Goal: Information Seeking & Learning: Check status

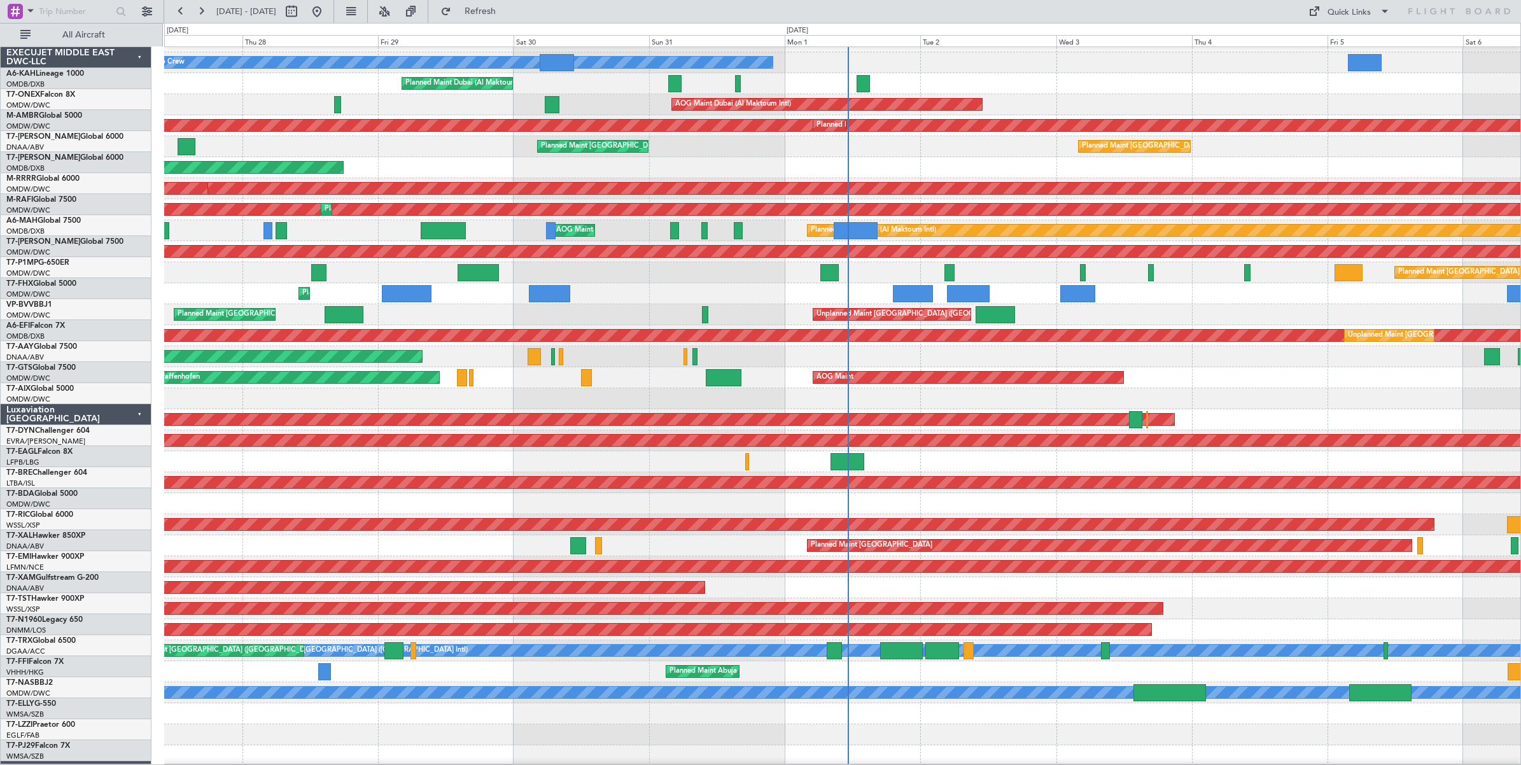
scroll to position [16, 0]
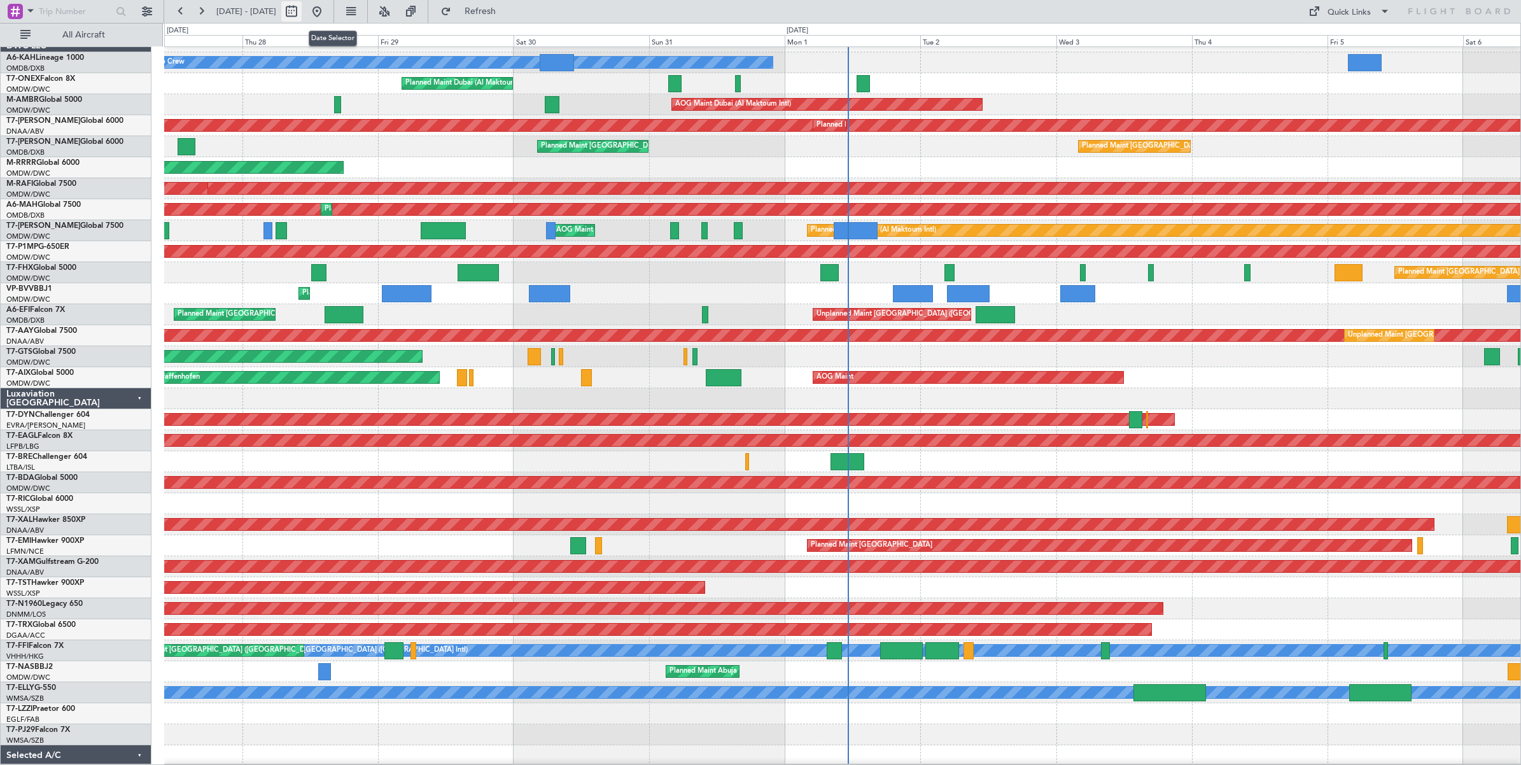
click at [302, 13] on button at bounding box center [291, 11] width 20 height 20
select select "8"
select select "2025"
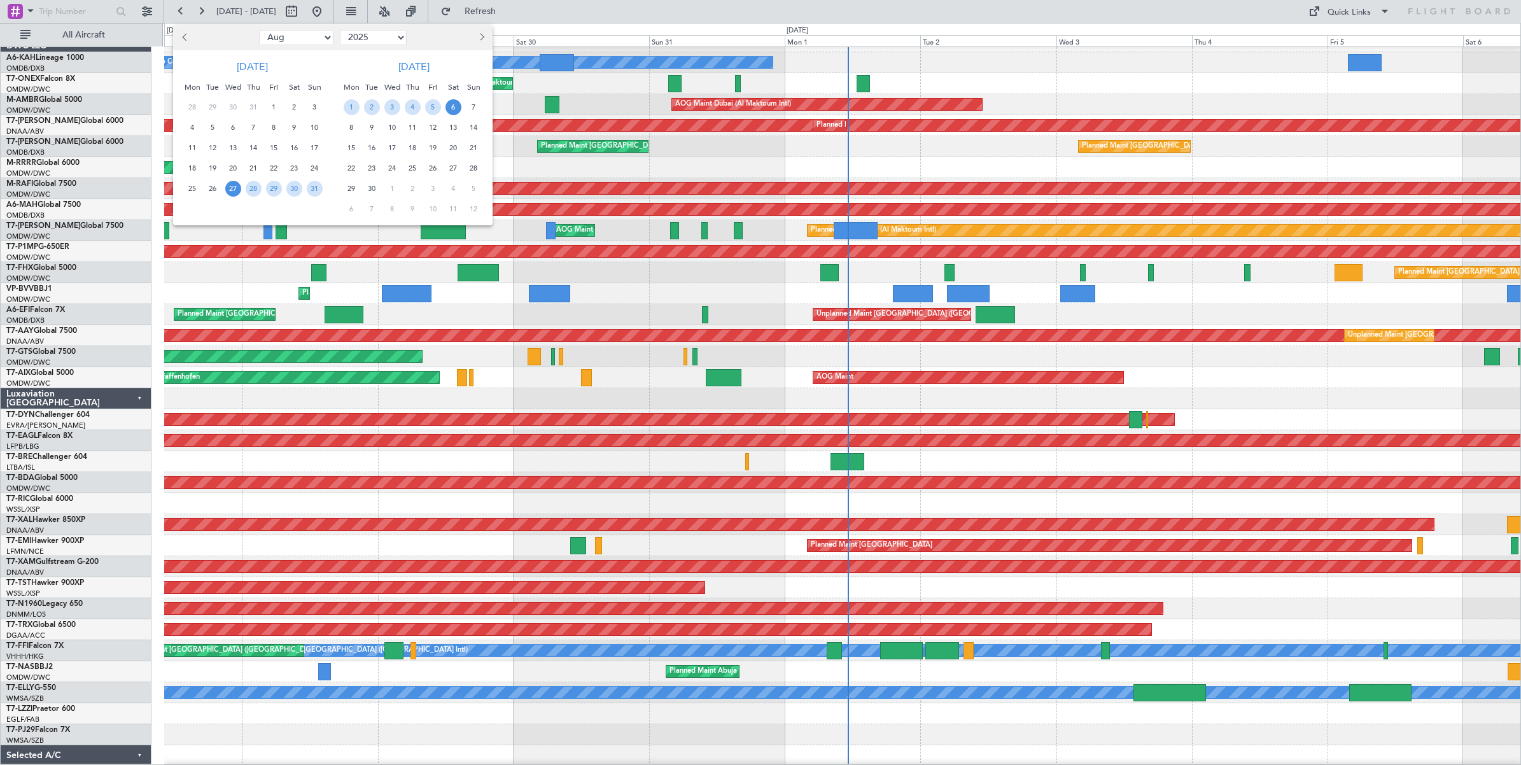
click at [301, 37] on select "Jan Feb Mar Apr May Jun [DATE] Aug Sep Oct Nov Dec" at bounding box center [296, 37] width 74 height 15
select select "7"
click at [259, 30] on select "Jan Feb Mar Apr May Jun [DATE] Aug Sep Oct Nov Dec" at bounding box center [296, 37] width 74 height 15
click at [212, 109] on span "1" at bounding box center [213, 107] width 16 height 16
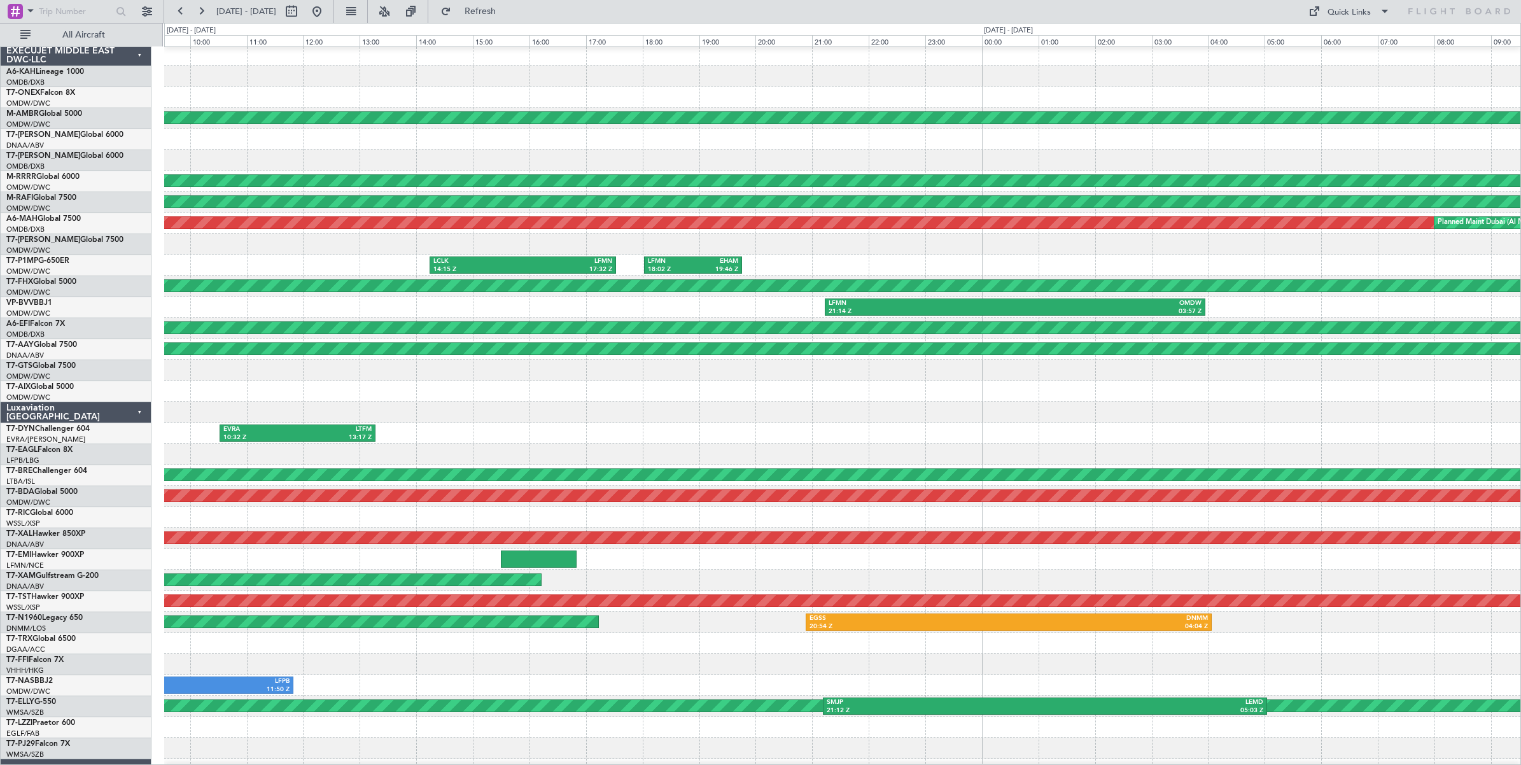
scroll to position [1, 0]
click at [850, 250] on div at bounding box center [842, 244] width 1356 height 21
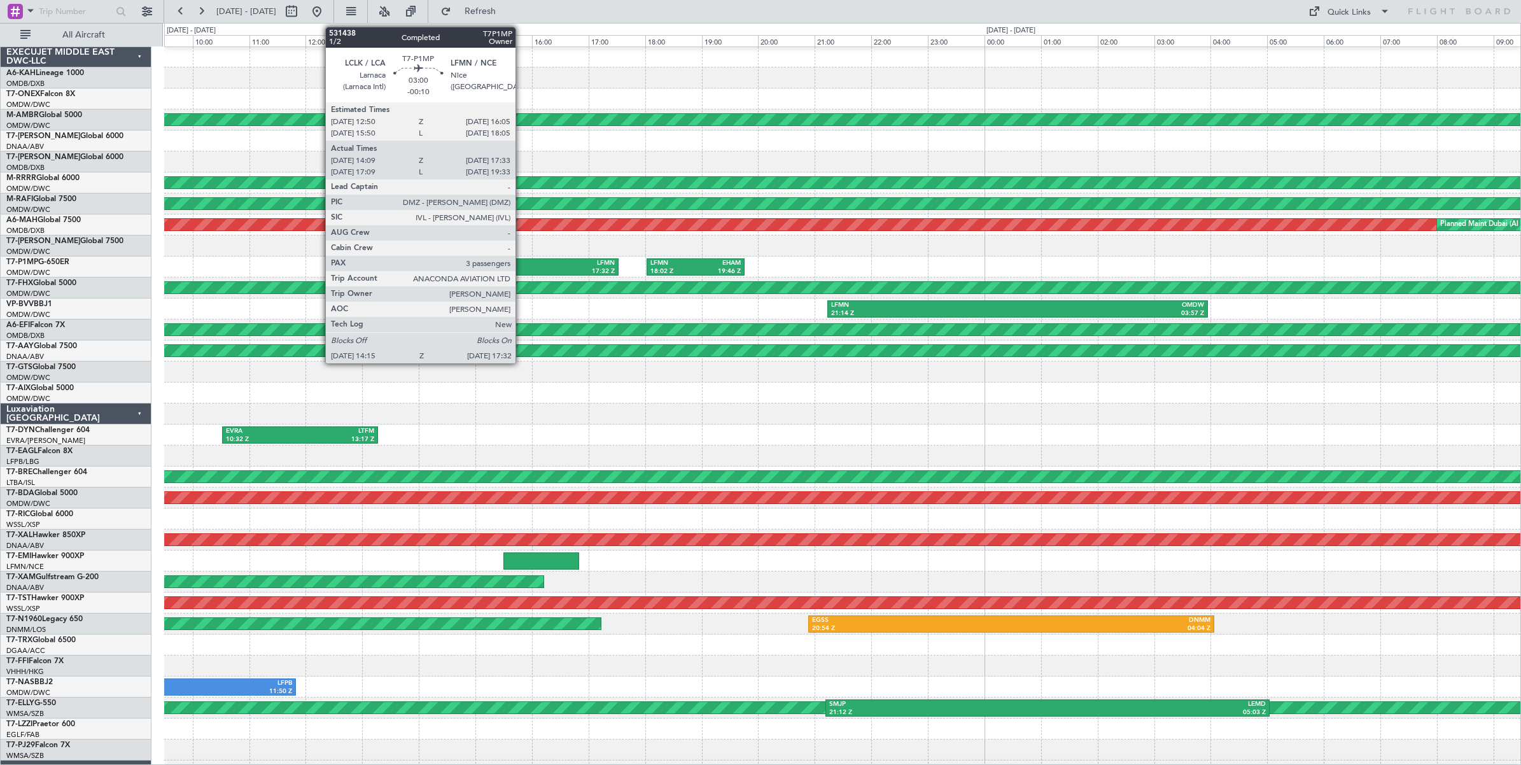
click at [522, 271] on div "14:15 Z" at bounding box center [480, 271] width 89 height 9
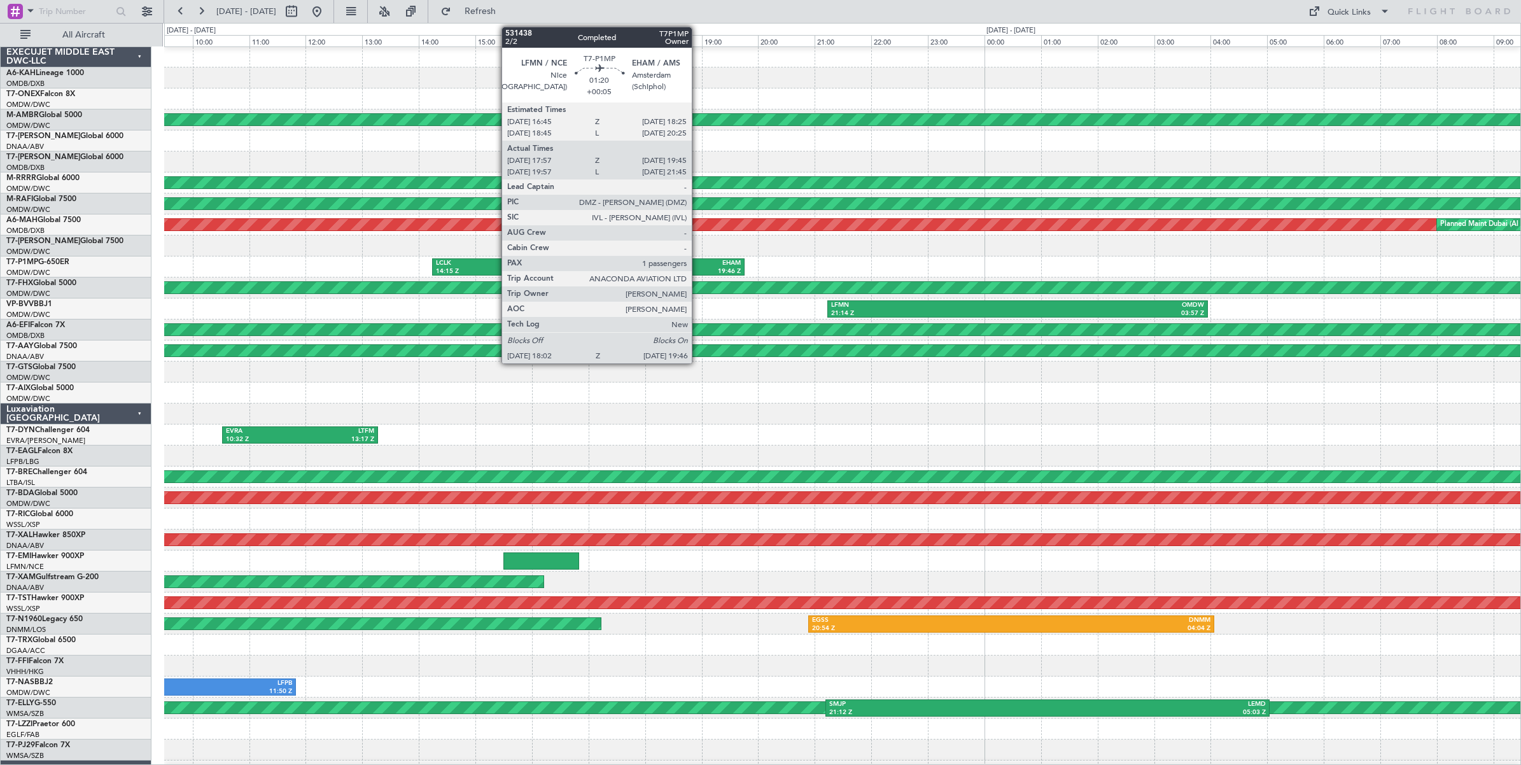
click at [698, 269] on div "19:46 Z" at bounding box center [718, 271] width 45 height 9
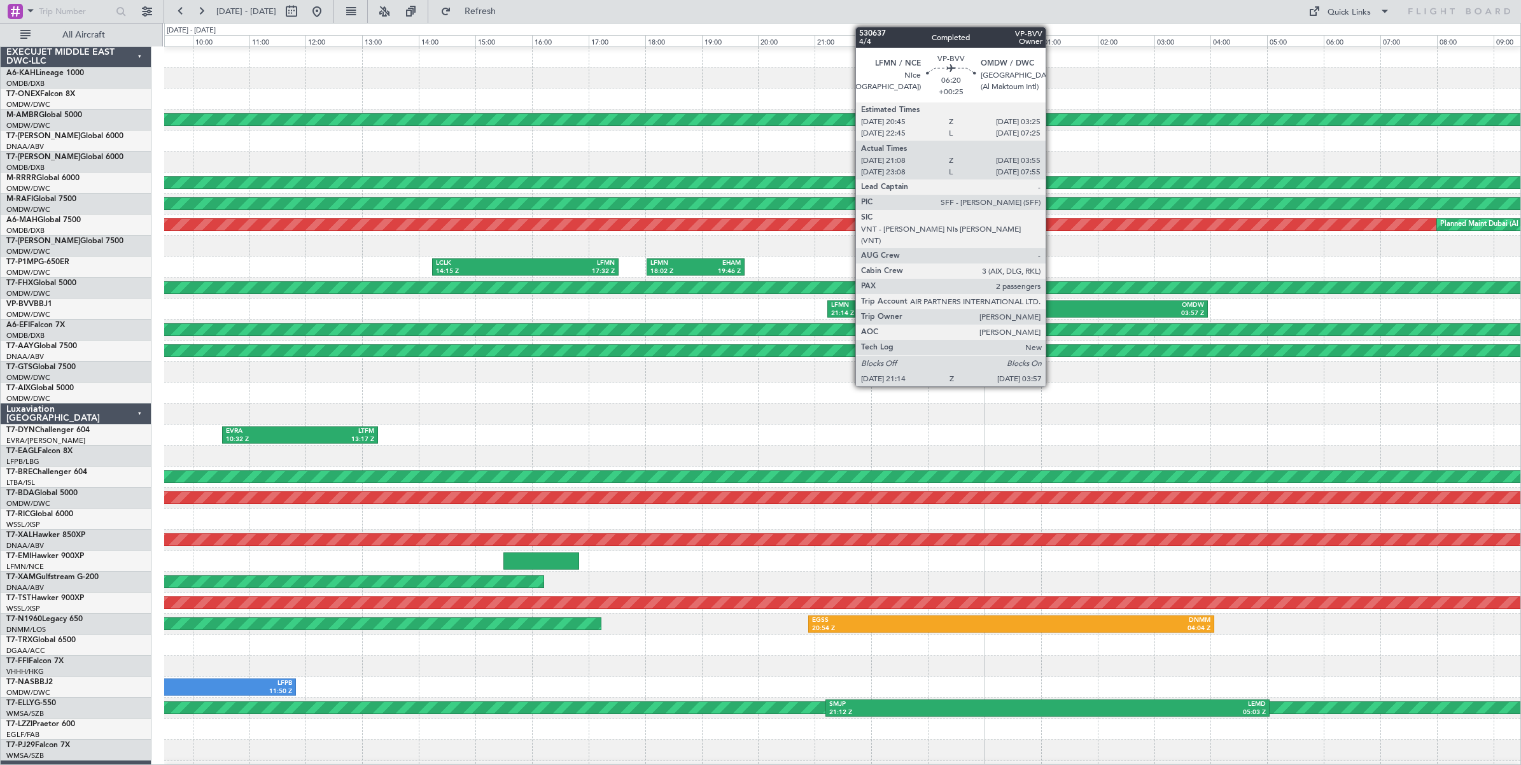
click at [1052, 306] on div "OMDW" at bounding box center [1111, 305] width 186 height 9
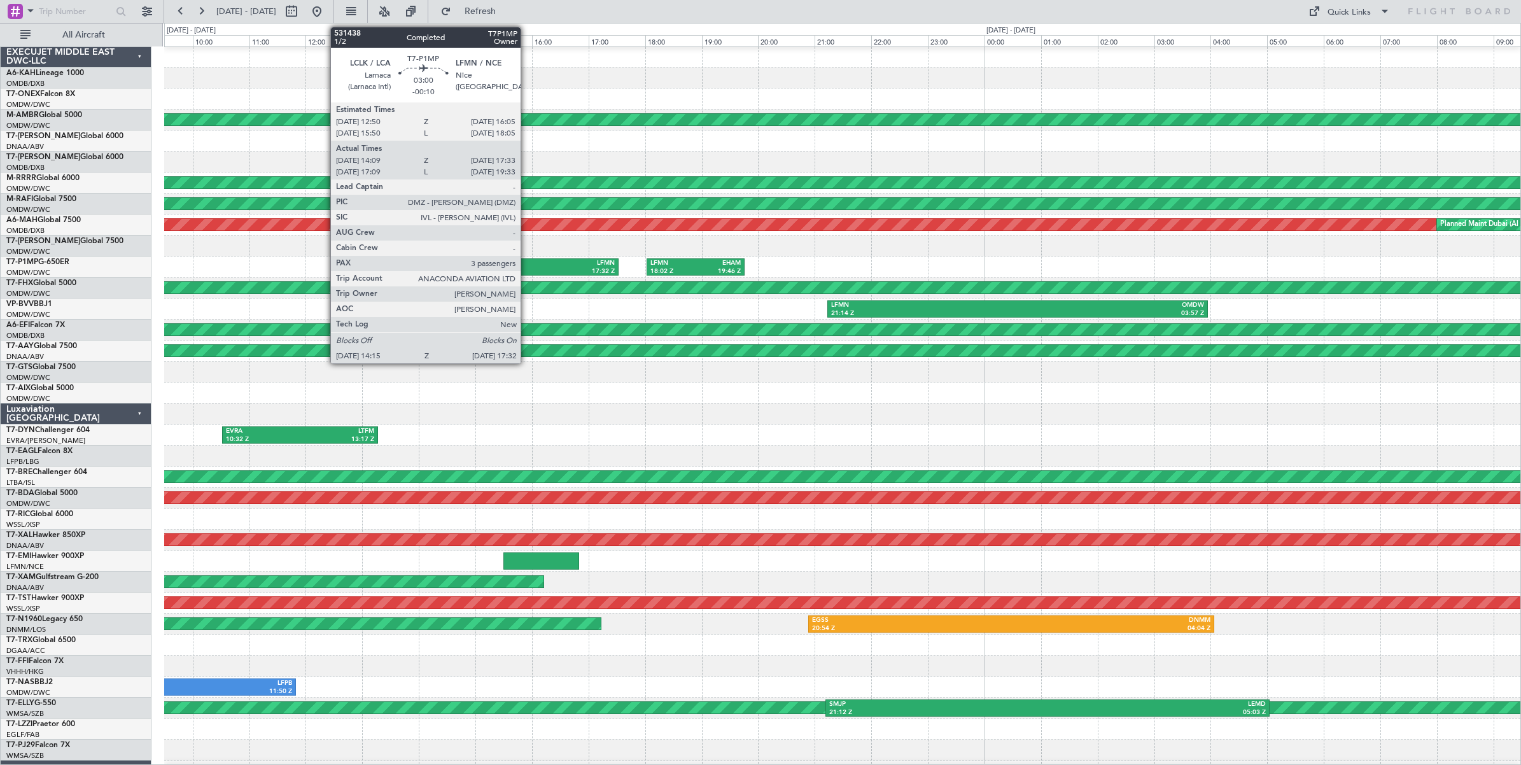
click at [527, 266] on div "LFMN" at bounding box center [570, 263] width 89 height 9
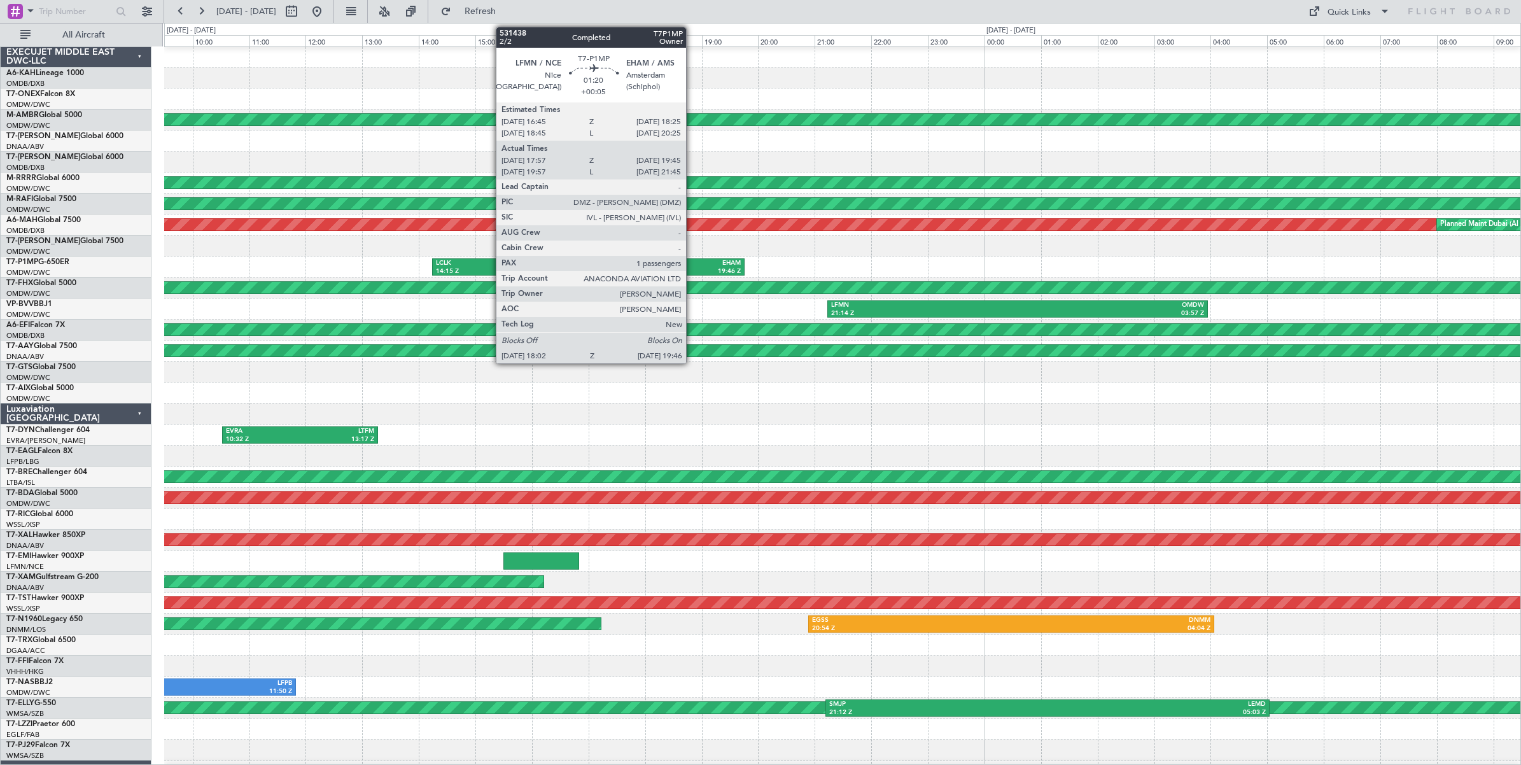
click at [692, 265] on div "LFMN" at bounding box center [672, 263] width 45 height 9
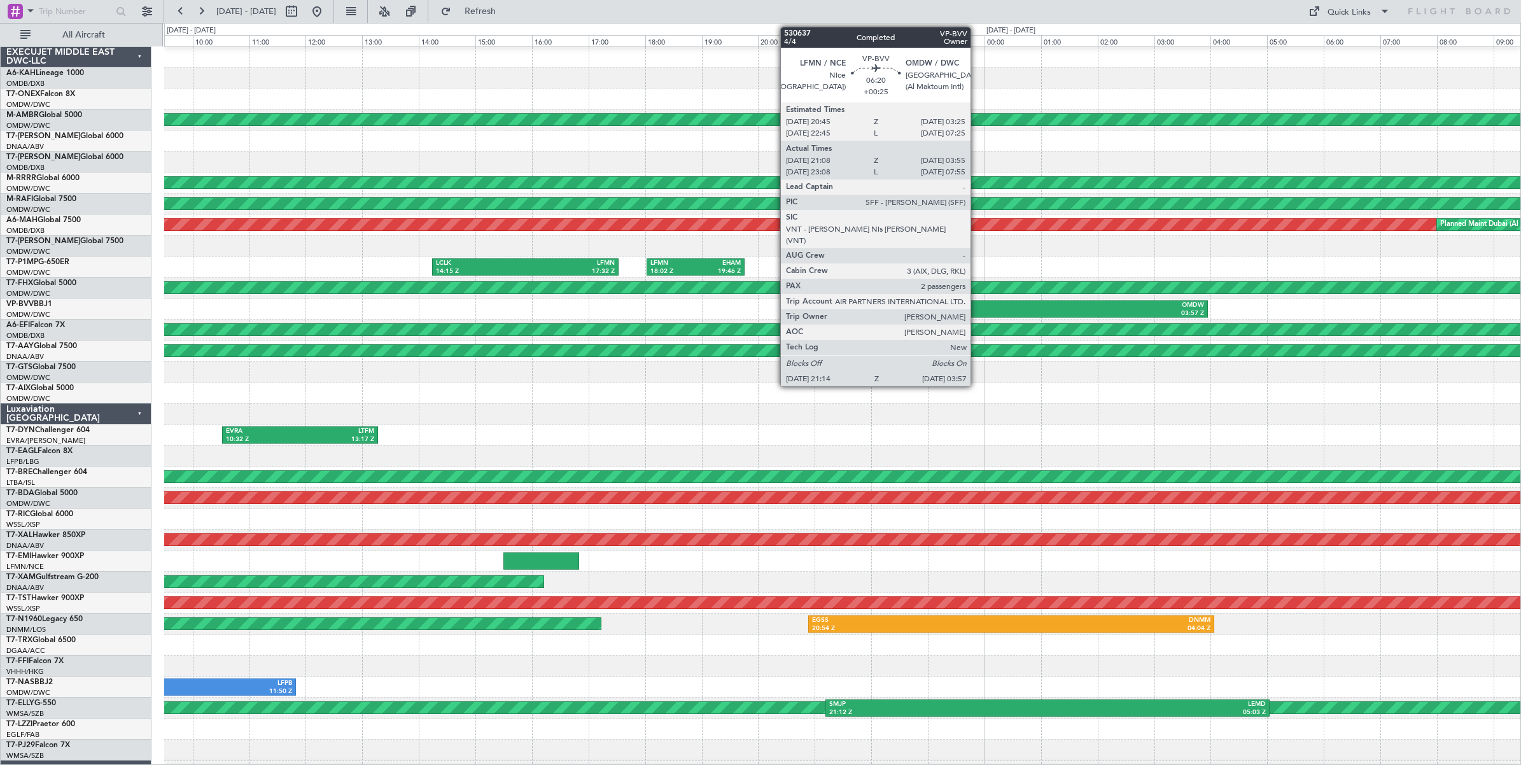
click at [977, 311] on div "21:14 Z" at bounding box center [924, 313] width 186 height 9
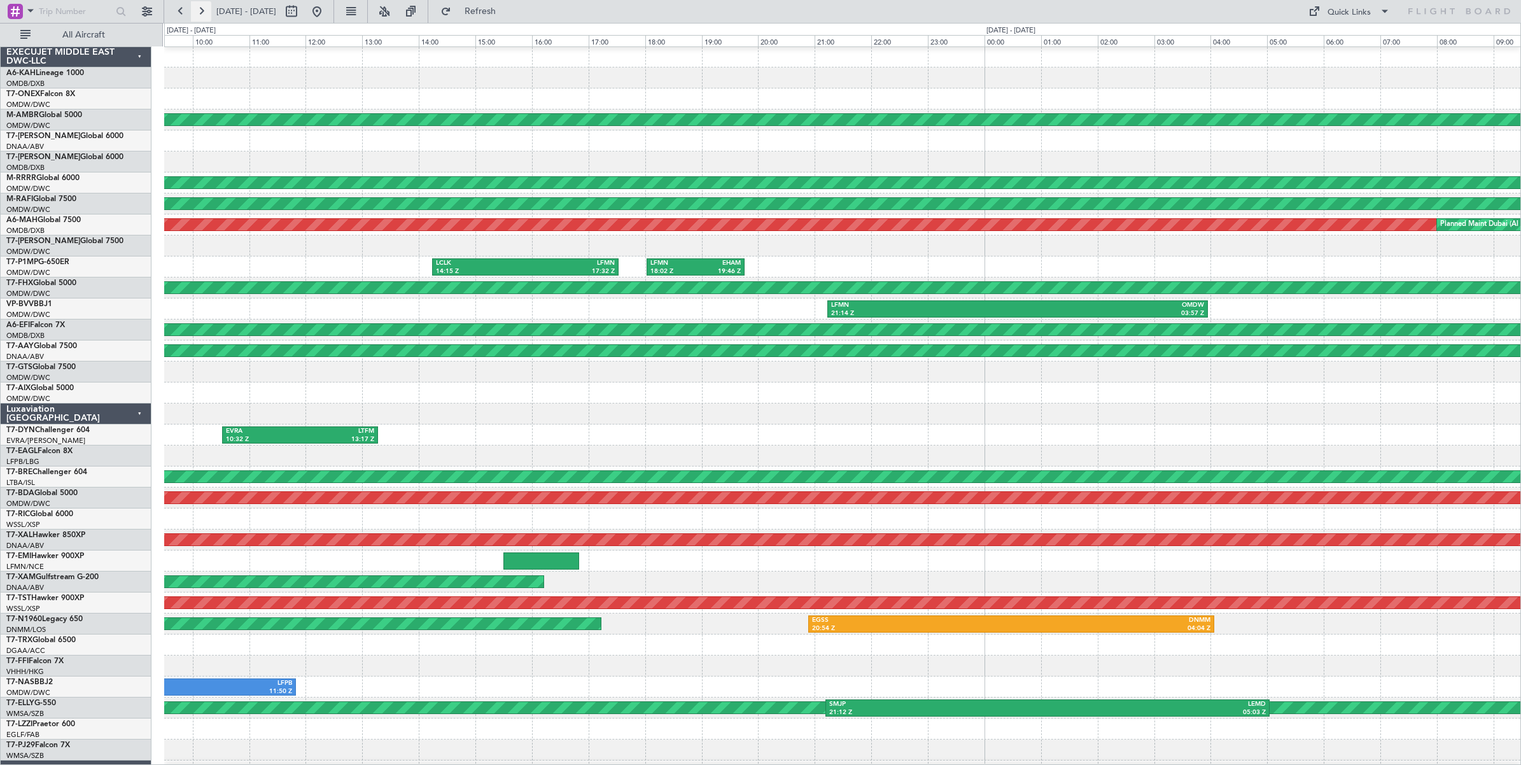
click at [204, 14] on button at bounding box center [201, 11] width 20 height 20
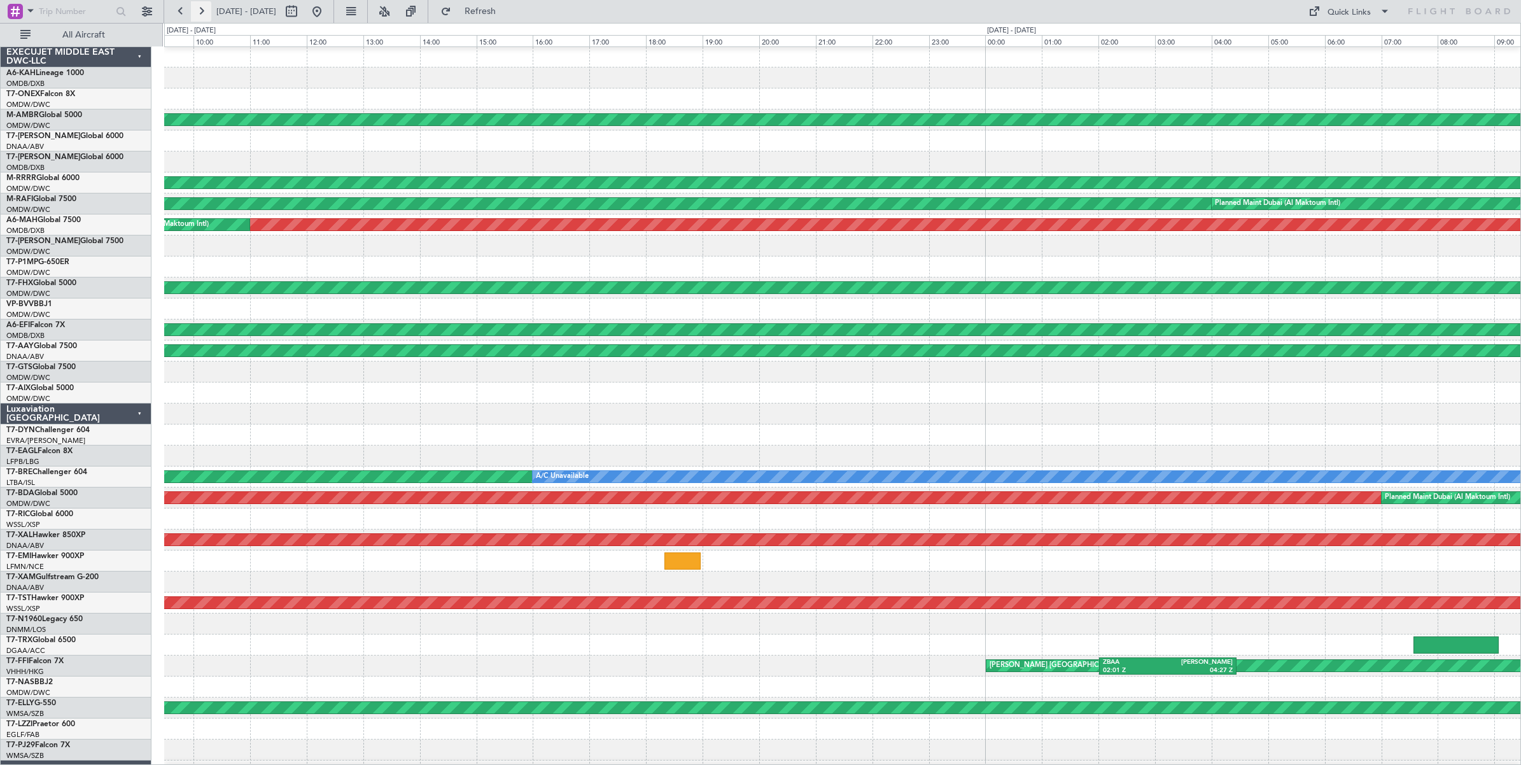
click at [204, 14] on button at bounding box center [201, 11] width 20 height 20
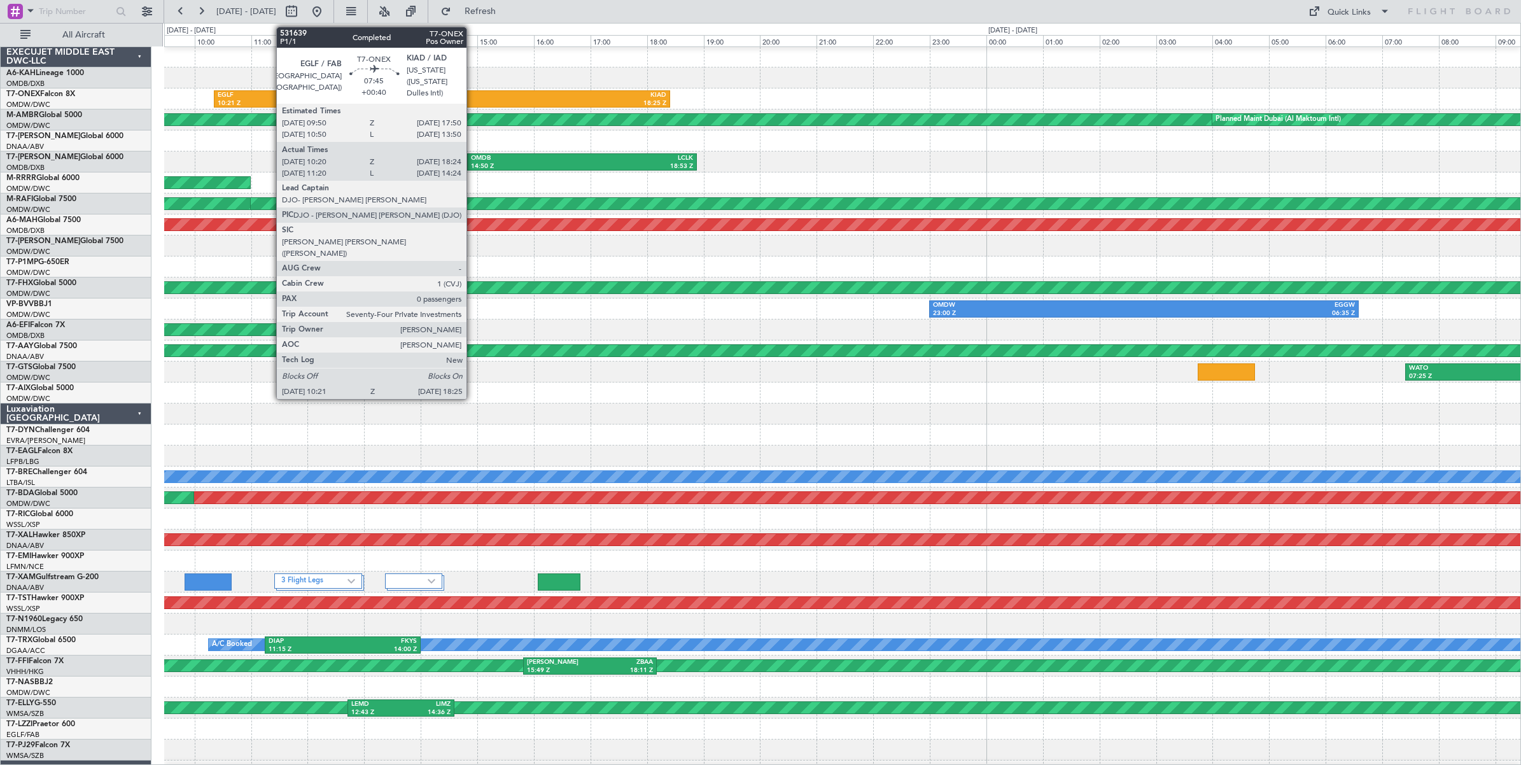
click at [473, 99] on div "KIAD" at bounding box center [554, 95] width 225 height 9
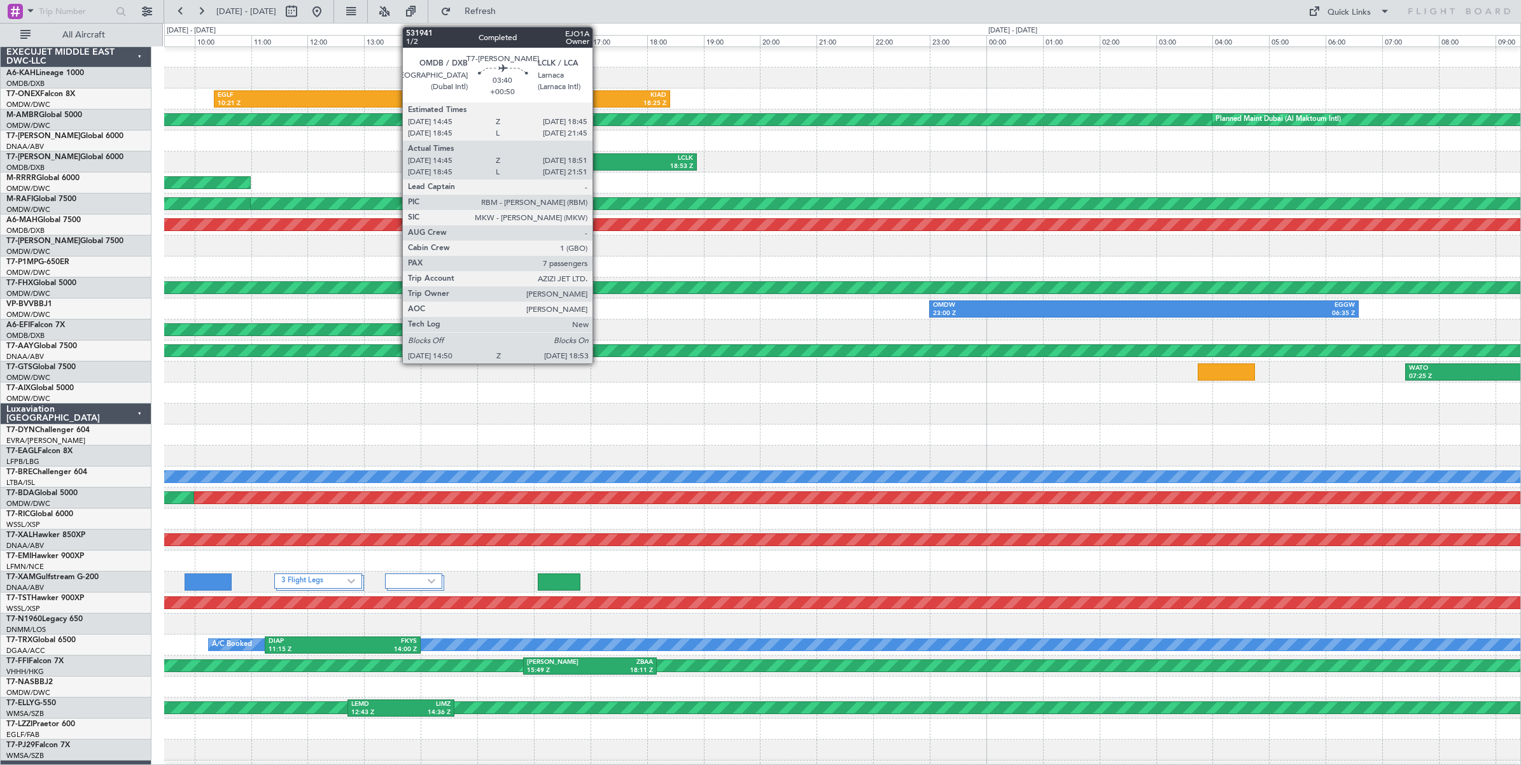
click at [599, 156] on div "LCLK" at bounding box center [637, 158] width 111 height 9
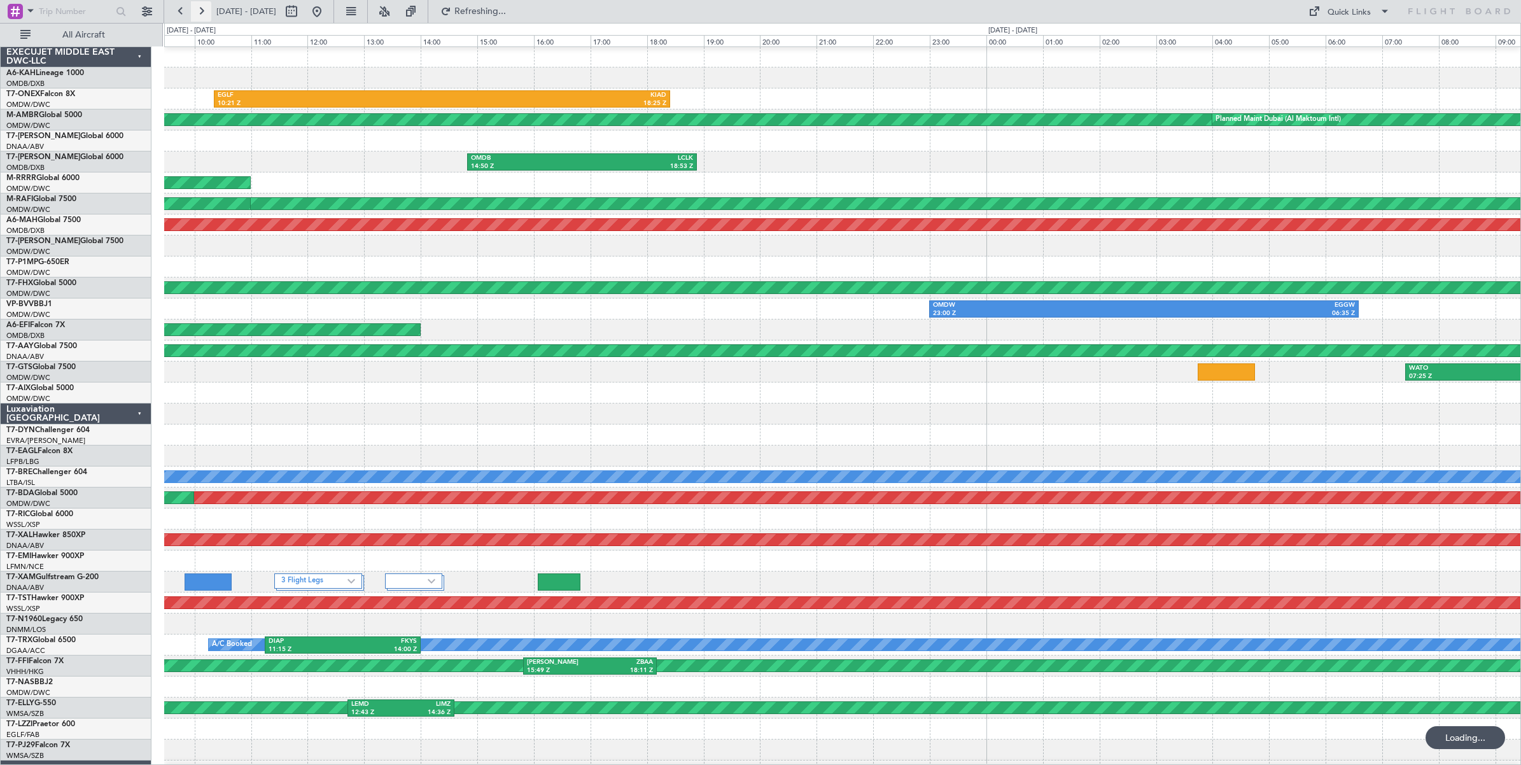
click at [202, 11] on button at bounding box center [201, 11] width 20 height 20
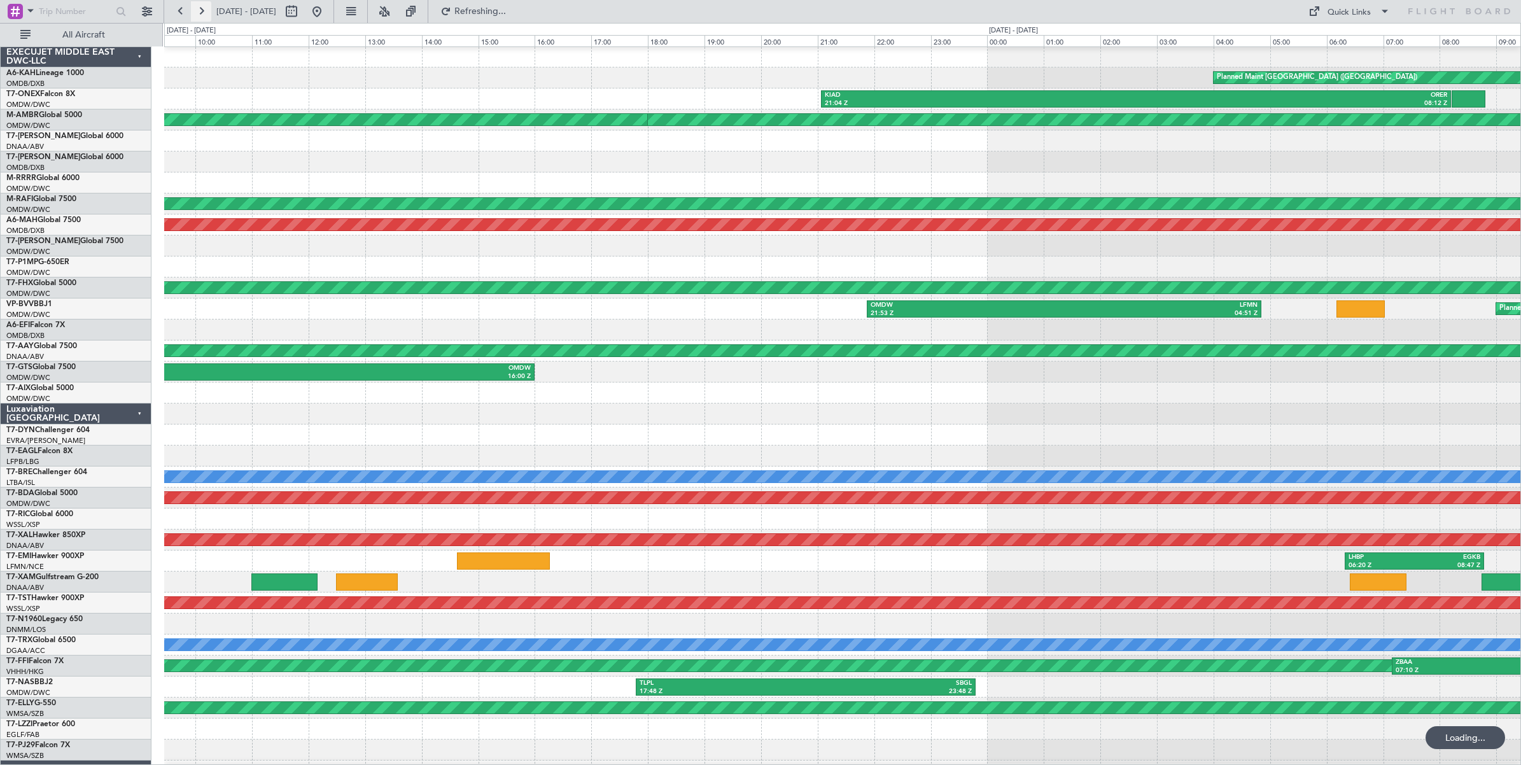
click at [202, 11] on button at bounding box center [201, 11] width 20 height 20
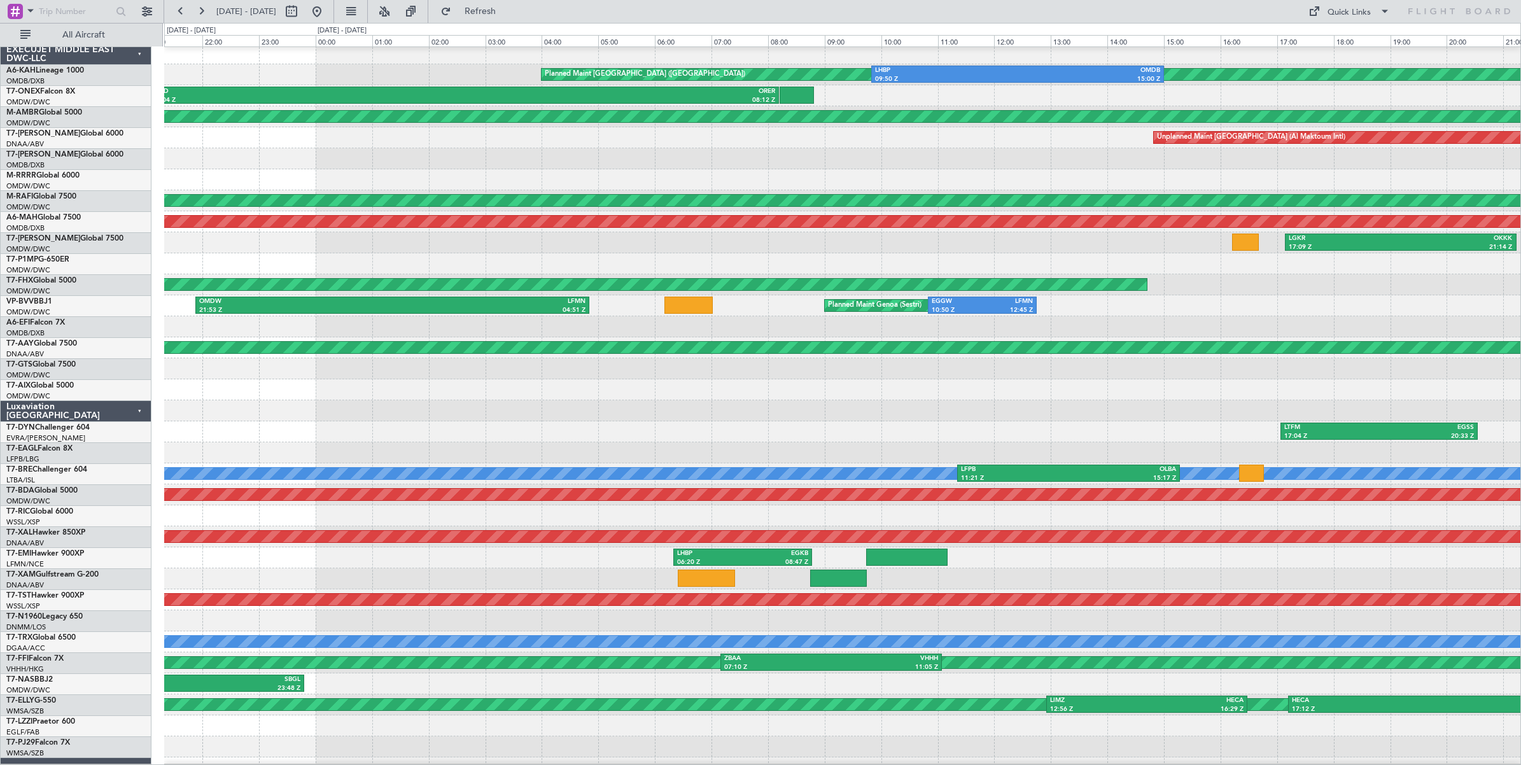
scroll to position [4, 0]
click at [998, 374] on div "WATO 07:25 Z OMDW 16:00 Z" at bounding box center [842, 368] width 1356 height 21
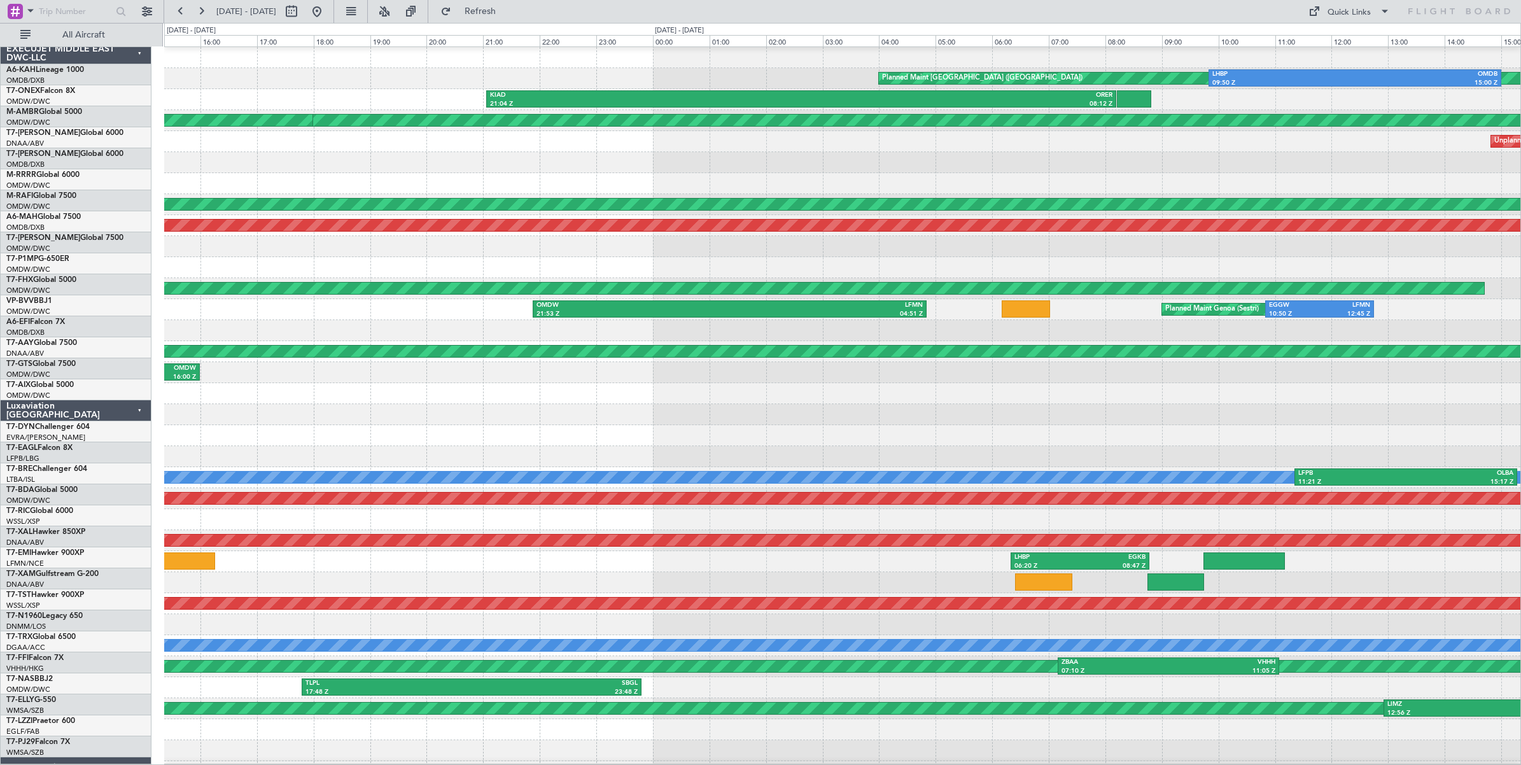
scroll to position [1, 0]
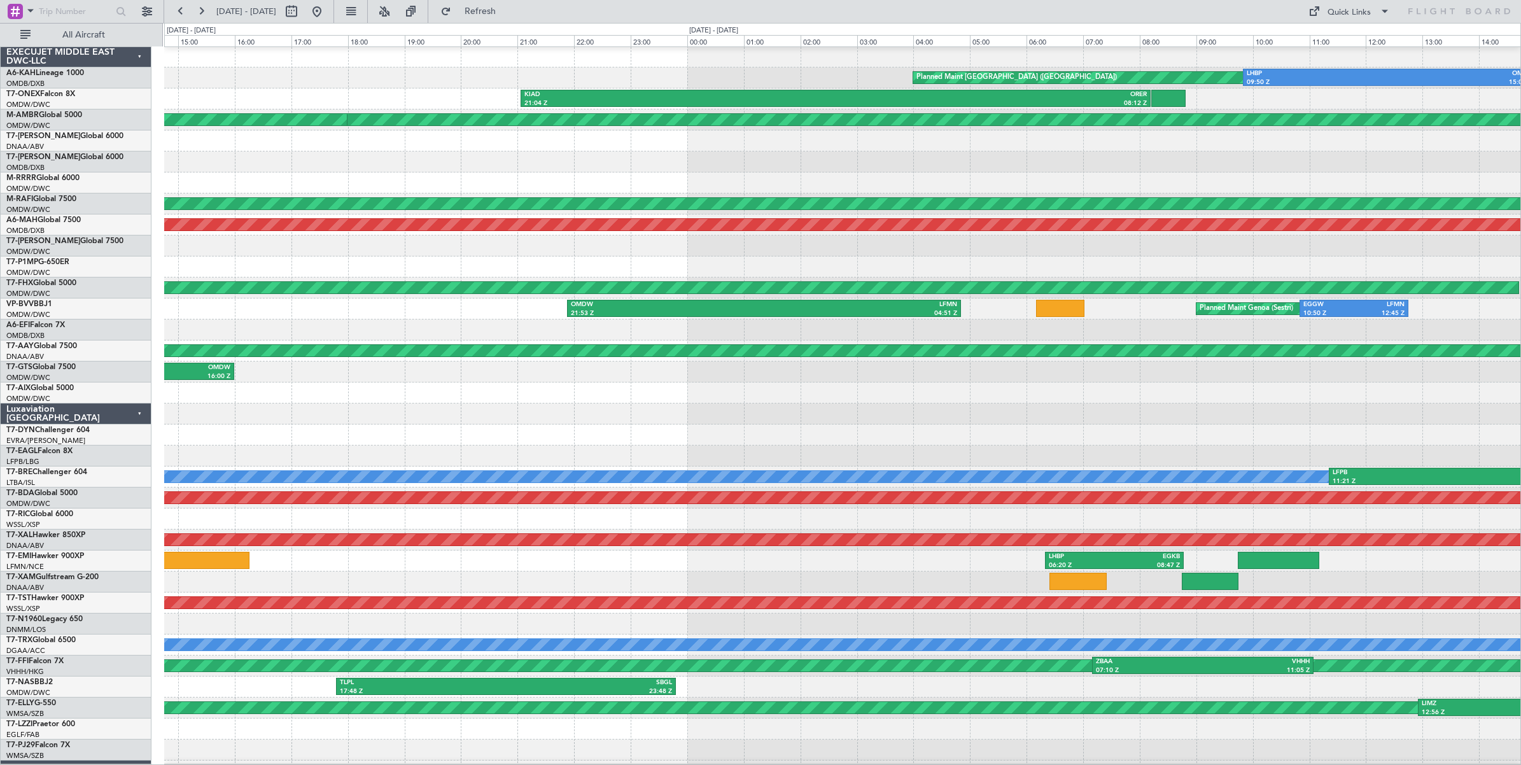
click at [810, 385] on div at bounding box center [842, 393] width 1356 height 21
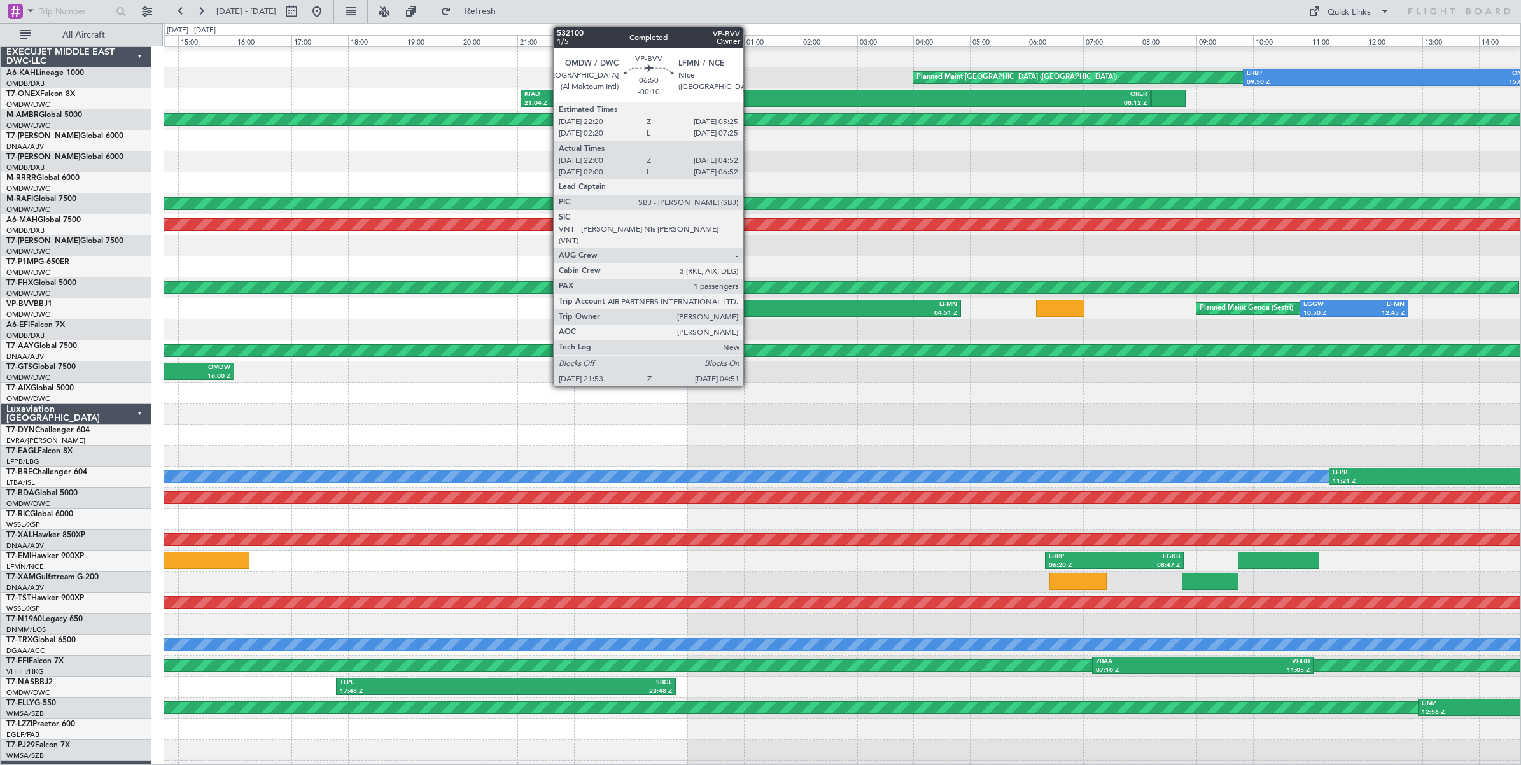
click at [750, 309] on div "21:53 Z" at bounding box center [667, 313] width 193 height 9
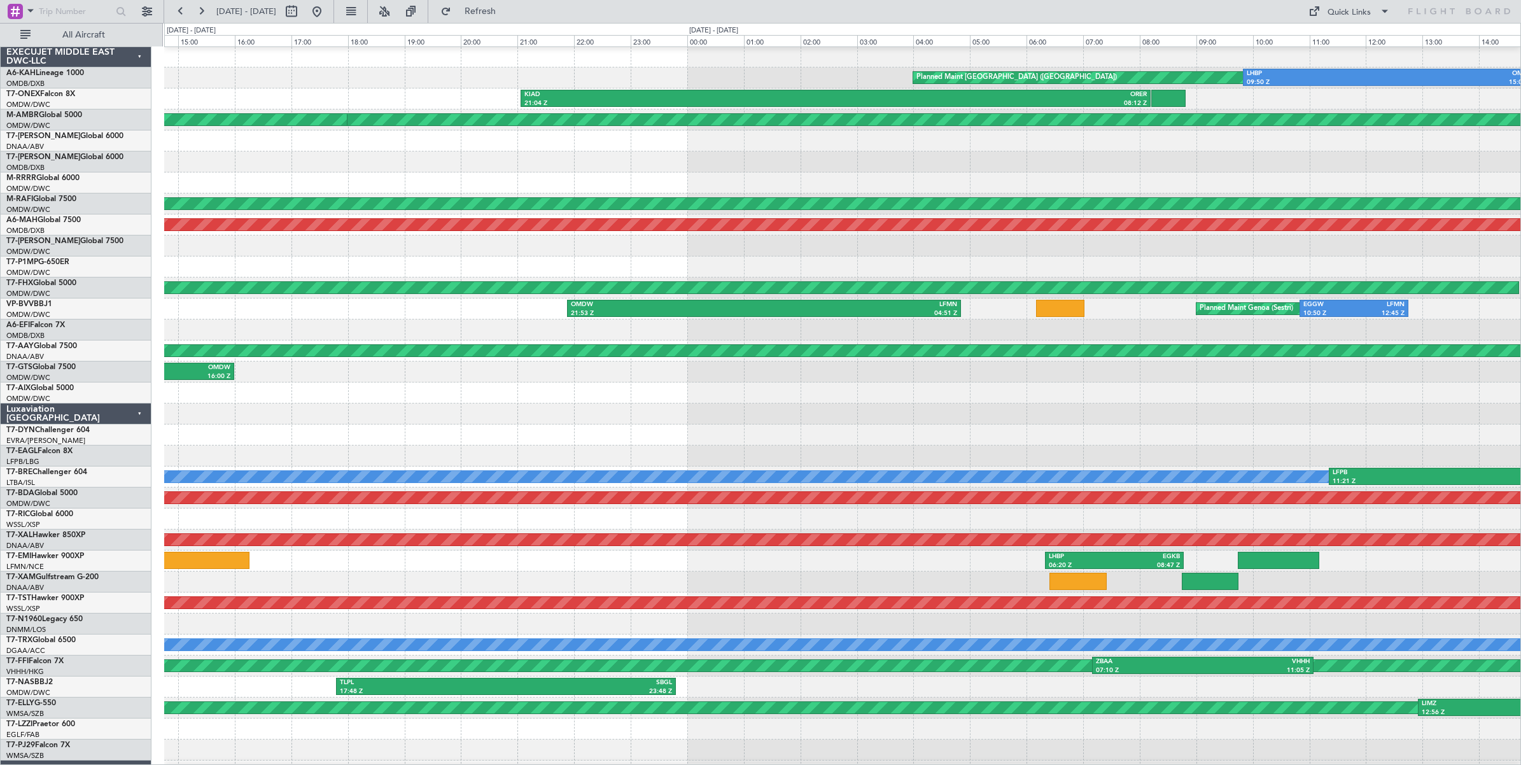
scroll to position [0, 0]
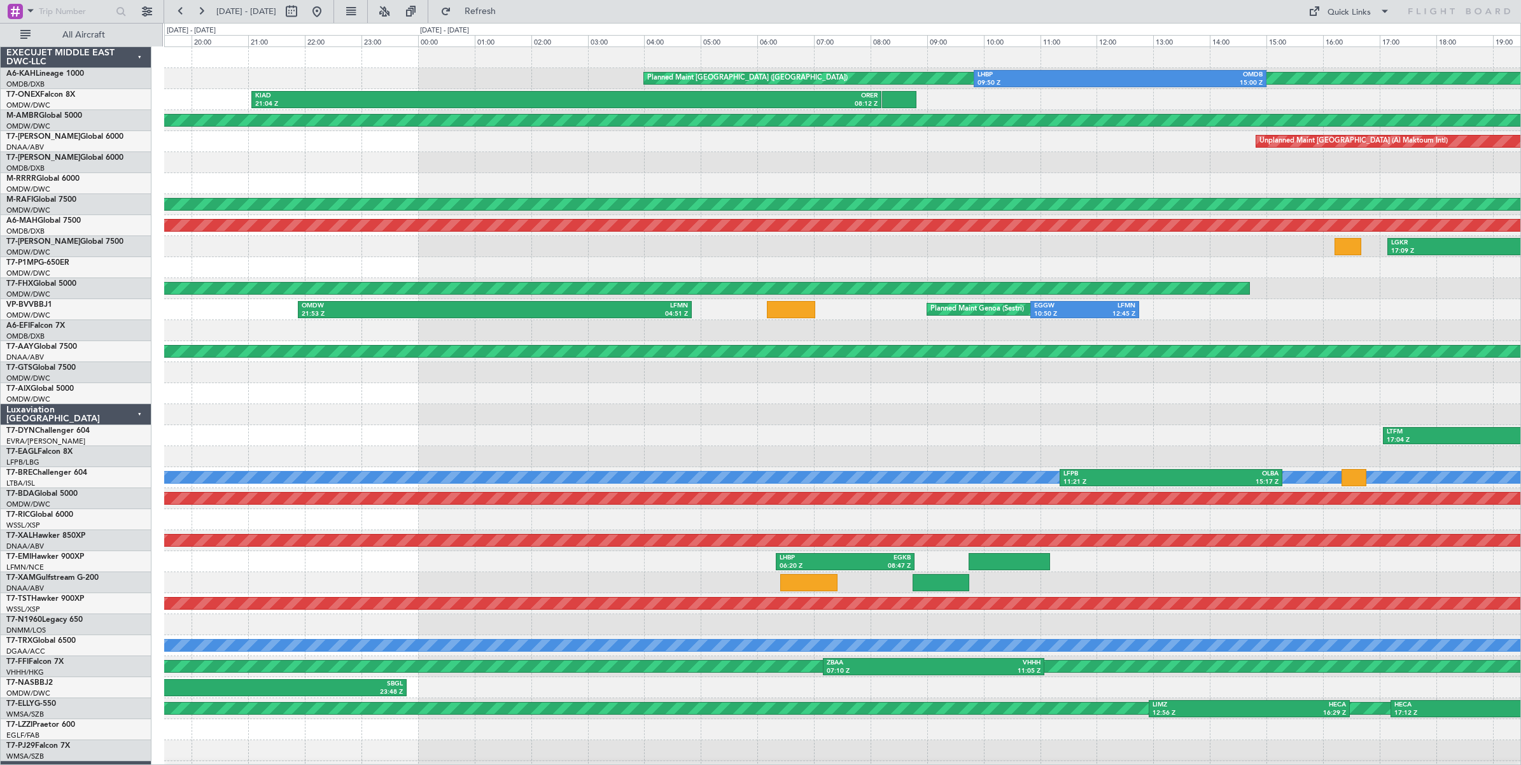
click at [523, 169] on div at bounding box center [842, 162] width 1356 height 21
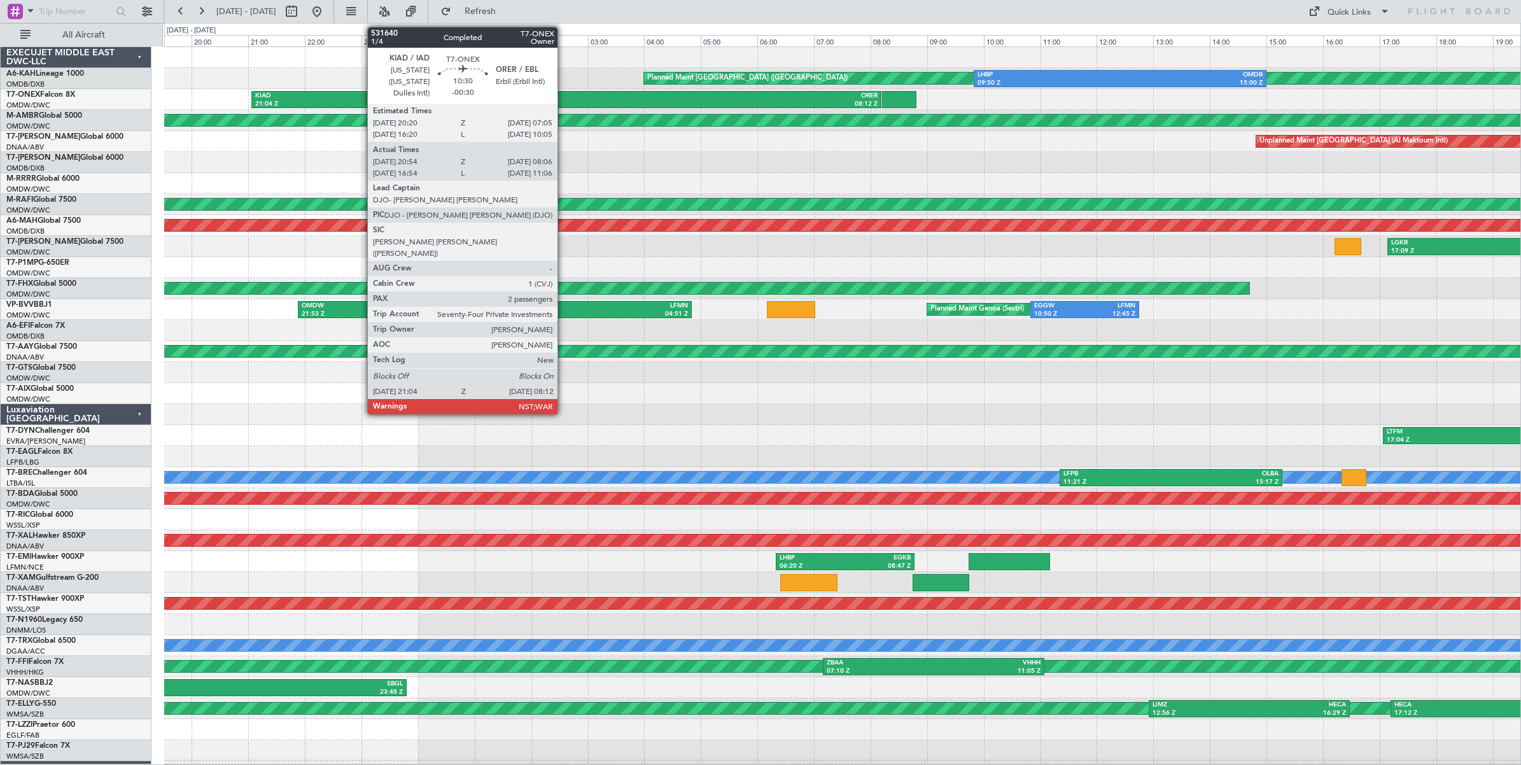
click at [564, 97] on div "KIAD" at bounding box center [410, 96] width 311 height 9
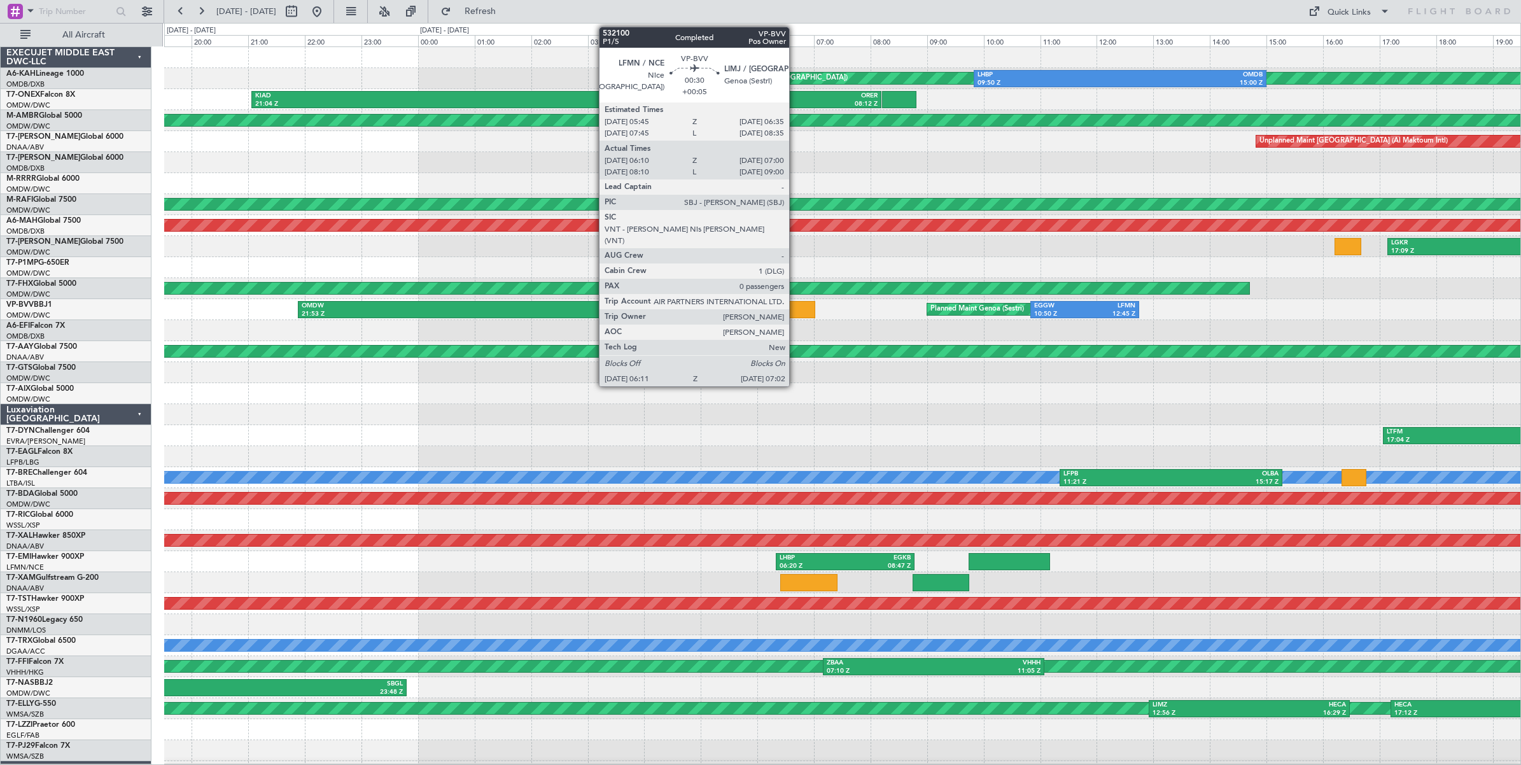
click at [796, 310] on div at bounding box center [791, 309] width 48 height 17
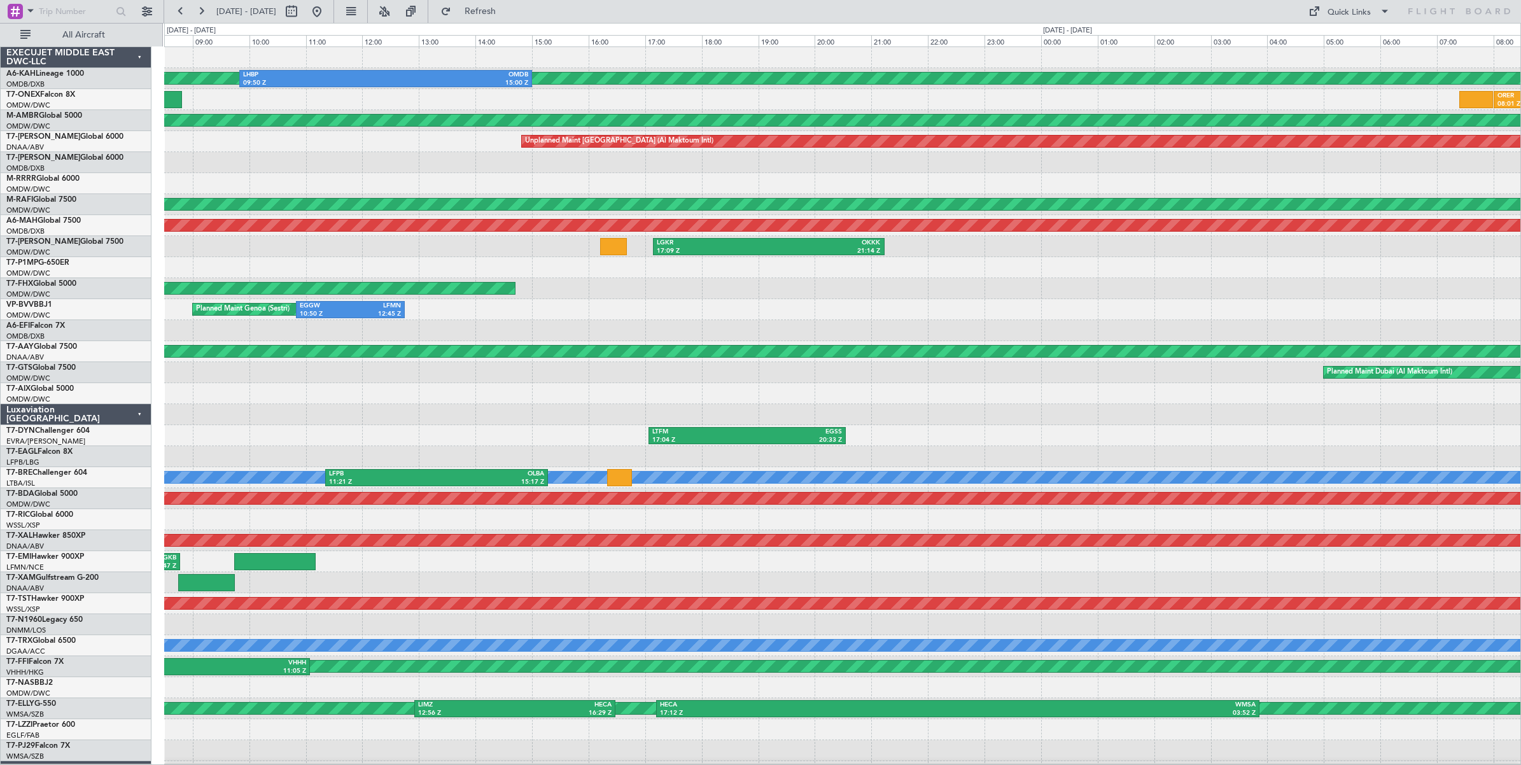
click at [511, 255] on div "Planned Maint London (Stansted) LHBP 09:50 Z OMDB 15:00 Z ORER 08:01 Z LSGG 12:…" at bounding box center [842, 425] width 1356 height 756
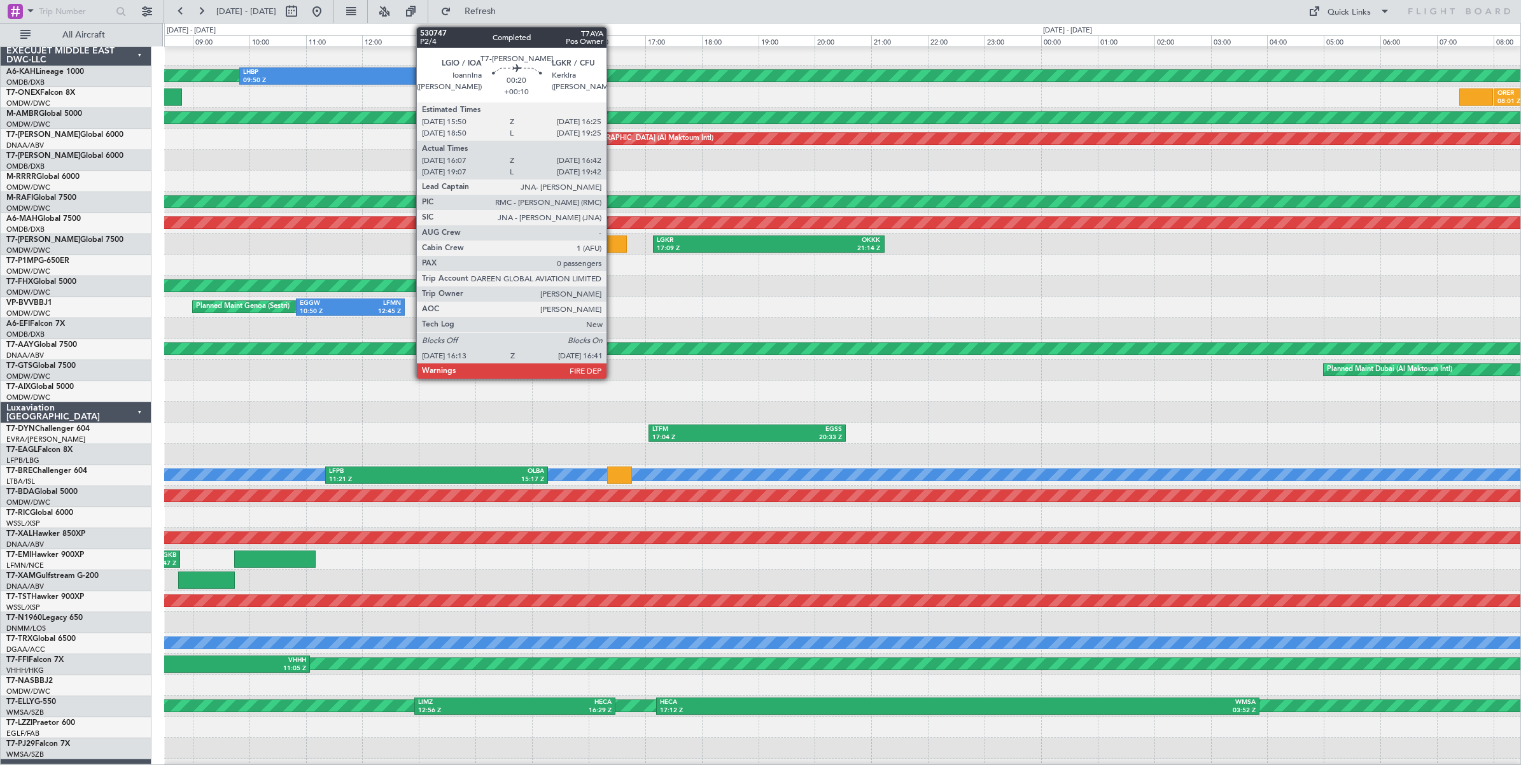
click at [613, 246] on div at bounding box center [613, 243] width 27 height 17
click at [612, 245] on div at bounding box center [613, 243] width 27 height 17
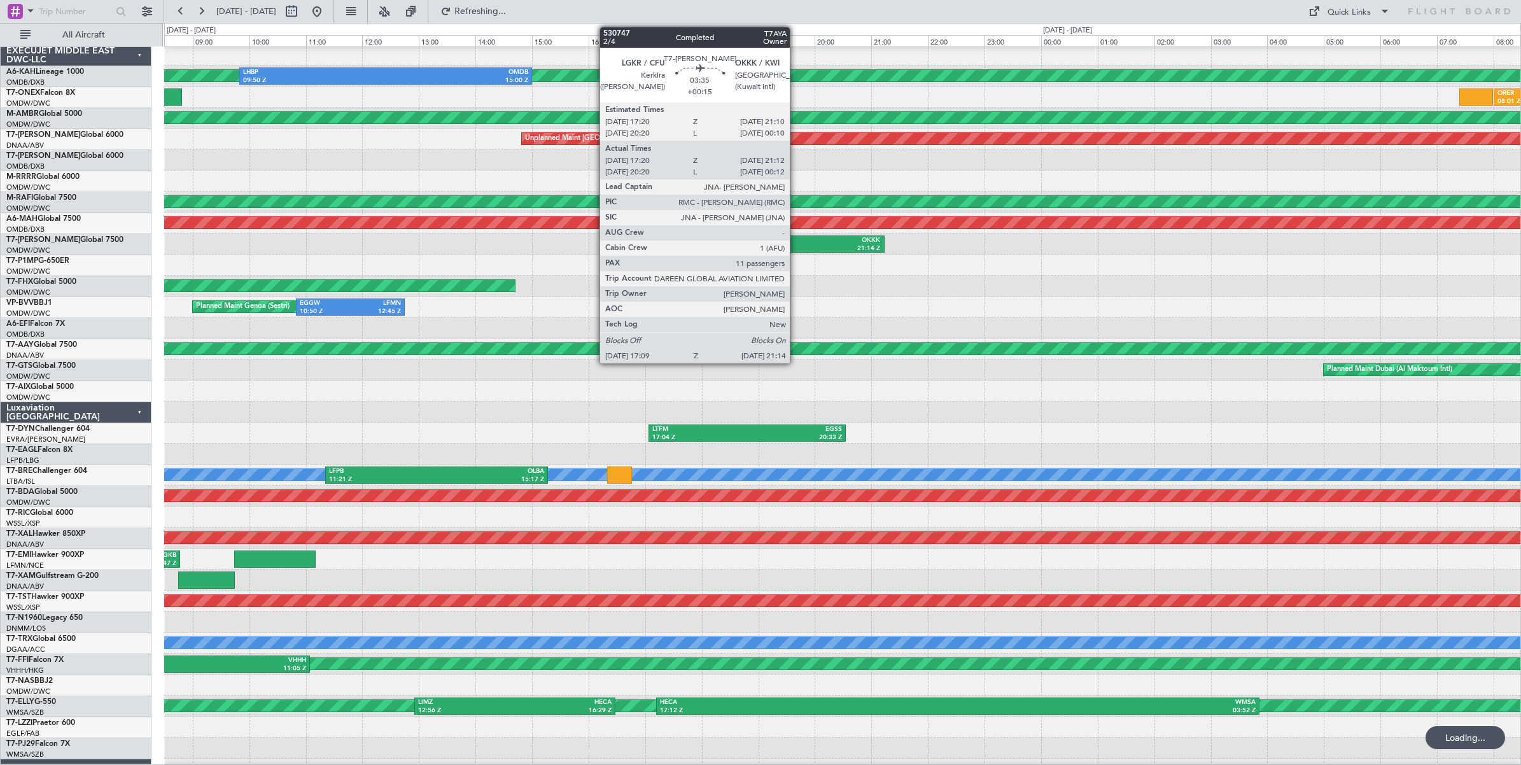
click at [796, 244] on div "21:14 Z" at bounding box center [825, 248] width 112 height 9
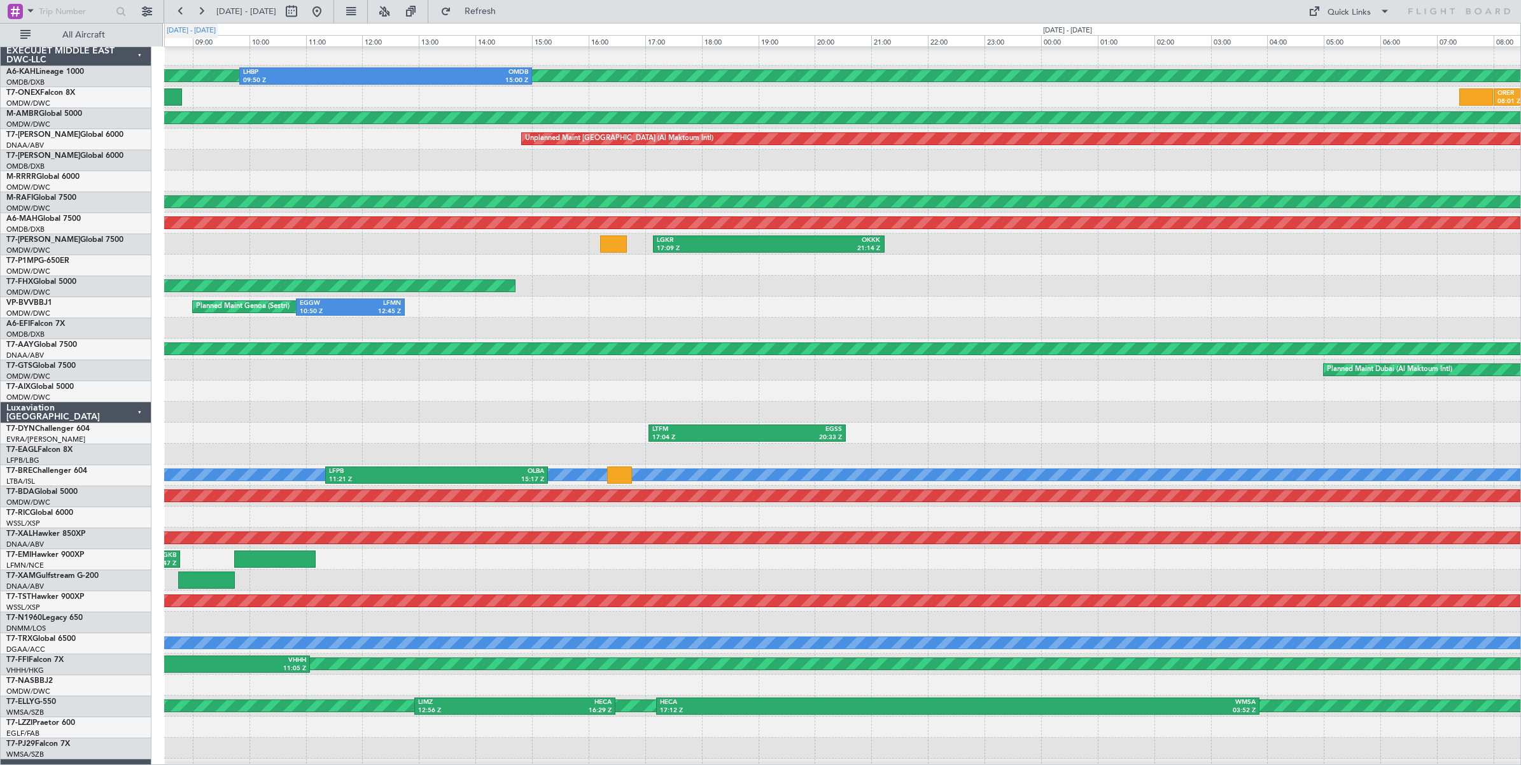
drag, startPoint x: 199, startPoint y: 14, endPoint x: 204, endPoint y: 24, distance: 10.8
click at [199, 14] on button at bounding box center [201, 11] width 20 height 20
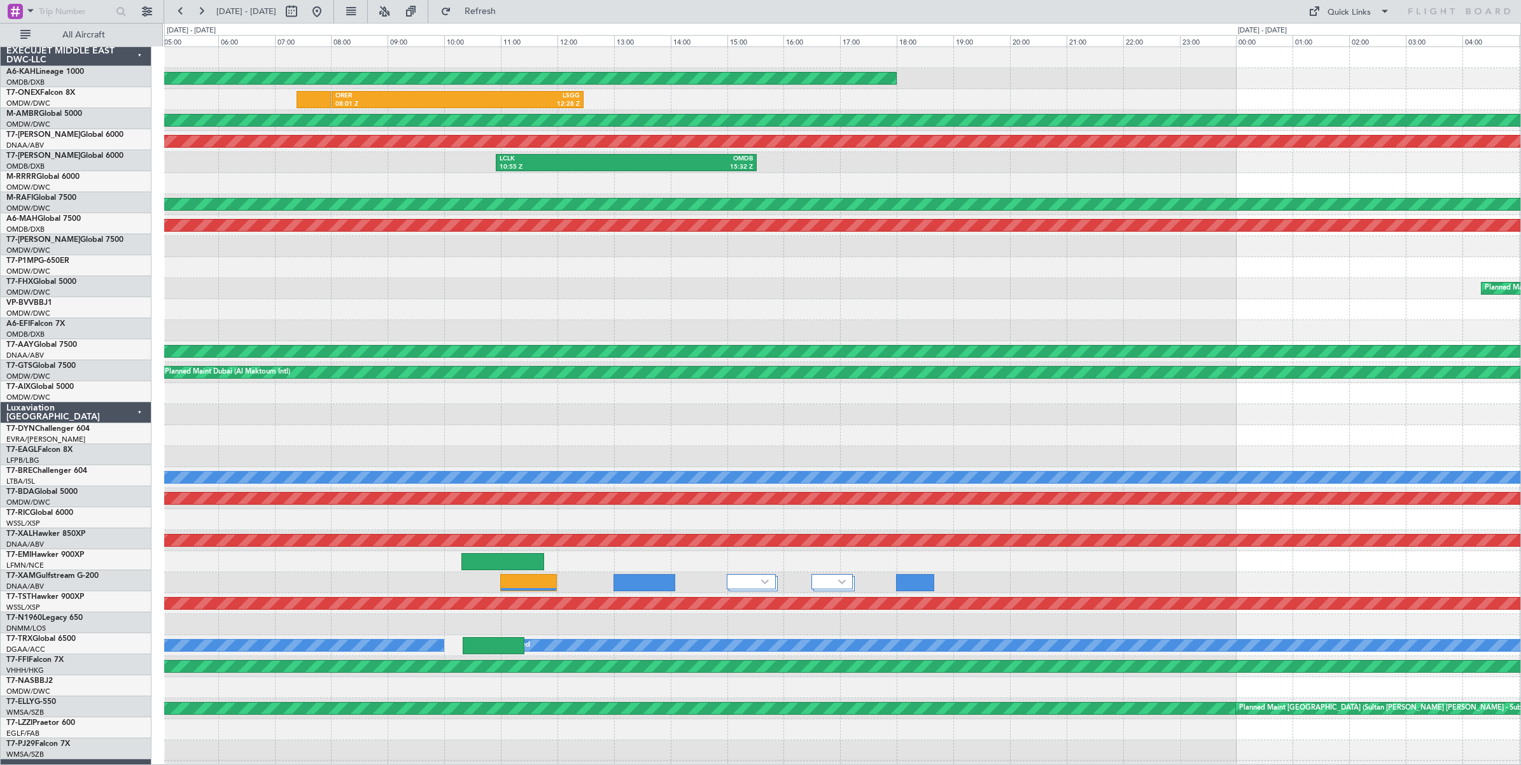
scroll to position [0, 0]
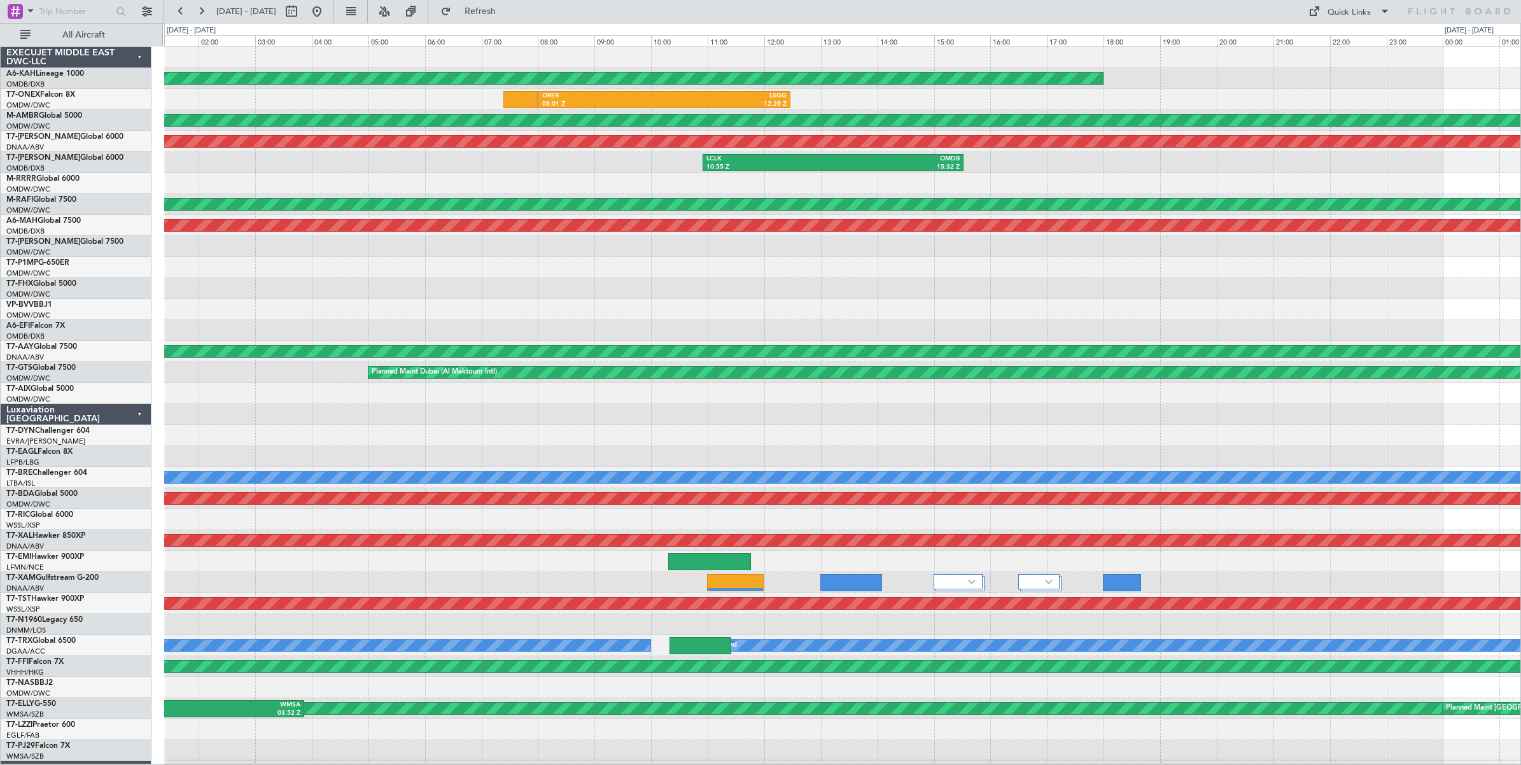
click at [733, 328] on div "Planned Maint London (Stansted) ORER 08:01 Z LSGG 12:28 Z Planned Maint Dubai (…" at bounding box center [842, 425] width 1356 height 756
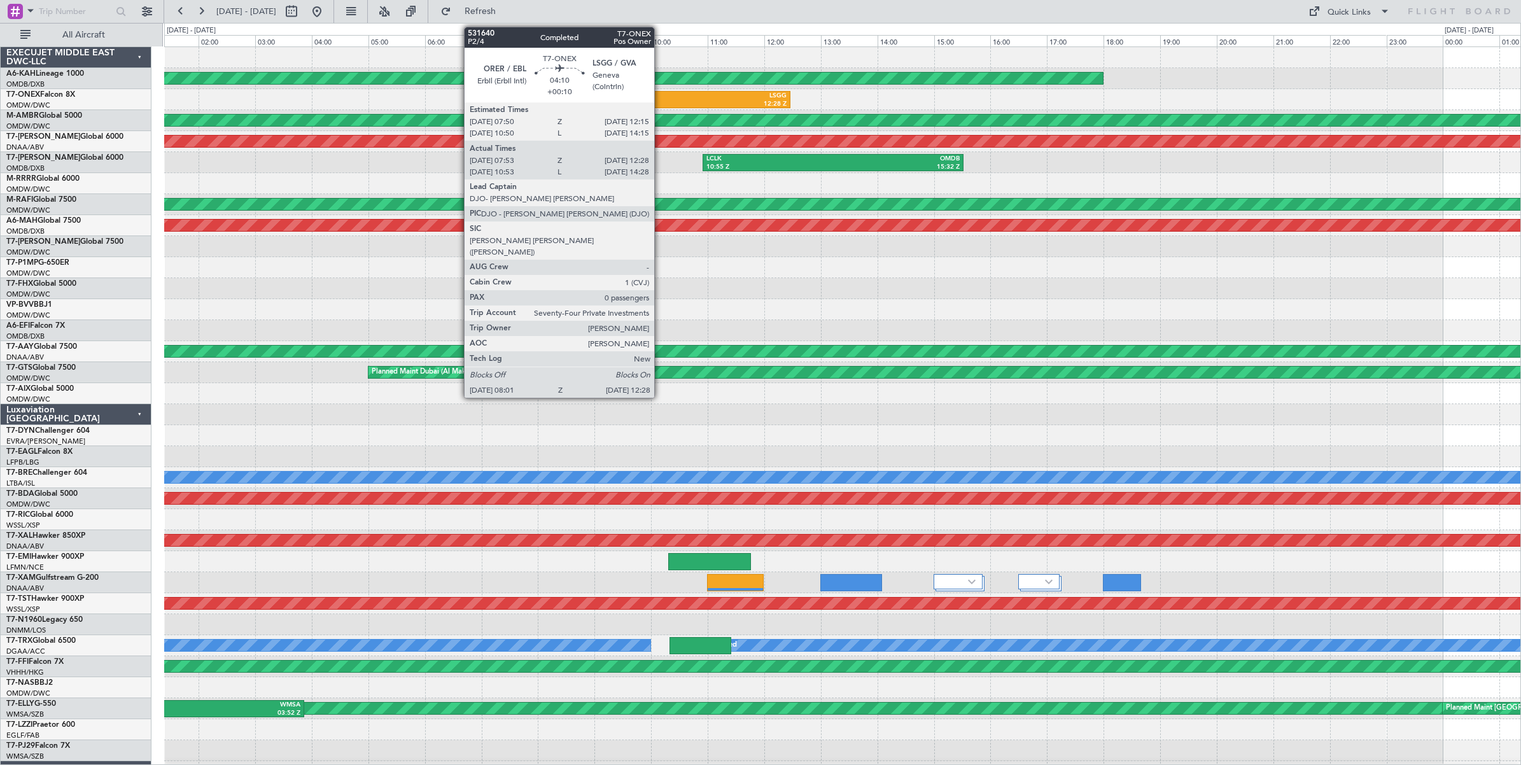
click at [661, 99] on div "ORER" at bounding box center [603, 96] width 122 height 9
click at [664, 97] on div "LSGG" at bounding box center [725, 96] width 122 height 9
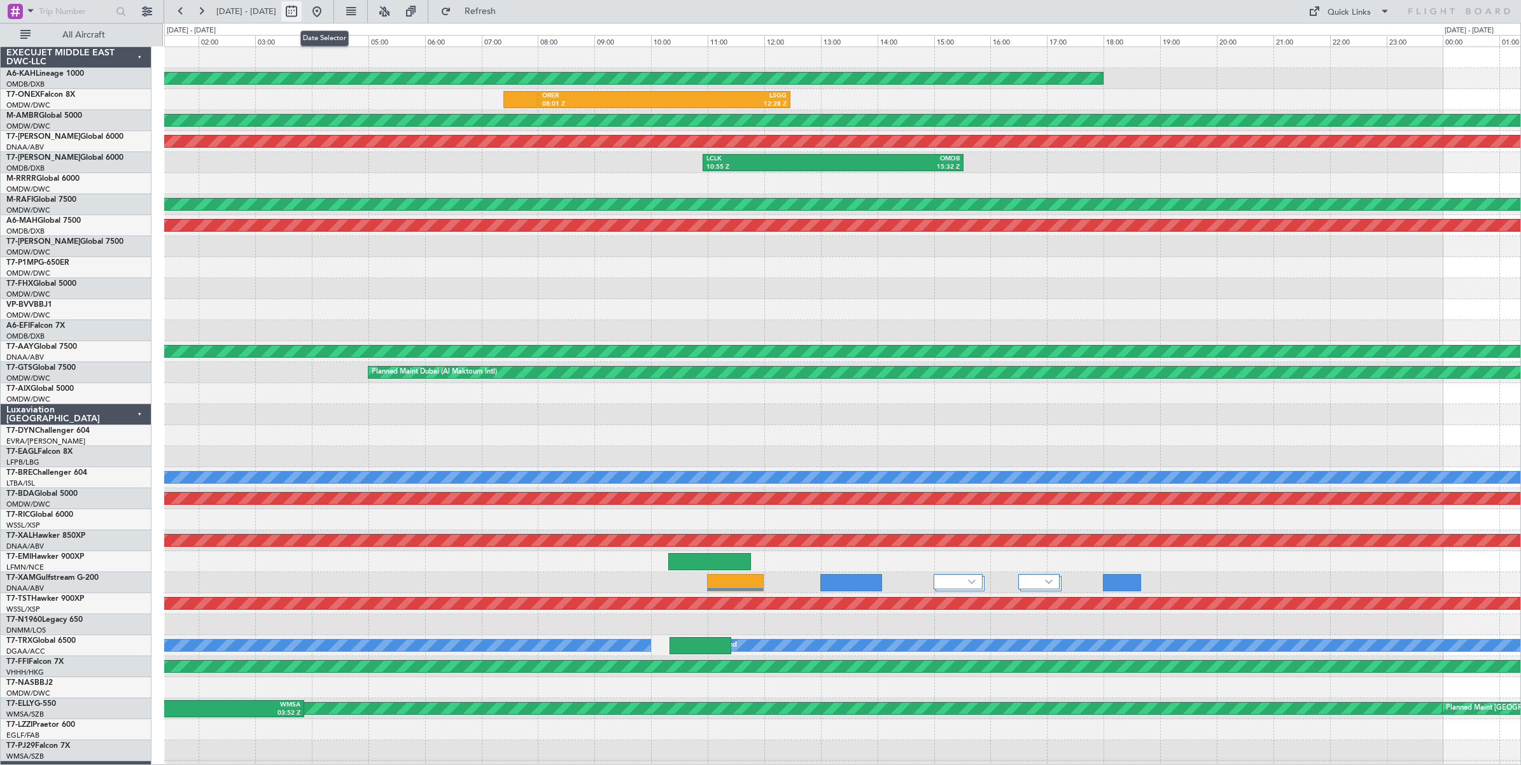
click at [302, 13] on button at bounding box center [291, 11] width 20 height 20
select select "7"
select select "2025"
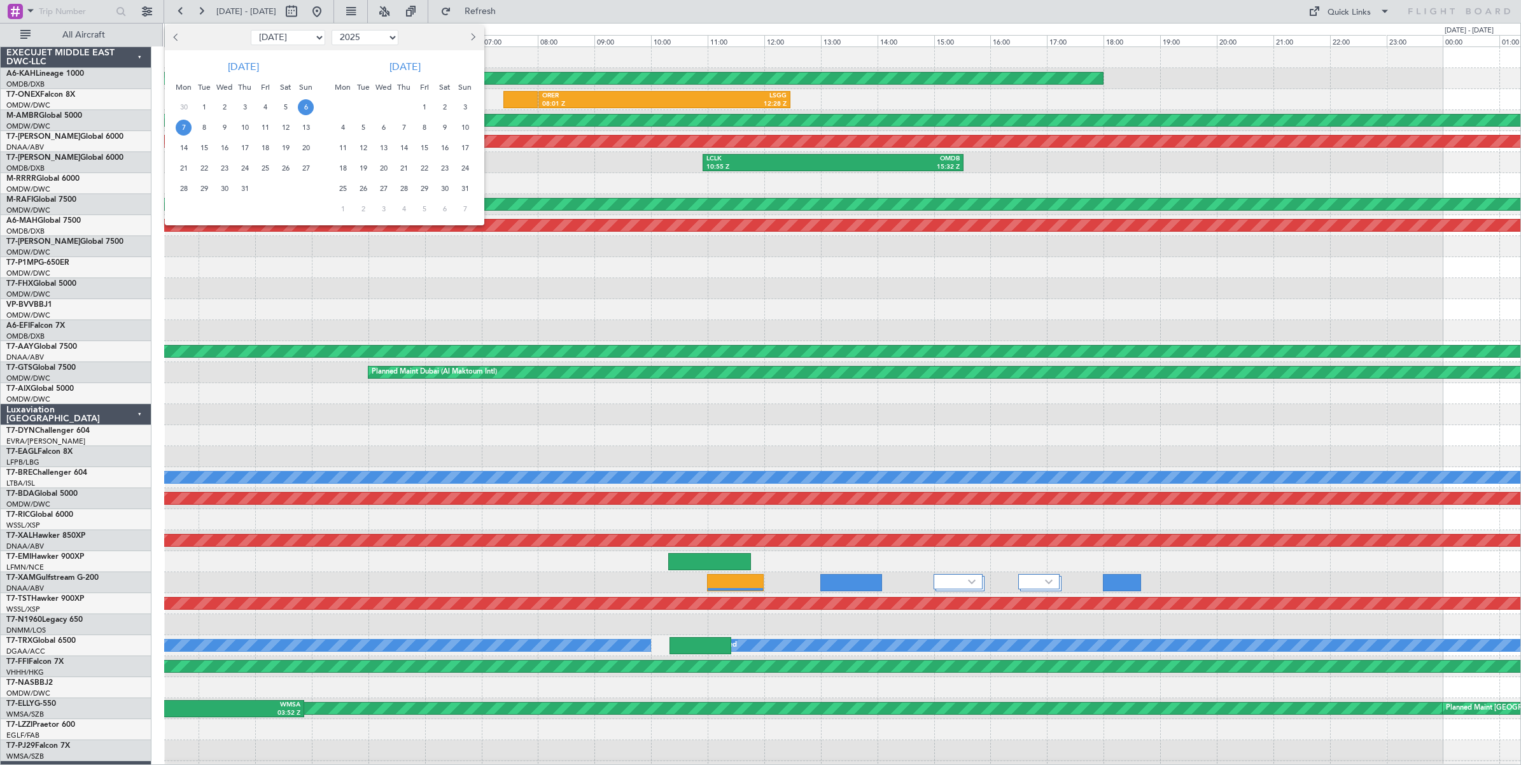
click at [306, 107] on span "6" at bounding box center [306, 107] width 16 height 16
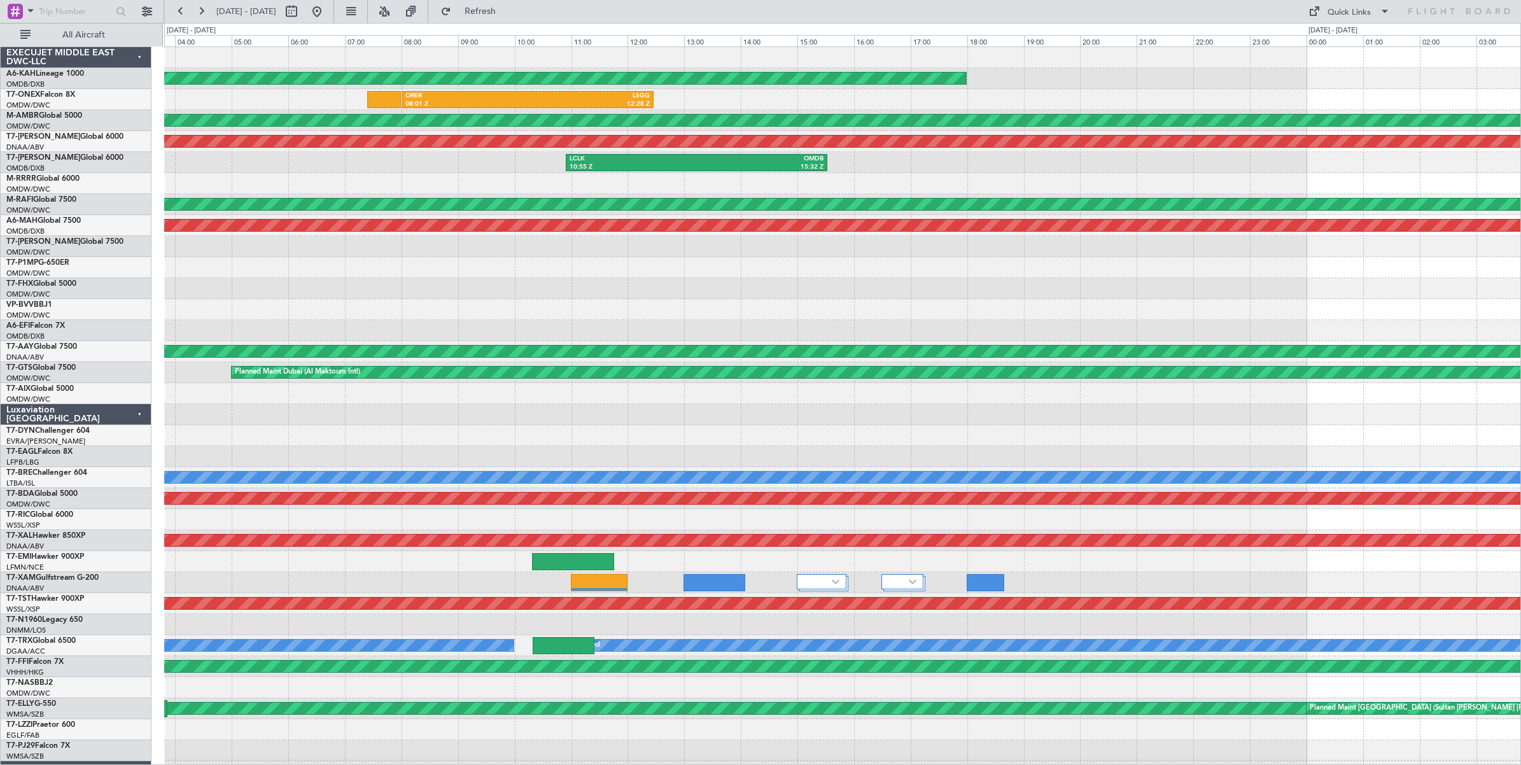
click at [368, 185] on div "Planned Maint London (Stansted) ORER 08:01 Z LSGG 12:28 Z Planned Maint Geneva …" at bounding box center [842, 425] width 1356 height 756
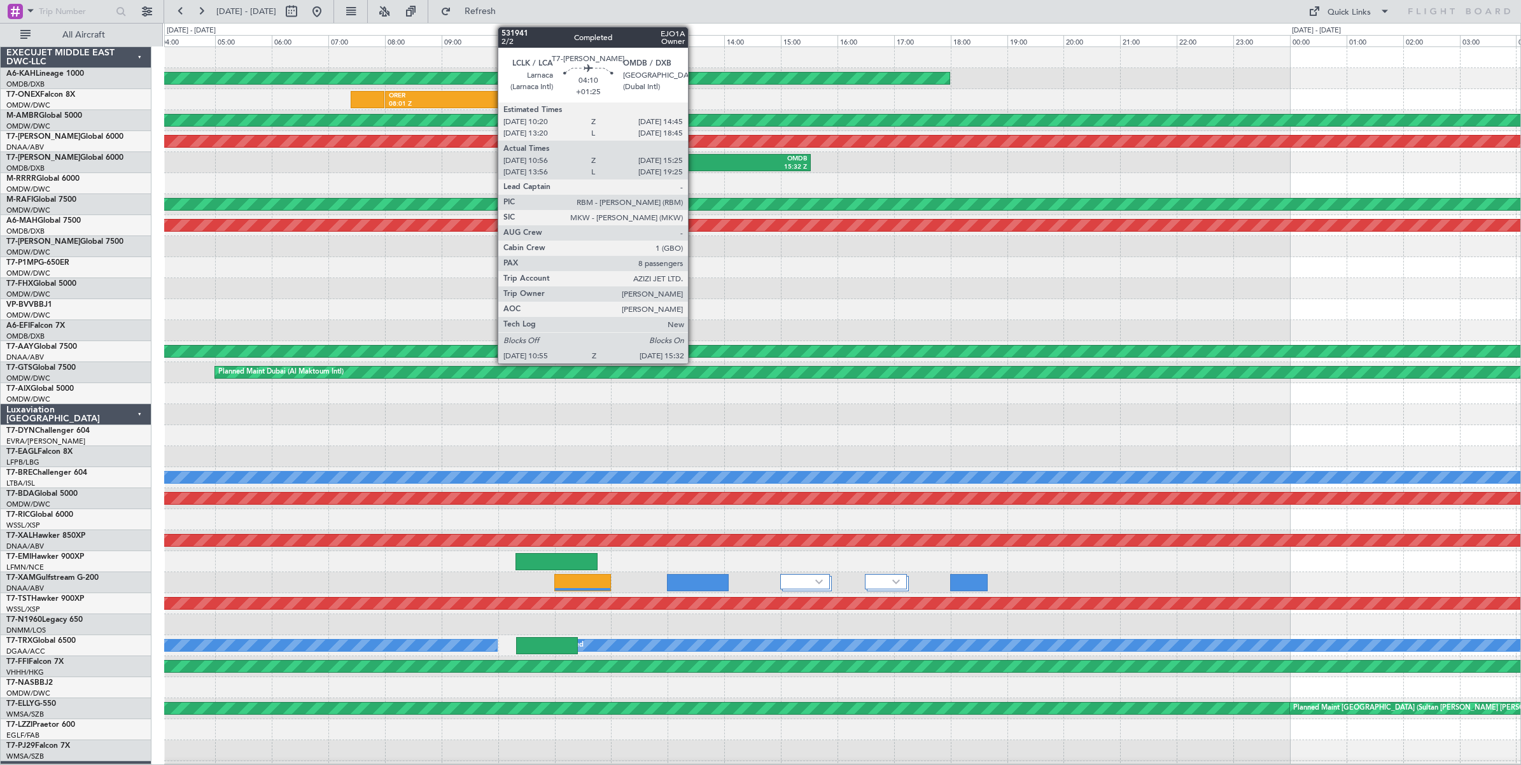
click at [694, 164] on div "15:32 Z" at bounding box center [743, 167] width 127 height 9
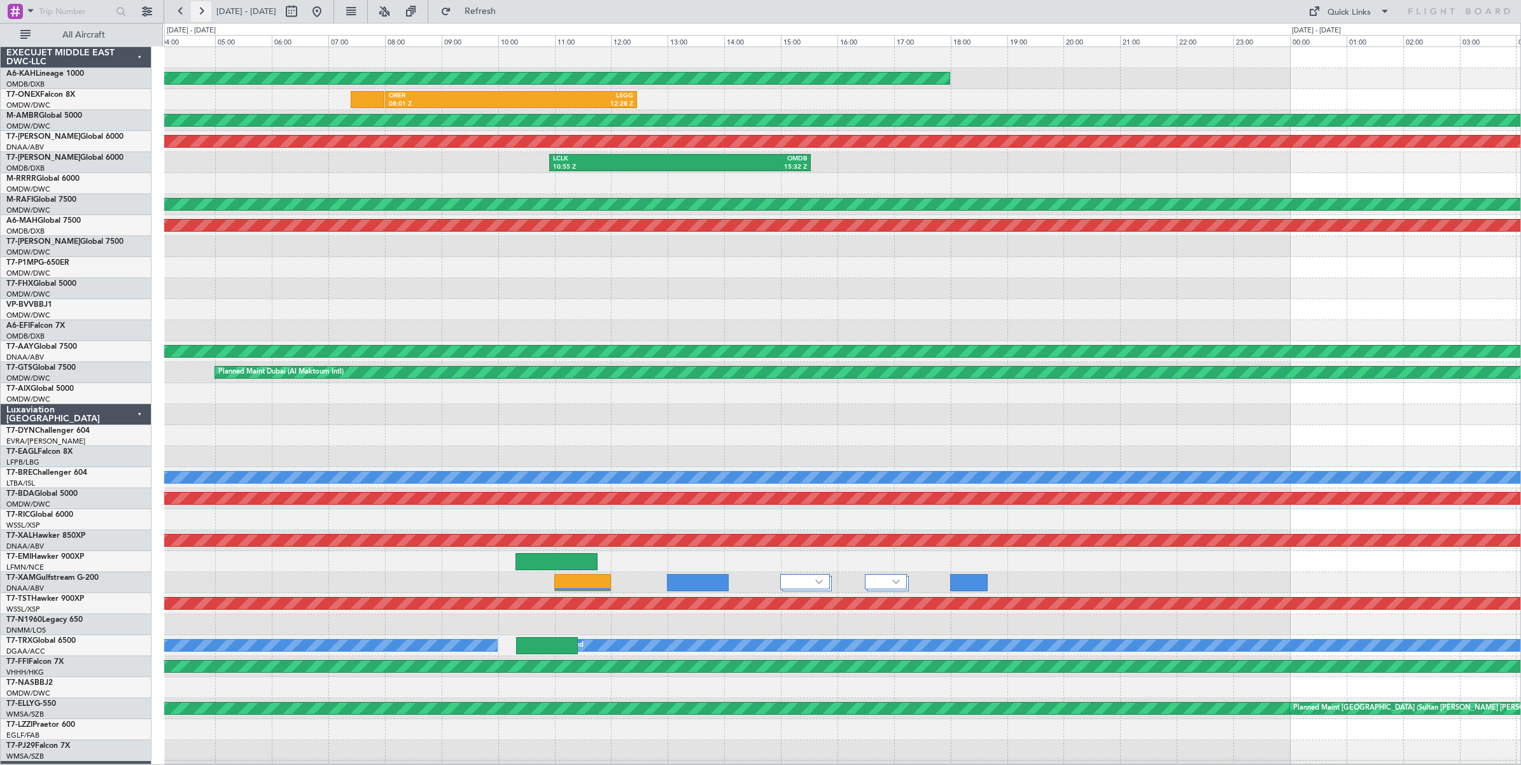
click at [202, 13] on button at bounding box center [201, 11] width 20 height 20
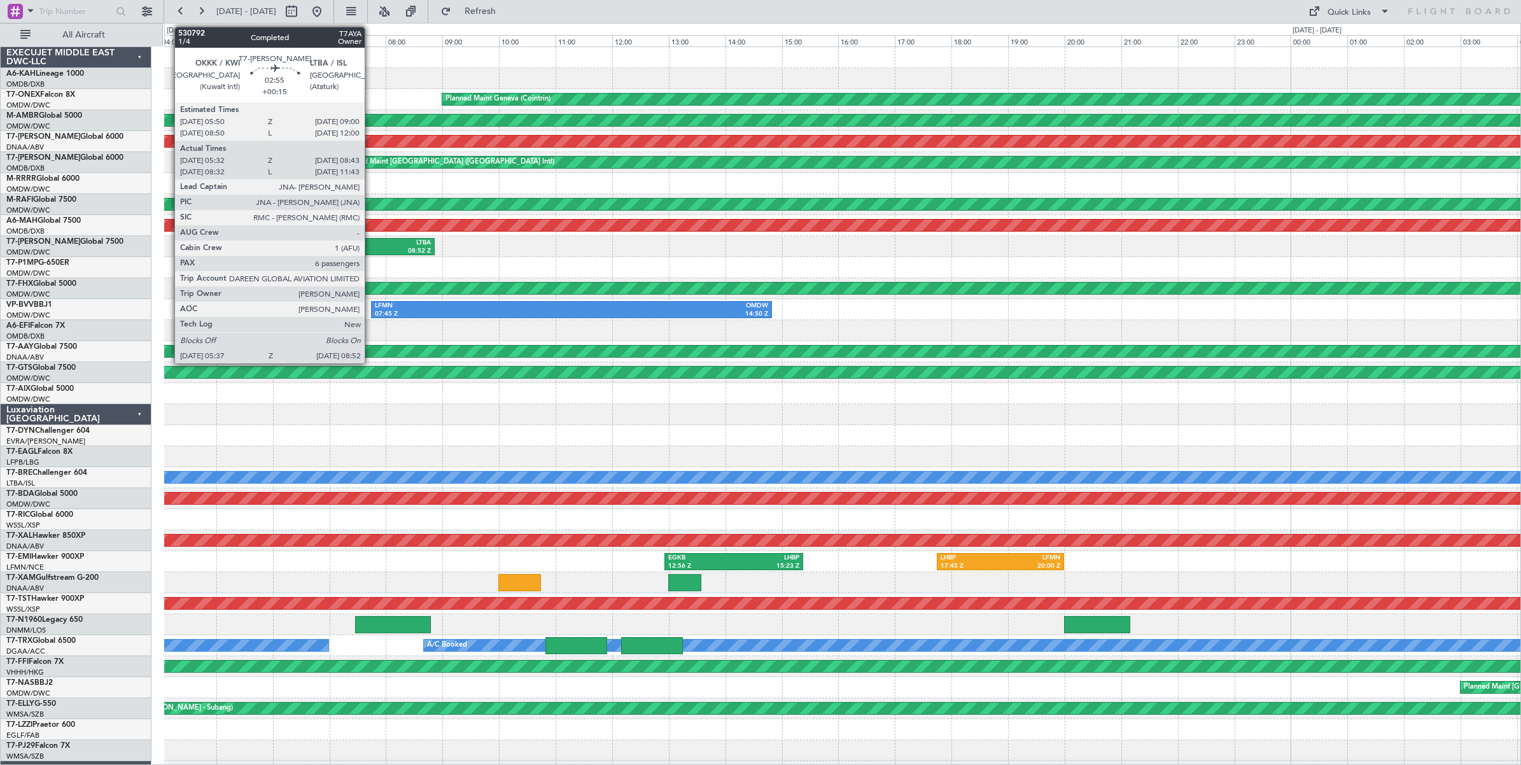
click at [371, 247] on div "08:52 Z" at bounding box center [386, 251] width 88 height 9
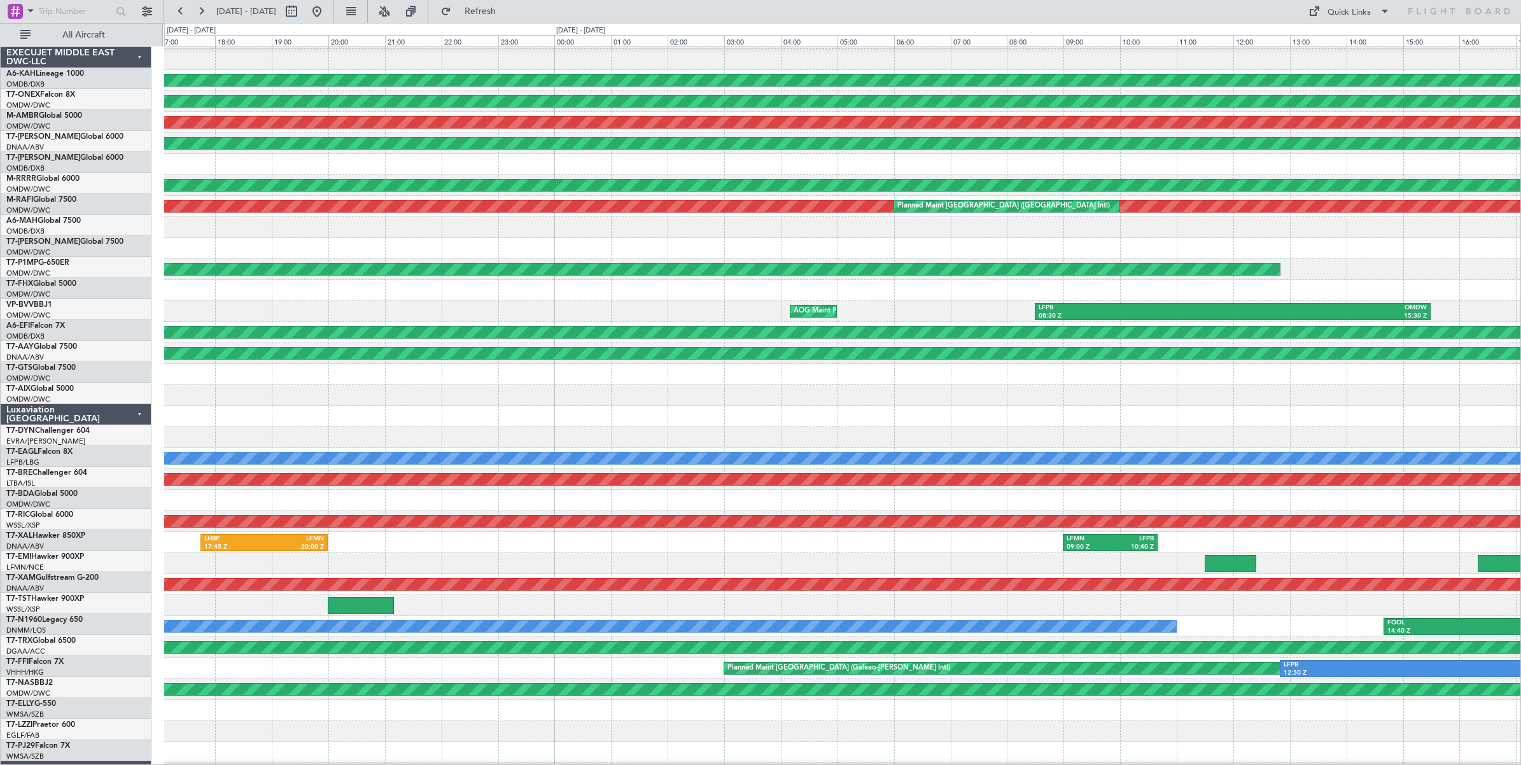
scroll to position [35, 0]
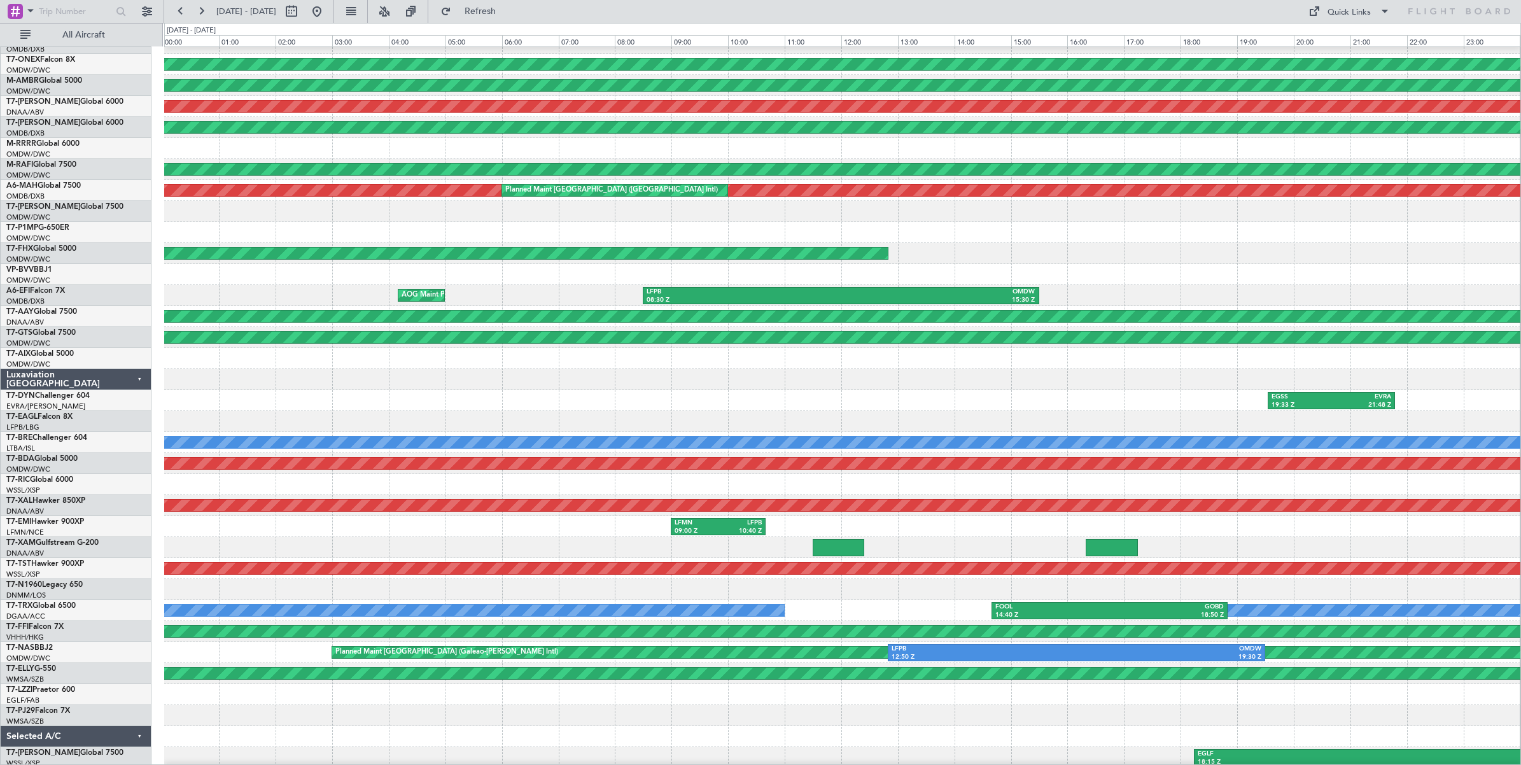
click at [144, 284] on div "Planned Maint Geneva (Cointrin) Planned Maint Dubai (Al Maktoum Intl) Unplanned…" at bounding box center [760, 394] width 1521 height 742
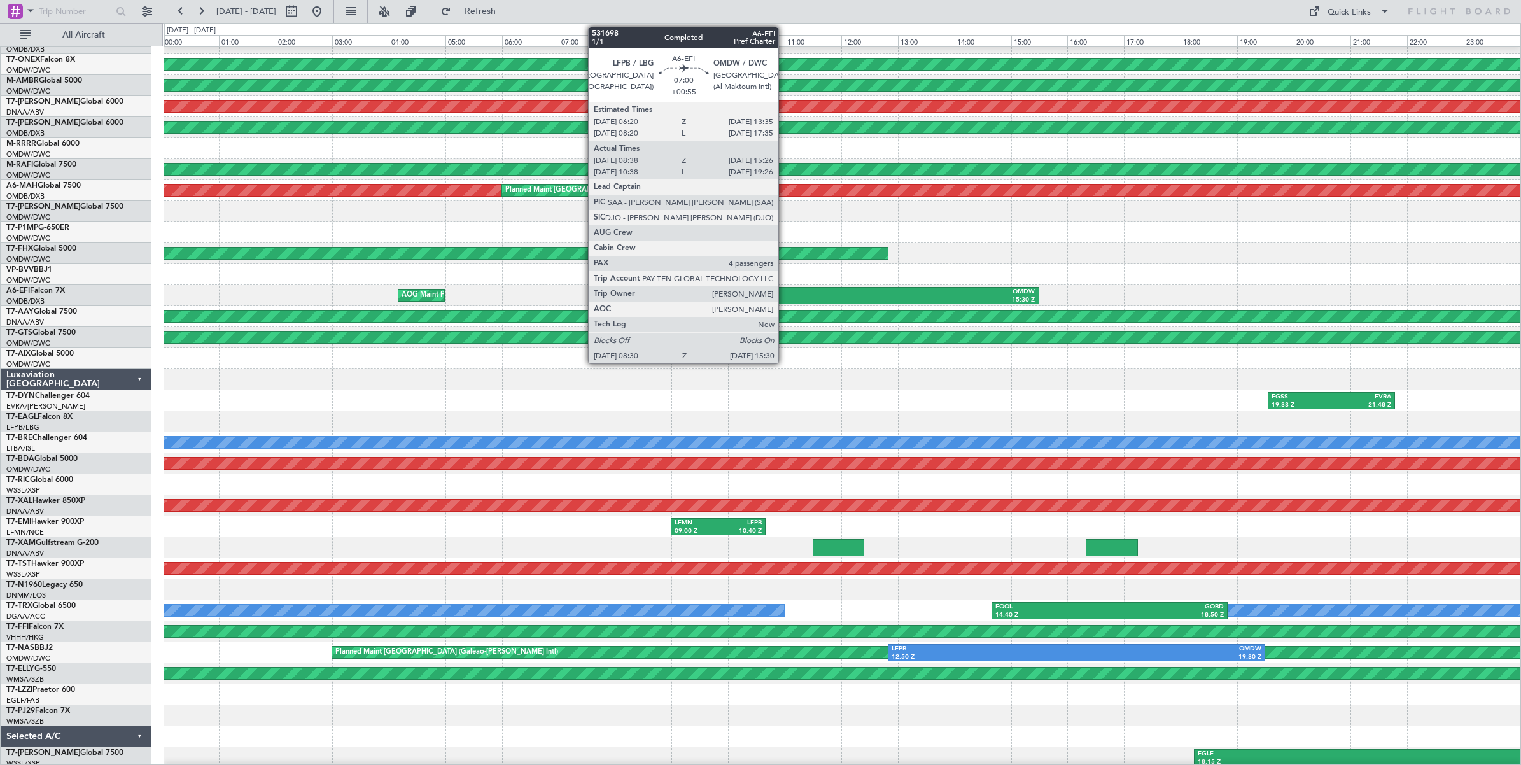
click at [785, 294] on div "LFPB" at bounding box center [744, 292] width 194 height 9
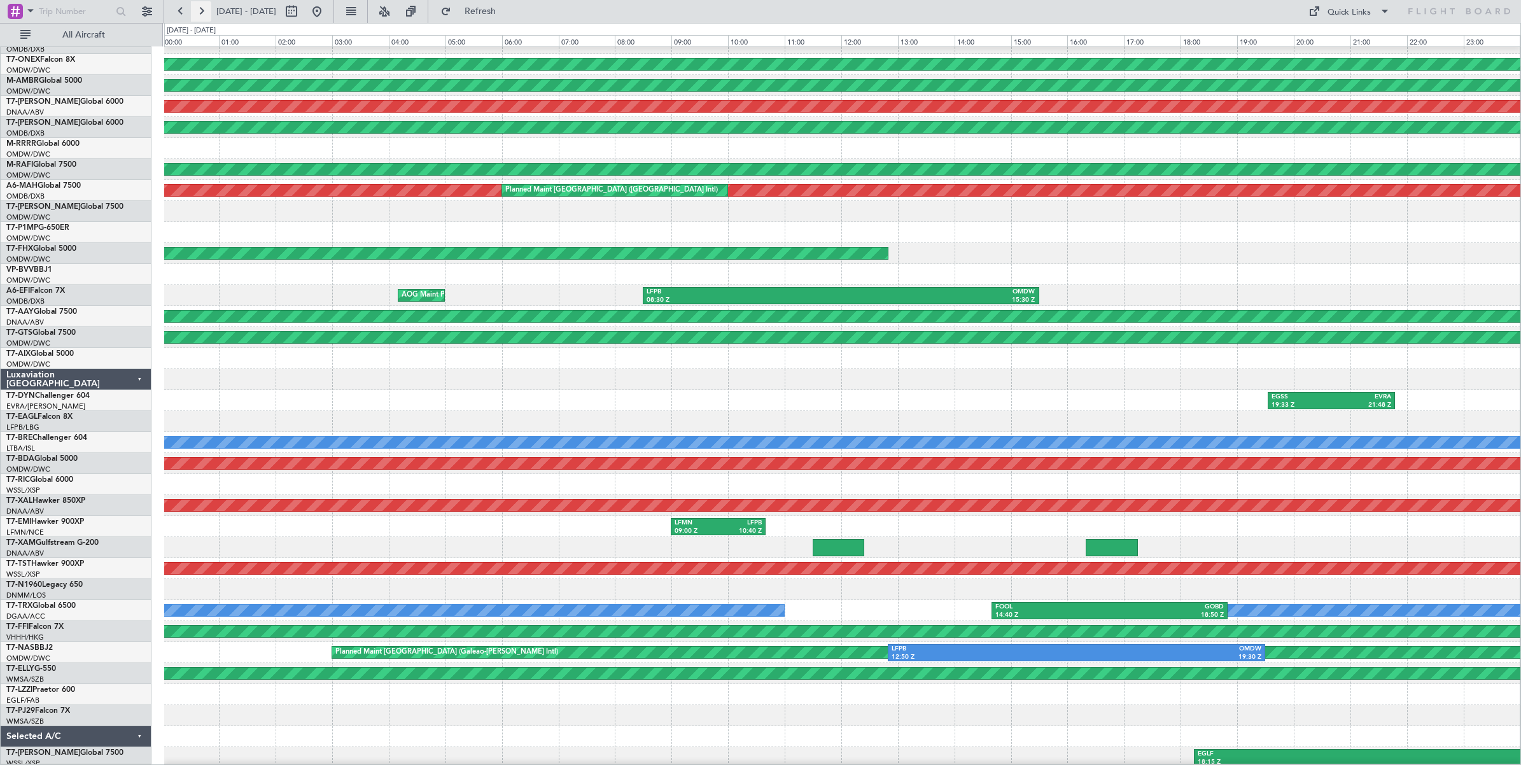
click at [200, 13] on button at bounding box center [201, 11] width 20 height 20
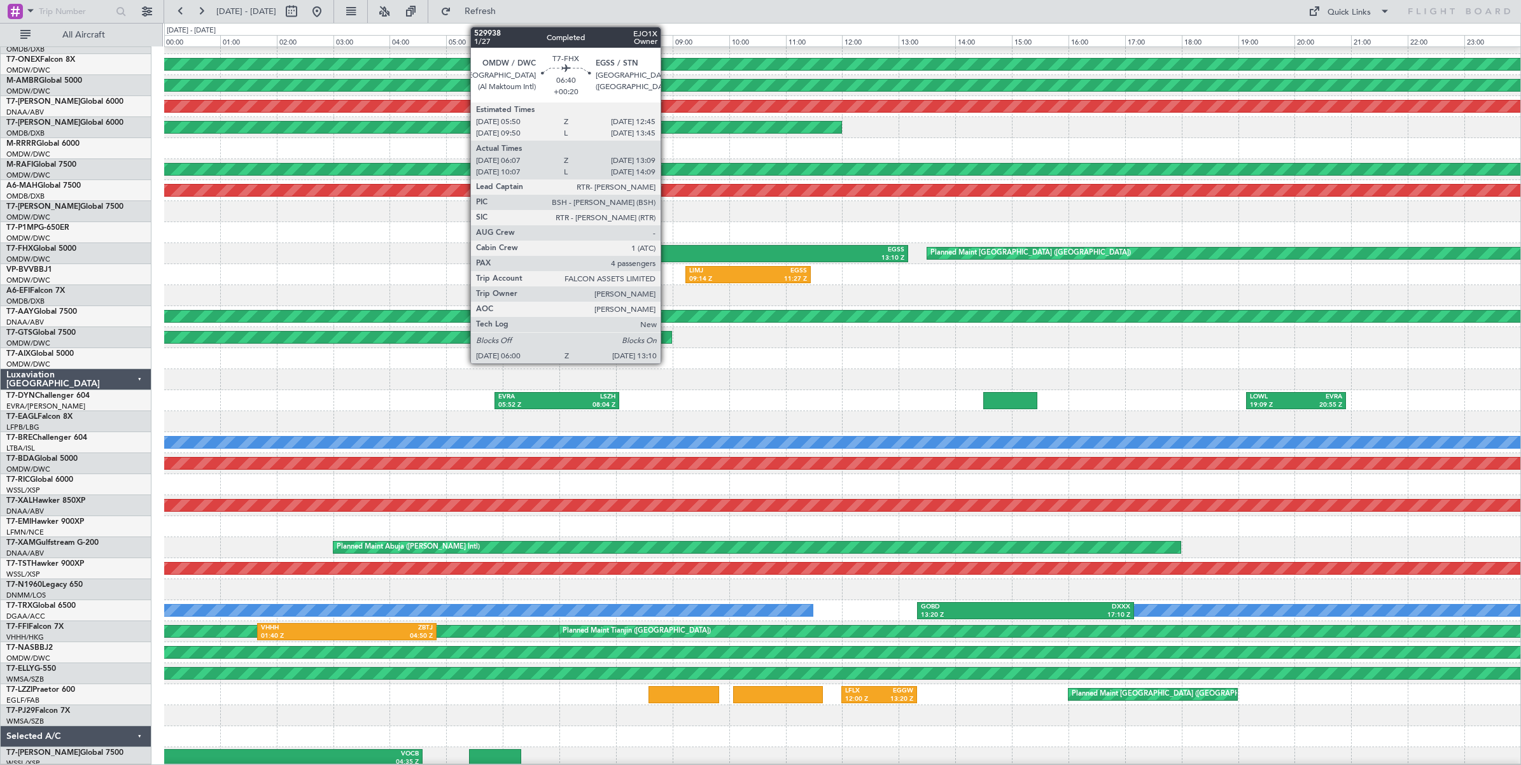
click at [667, 252] on div "OMDW" at bounding box center [605, 250] width 199 height 9
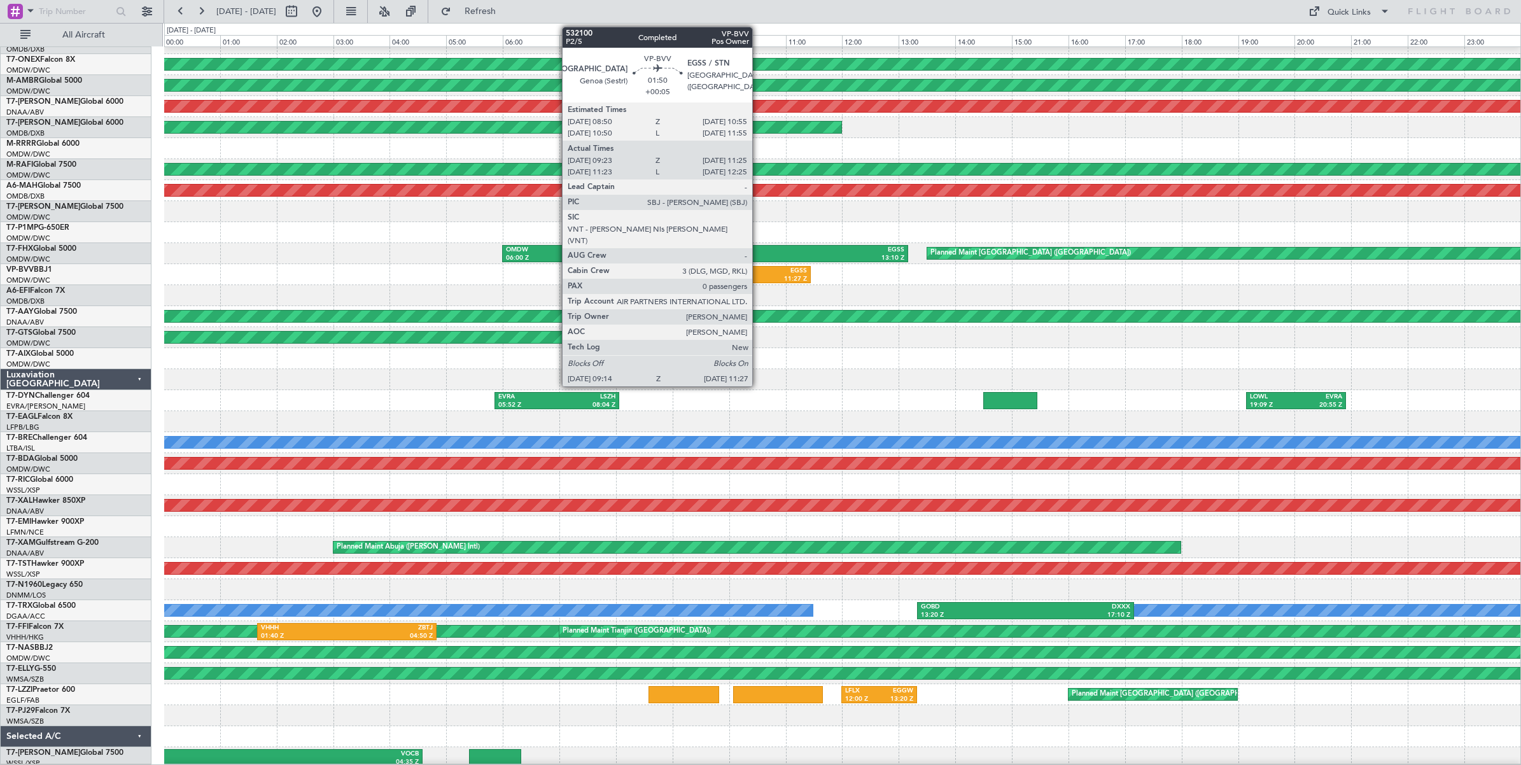
click at [759, 272] on div "EGSS" at bounding box center [777, 271] width 59 height 9
click at [764, 277] on div "11:27 Z" at bounding box center [777, 279] width 59 height 9
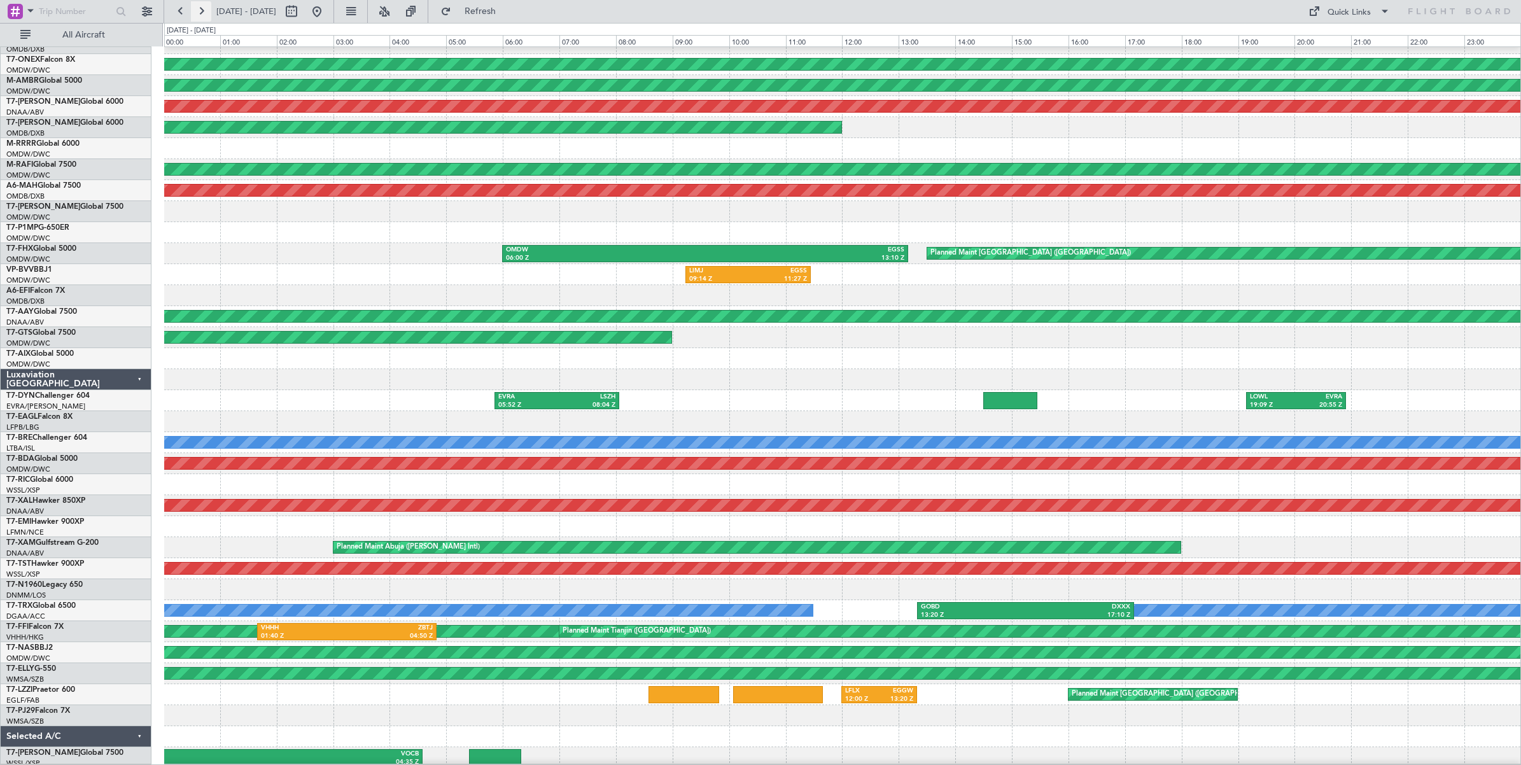
click at [199, 11] on button at bounding box center [201, 11] width 20 height 20
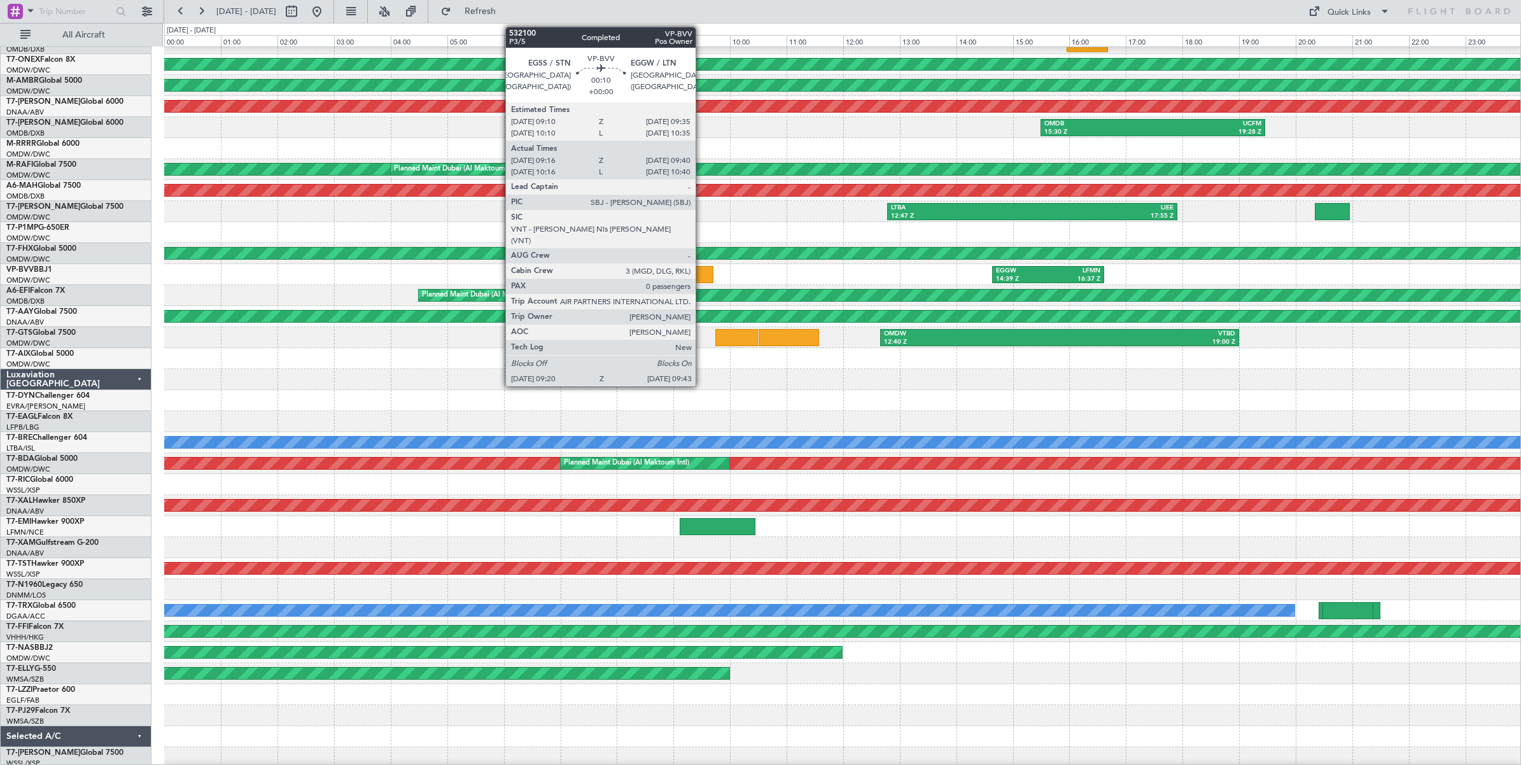
click at [702, 276] on div at bounding box center [703, 274] width 22 height 17
click at [705, 272] on div at bounding box center [703, 274] width 22 height 17
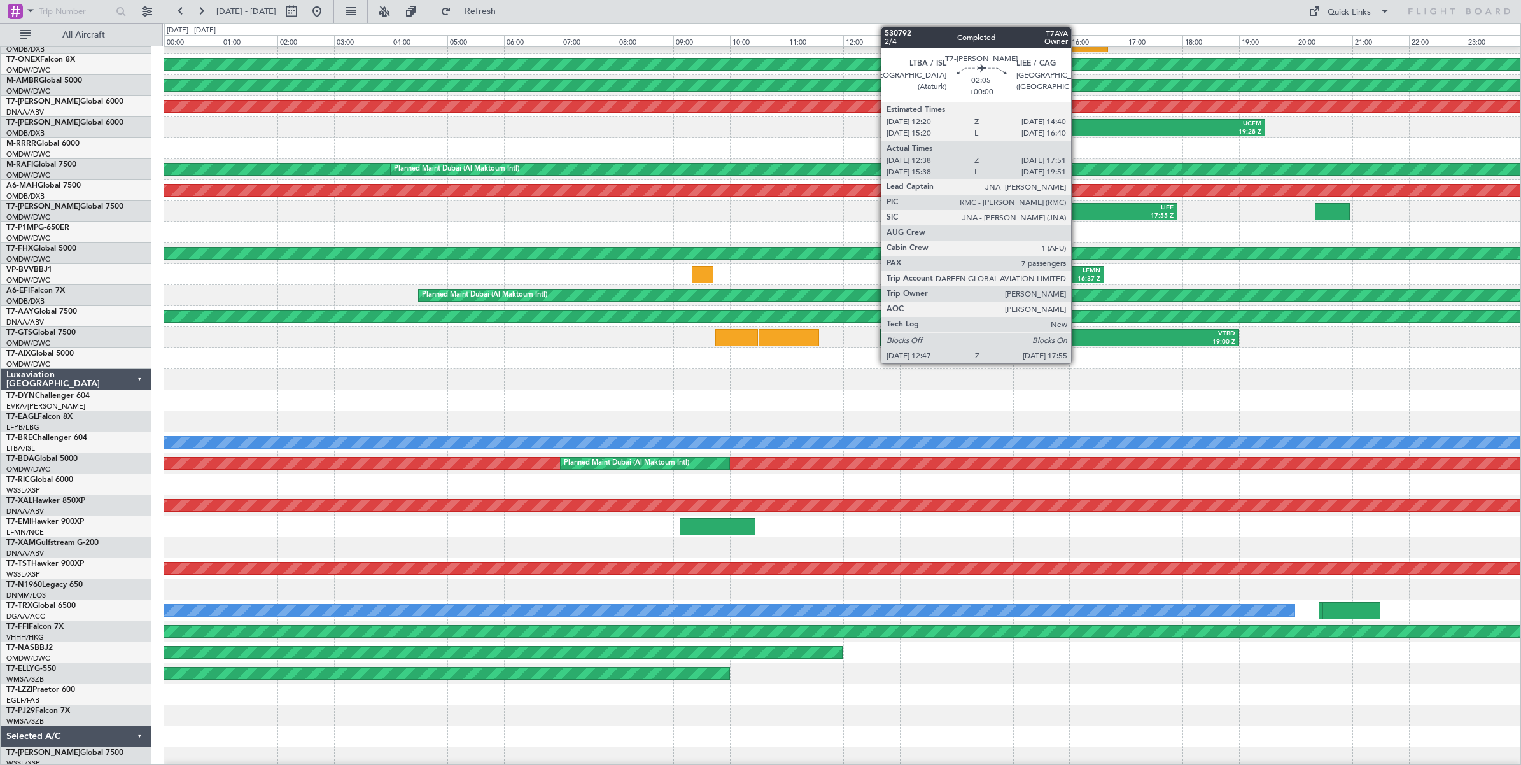
click at [1078, 211] on div "LIEE" at bounding box center [1102, 208] width 141 height 9
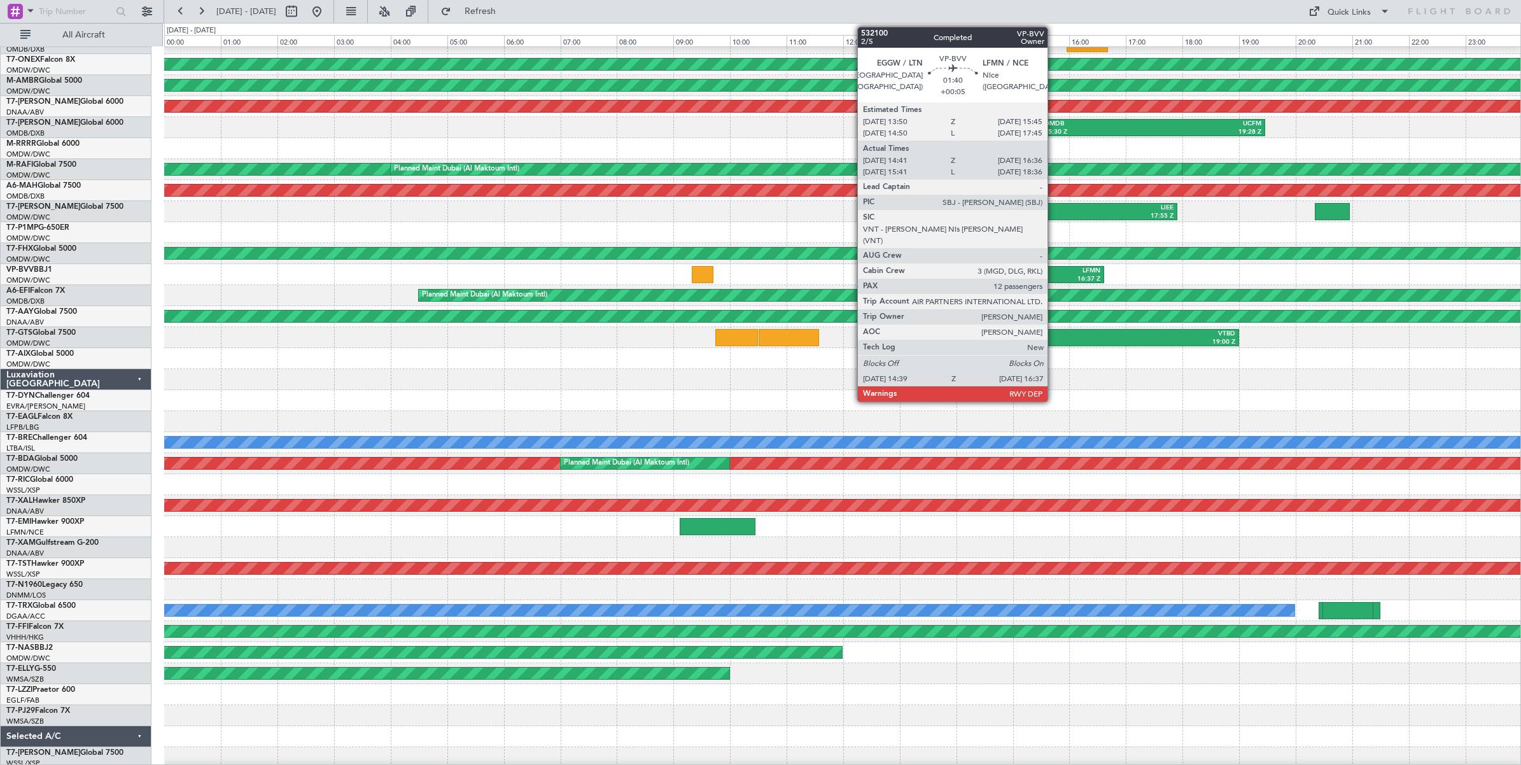
click at [1054, 272] on div "LFMN" at bounding box center [1074, 271] width 52 height 9
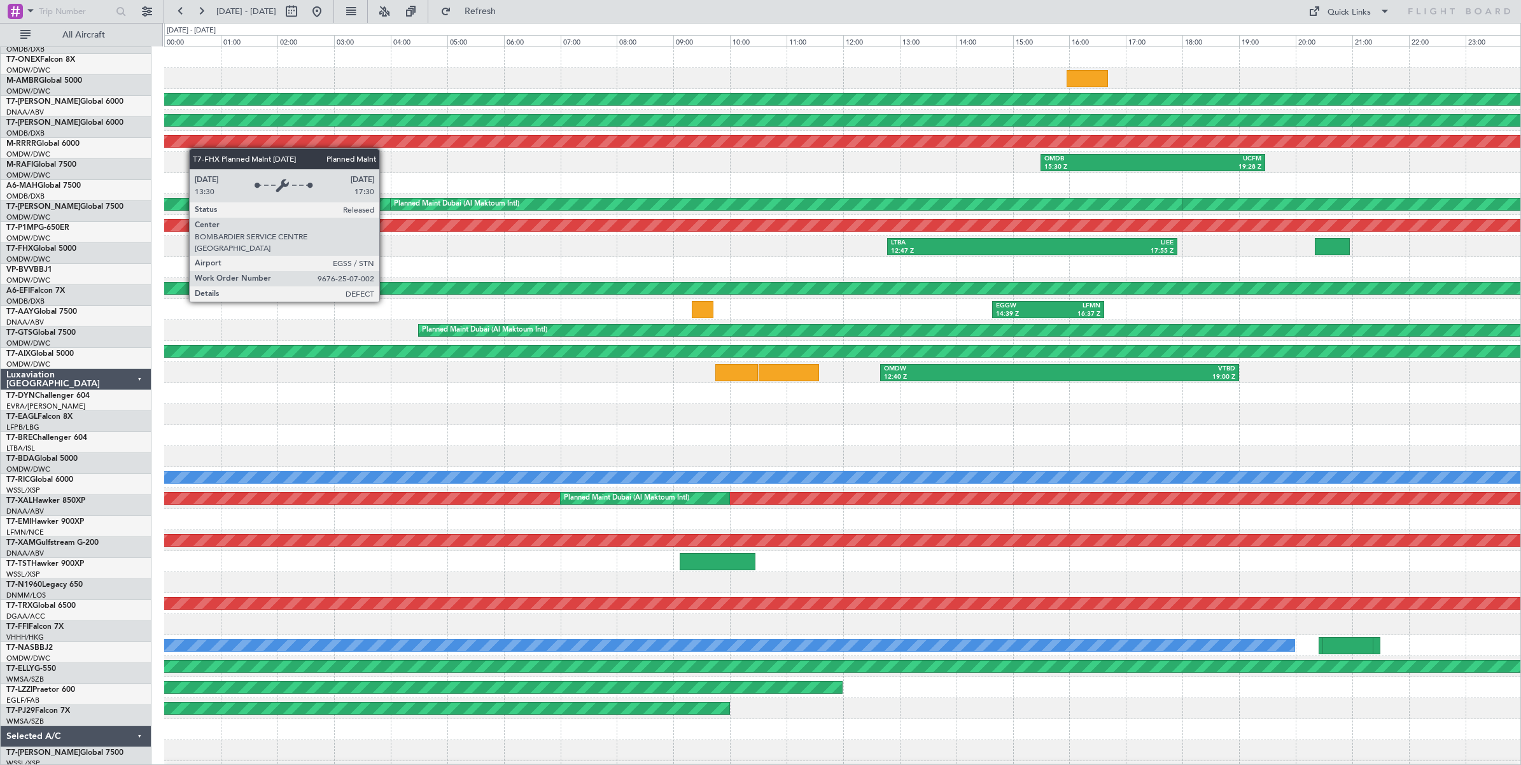
scroll to position [0, 0]
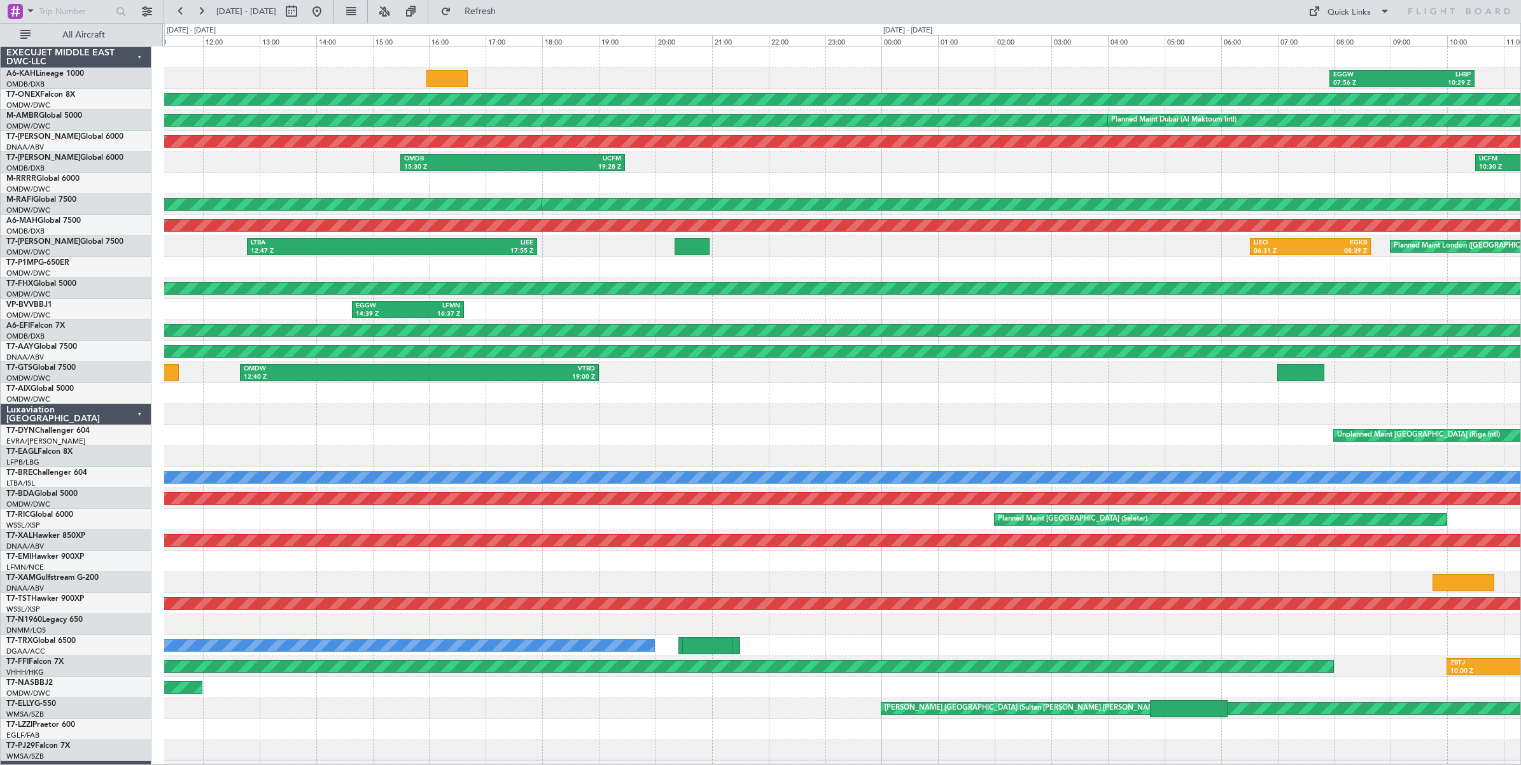
click at [261, 106] on div "EGGW 07:56 Z LHBP 10:29 Z Planned Maint Geneva ([GEOGRAPHIC_DATA]) Planned Main…" at bounding box center [842, 425] width 1356 height 756
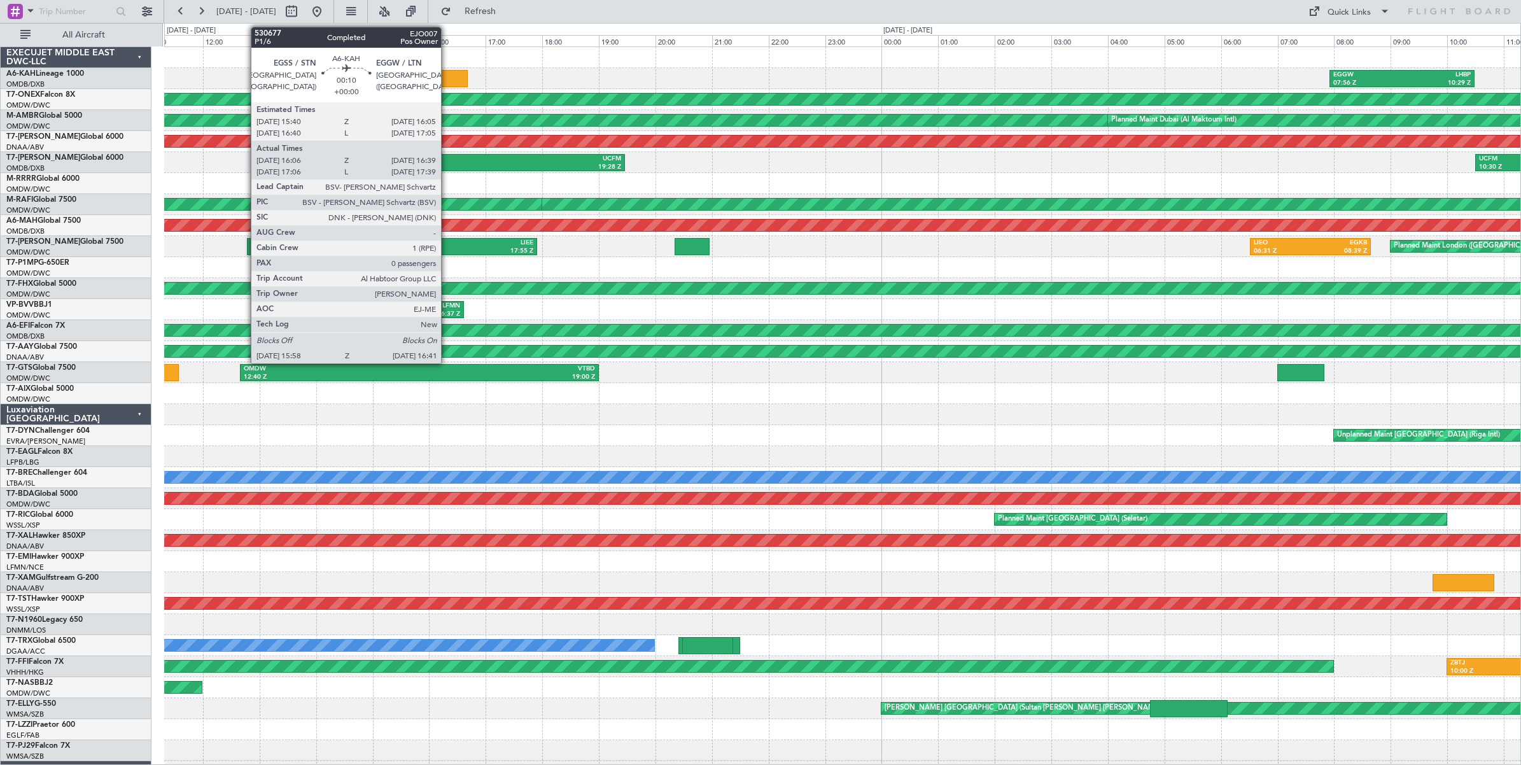
click at [447, 78] on div at bounding box center [446, 78] width 41 height 17
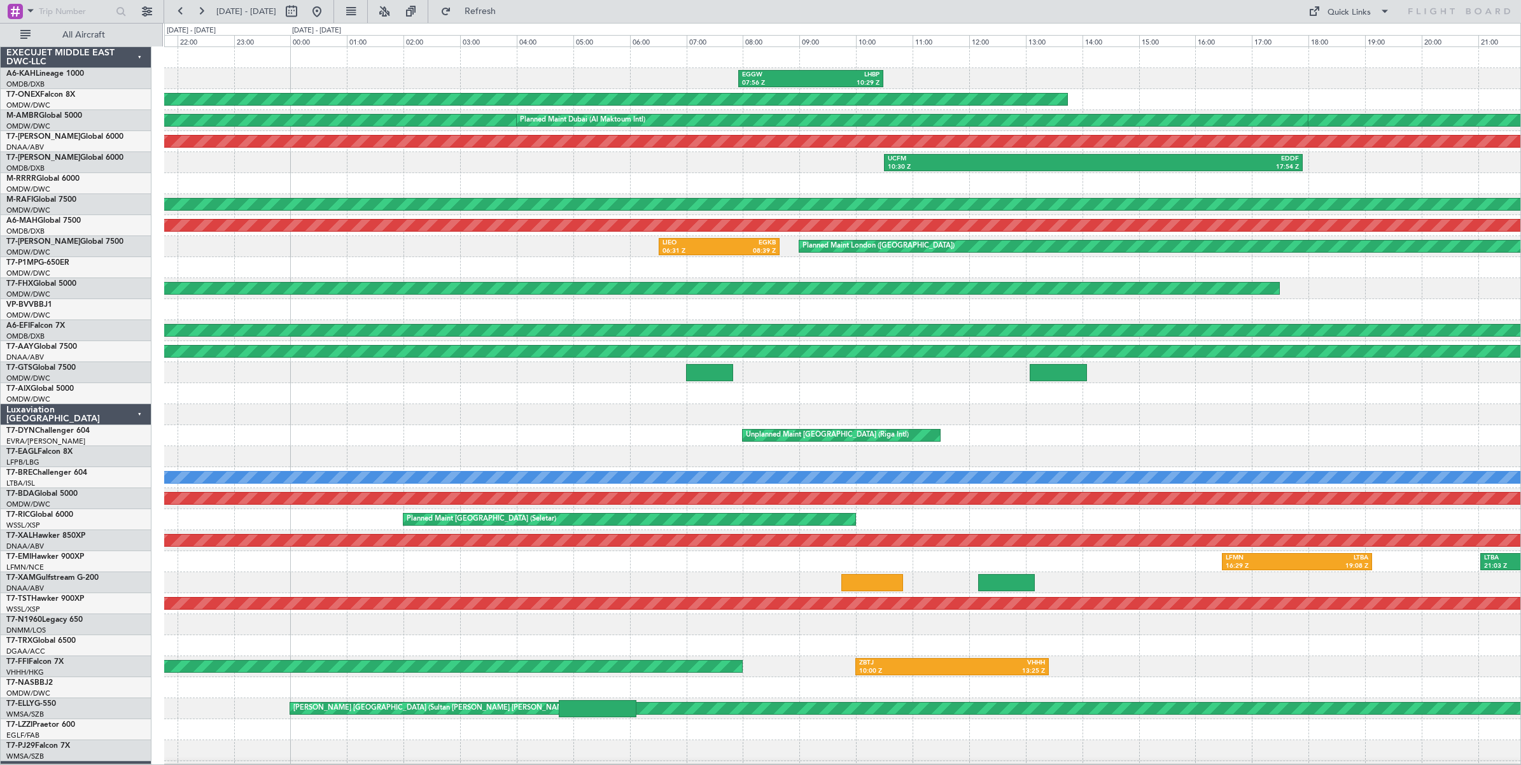
click at [554, 255] on div "Planned Maint London (Biggin Hill) LIEO 06:31 Z EGKB 08:39 Z LTBA 12:47 Z LIEE …" at bounding box center [842, 246] width 1356 height 21
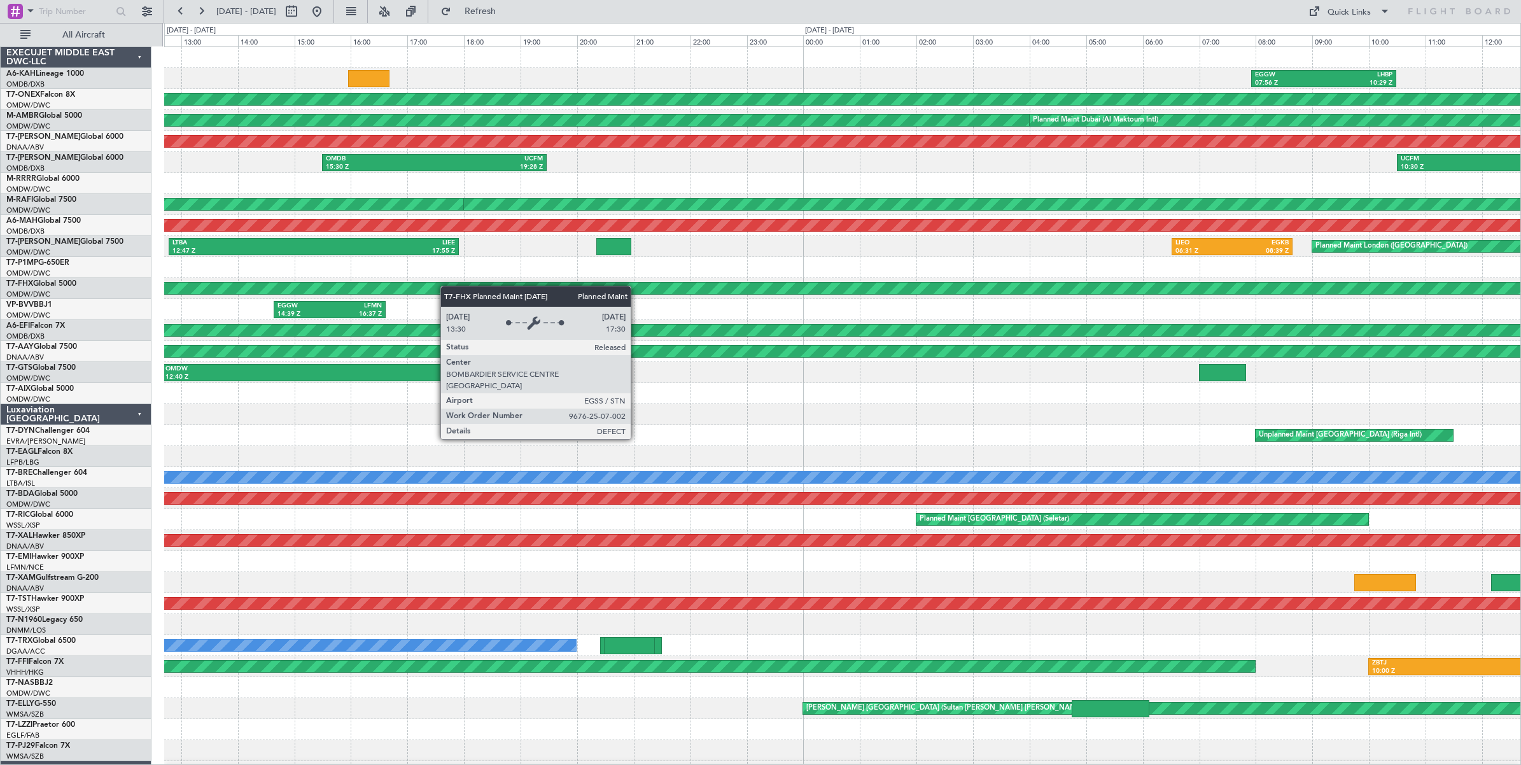
click at [891, 281] on div "EGGW 07:56 Z LHBP 10:29 Z Planned Maint Geneva (Cointrin) Planned Maint Dubai (…" at bounding box center [842, 425] width 1356 height 756
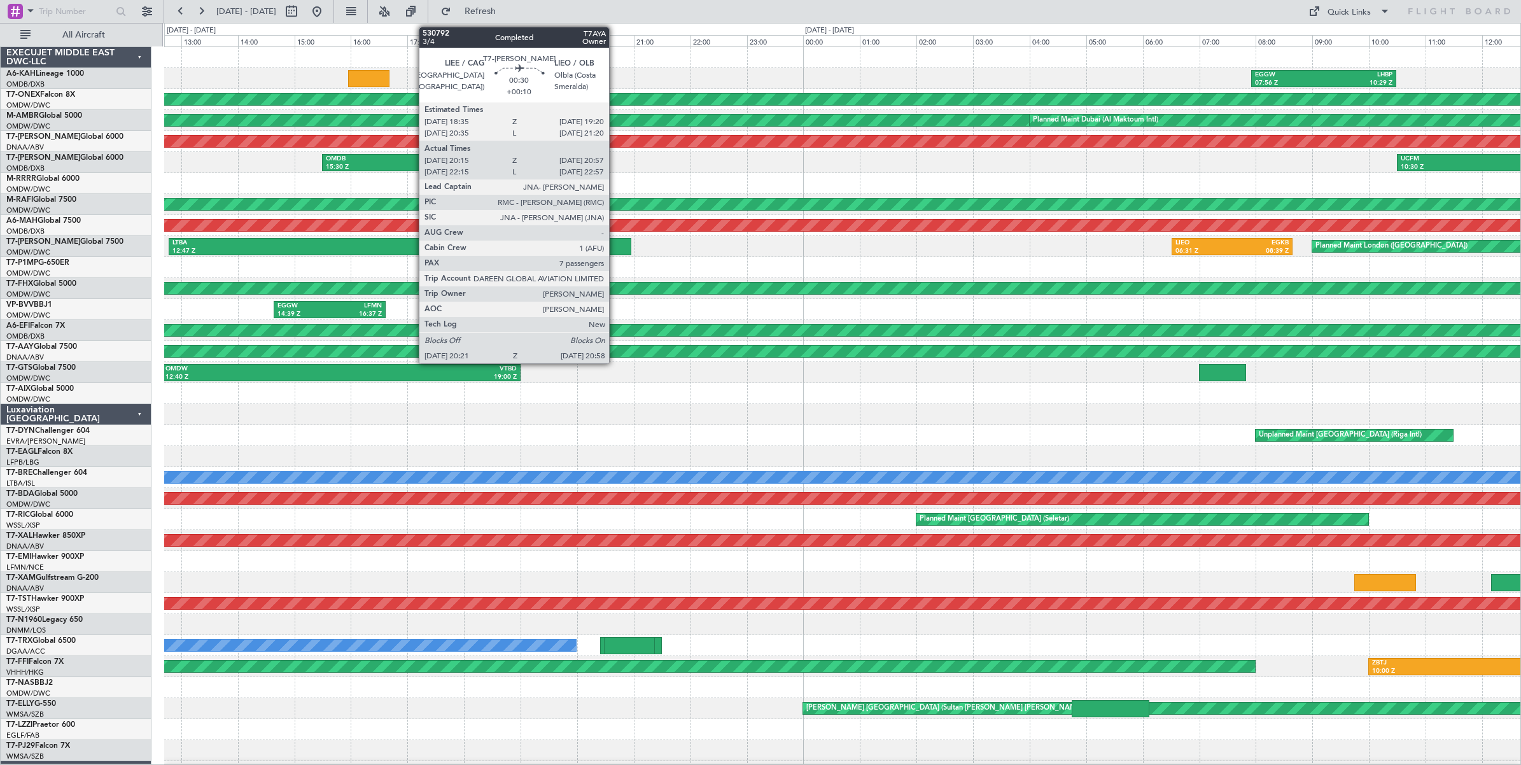
click at [615, 246] on div at bounding box center [613, 246] width 35 height 17
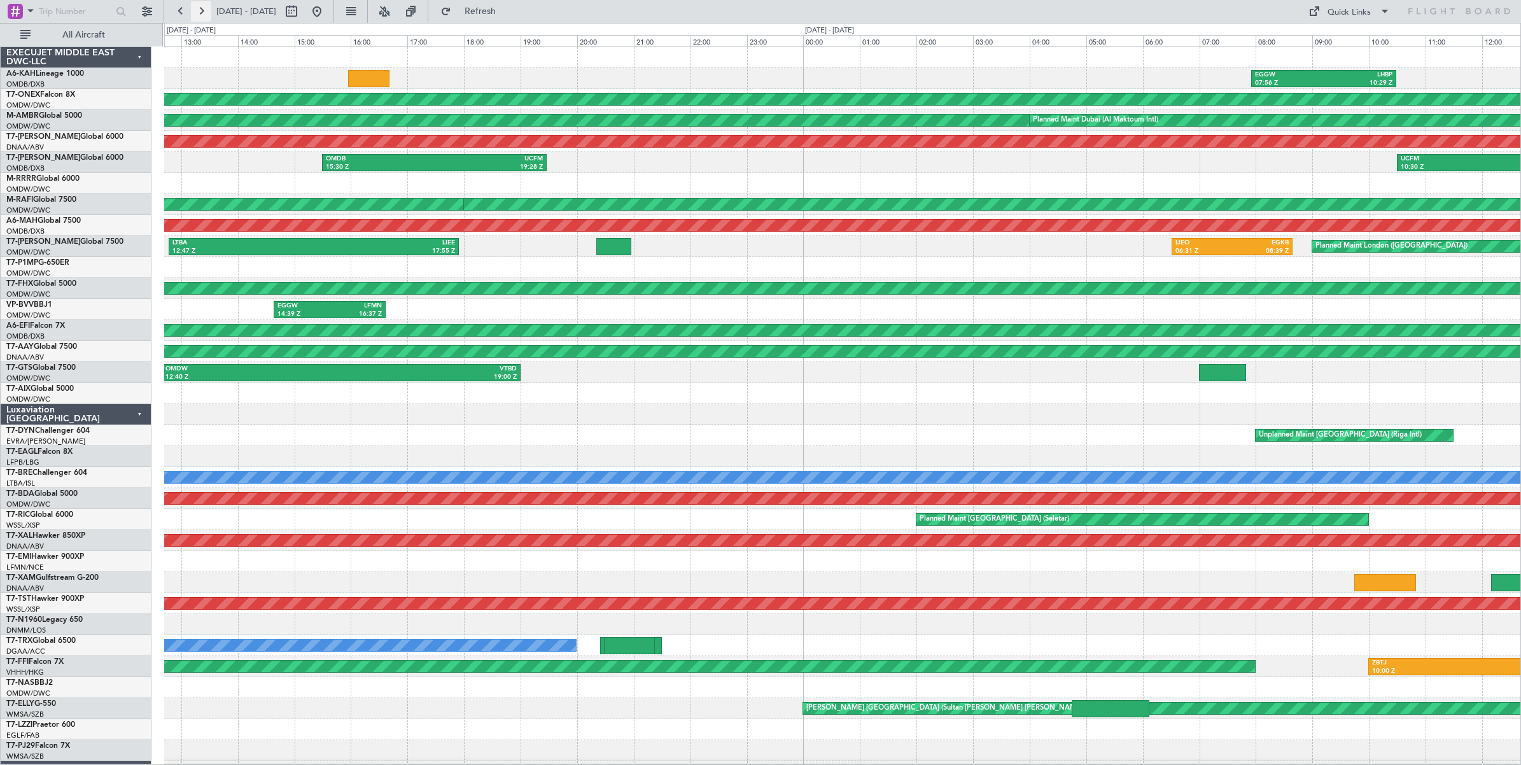
click at [205, 15] on button at bounding box center [201, 11] width 20 height 20
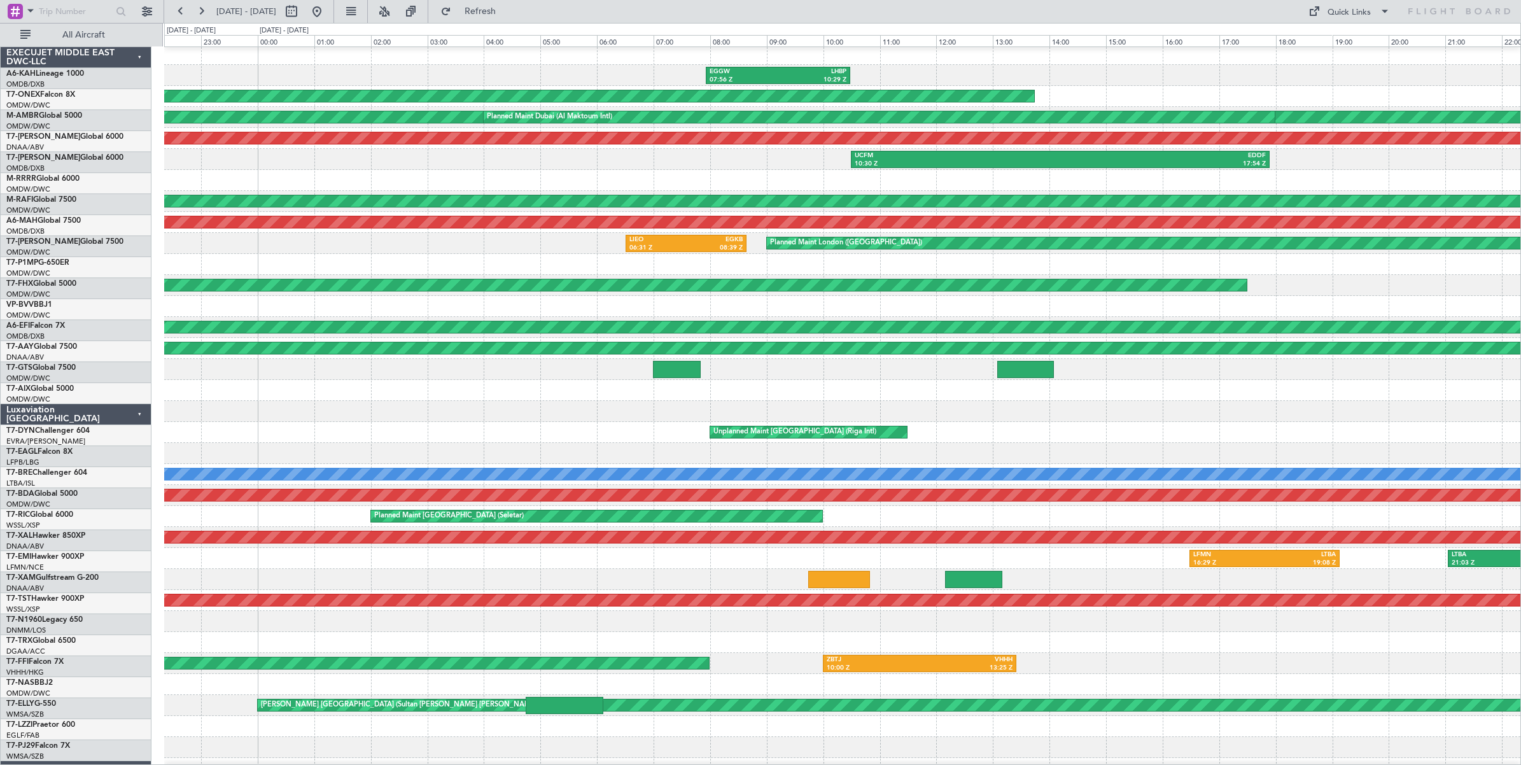
scroll to position [3, 0]
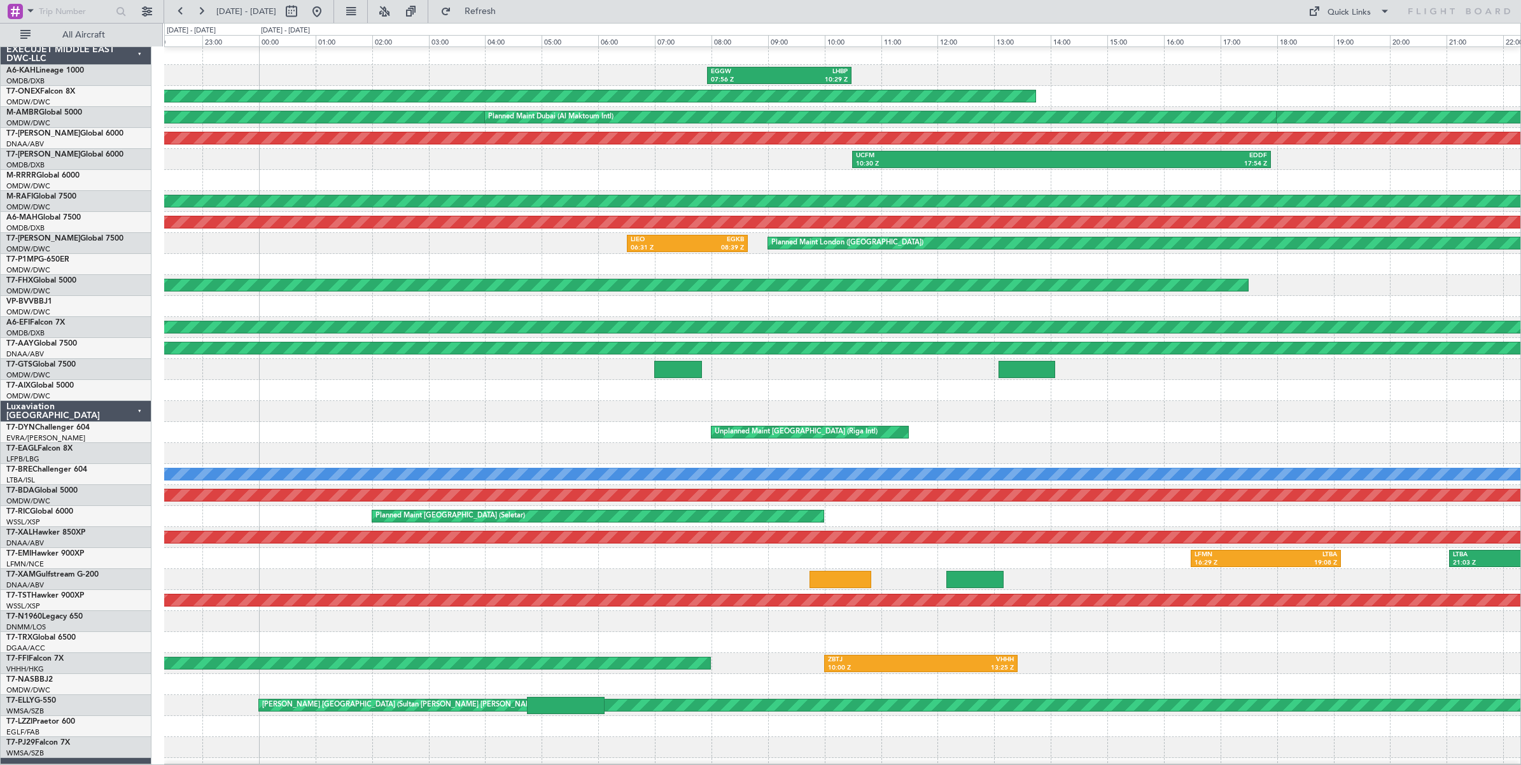
click at [1057, 265] on div at bounding box center [842, 264] width 1356 height 21
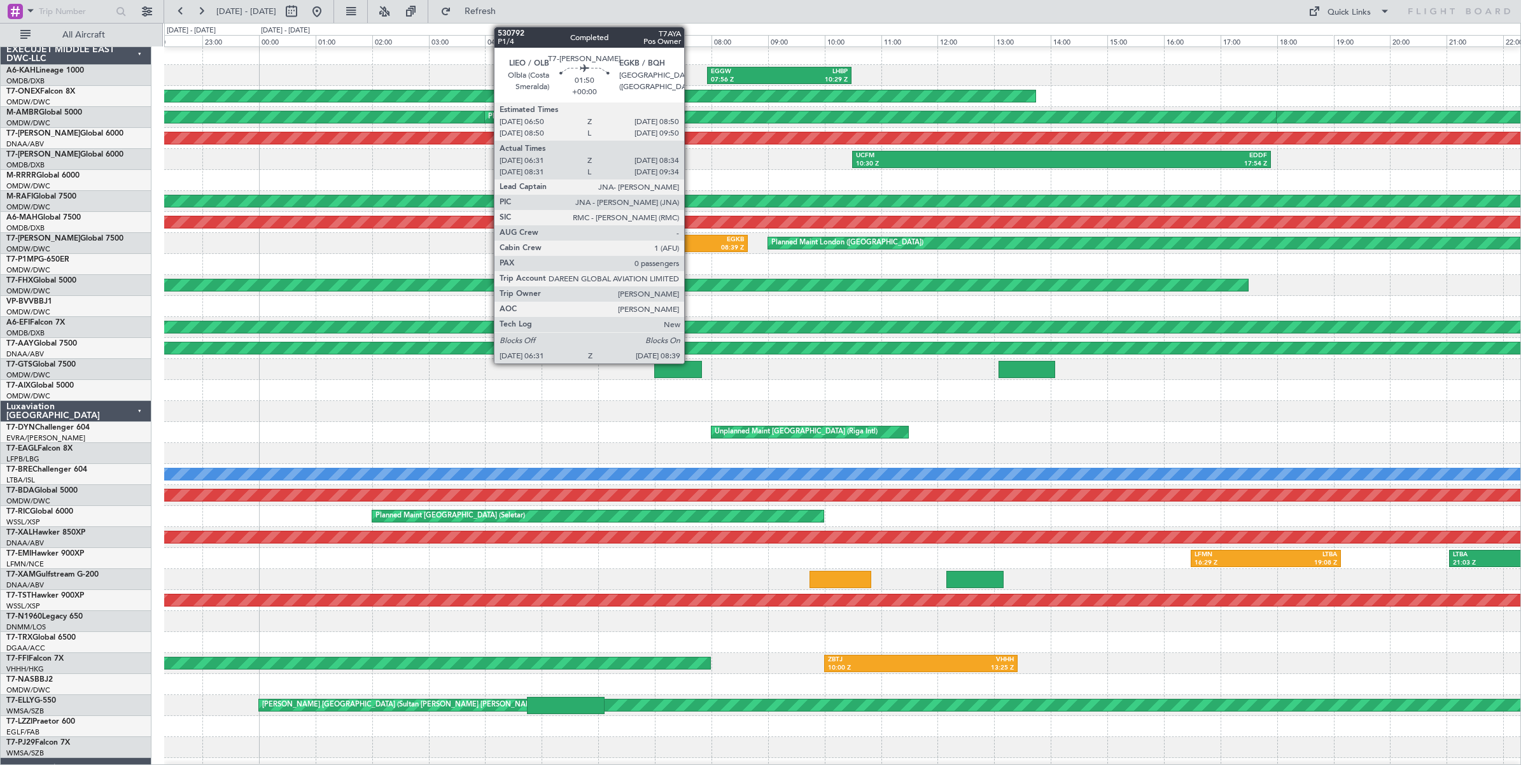
click at [691, 244] on div "08:39 Z" at bounding box center [715, 248] width 57 height 9
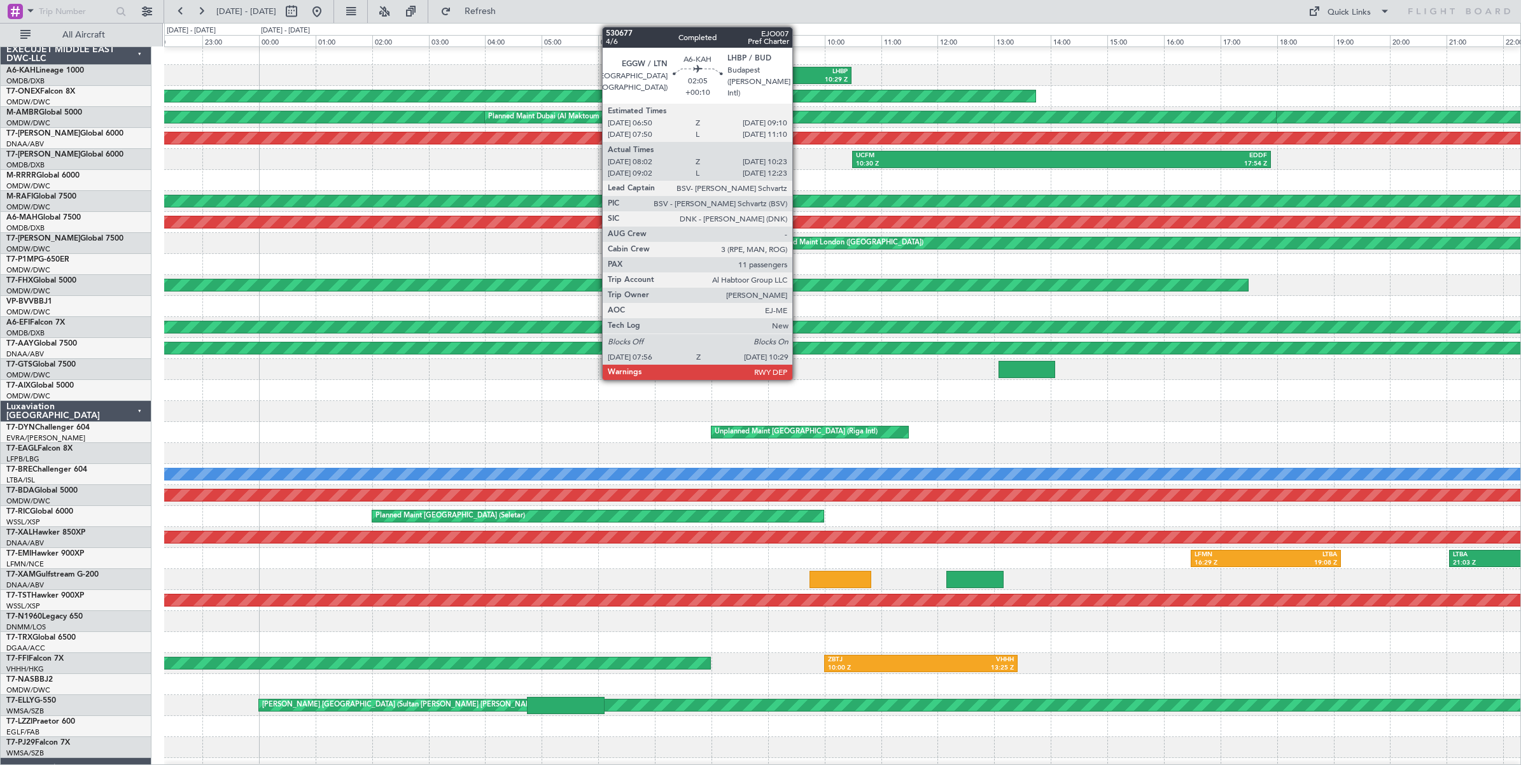
click at [799, 74] on div "LHBP" at bounding box center [814, 71] width 69 height 9
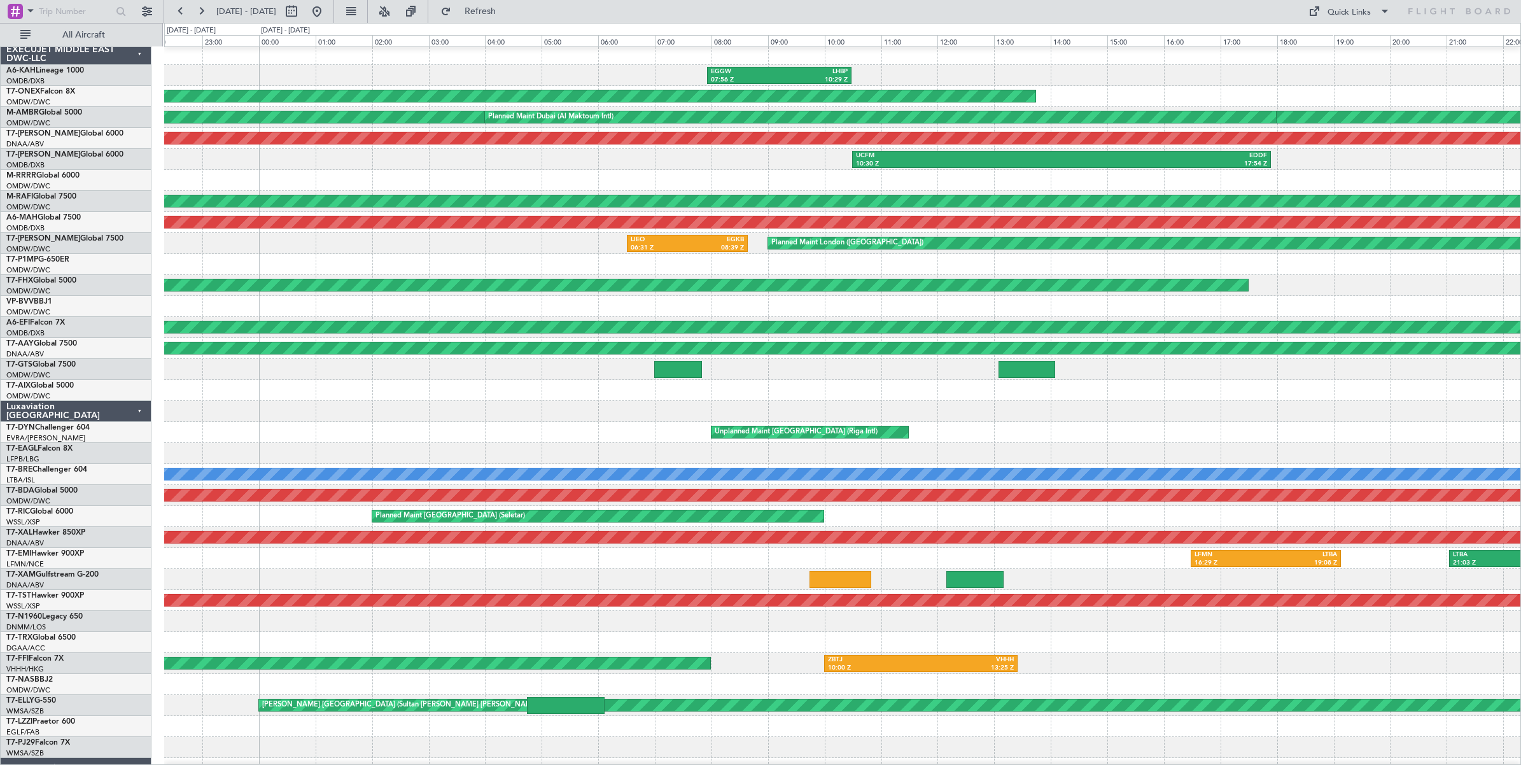
scroll to position [0, 0]
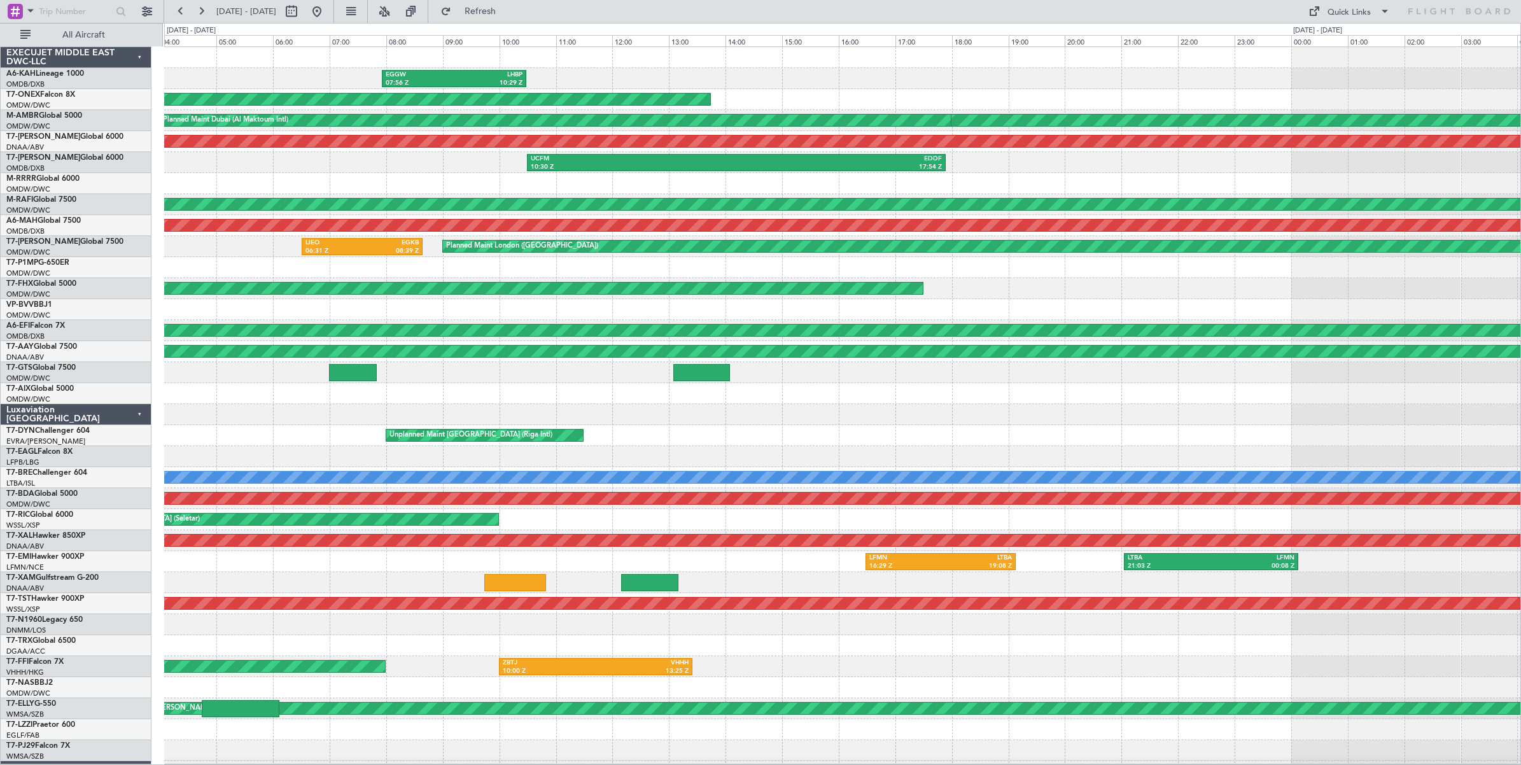
click at [562, 188] on div at bounding box center [842, 183] width 1356 height 21
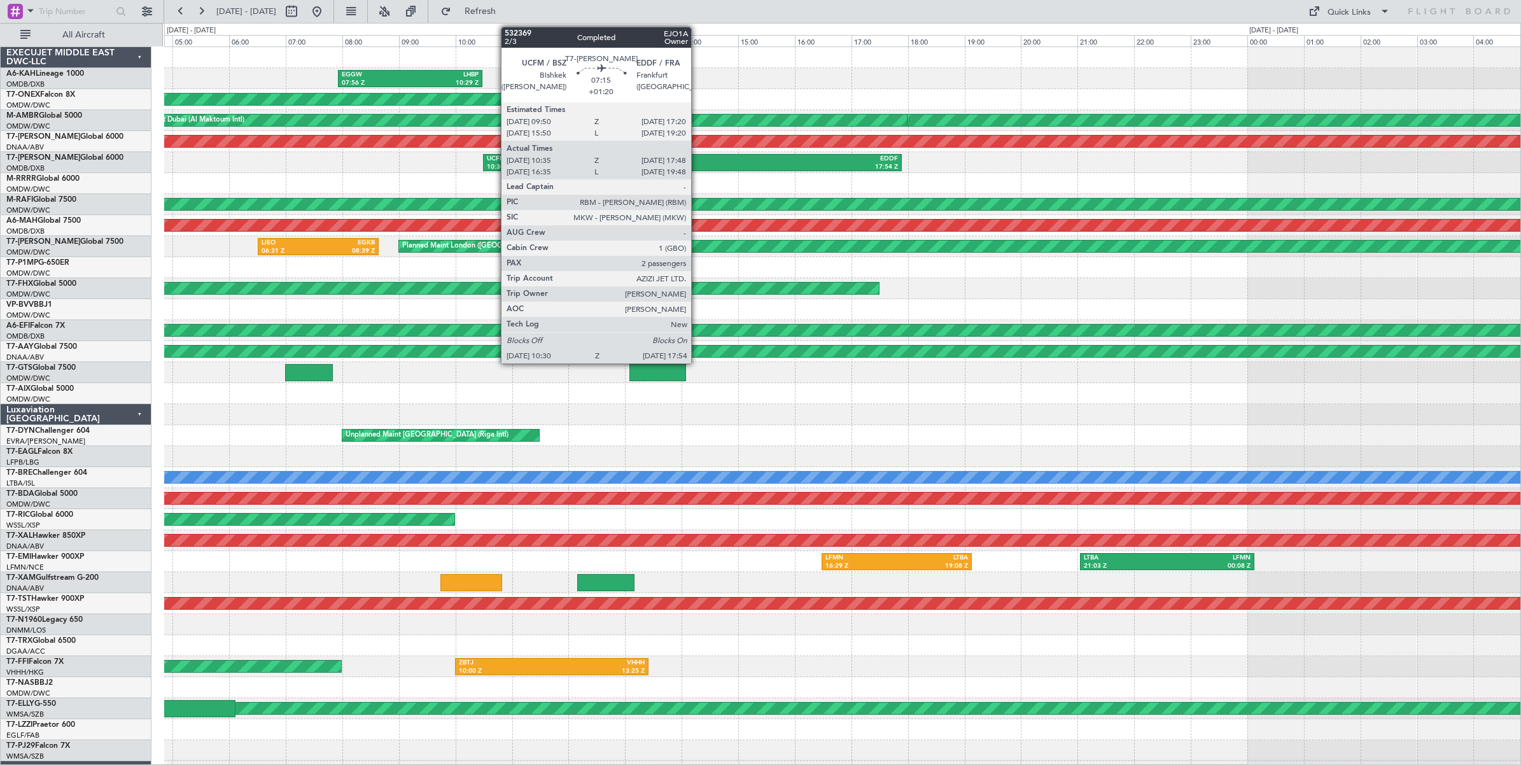
click at [698, 163] on div "17:54 Z" at bounding box center [795, 167] width 206 height 9
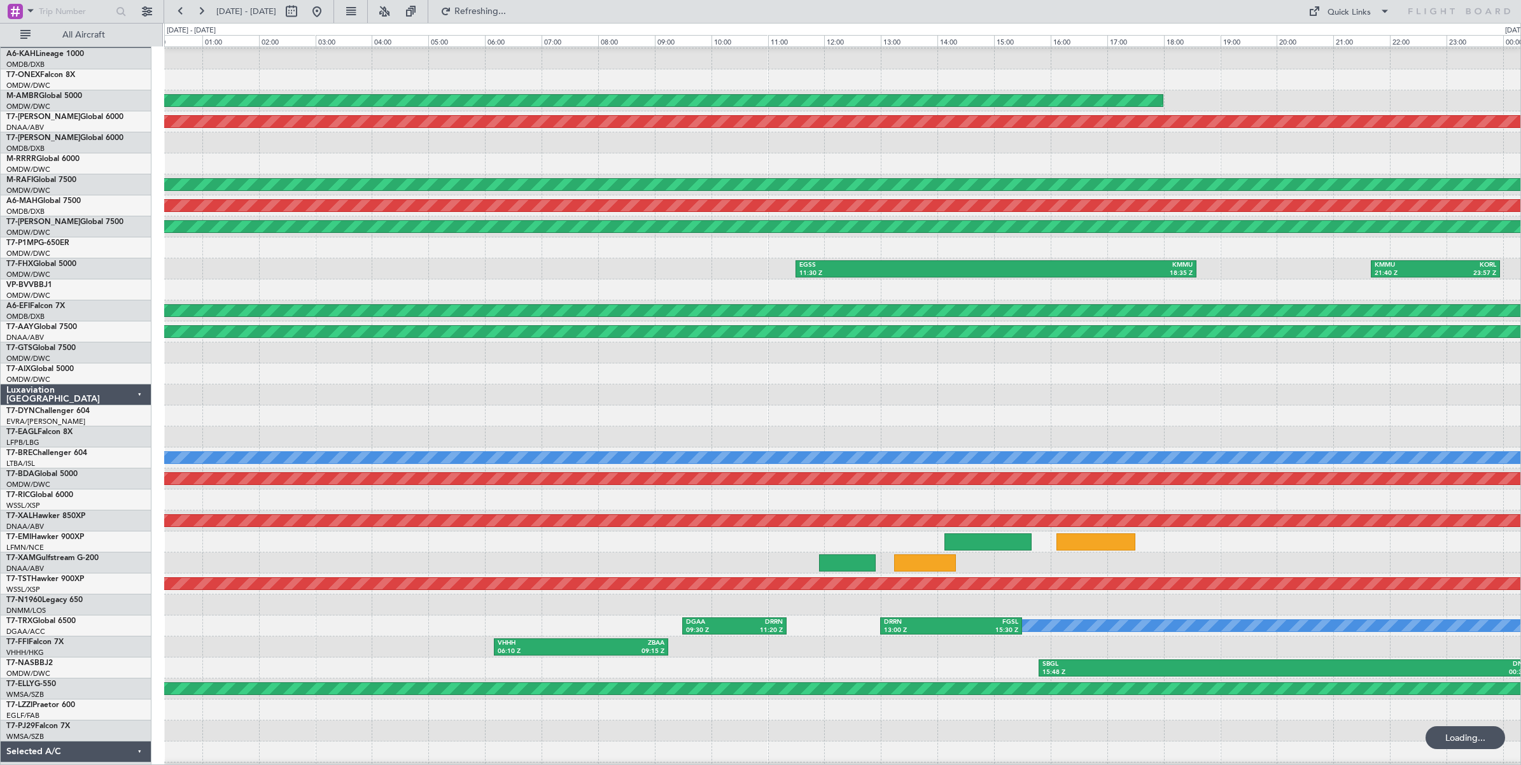
click at [218, 281] on div at bounding box center [842, 289] width 1356 height 21
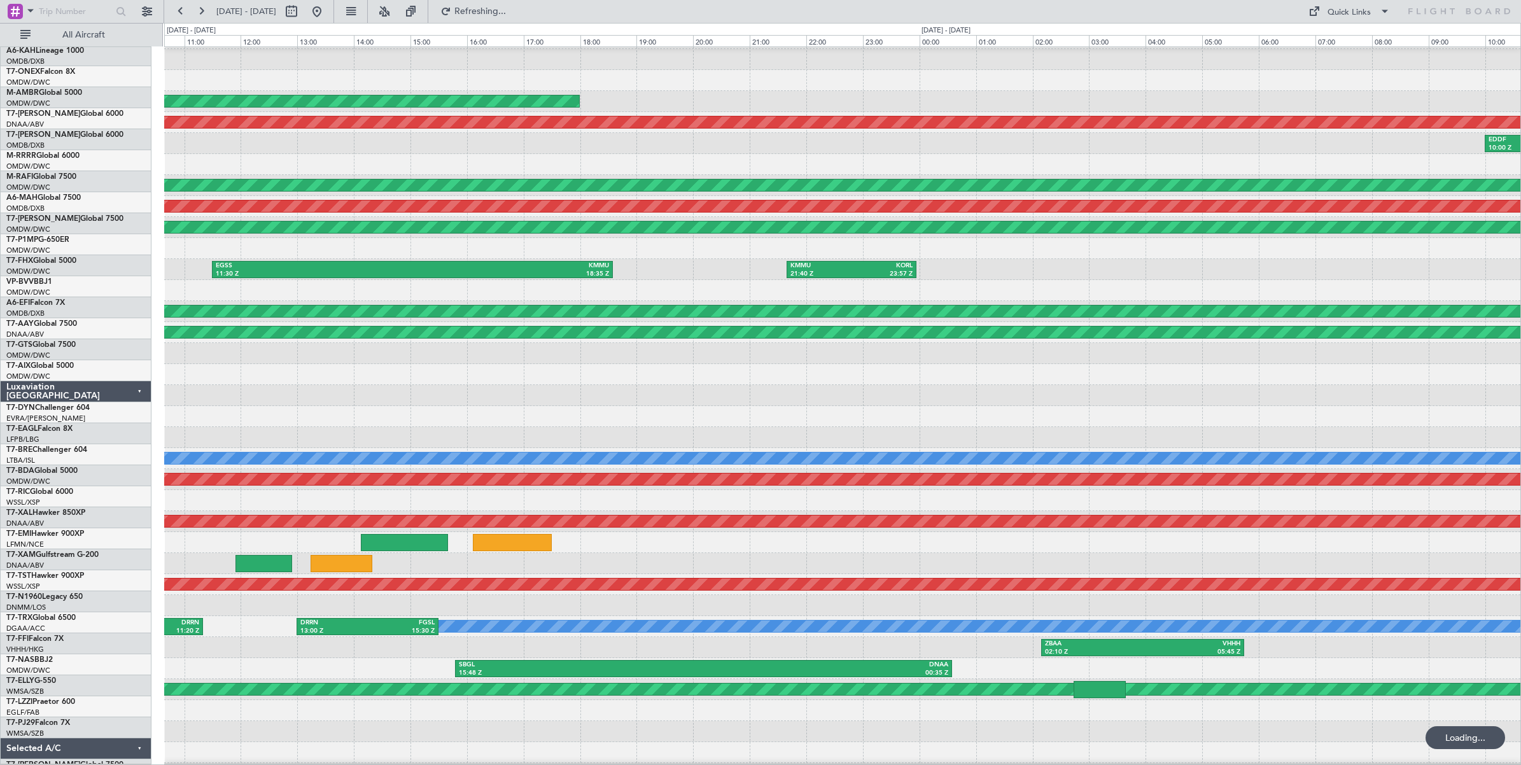
scroll to position [17, 0]
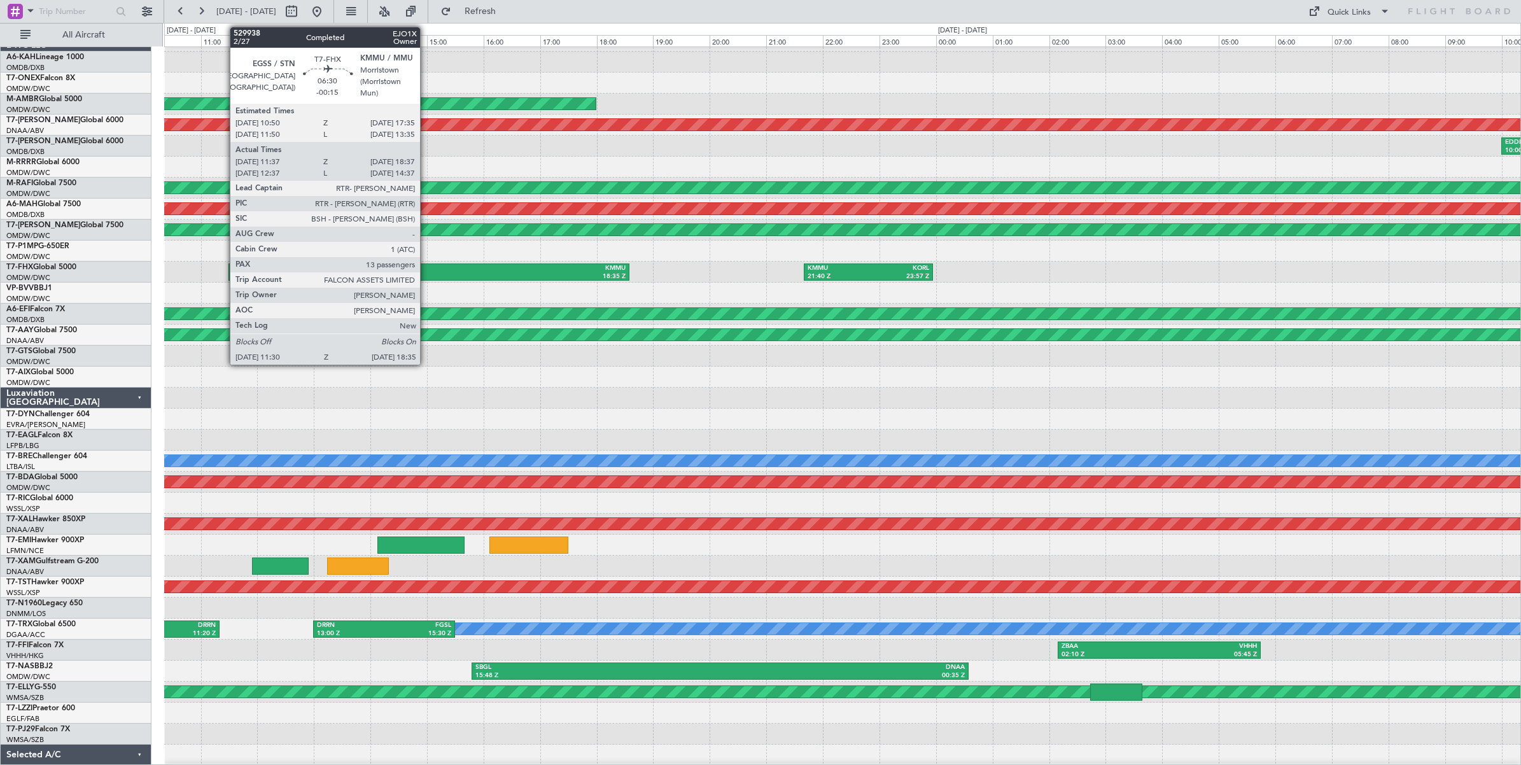
click at [426, 274] on div "11:30 Z" at bounding box center [330, 276] width 197 height 9
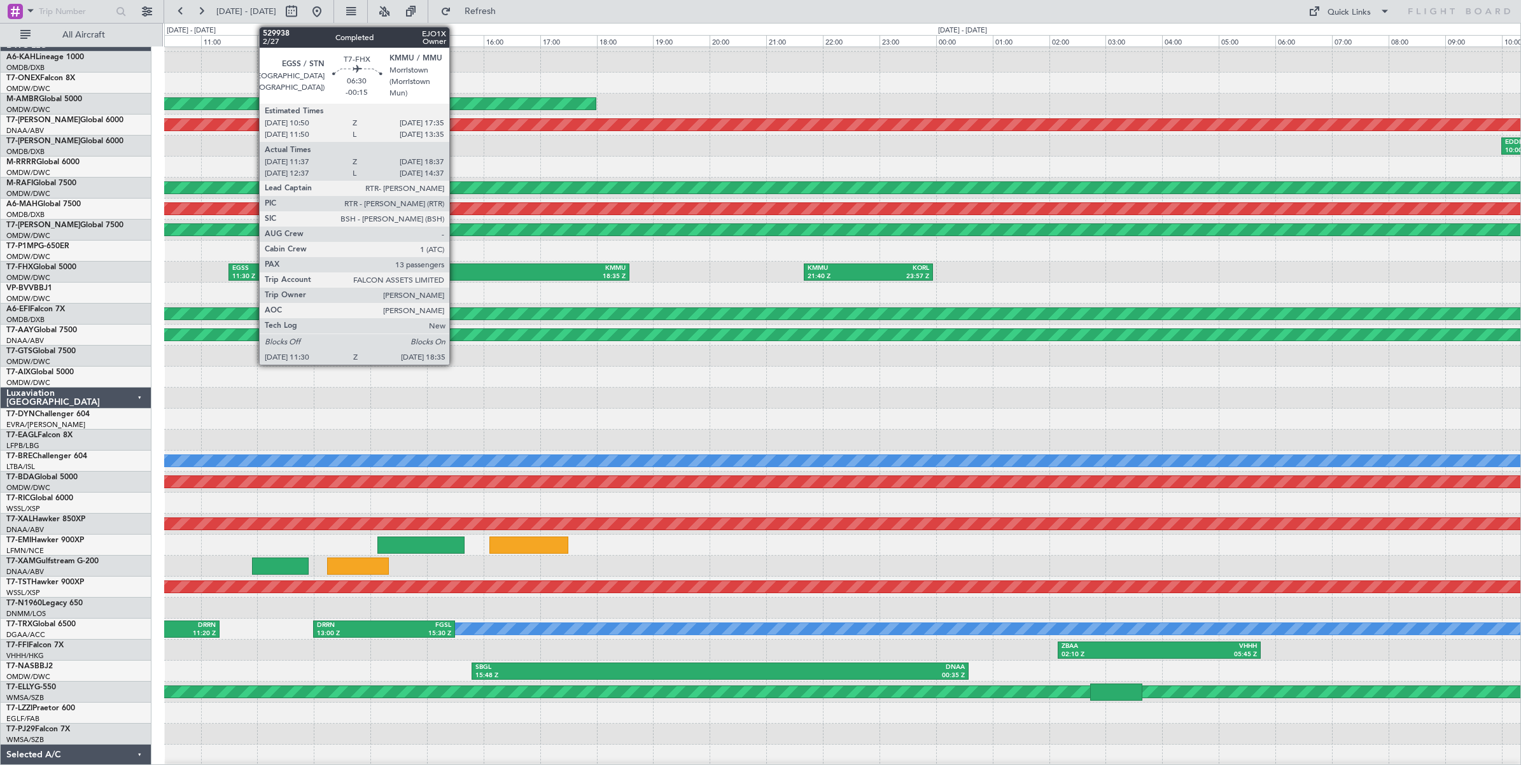
click at [456, 271] on div "KMMU" at bounding box center [527, 268] width 197 height 9
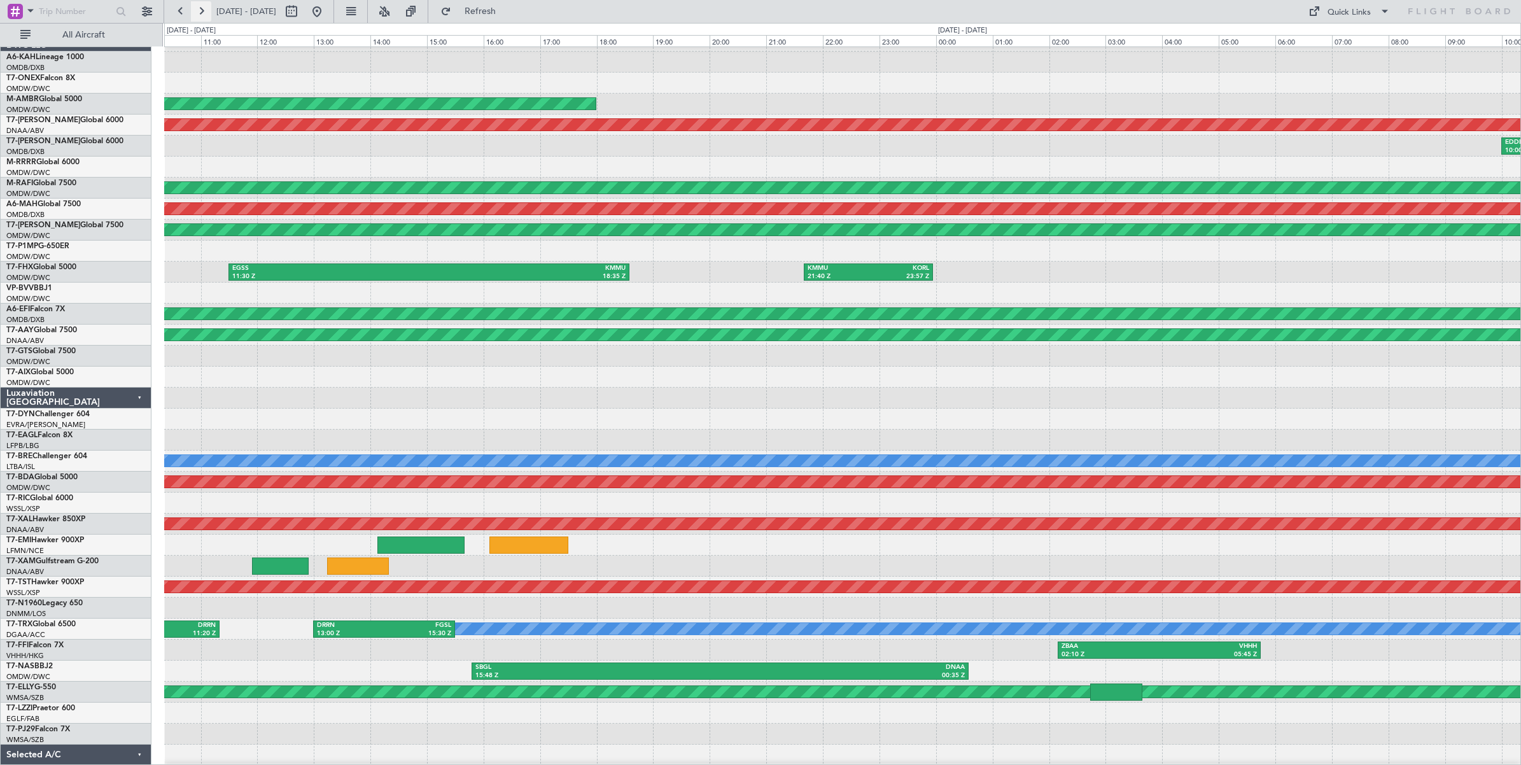
click at [206, 14] on button at bounding box center [201, 11] width 20 height 20
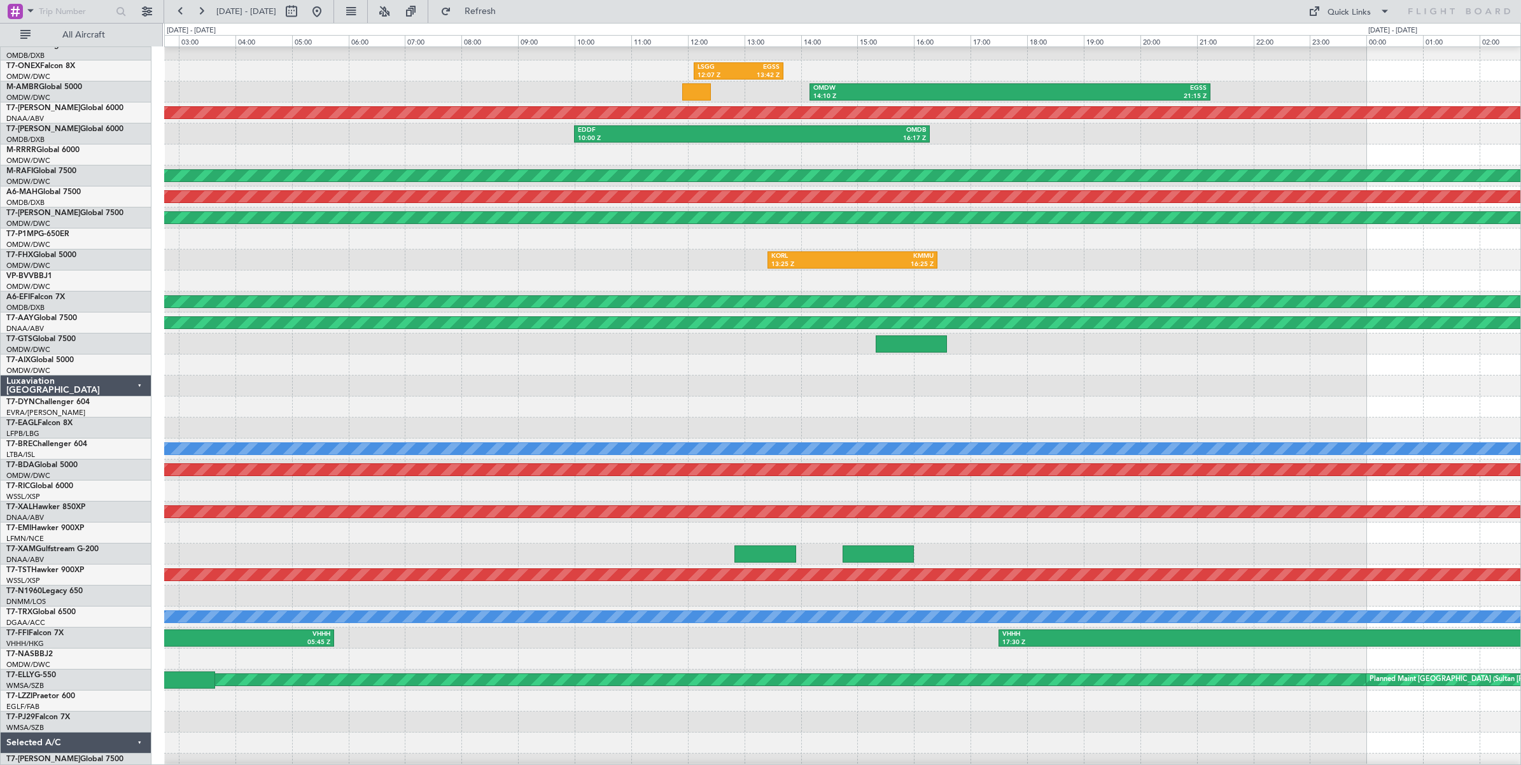
click at [718, 154] on div at bounding box center [842, 154] width 1356 height 21
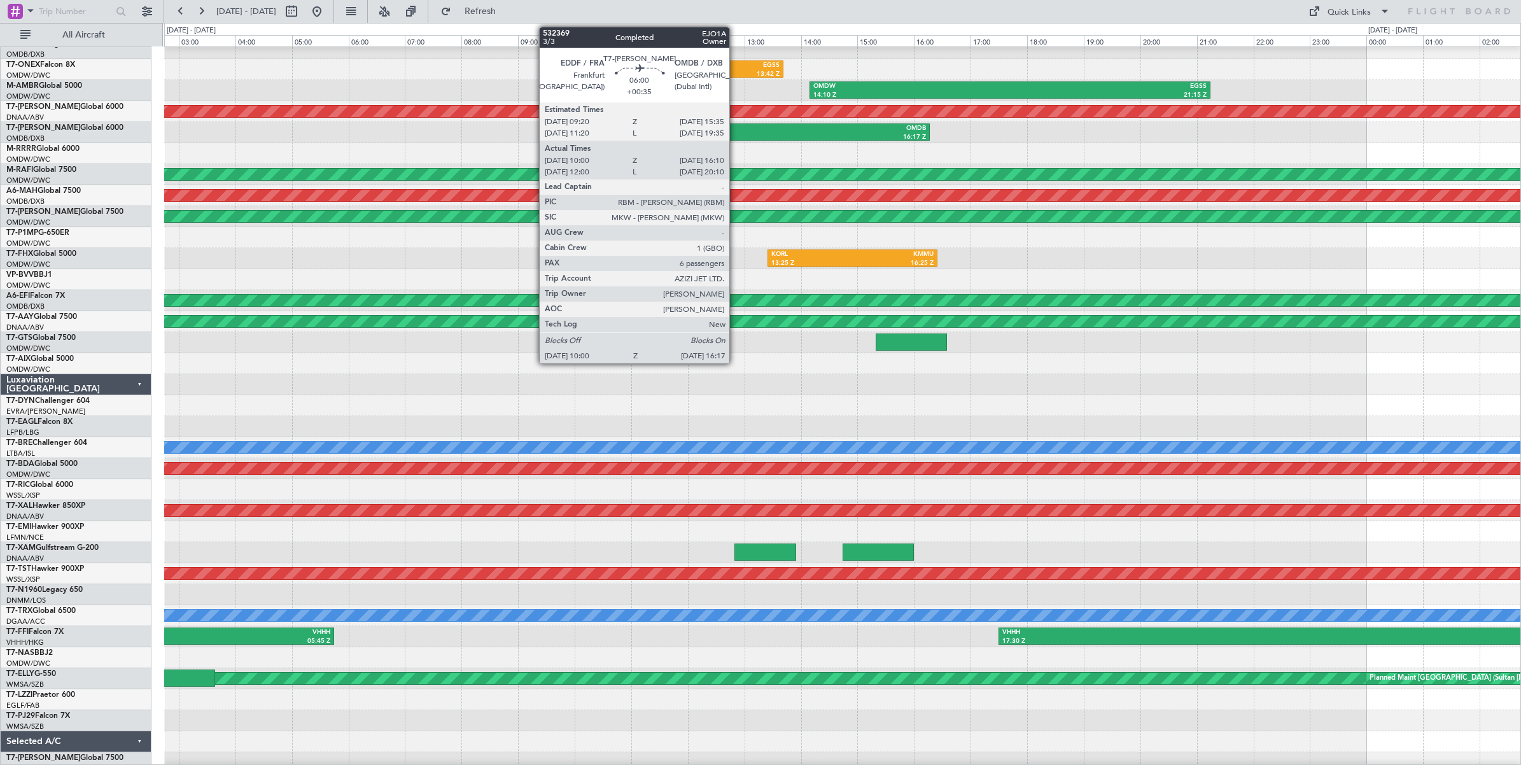
click at [736, 134] on div "10:00 Z" at bounding box center [665, 137] width 174 height 9
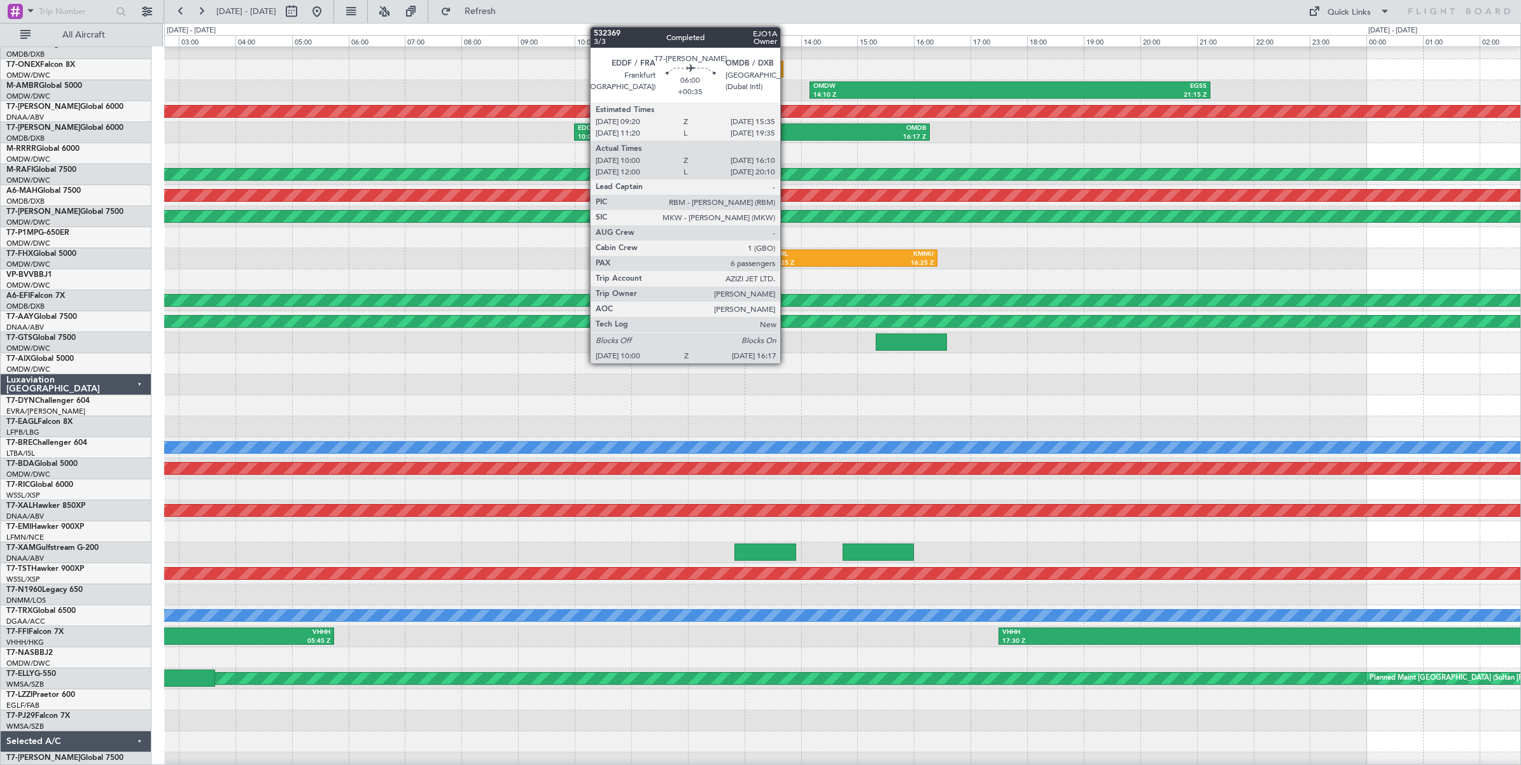
click at [787, 131] on div "OMDB" at bounding box center [839, 128] width 174 height 9
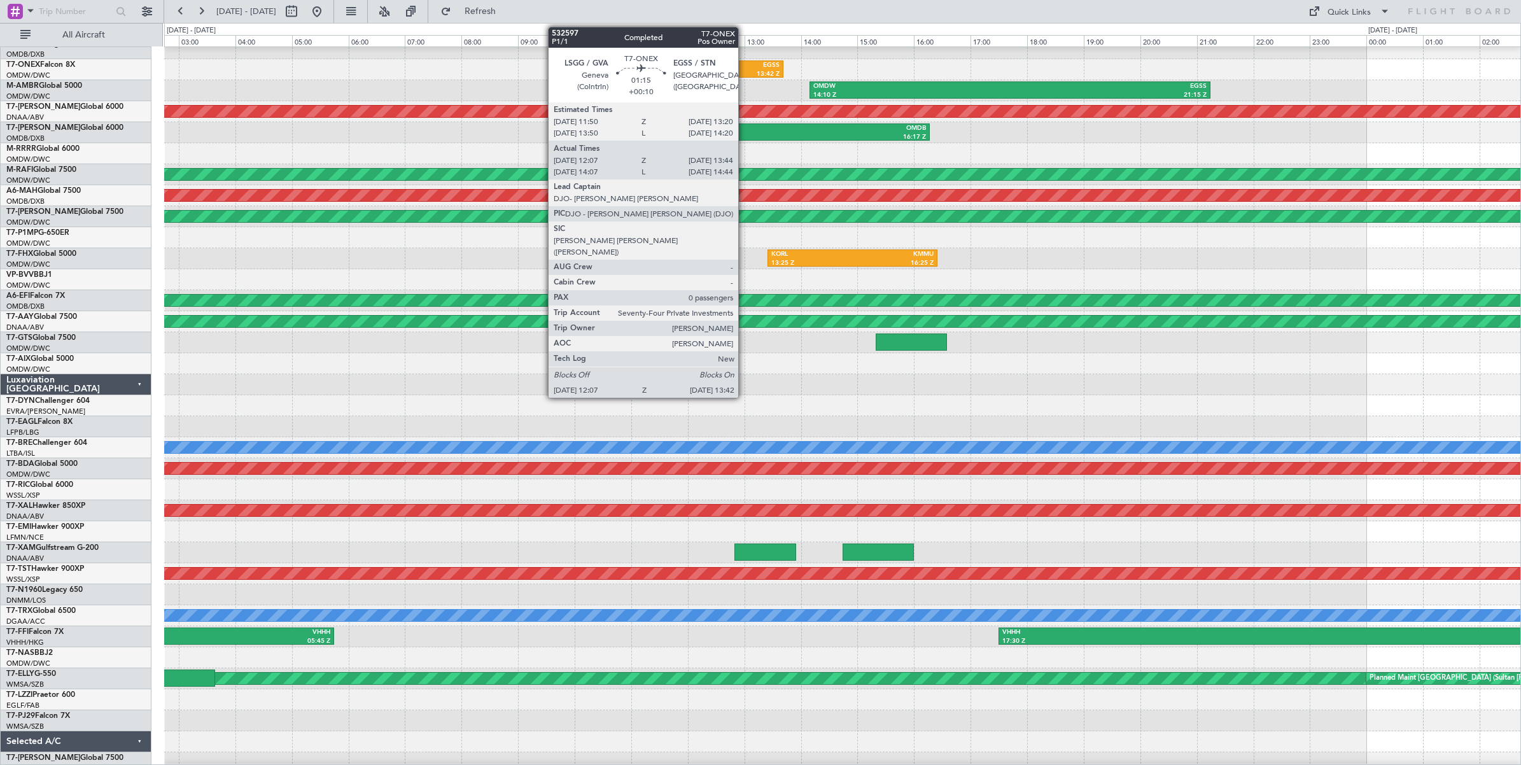
click at [745, 69] on div "EGSS" at bounding box center [759, 65] width 41 height 9
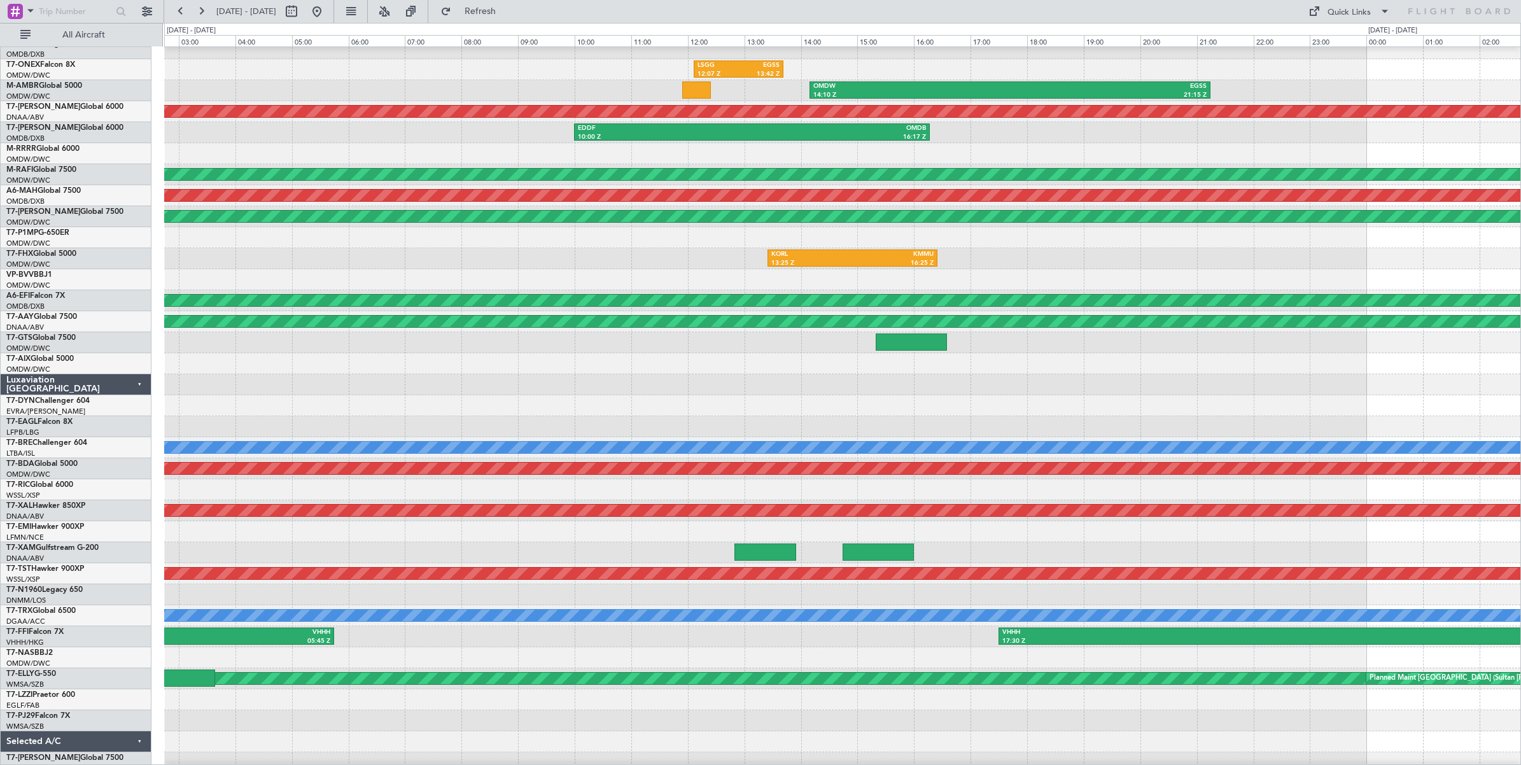
scroll to position [5, 0]
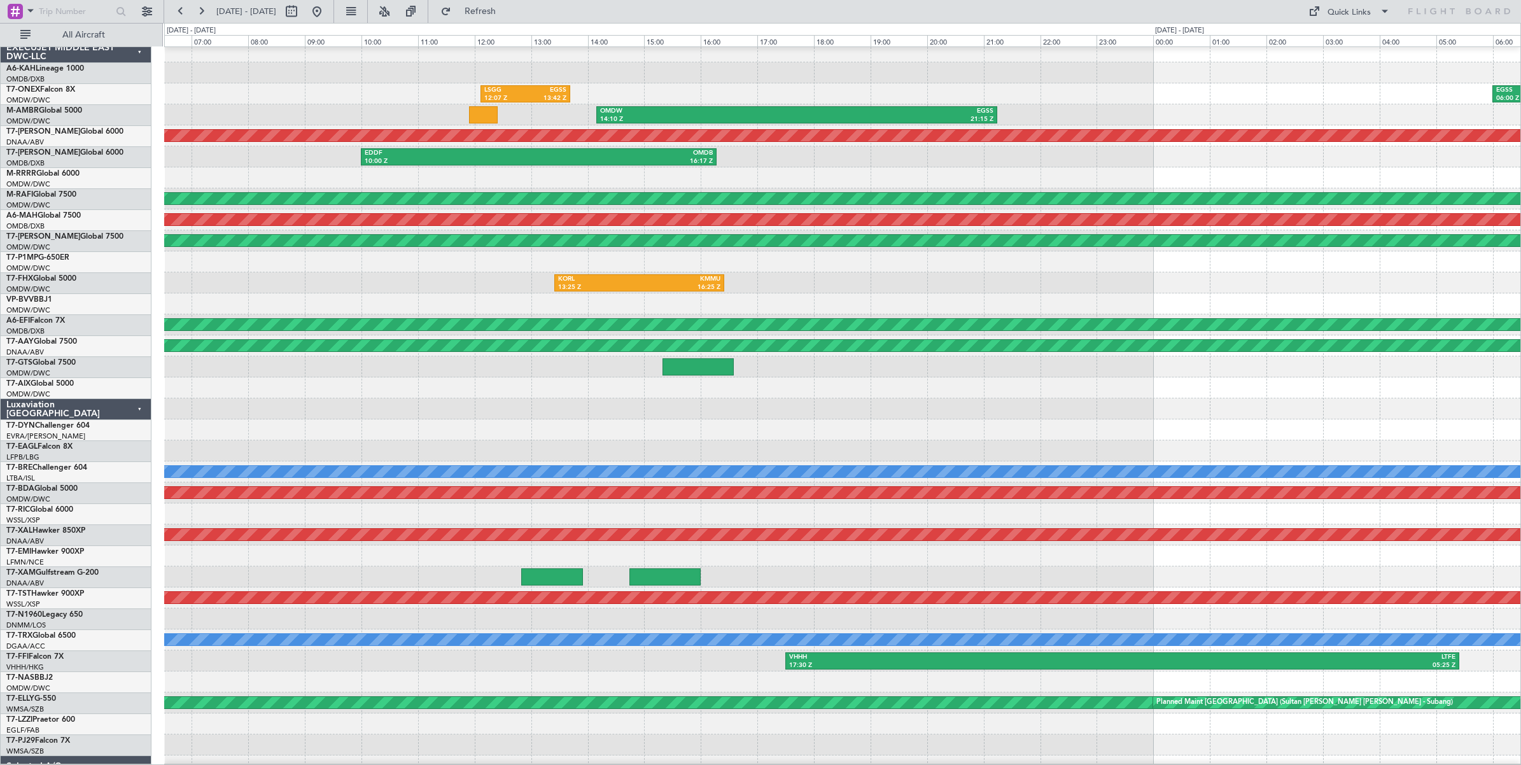
click at [425, 109] on div "OMDW 14:10 Z EGSS 21:15 Z EGSS 11:40 Z OMDW 18:15 Z" at bounding box center [842, 114] width 1356 height 21
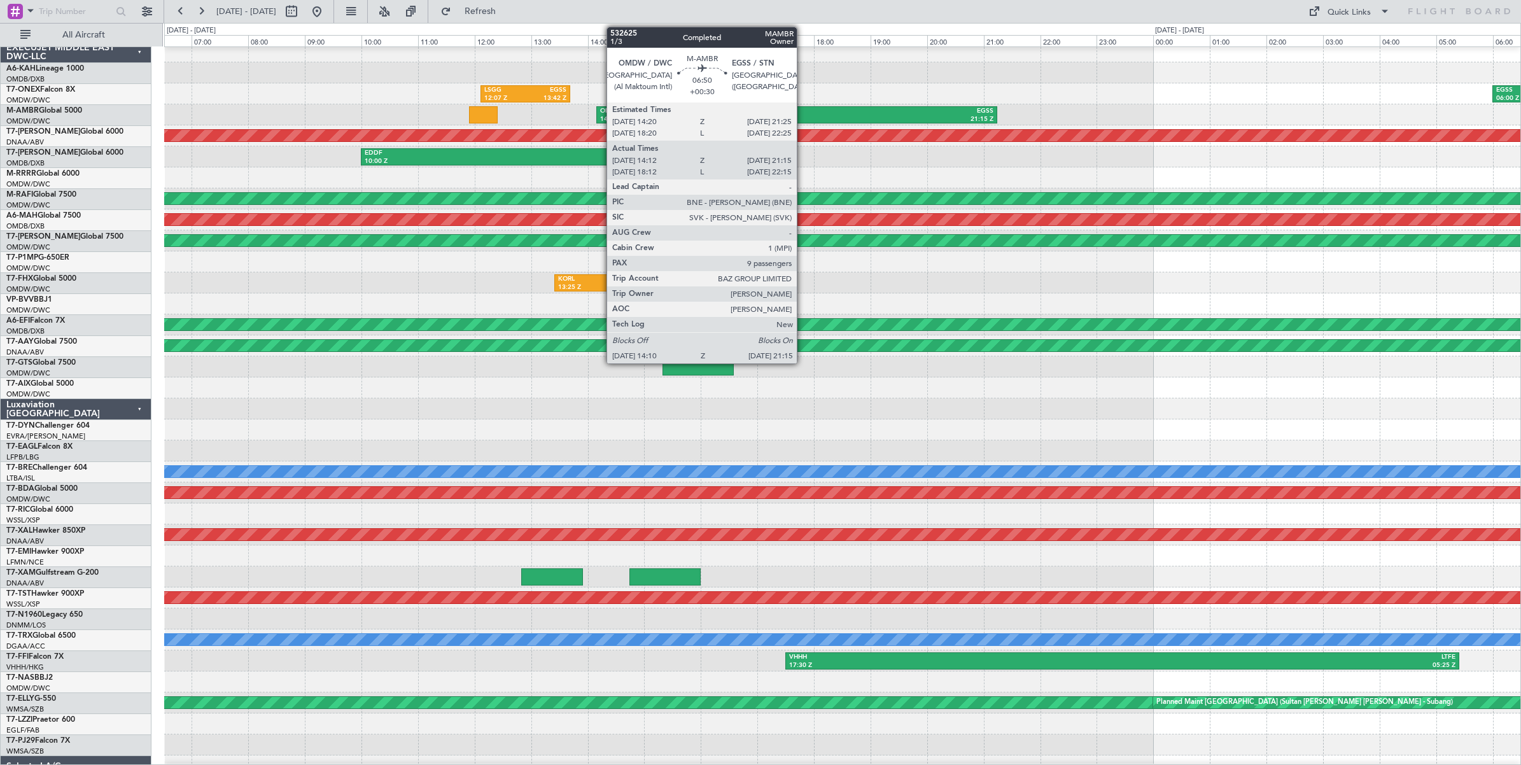
click at [803, 113] on div "EGSS" at bounding box center [895, 111] width 197 height 9
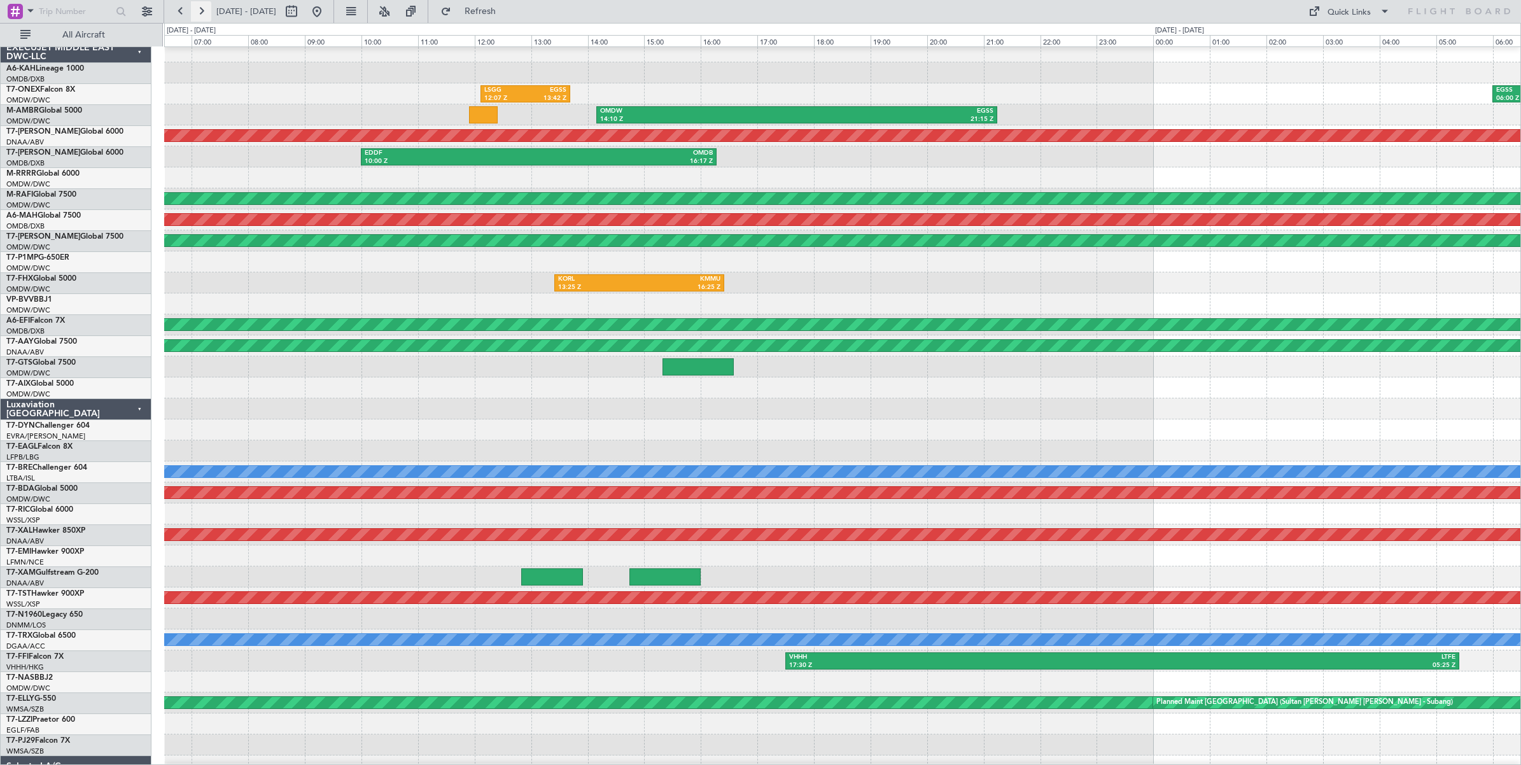
click at [202, 15] on button at bounding box center [201, 11] width 20 height 20
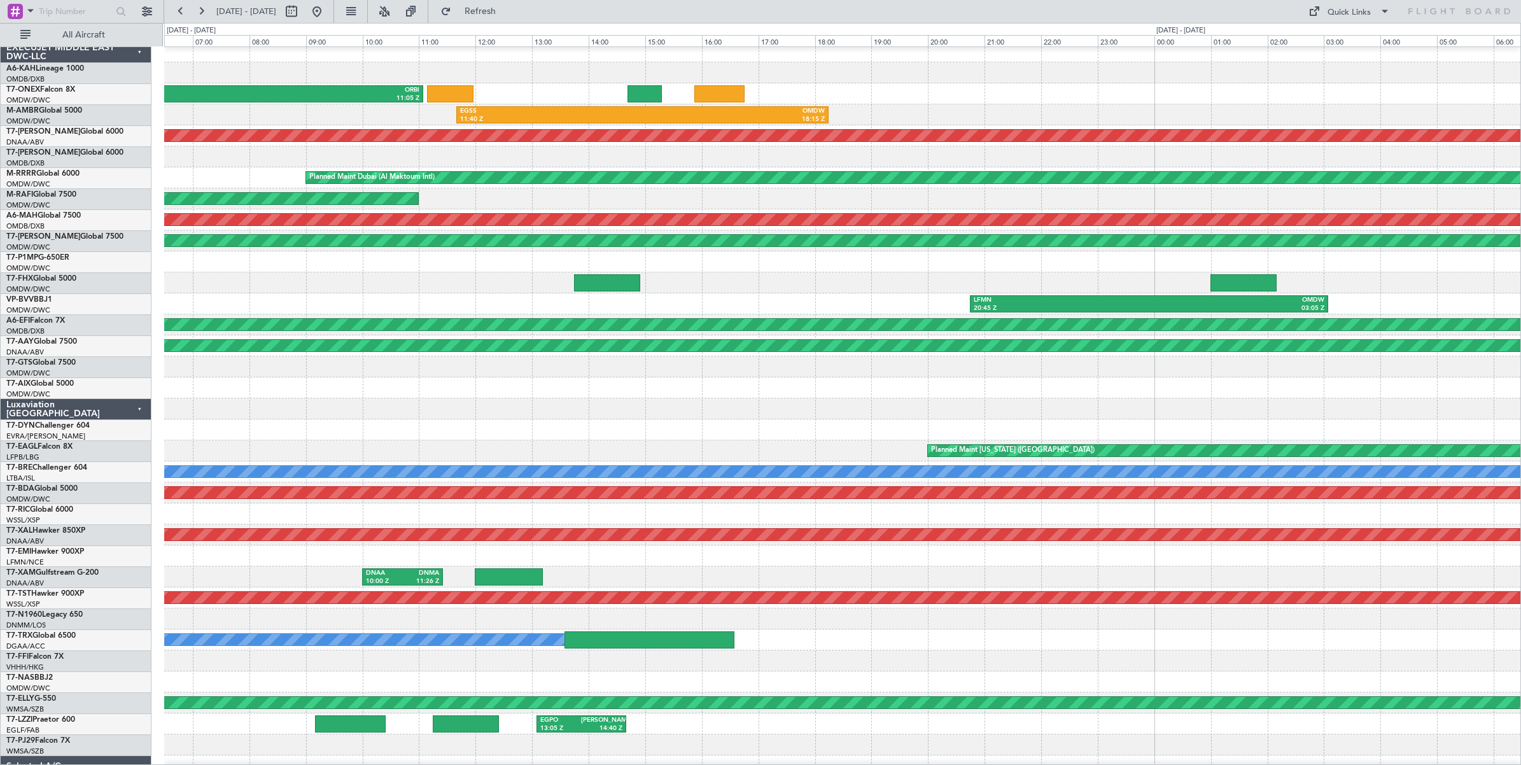
scroll to position [0, 0]
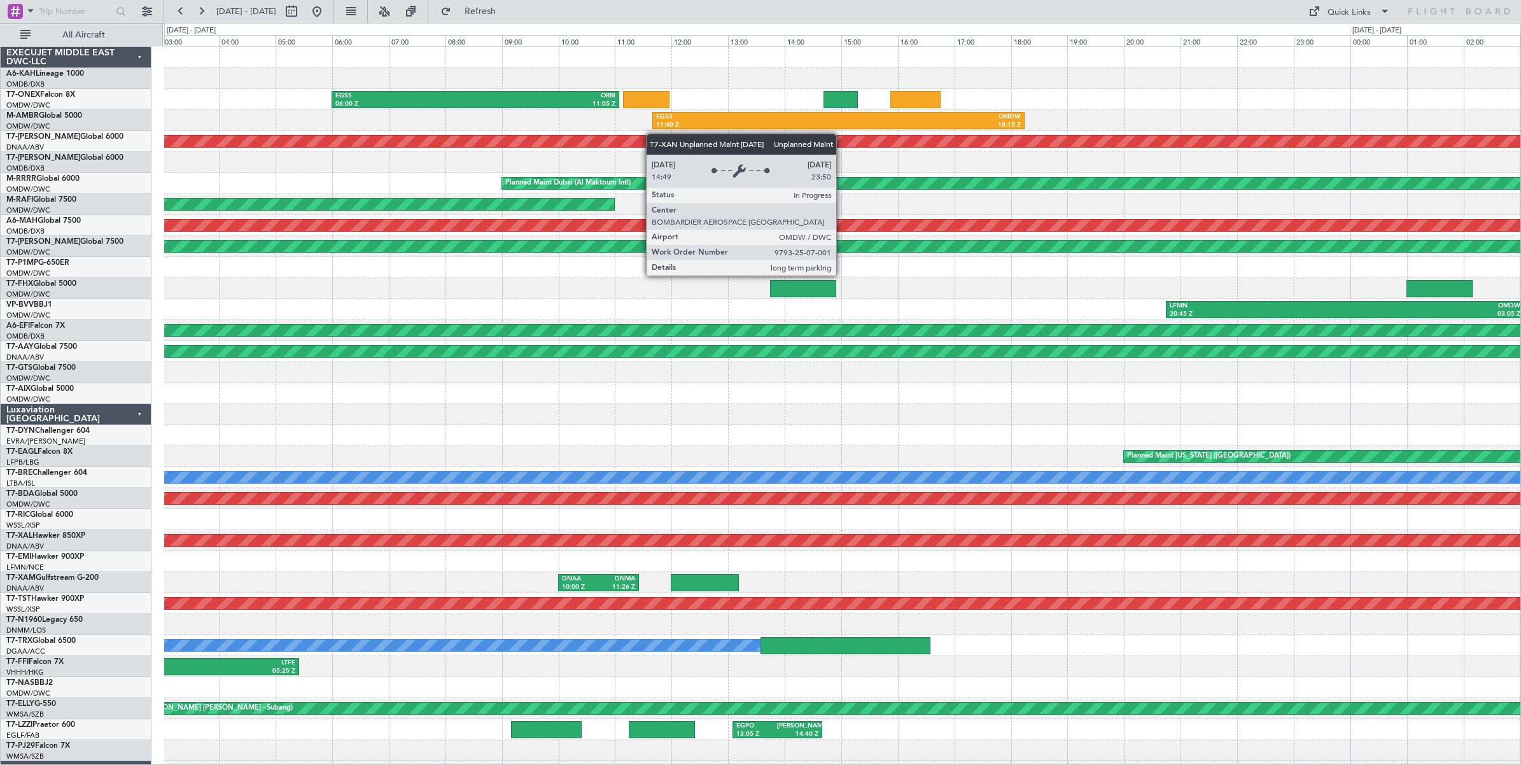
click at [492, 140] on div "EGSS 06:00 Z ORBI 11:05 Z EGSS 11:40 Z OMDW 18:15 Z OMDW 14:10 Z EGSS 21:15 Z U…" at bounding box center [842, 425] width 1356 height 756
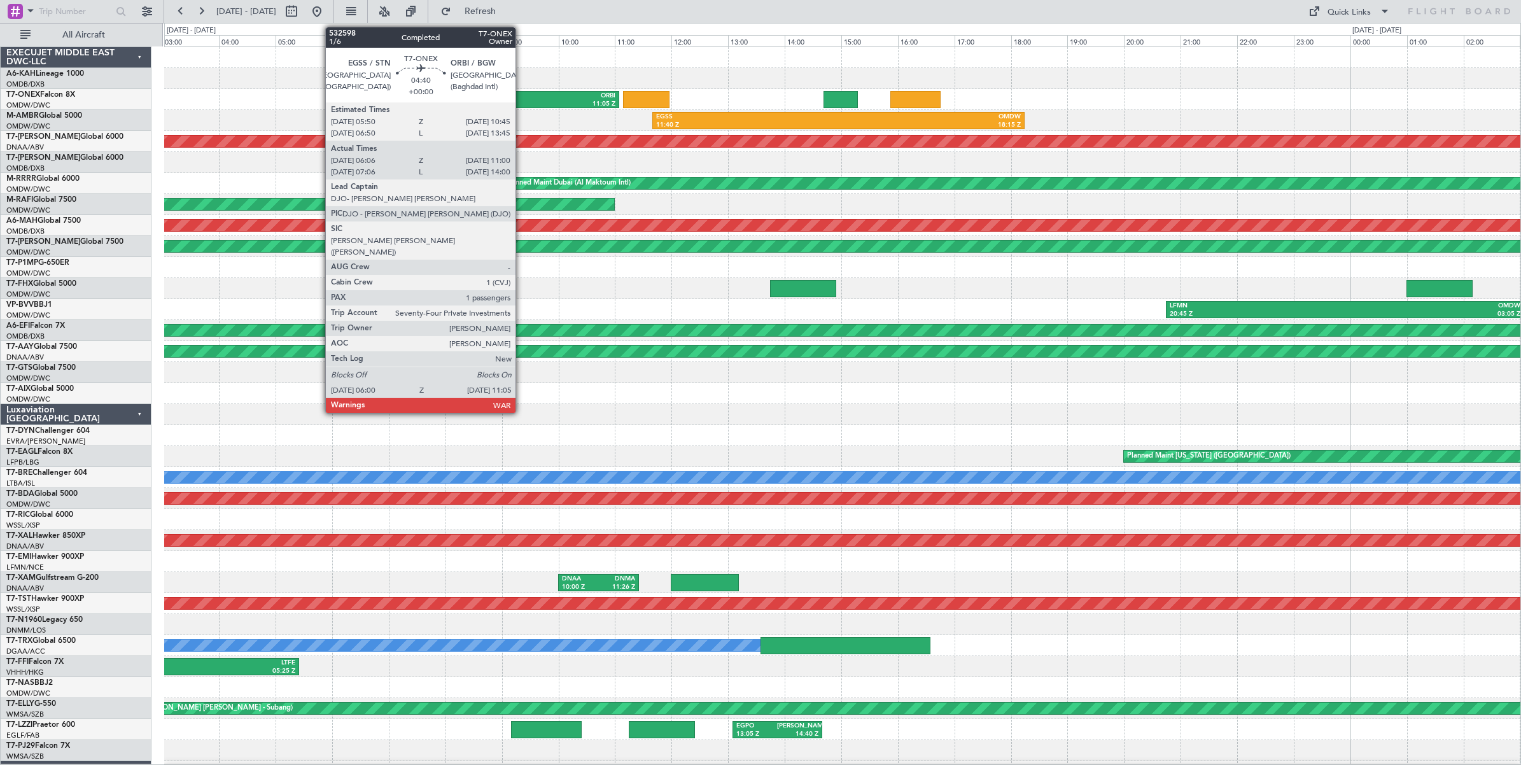
click at [522, 99] on div "ORBI" at bounding box center [545, 96] width 140 height 9
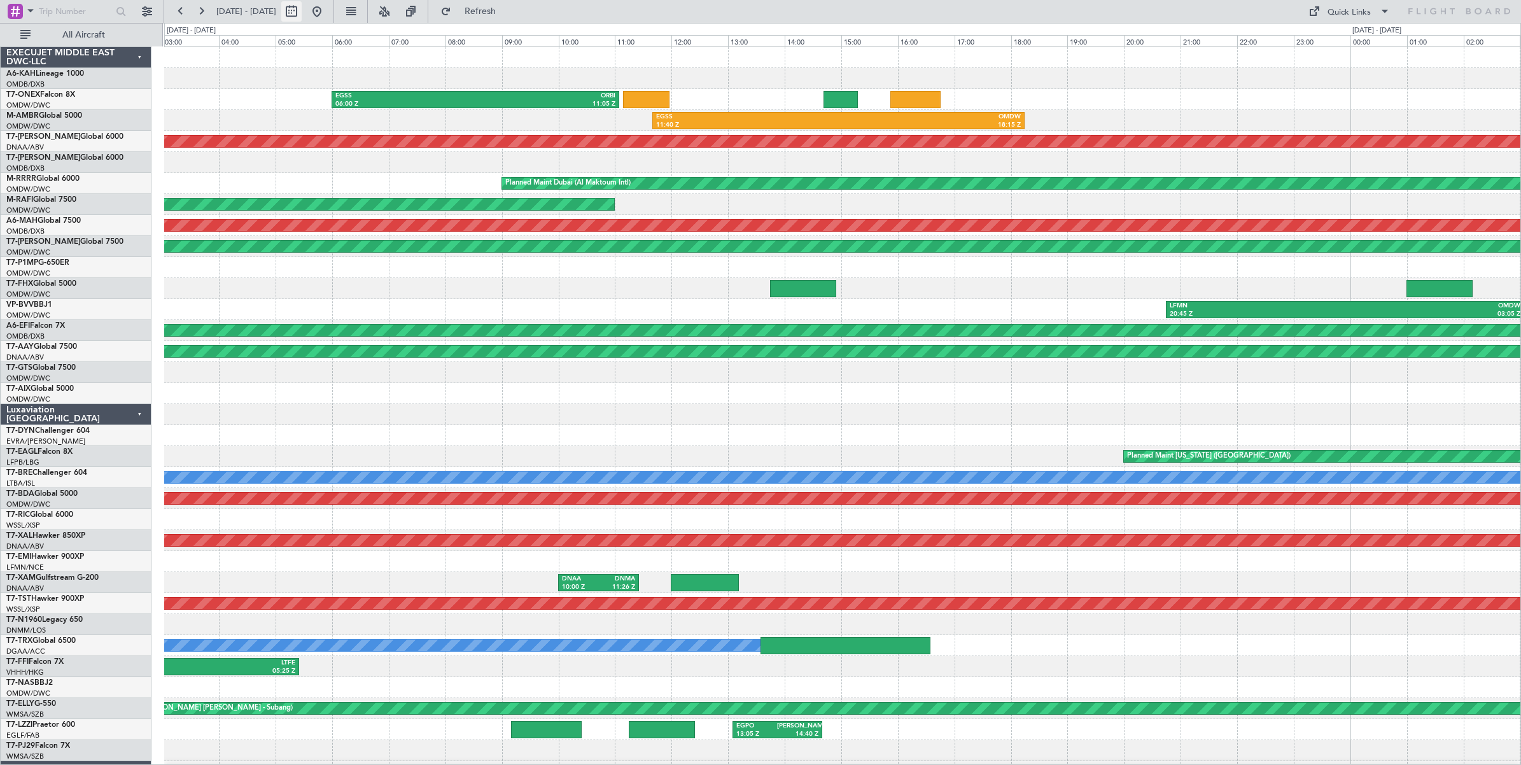
click at [302, 10] on button at bounding box center [291, 11] width 20 height 20
select select "7"
select select "2025"
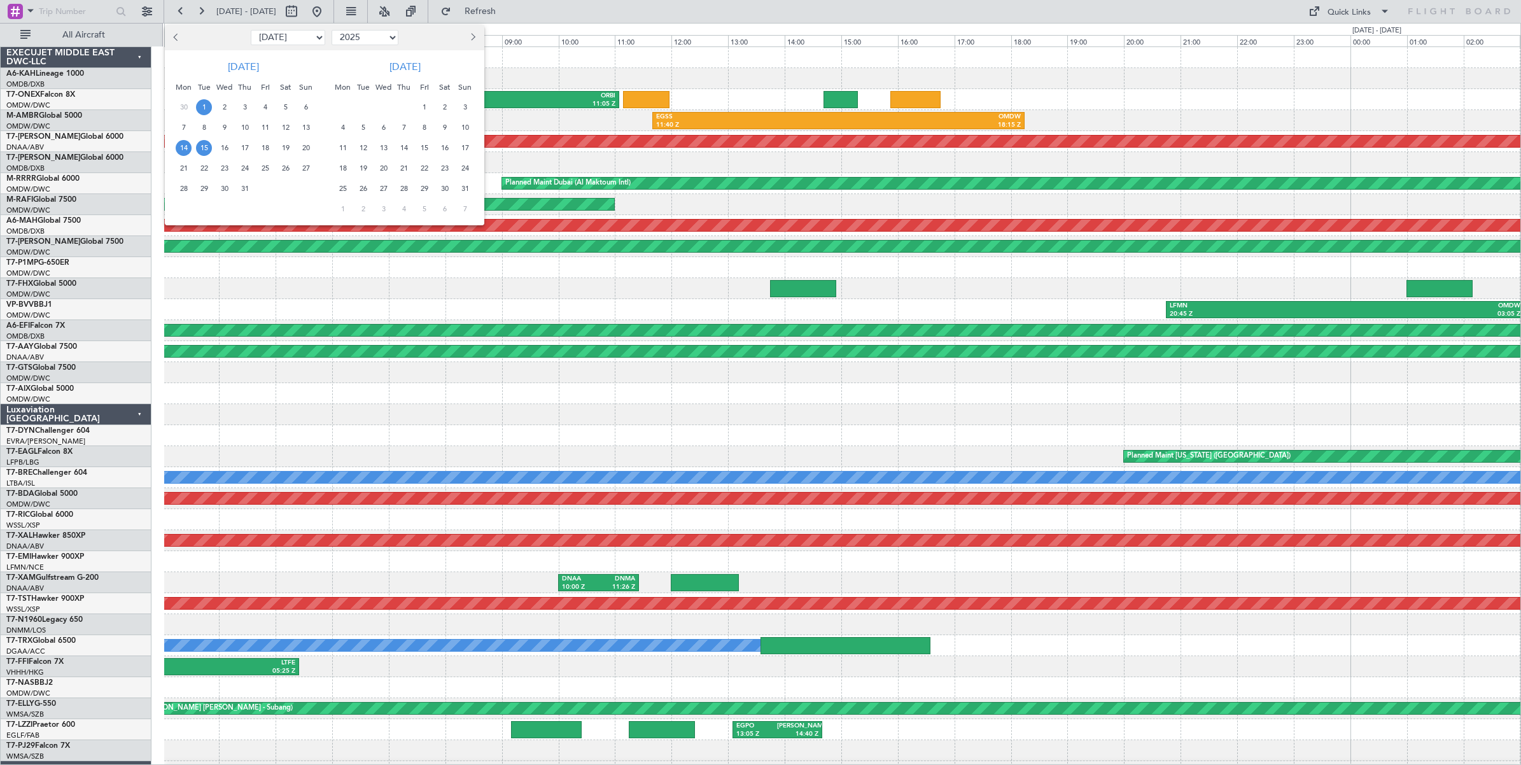
click at [205, 105] on span "1" at bounding box center [204, 107] width 16 height 16
click at [204, 105] on span "1" at bounding box center [204, 107] width 16 height 16
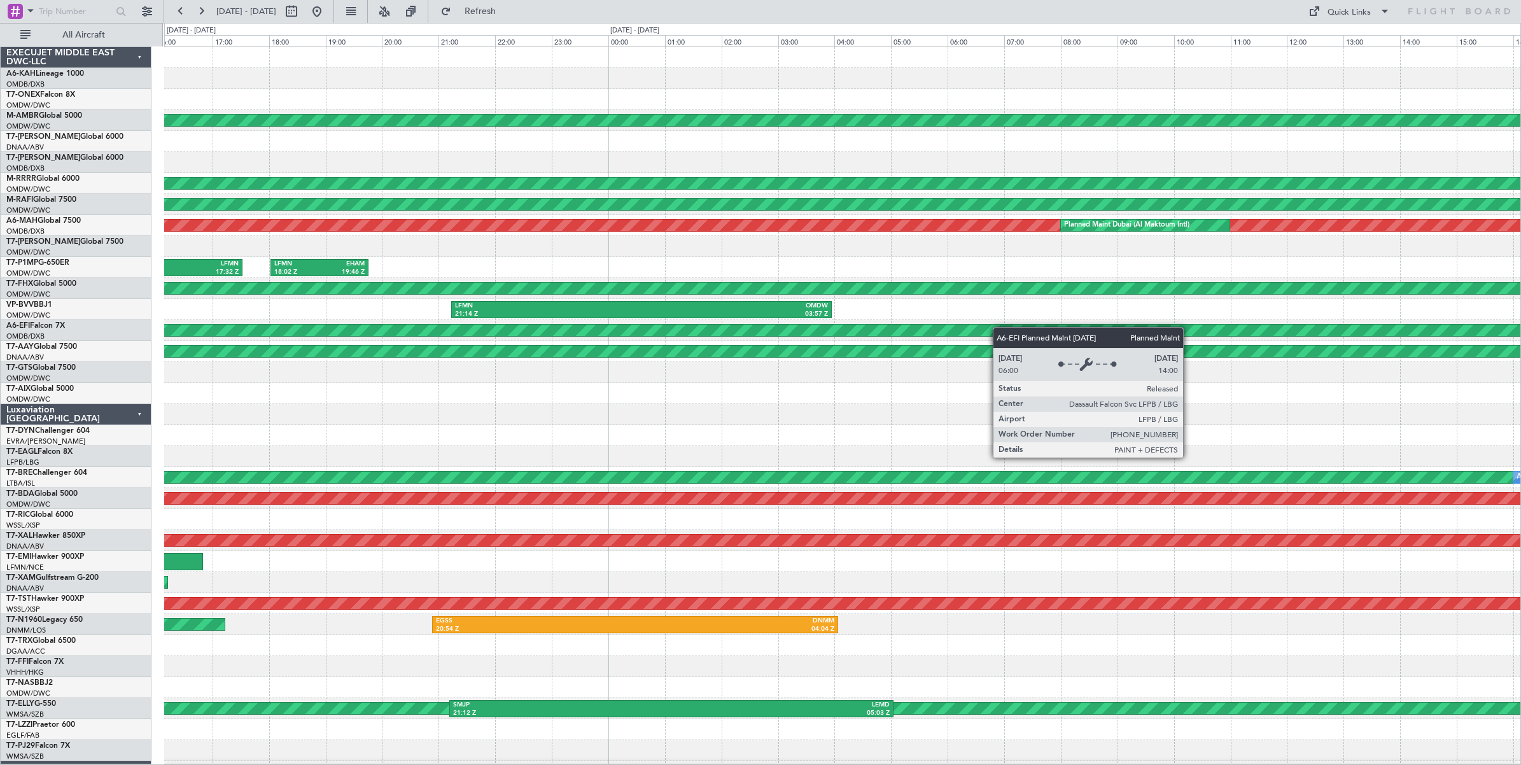
click at [320, 326] on div "Planned Maint Dubai (Al Maktoum Intl) Planned Maint Dubai (Al Maktoum Intl) Pla…" at bounding box center [842, 425] width 1356 height 756
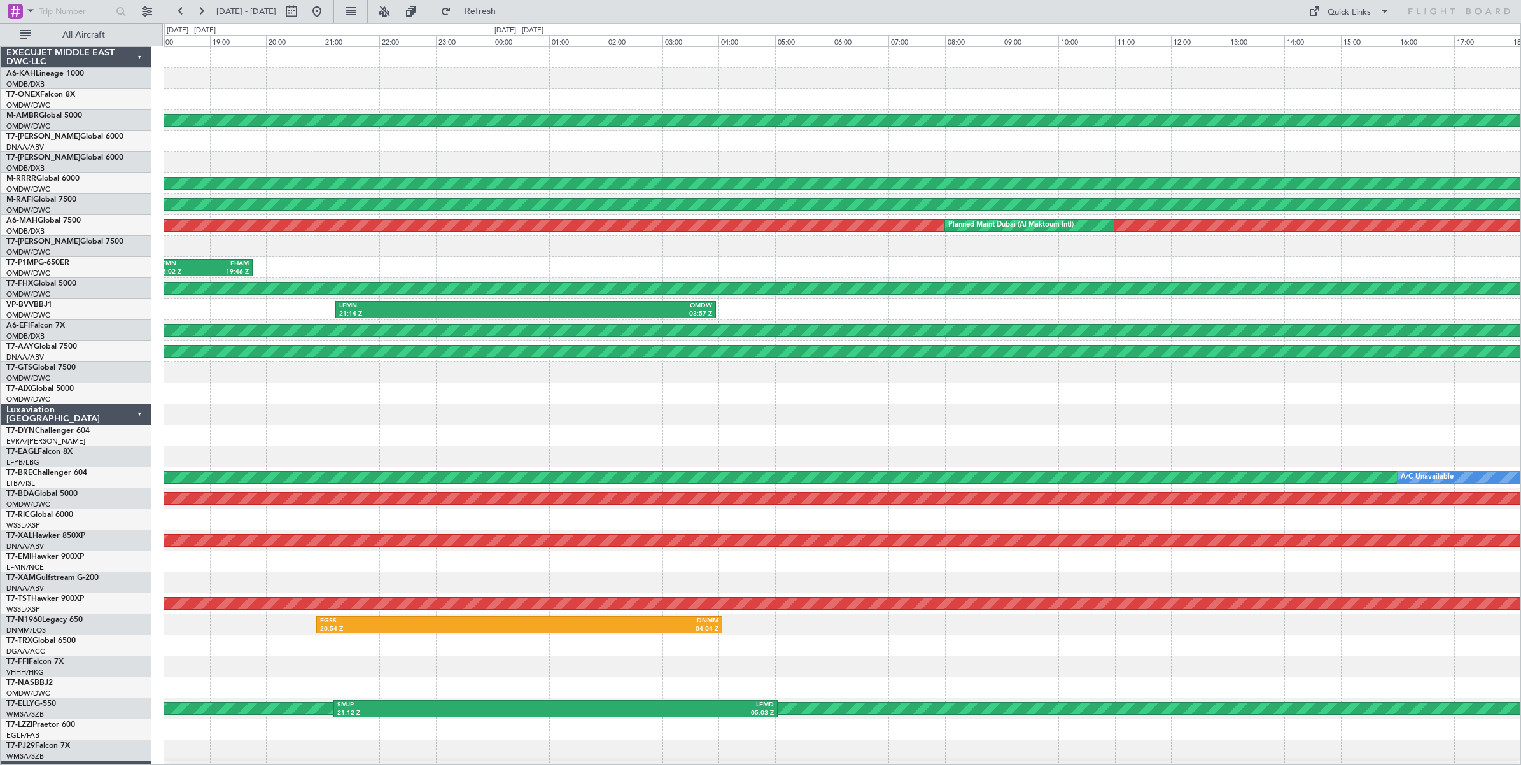
click at [847, 316] on div "LFMN 21:14 Z OMDW 03:57 Z" at bounding box center [842, 309] width 1356 height 21
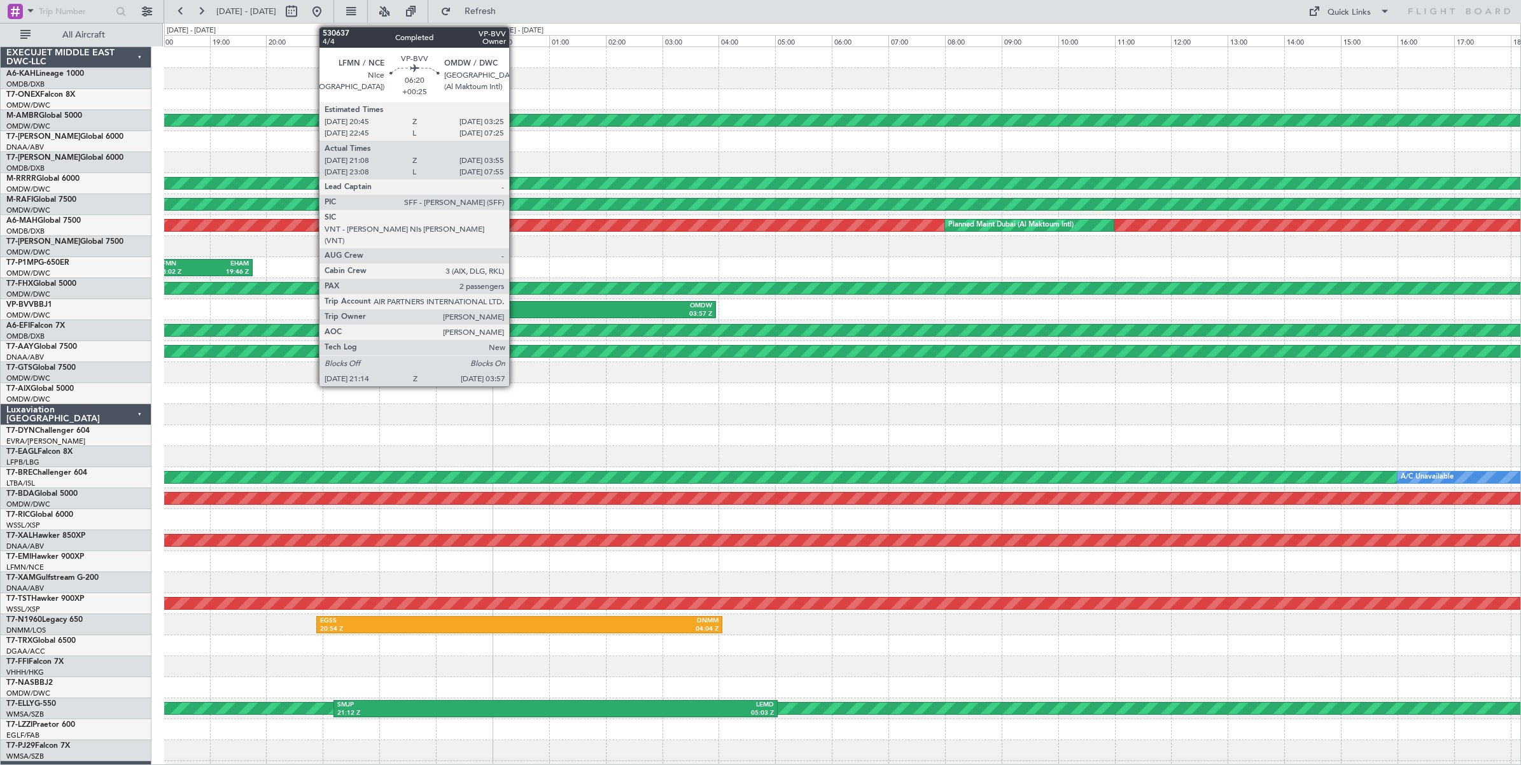
click at [514, 311] on div "21:14 Z" at bounding box center [432, 314] width 186 height 9
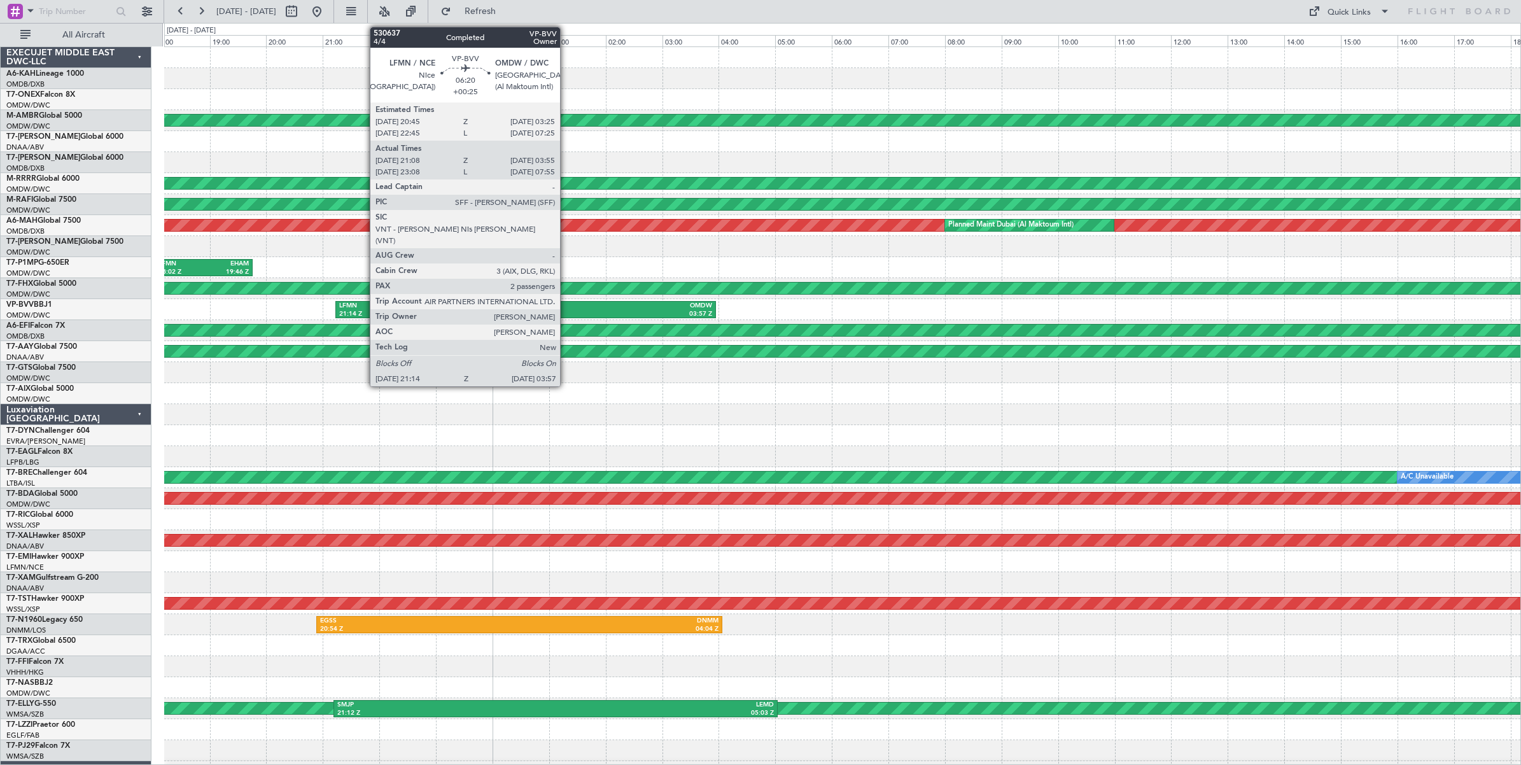
click at [566, 312] on div "03:57 Z" at bounding box center [619, 314] width 186 height 9
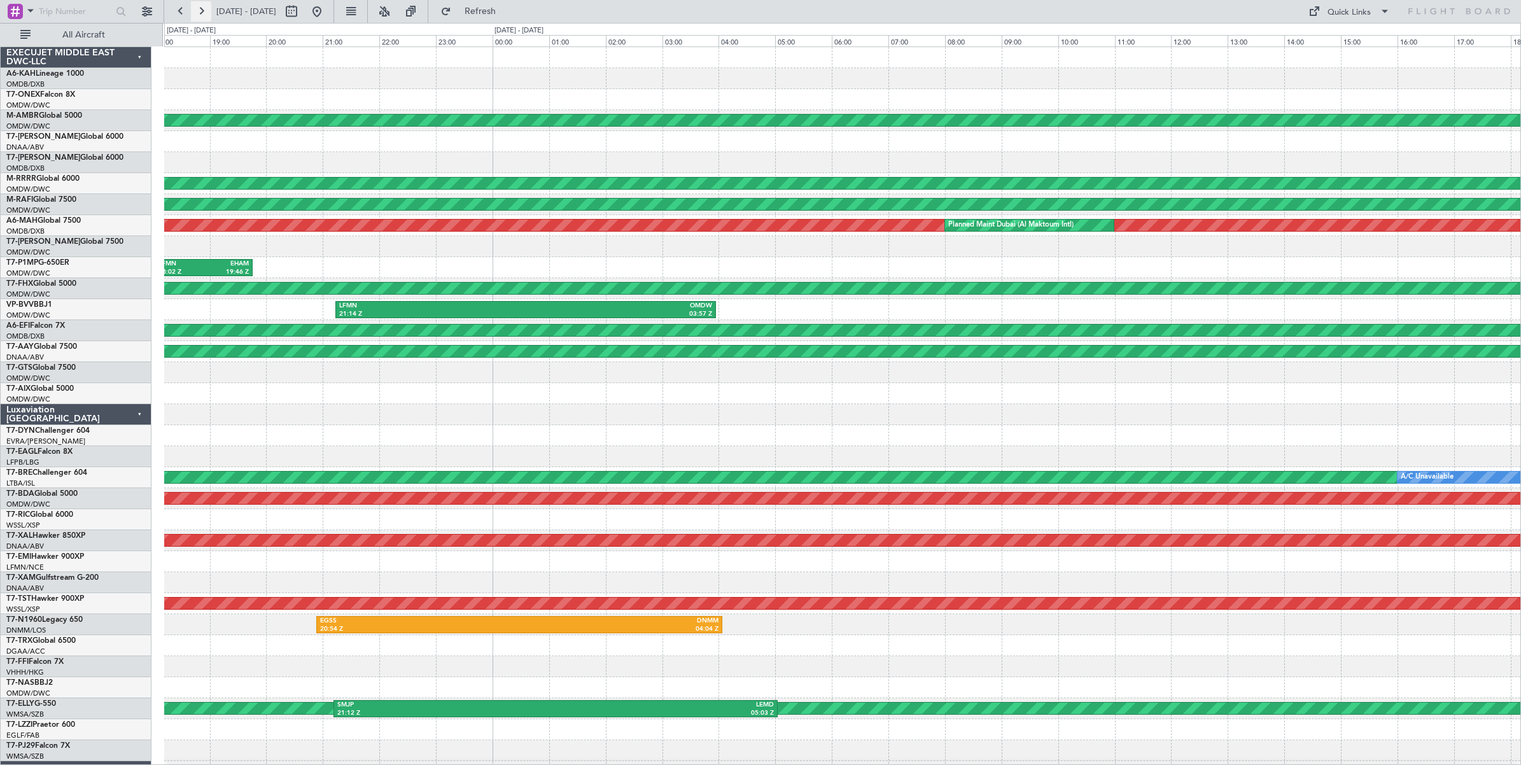
click at [201, 13] on button at bounding box center [201, 11] width 20 height 20
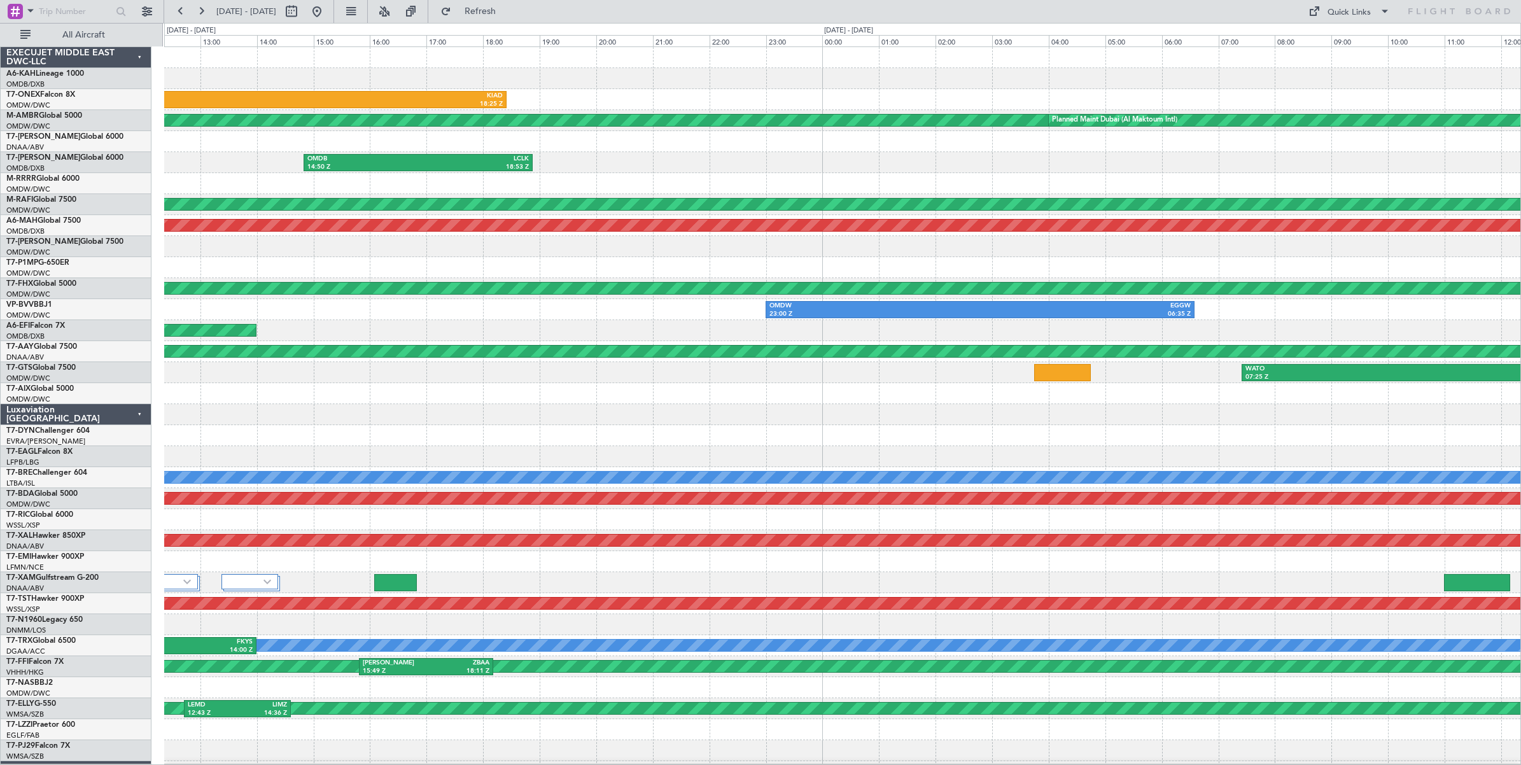
click at [213, 186] on div "EGLF 10:21 Z KIAD 18:25 Z Planned Maint Dubai (Al Maktoum Intl) Planned Maint D…" at bounding box center [842, 425] width 1356 height 756
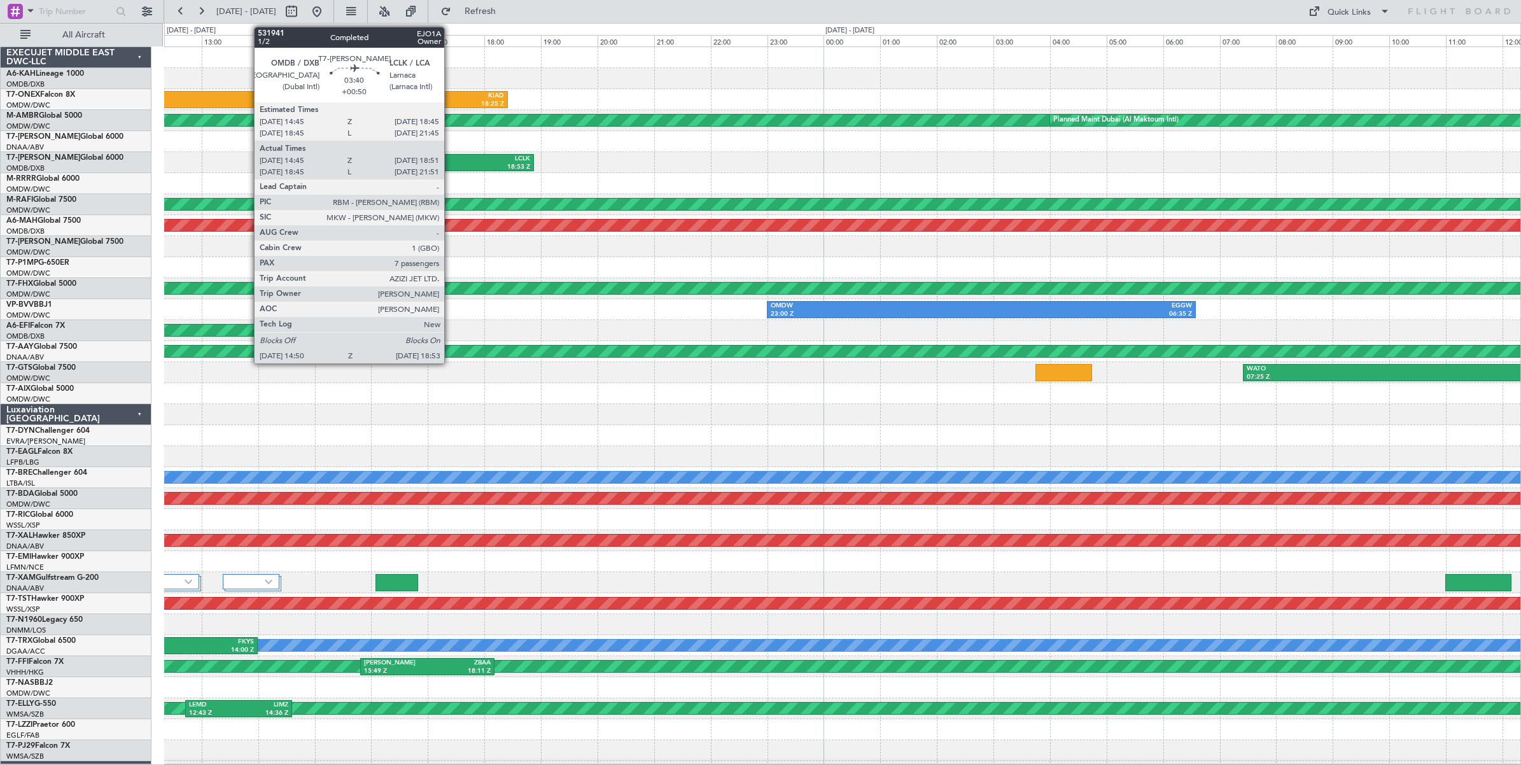
click at [451, 160] on div "LCLK" at bounding box center [474, 159] width 111 height 9
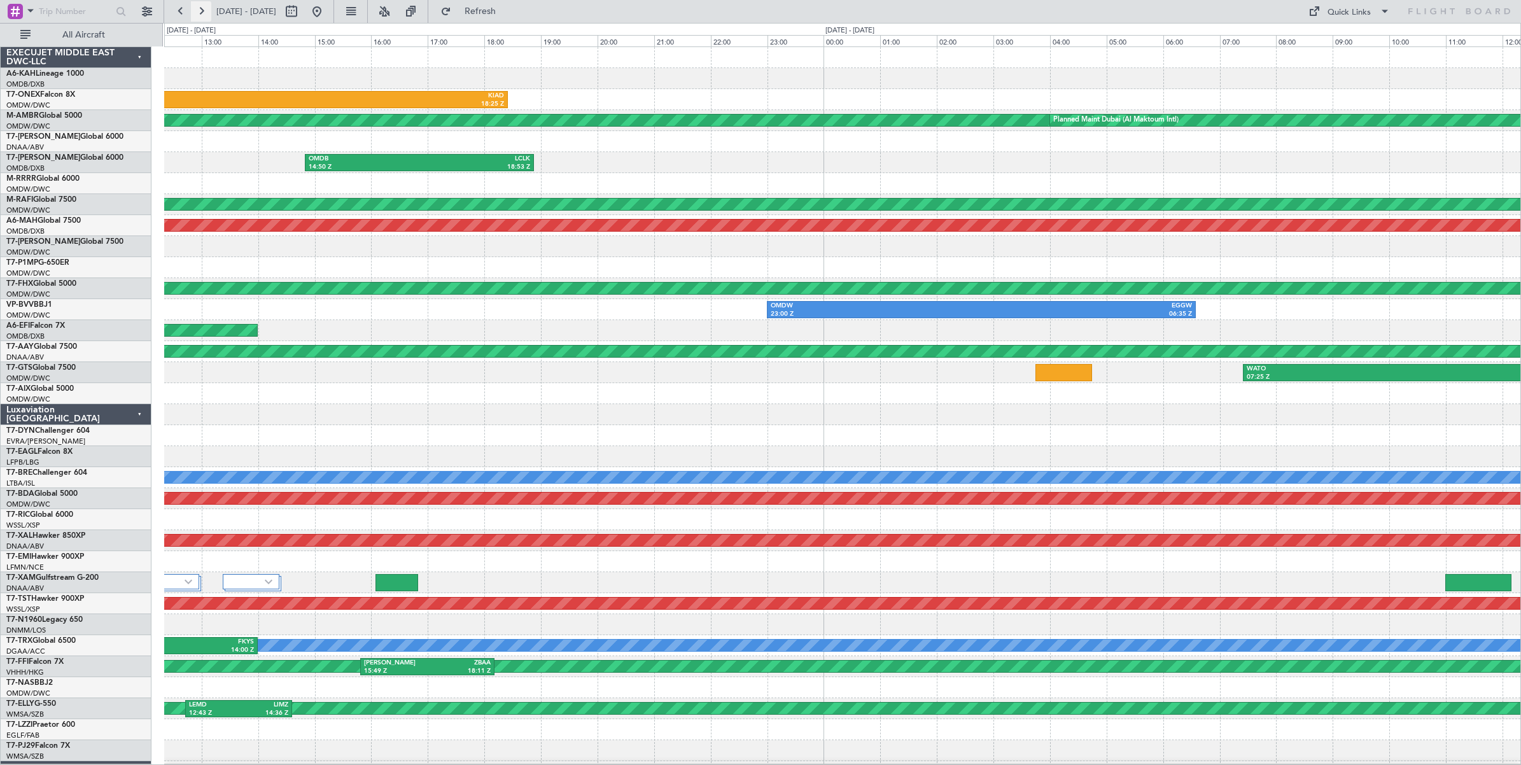
click at [201, 13] on button at bounding box center [201, 11] width 20 height 20
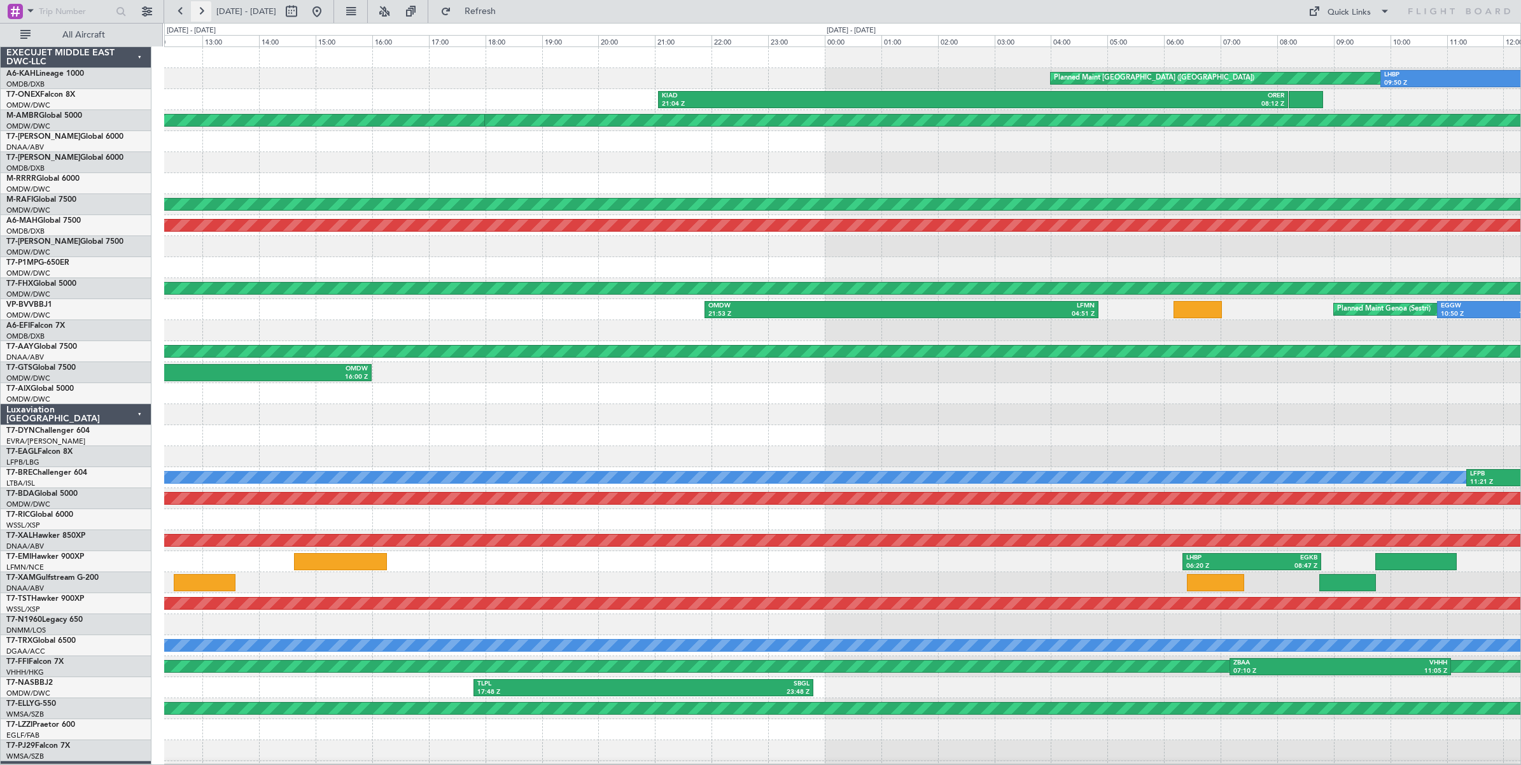
click at [201, 13] on button at bounding box center [201, 11] width 20 height 20
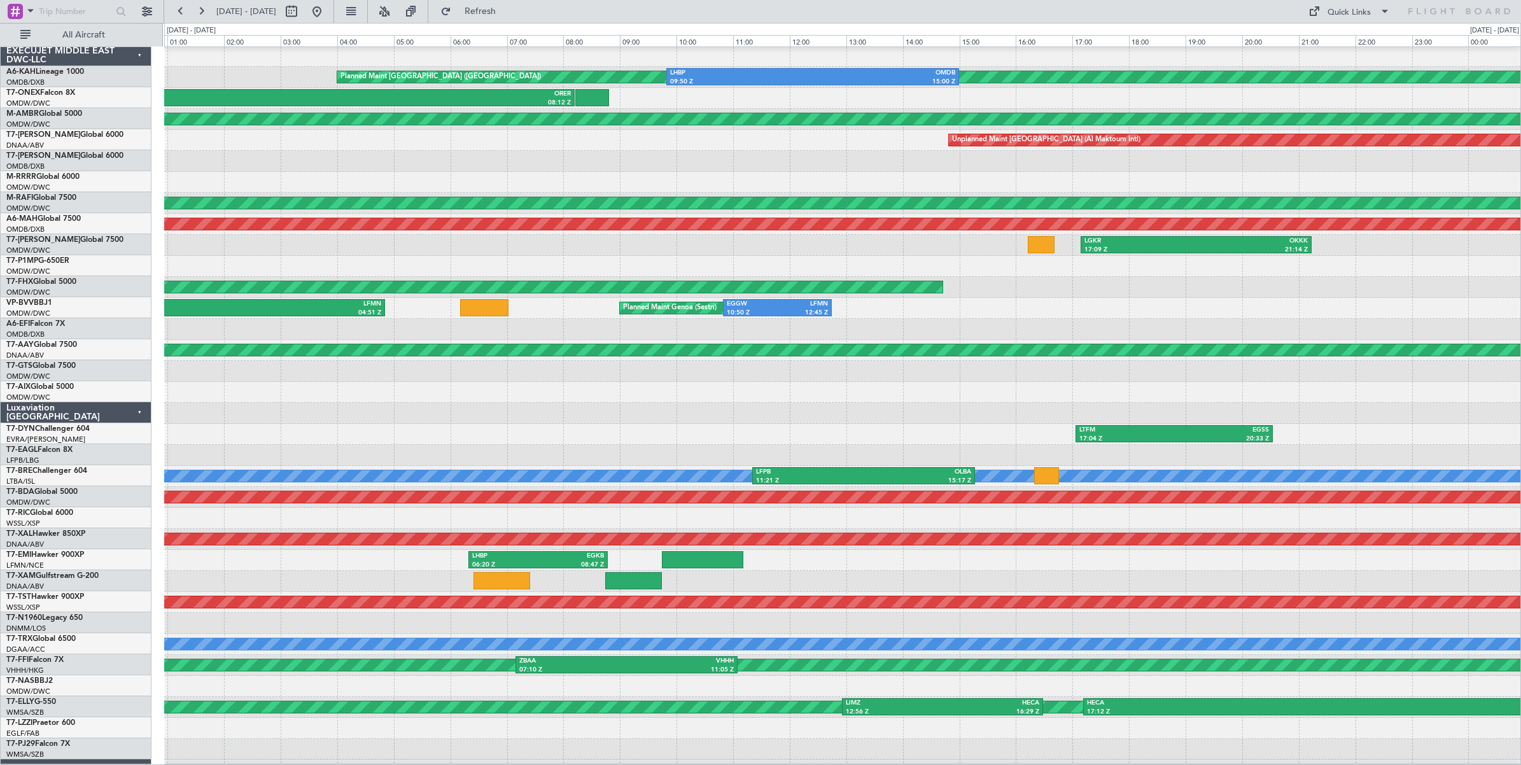
scroll to position [3, 0]
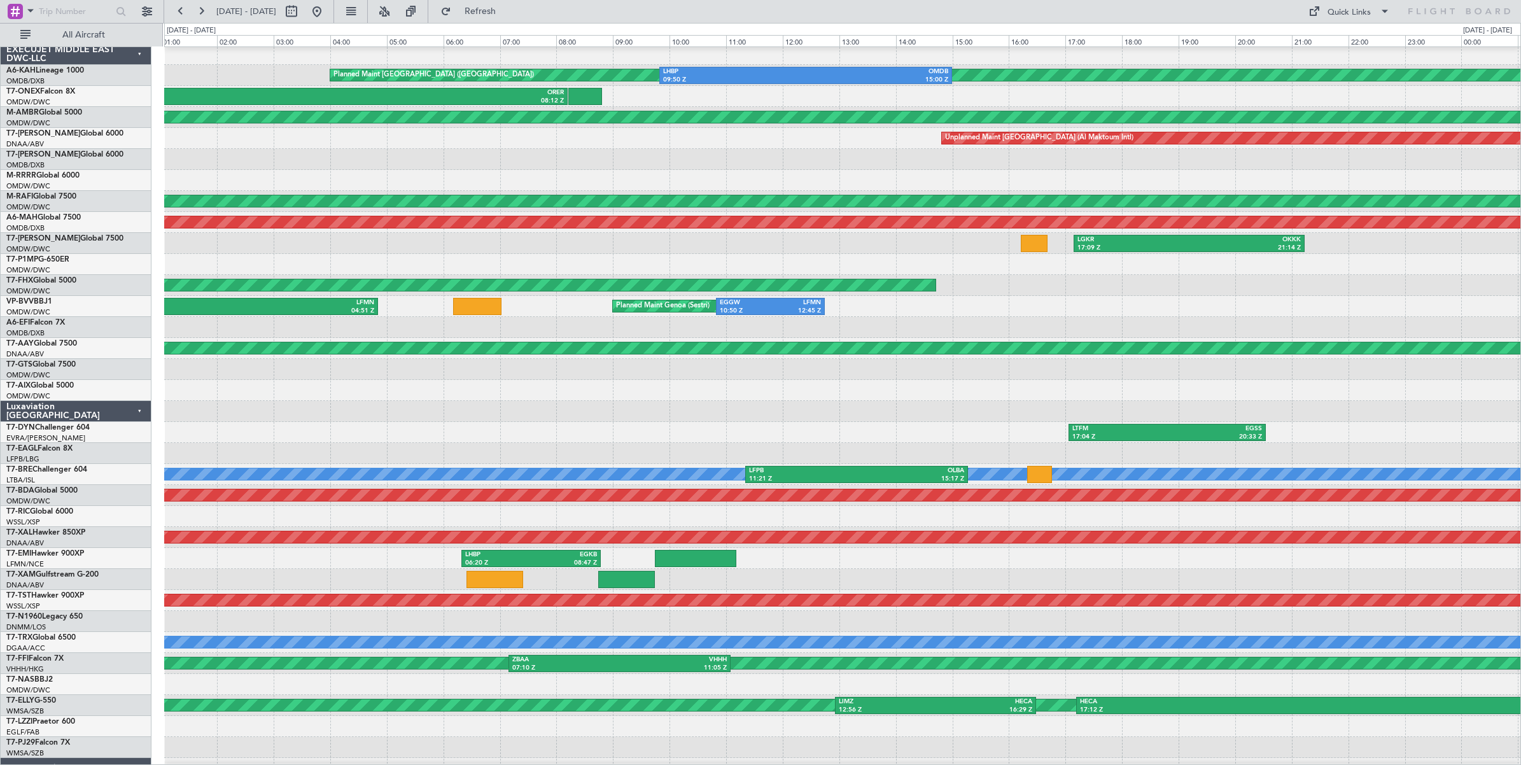
click at [927, 318] on div at bounding box center [842, 327] width 1356 height 21
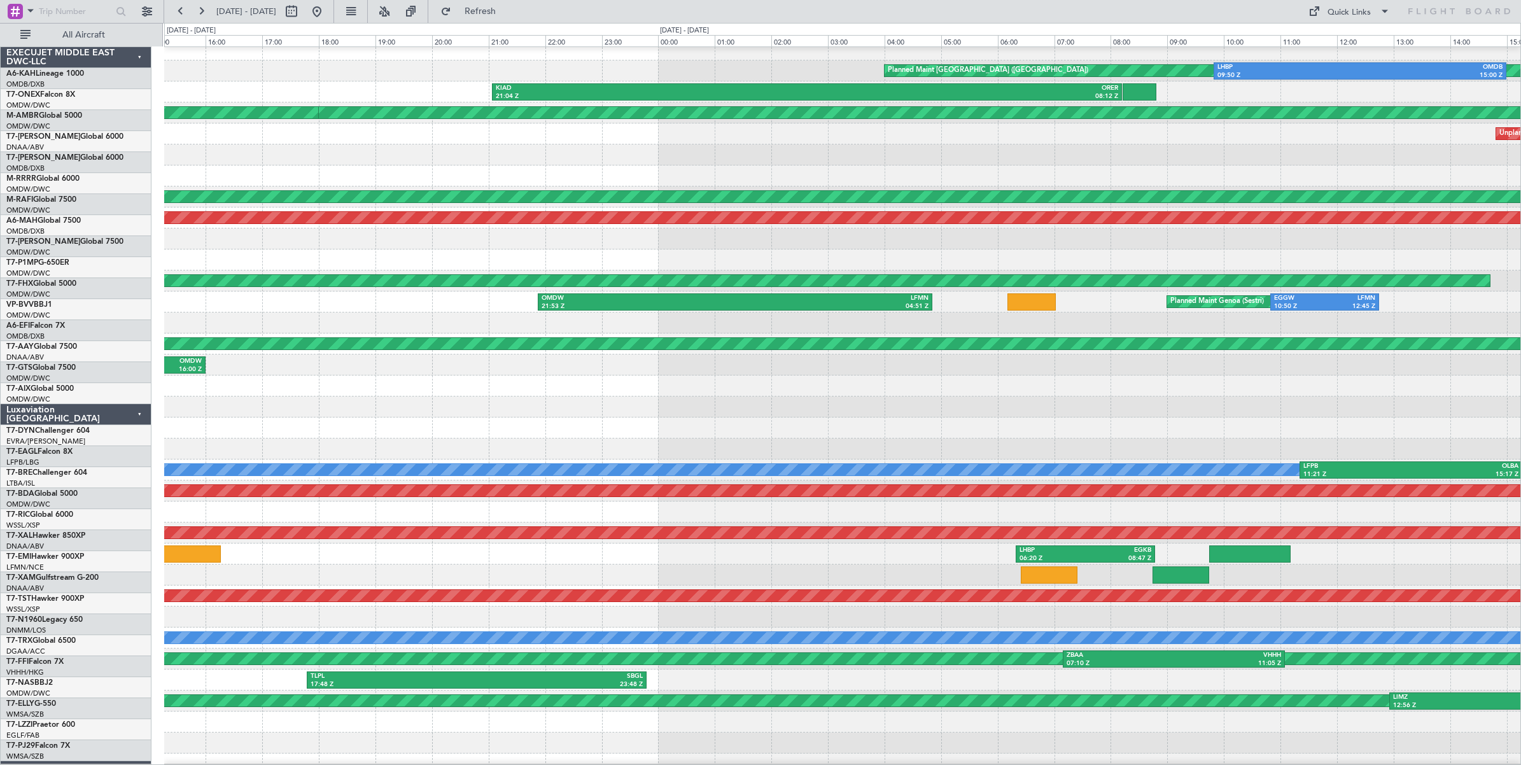
scroll to position [8, 0]
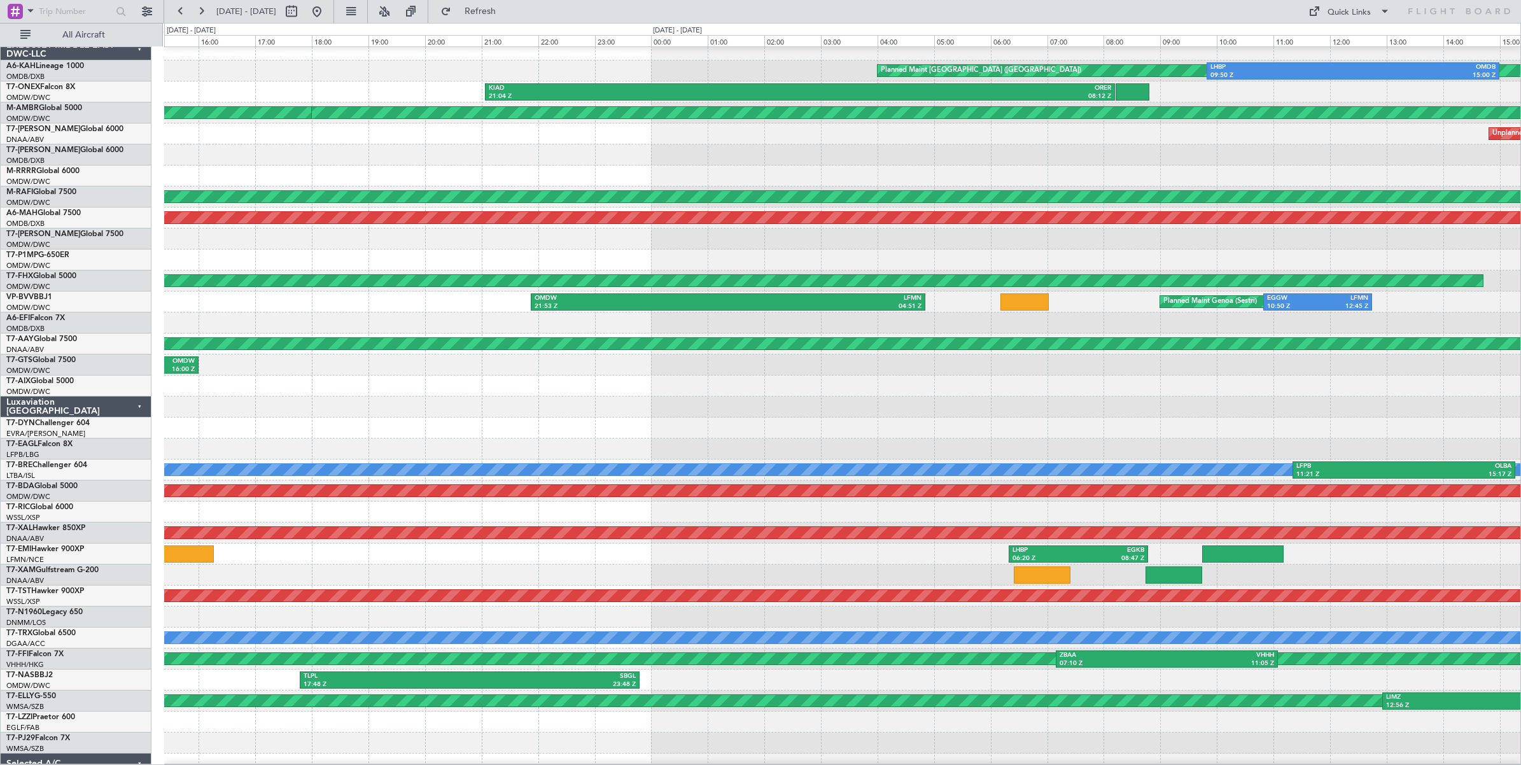
click at [965, 390] on div at bounding box center [842, 386] width 1356 height 21
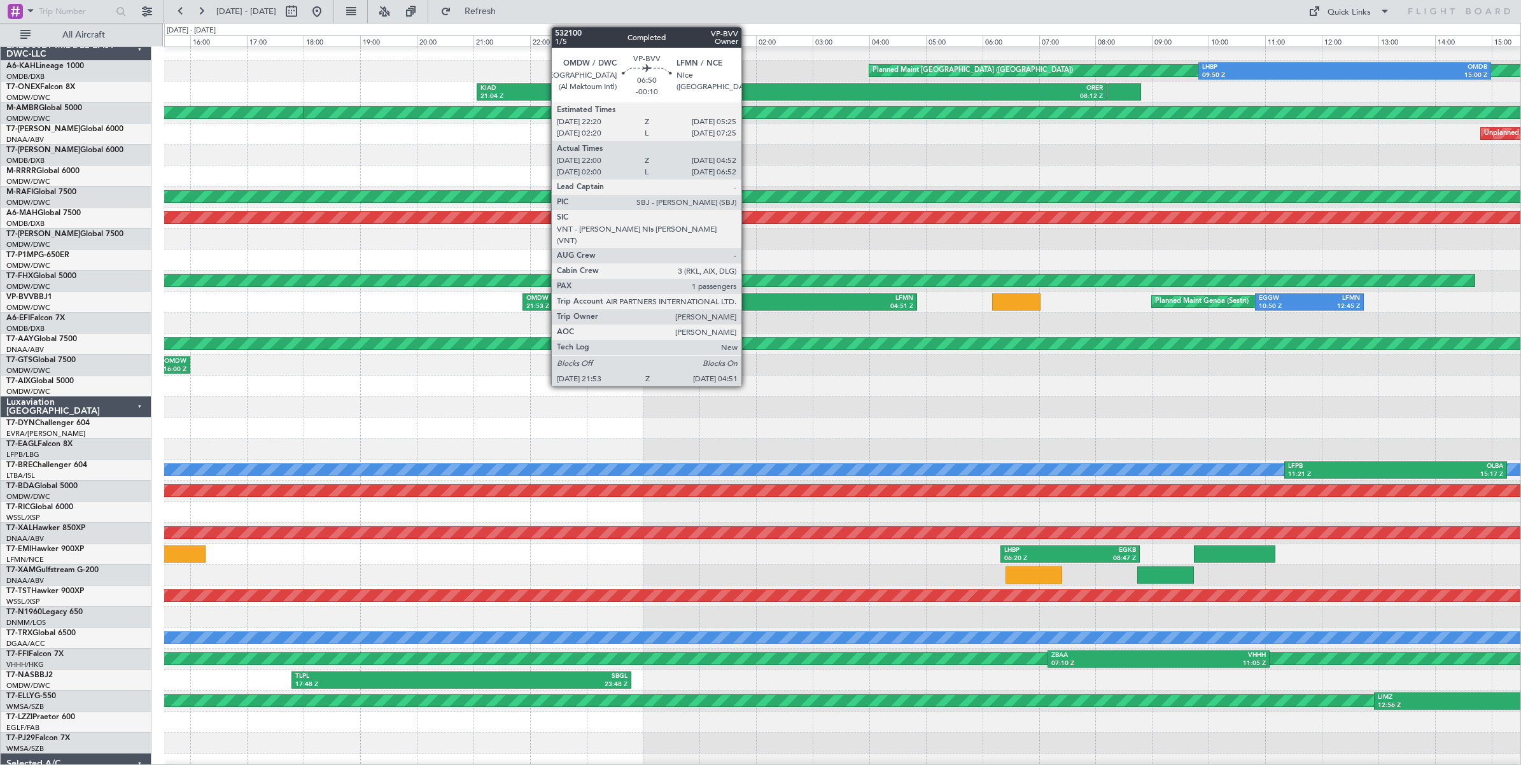
click at [748, 304] on div "04:51 Z" at bounding box center [816, 306] width 193 height 9
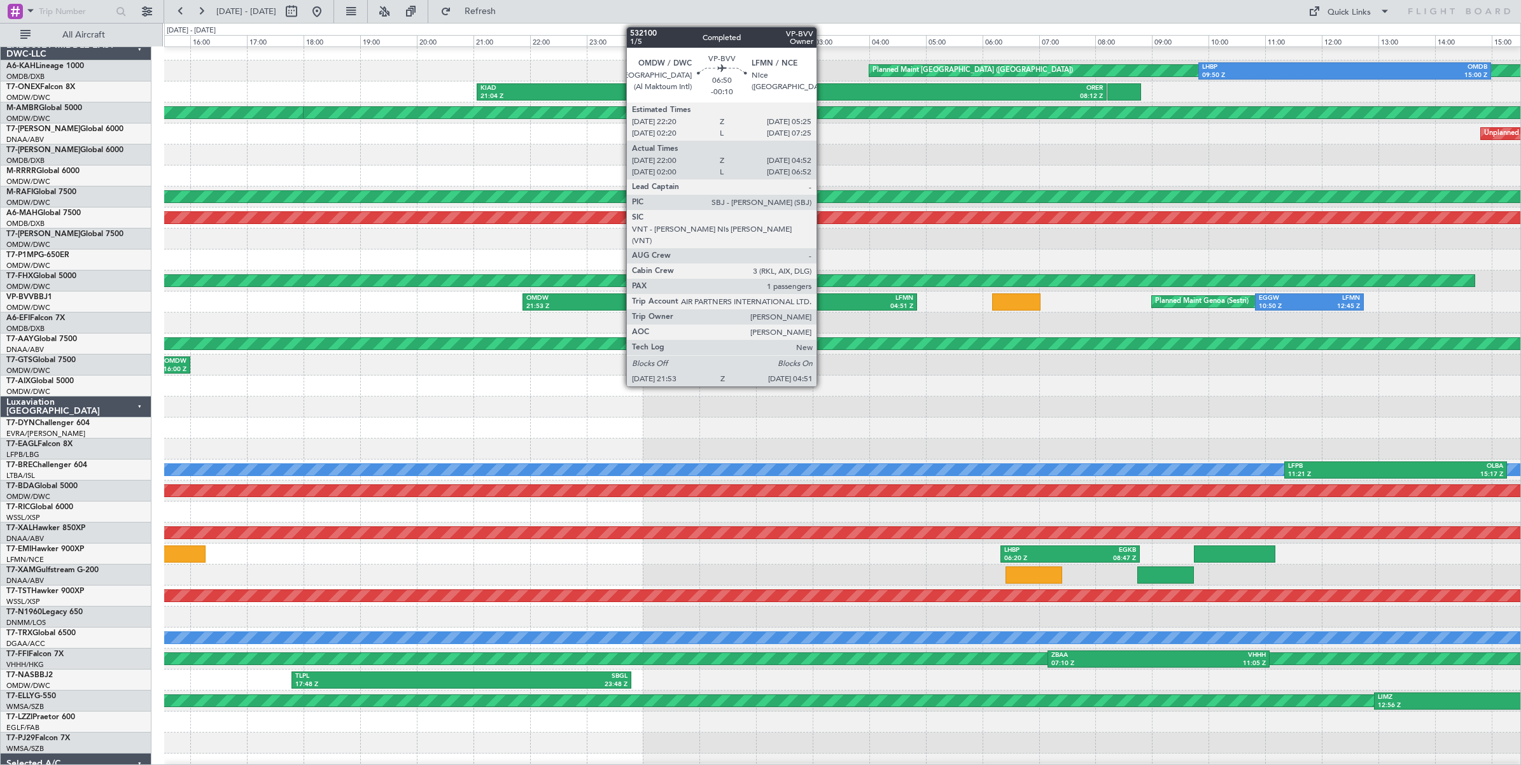
click at [823, 307] on div "04:51 Z" at bounding box center [816, 306] width 193 height 9
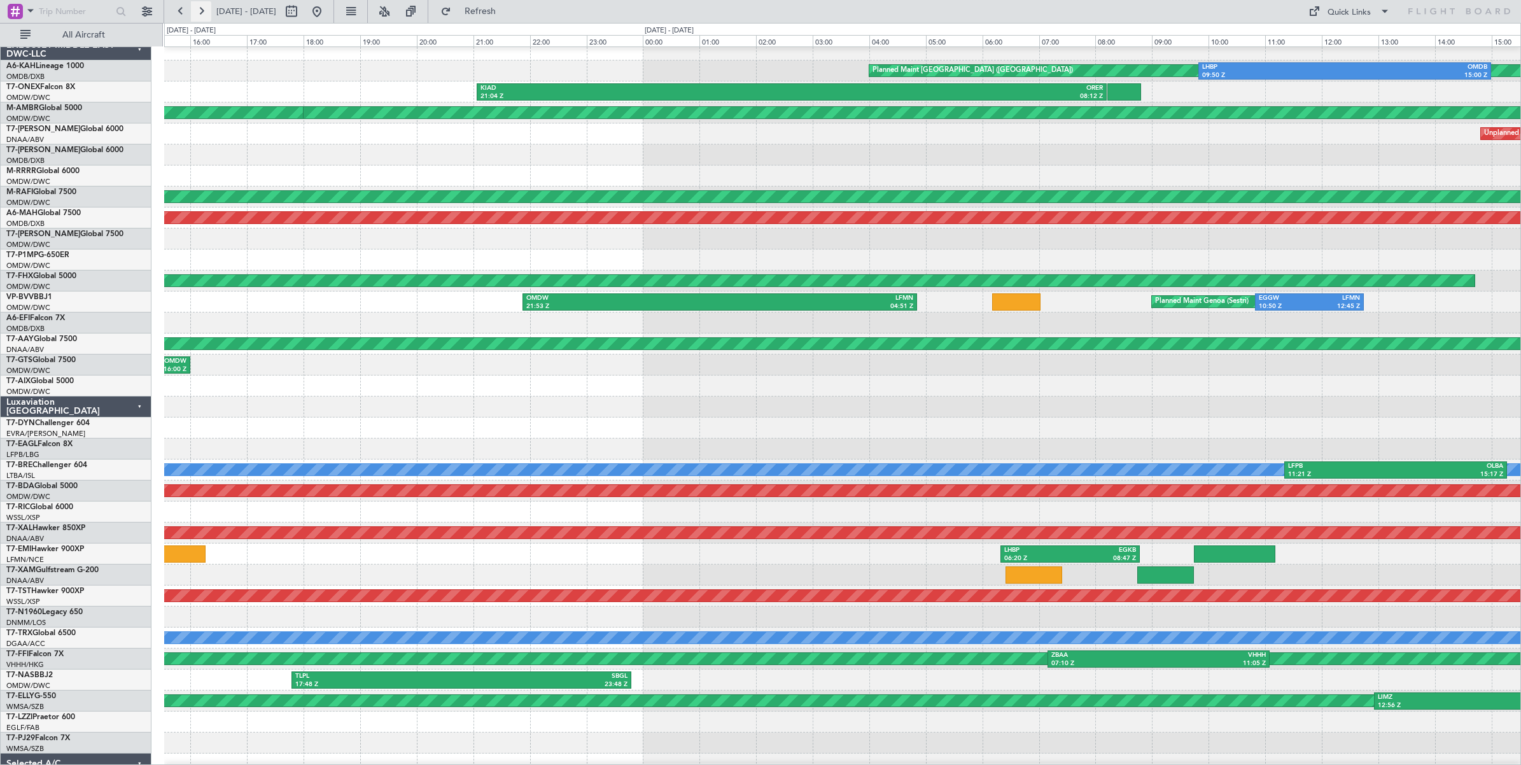
click at [201, 13] on button at bounding box center [201, 11] width 20 height 20
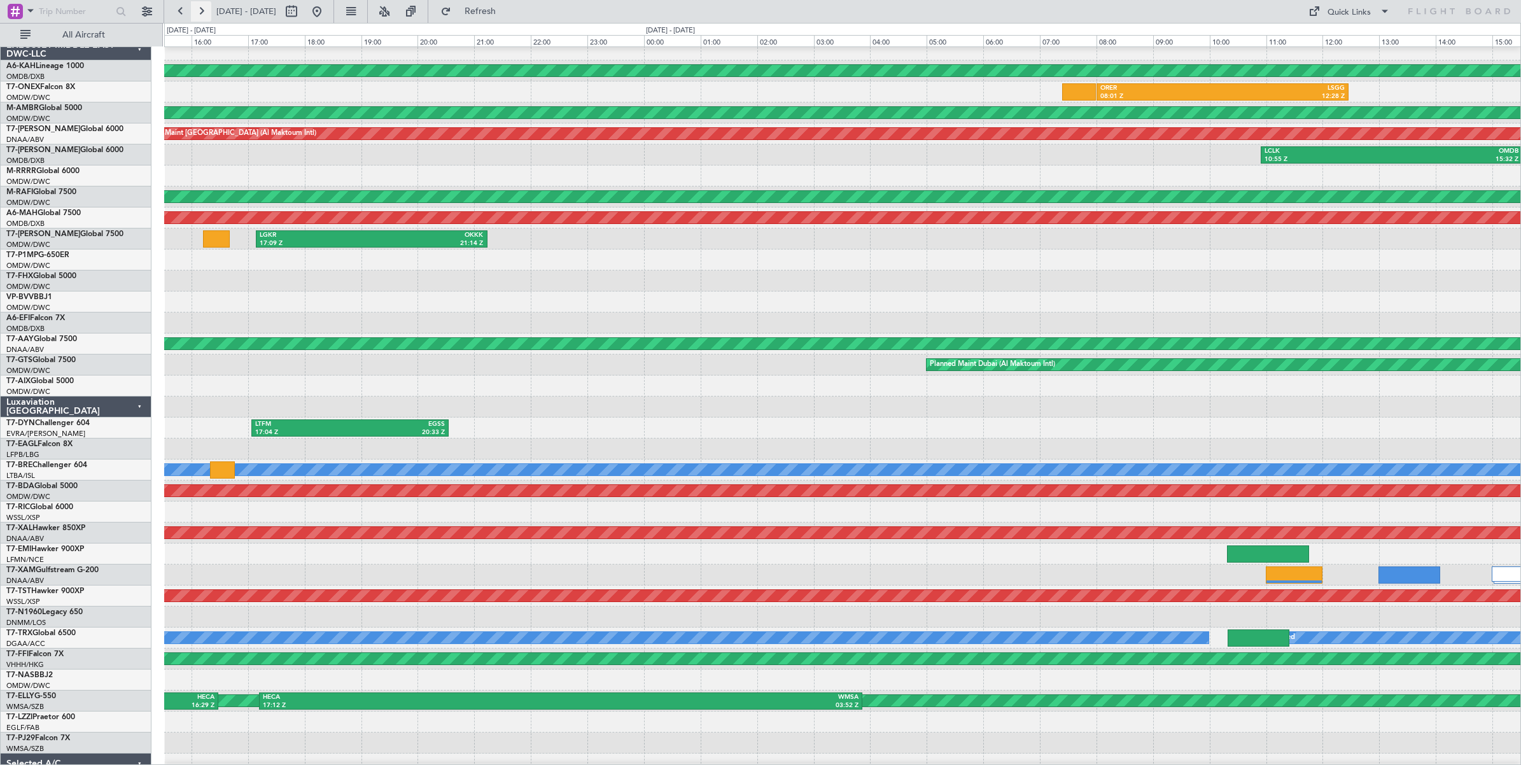
click at [200, 11] on button at bounding box center [201, 11] width 20 height 20
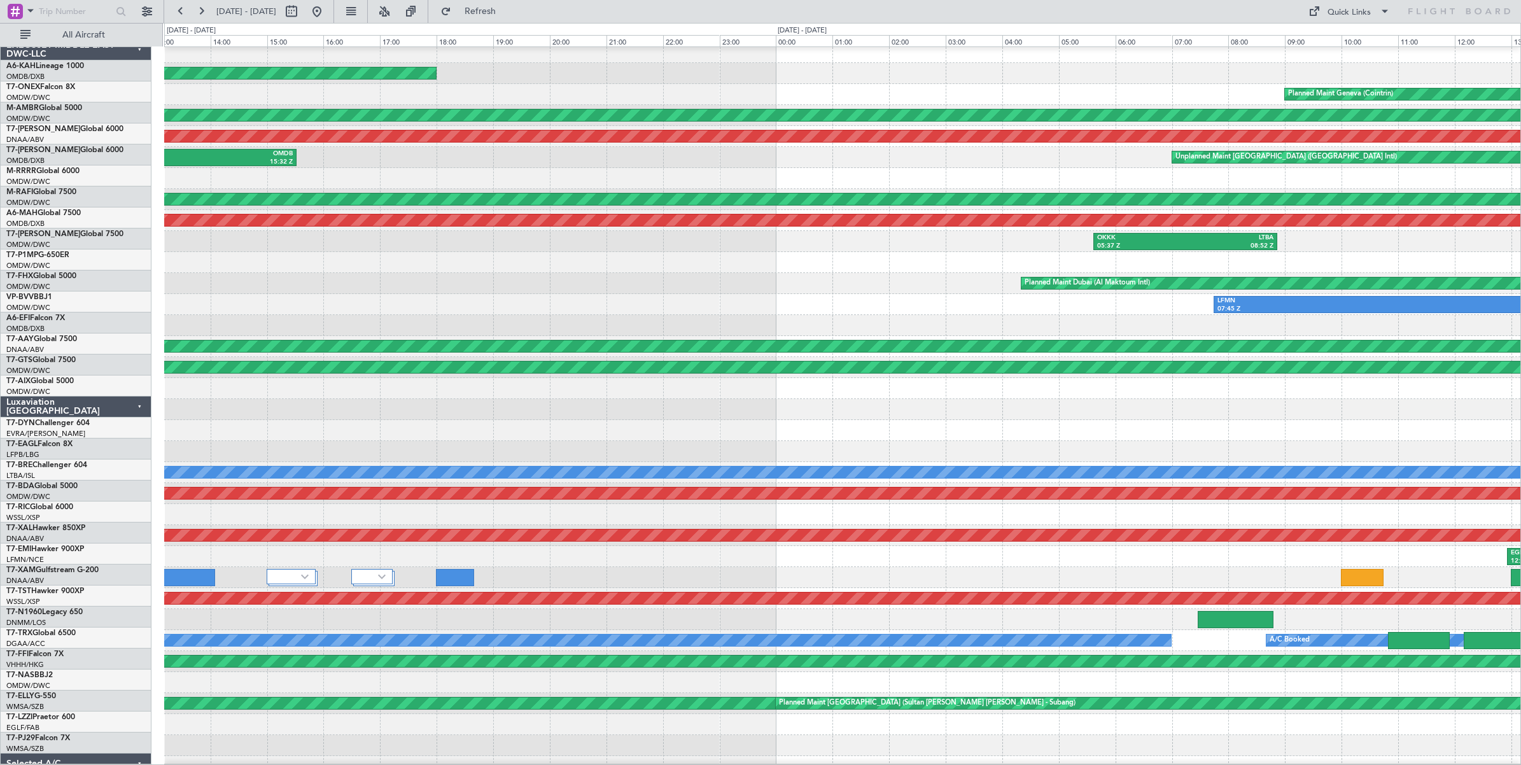
scroll to position [0, 0]
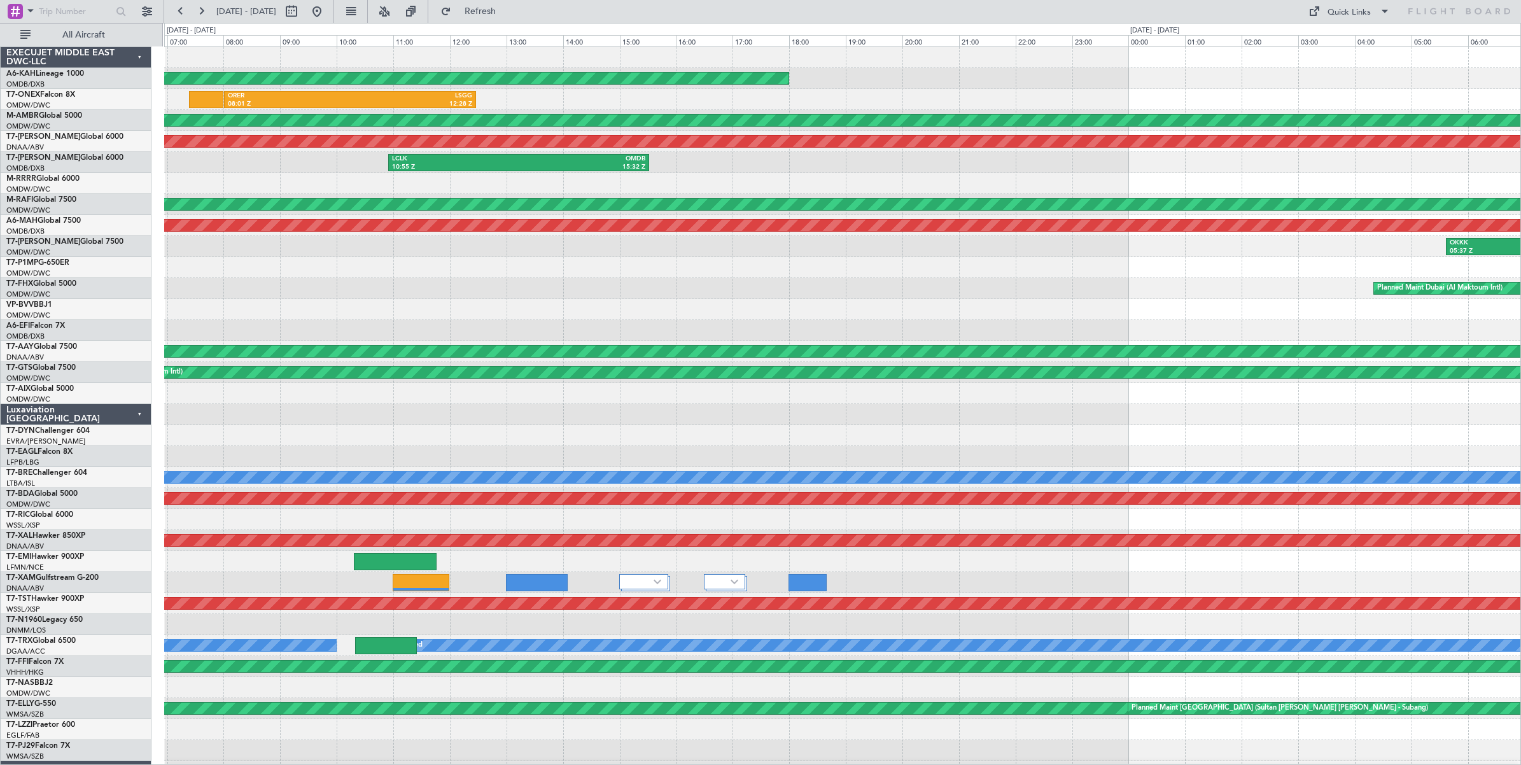
click at [804, 188] on div at bounding box center [842, 183] width 1356 height 21
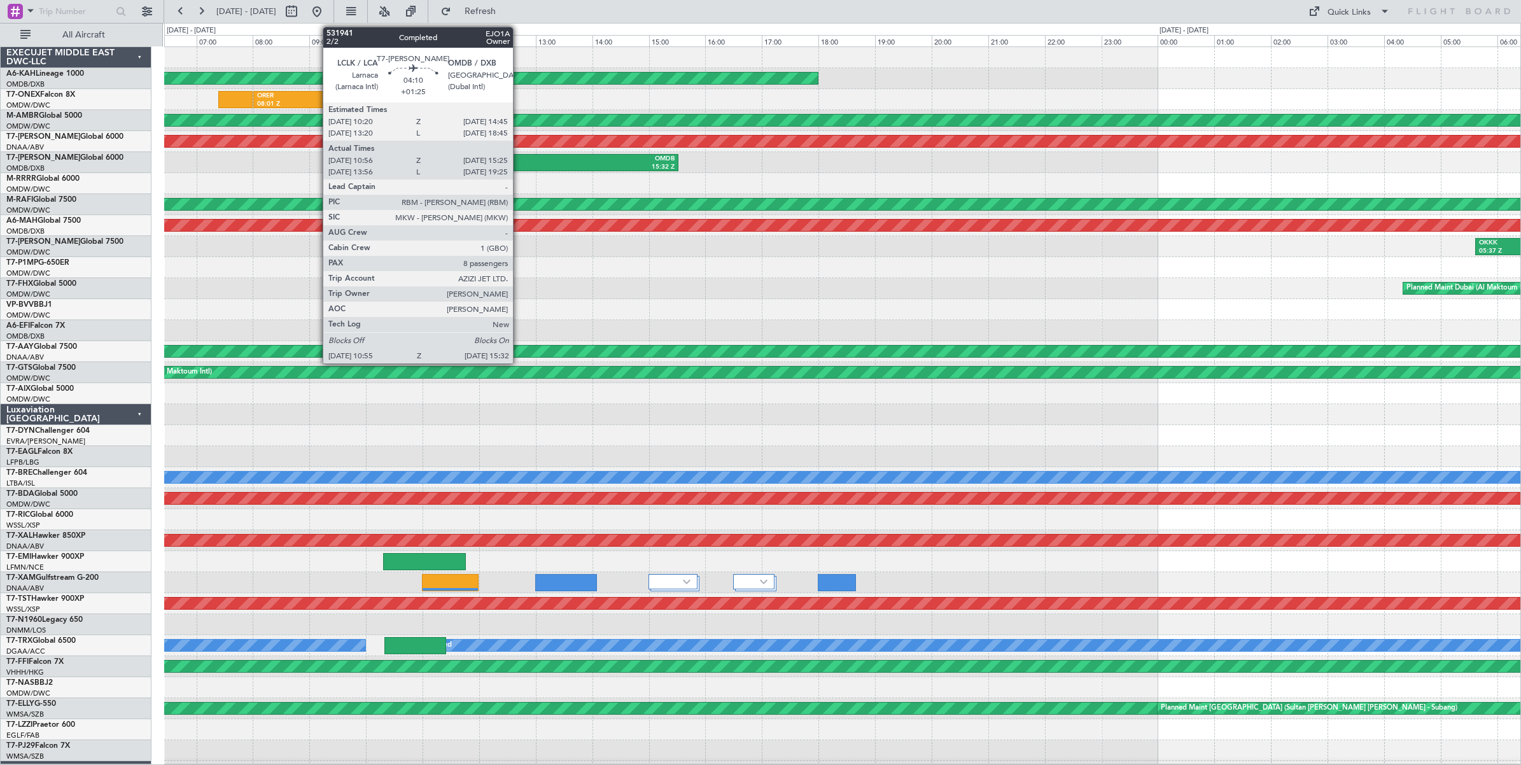
click at [519, 162] on div "LCLK" at bounding box center [484, 159] width 127 height 9
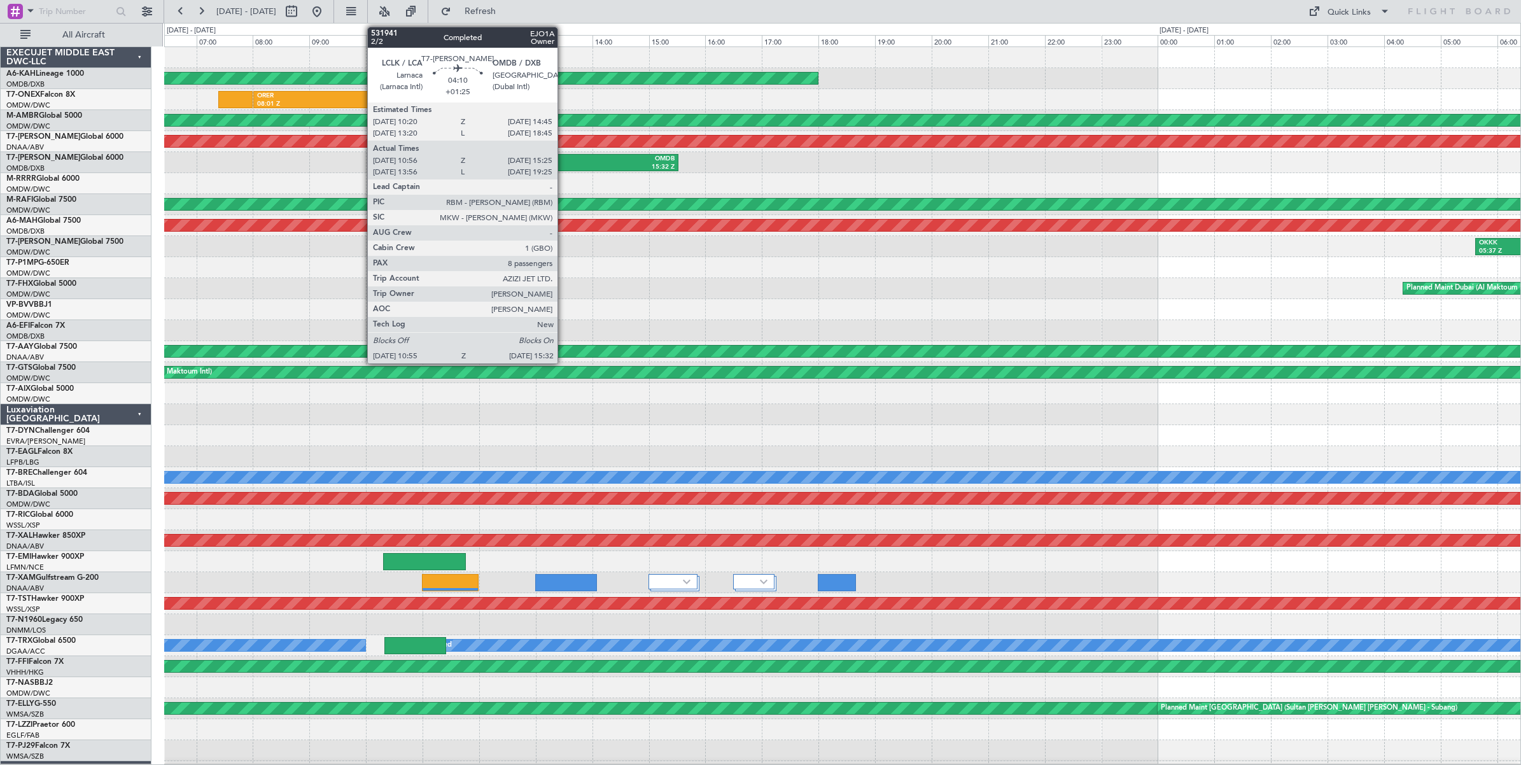
click at [564, 159] on div "OMDB" at bounding box center [611, 159] width 127 height 9
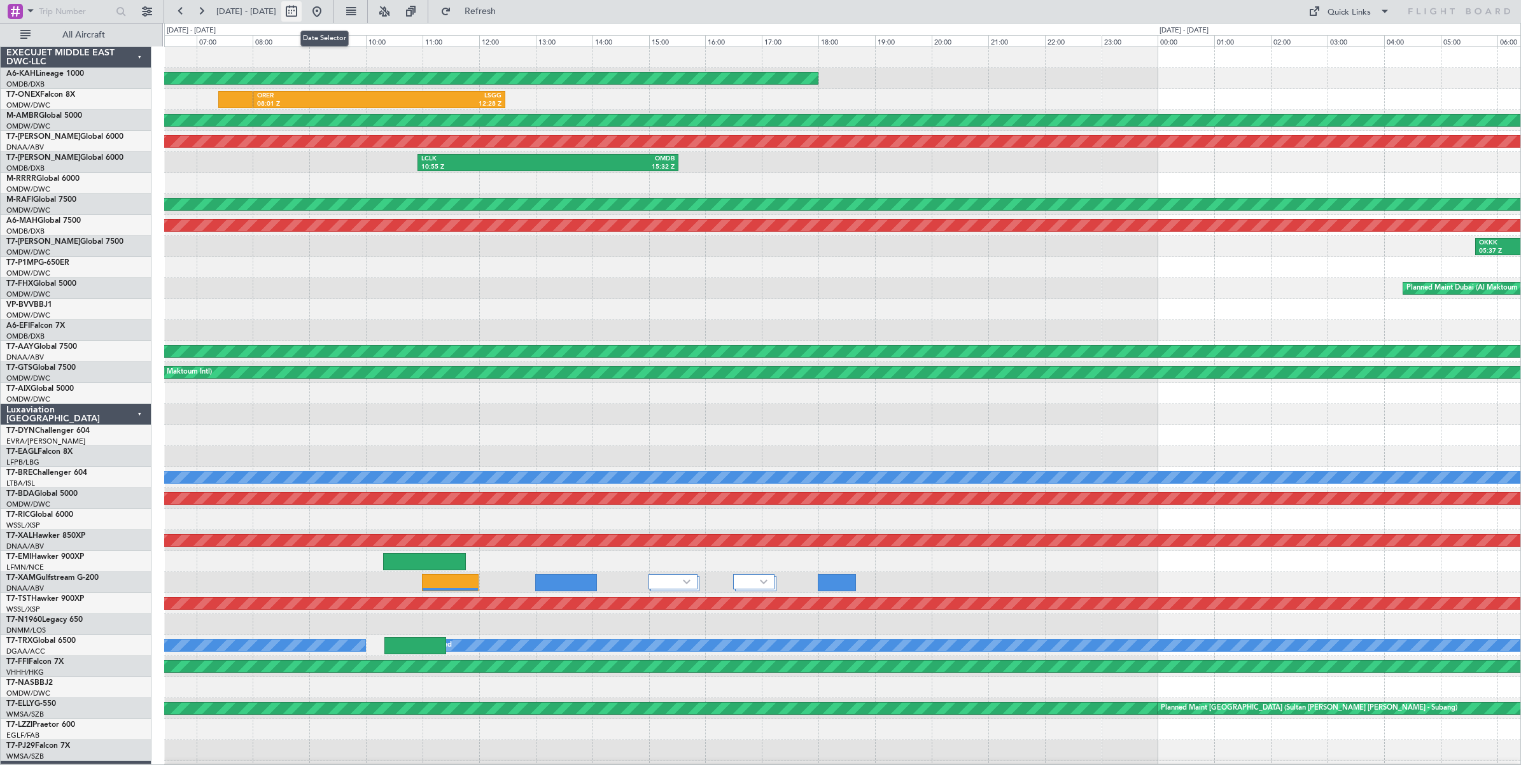
click at [302, 10] on button at bounding box center [291, 11] width 20 height 20
select select "7"
select select "2025"
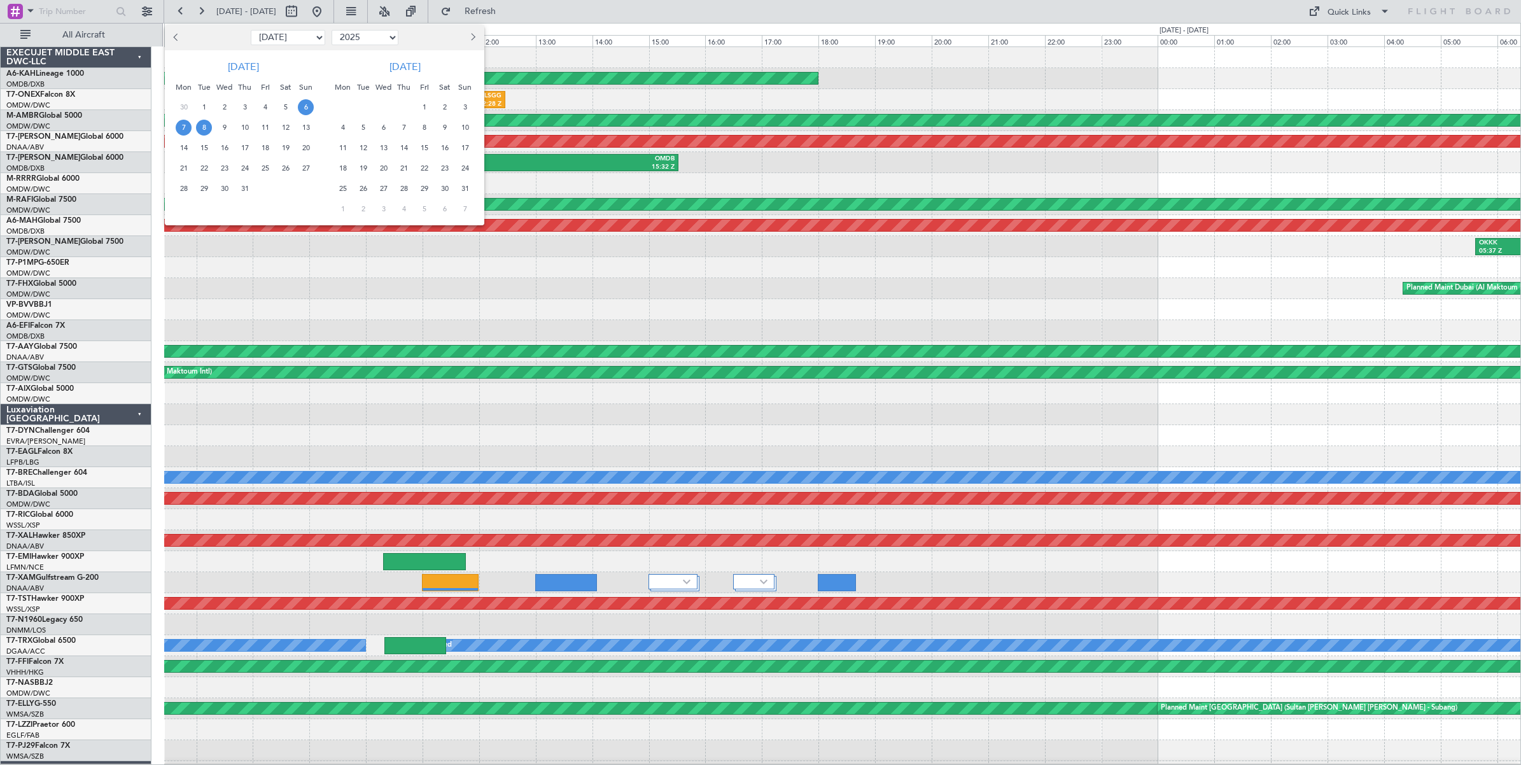
click at [204, 130] on span "8" at bounding box center [204, 128] width 16 height 16
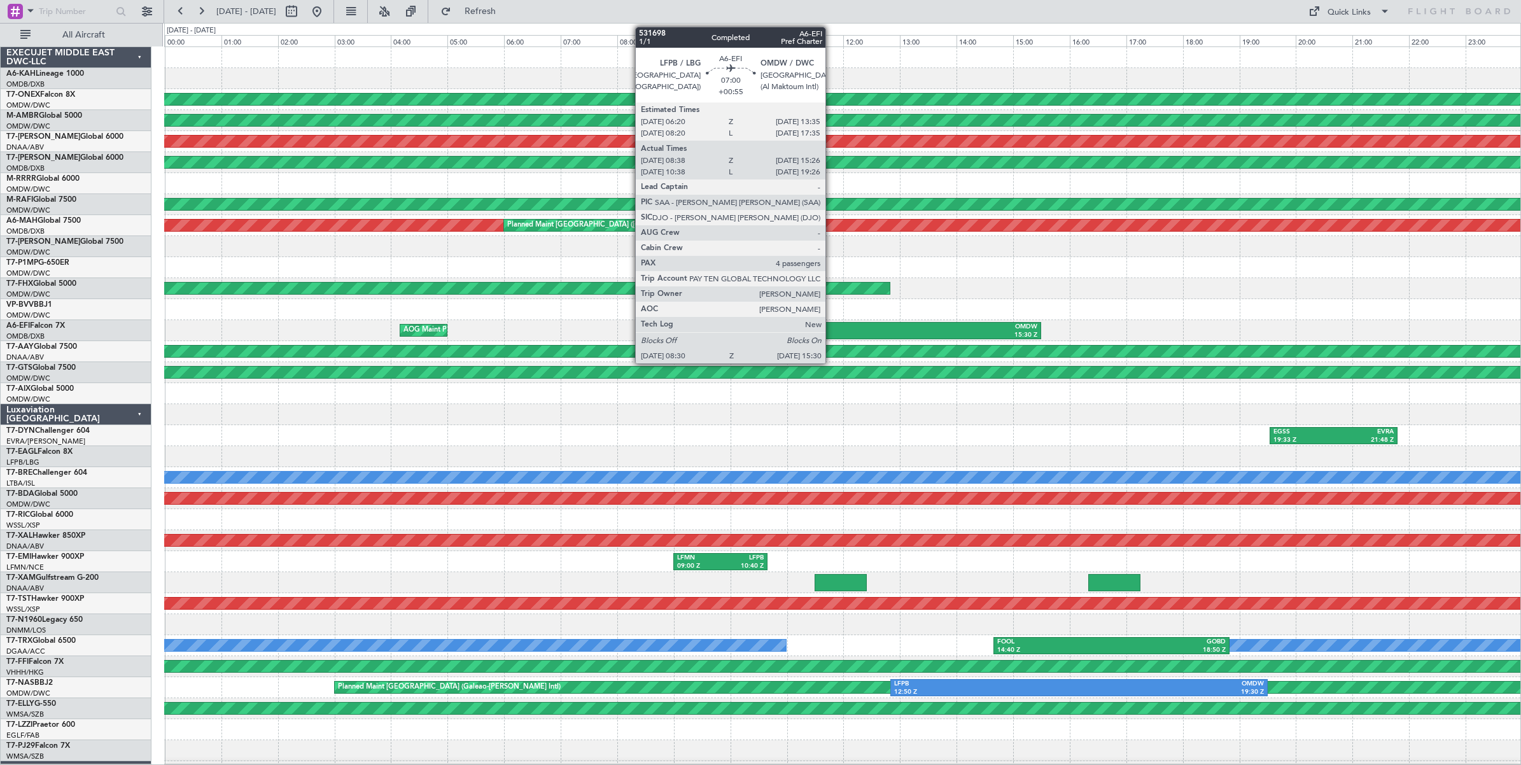
click at [832, 330] on div "LFPB" at bounding box center [746, 327] width 194 height 9
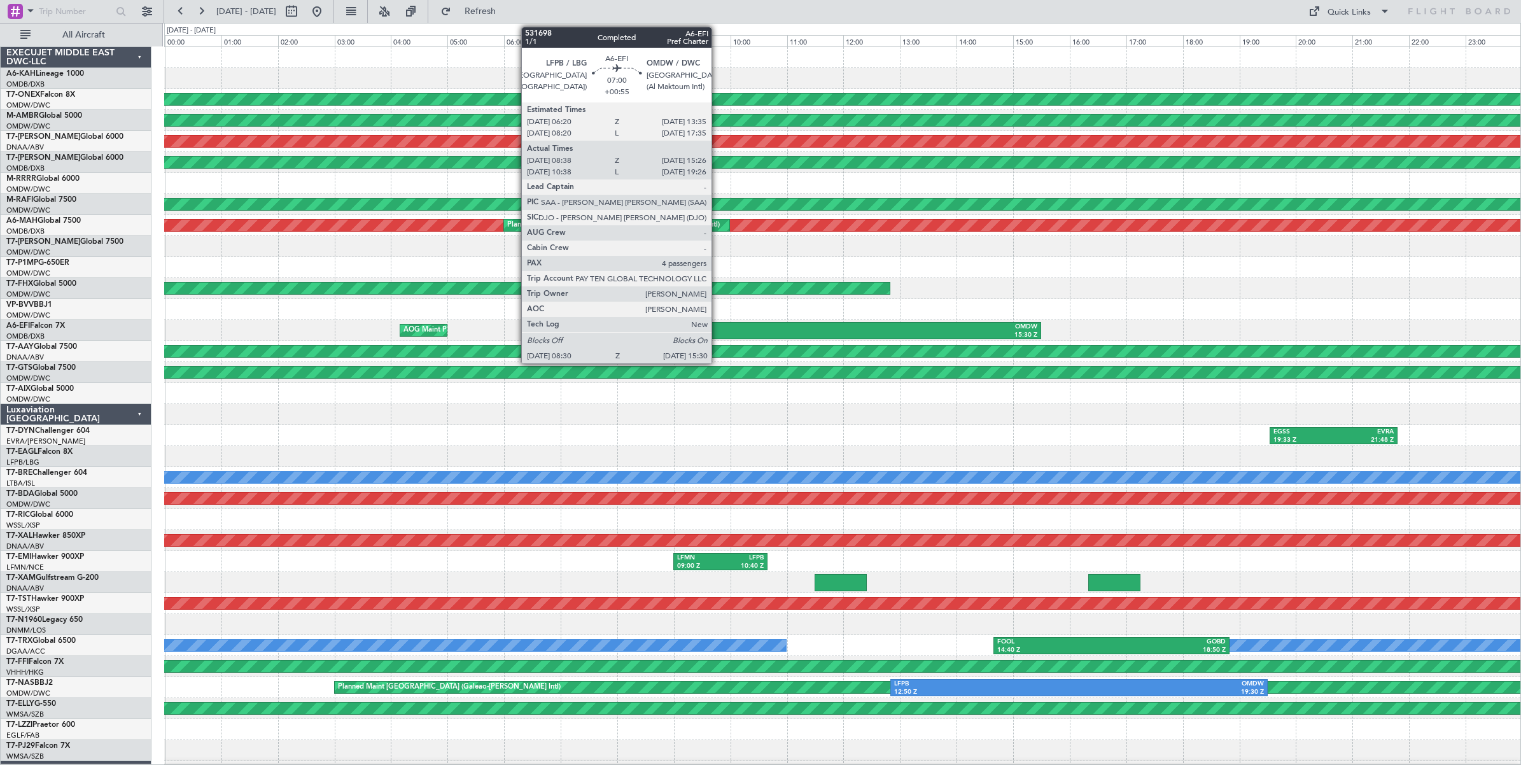
click at [718, 328] on div "LFPB" at bounding box center [746, 327] width 194 height 9
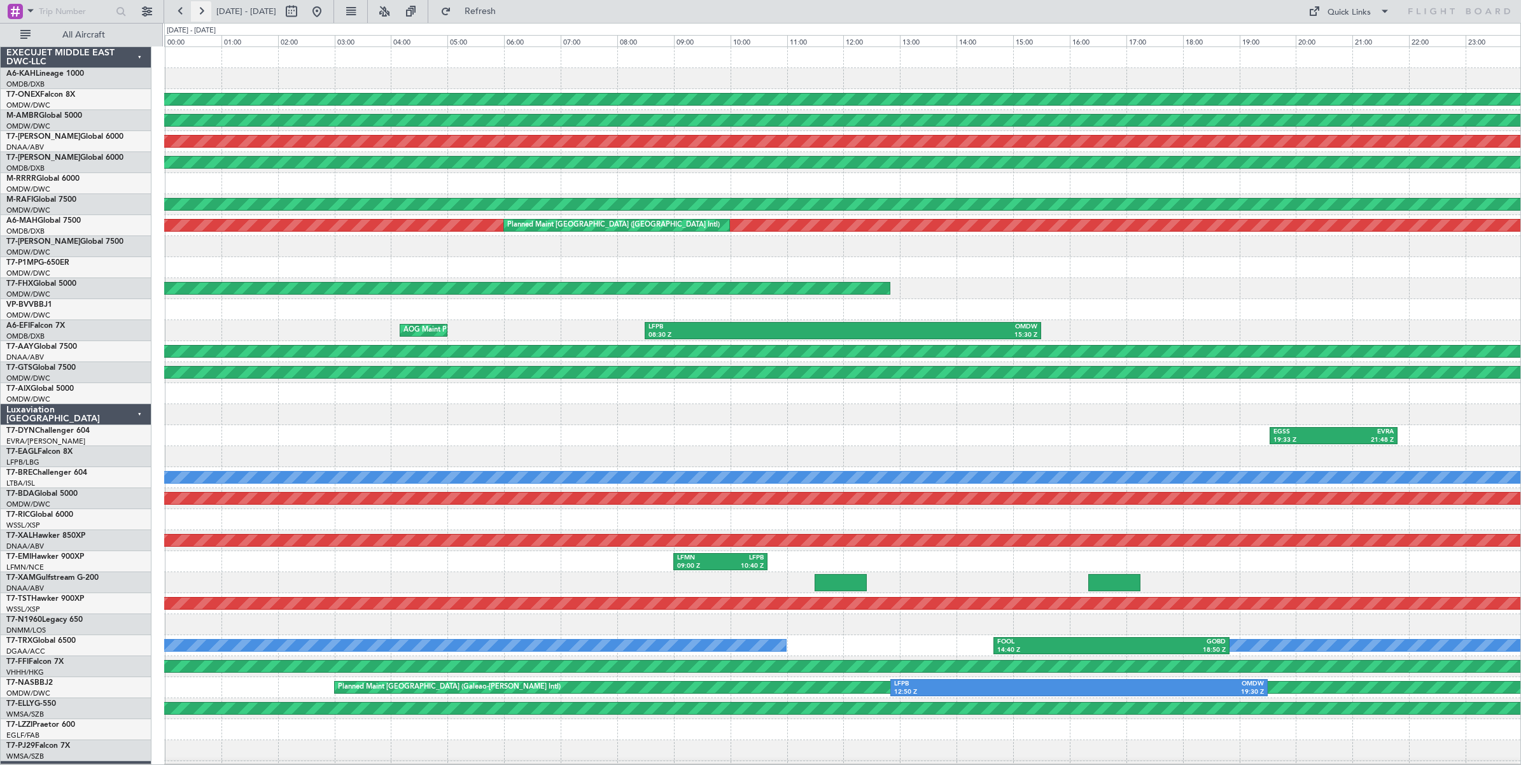
click at [202, 14] on button at bounding box center [201, 11] width 20 height 20
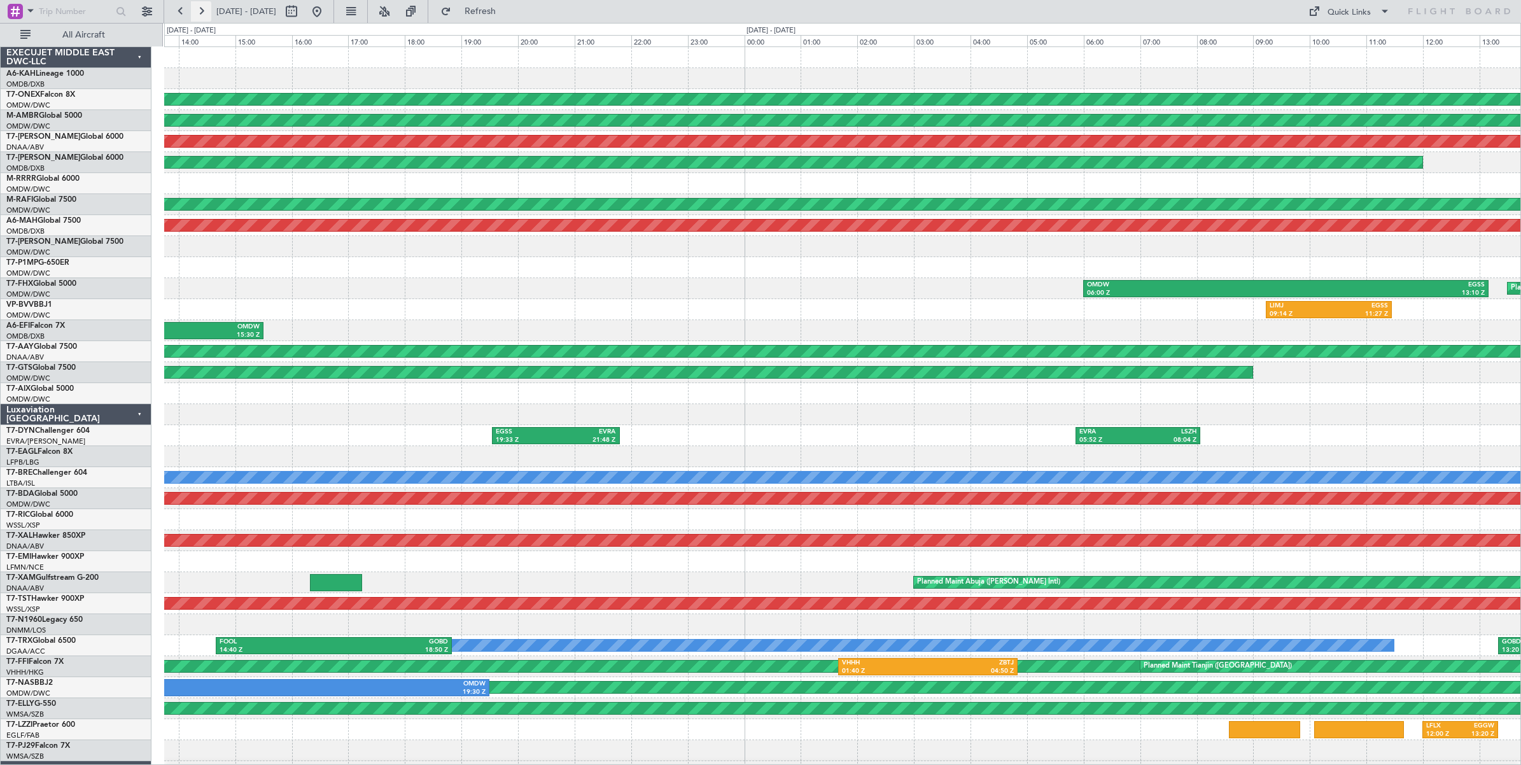
click at [202, 14] on button at bounding box center [201, 11] width 20 height 20
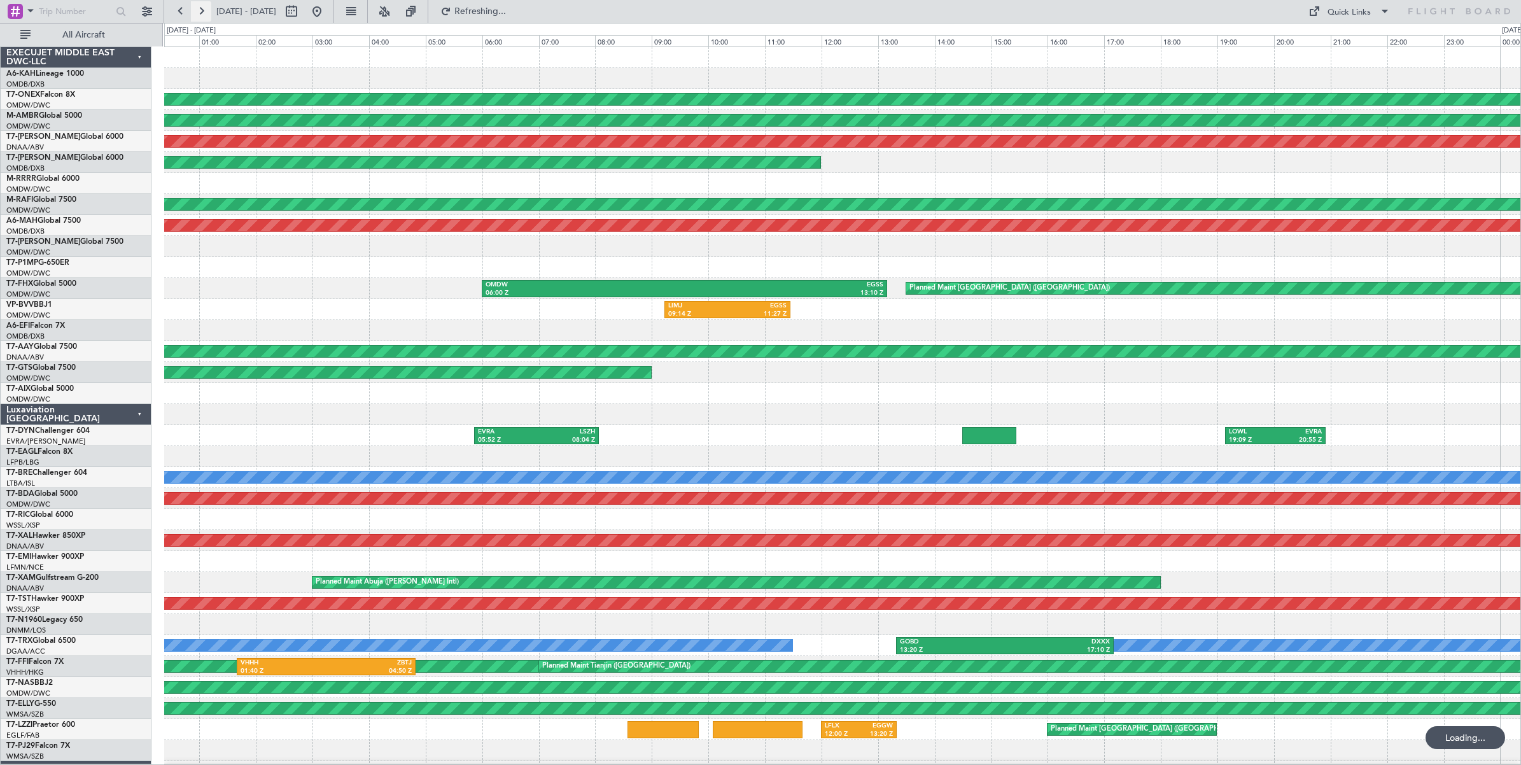
click at [202, 14] on button at bounding box center [201, 11] width 20 height 20
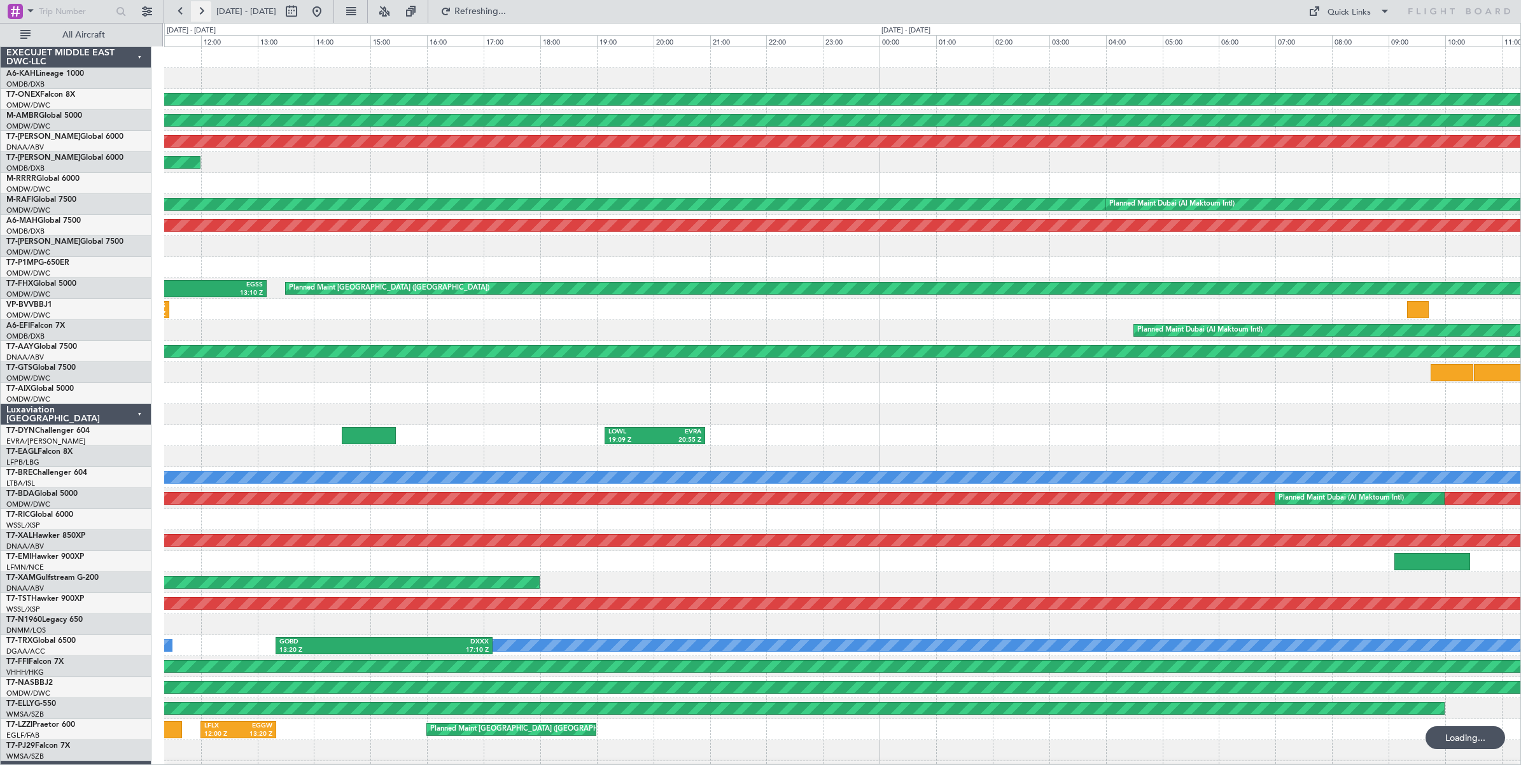
click at [202, 14] on button at bounding box center [201, 11] width 20 height 20
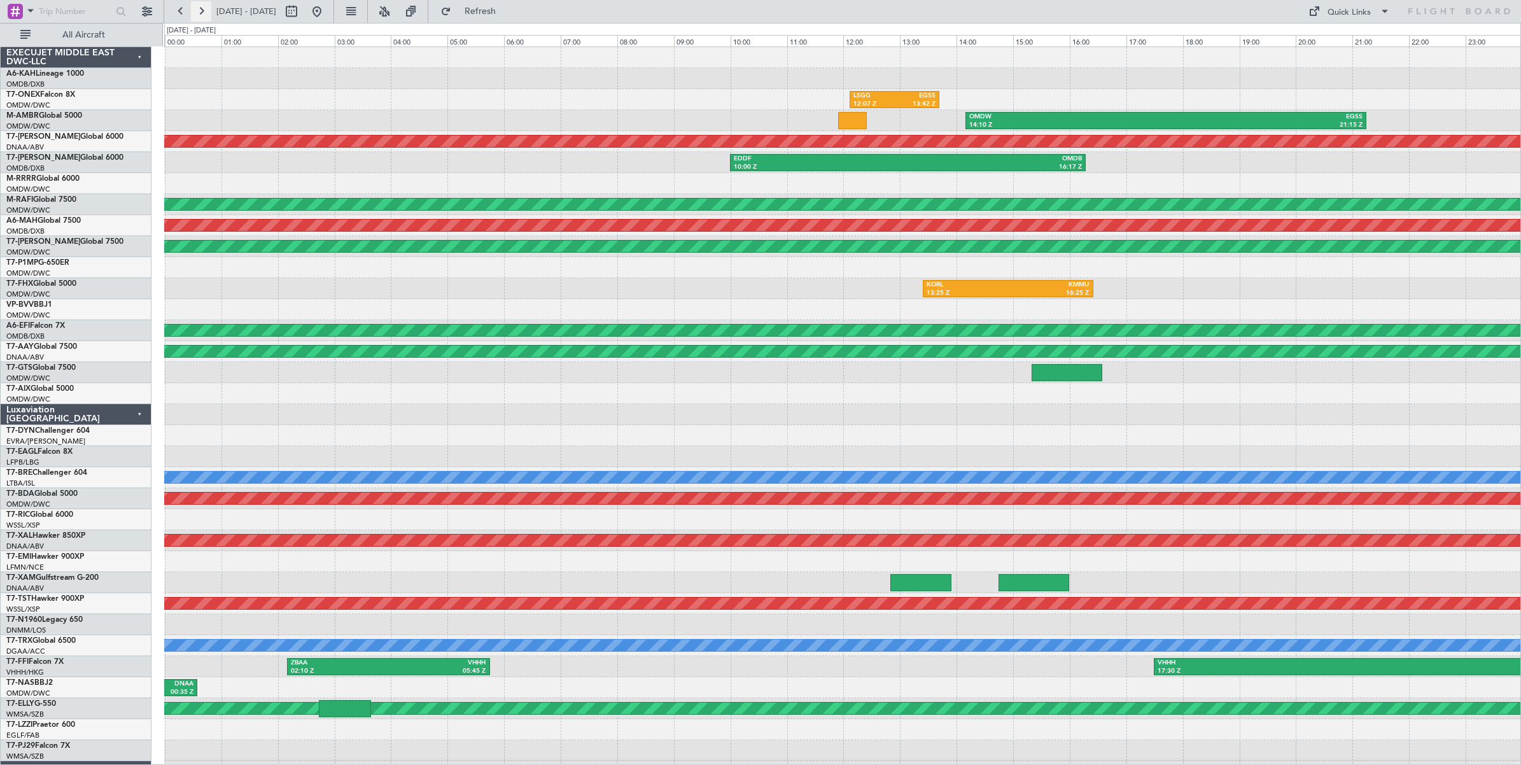
click at [202, 14] on button at bounding box center [201, 11] width 20 height 20
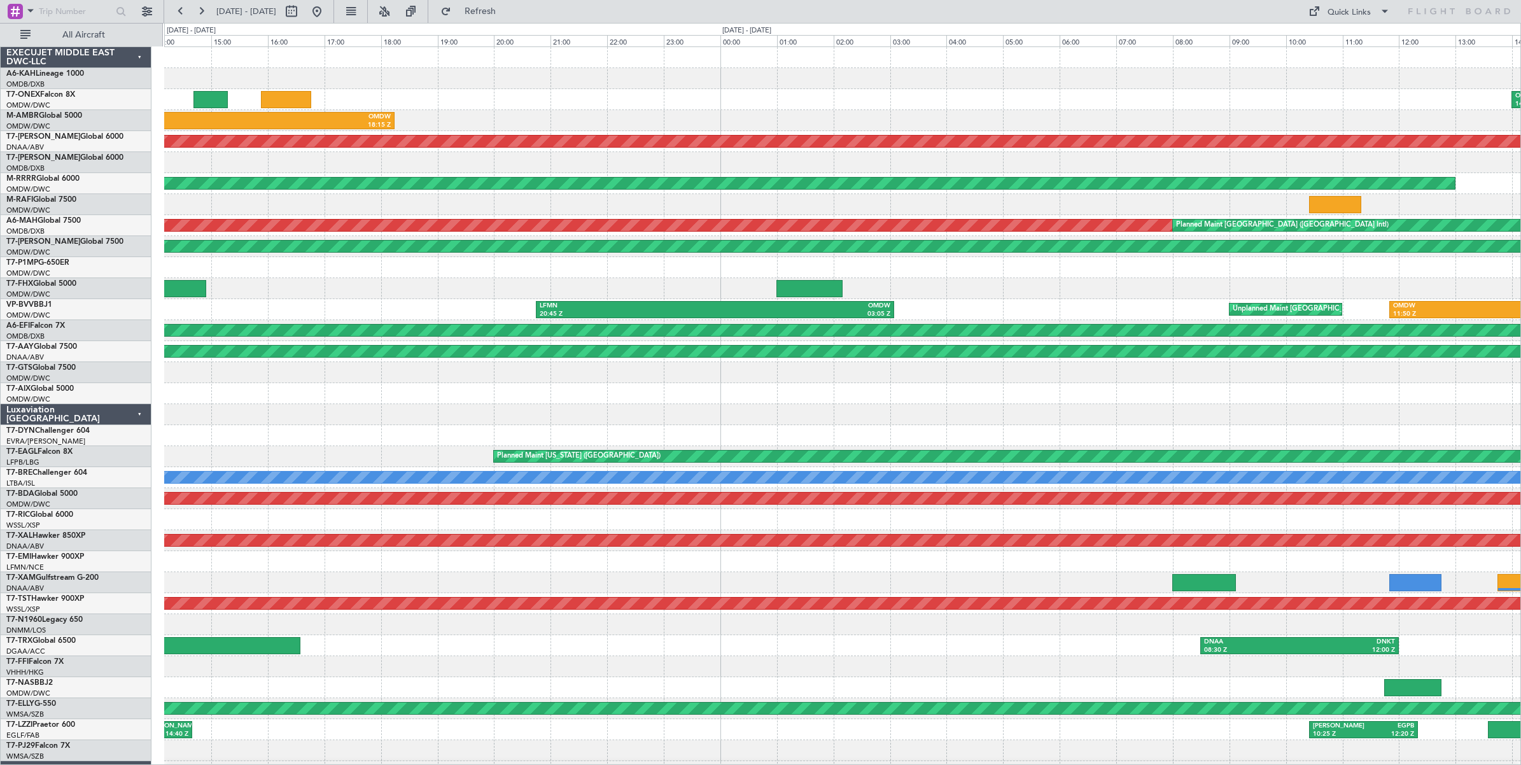
click at [431, 314] on div "LFMN 20:45 Z OMDW 03:05 Z Unplanned Maint Dubai (Al Maktoum Intl) OMDW 11:50 Z …" at bounding box center [842, 309] width 1356 height 21
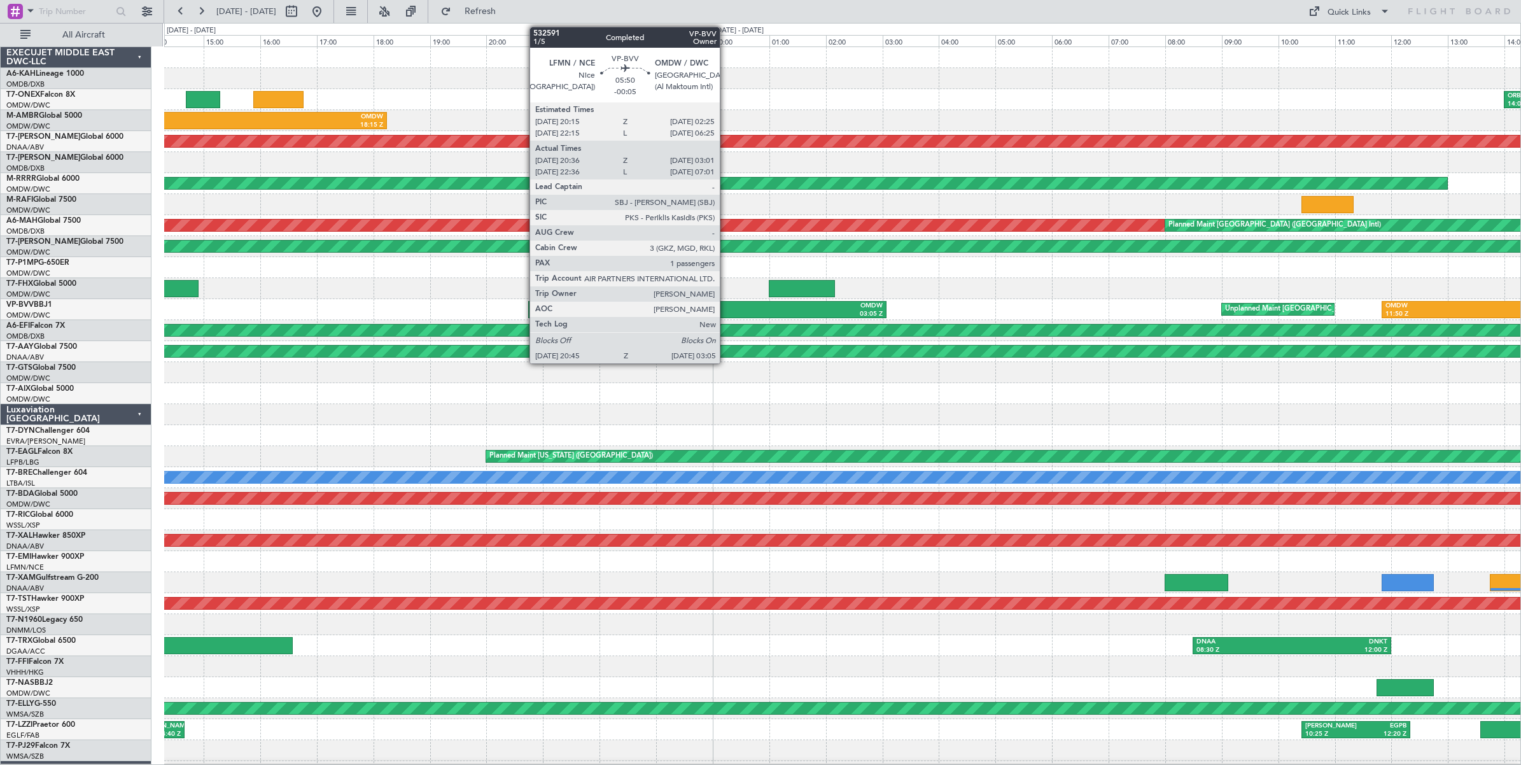
click at [726, 309] on div "OMDW" at bounding box center [796, 306] width 176 height 9
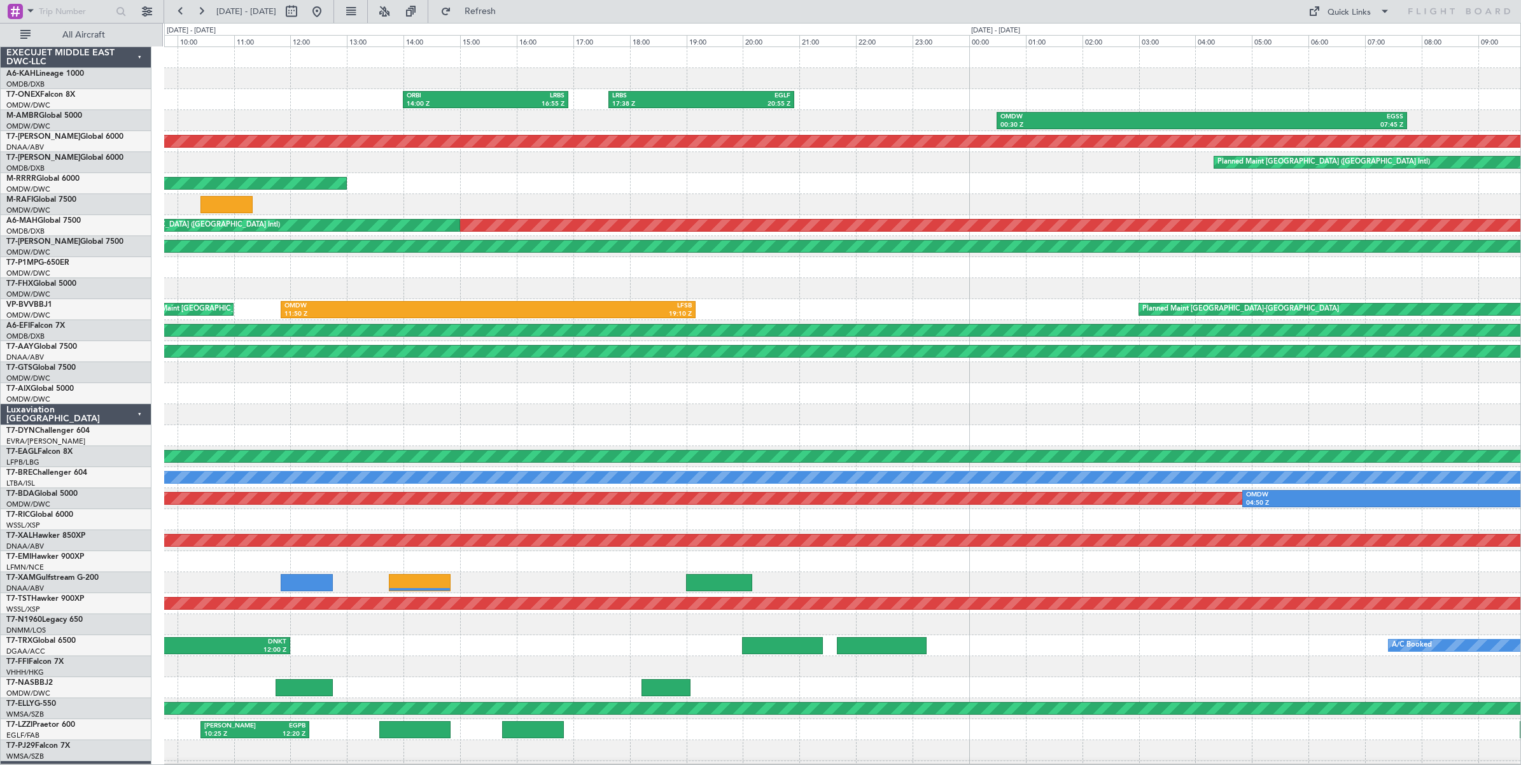
click at [337, 387] on div at bounding box center [842, 393] width 1356 height 21
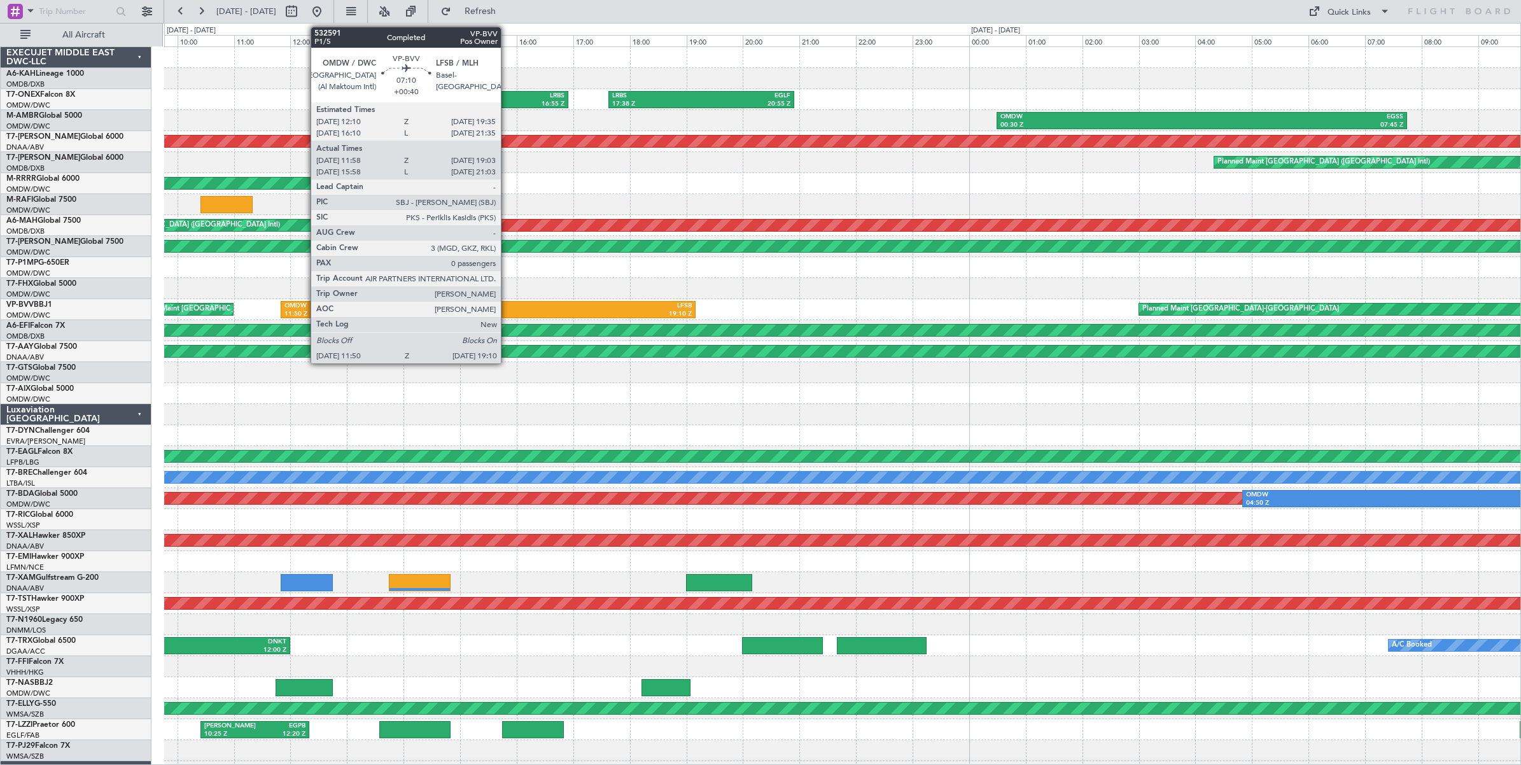
click at [507, 309] on div "LFSB" at bounding box center [590, 306] width 204 height 9
click at [503, 309] on div "LFSB" at bounding box center [590, 306] width 204 height 9
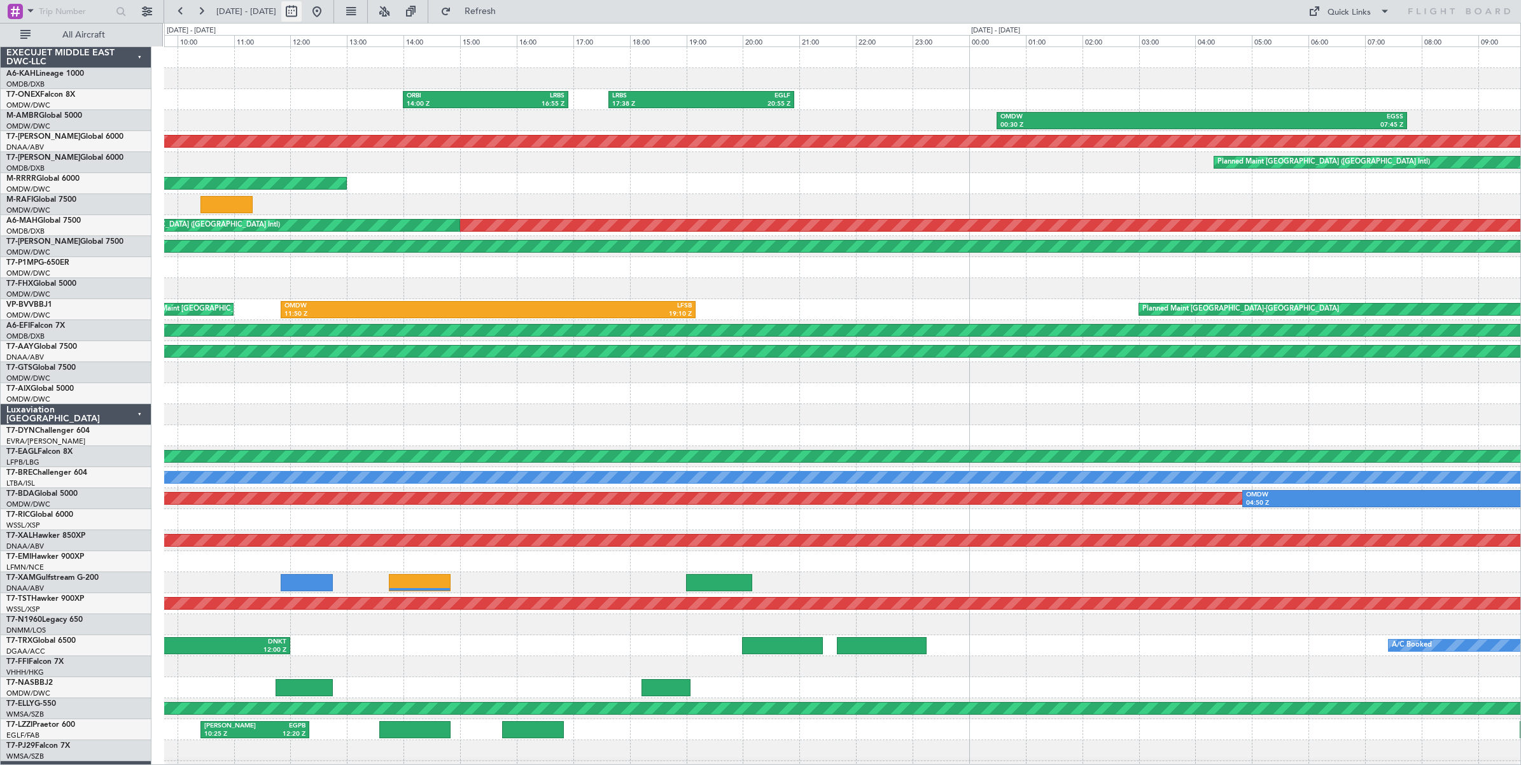
click at [302, 17] on button at bounding box center [291, 11] width 20 height 20
select select "7"
select select "2025"
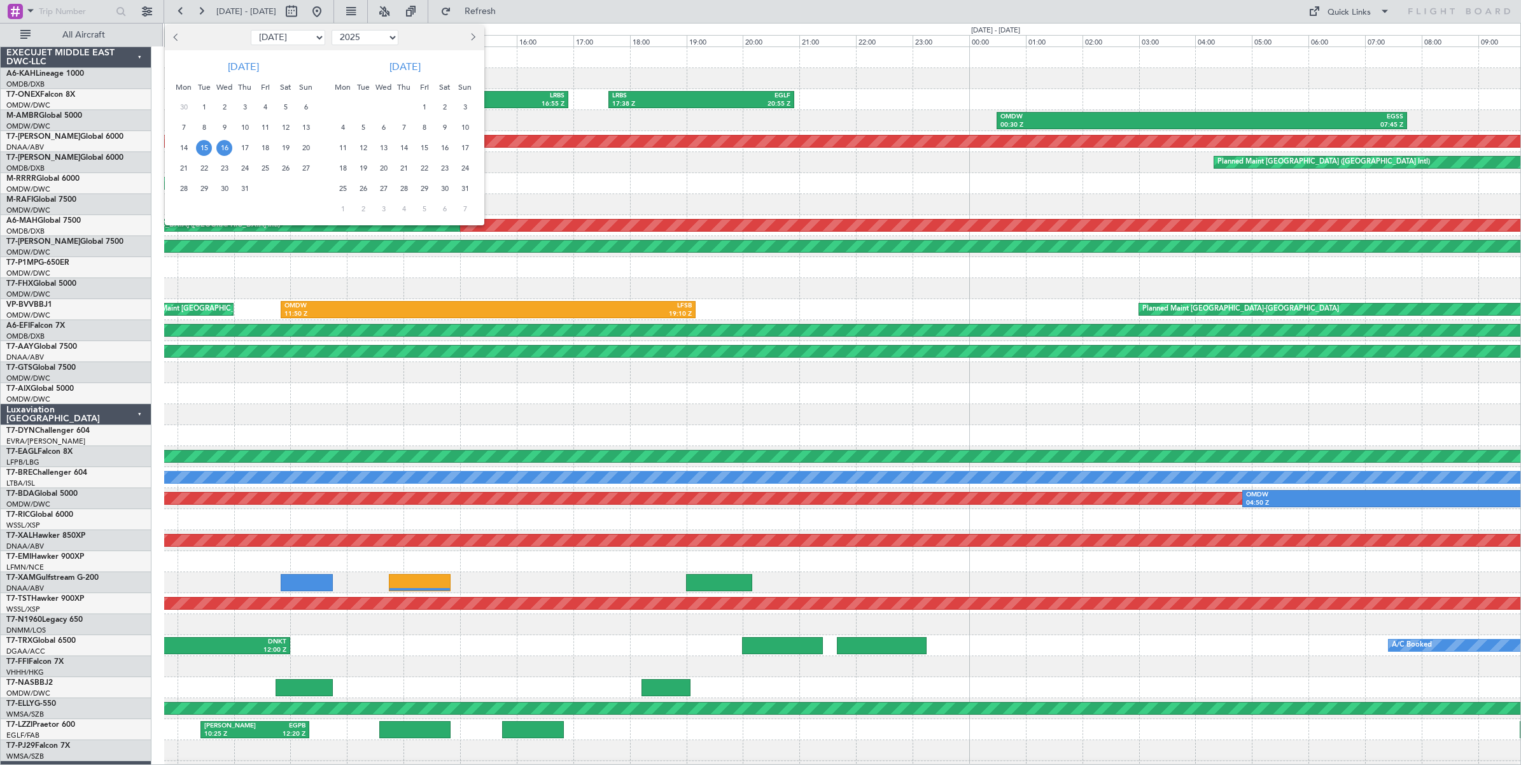
click at [265, 169] on span "25" at bounding box center [265, 168] width 16 height 16
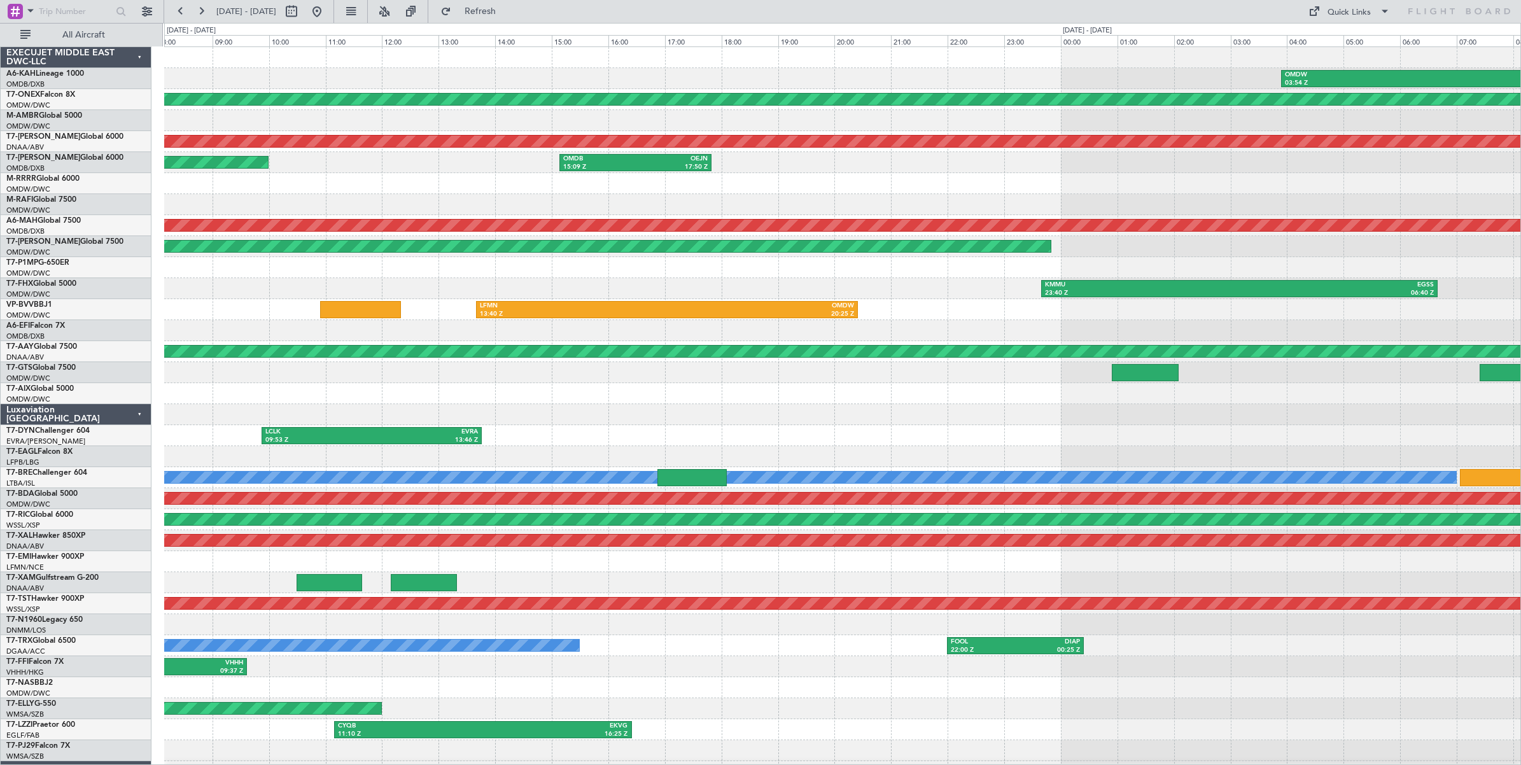
click at [447, 278] on div "OMDW 03:54 Z LHBP 09:51 Z Planned Maint London (Farnborough) Unplanned Maint Du…" at bounding box center [842, 425] width 1356 height 756
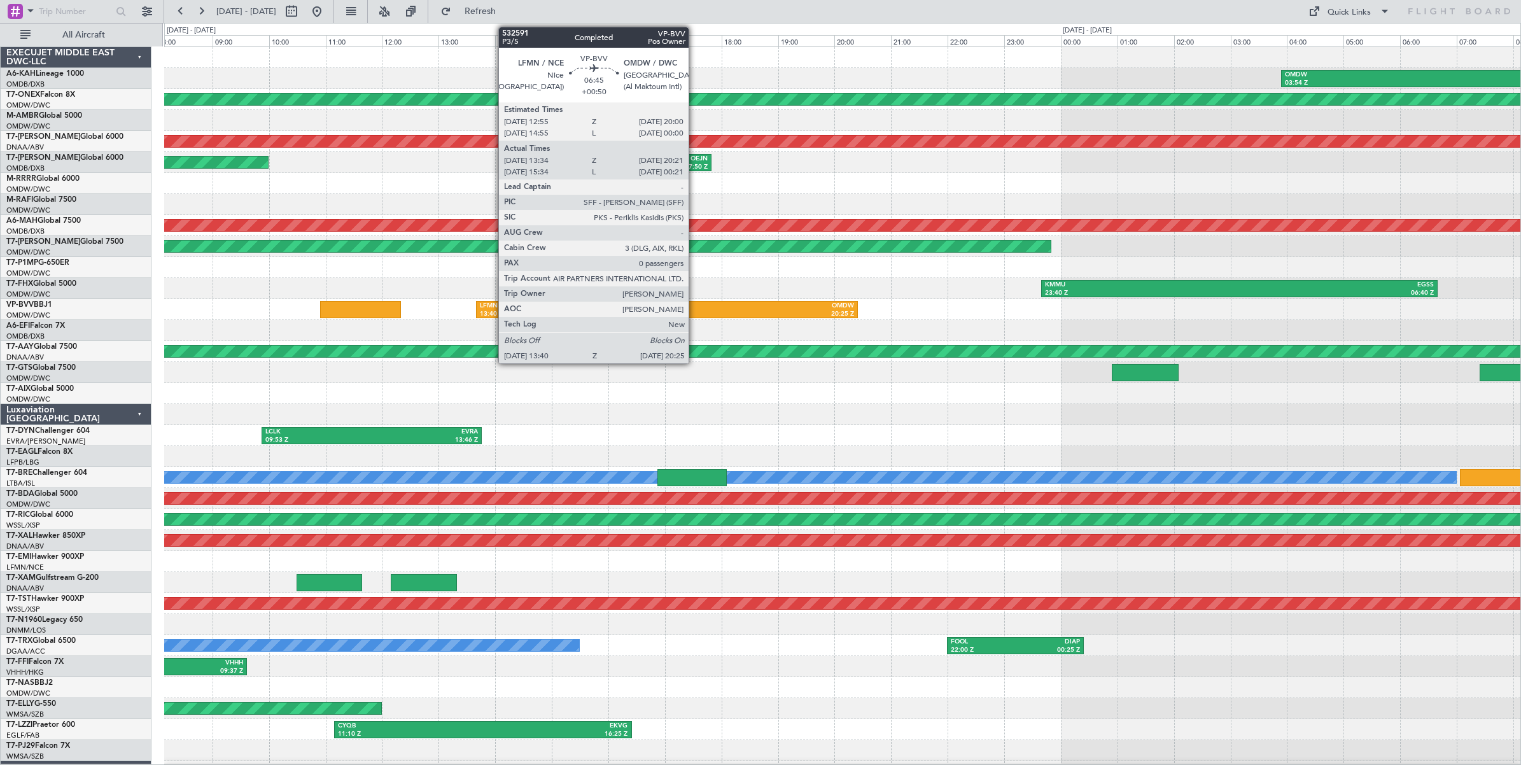
click at [695, 309] on div "OMDW" at bounding box center [760, 306] width 187 height 9
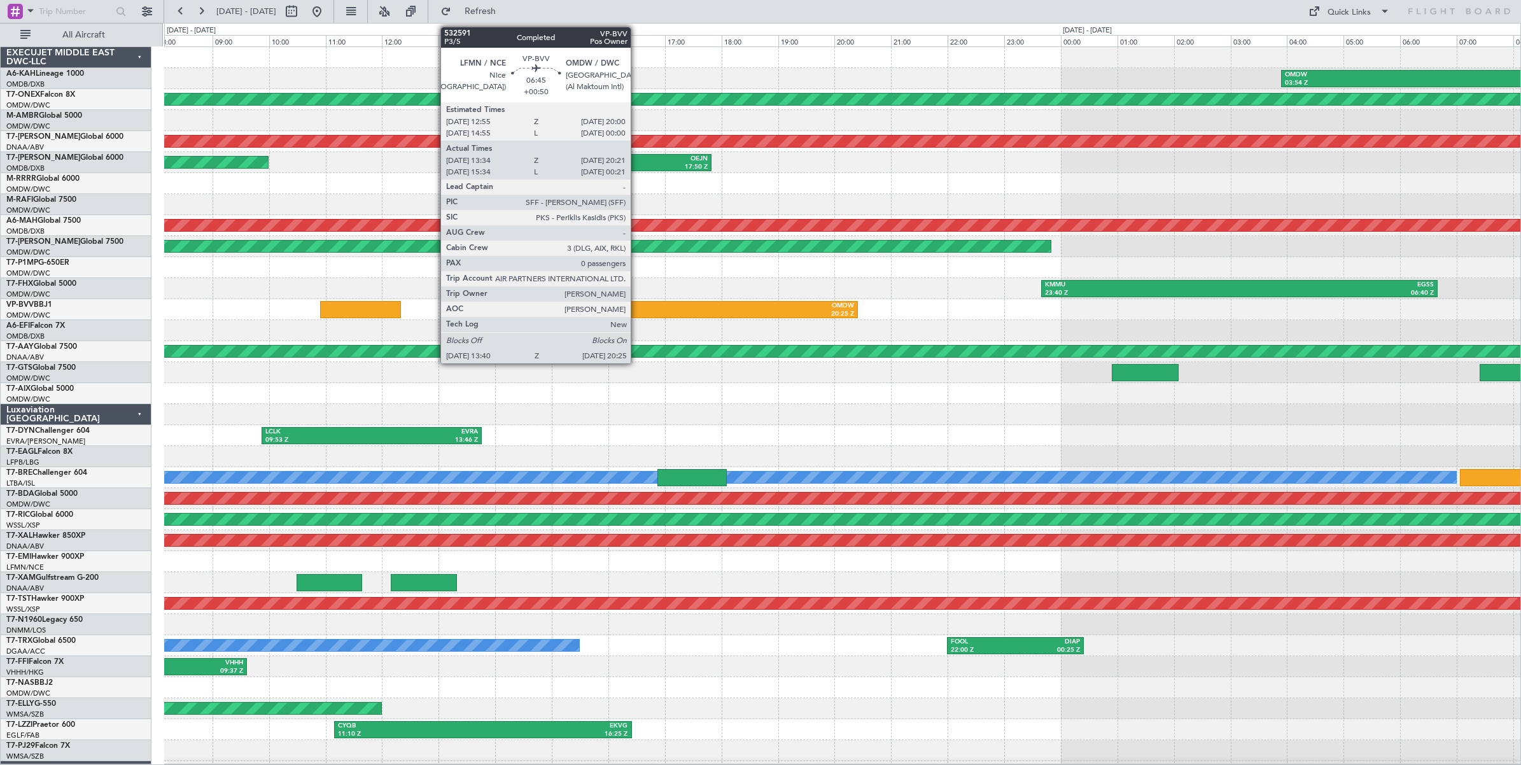
click at [637, 312] on div "13:40 Z" at bounding box center [573, 314] width 187 height 9
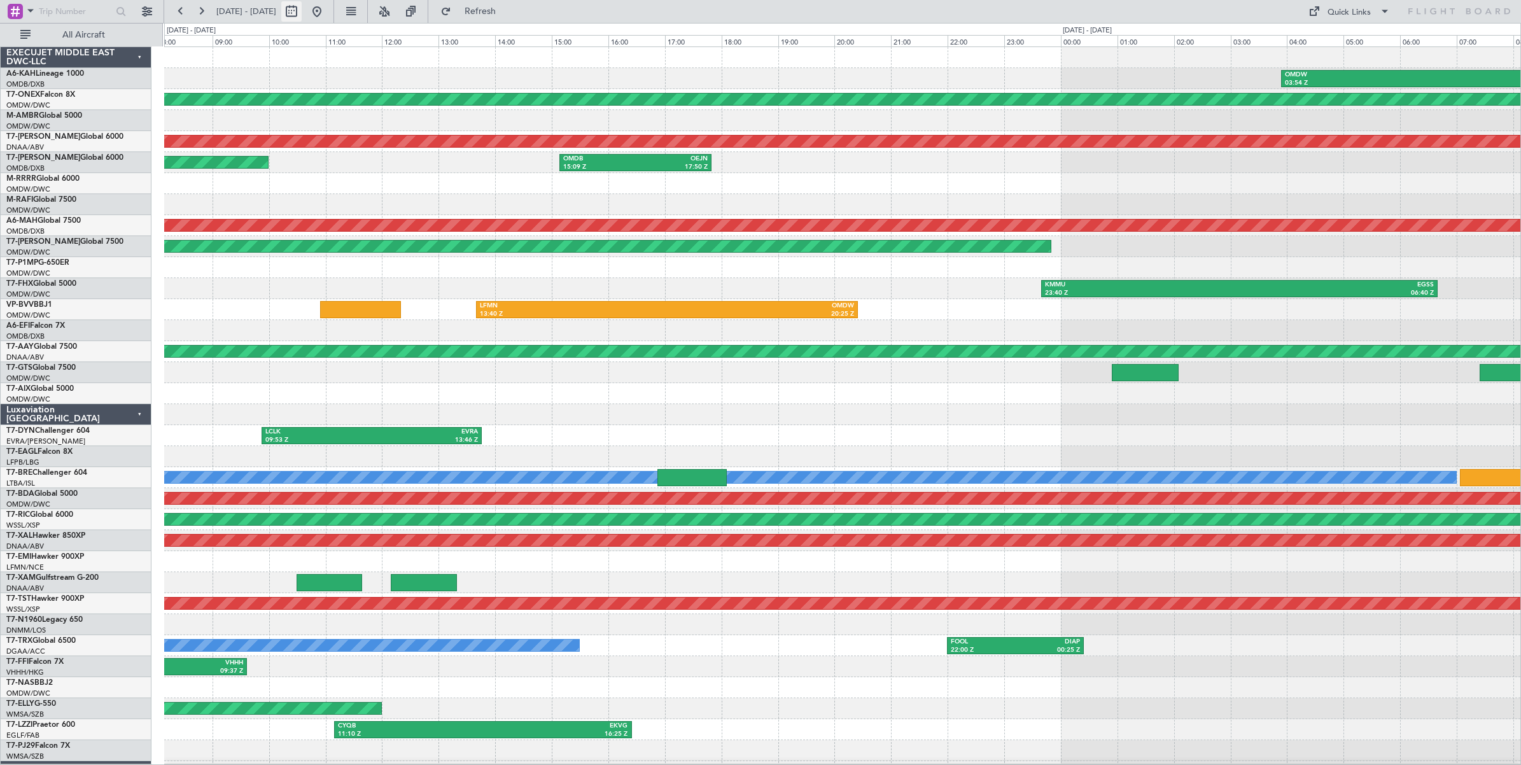
click at [302, 13] on button at bounding box center [291, 11] width 20 height 20
select select "7"
select select "2025"
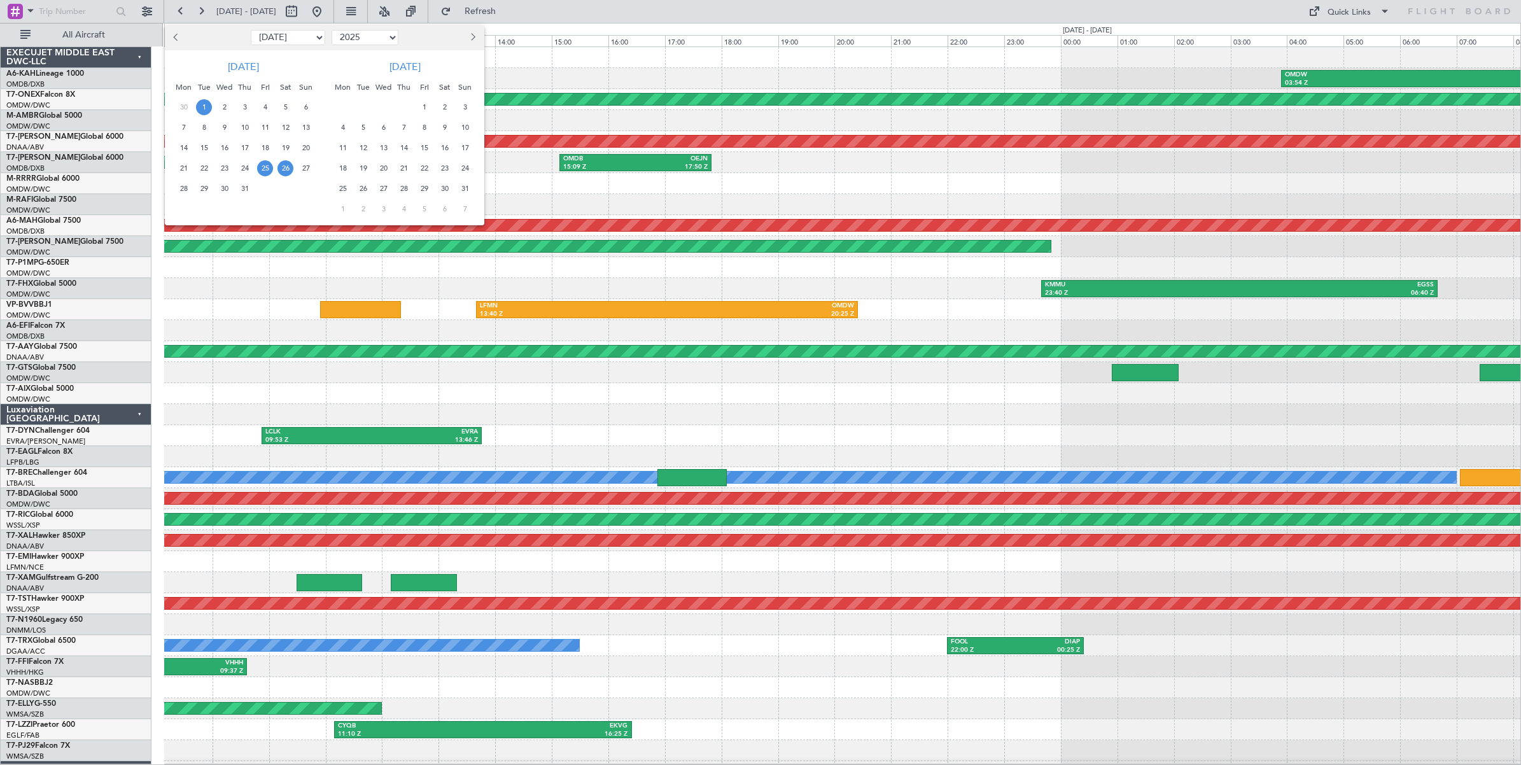
click at [204, 106] on span "1" at bounding box center [204, 107] width 16 height 16
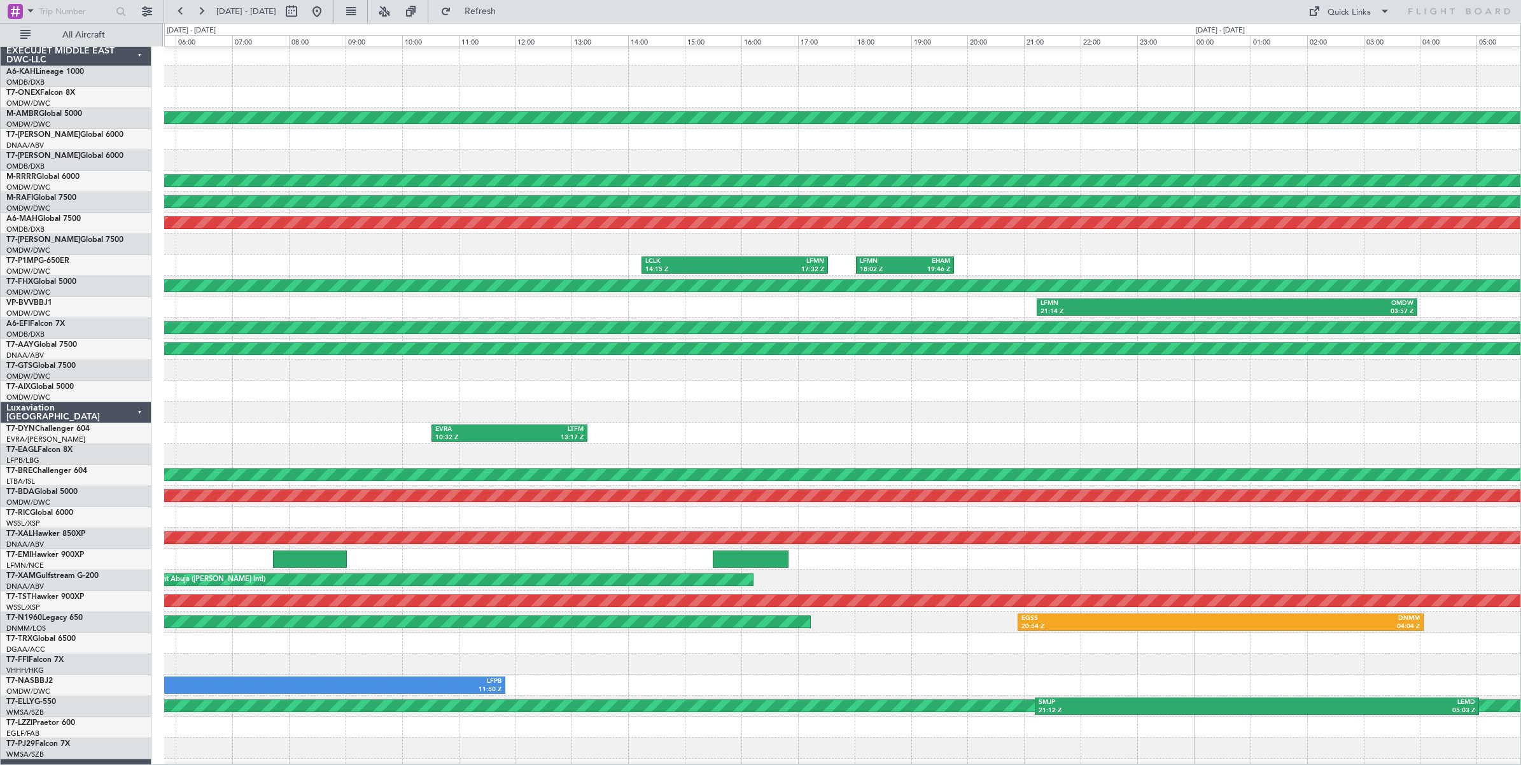
scroll to position [11, 0]
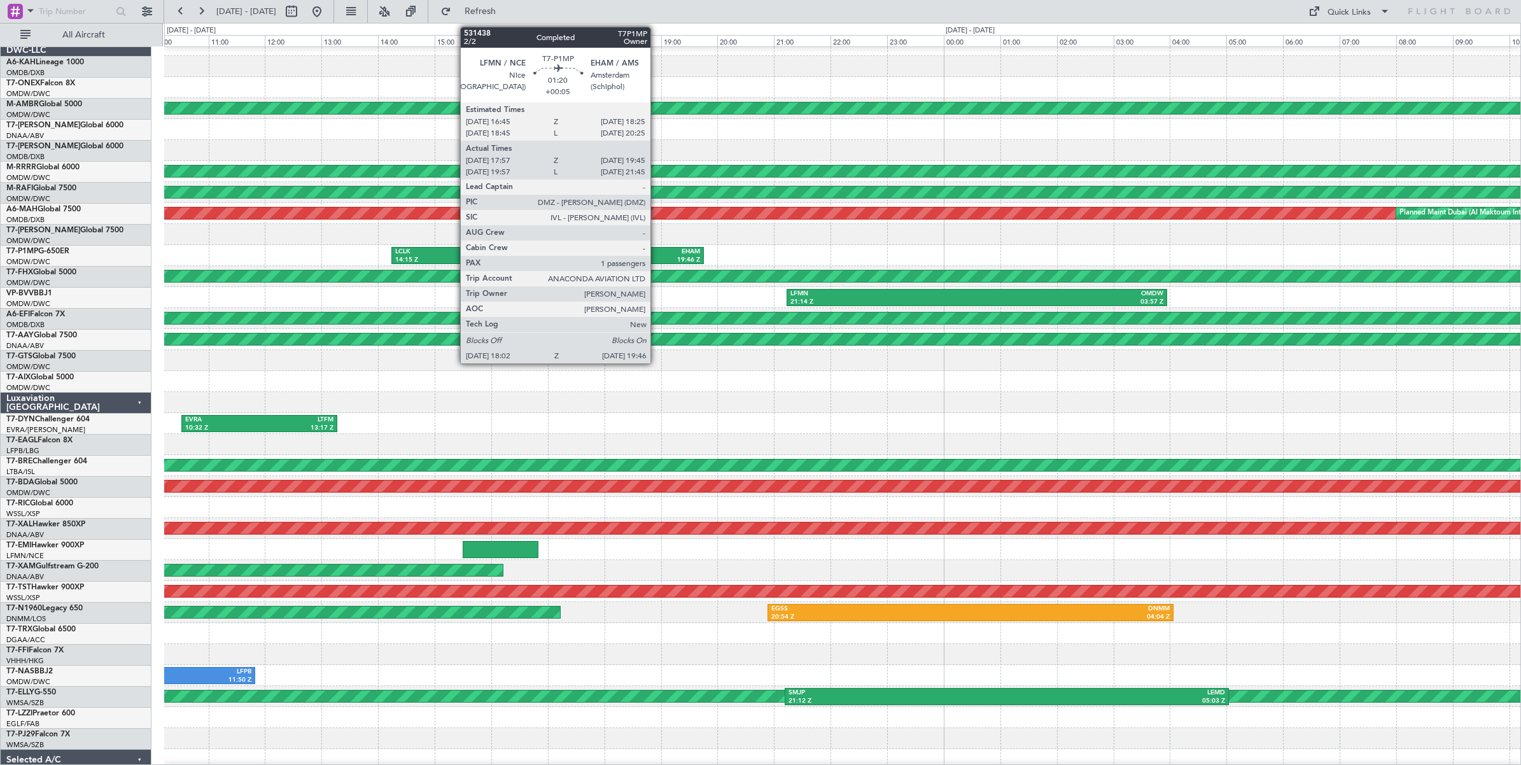
click at [657, 255] on div "EHAM" at bounding box center [677, 252] width 45 height 9
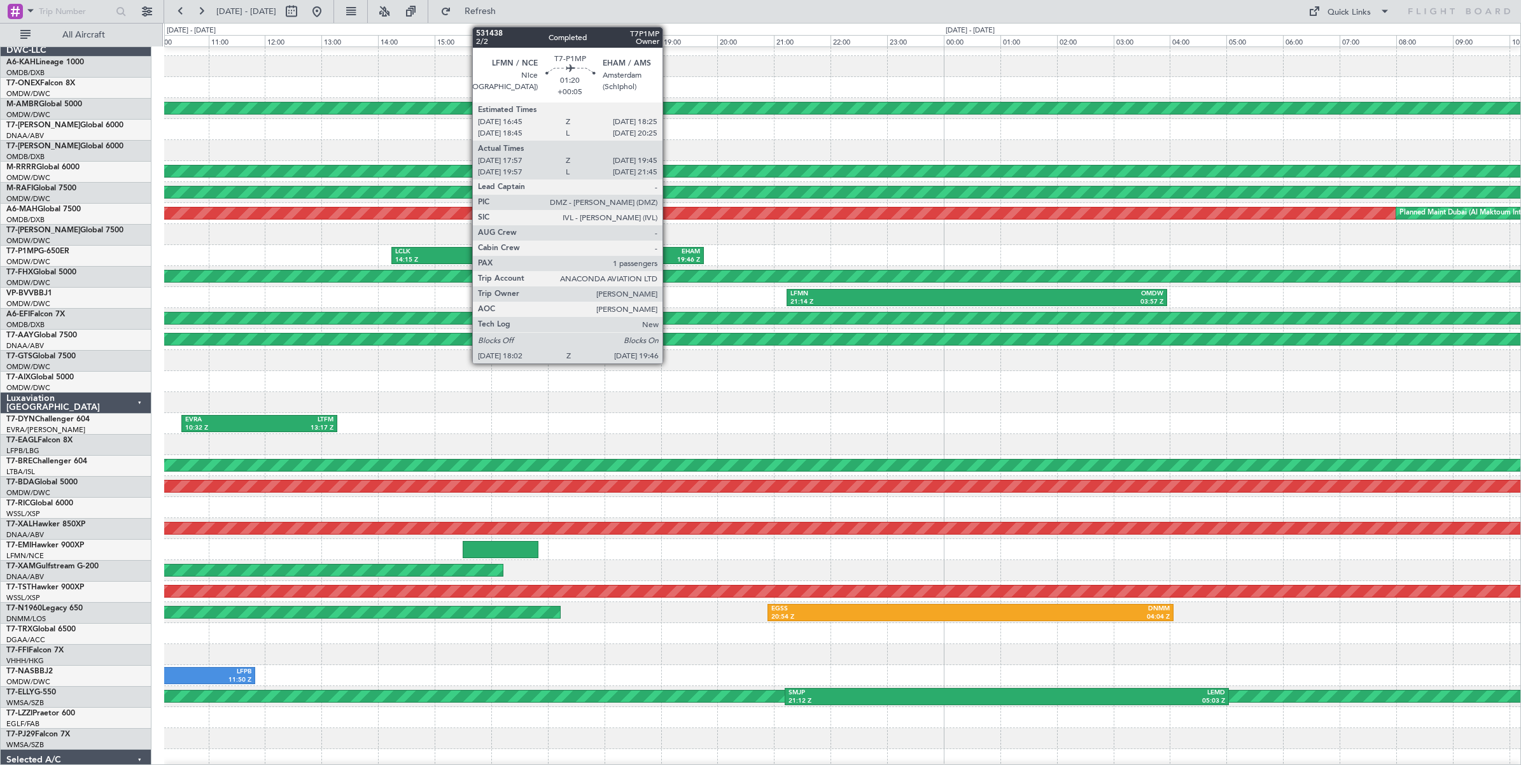
click at [669, 257] on div "19:46 Z" at bounding box center [677, 260] width 45 height 9
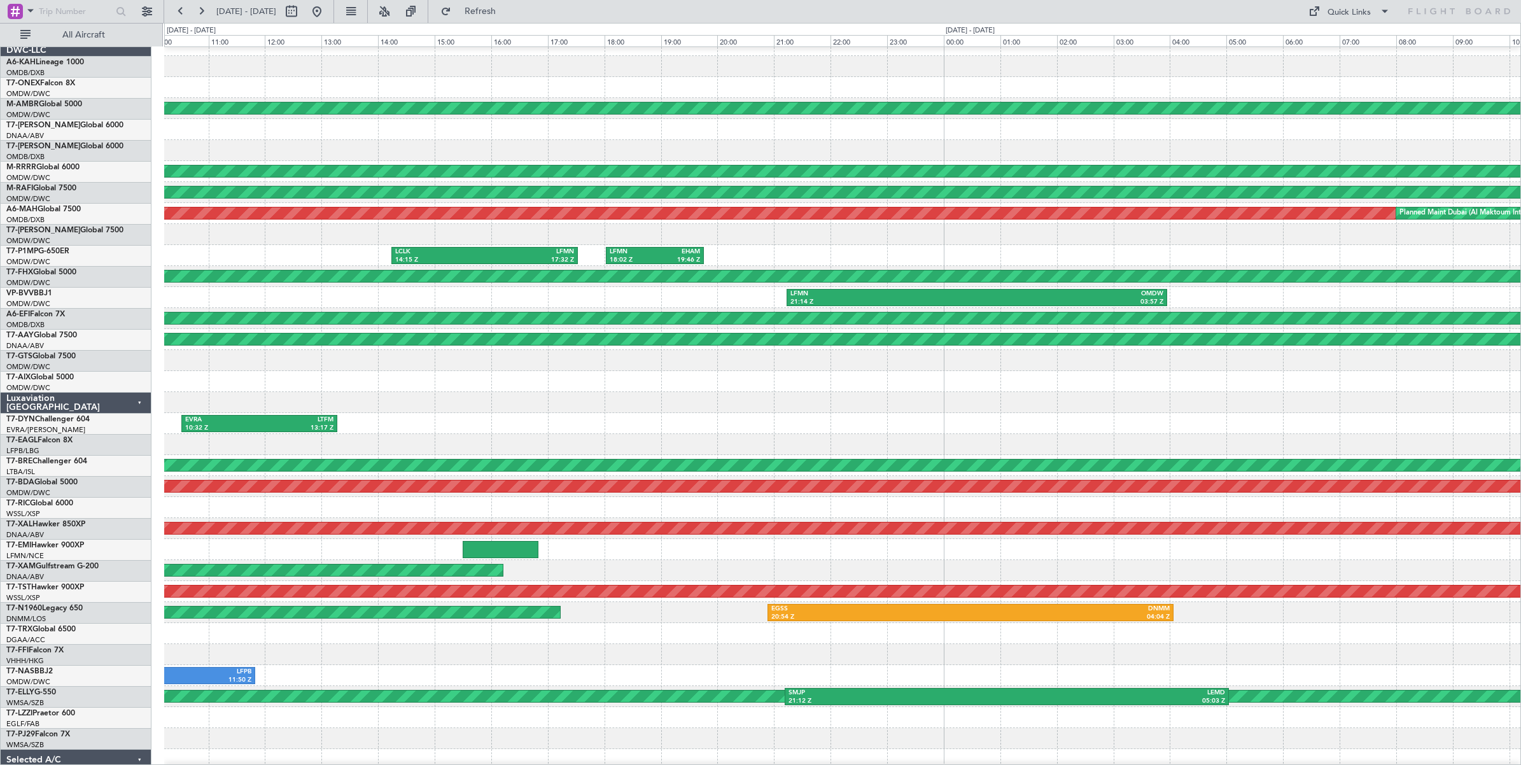
click at [1327, 298] on div "LFMN 21:14 Z OMDW 03:57 Z" at bounding box center [842, 297] width 1356 height 21
click at [210, 299] on div "LFMN 21:14 Z OMDW 03:57 Z" at bounding box center [842, 297] width 1356 height 21
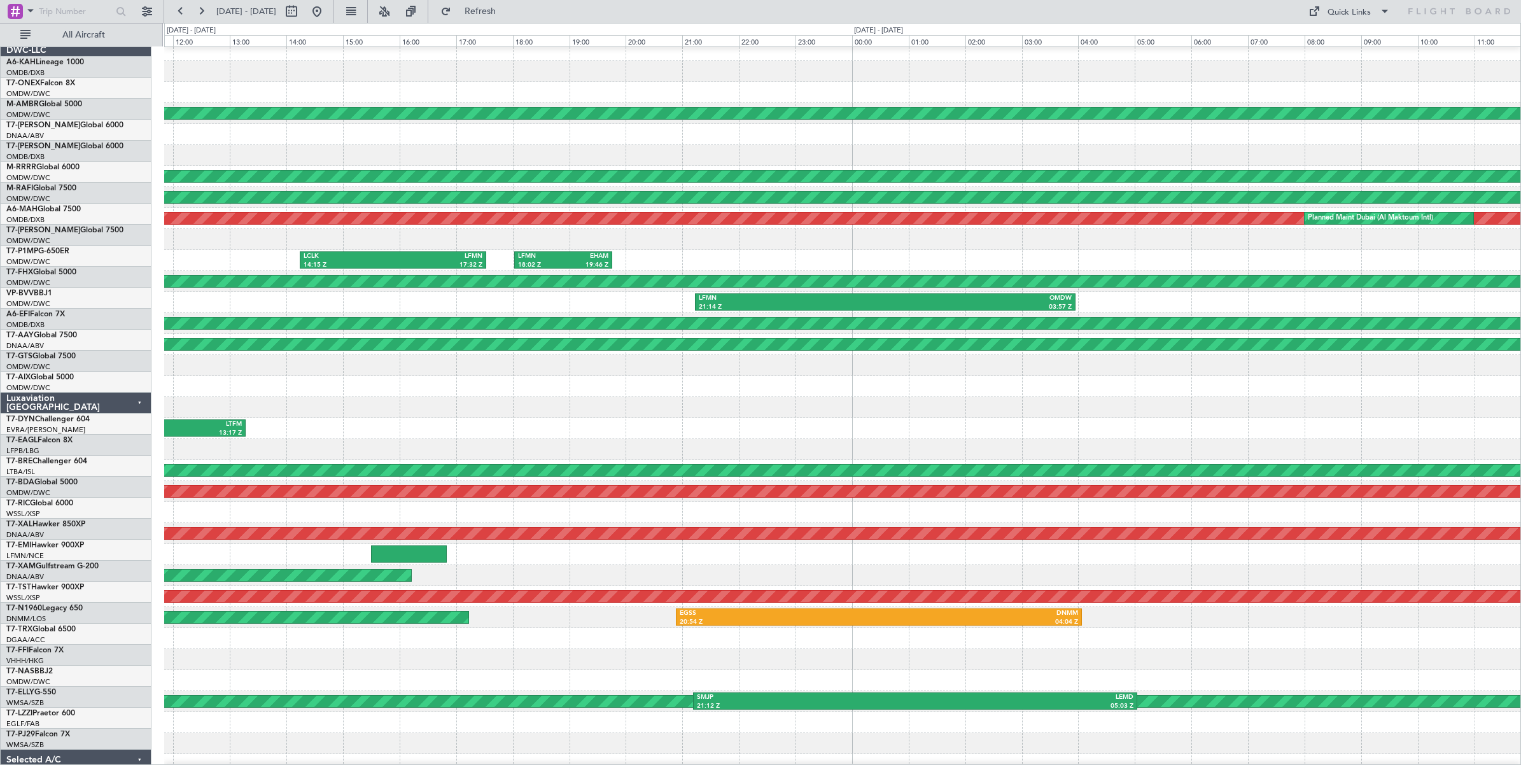
scroll to position [0, 0]
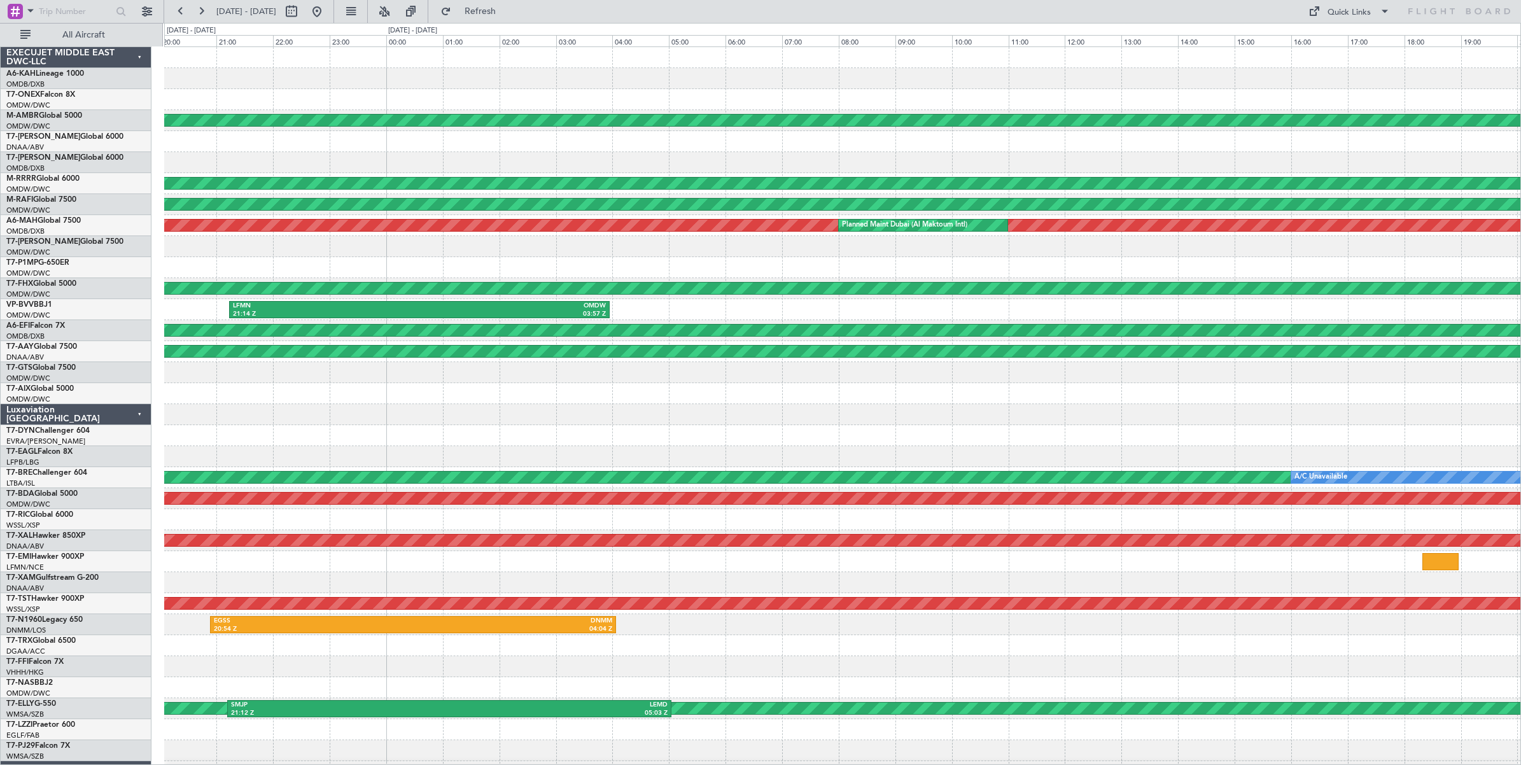
click at [819, 313] on div "LFMN 21:14 Z OMDW 03:57 Z" at bounding box center [842, 309] width 1356 height 21
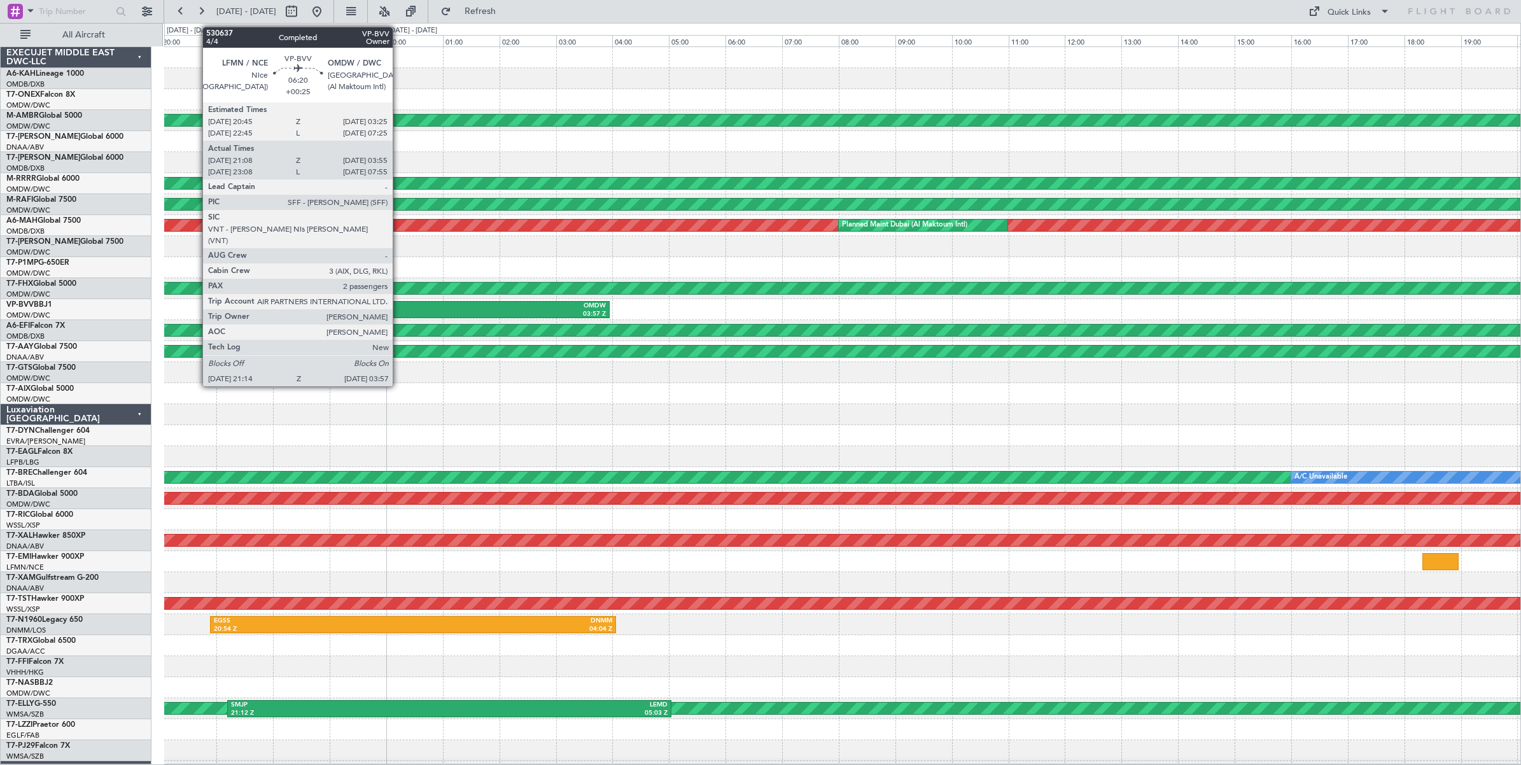
click at [399, 310] on div "21:14 Z" at bounding box center [326, 314] width 186 height 9
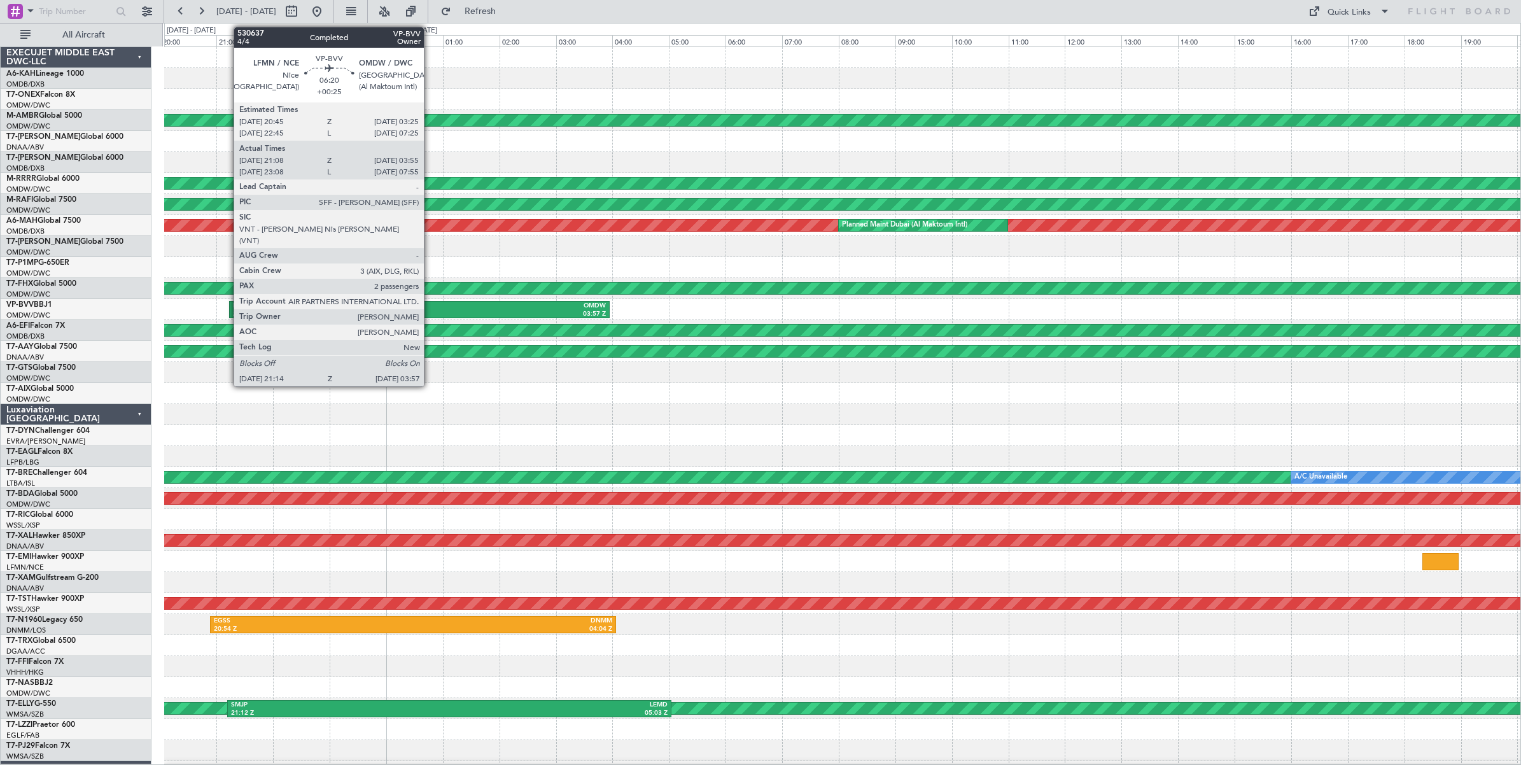
click at [430, 312] on div "03:57 Z" at bounding box center [512, 314] width 186 height 9
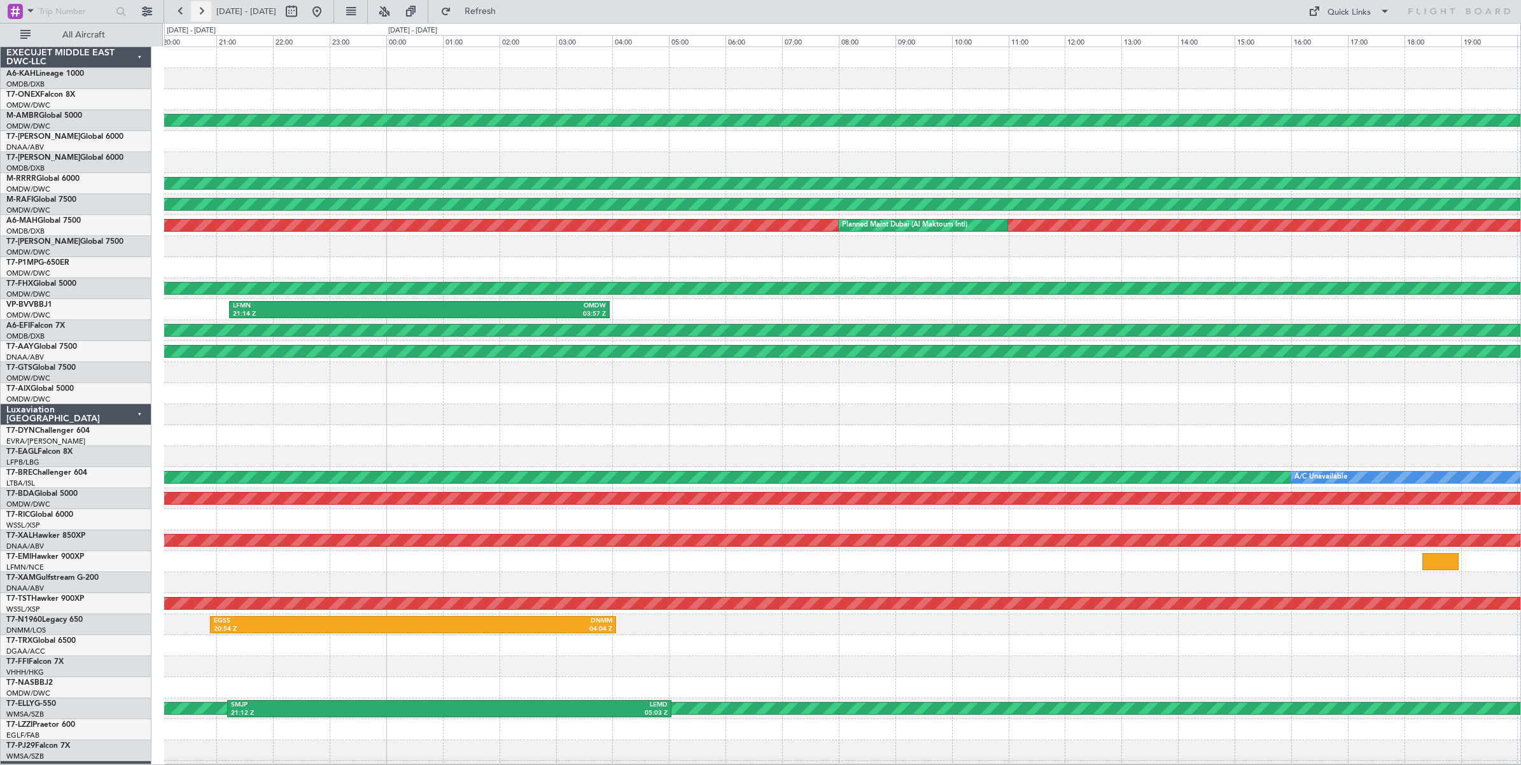
click at [204, 10] on button at bounding box center [201, 11] width 20 height 20
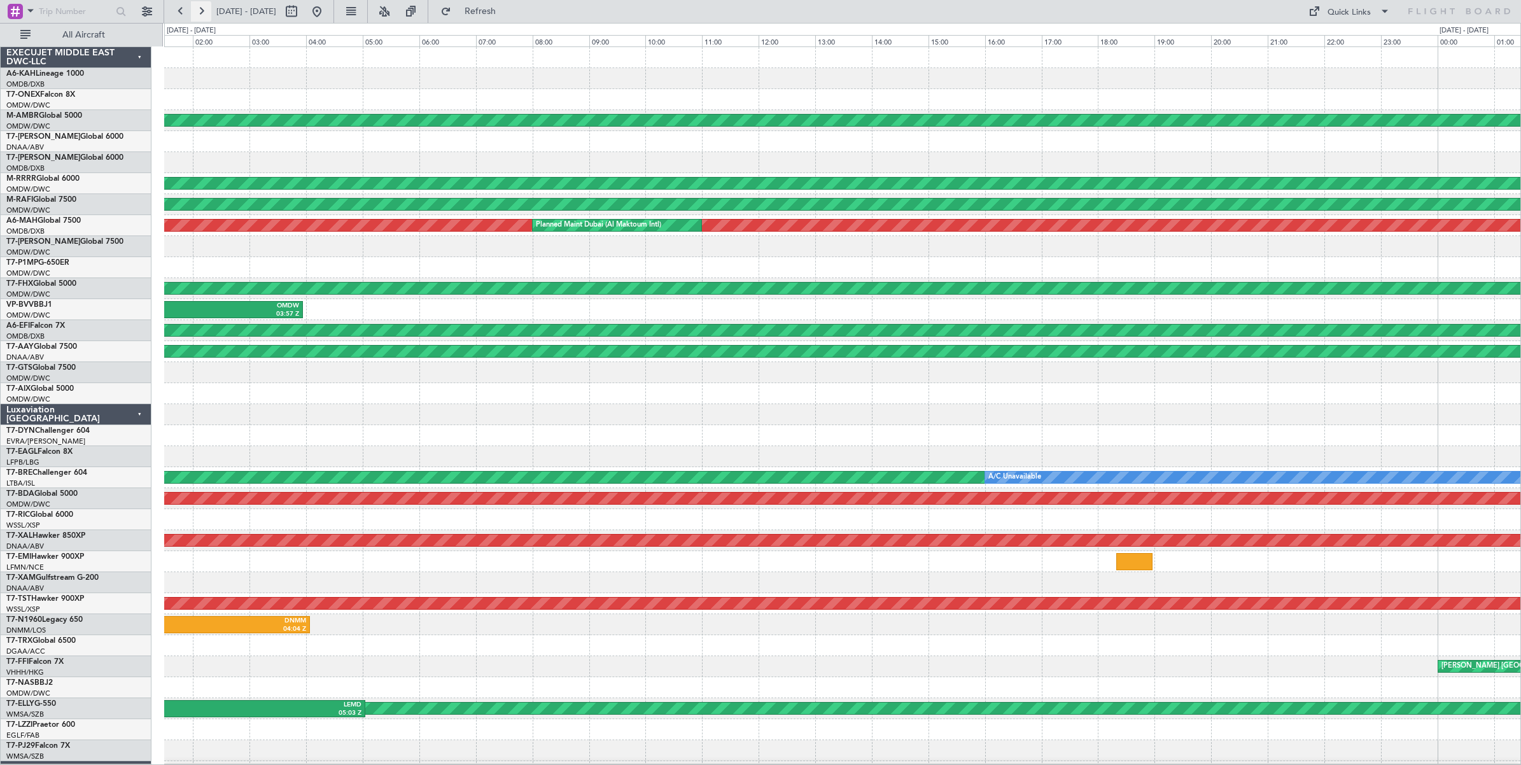
click at [204, 10] on button at bounding box center [201, 11] width 20 height 20
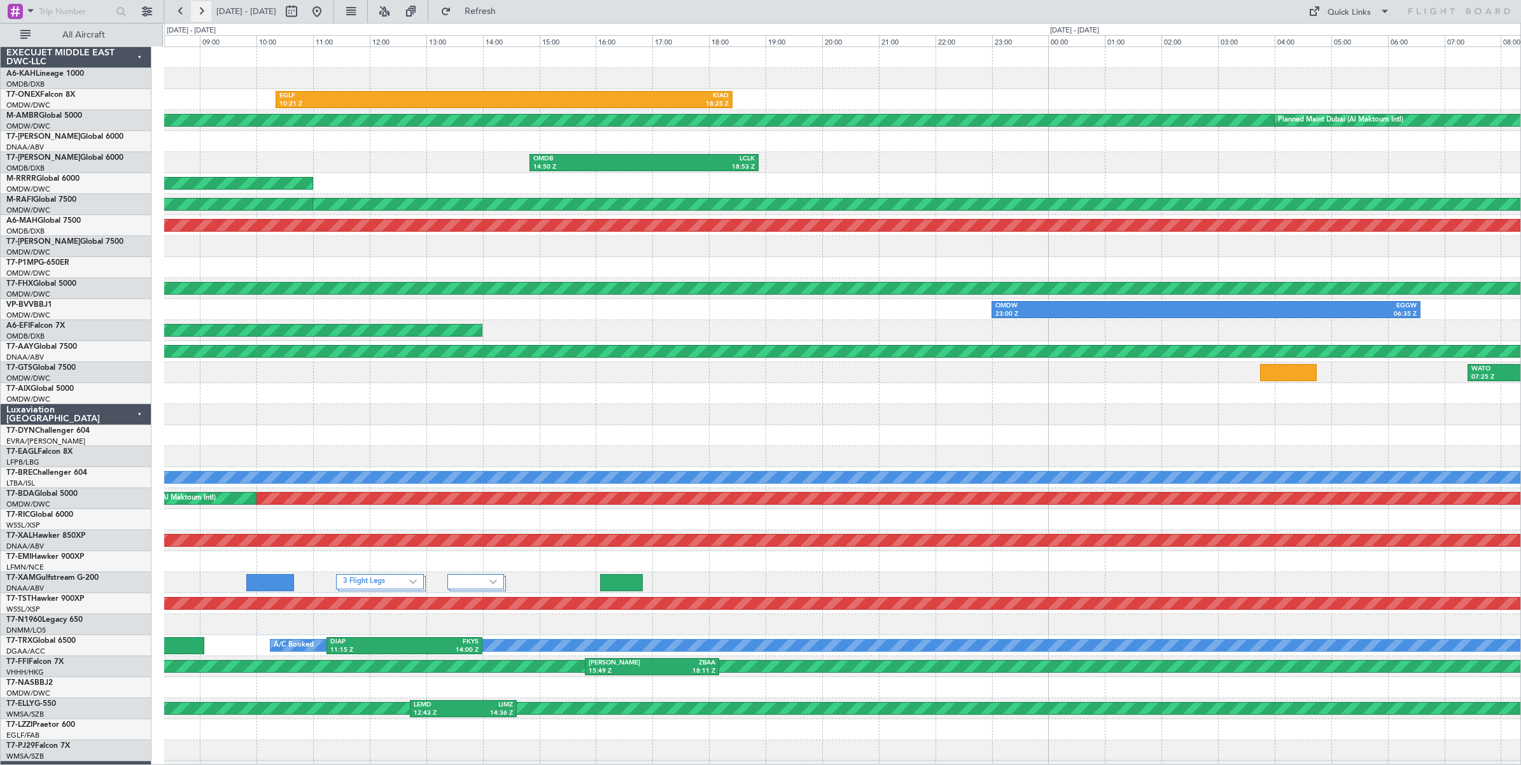
click at [204, 10] on button at bounding box center [201, 11] width 20 height 20
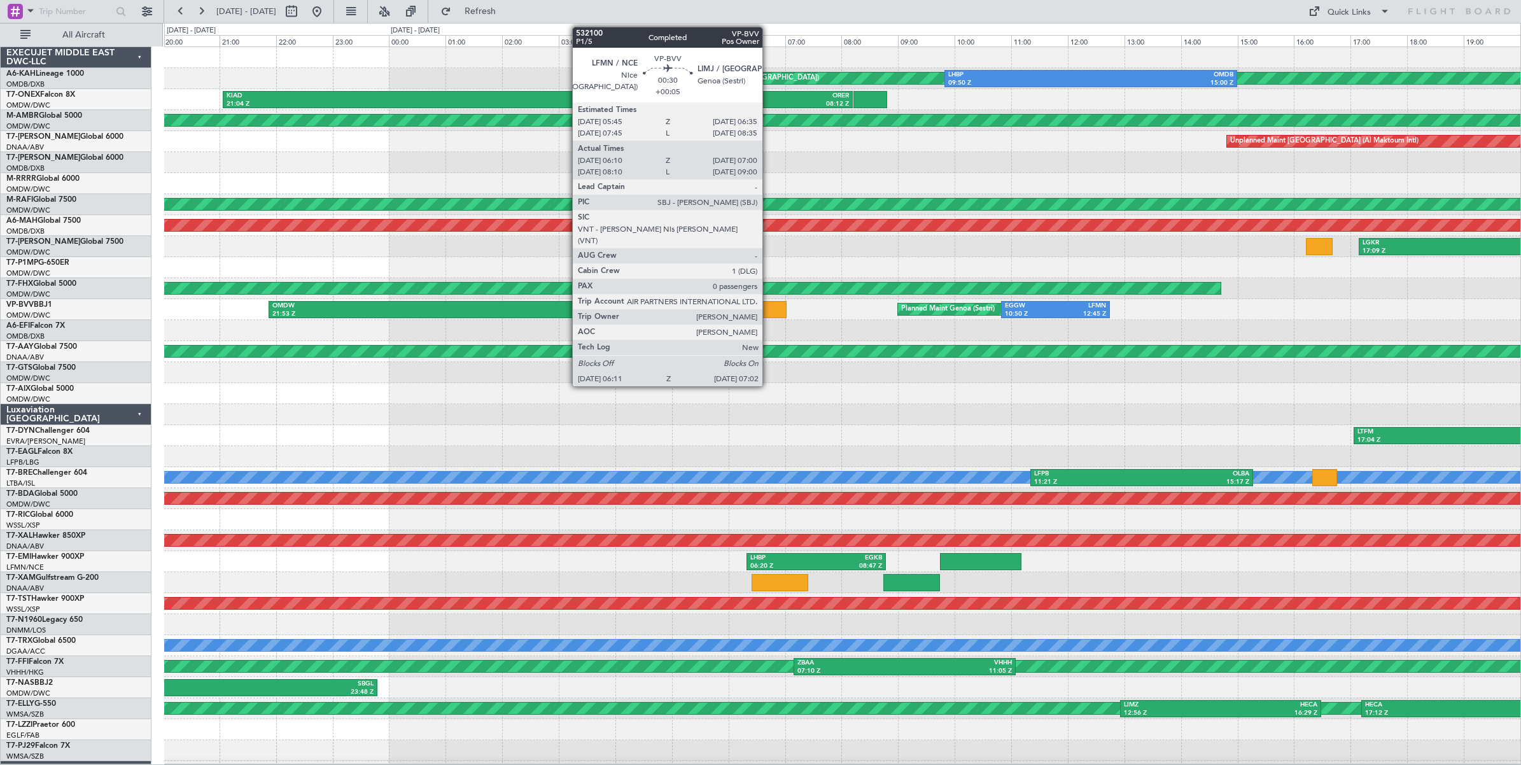
click at [769, 309] on div at bounding box center [762, 309] width 48 height 17
click at [768, 313] on div at bounding box center [762, 309] width 48 height 17
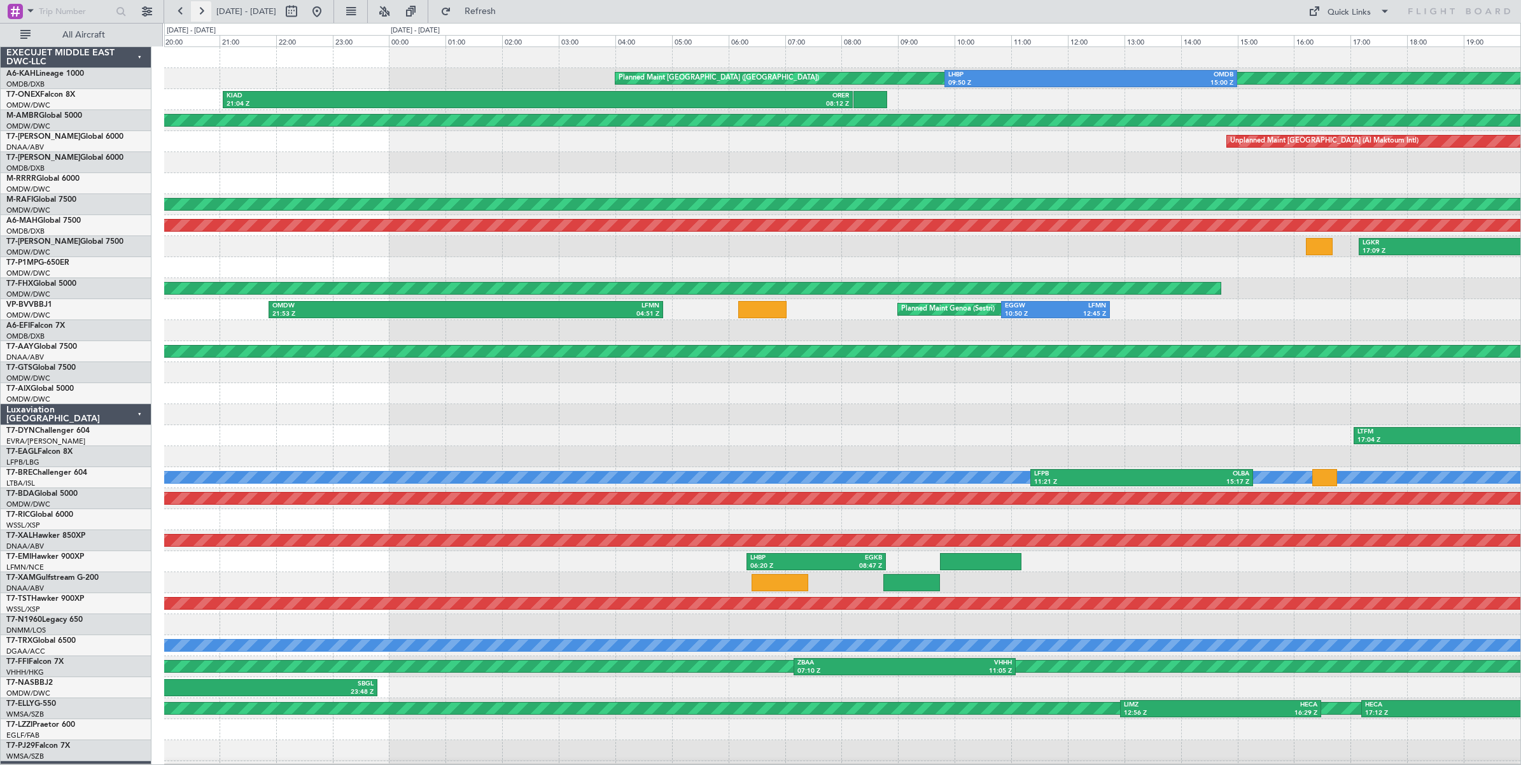
click at [202, 11] on button at bounding box center [201, 11] width 20 height 20
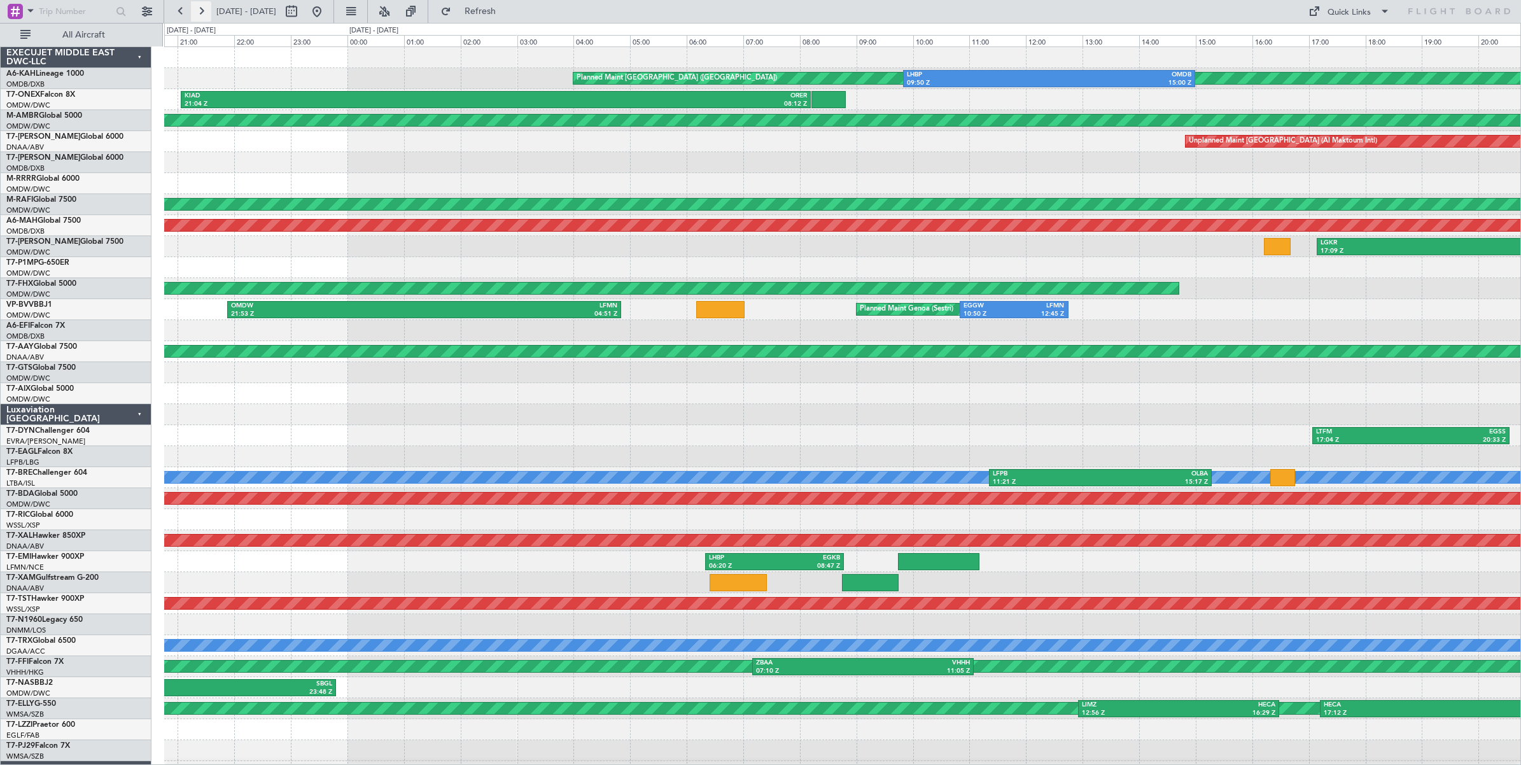
click at [202, 11] on button at bounding box center [201, 11] width 20 height 20
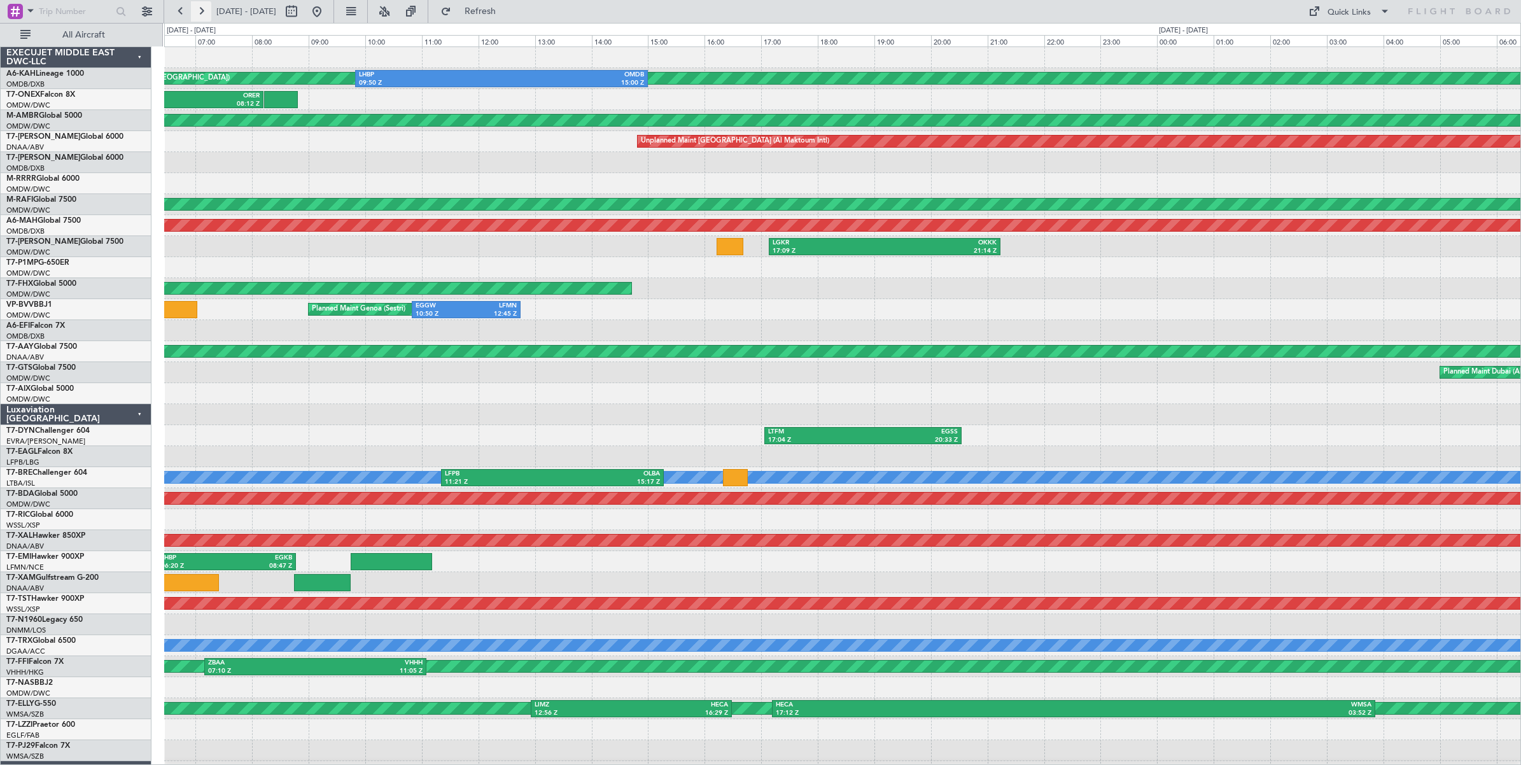
click at [202, 11] on button at bounding box center [201, 11] width 20 height 20
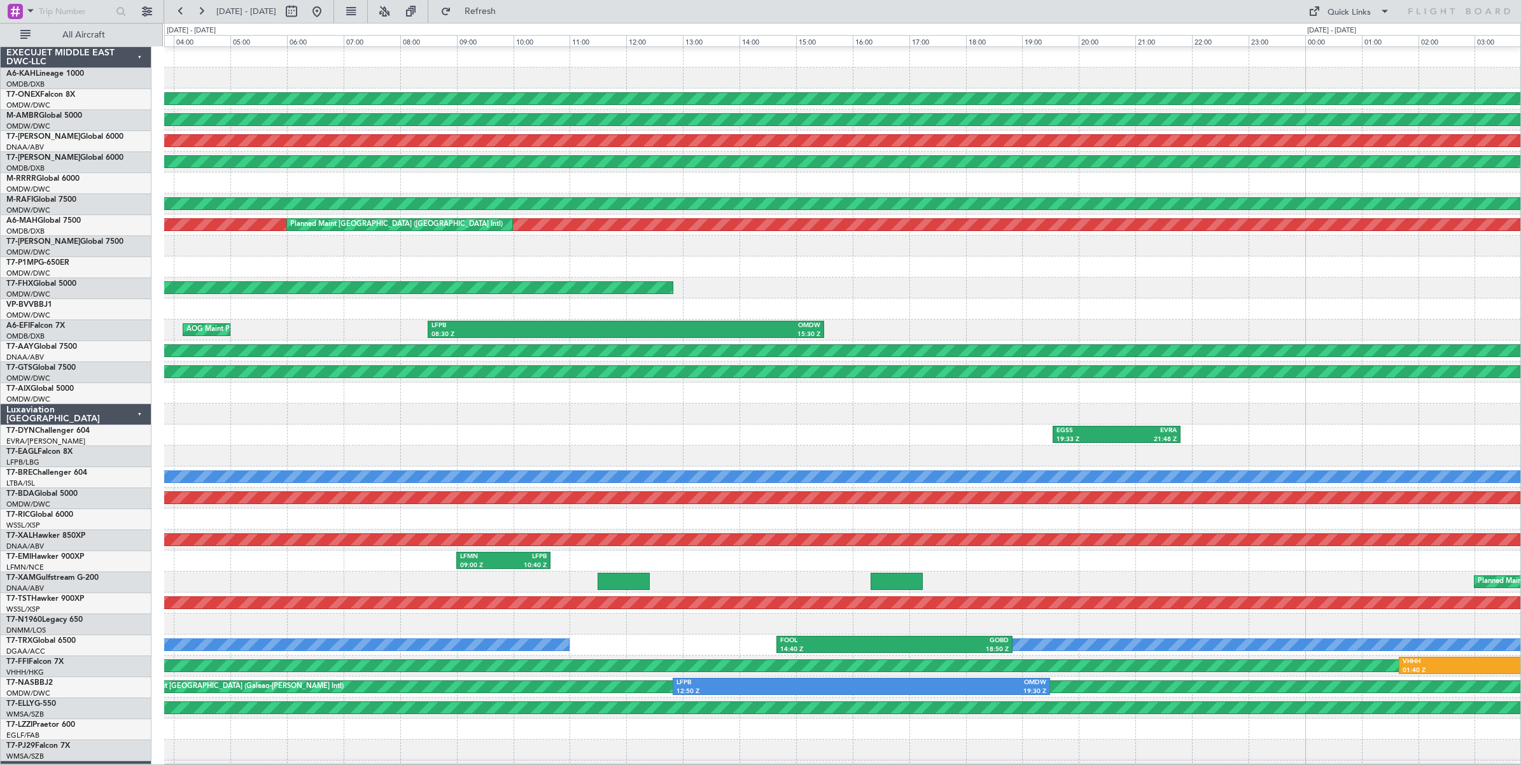
scroll to position [1, 0]
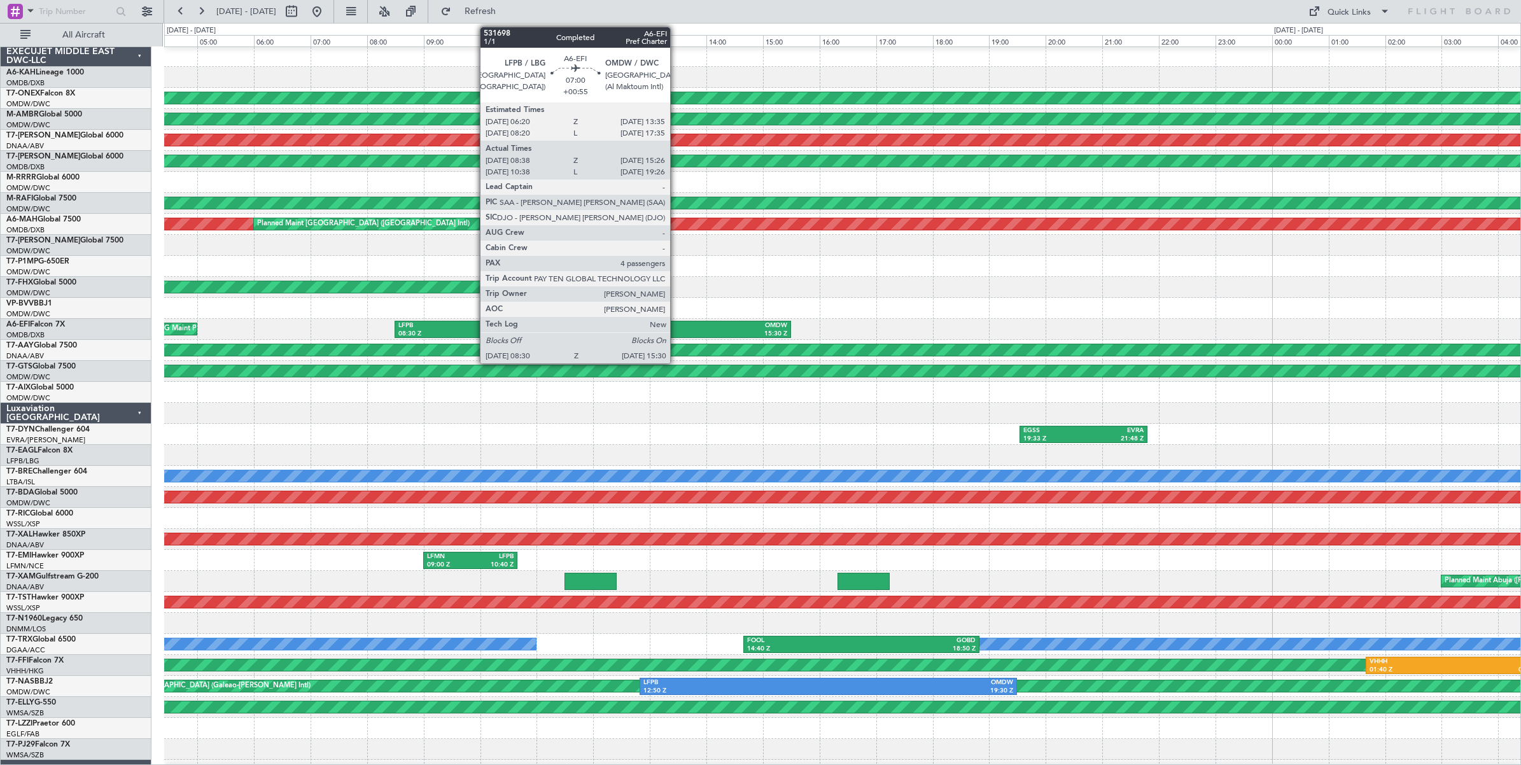
click at [677, 331] on div "15:30 Z" at bounding box center [690, 334] width 194 height 9
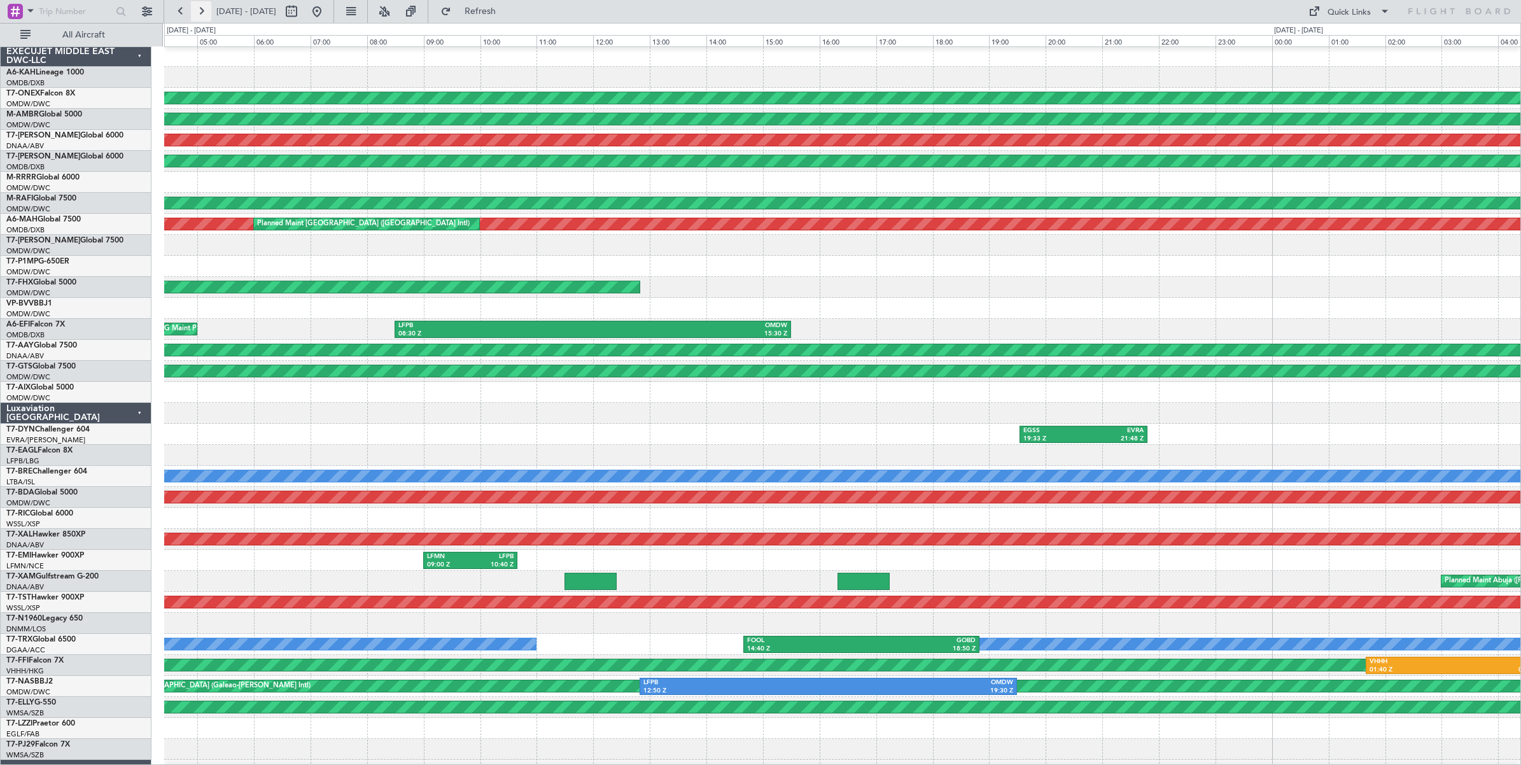
click at [200, 14] on button at bounding box center [201, 11] width 20 height 20
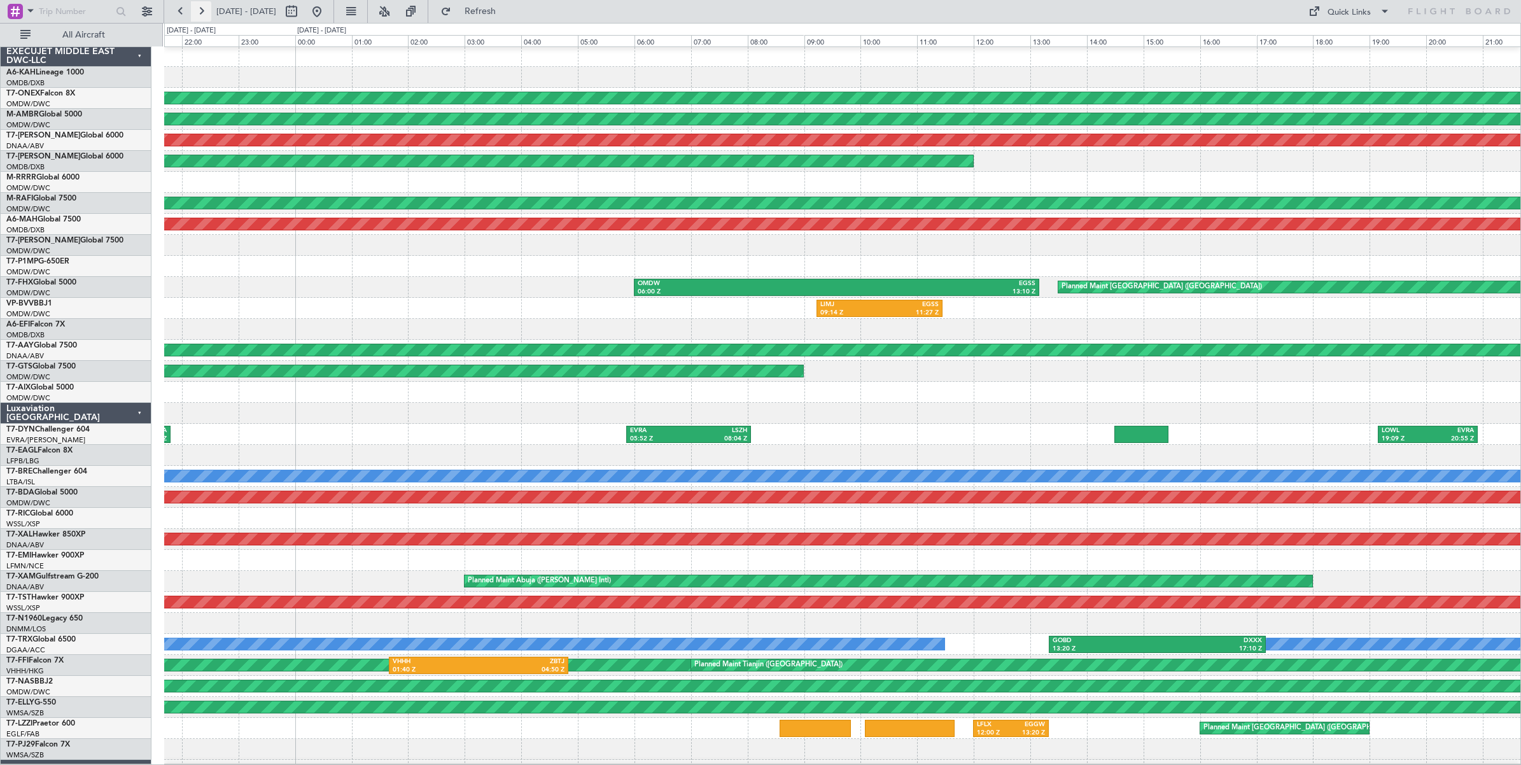
click at [199, 13] on button at bounding box center [201, 11] width 20 height 20
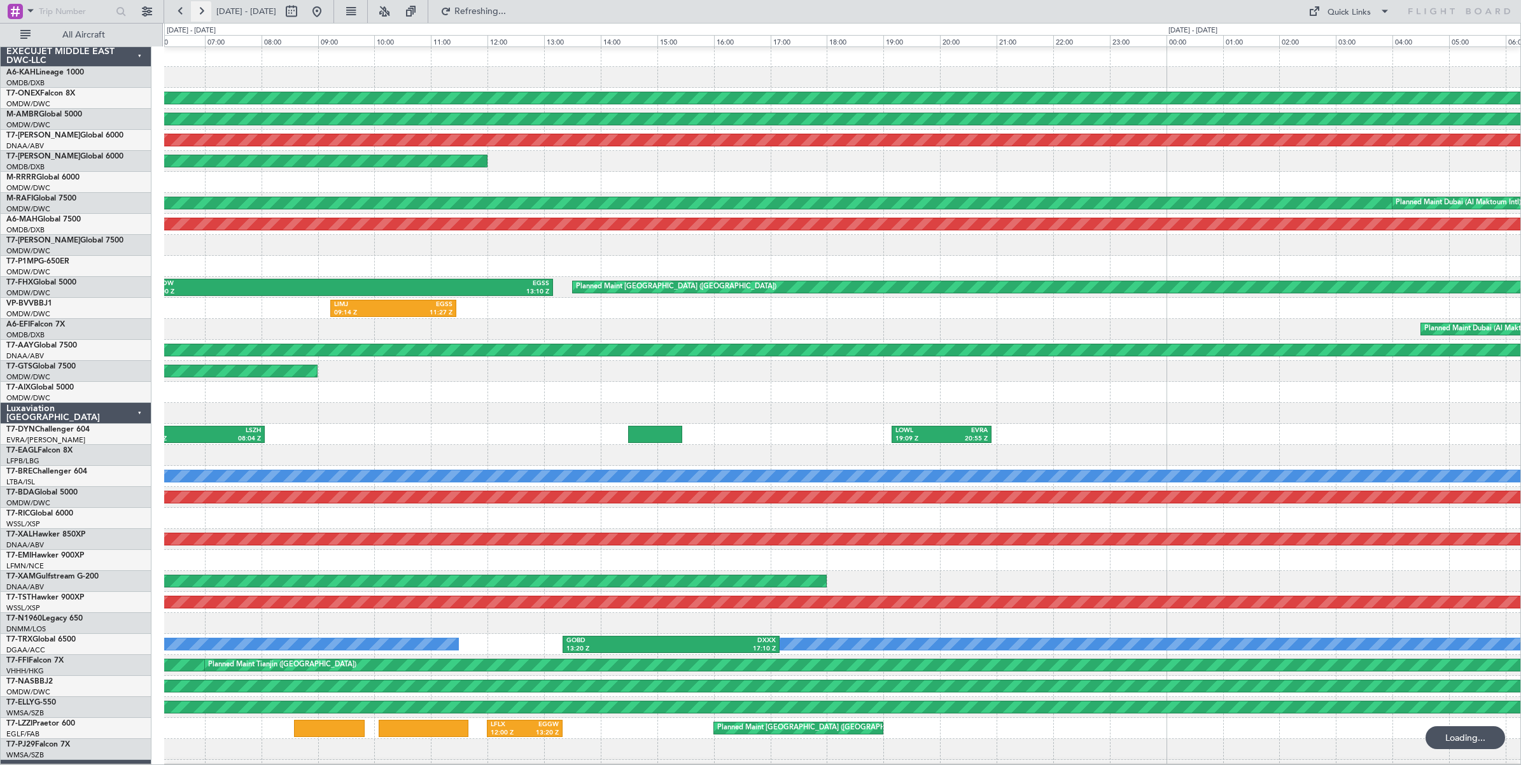
click at [199, 13] on button at bounding box center [201, 11] width 20 height 20
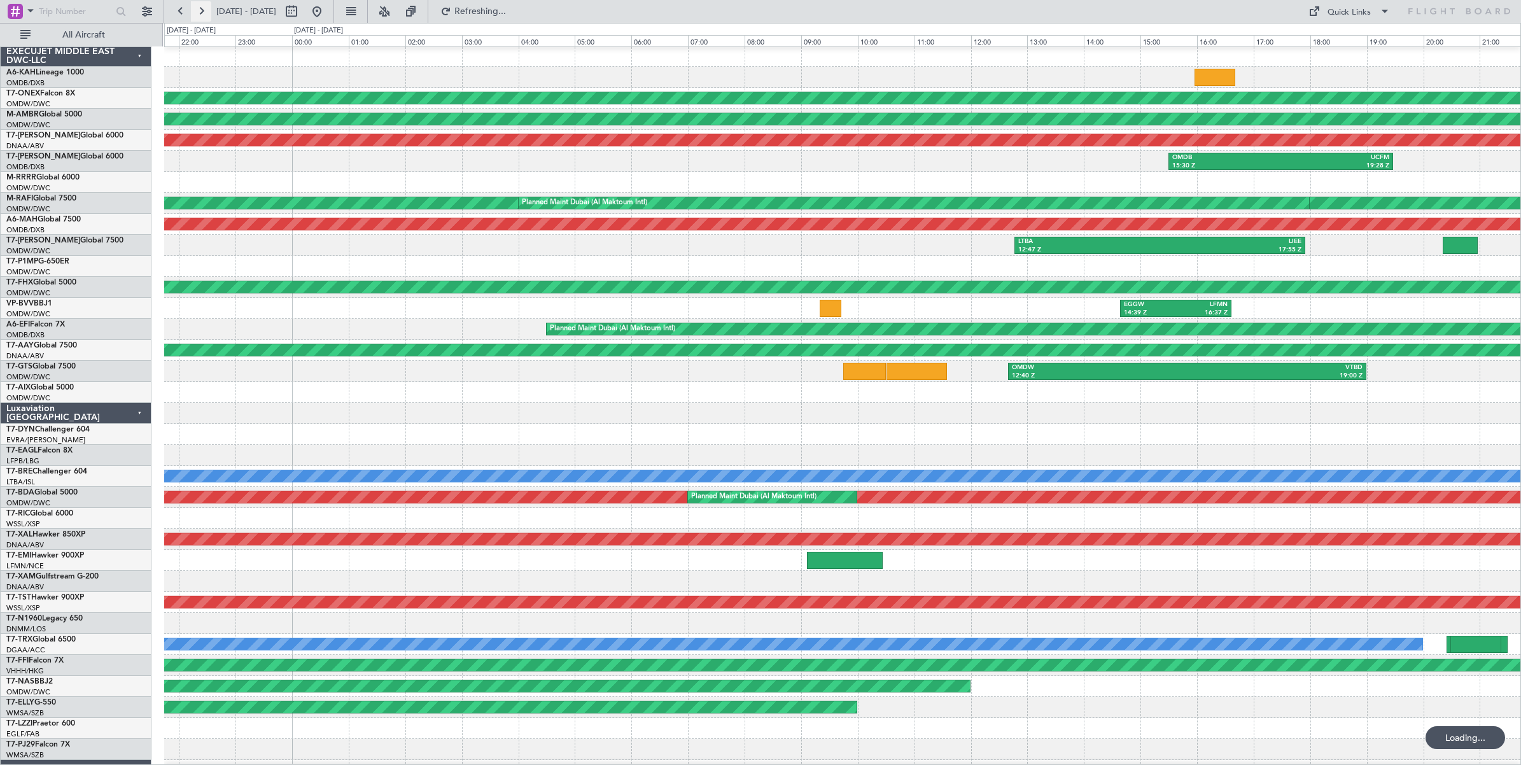
click at [199, 13] on button at bounding box center [201, 11] width 20 height 20
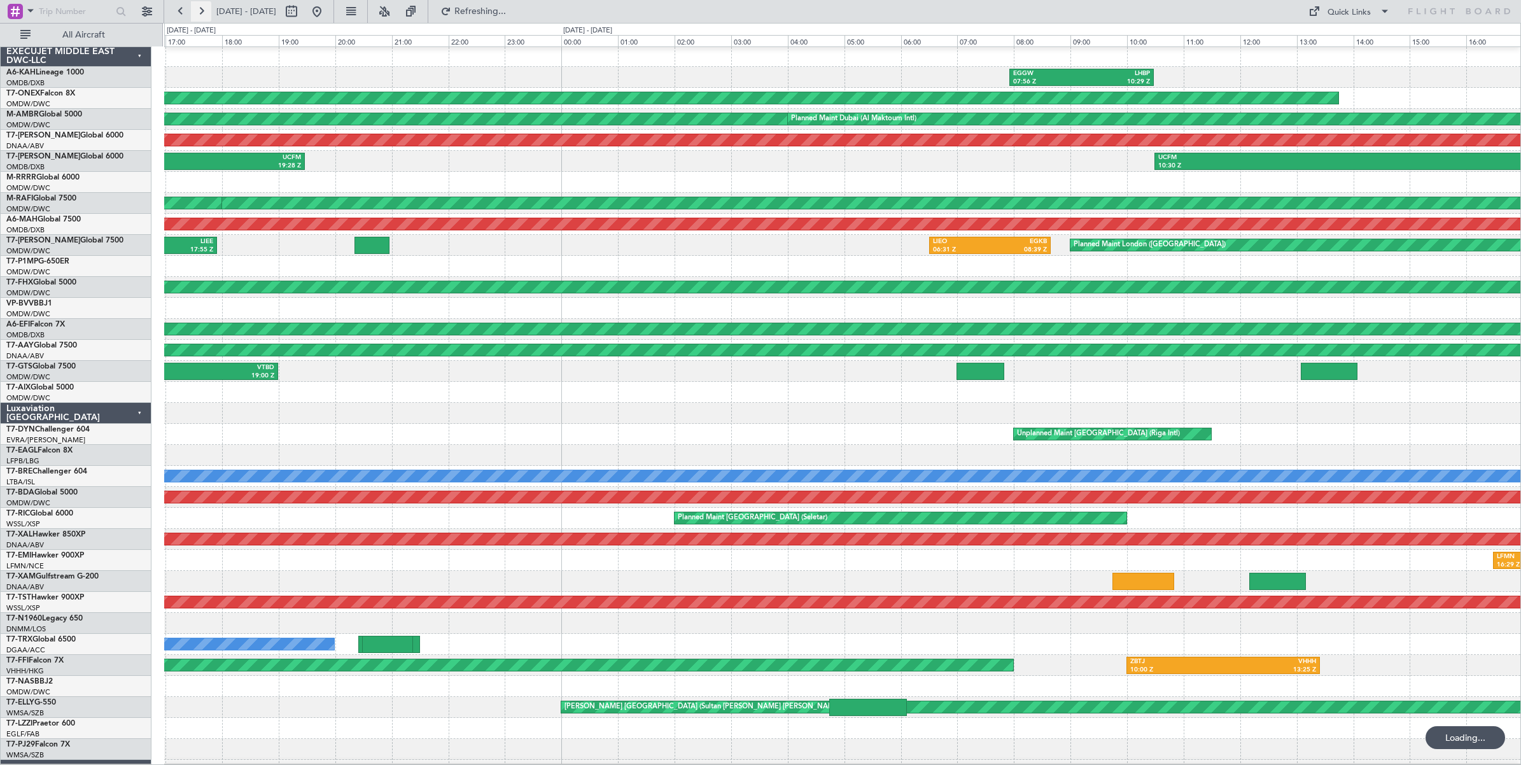
click at [199, 13] on button at bounding box center [201, 11] width 20 height 20
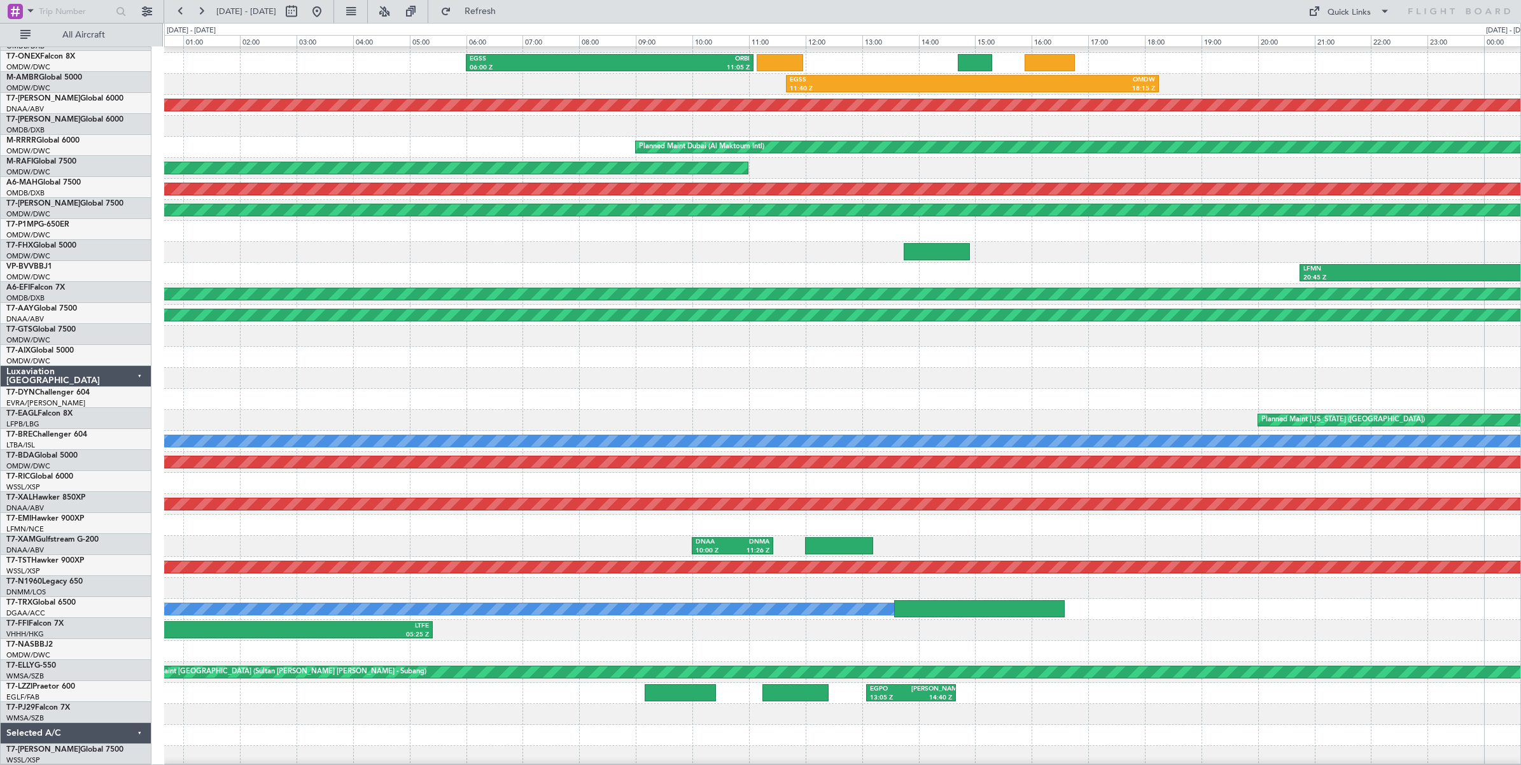
click at [85, 250] on div "EGSS 06:00 Z ORBI 11:05 Z EGSS 11:40 Z OMDW 18:15 Z OMDW 14:10 Z EGSS 21:15 Z U…" at bounding box center [760, 394] width 1521 height 742
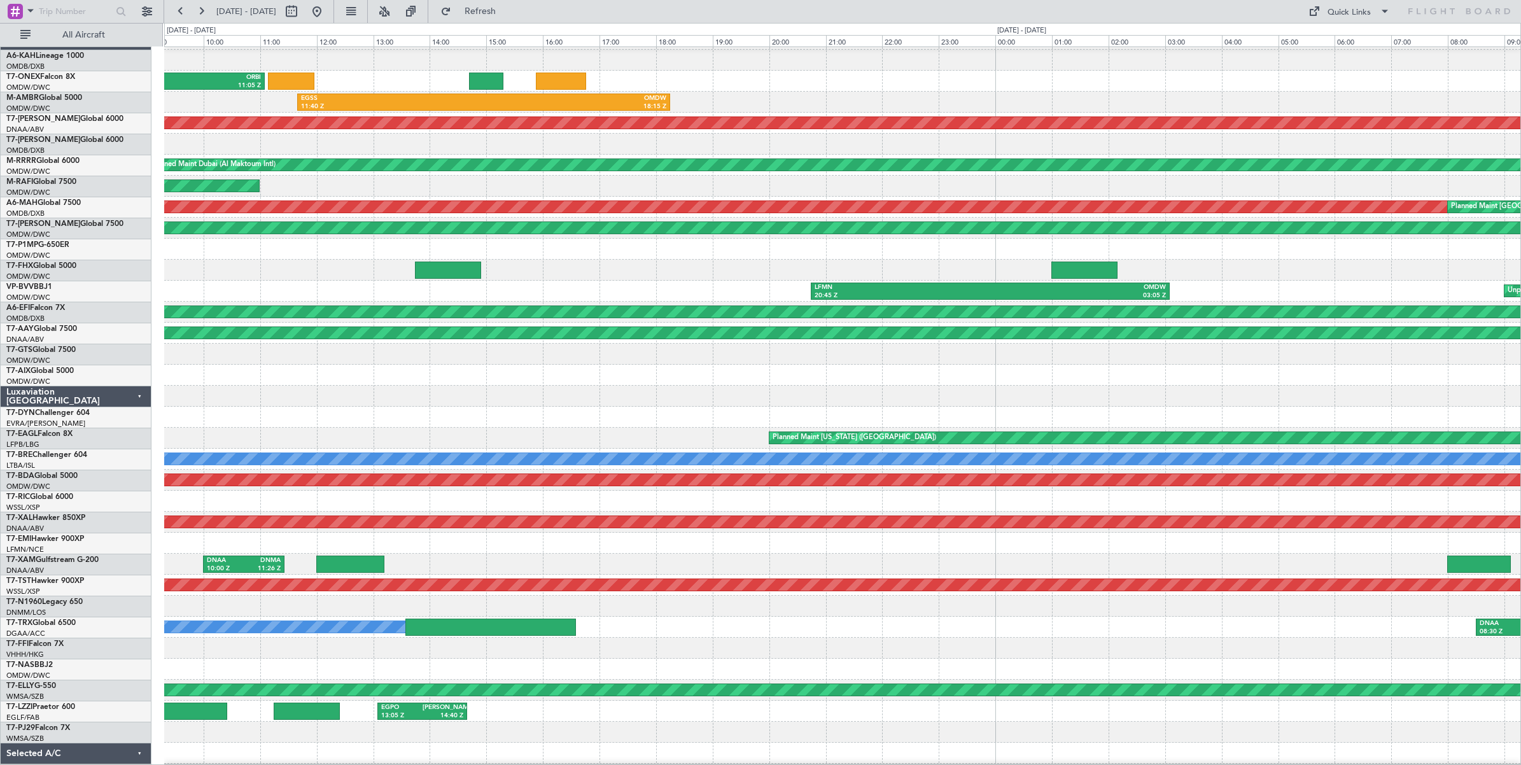
scroll to position [17, 0]
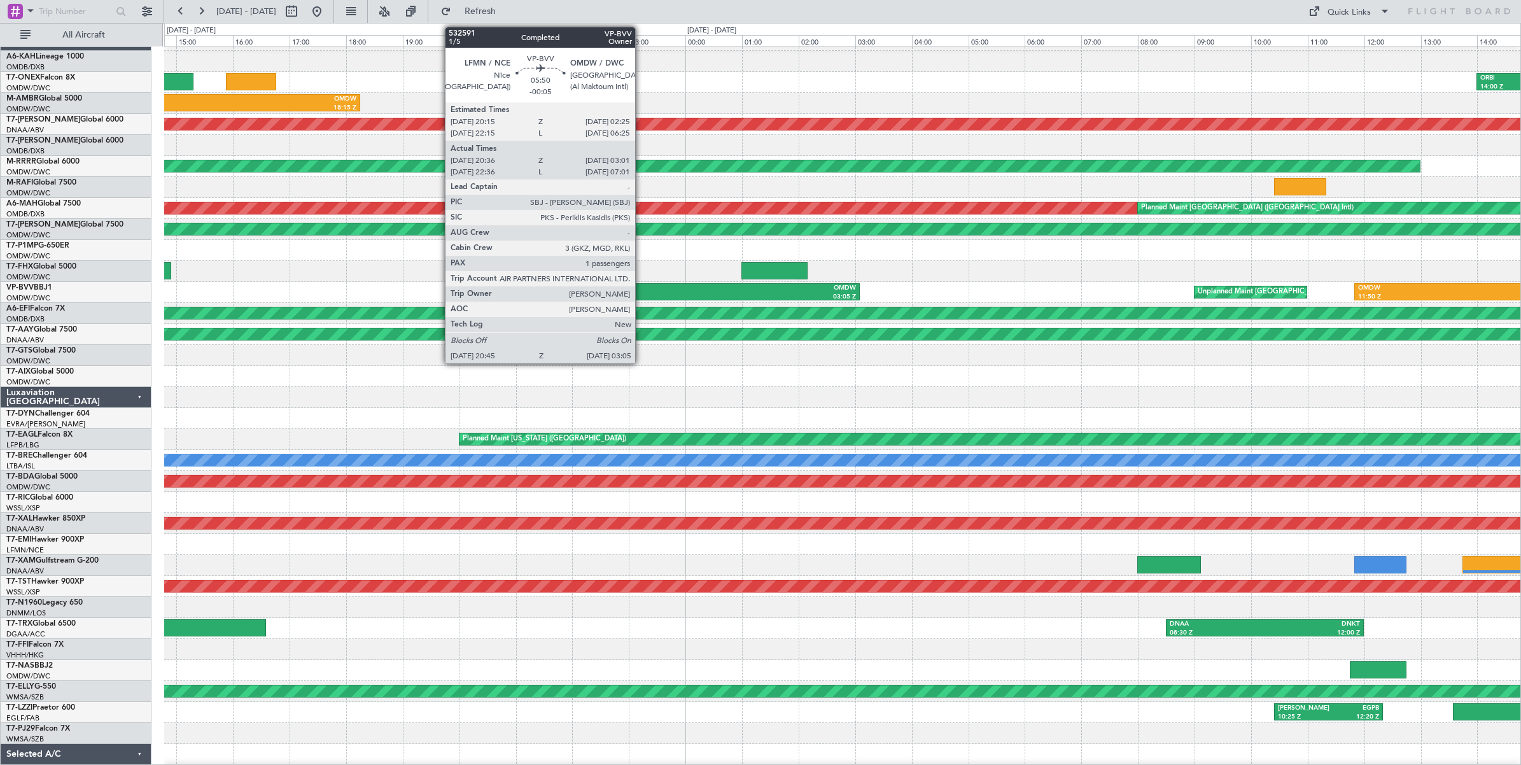
click at [642, 288] on div "LFMN" at bounding box center [593, 288] width 176 height 9
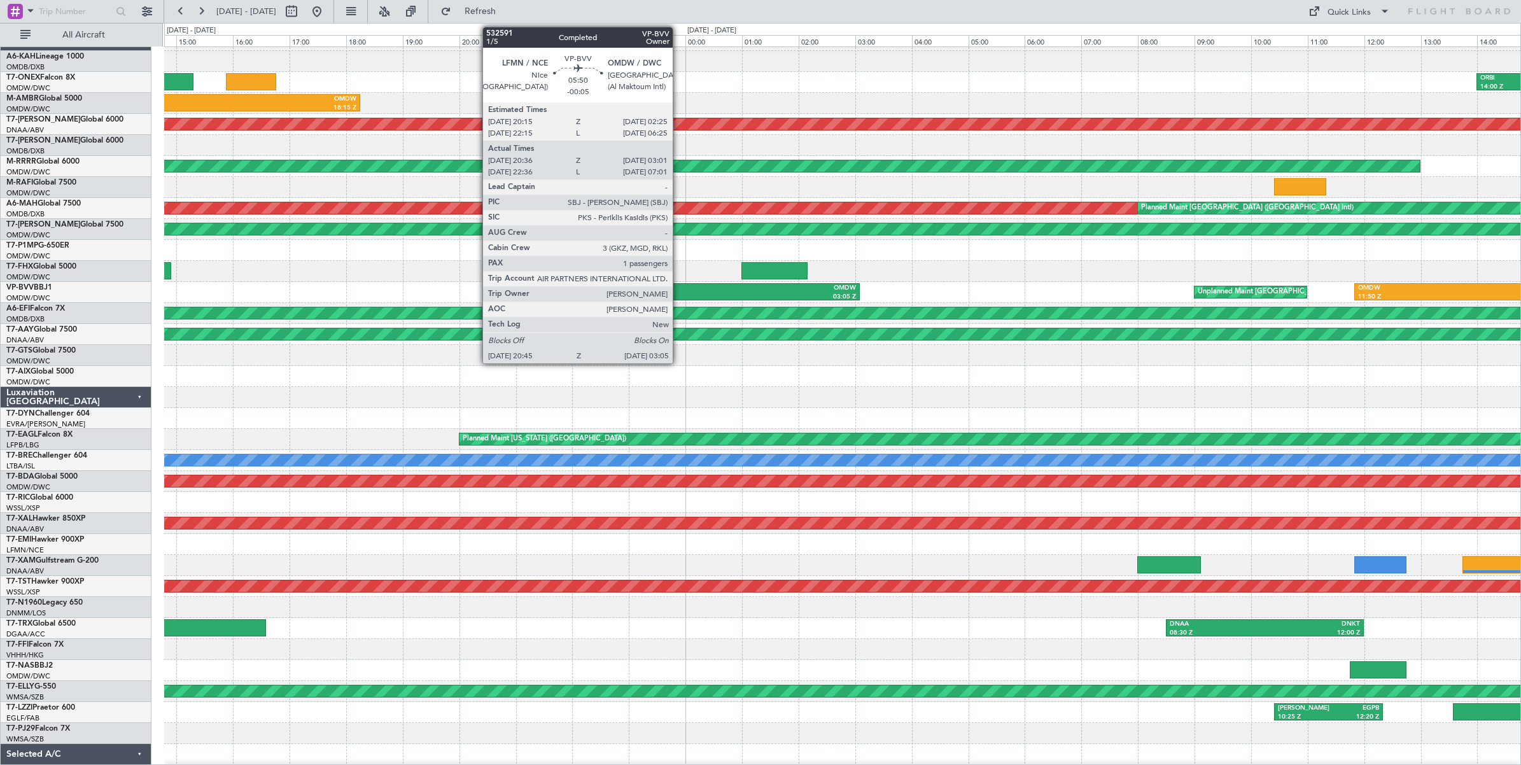
click at [679, 290] on div "LFMN" at bounding box center [593, 288] width 176 height 9
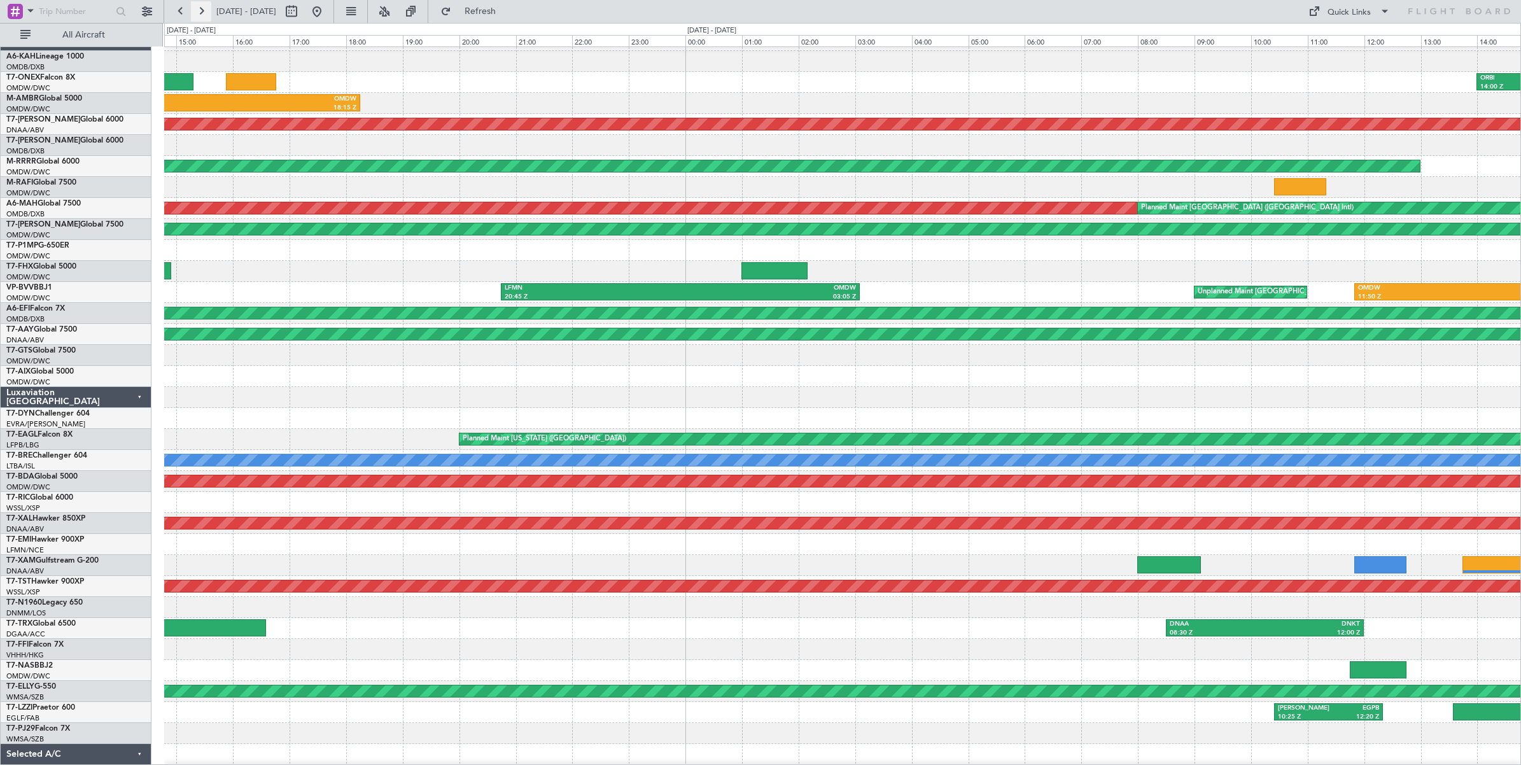
click at [202, 14] on button at bounding box center [201, 11] width 20 height 20
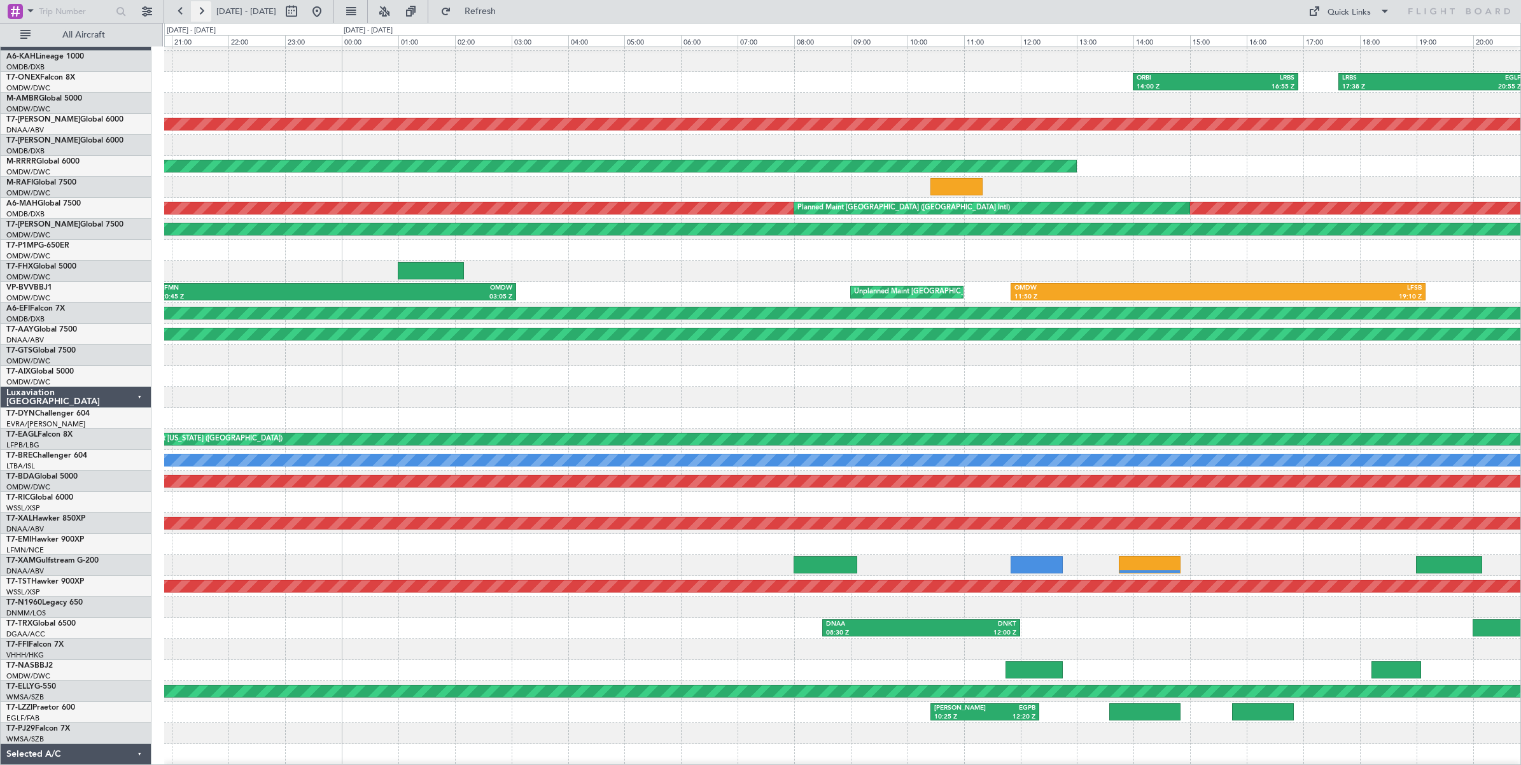
click at [202, 14] on button at bounding box center [201, 11] width 20 height 20
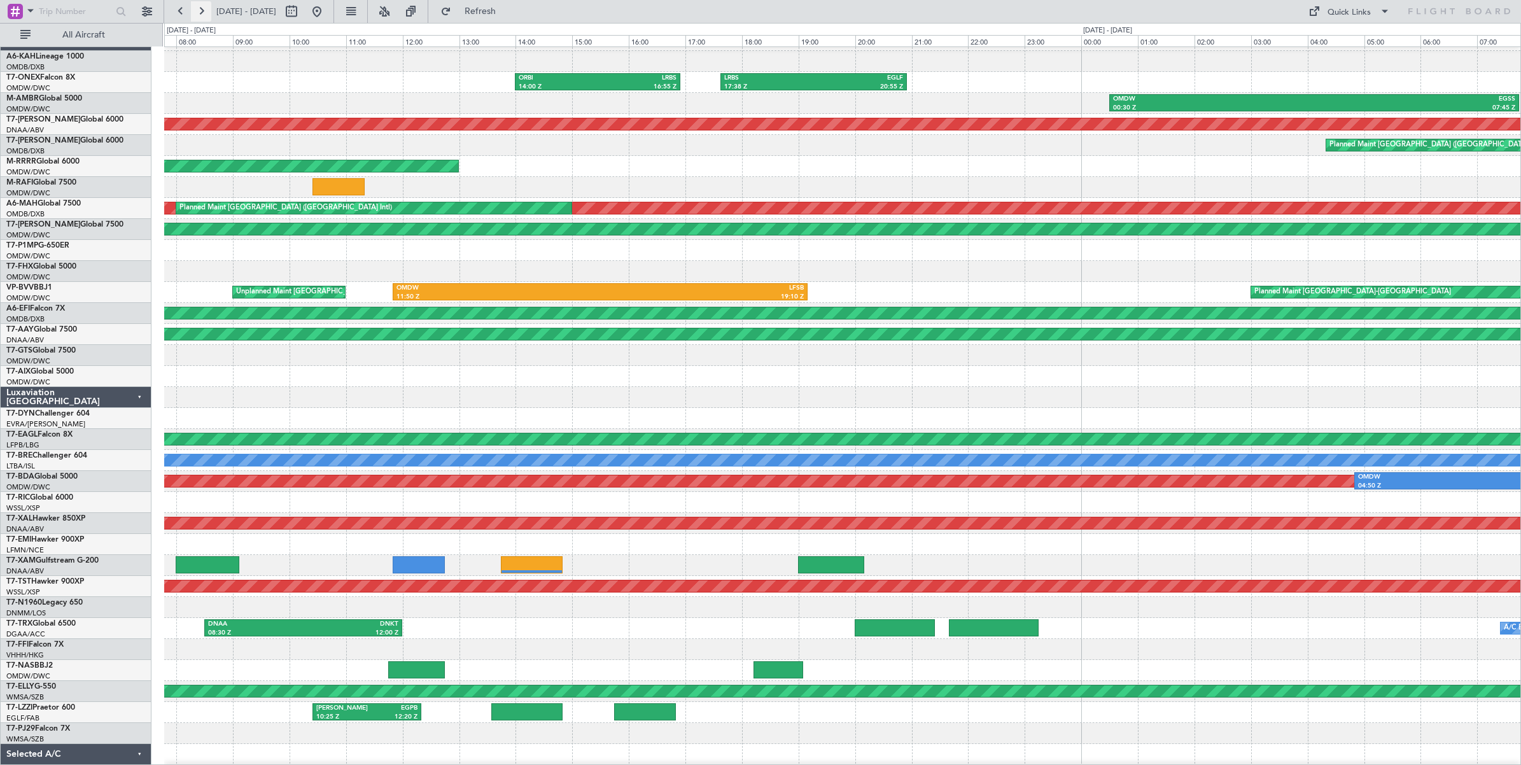
click at [202, 14] on button at bounding box center [201, 11] width 20 height 20
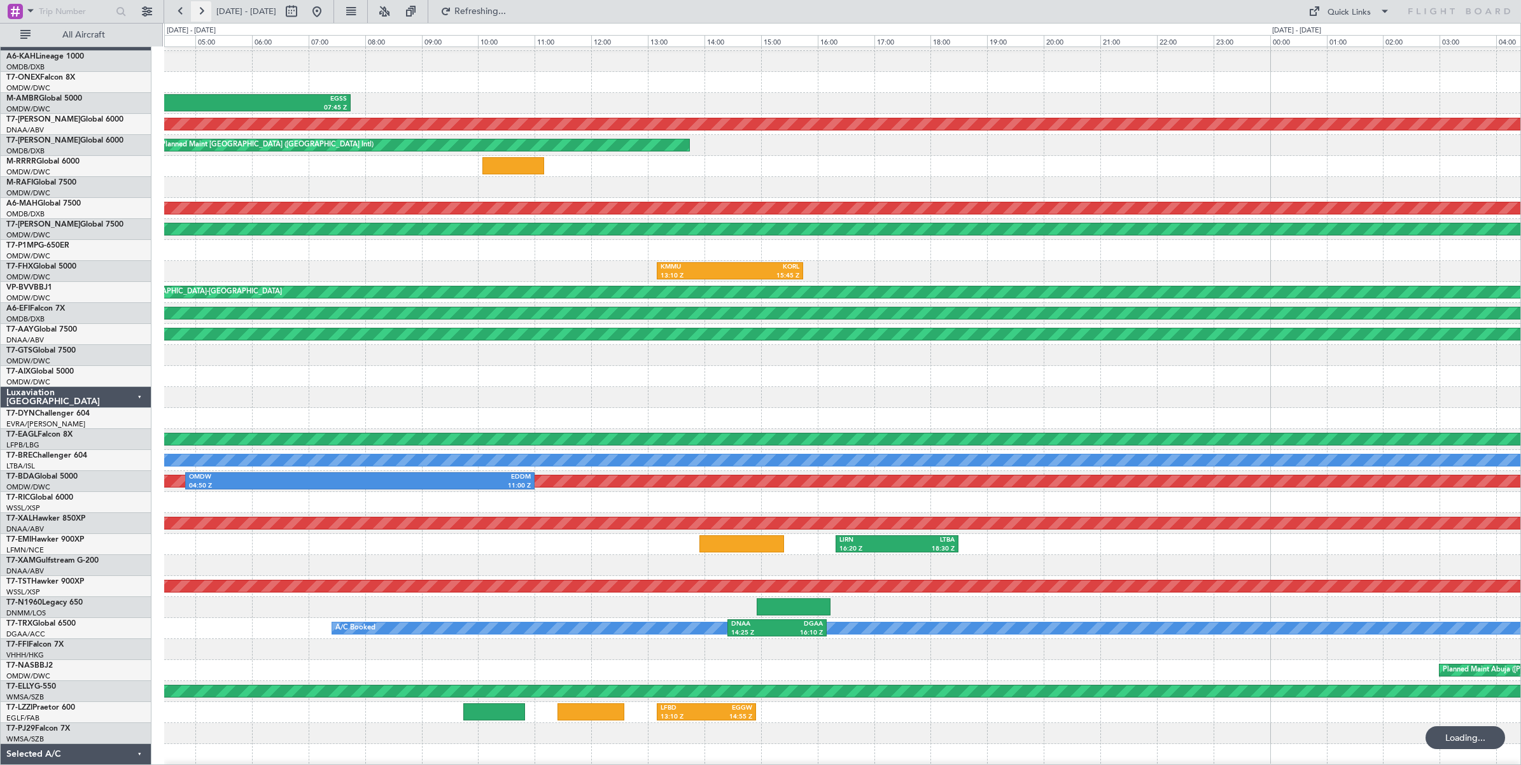
click at [202, 14] on button at bounding box center [201, 11] width 20 height 20
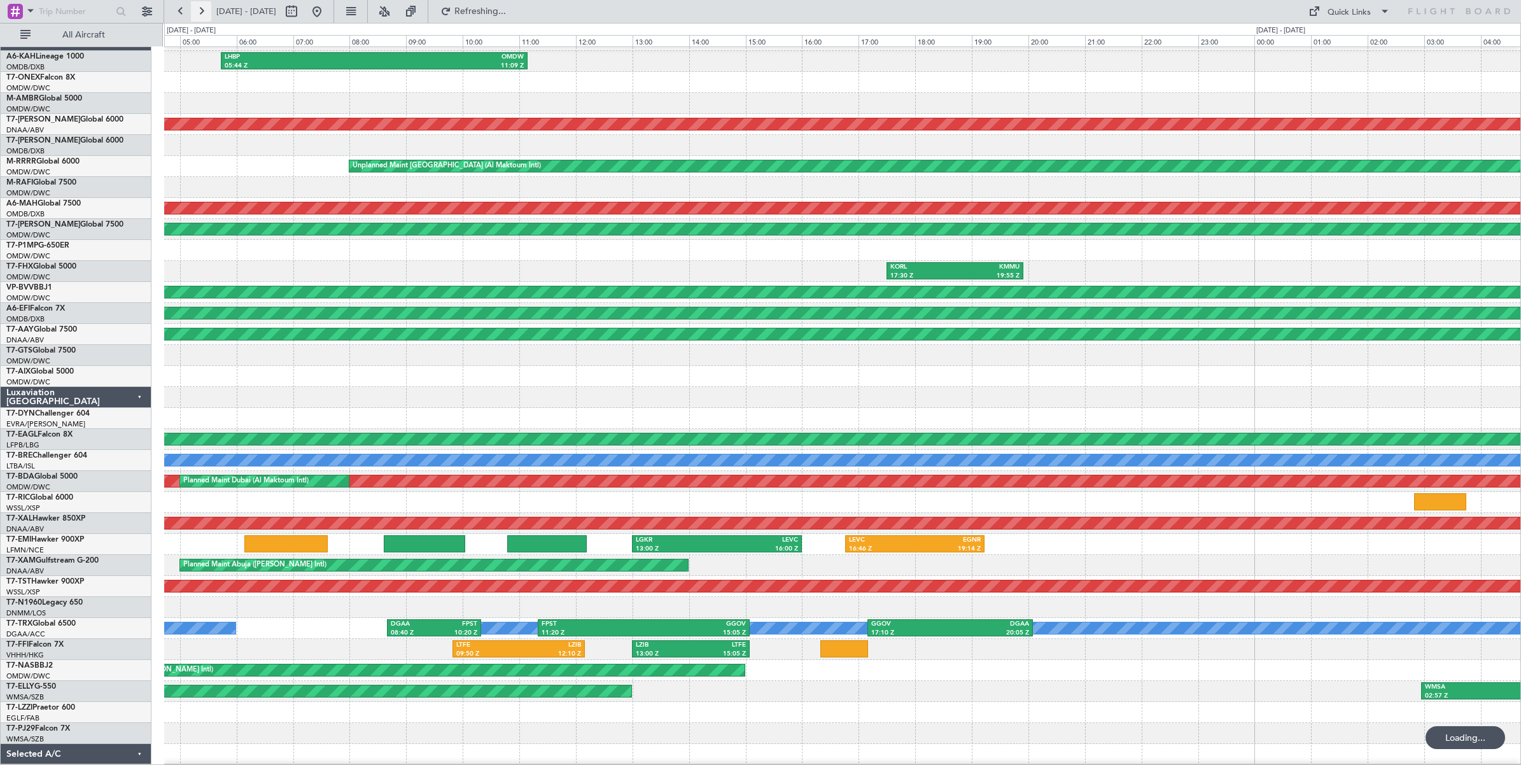
click at [202, 14] on button at bounding box center [201, 11] width 20 height 20
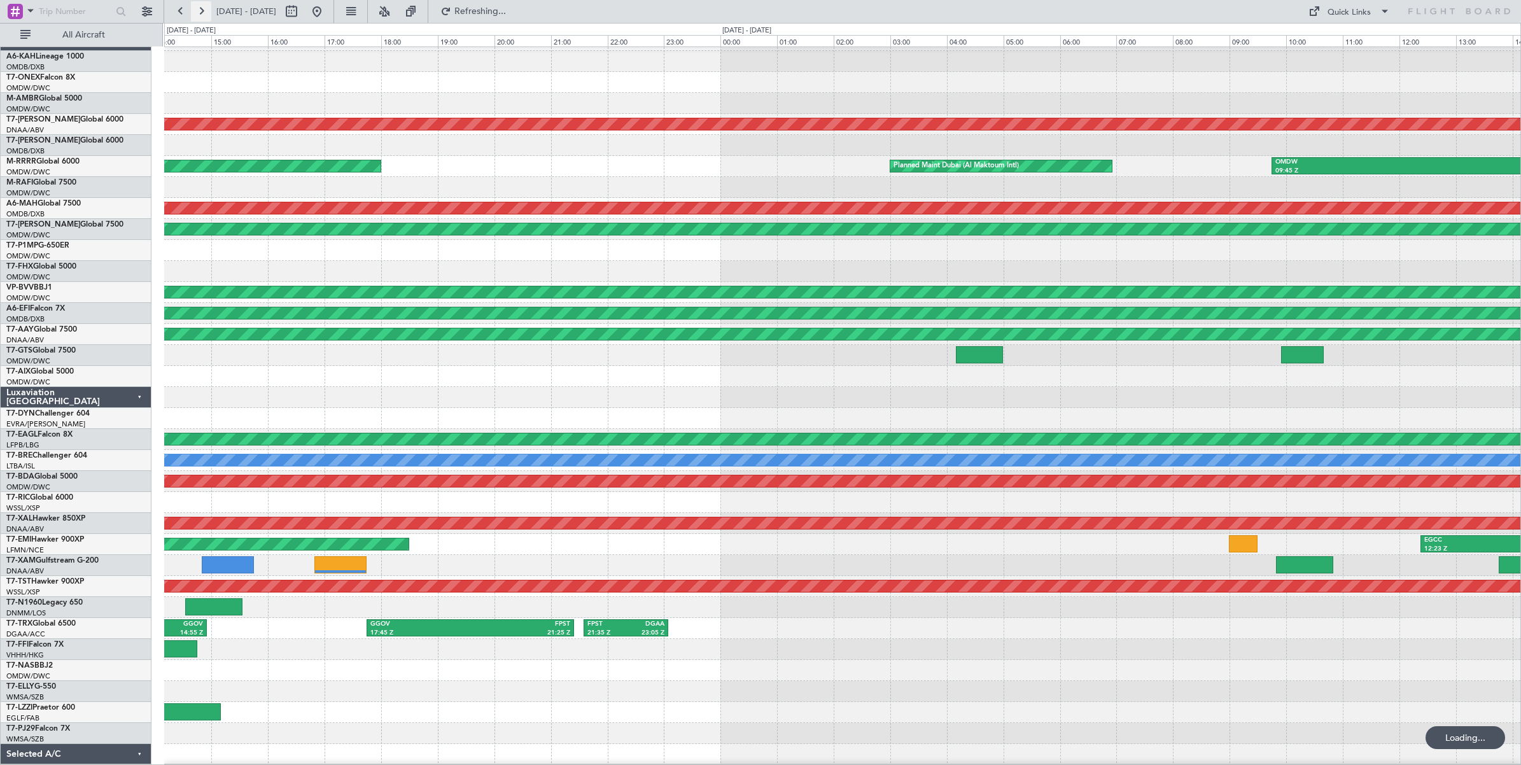
click at [202, 14] on button at bounding box center [201, 11] width 20 height 20
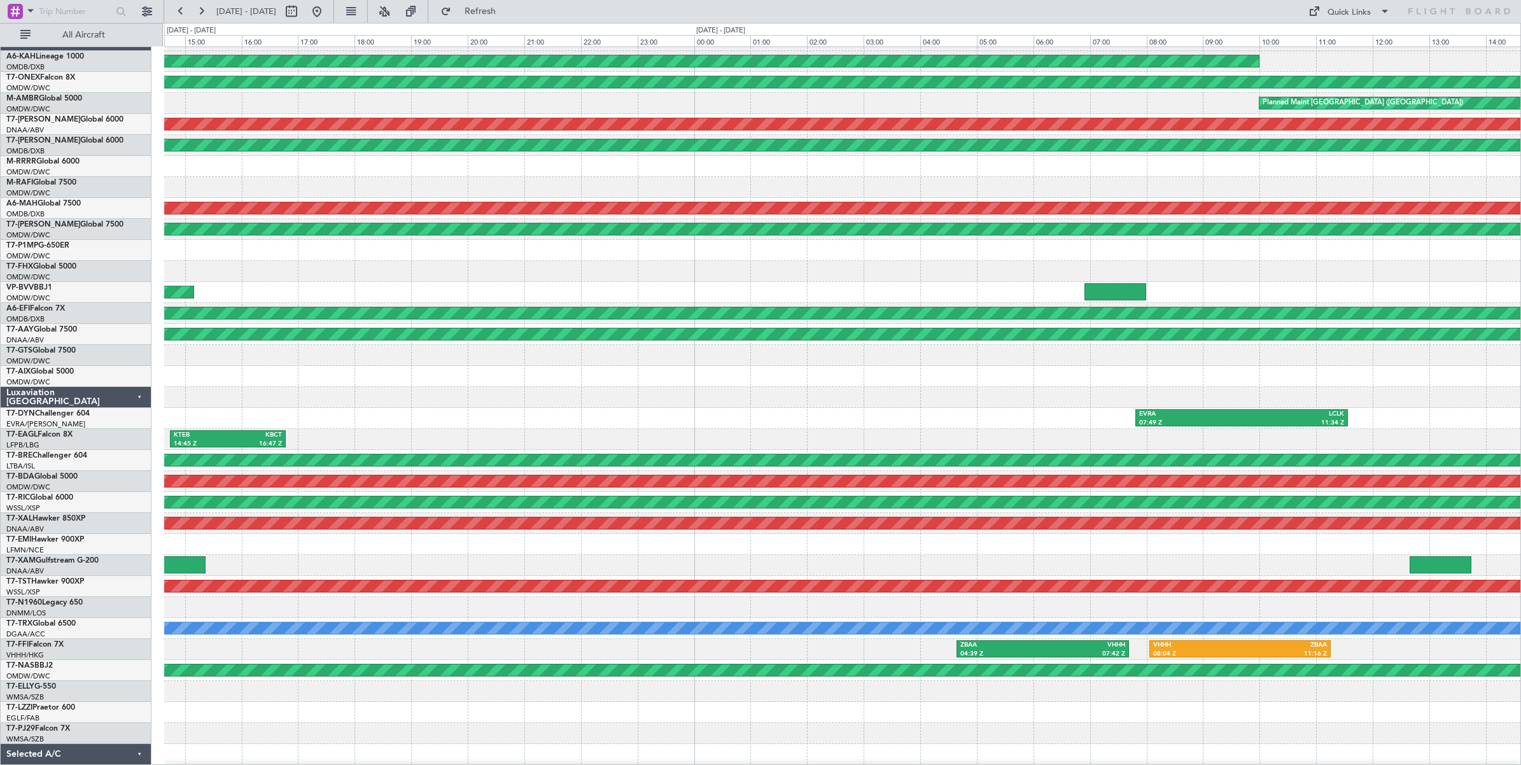
scroll to position [0, 0]
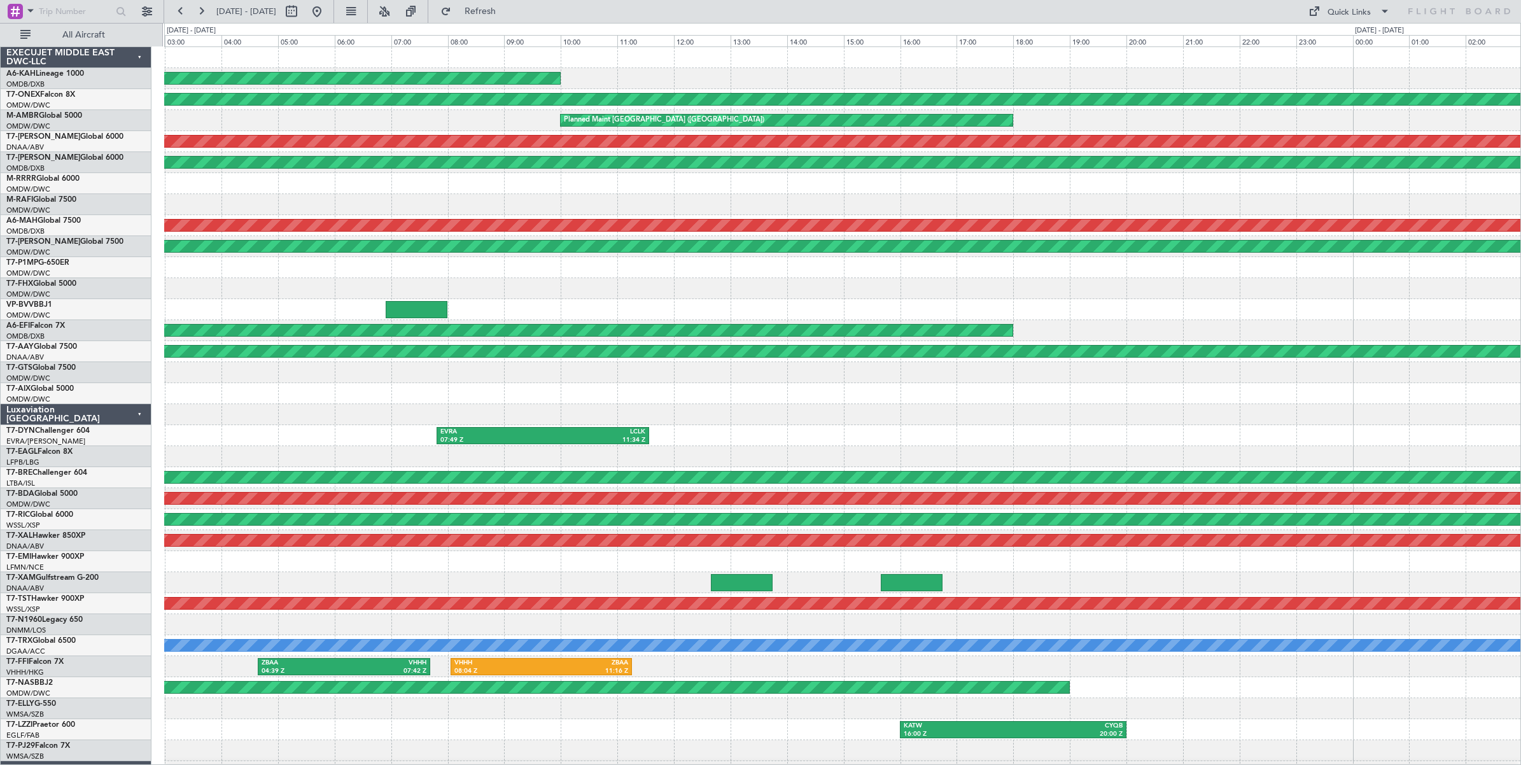
click at [634, 316] on div at bounding box center [842, 309] width 1356 height 21
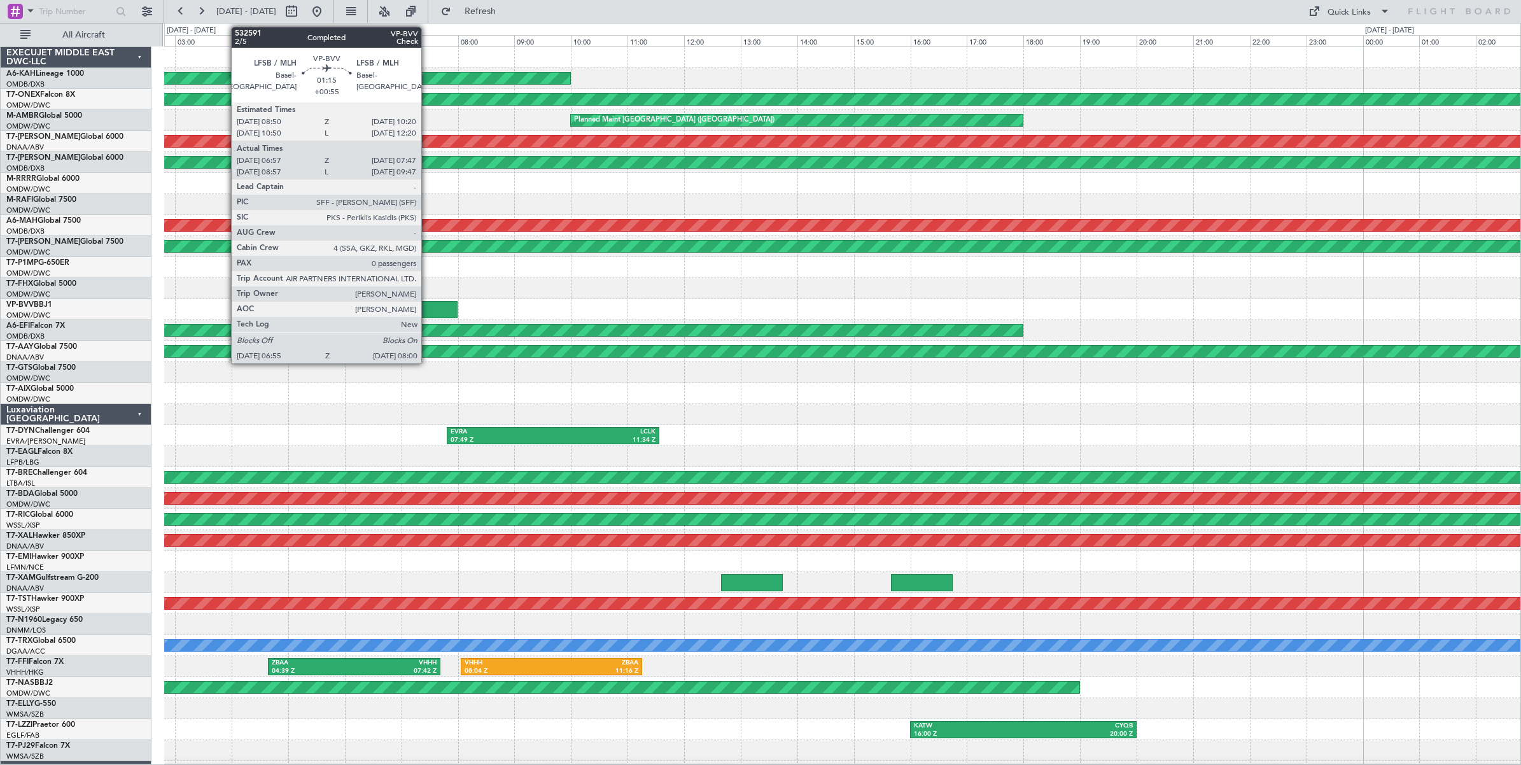
click at [428, 312] on div at bounding box center [427, 309] width 62 height 17
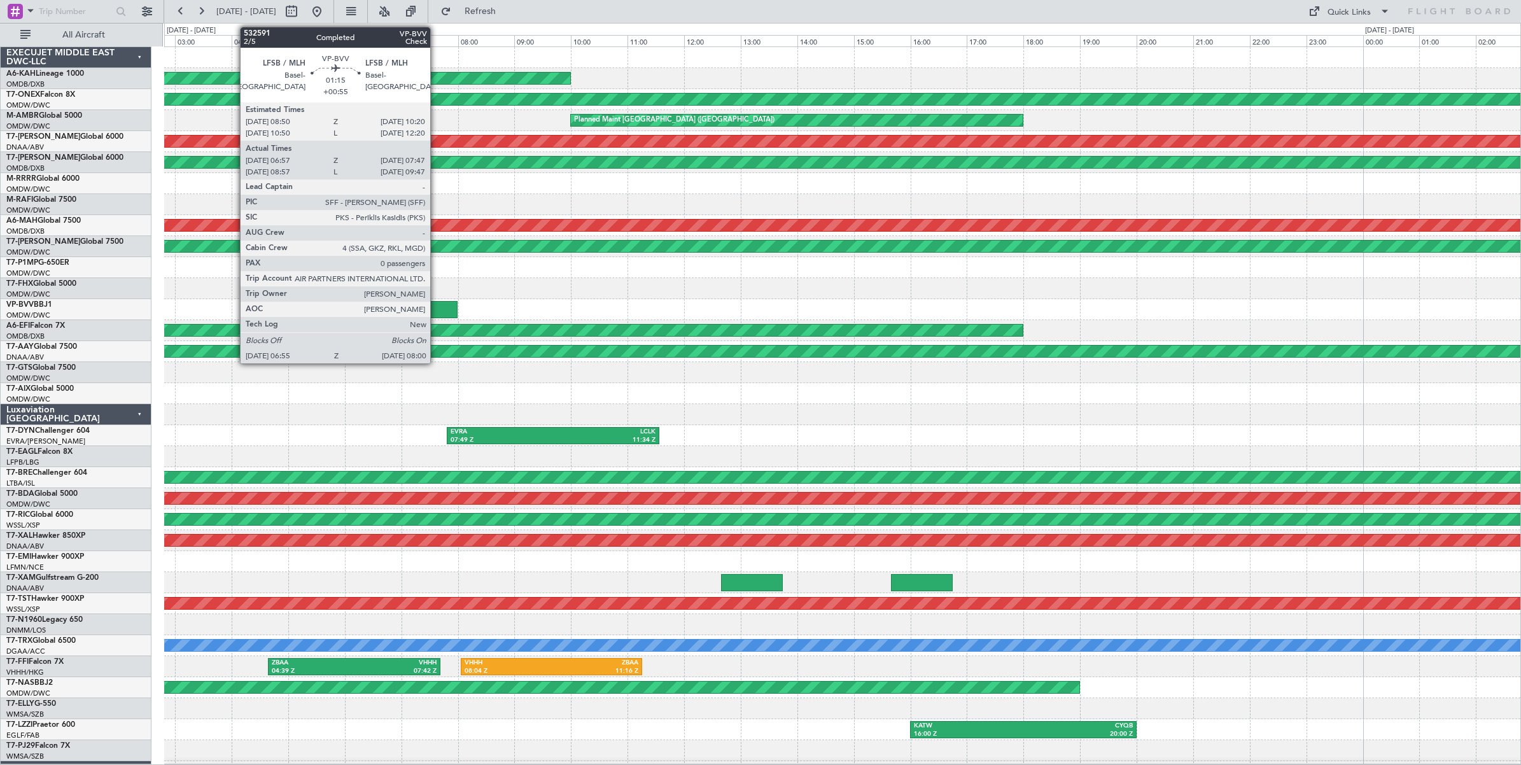
click at [437, 312] on div at bounding box center [427, 309] width 62 height 17
click at [436, 312] on div at bounding box center [427, 309] width 62 height 17
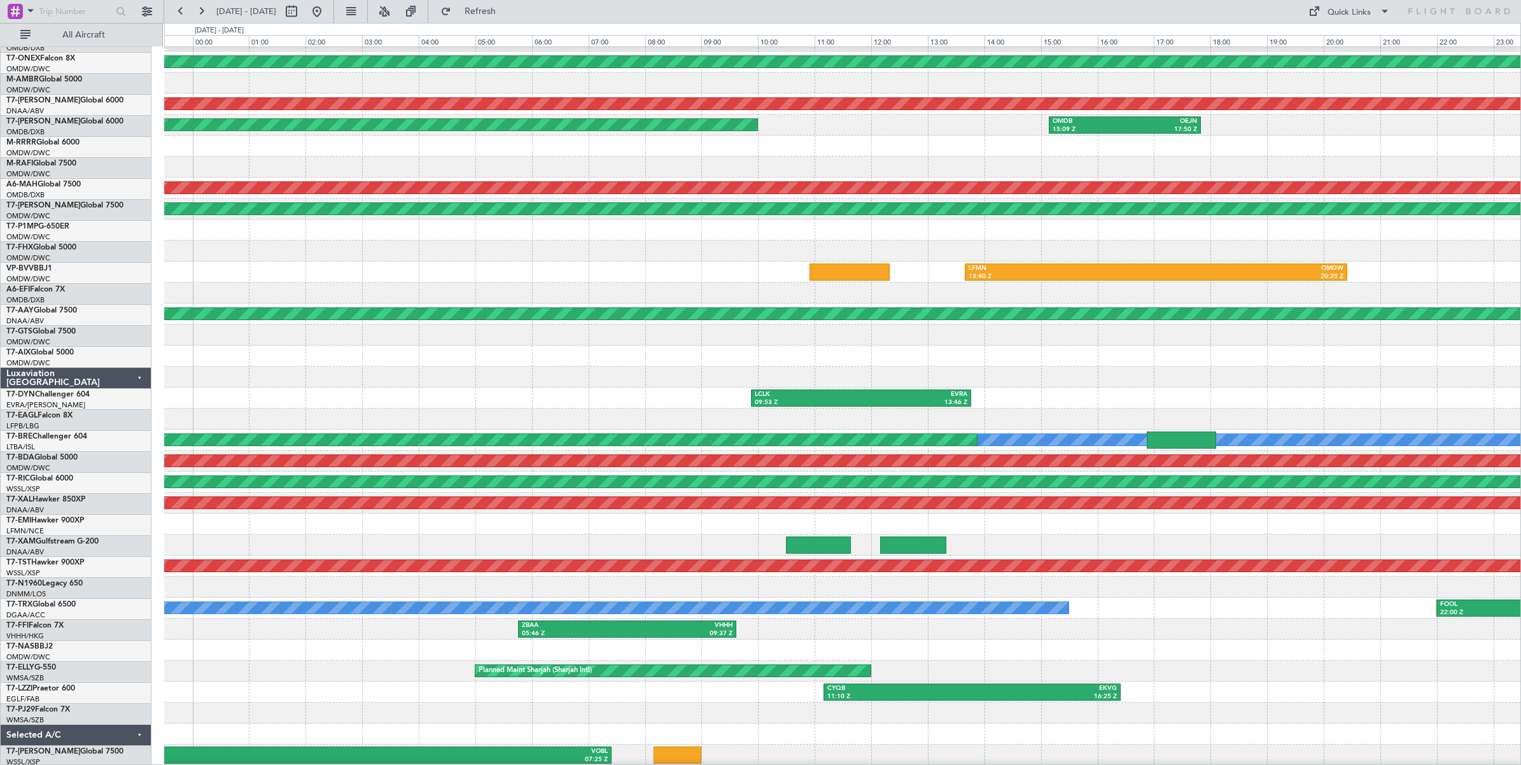
click at [202, 265] on div "LFMN 13:40 Z OMDW 20:25 Z" at bounding box center [842, 272] width 1356 height 21
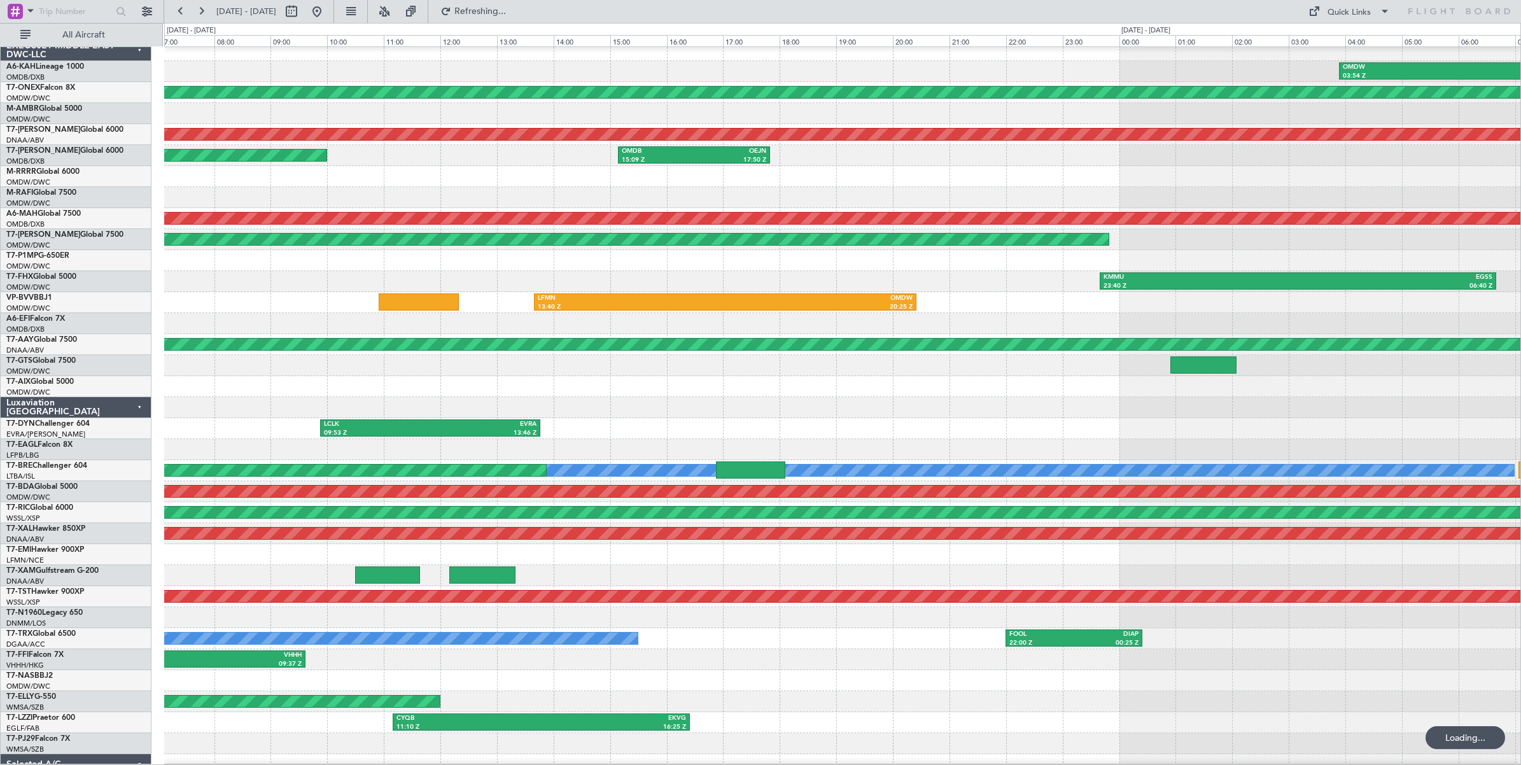
scroll to position [8, 0]
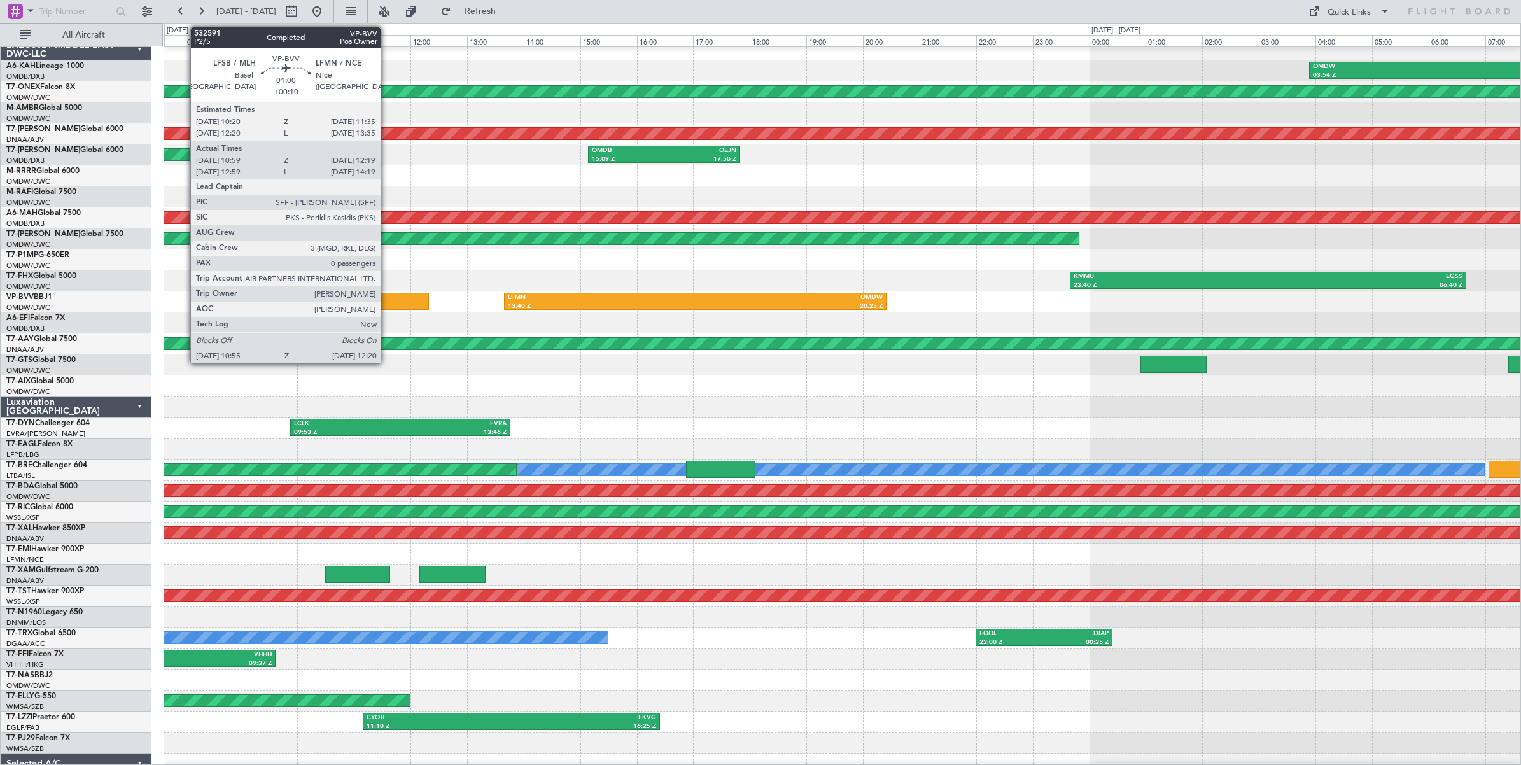
click at [387, 299] on div at bounding box center [389, 301] width 80 height 17
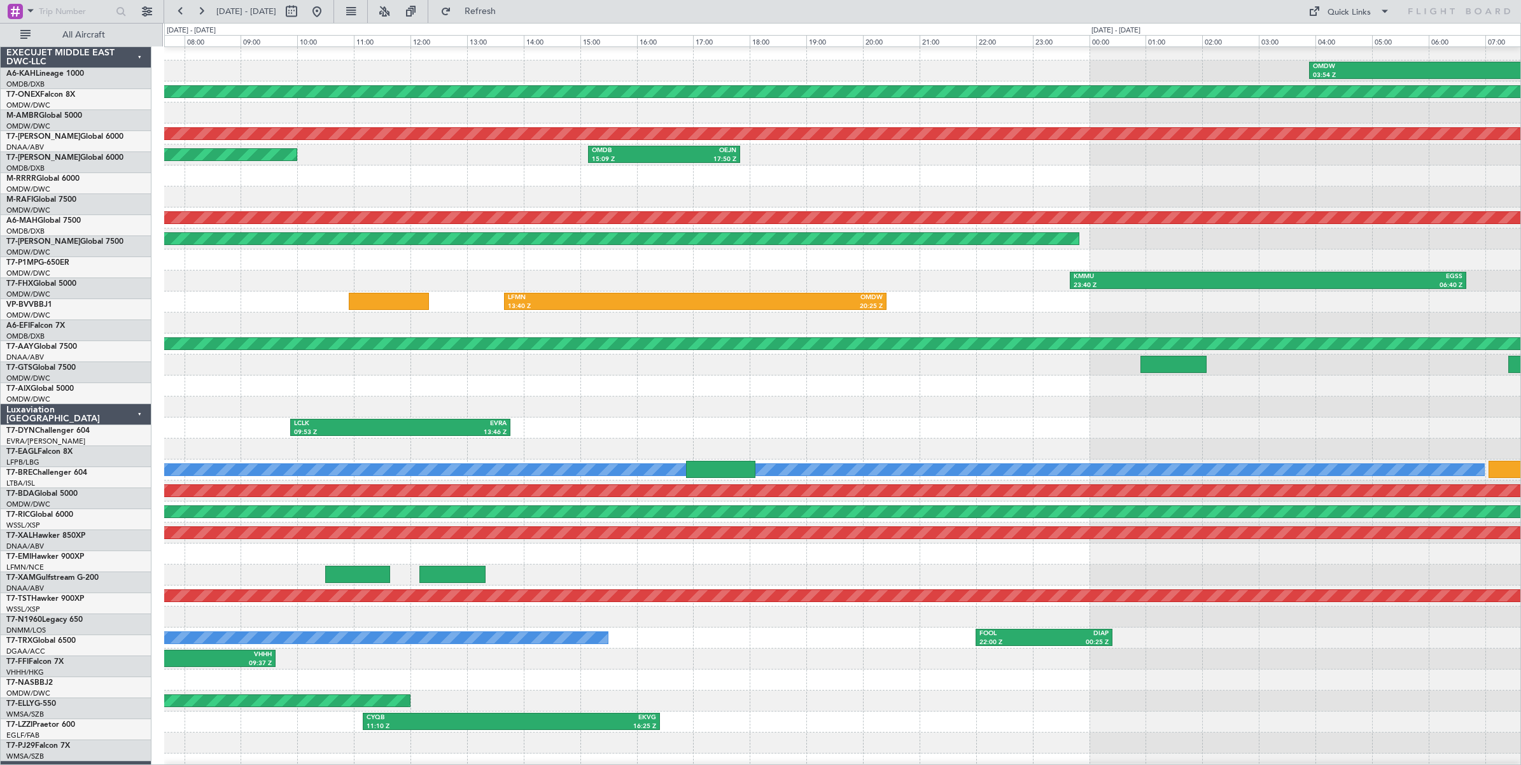
scroll to position [8, 0]
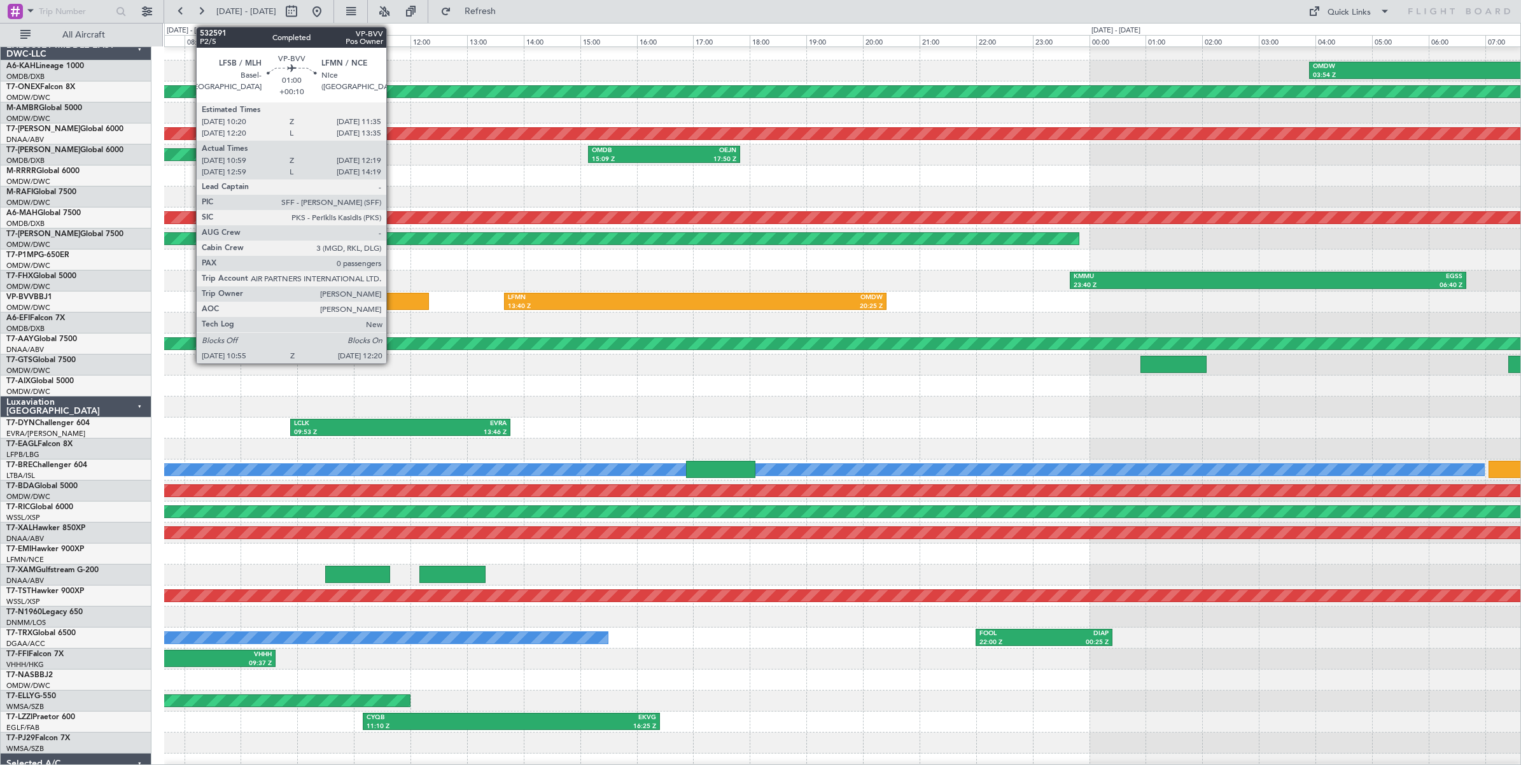
click at [393, 298] on div at bounding box center [389, 301] width 80 height 17
click at [386, 302] on div at bounding box center [389, 301] width 80 height 17
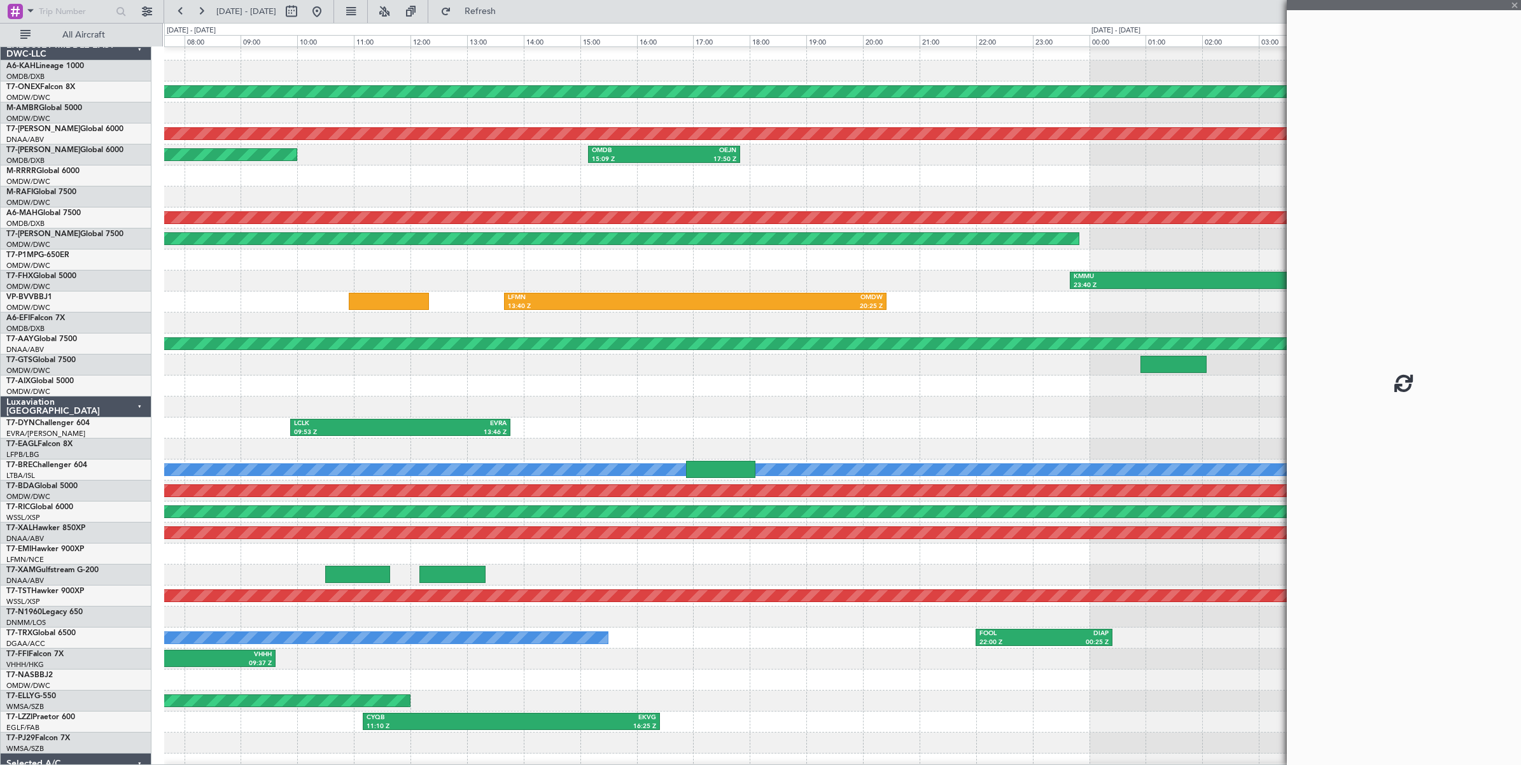
click at [401, 302] on div at bounding box center [389, 301] width 80 height 17
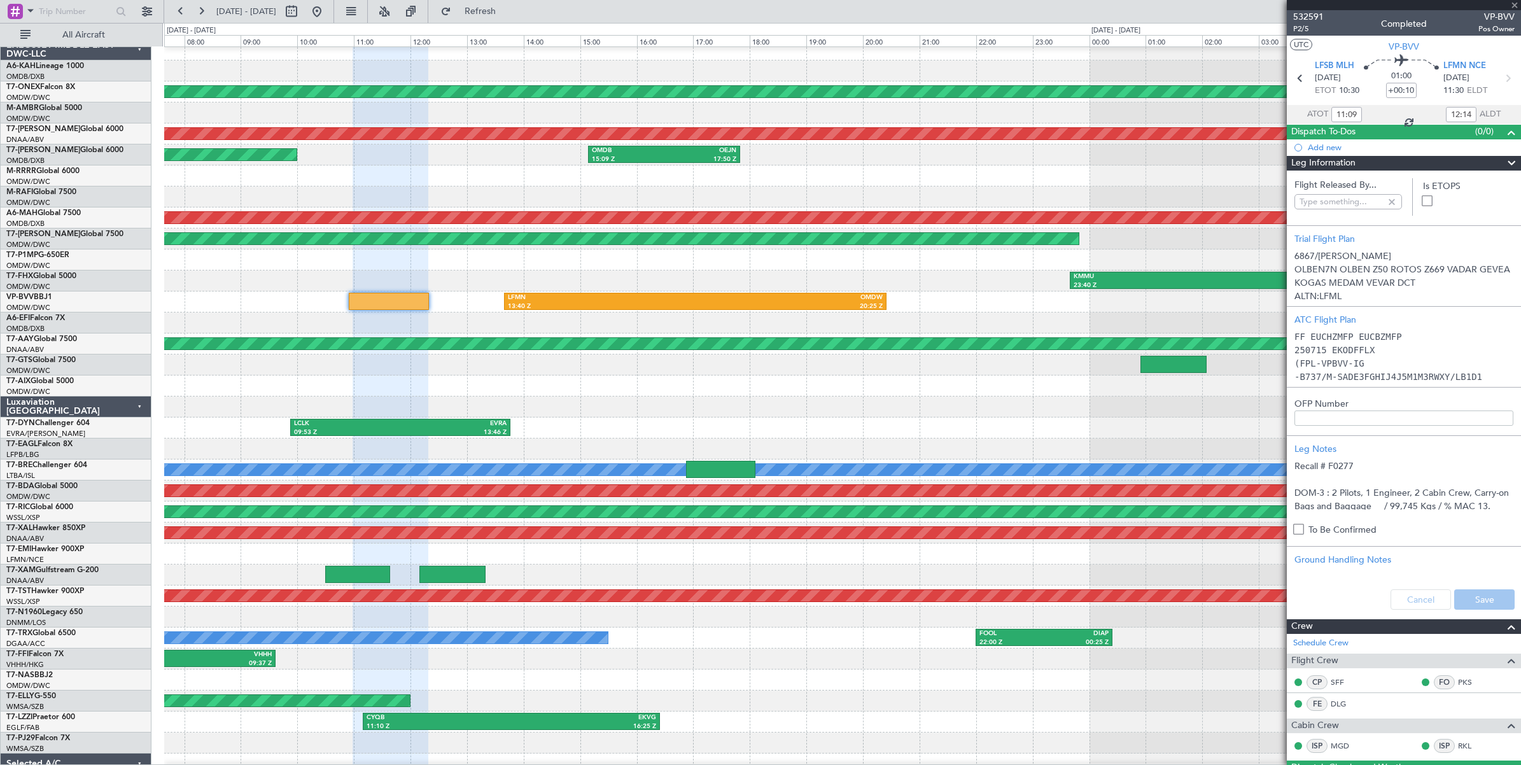
type input "Dherander Fithani (DHF)"
type input "6867"
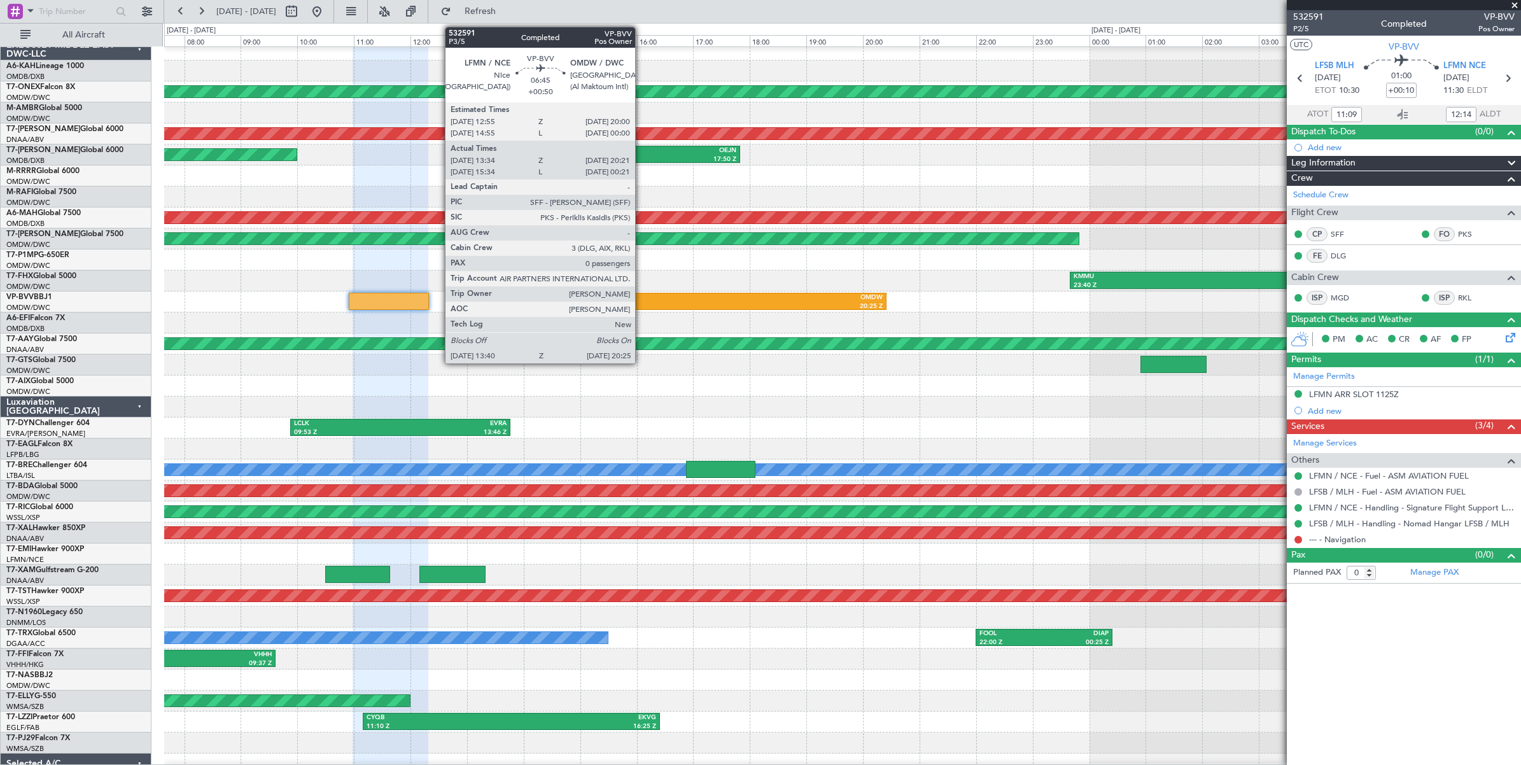
click at [642, 300] on div "LFMN" at bounding box center [601, 297] width 187 height 9
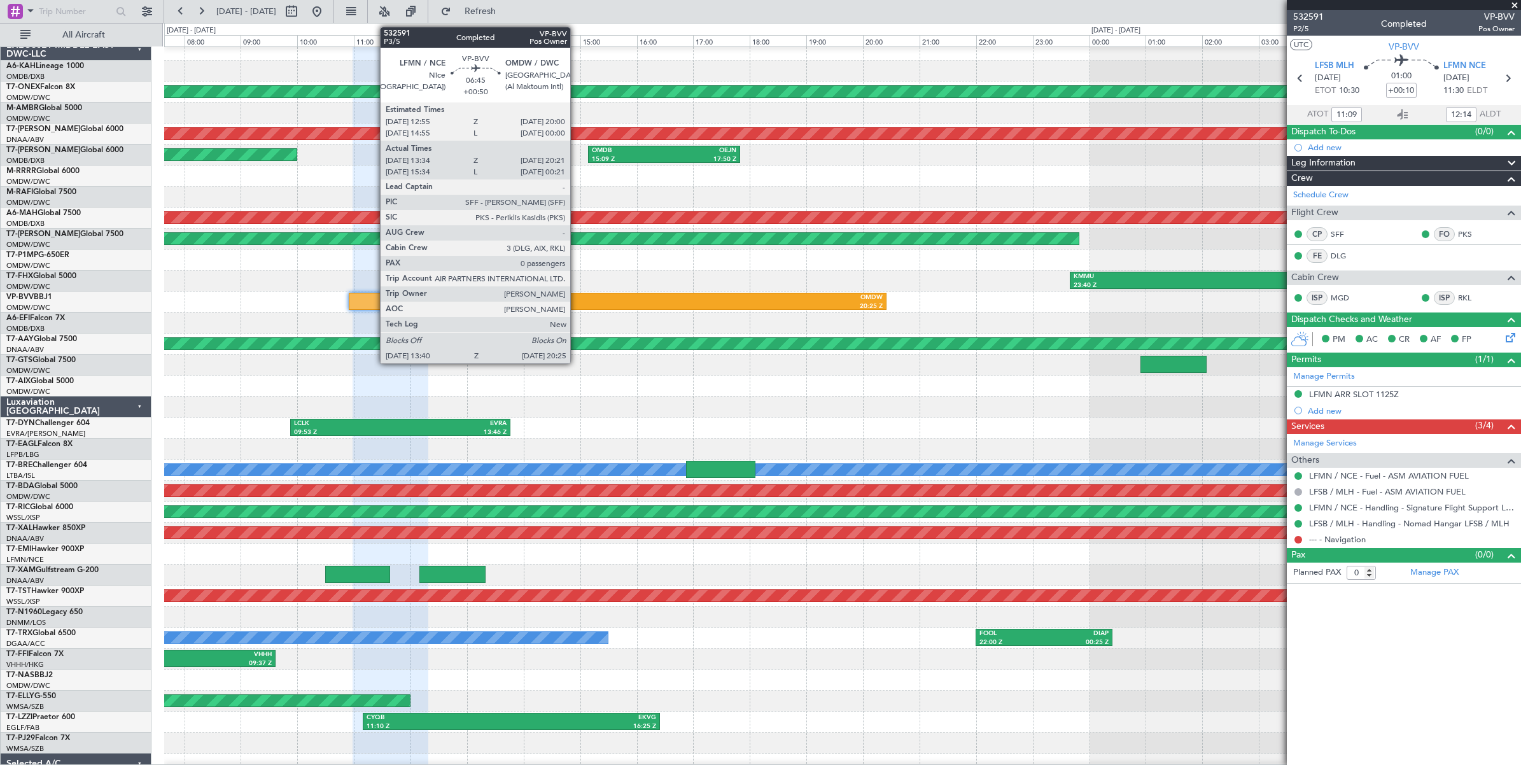
click at [577, 300] on div "LFMN" at bounding box center [601, 297] width 187 height 9
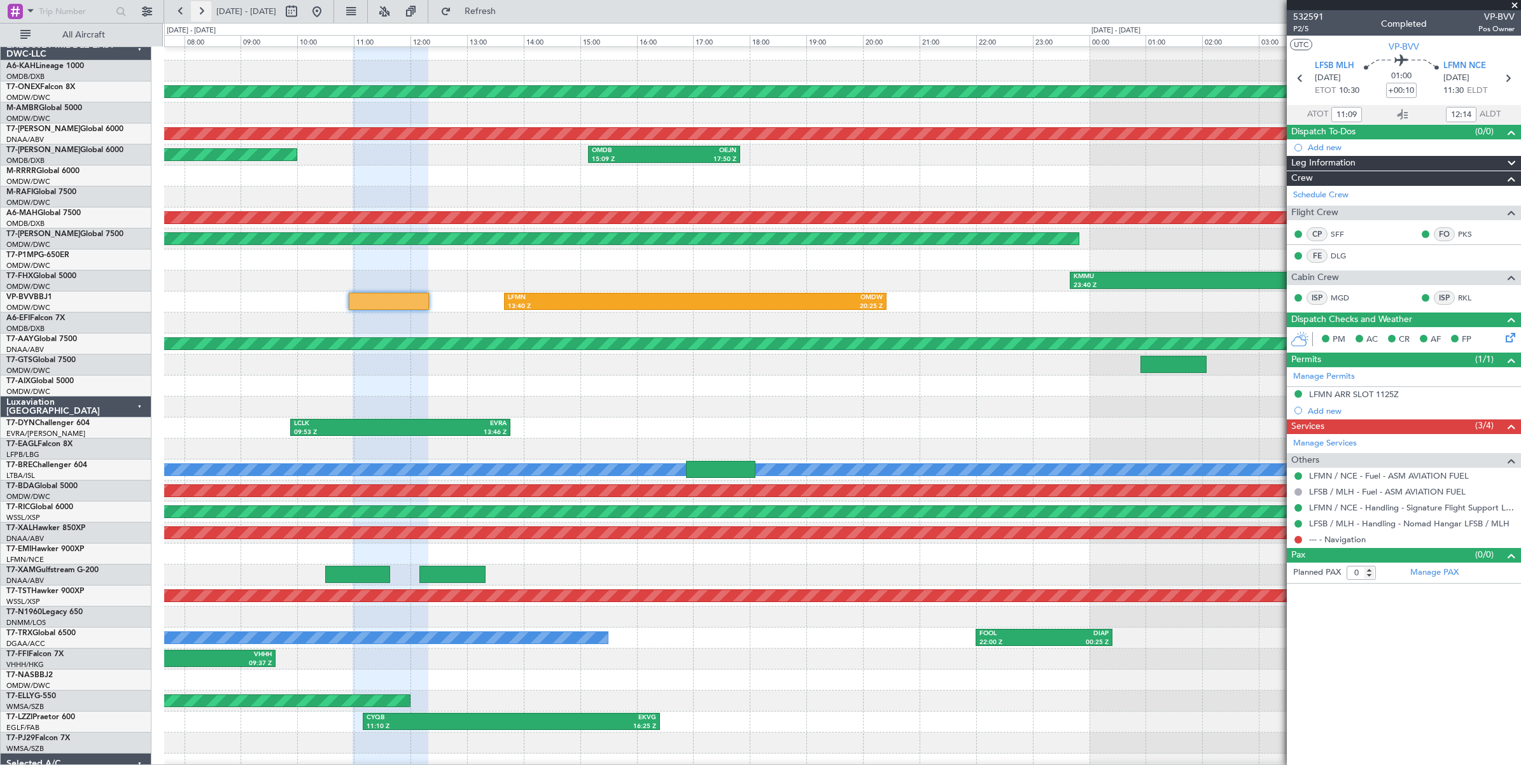
click at [199, 11] on button at bounding box center [201, 11] width 20 height 20
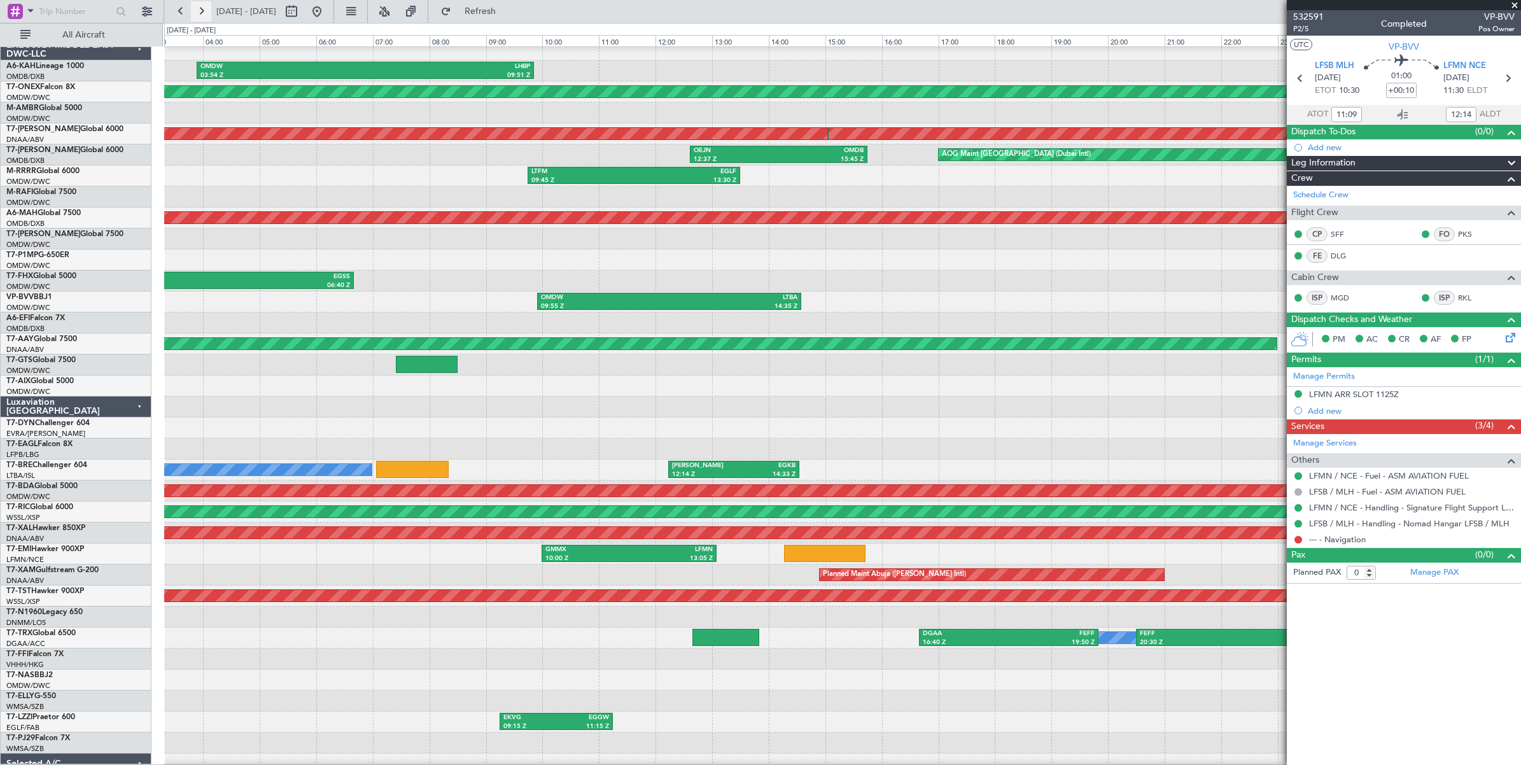
click at [199, 13] on button at bounding box center [201, 11] width 20 height 20
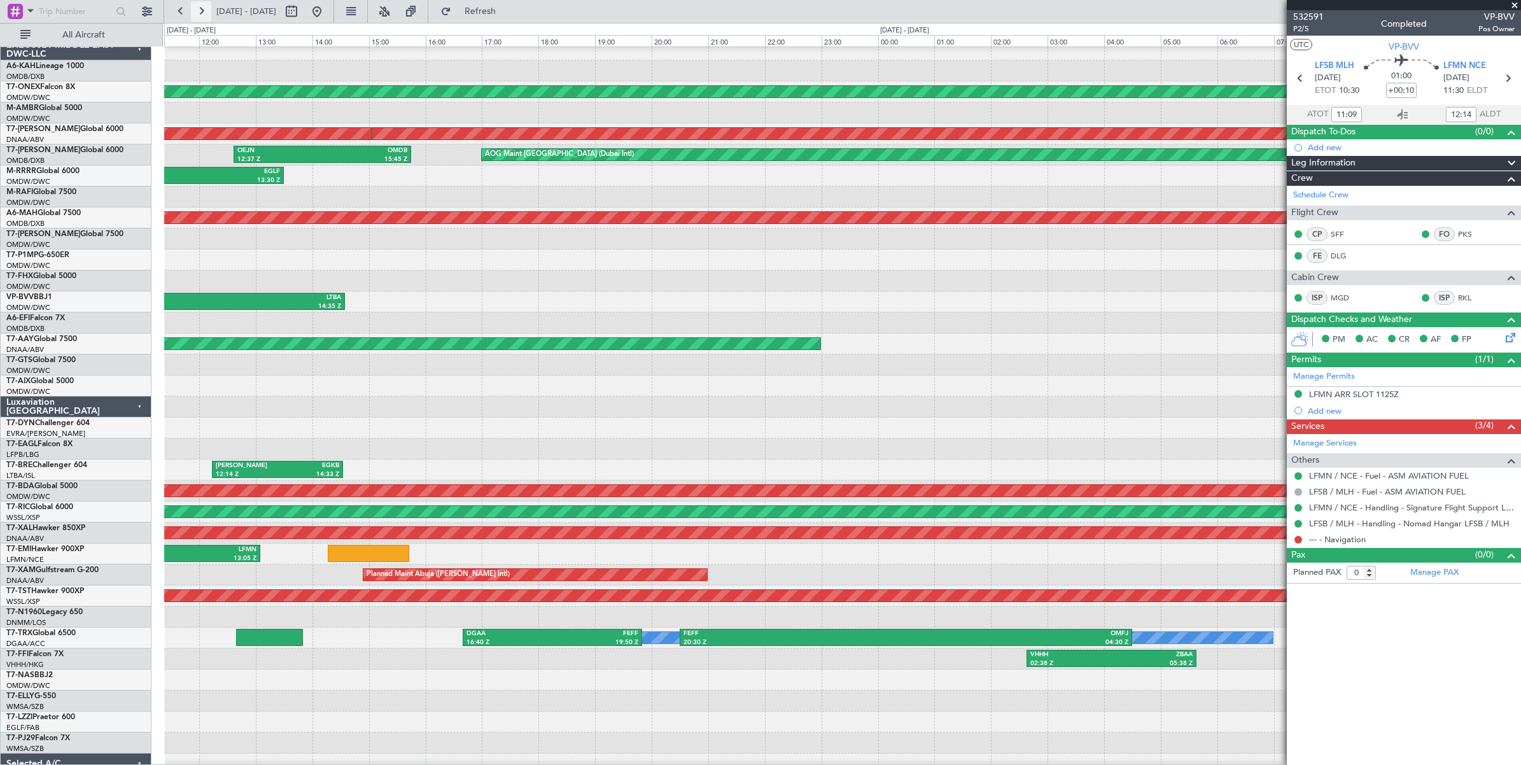
click at [199, 13] on button at bounding box center [201, 11] width 20 height 20
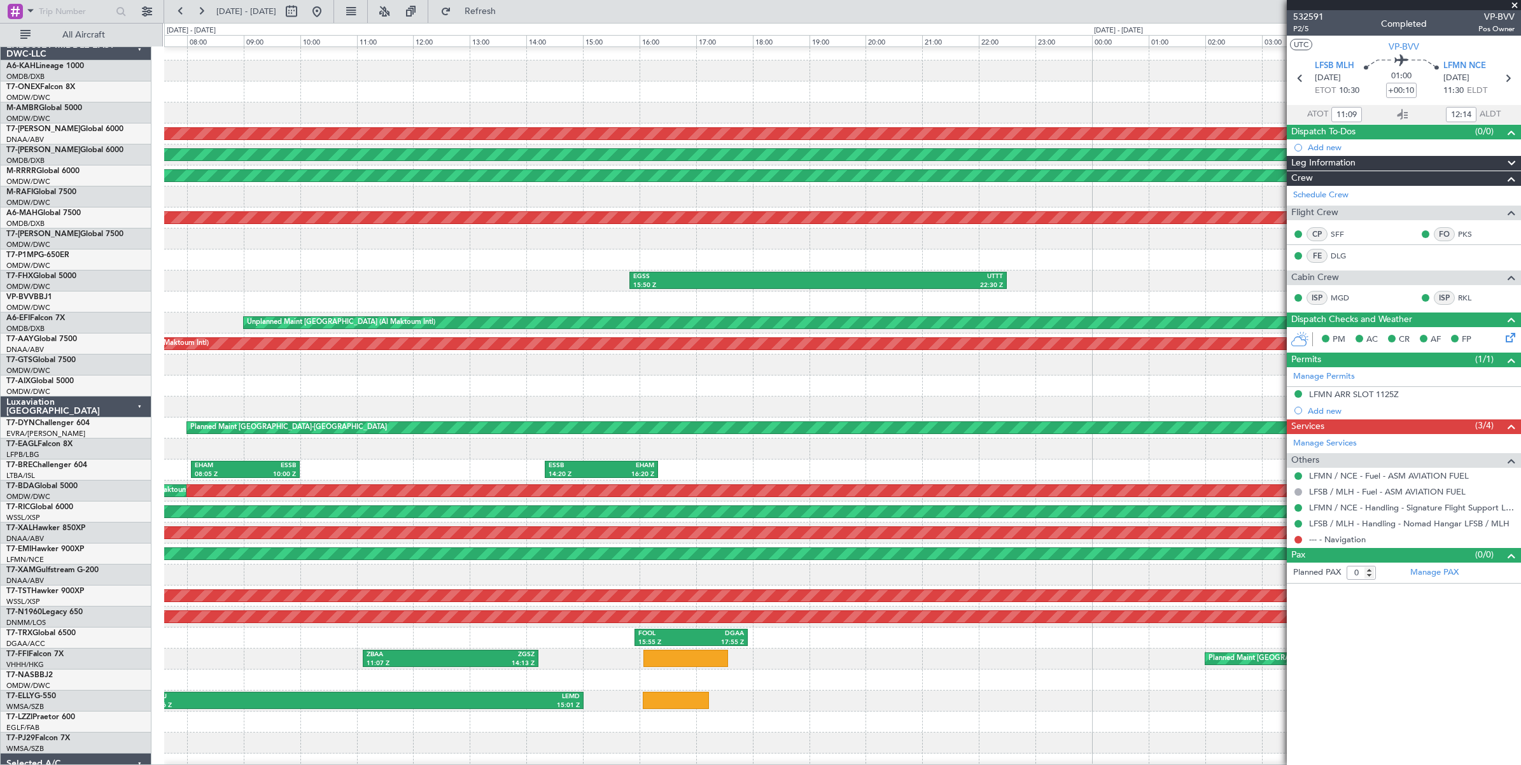
click at [1517, 2] on span at bounding box center [1514, 5] width 13 height 11
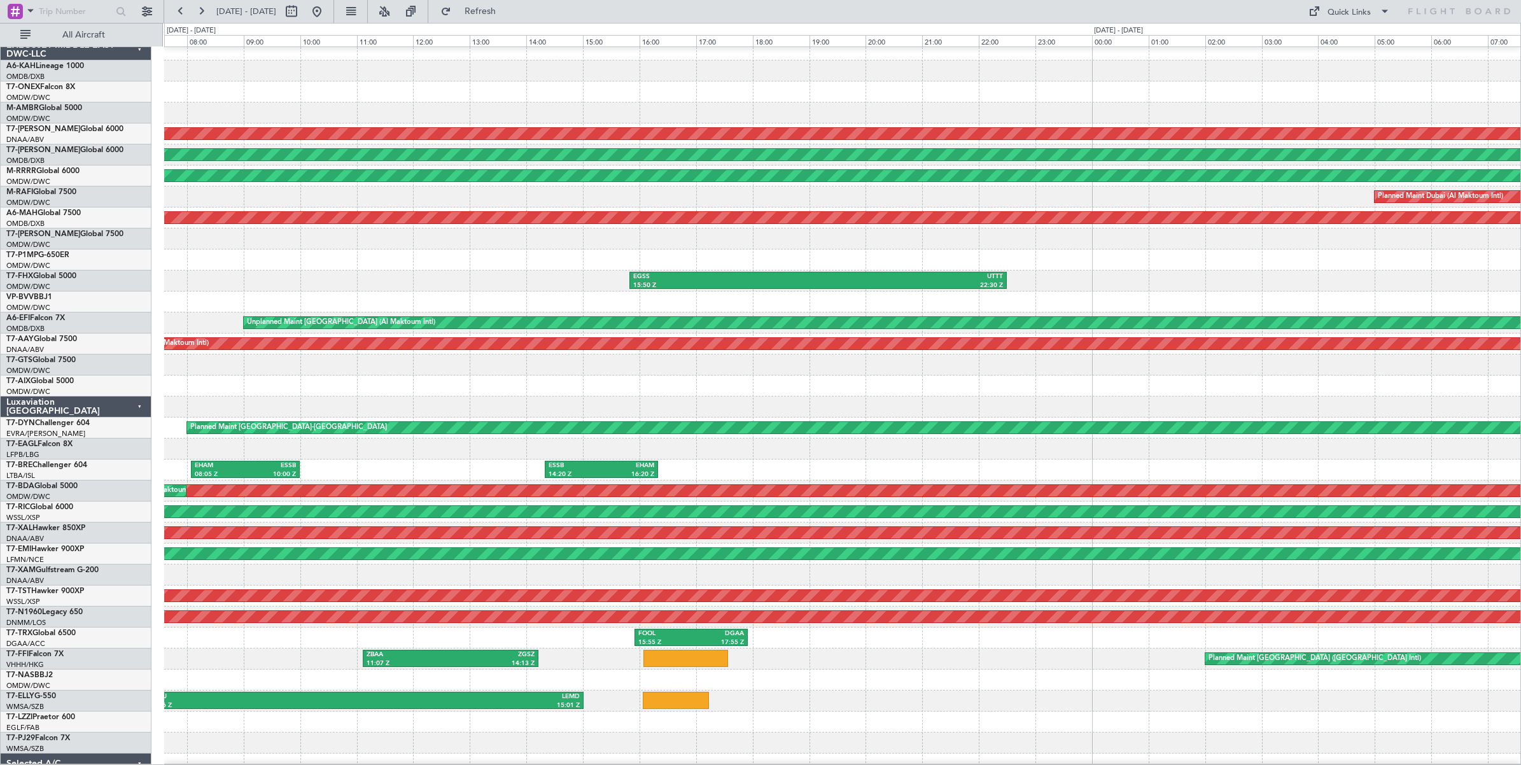
scroll to position [0, 0]
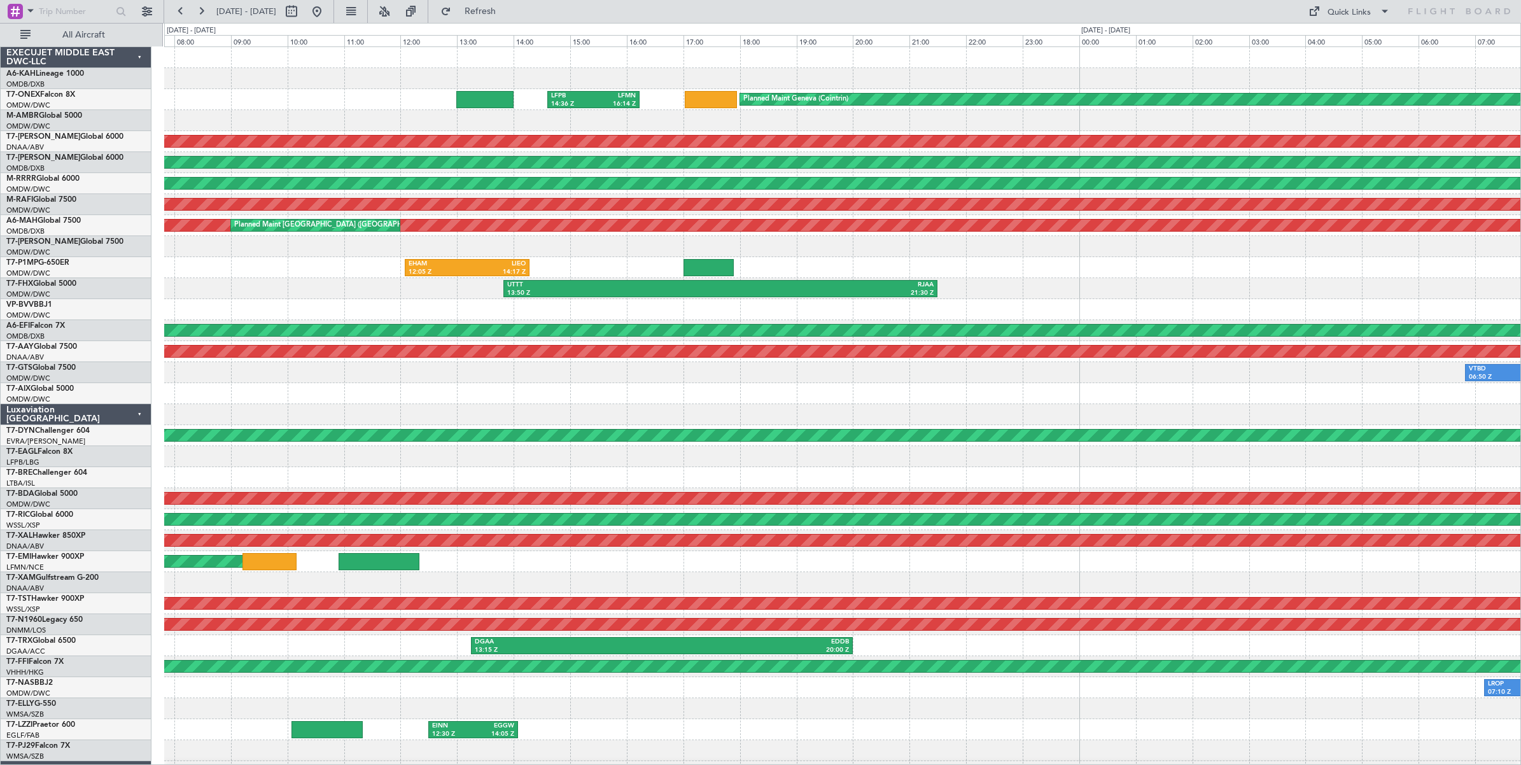
click at [141, 148] on div "LFPB 14:36 Z LFMN 16:14 Z Planned Maint Geneva ([GEOGRAPHIC_DATA]) Unplanned Ma…" at bounding box center [760, 394] width 1521 height 742
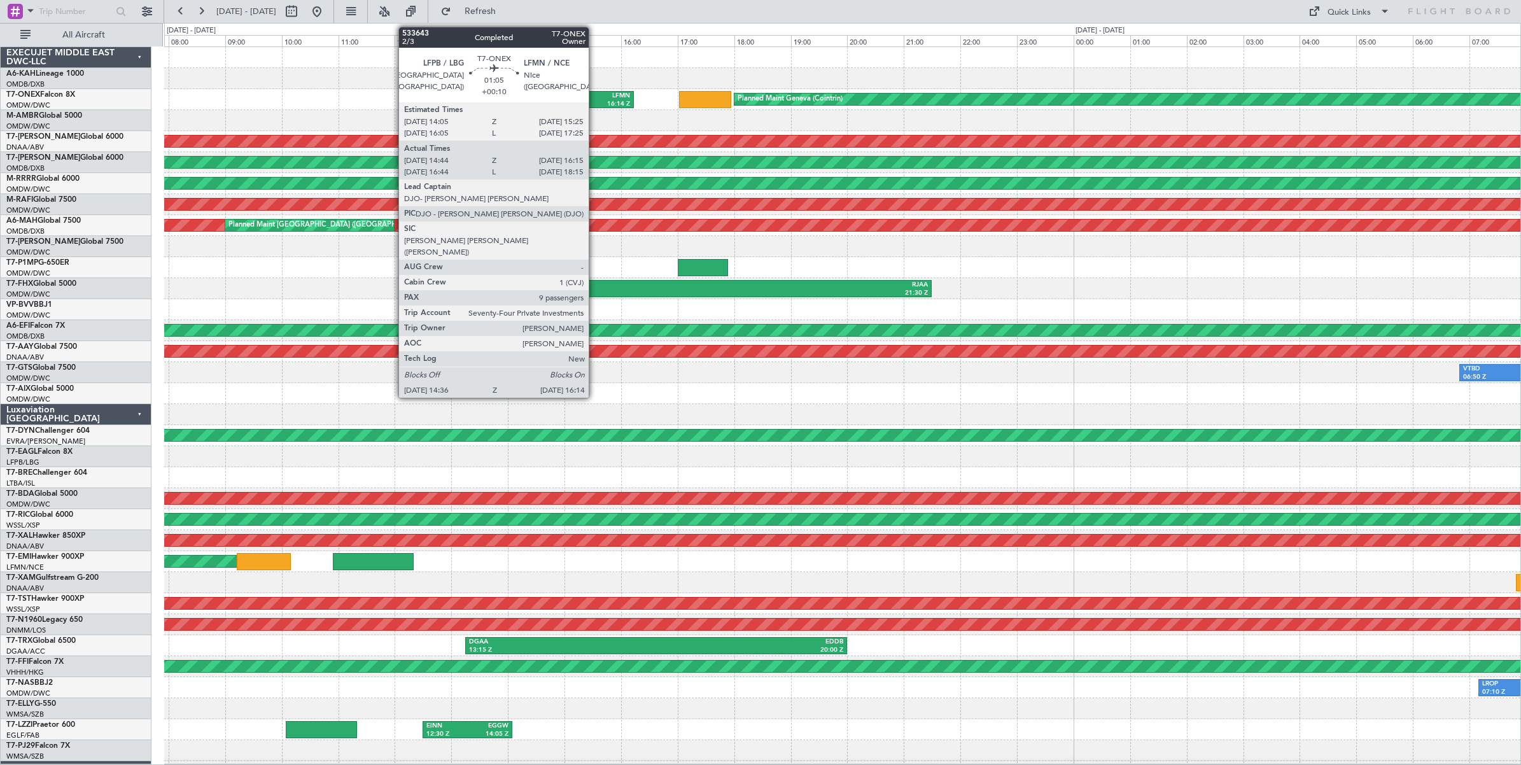
click at [595, 97] on div "LFMN" at bounding box center [608, 96] width 43 height 9
click at [596, 102] on div "16:14 Z" at bounding box center [608, 104] width 43 height 9
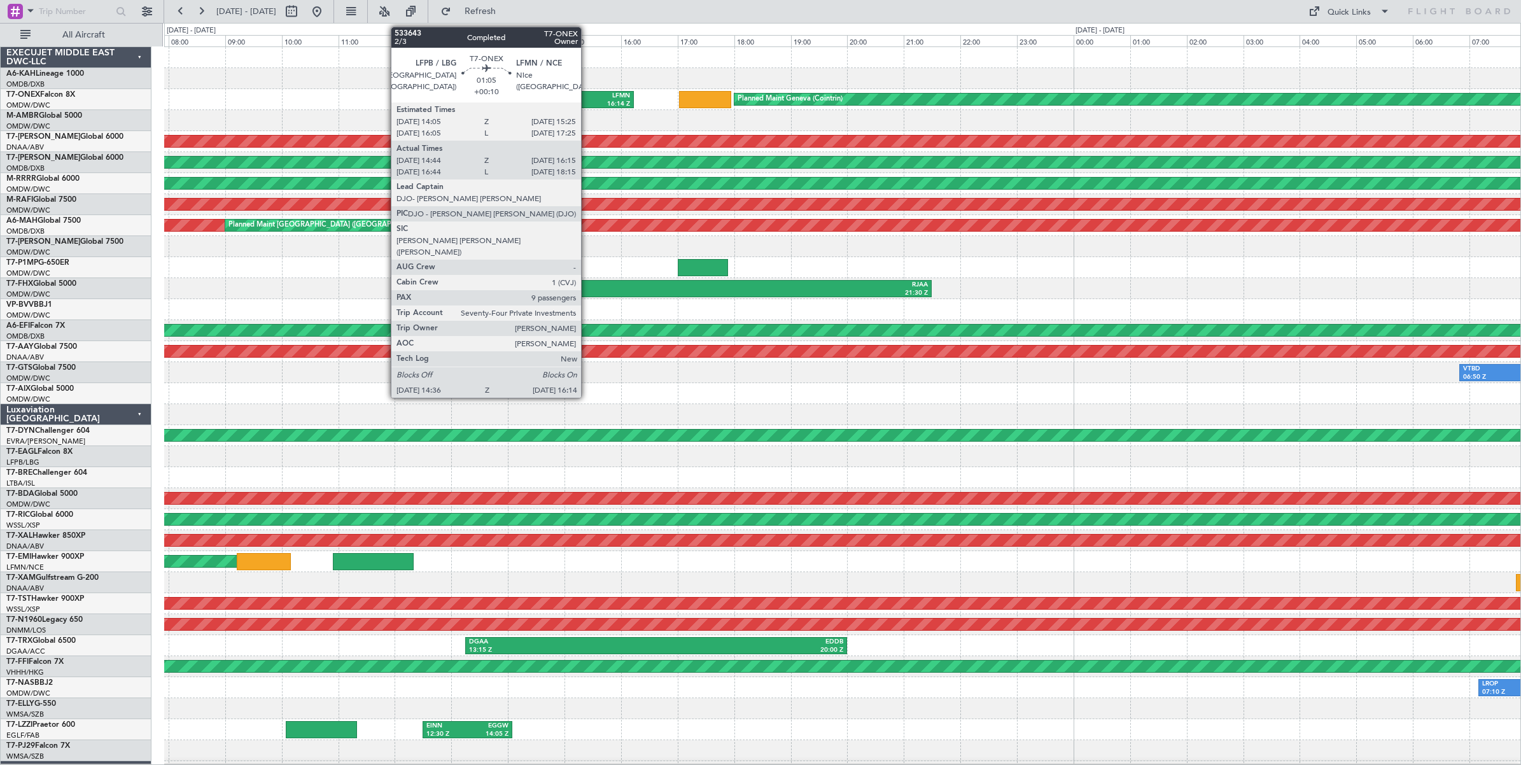
click at [587, 99] on div "LFMN" at bounding box center [608, 96] width 43 height 9
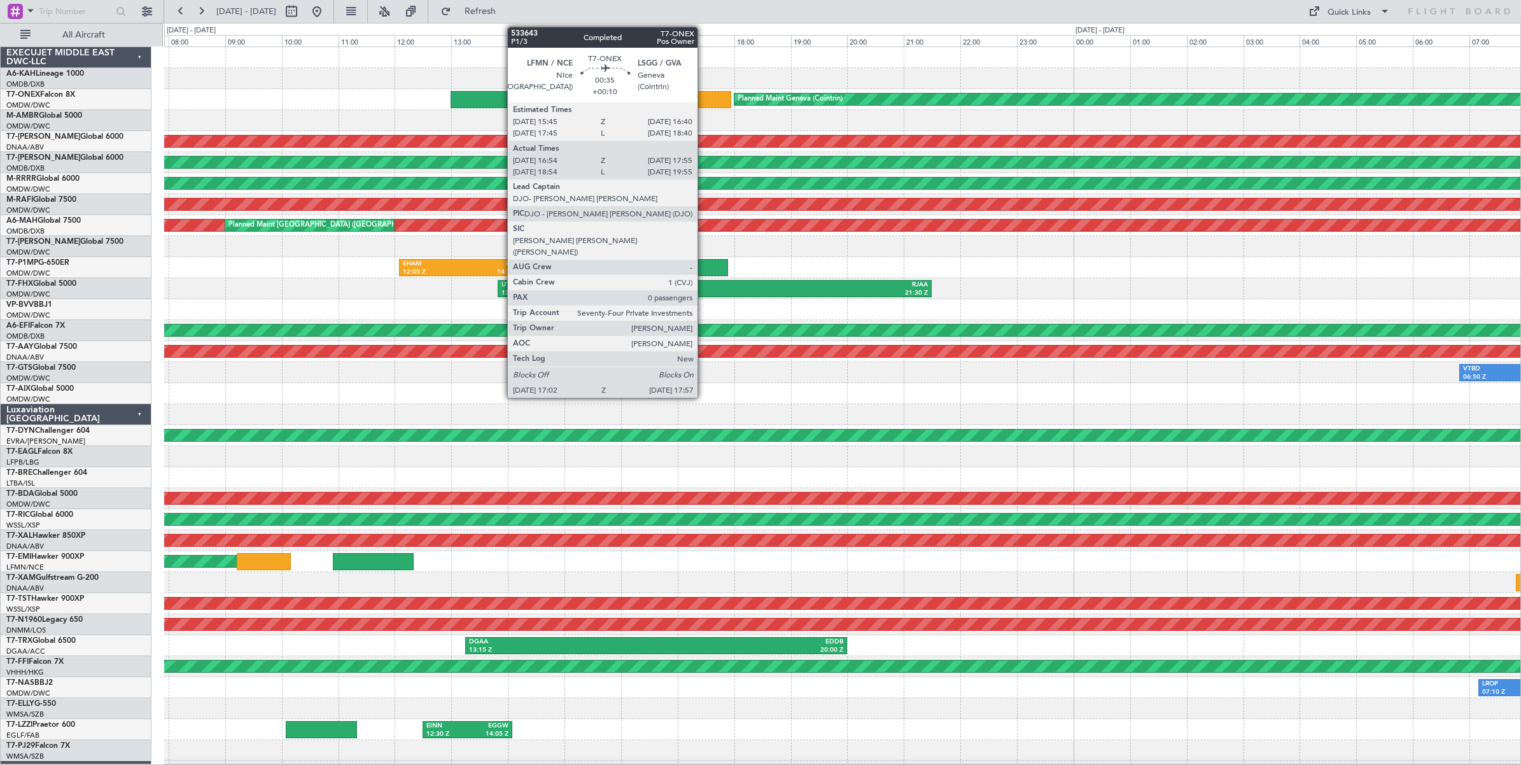
click at [704, 101] on div at bounding box center [705, 99] width 52 height 17
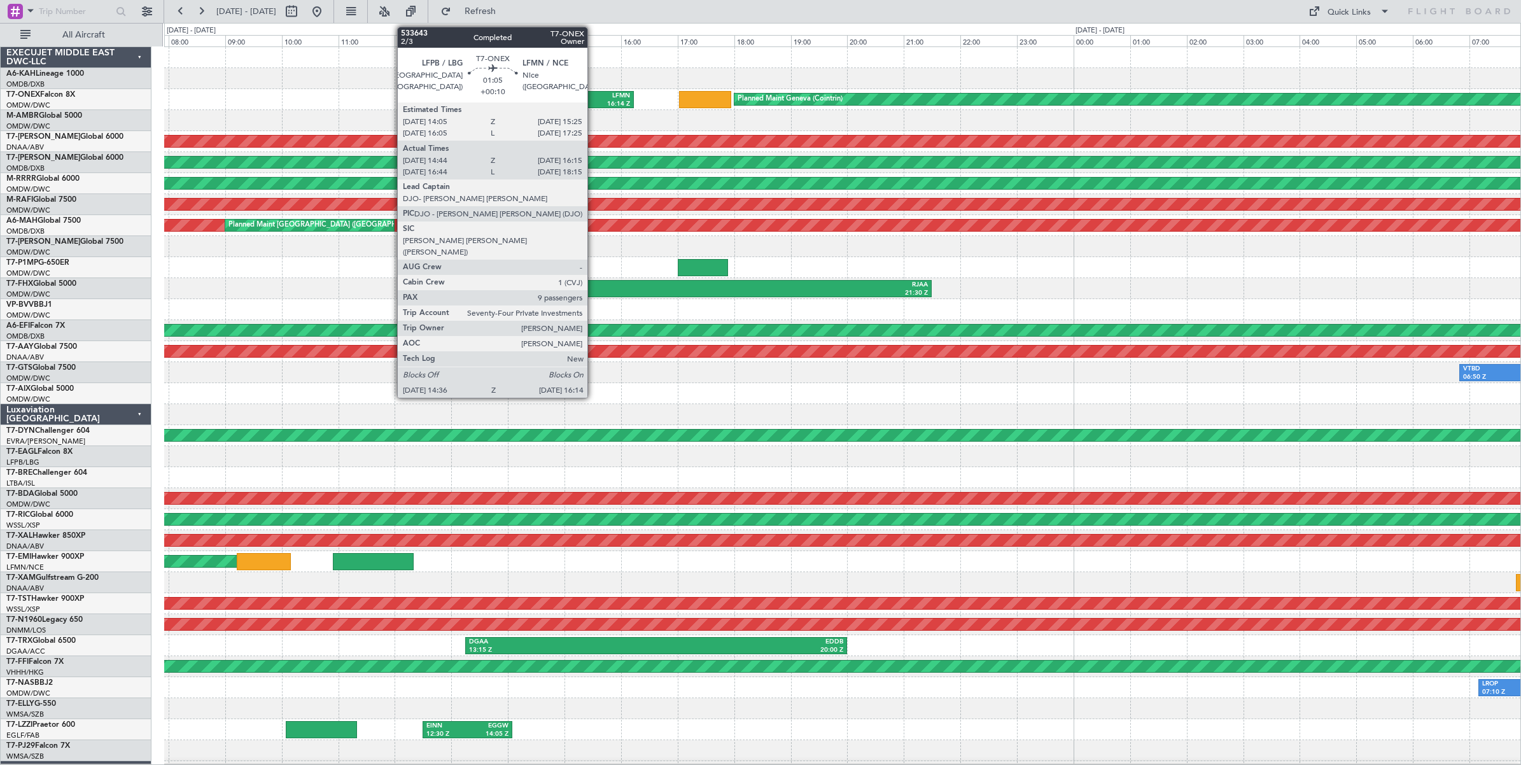
click at [594, 97] on div "LFMN" at bounding box center [608, 96] width 43 height 9
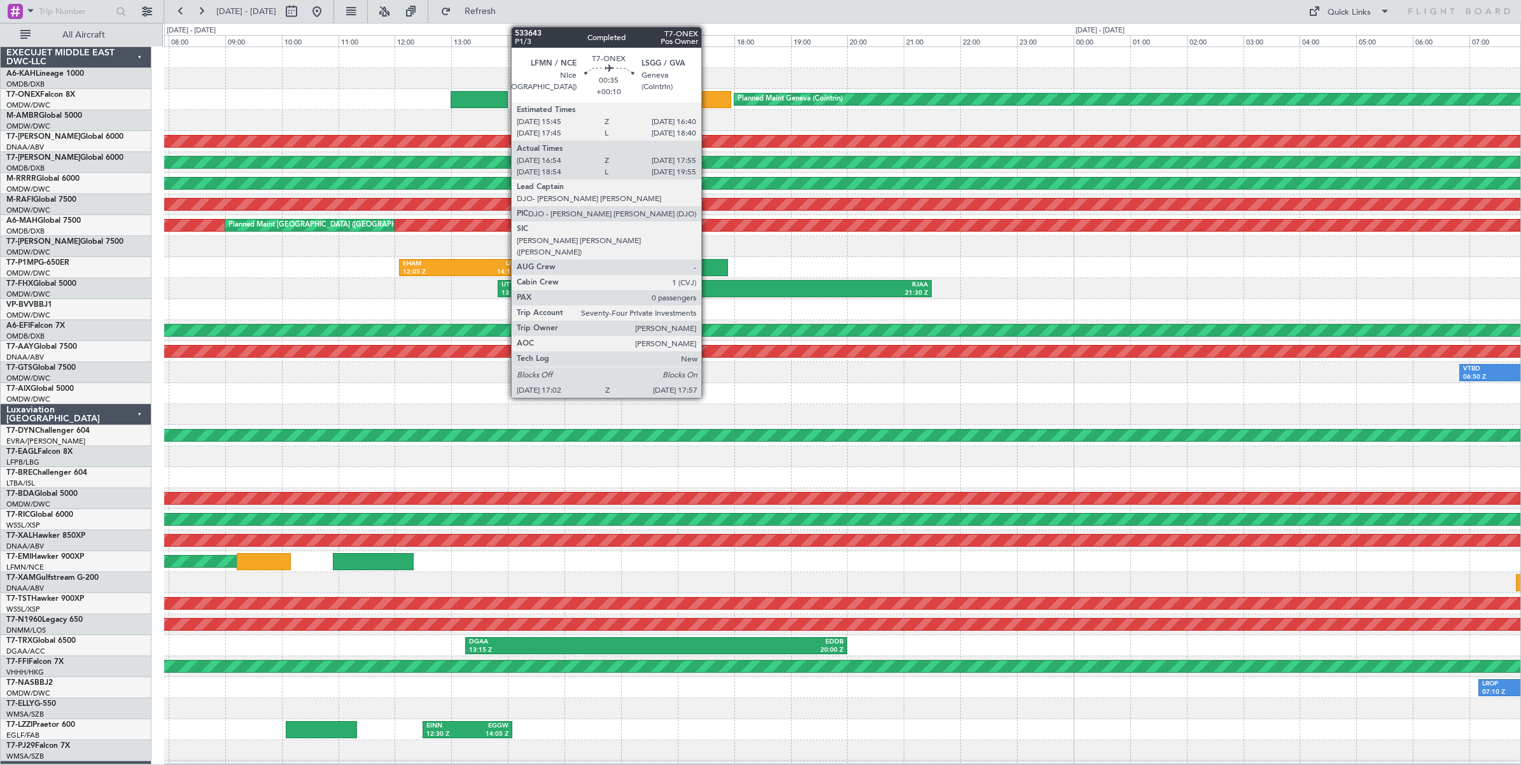
click at [708, 102] on div at bounding box center [705, 99] width 52 height 17
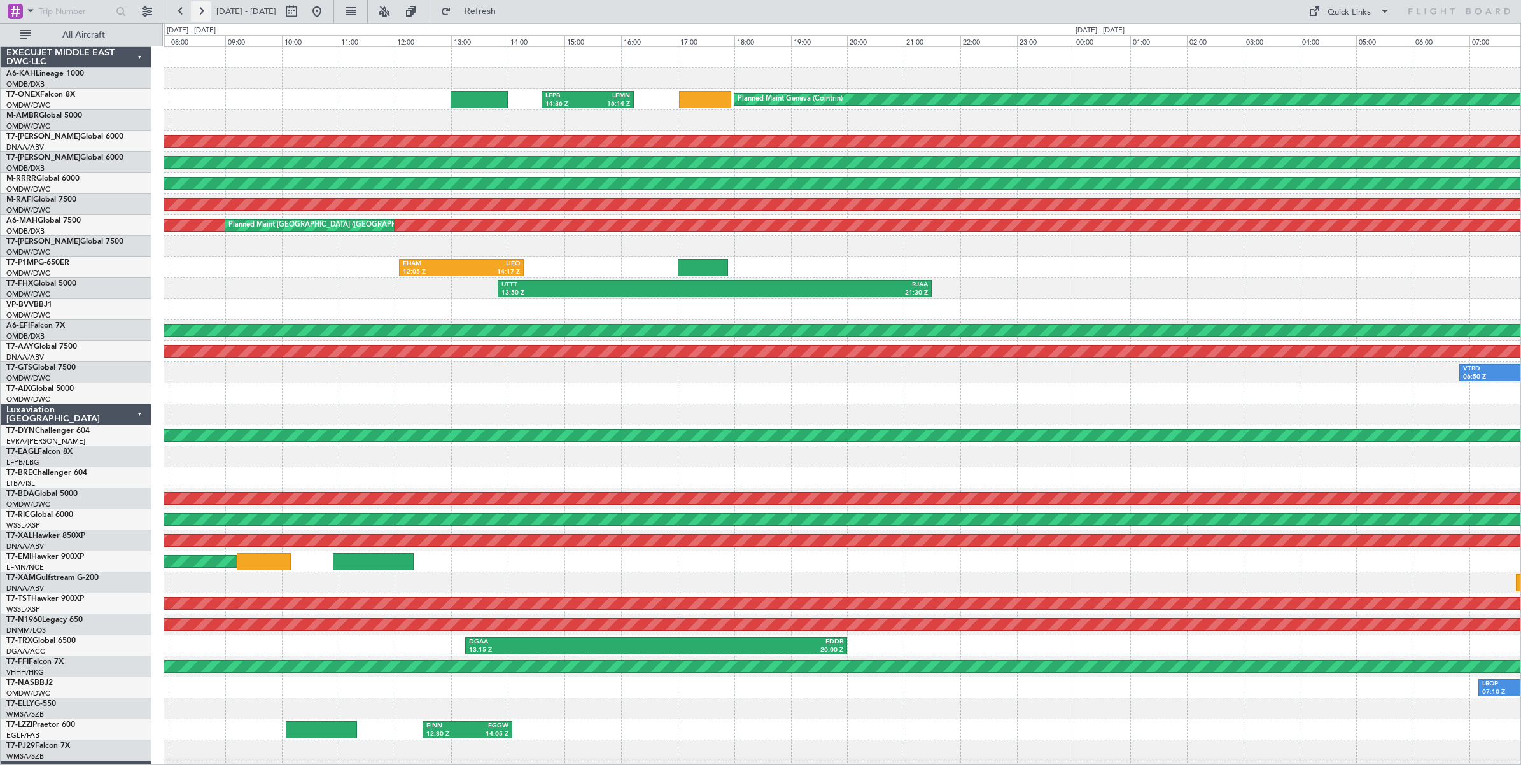
click at [199, 13] on button at bounding box center [201, 11] width 20 height 20
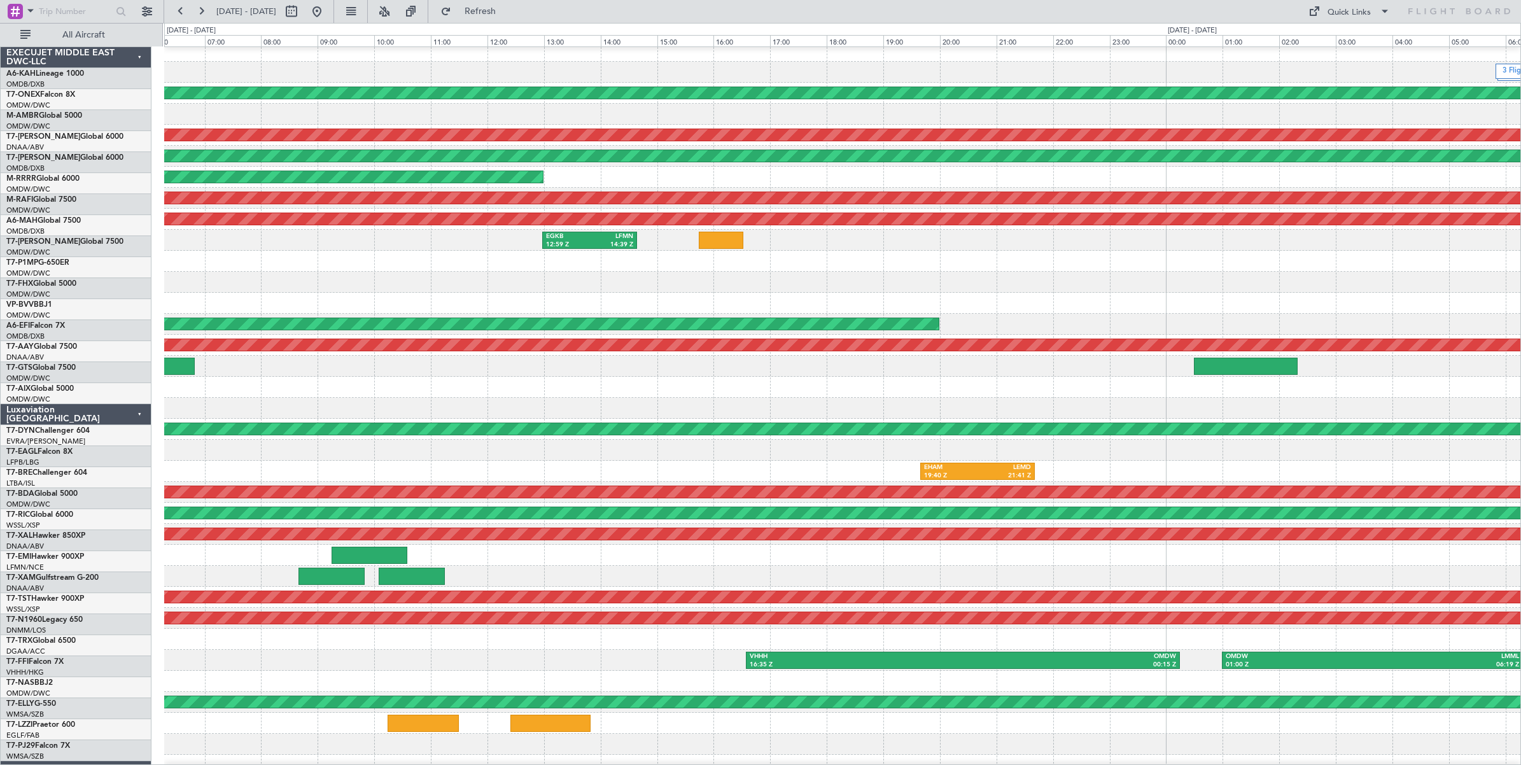
scroll to position [6, 0]
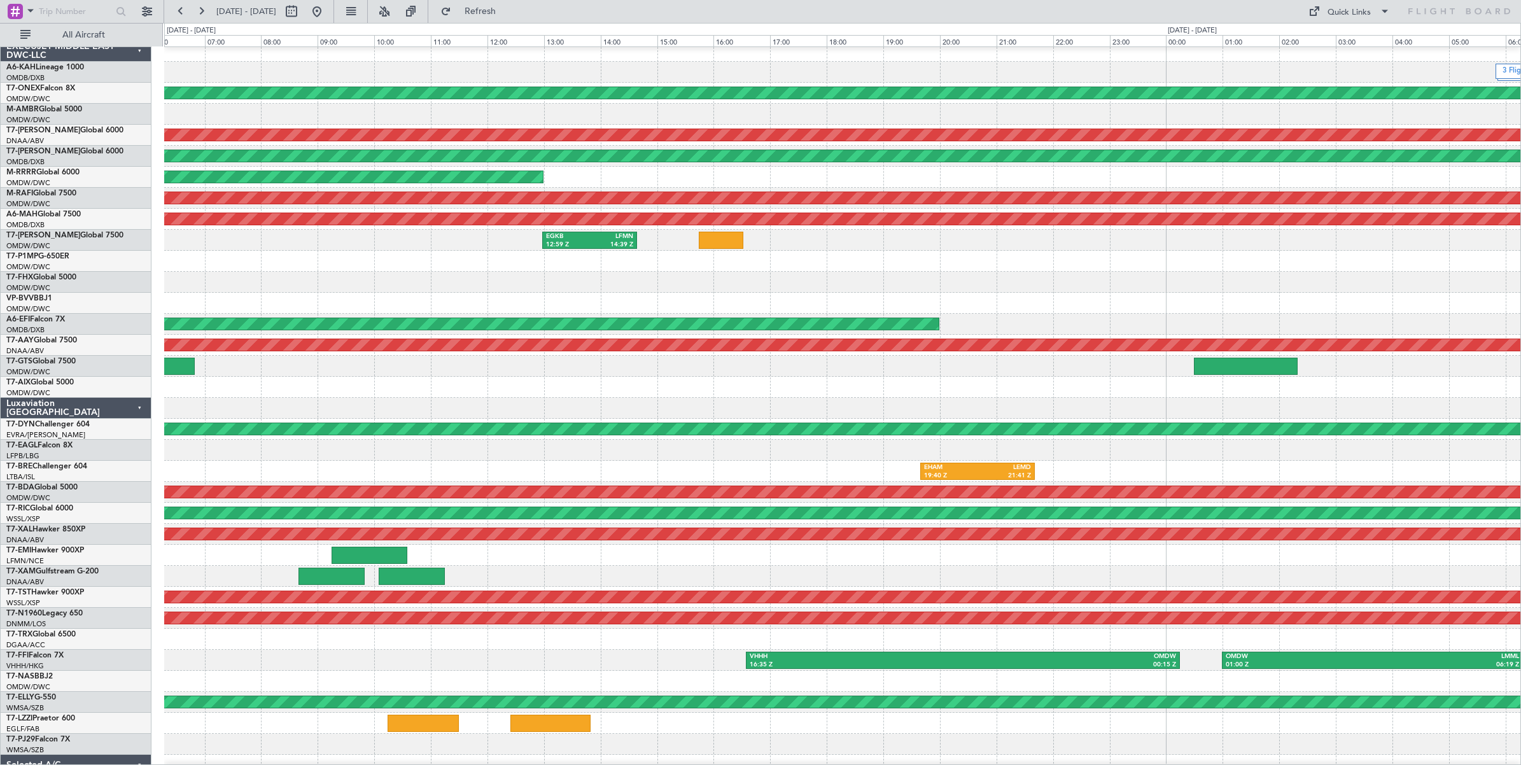
click at [136, 278] on div "3 Flight Legs Planned Maint Geneva ([GEOGRAPHIC_DATA]) Unplanned Maint [GEOGRAP…" at bounding box center [760, 394] width 1521 height 742
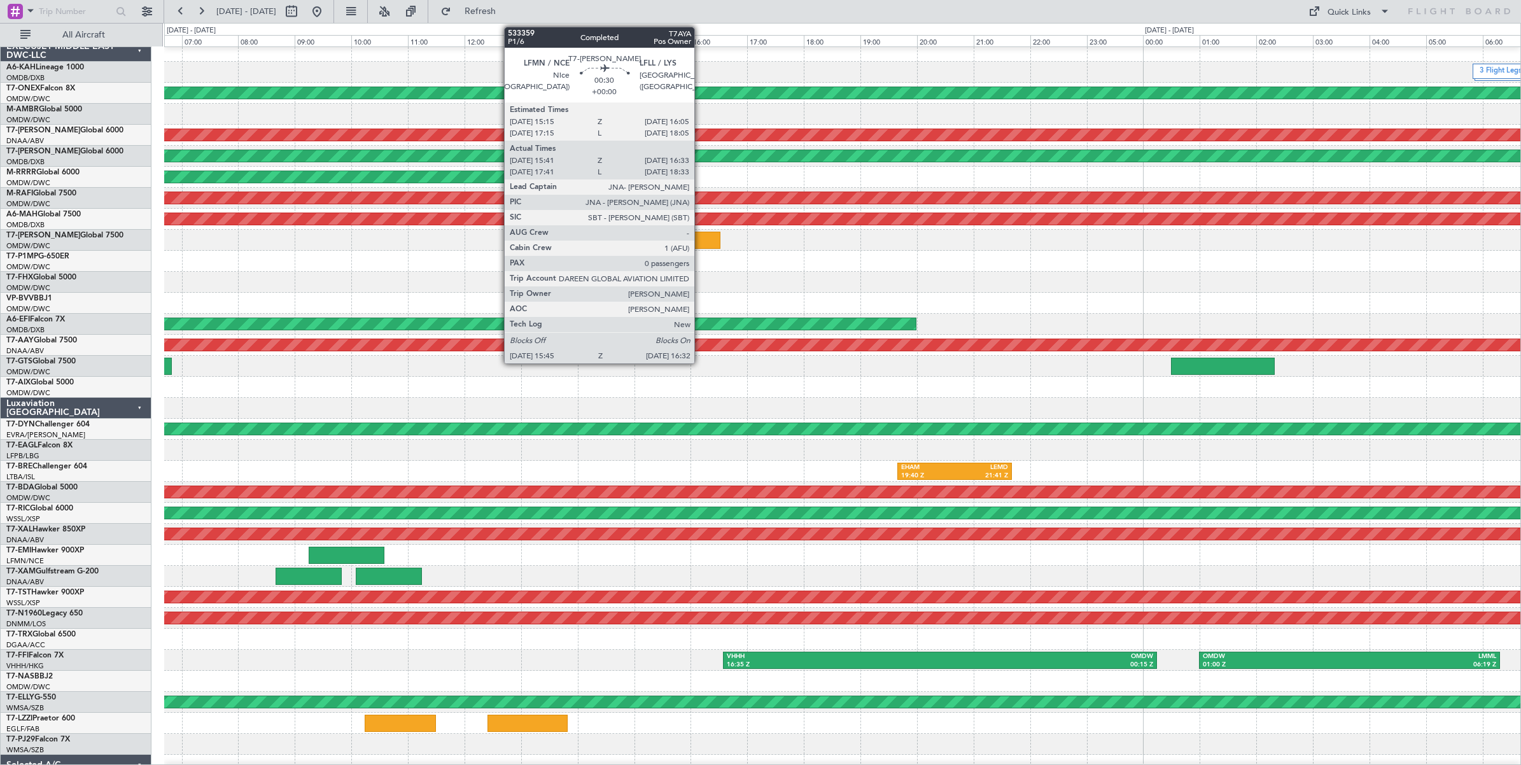
click at [701, 239] on div at bounding box center [698, 240] width 45 height 17
click at [694, 243] on div at bounding box center [698, 240] width 45 height 17
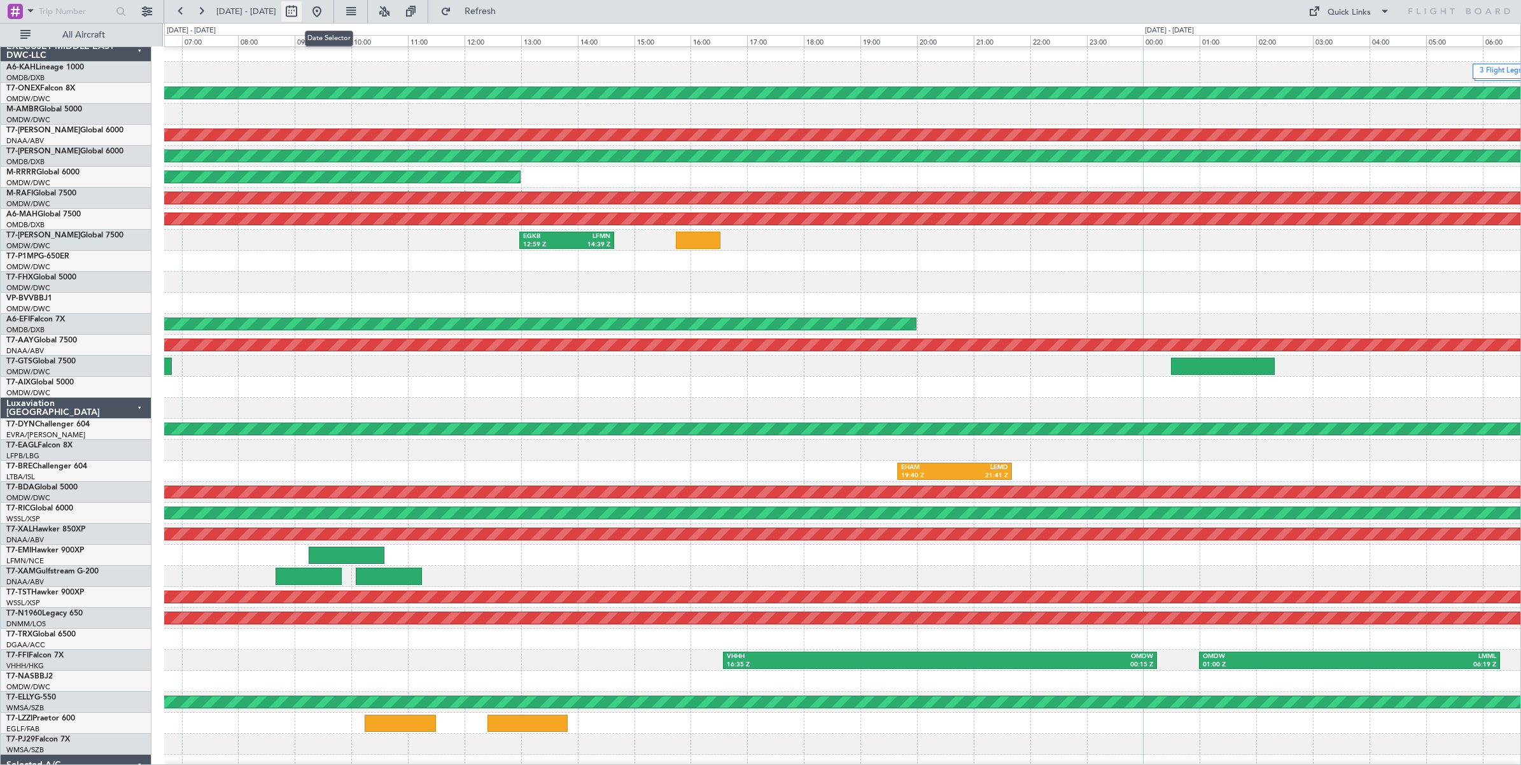
click at [302, 13] on button at bounding box center [291, 11] width 20 height 20
select select "7"
select select "2025"
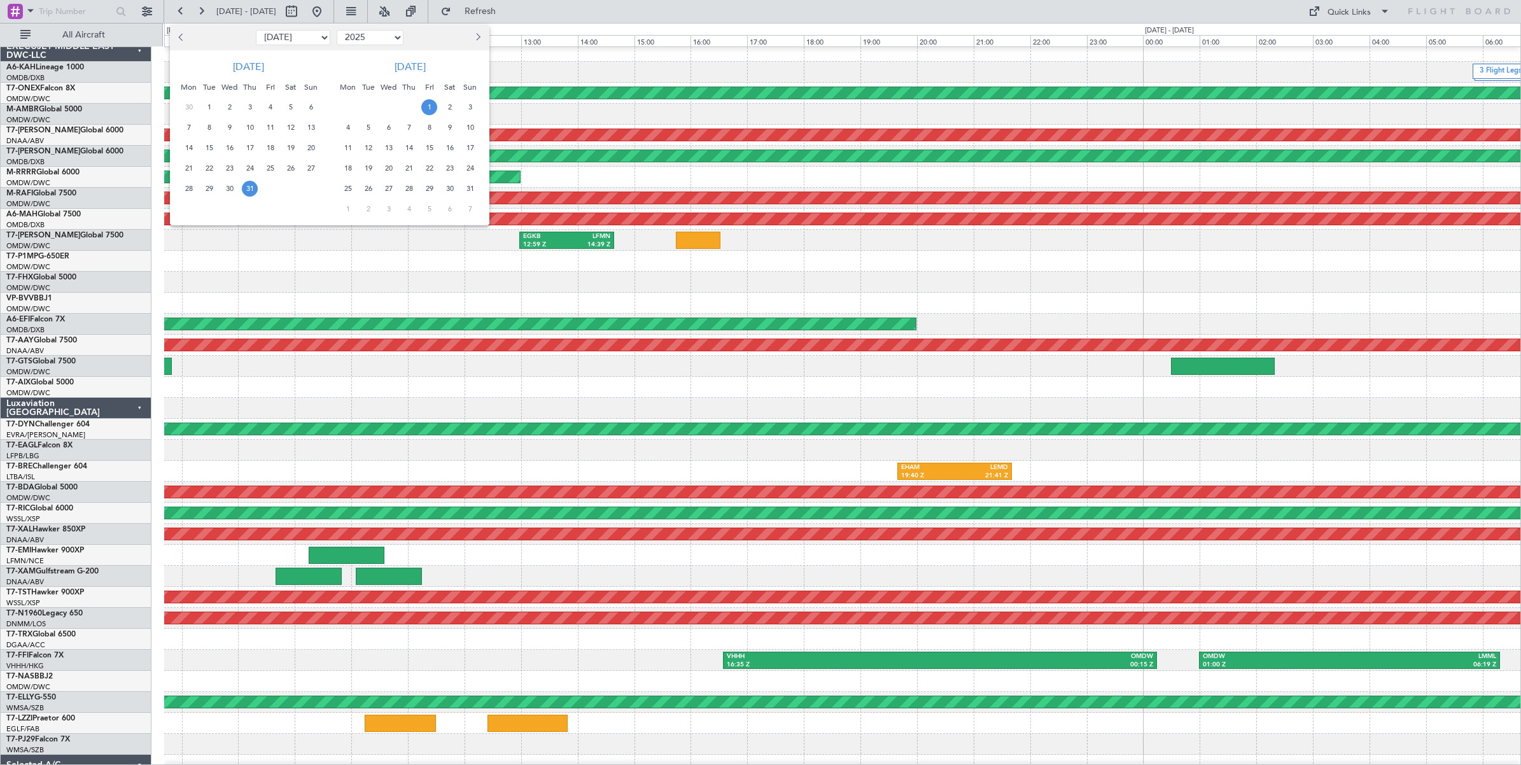
click at [252, 148] on span "17" at bounding box center [250, 148] width 16 height 16
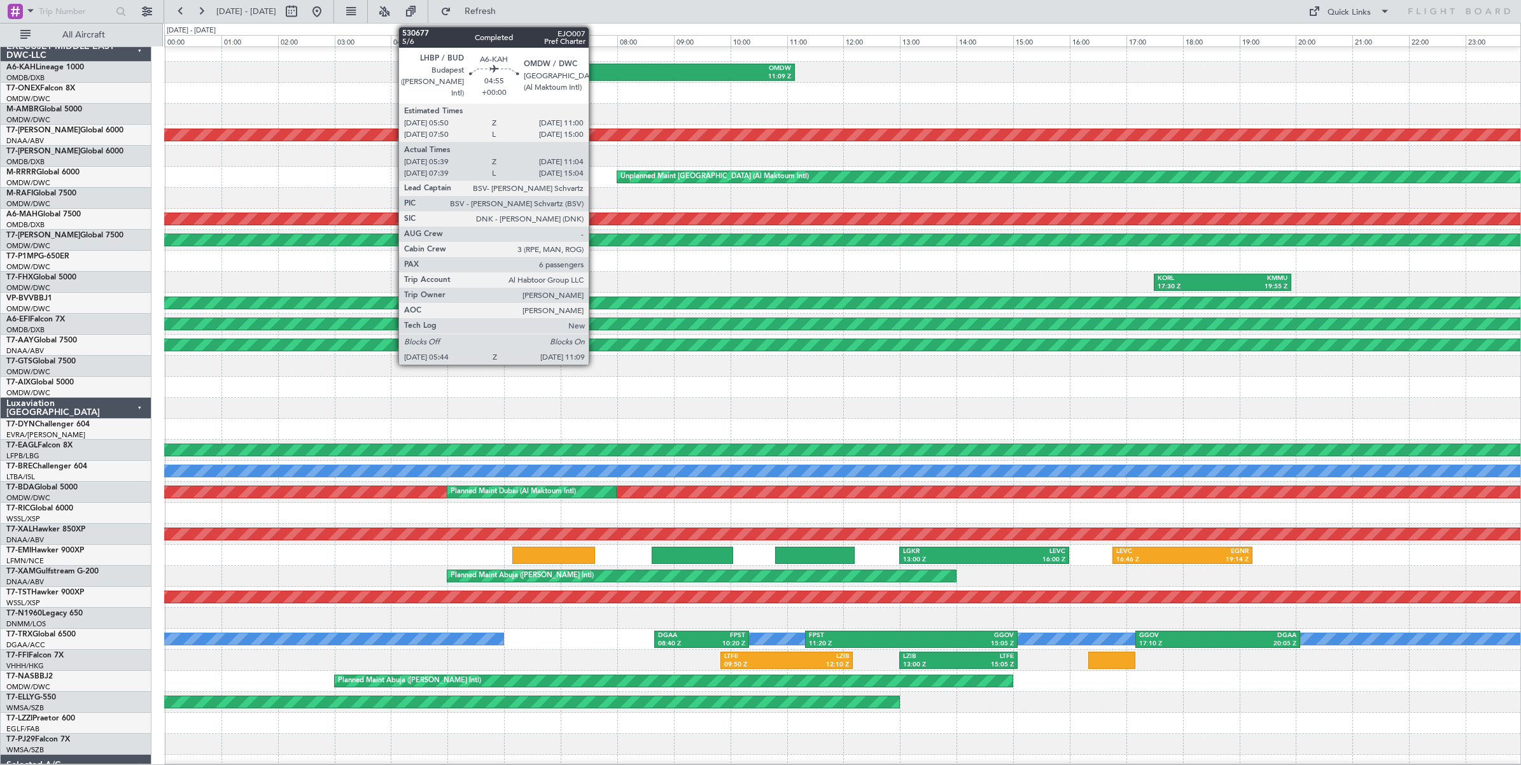
click at [595, 76] on div "05:44 Z" at bounding box center [568, 77] width 150 height 9
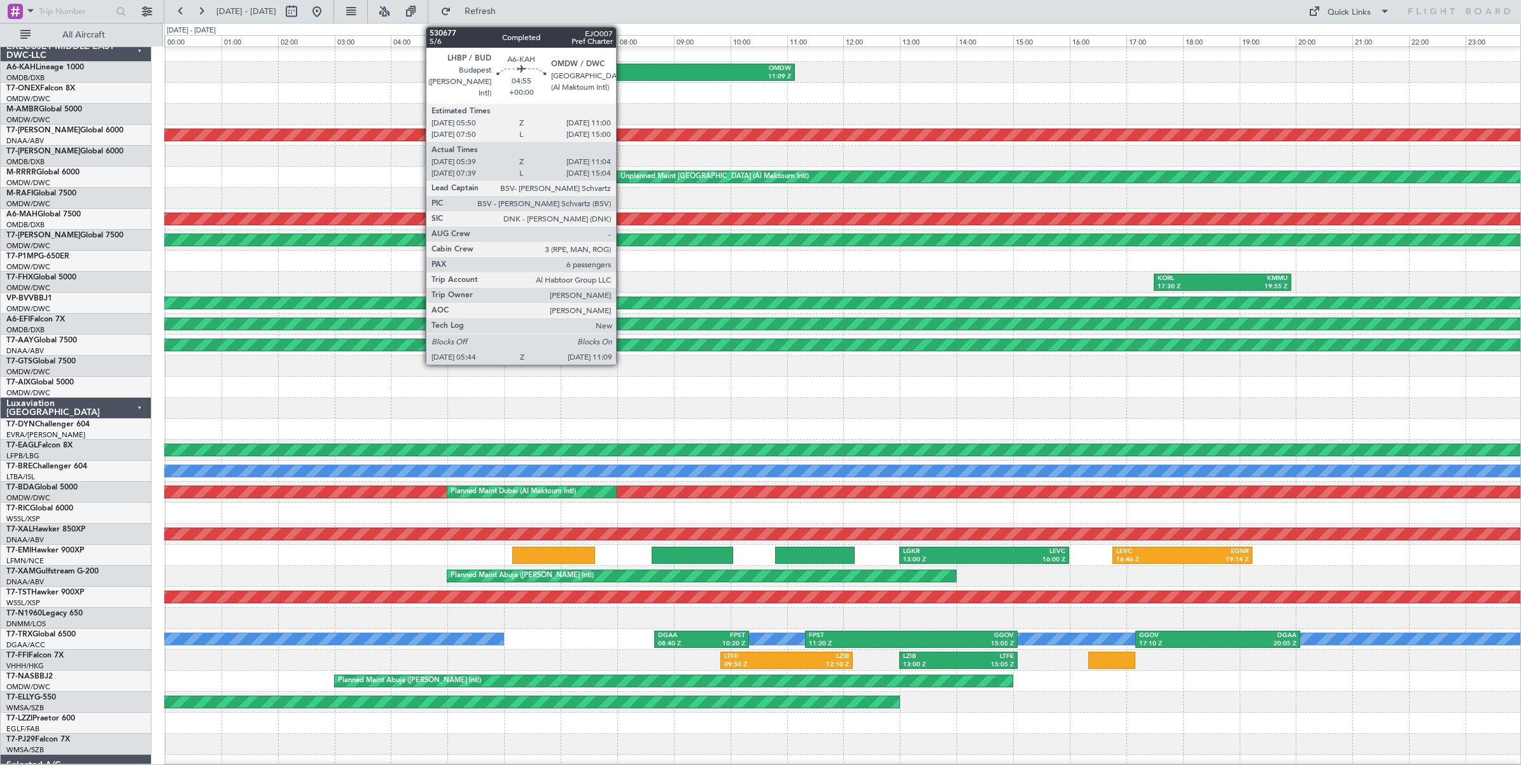
click at [622, 76] on div "05:44 Z" at bounding box center [568, 77] width 150 height 9
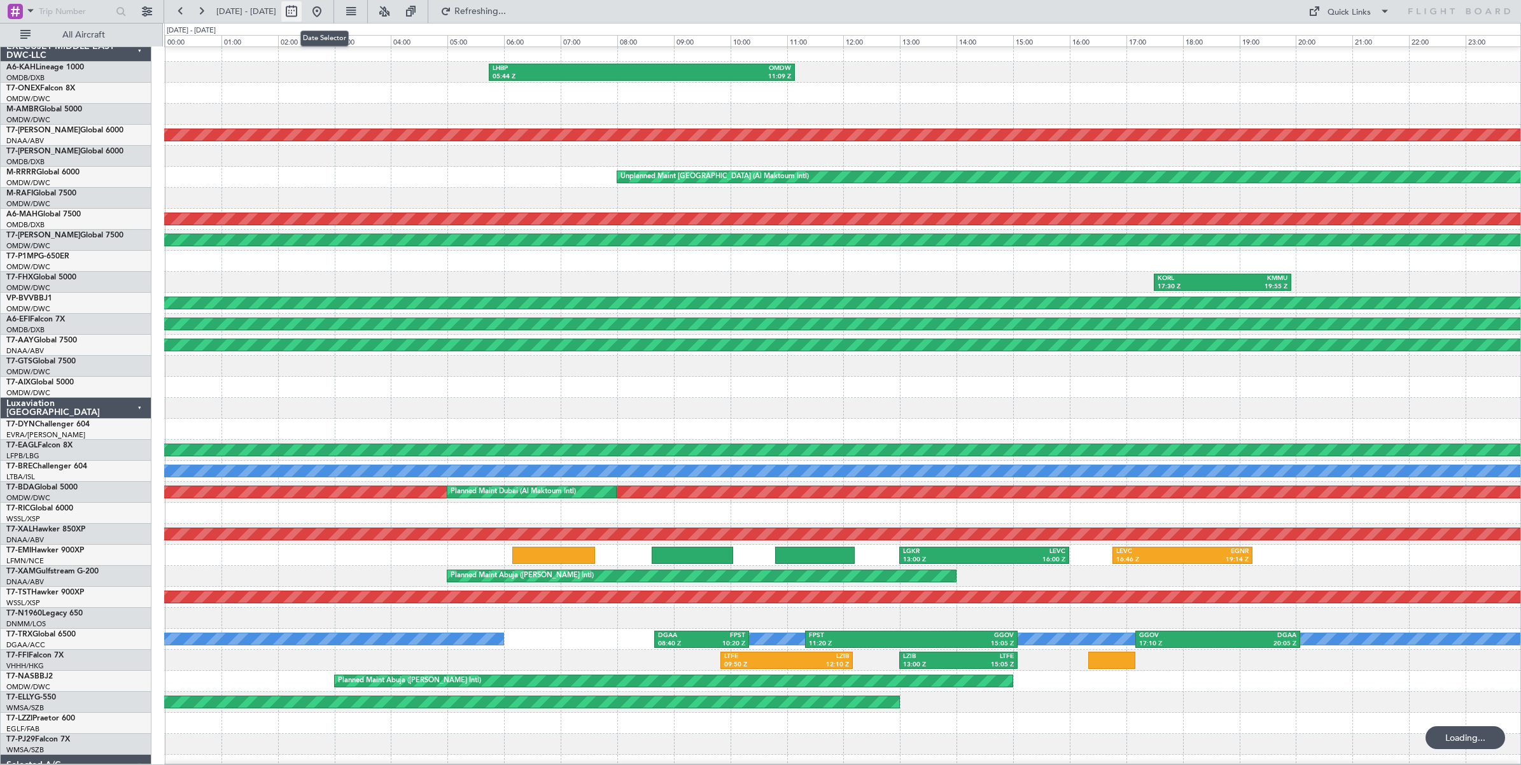
click at [302, 14] on button at bounding box center [291, 11] width 20 height 20
select select "7"
select select "2025"
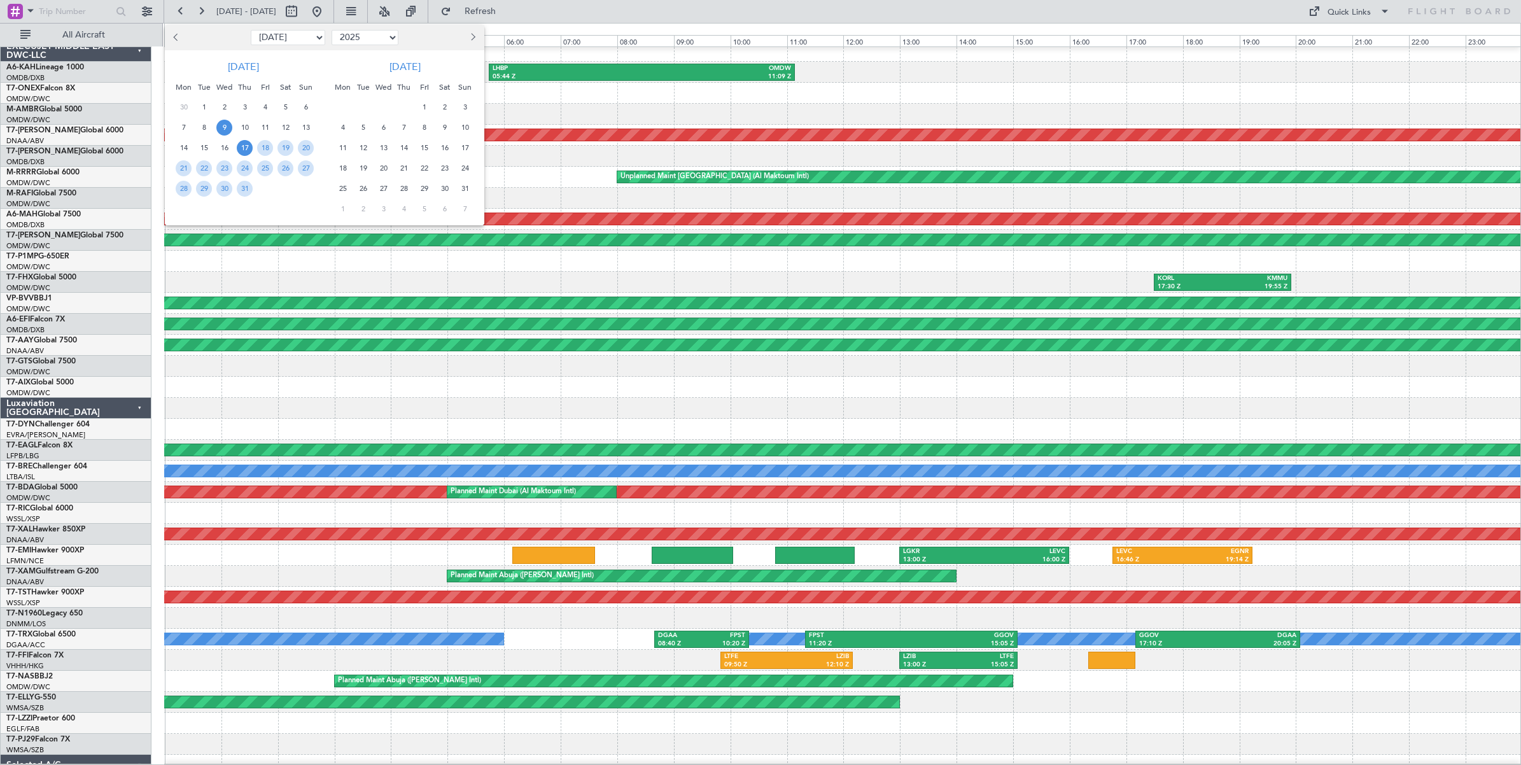
click at [226, 129] on span "9" at bounding box center [224, 128] width 16 height 16
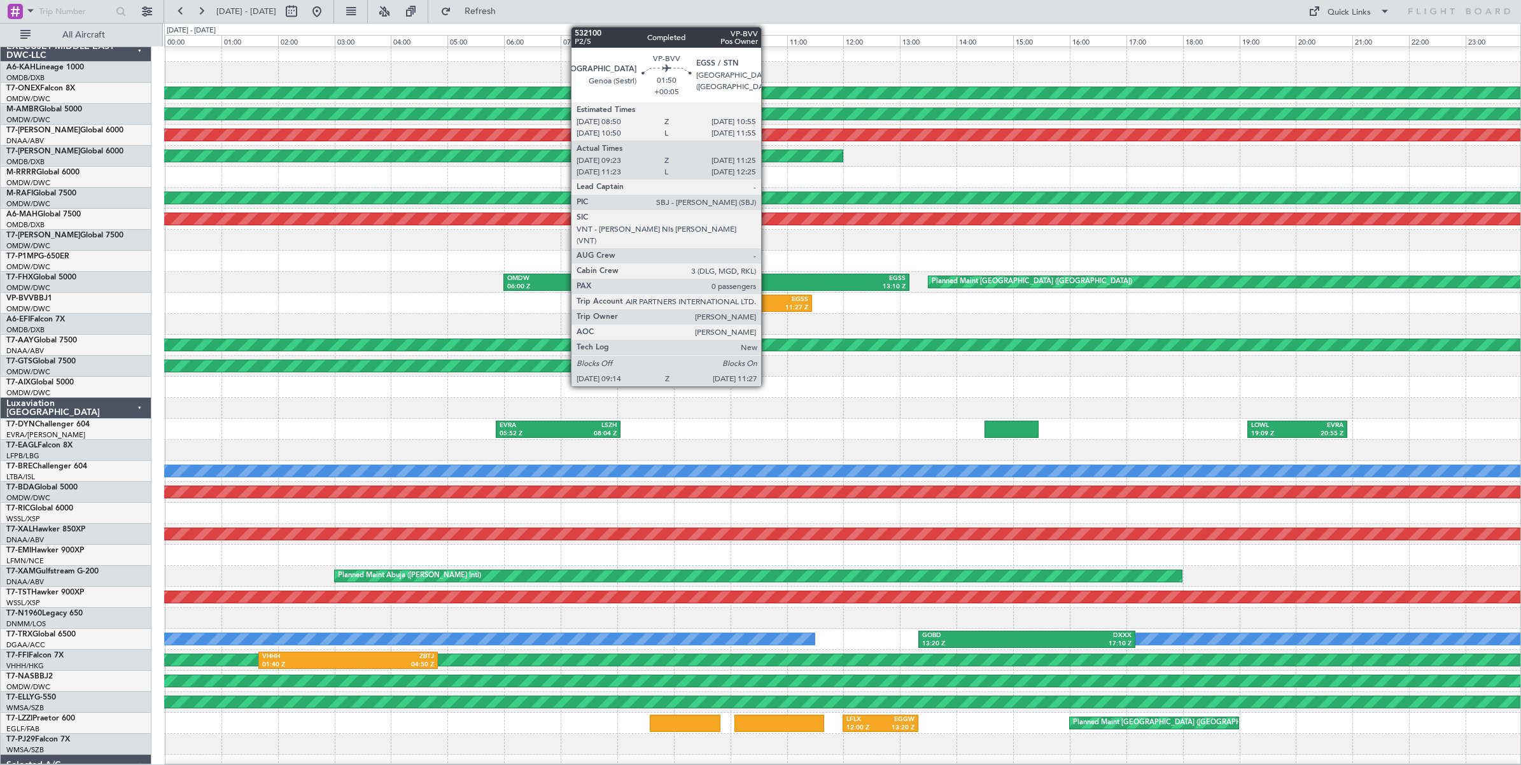
click at [768, 302] on div "EGSS" at bounding box center [778, 299] width 59 height 9
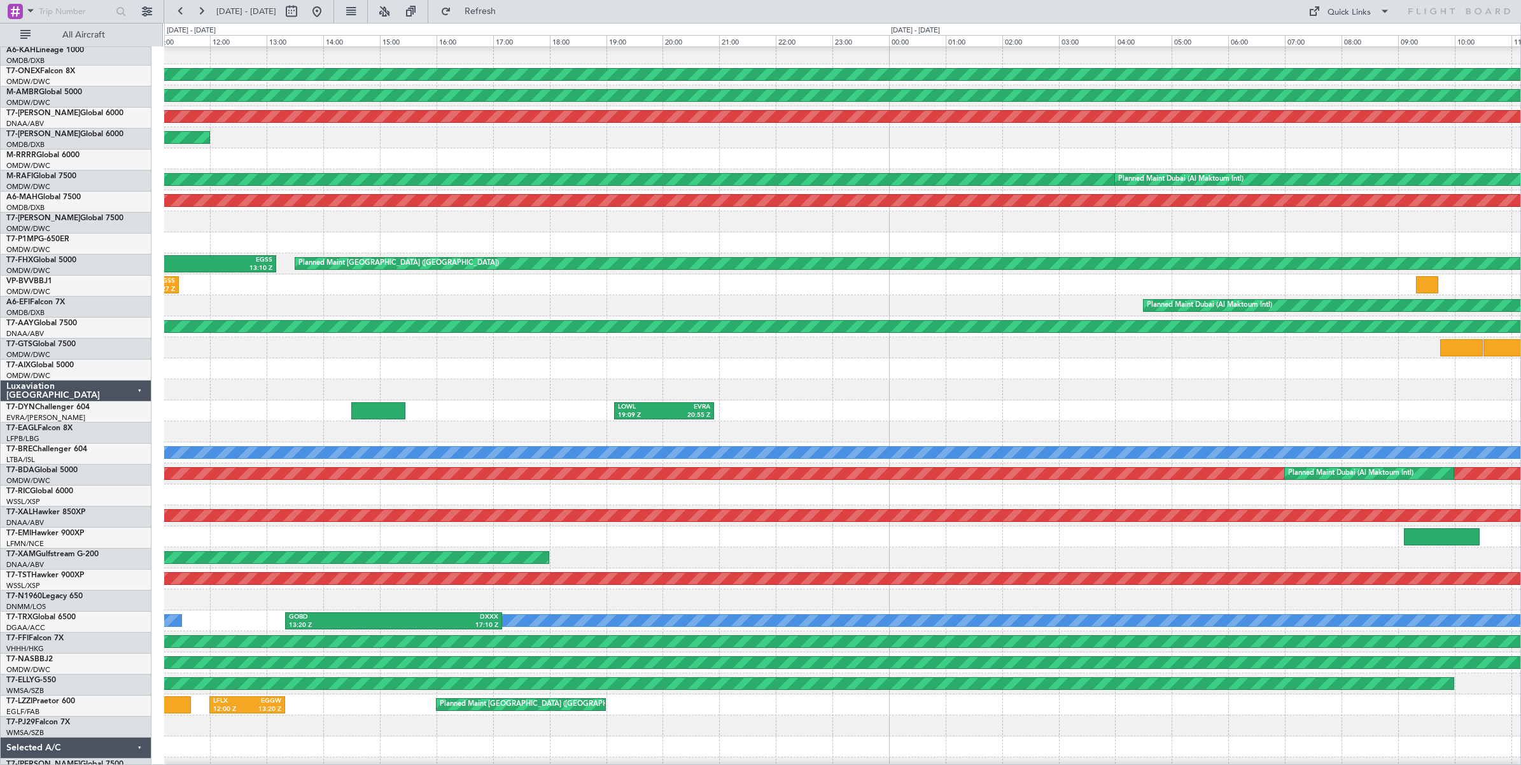
click at [388, 134] on div "Unplanned Maint [GEOGRAPHIC_DATA] ([GEOGRAPHIC_DATA] Intl) OMDB 15:30 Z UCFM 19…" at bounding box center [842, 137] width 1356 height 21
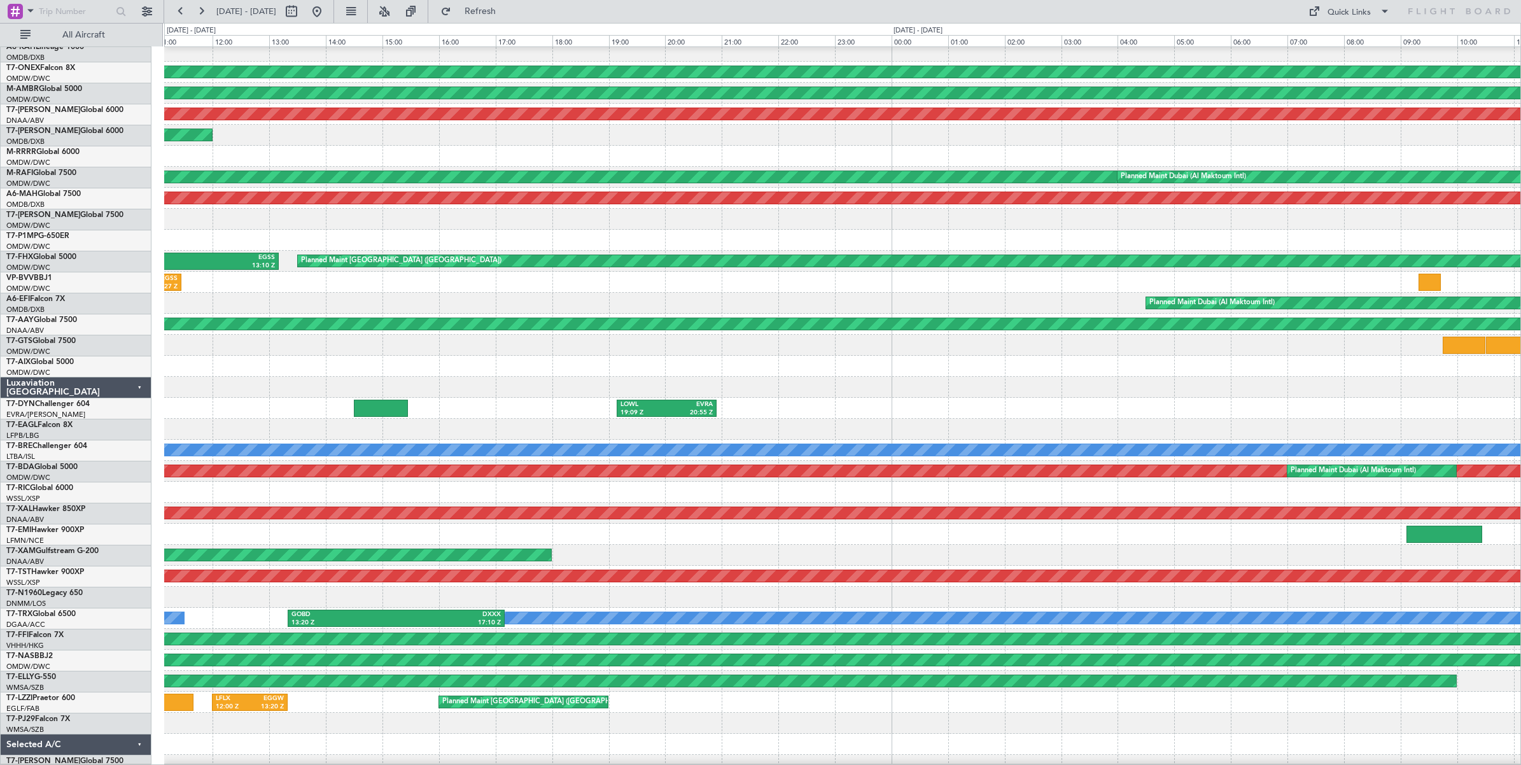
scroll to position [0, 0]
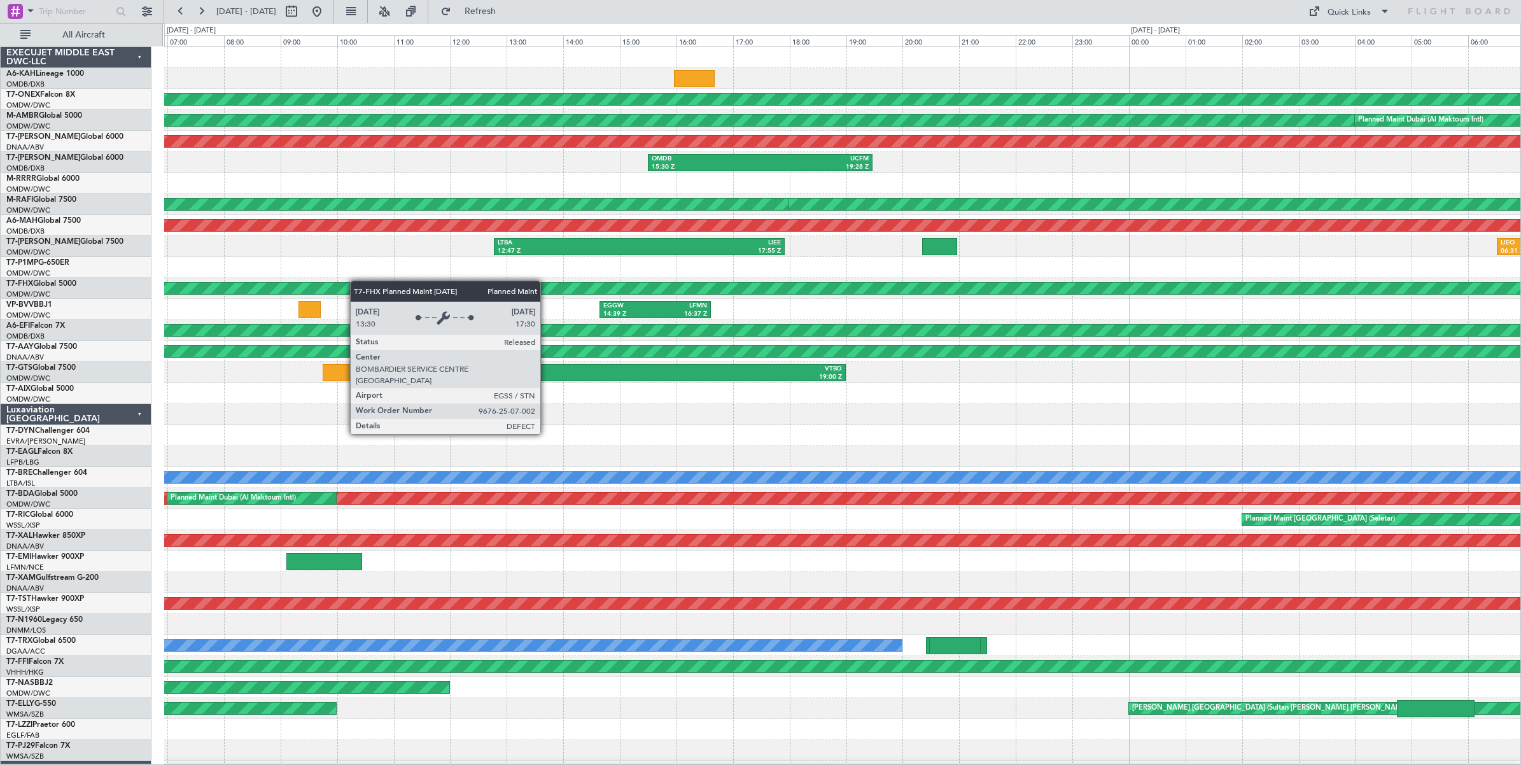
click at [252, 290] on div "EGGW 07:56 Z LHBP 10:29 Z Planned Maint Geneva ([GEOGRAPHIC_DATA]) Planned Main…" at bounding box center [842, 425] width 1356 height 756
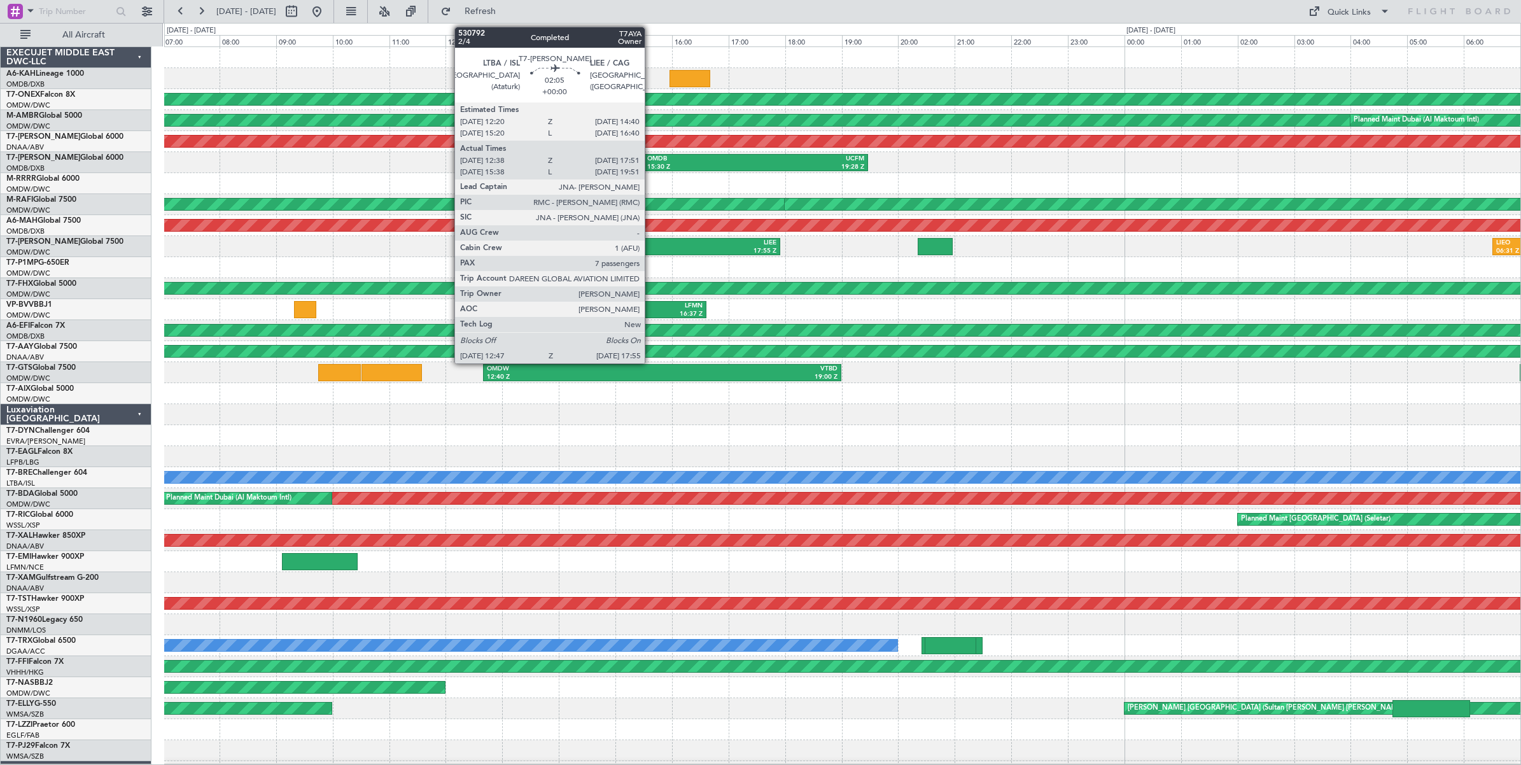
click at [651, 245] on div "LIEE" at bounding box center [705, 243] width 141 height 9
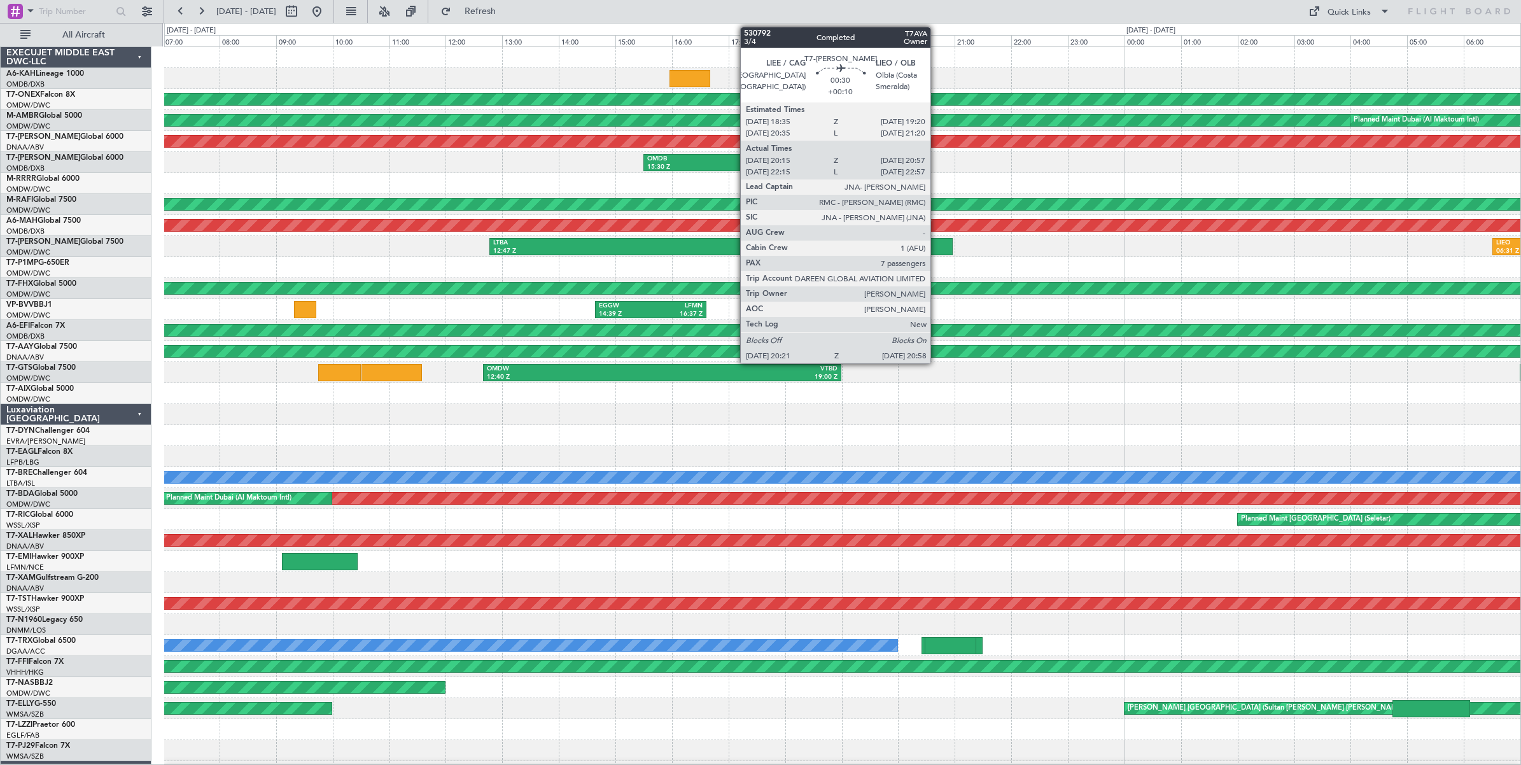
click at [937, 247] on div at bounding box center [935, 246] width 35 height 17
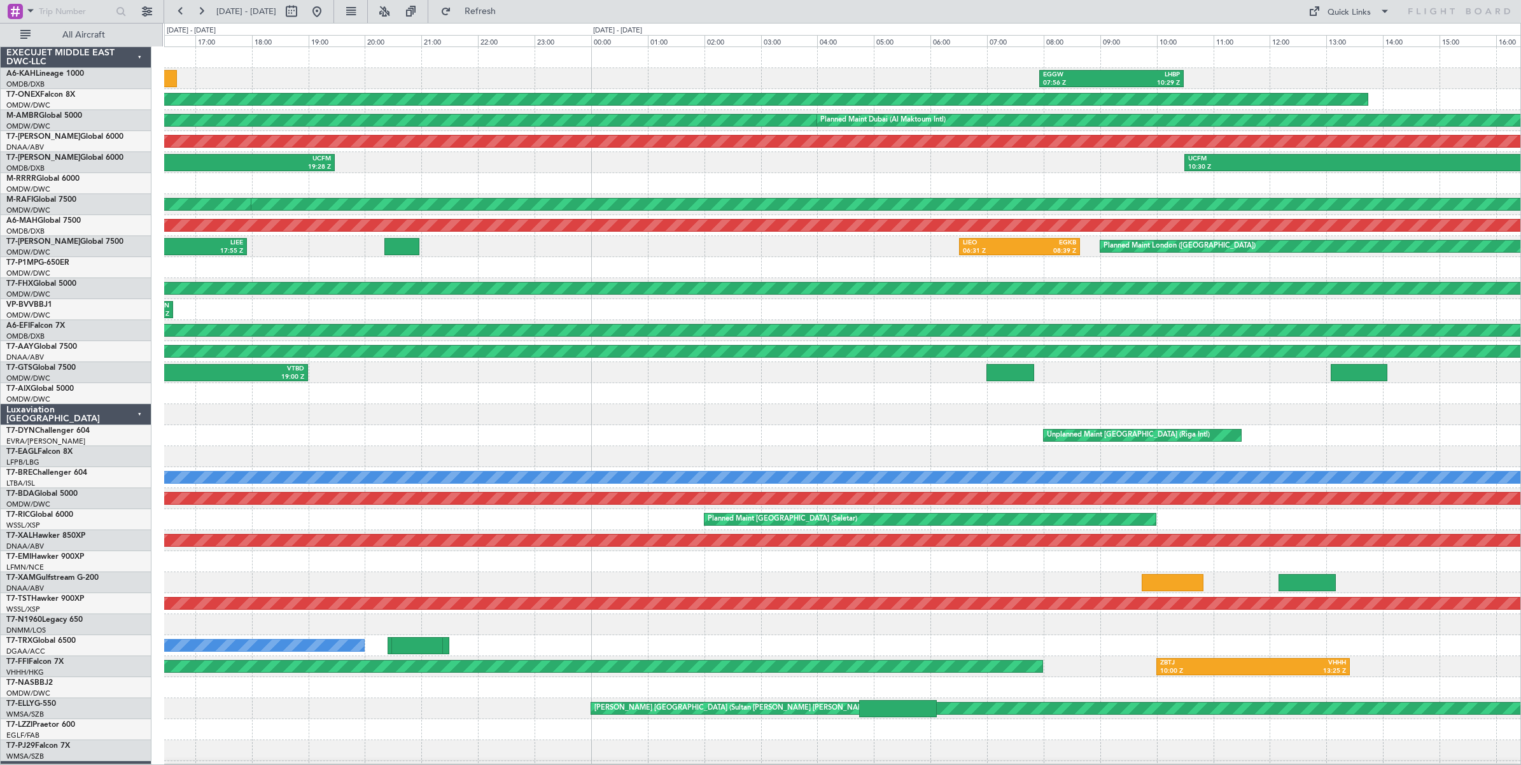
click at [397, 268] on div at bounding box center [842, 267] width 1356 height 21
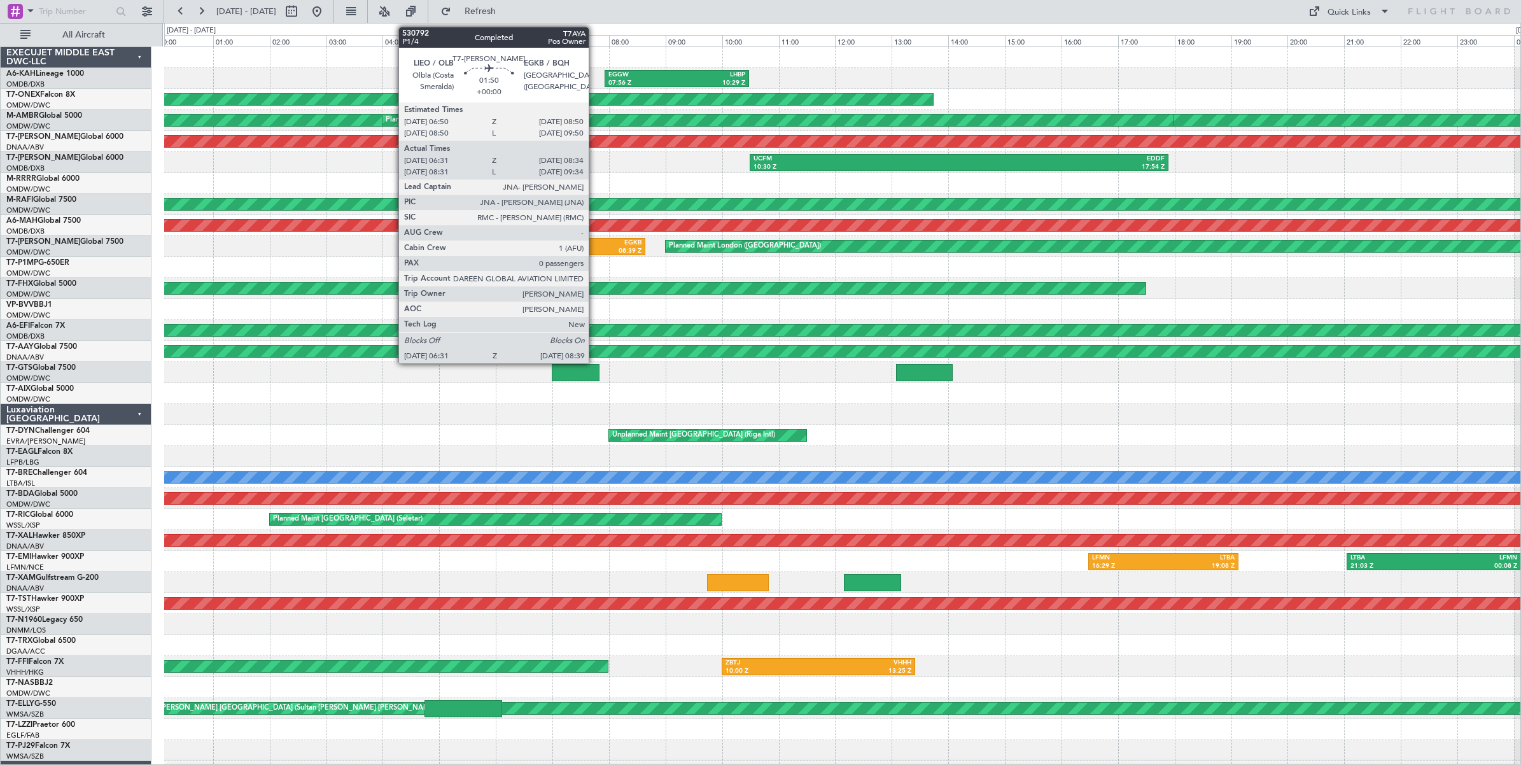
click at [595, 248] on div "08:39 Z" at bounding box center [613, 251] width 57 height 9
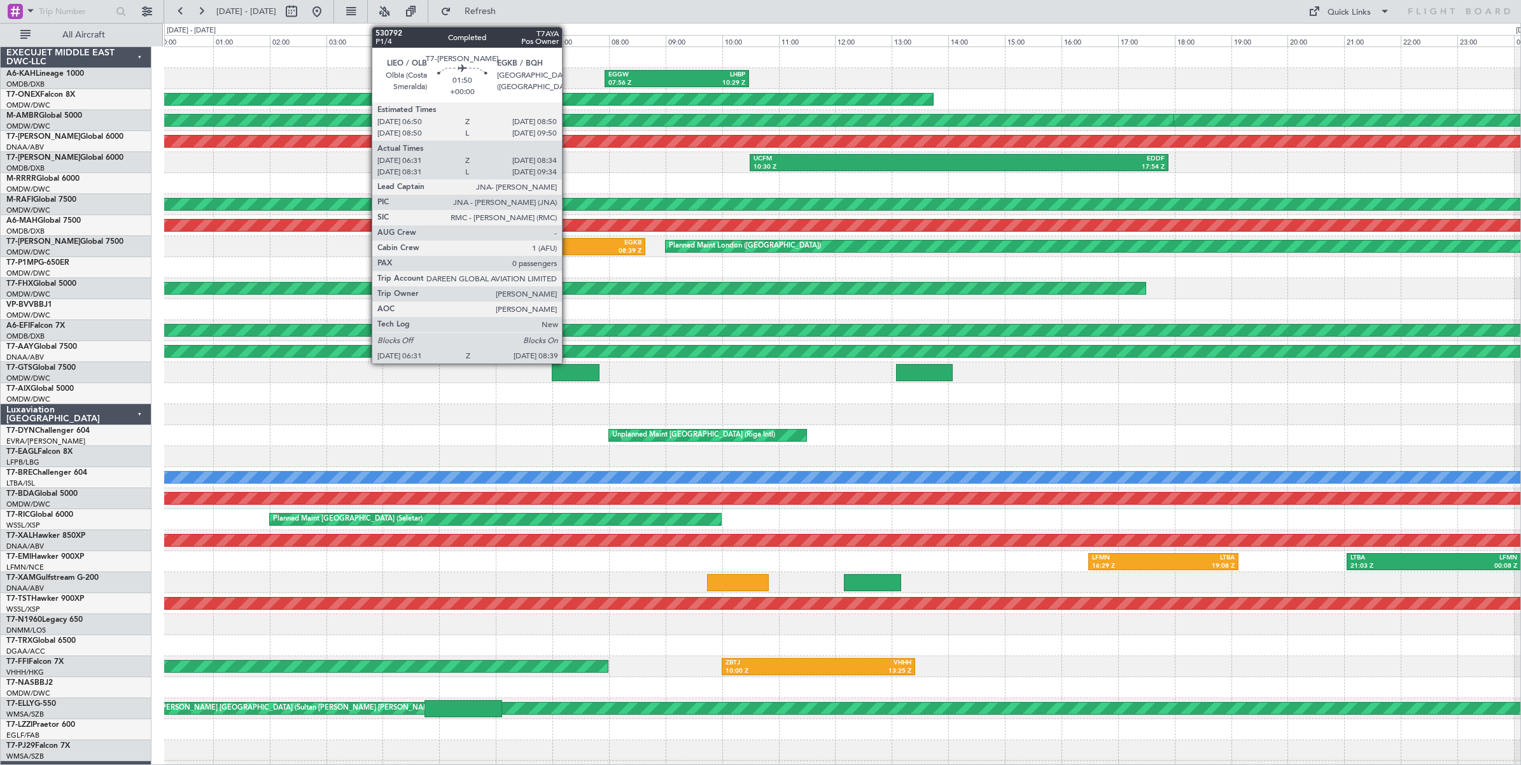
click at [568, 247] on div "06:31 Z" at bounding box center [556, 251] width 57 height 9
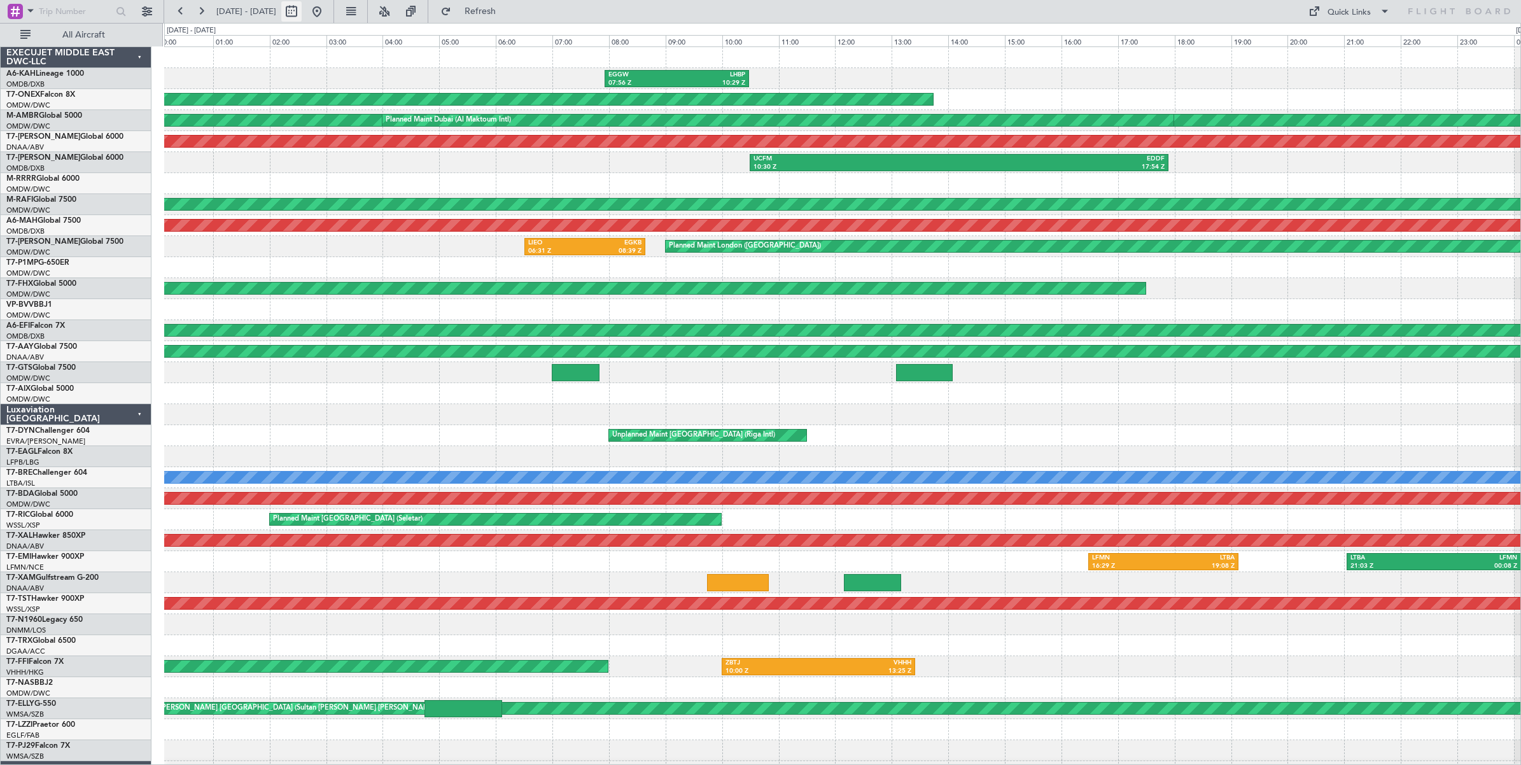
click at [302, 14] on button at bounding box center [291, 11] width 20 height 20
select select "7"
select select "2025"
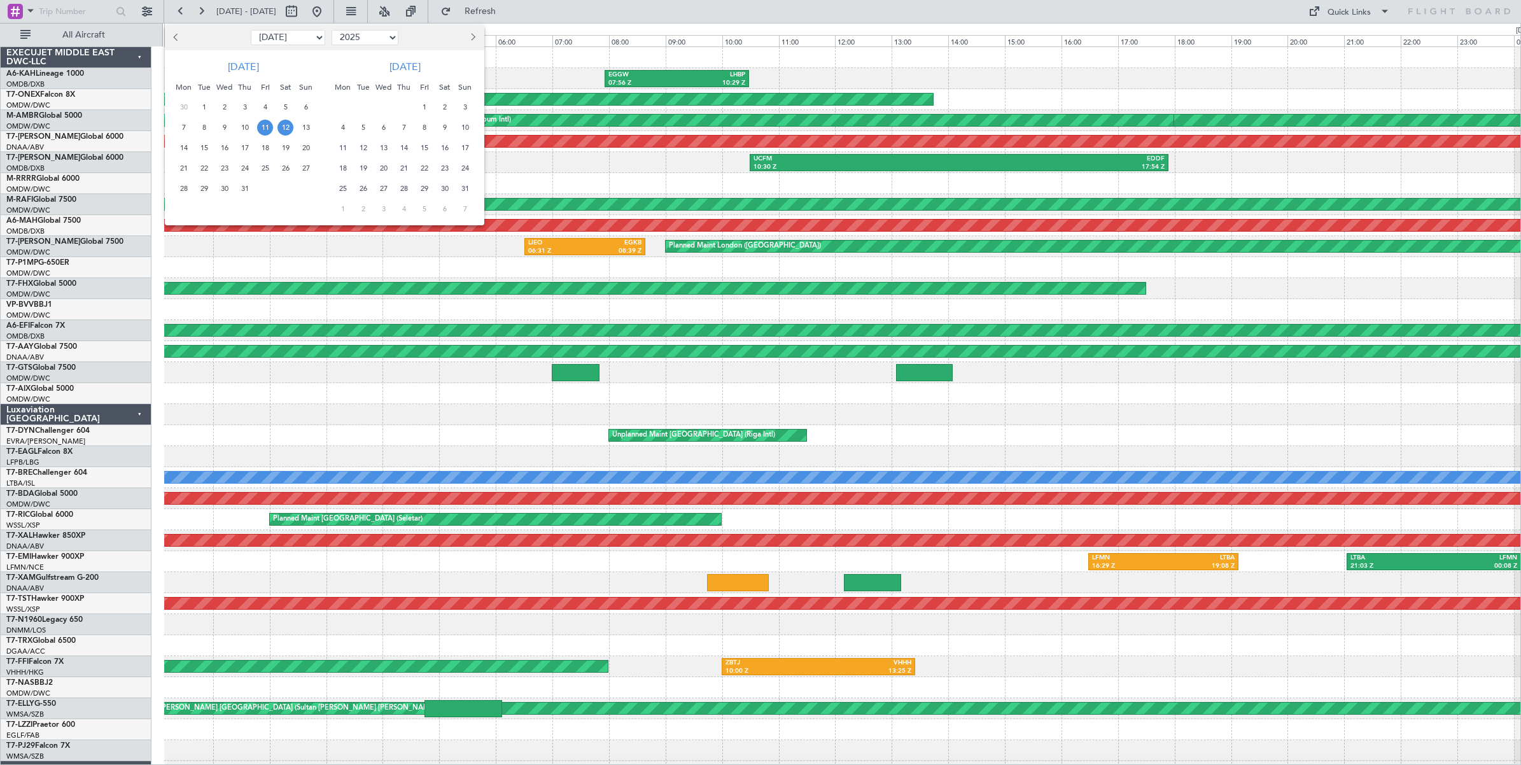
click at [206, 189] on span "29" at bounding box center [204, 189] width 16 height 16
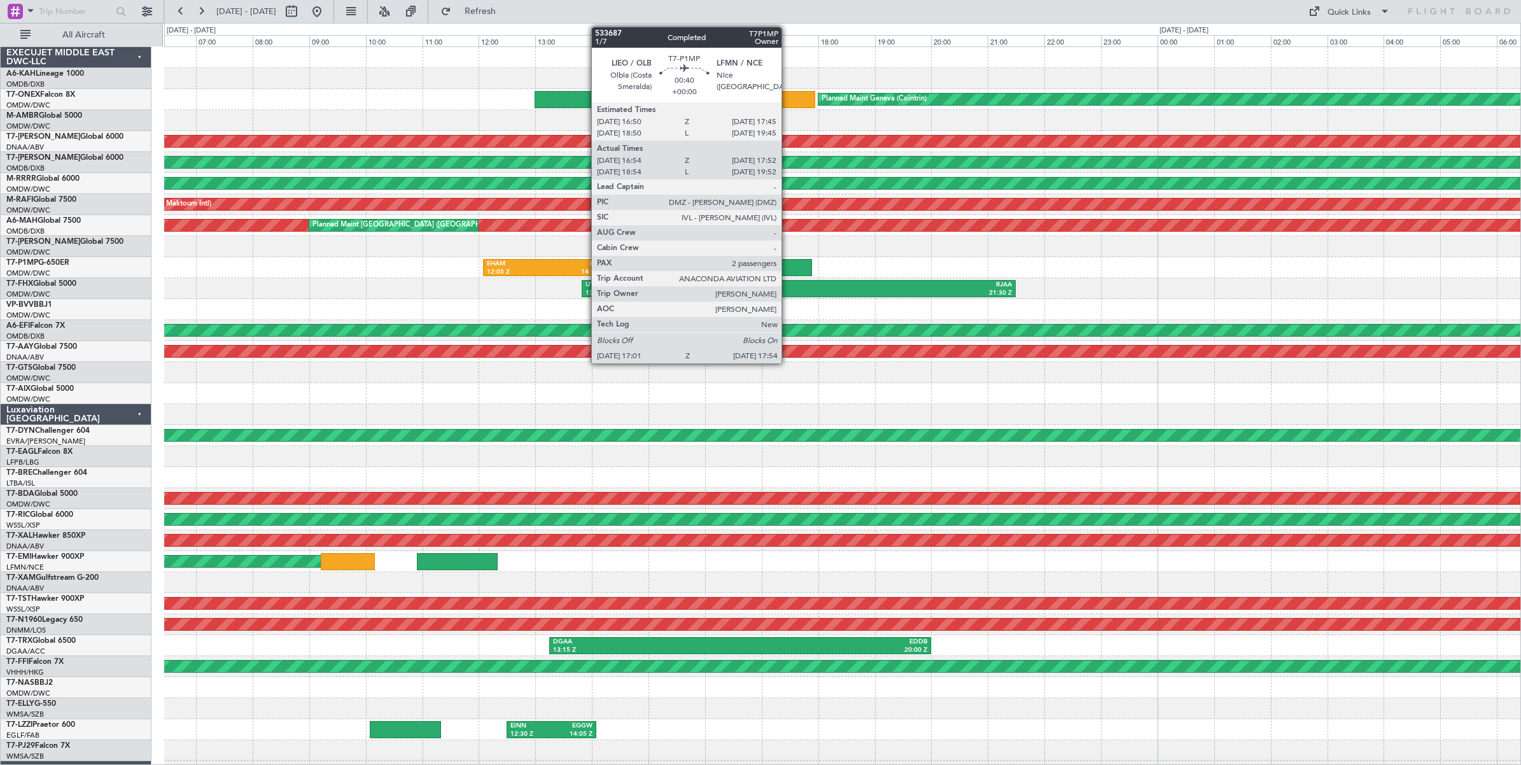
click at [788, 265] on div at bounding box center [787, 267] width 50 height 17
click at [797, 265] on div at bounding box center [787, 267] width 50 height 17
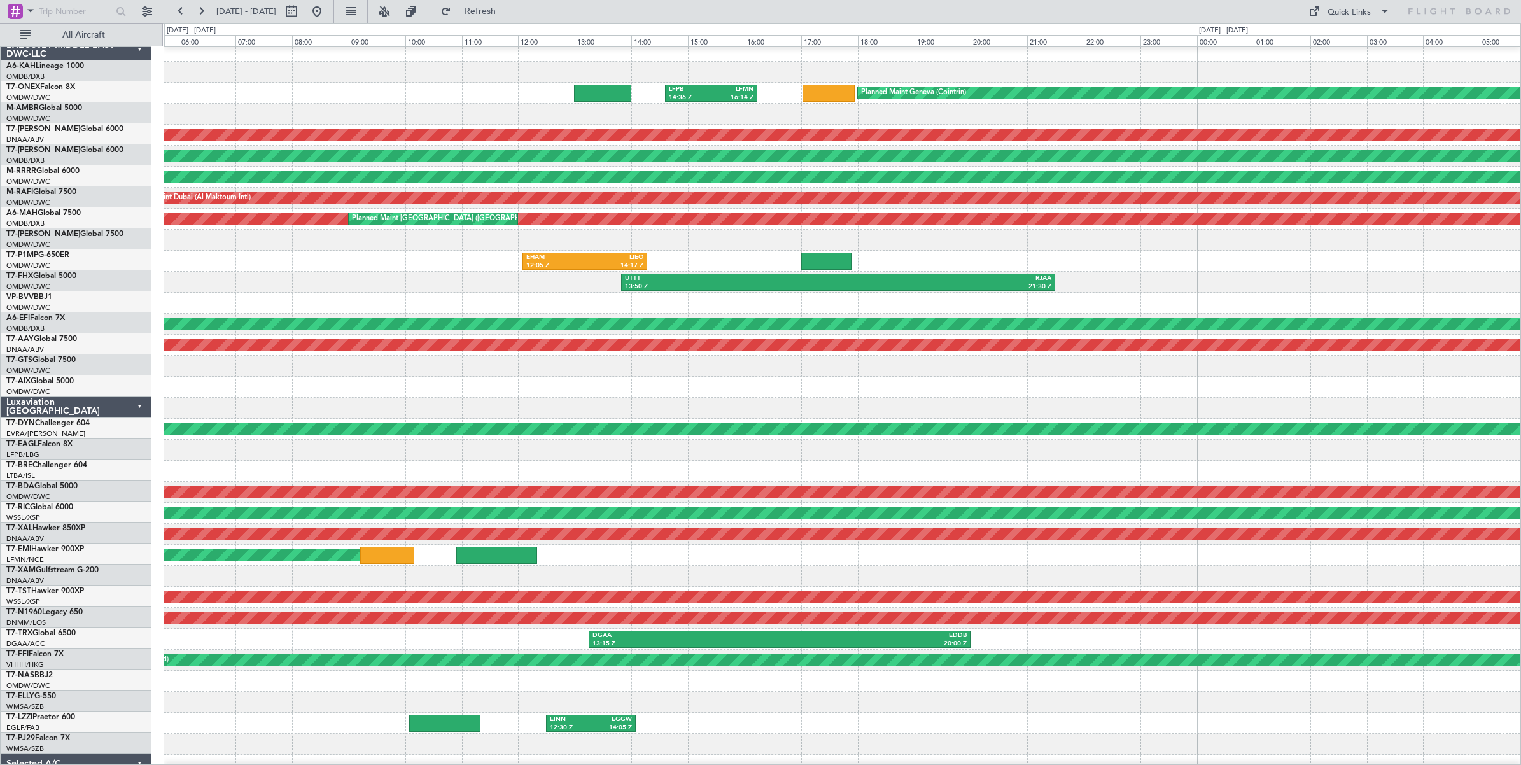
scroll to position [10, 0]
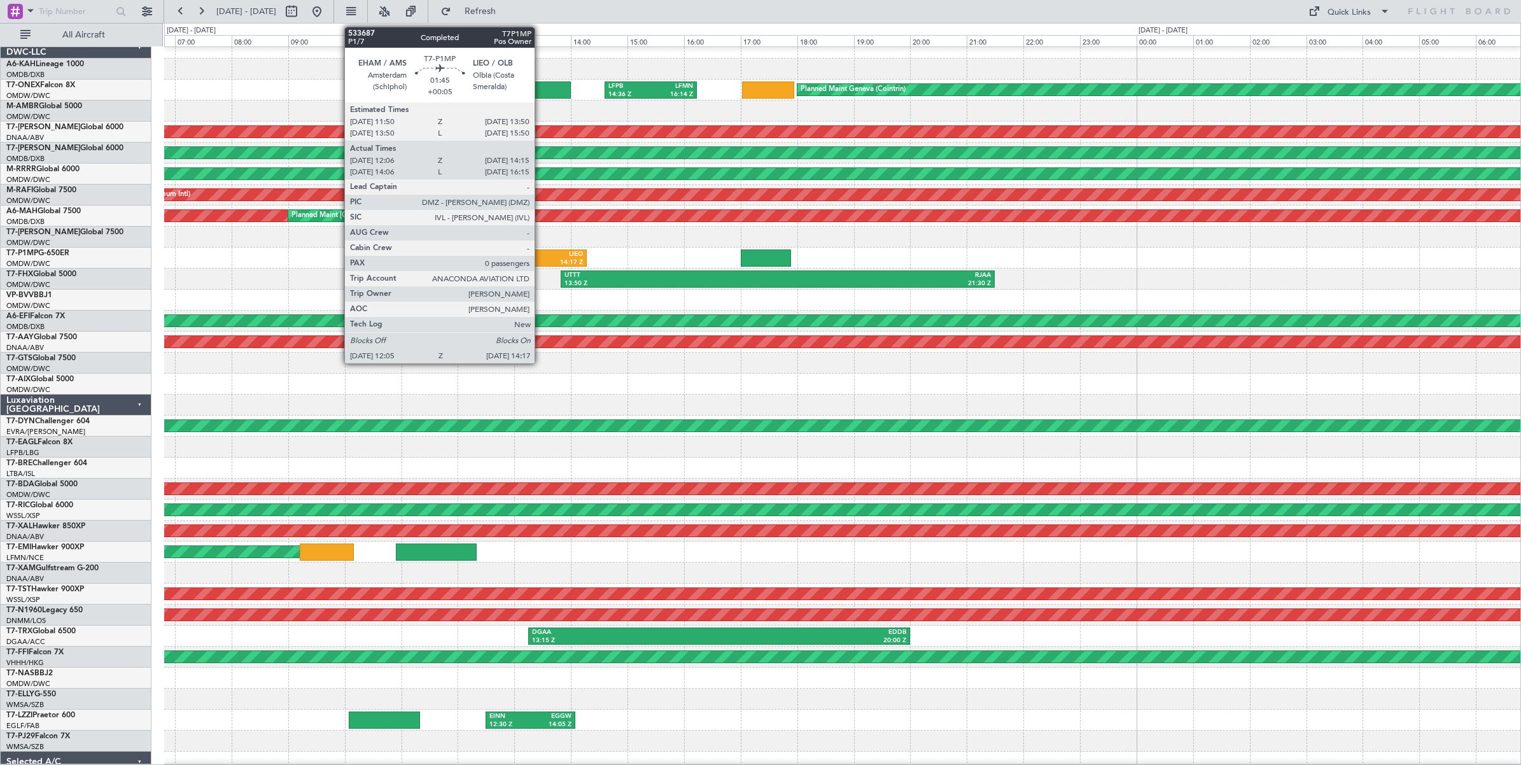
click at [541, 260] on div "14:17 Z" at bounding box center [553, 262] width 59 height 9
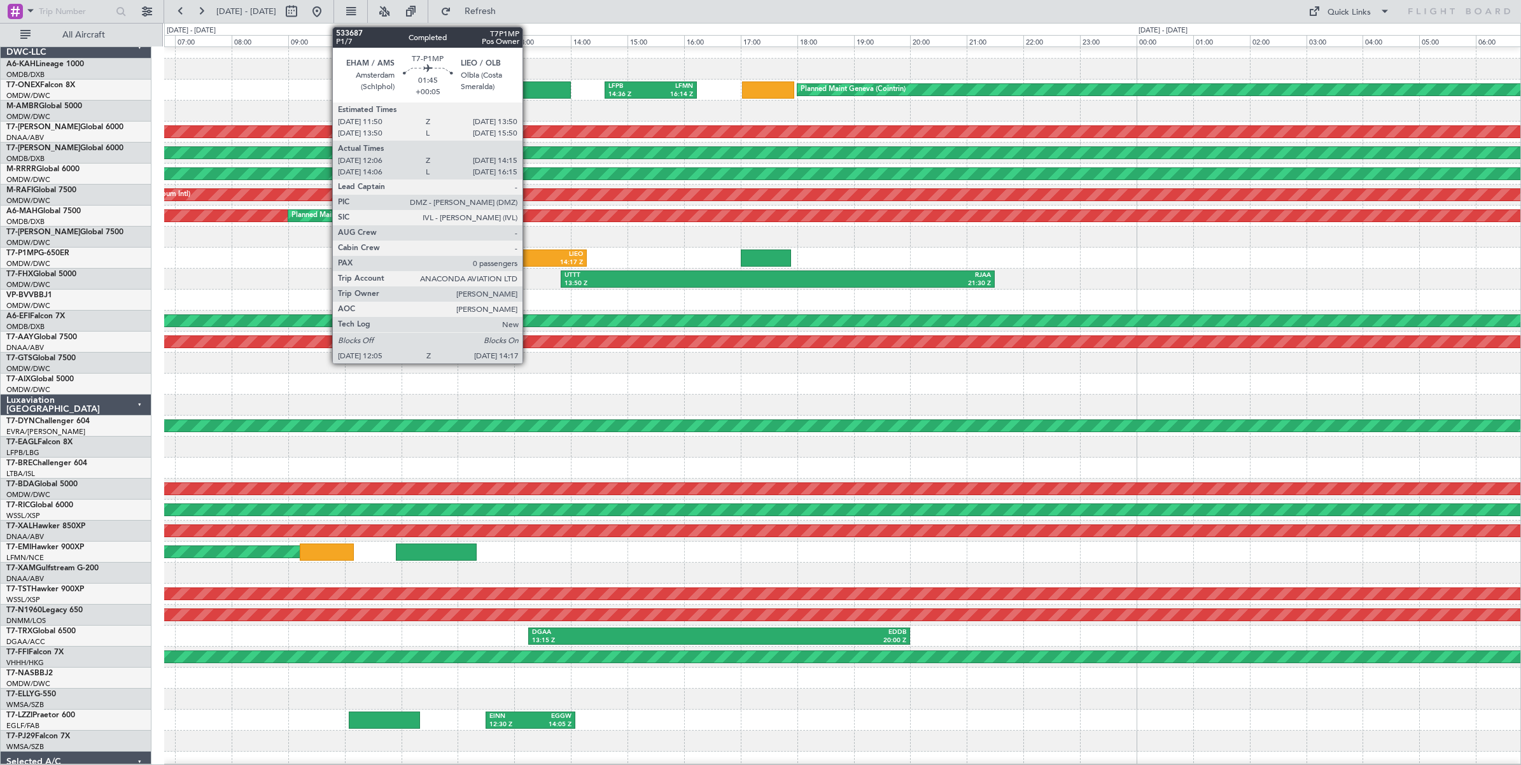
click at [530, 255] on div "LIEO" at bounding box center [553, 254] width 59 height 9
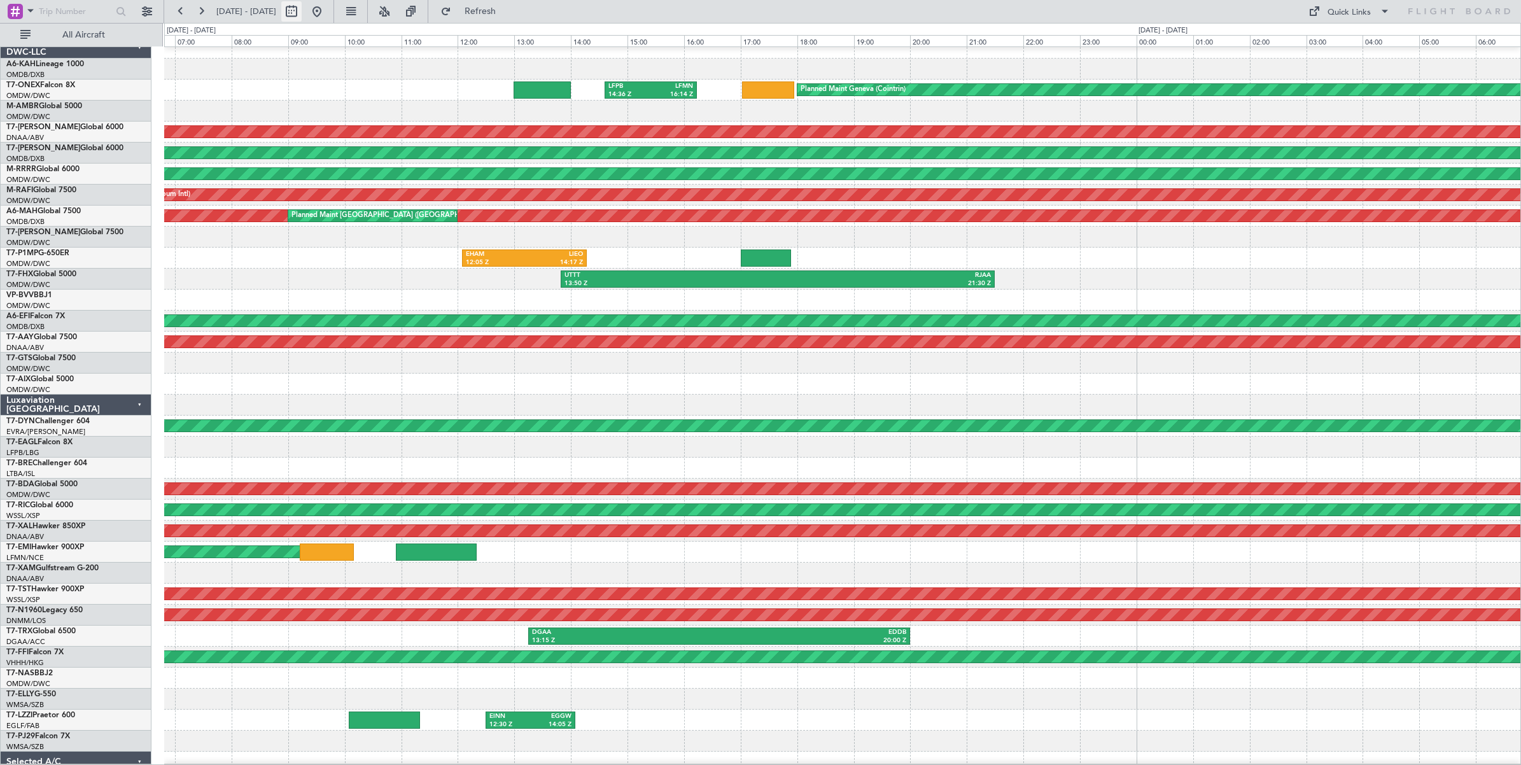
click at [302, 13] on button at bounding box center [291, 11] width 20 height 20
select select "7"
select select "2025"
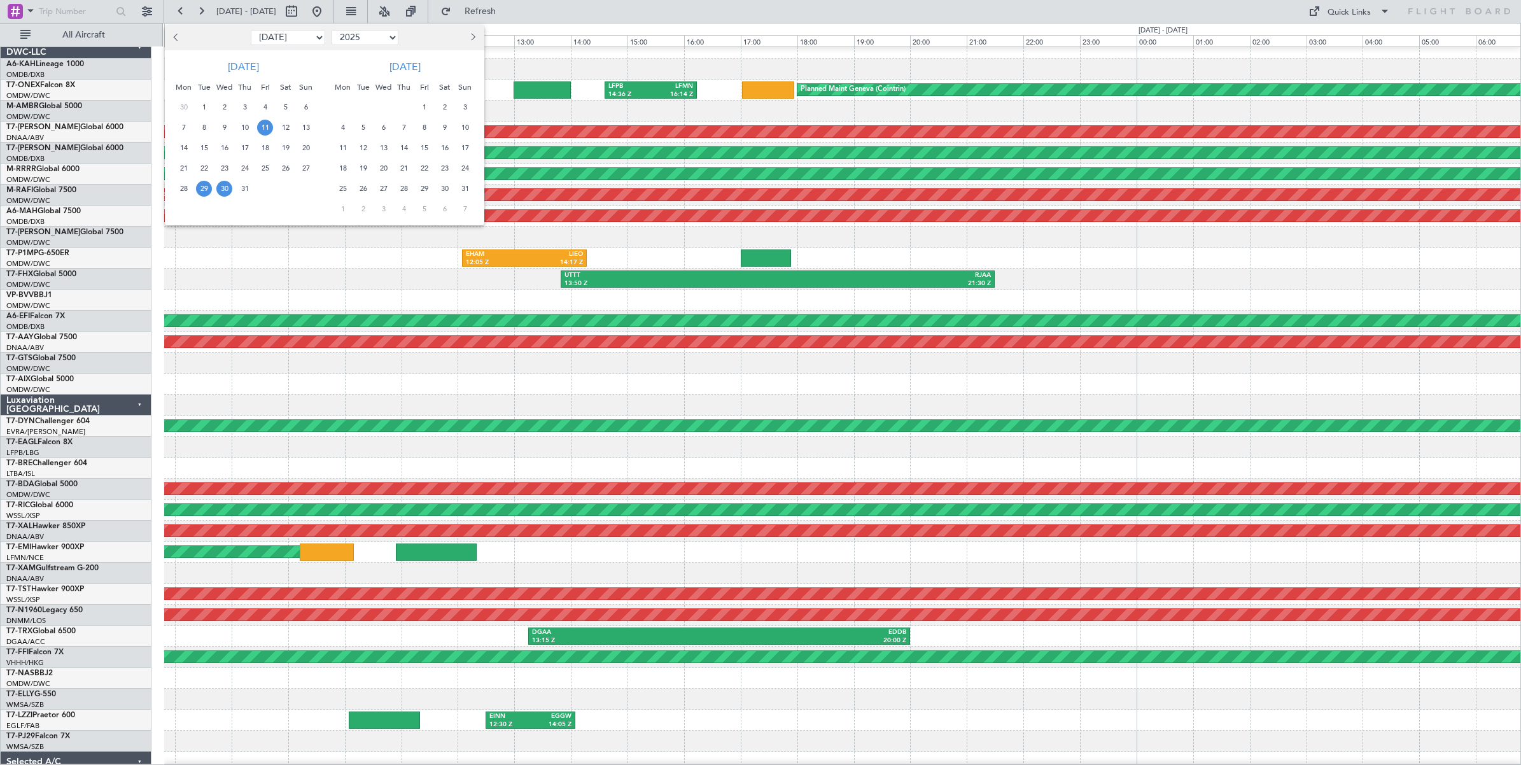
click at [265, 128] on span "11" at bounding box center [265, 128] width 16 height 16
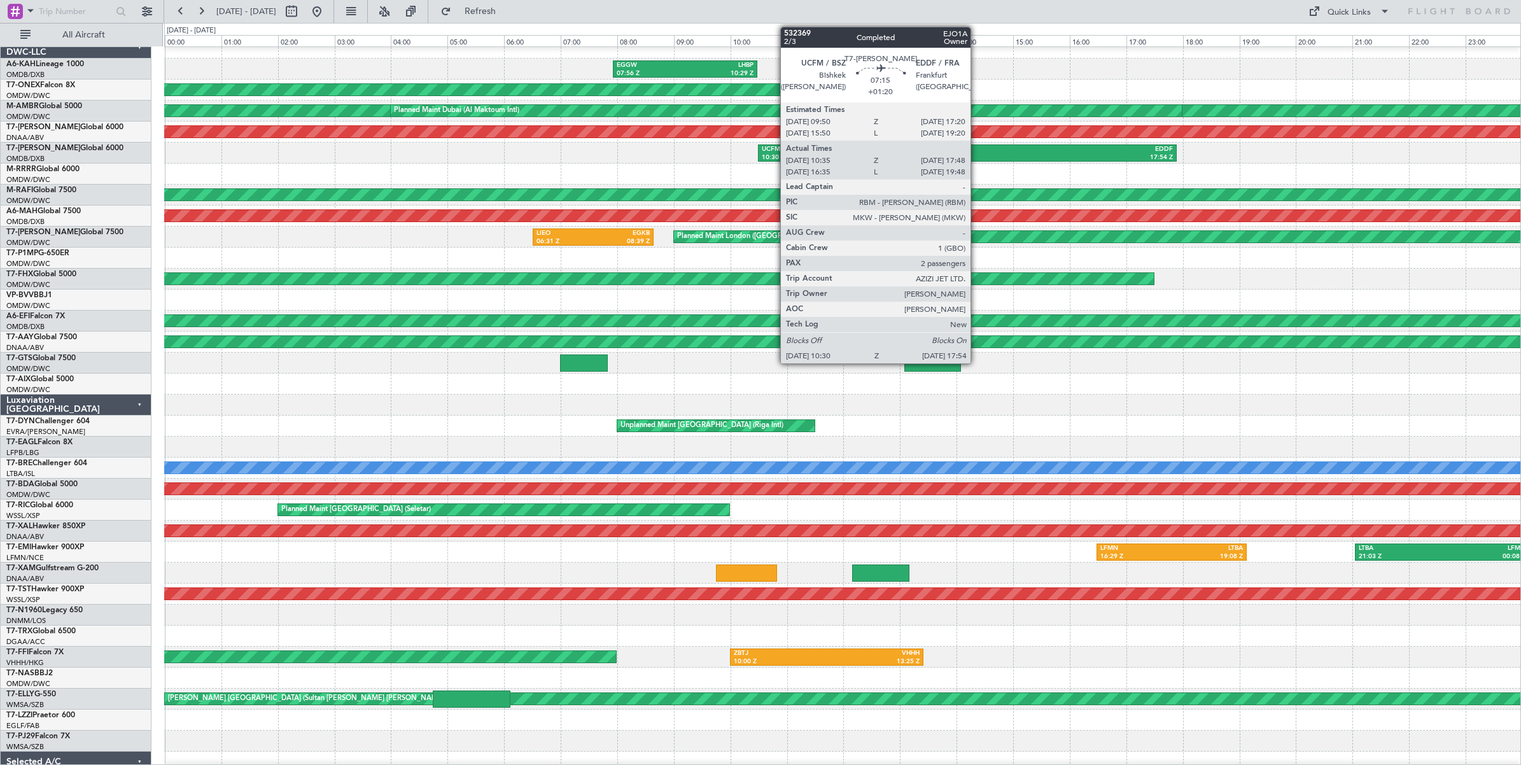
click at [977, 150] on div "EDDF" at bounding box center [1070, 149] width 206 height 9
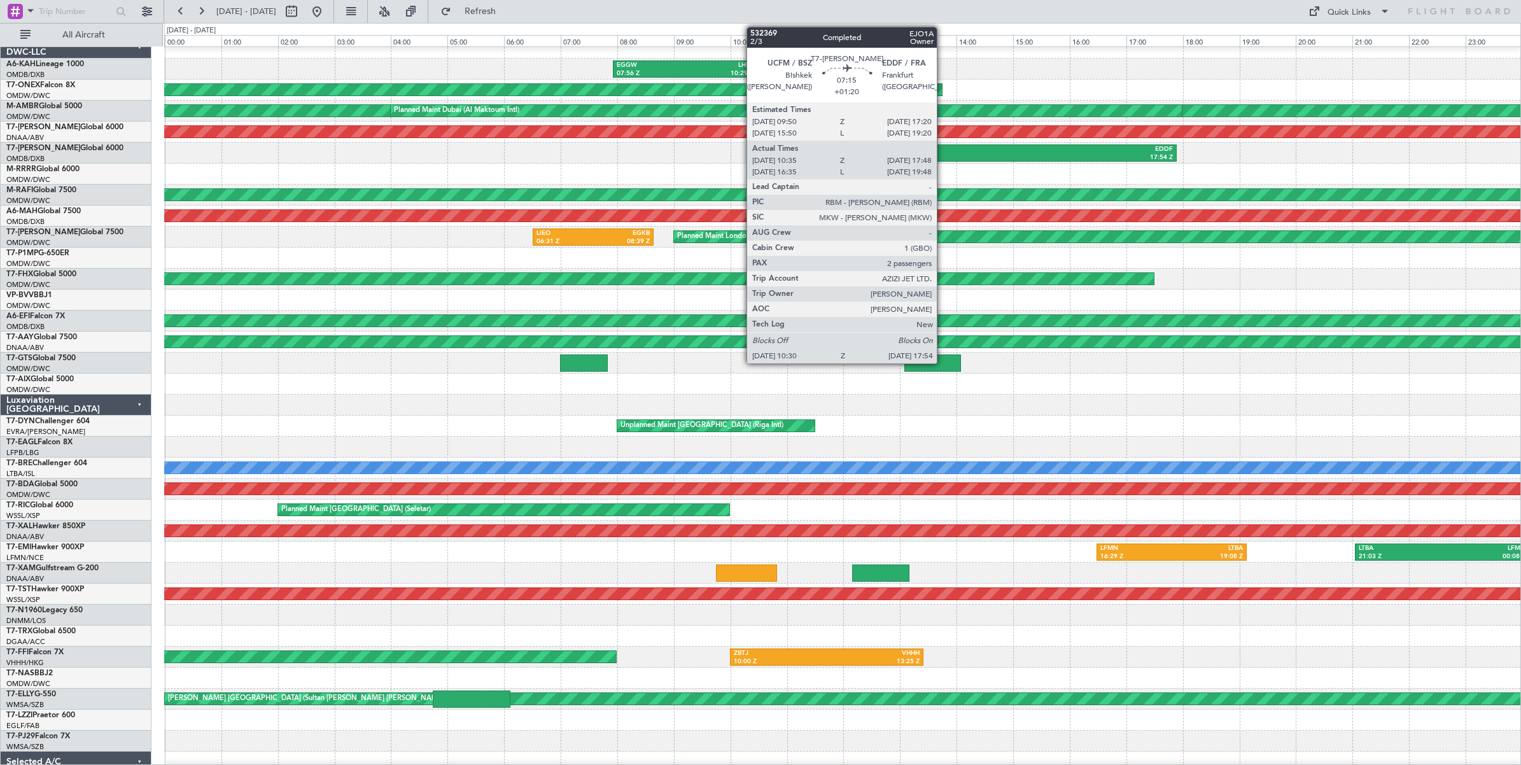
click at [943, 147] on div "UCFM" at bounding box center [865, 149] width 206 height 9
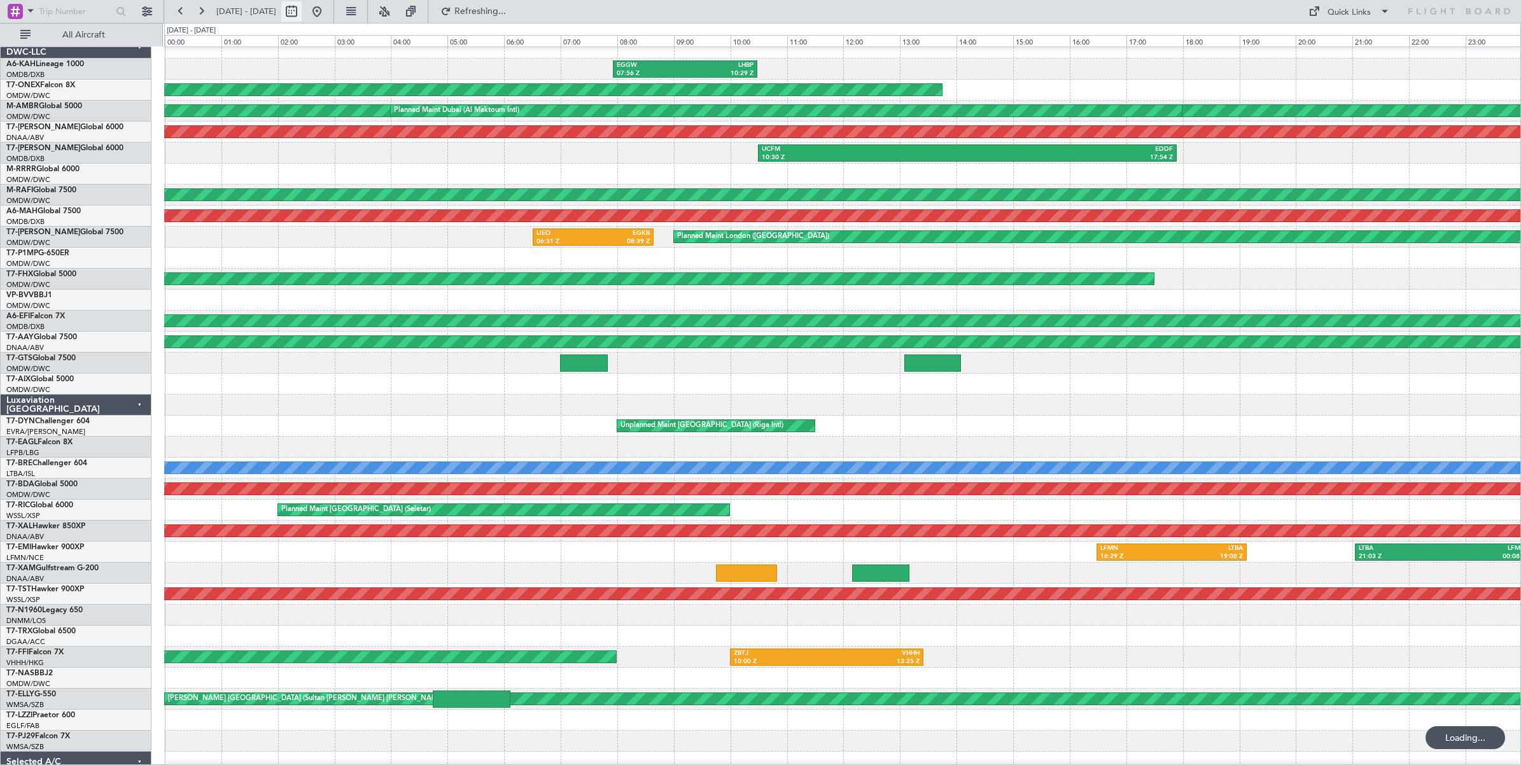
click at [302, 11] on button at bounding box center [291, 11] width 20 height 20
select select "7"
select select "2025"
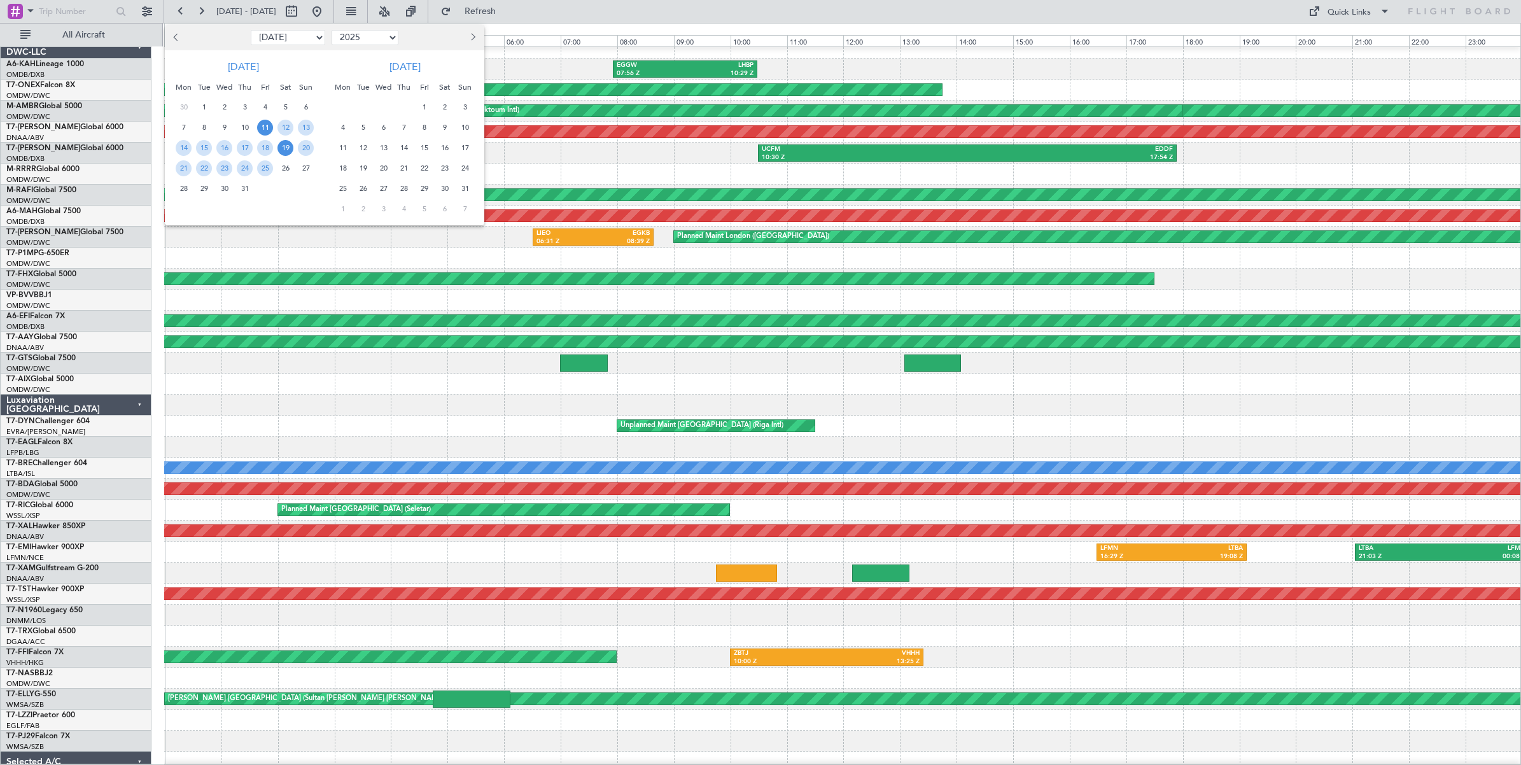
click at [288, 150] on span "19" at bounding box center [286, 148] width 16 height 16
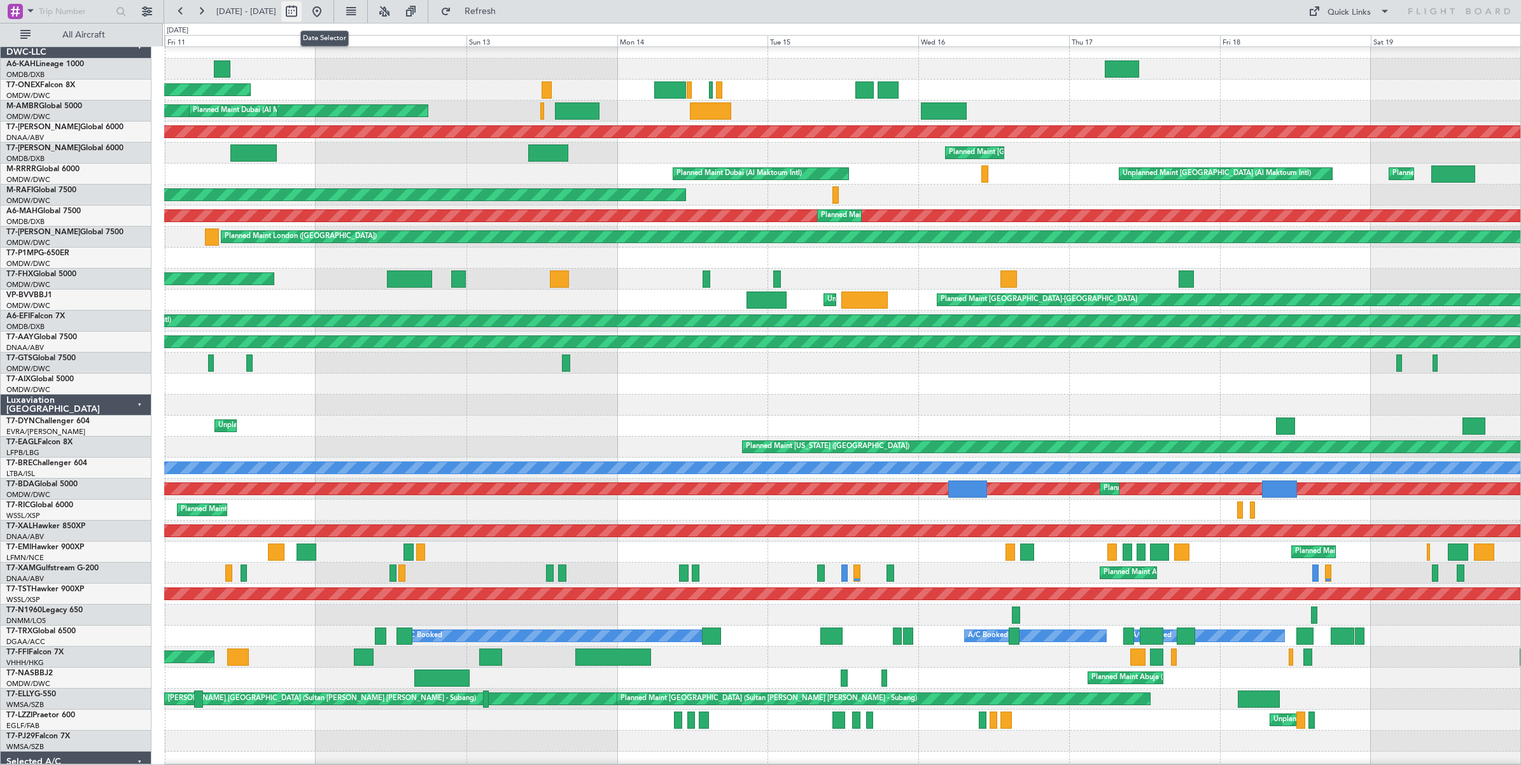
click at [302, 13] on button at bounding box center [291, 11] width 20 height 20
select select "7"
select select "2025"
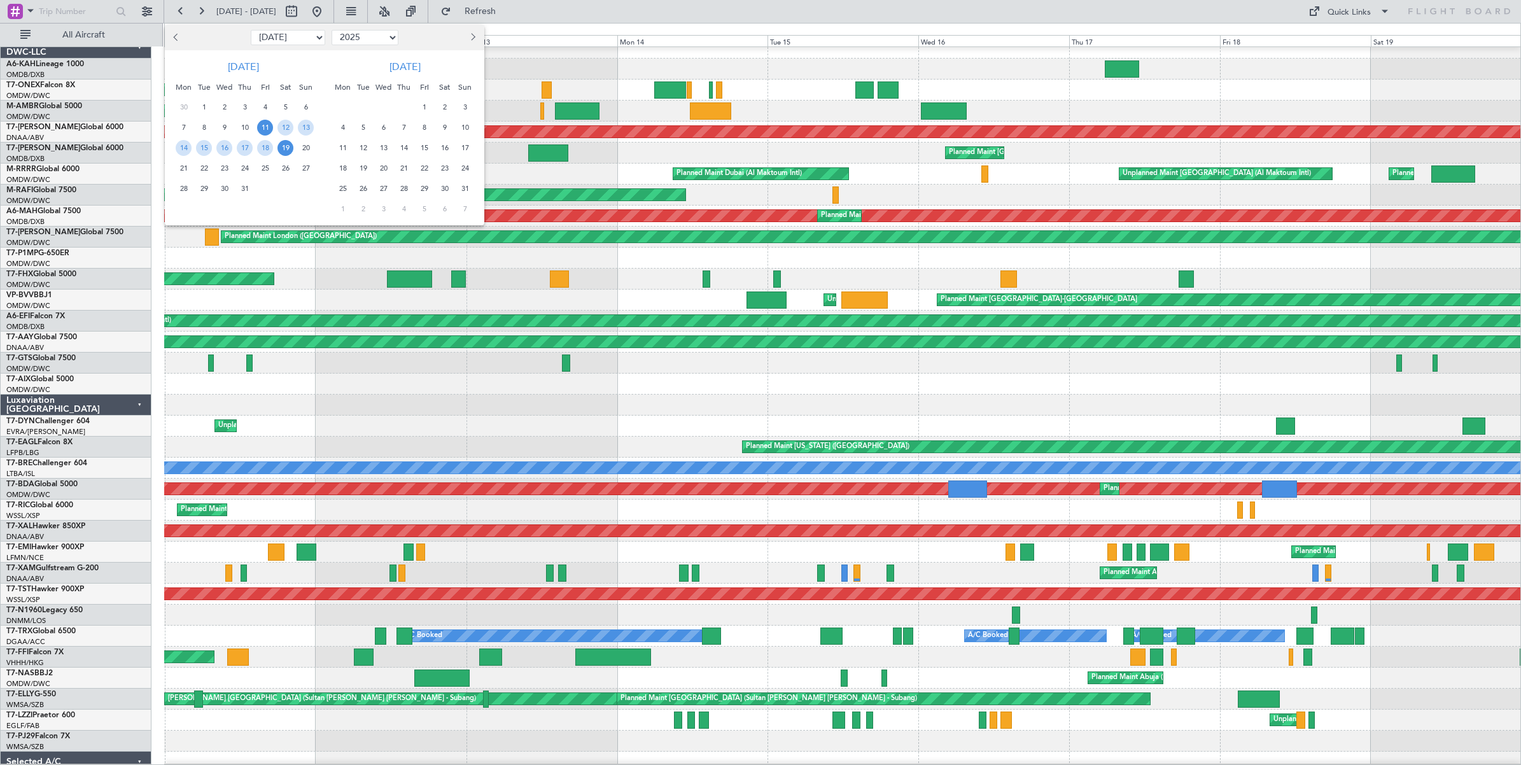
click at [285, 148] on span "19" at bounding box center [286, 148] width 16 height 16
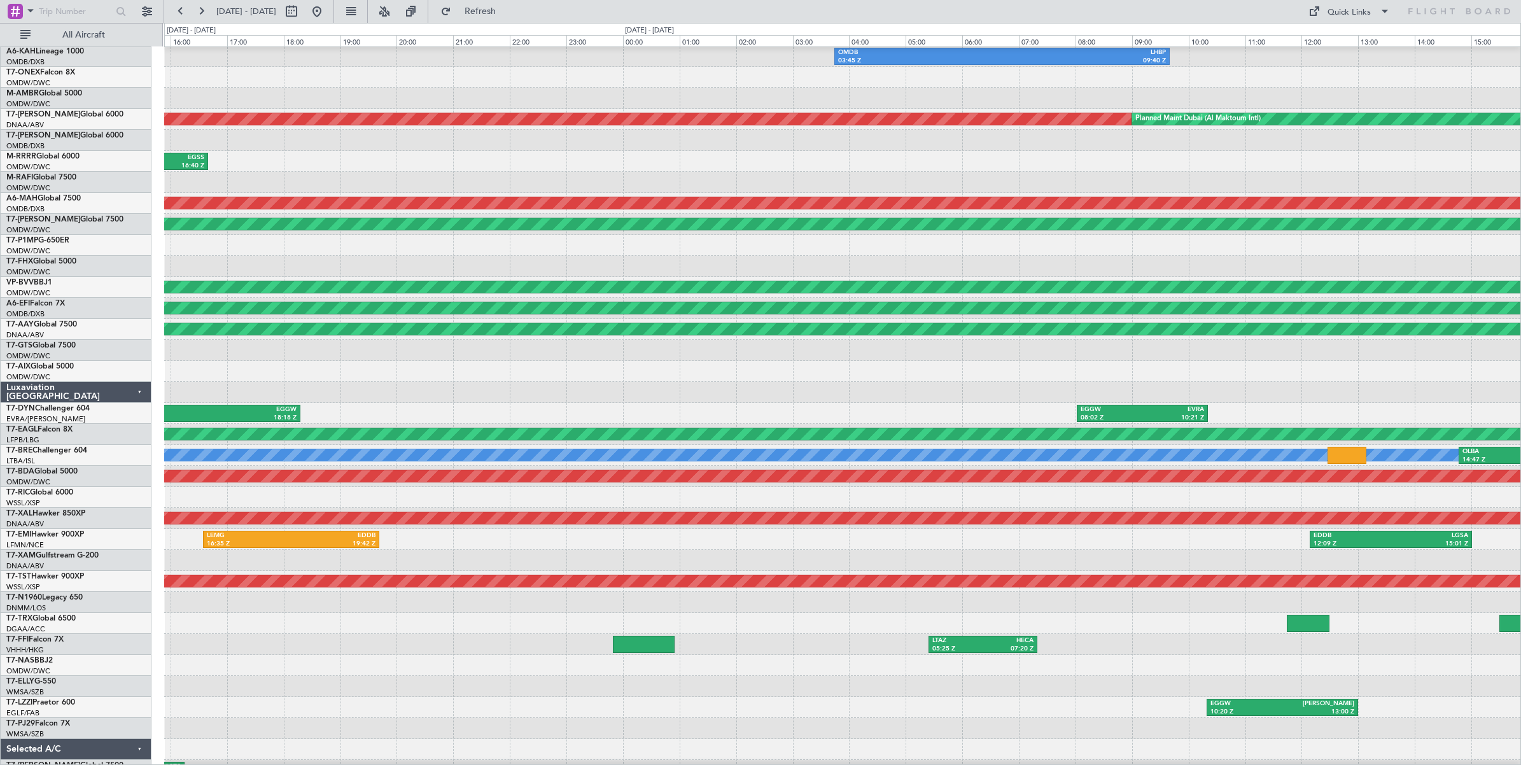
click at [356, 257] on div at bounding box center [842, 266] width 1356 height 21
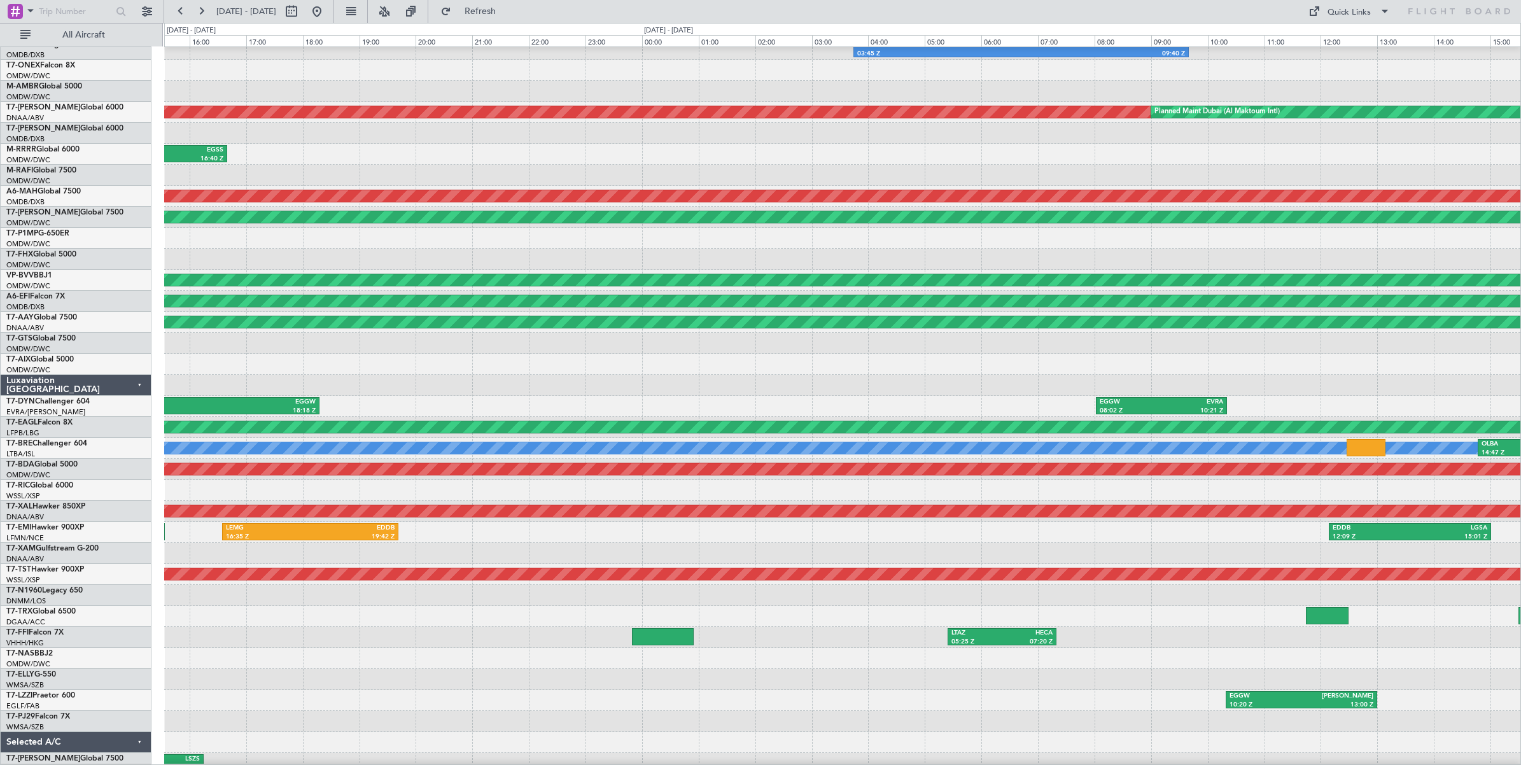
scroll to position [16, 0]
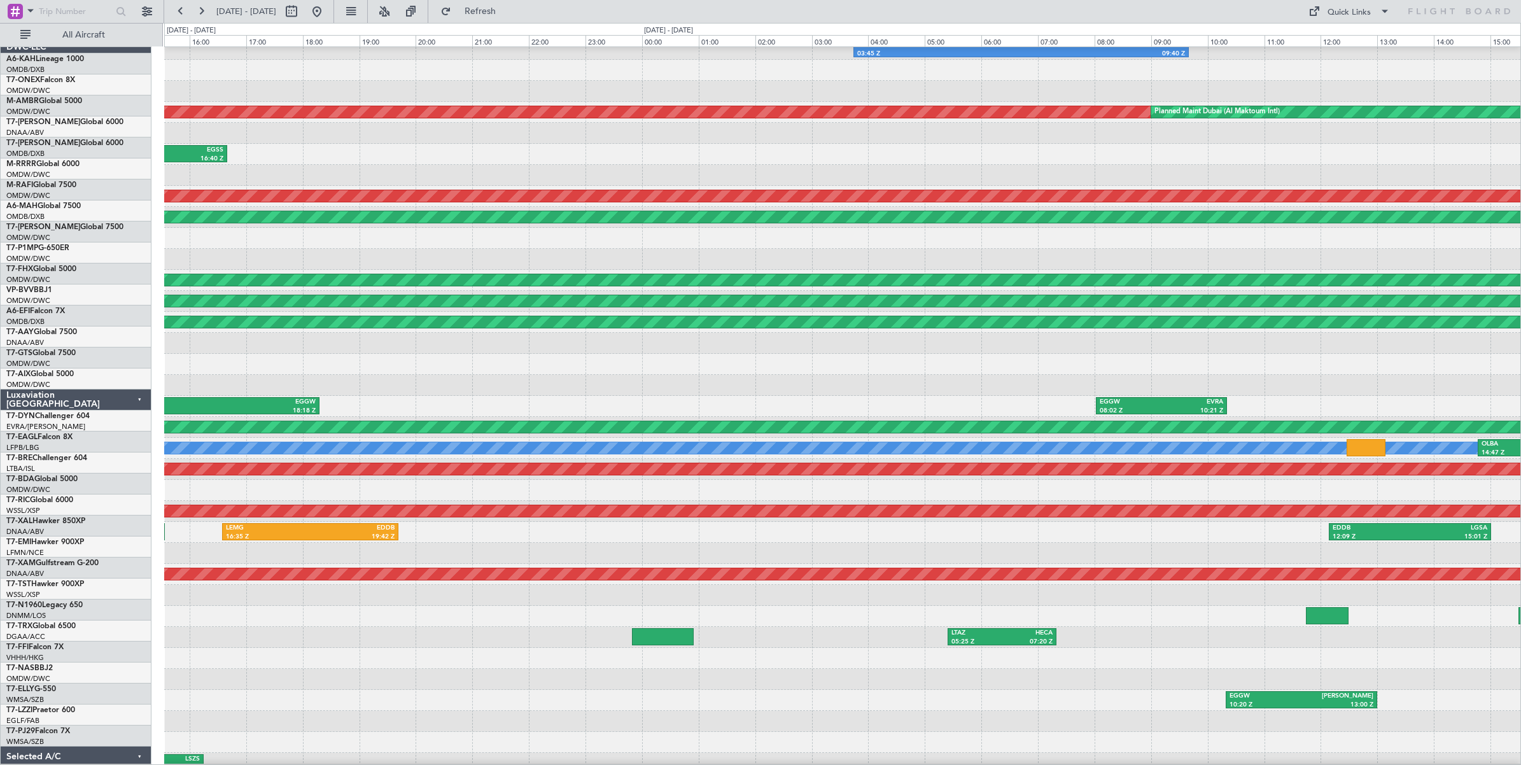
click at [380, 270] on div at bounding box center [842, 259] width 1356 height 21
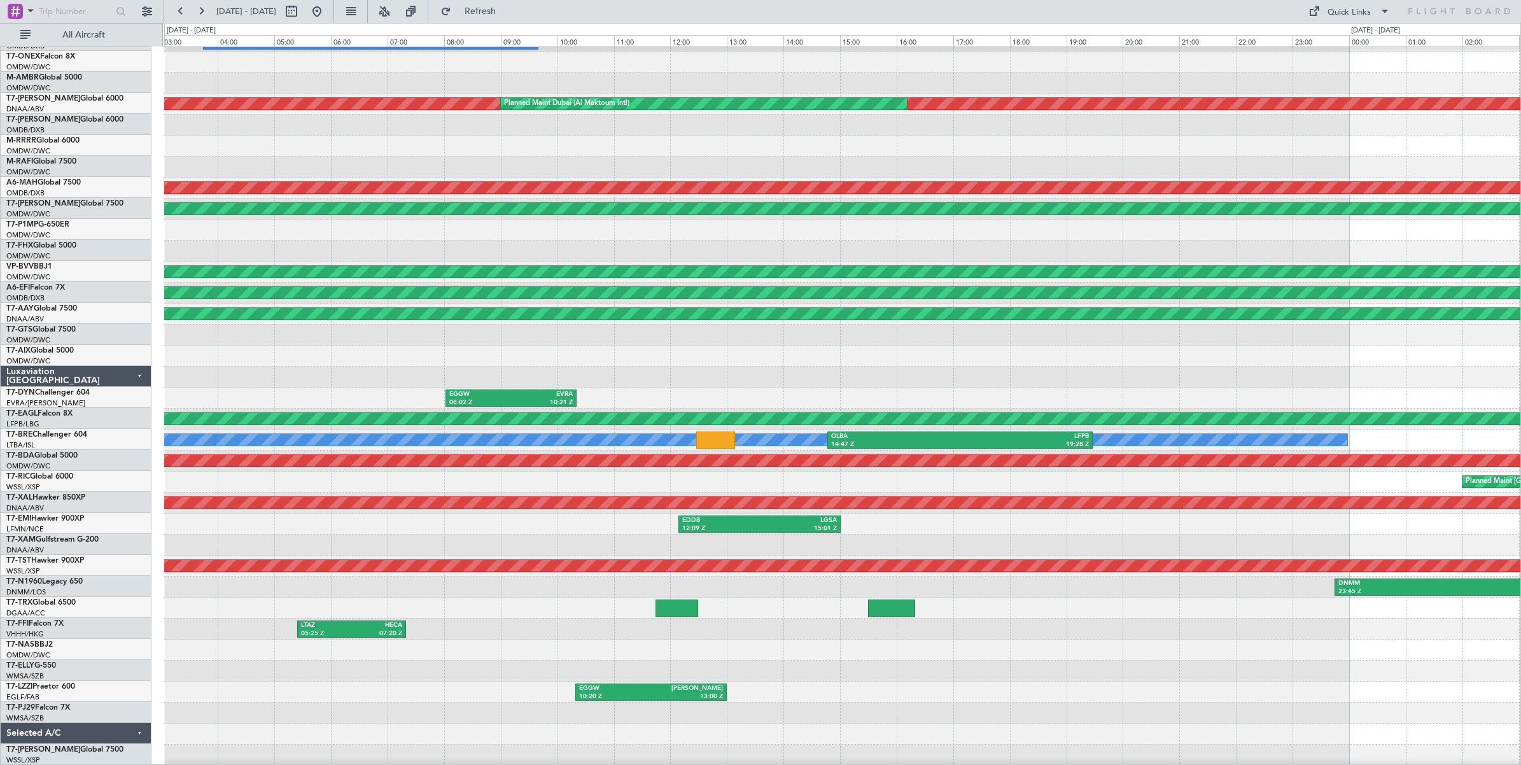
scroll to position [38, 0]
click at [0, 240] on html "[DATE] - [DATE] Refresh Quick Links All Aircraft OMDB 03:45 Z LHBP 09:40 Z Unpl…" at bounding box center [760, 382] width 1521 height 765
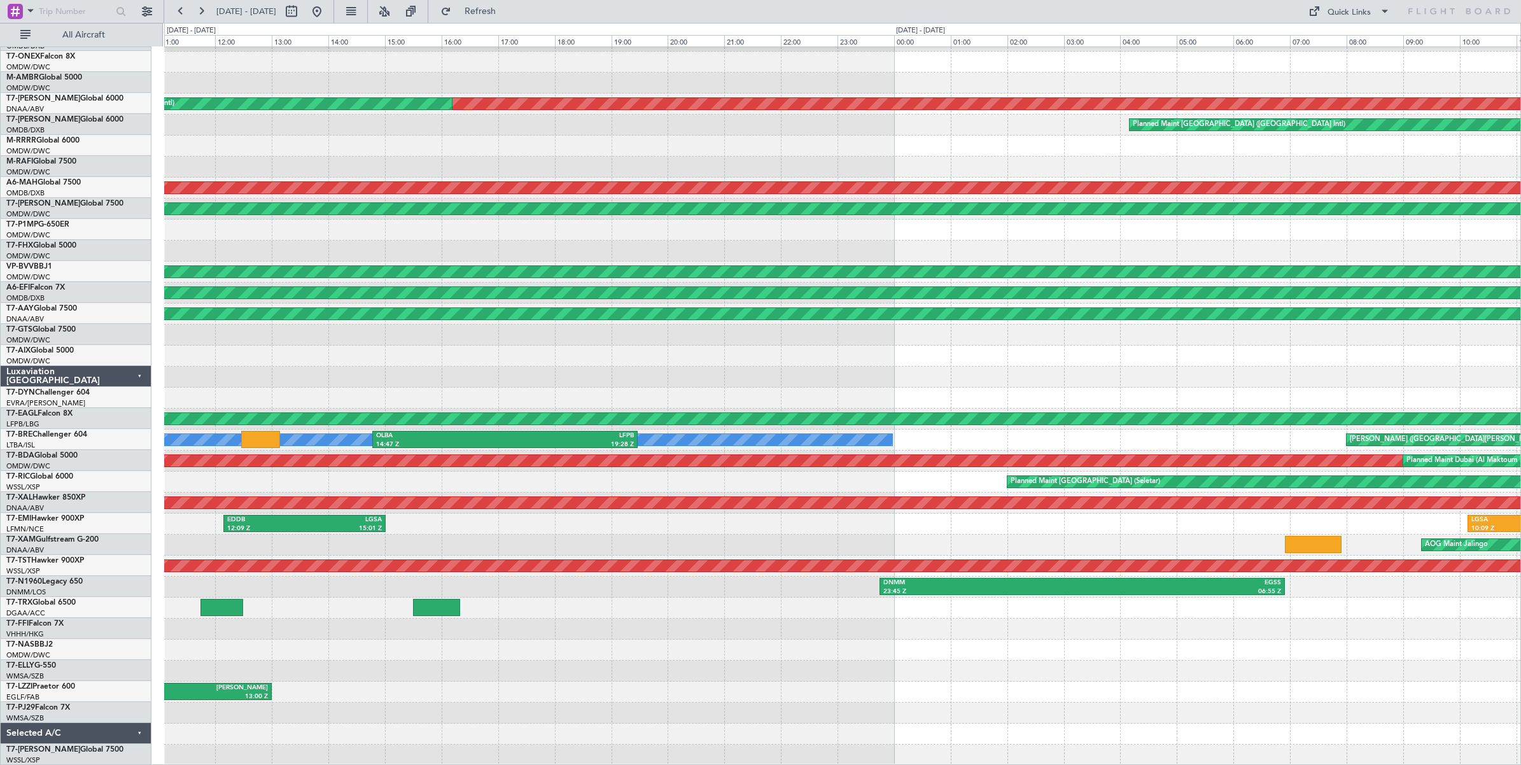
scroll to position [0, 0]
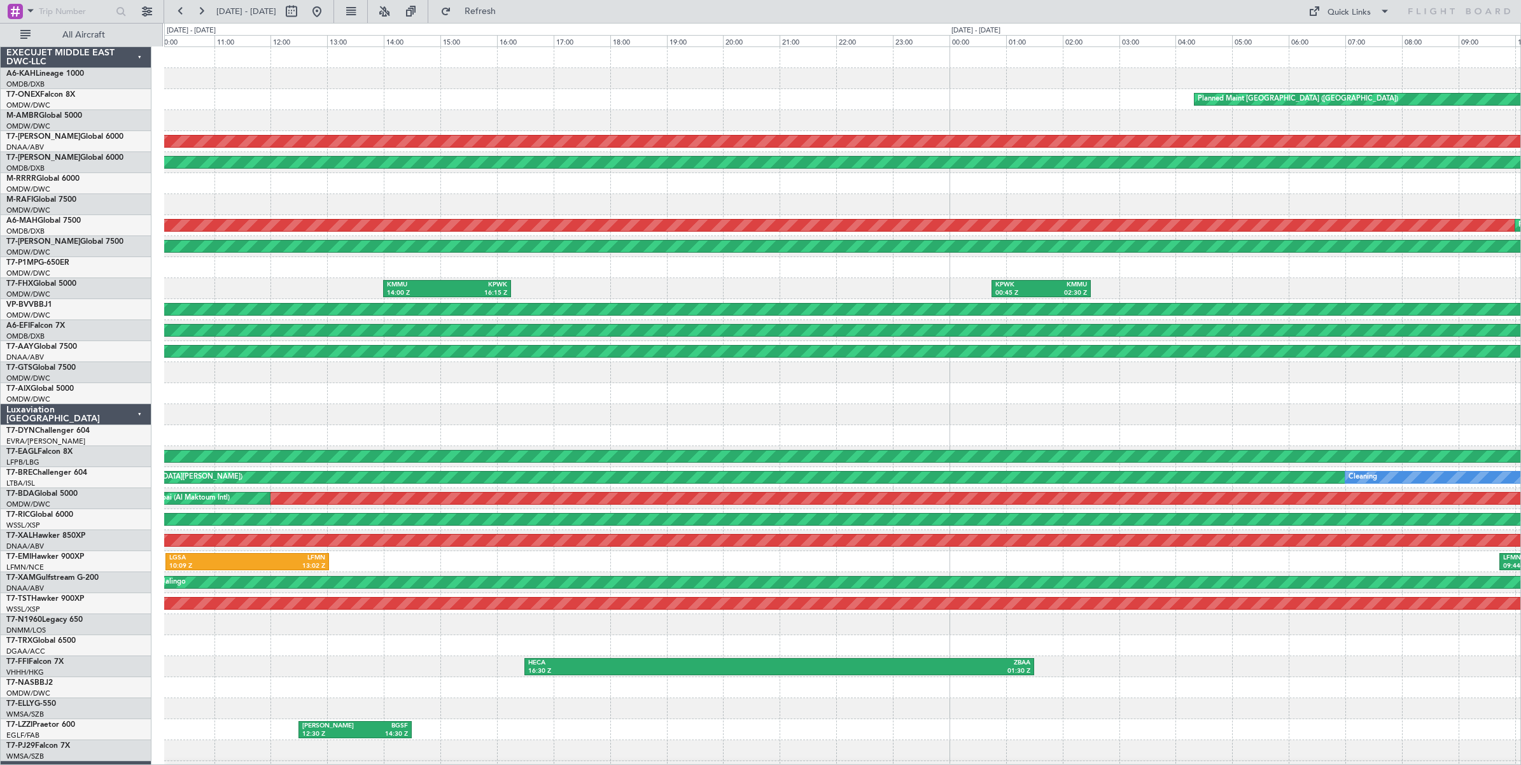
click at [809, 288] on div "KMMU 14:00 Z KPWK 16:15 Z KPWK 00:45 Z KMMU 02:30 Z" at bounding box center [842, 288] width 1356 height 21
click at [302, 17] on button at bounding box center [291, 11] width 20 height 20
select select "7"
select select "2025"
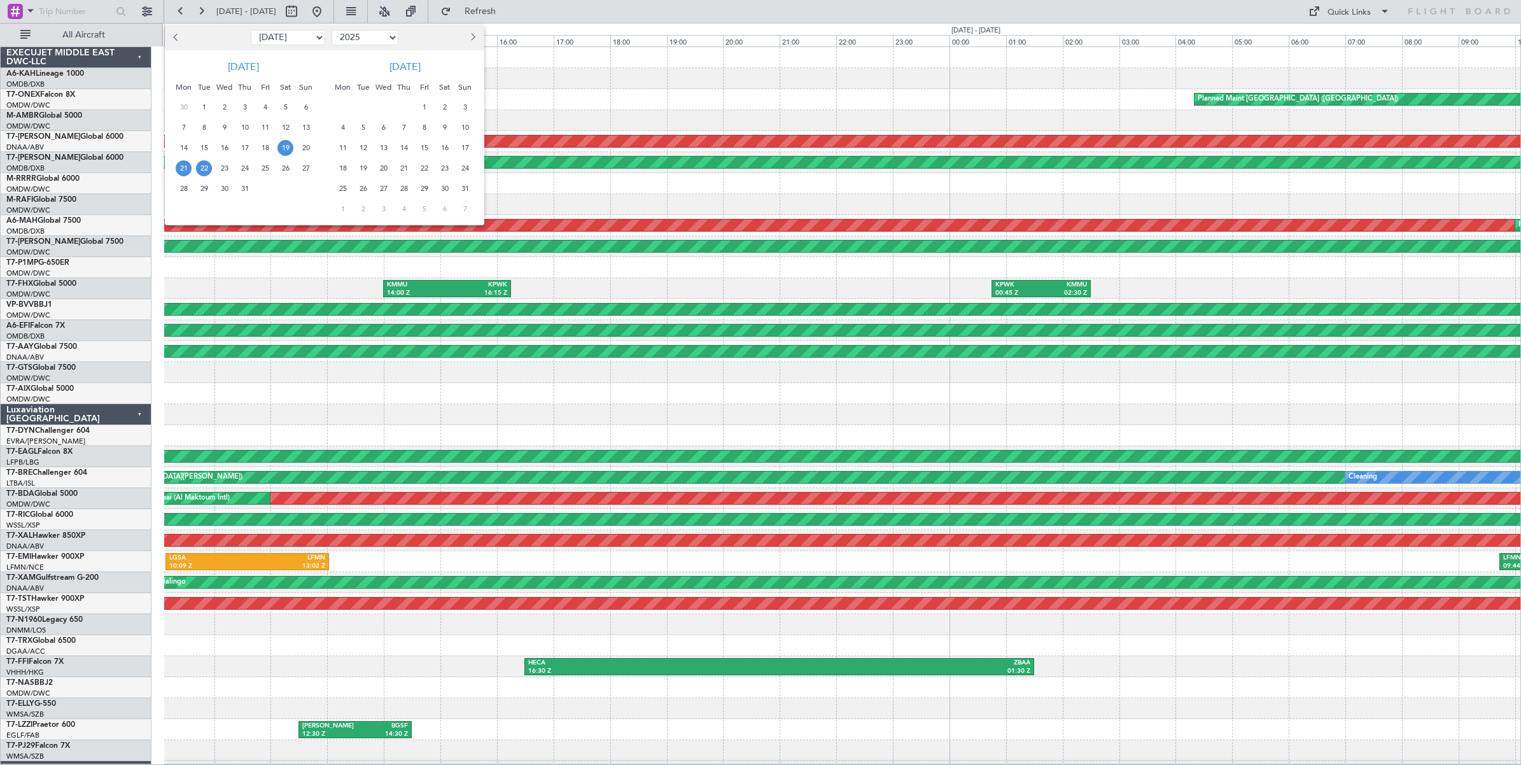
click at [285, 150] on span "19" at bounding box center [286, 148] width 16 height 16
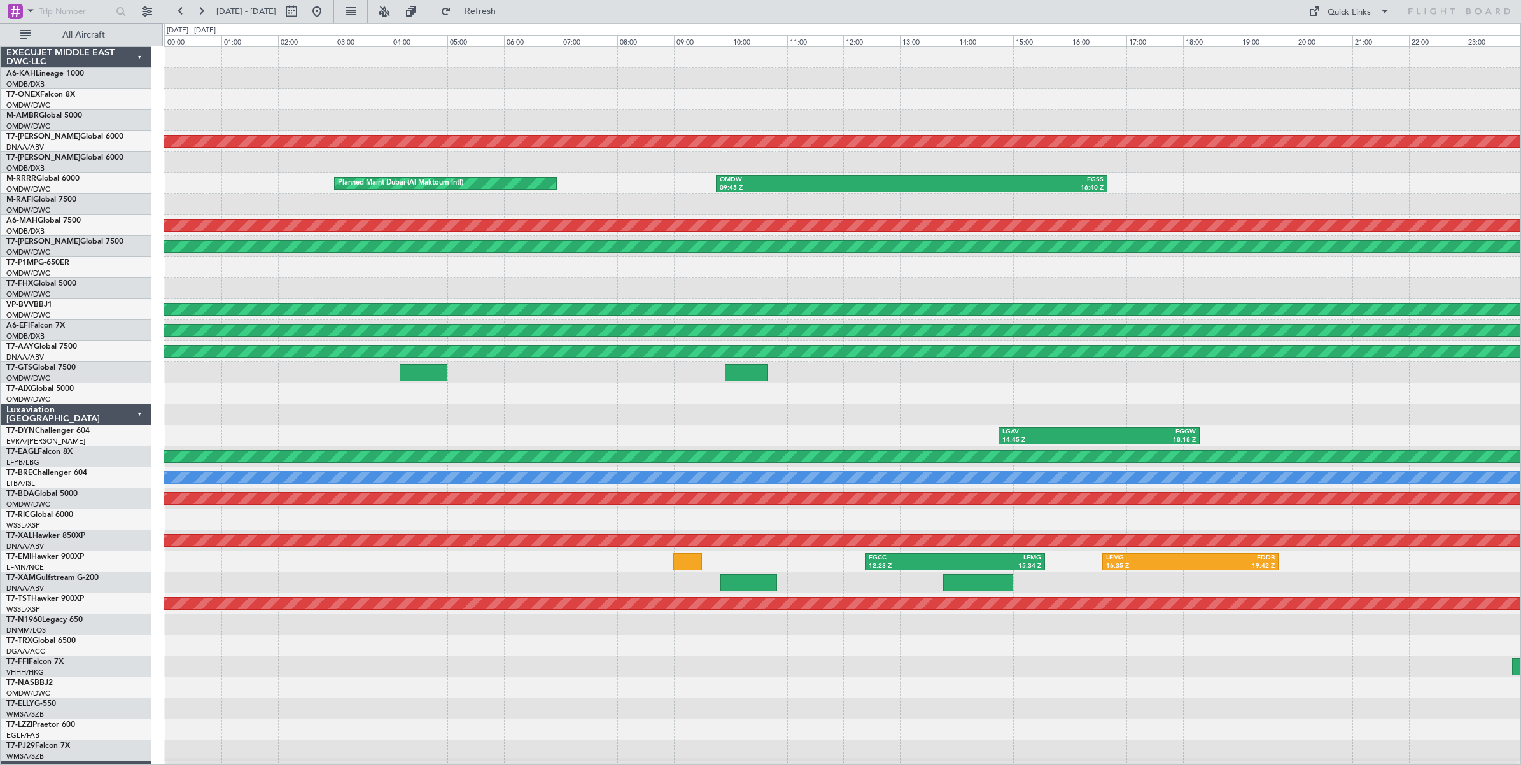
click at [316, 299] on div "Planned Maint [GEOGRAPHIC_DATA]-[GEOGRAPHIC_DATA]" at bounding box center [842, 309] width 1356 height 21
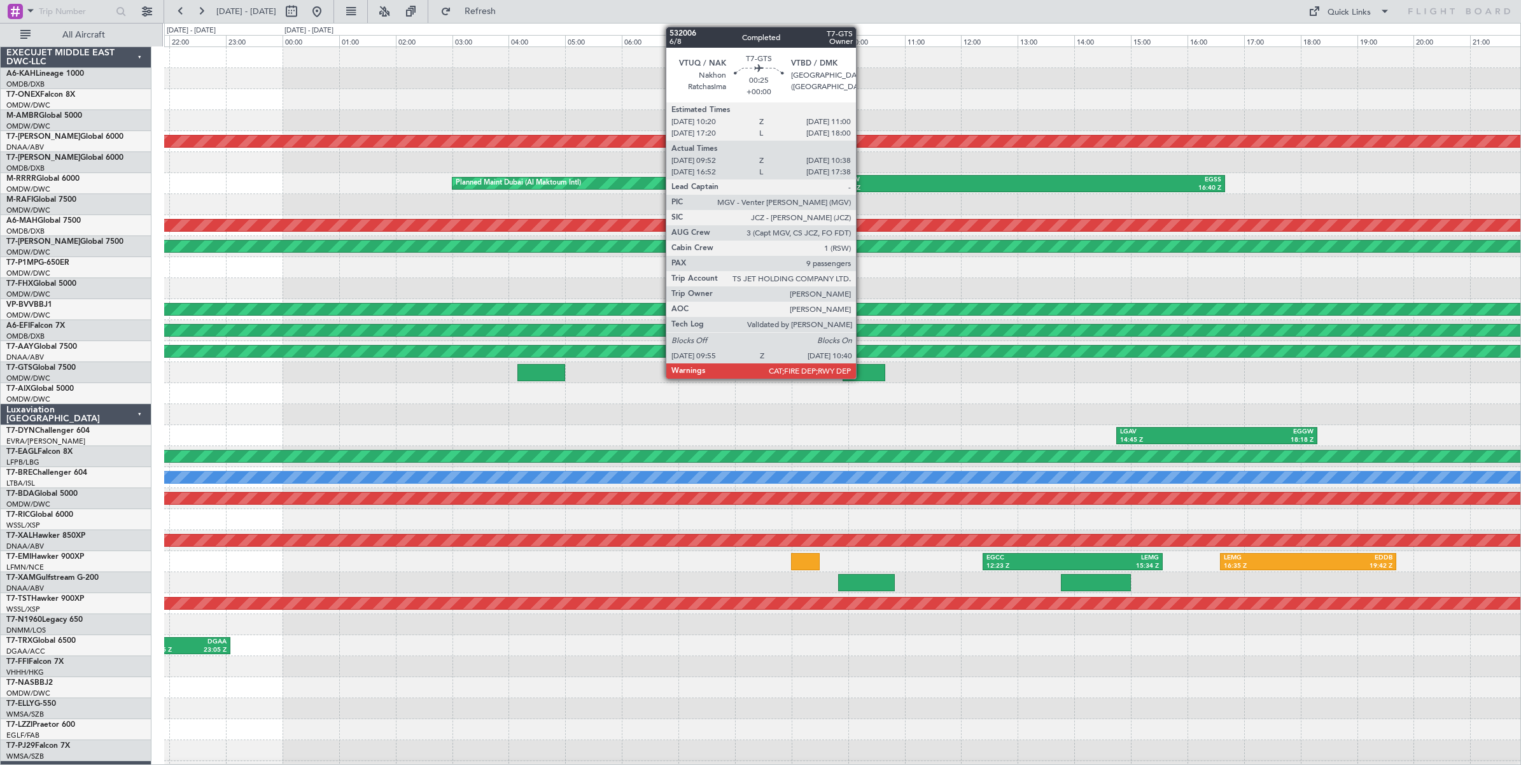
click at [862, 372] on div at bounding box center [864, 372] width 43 height 17
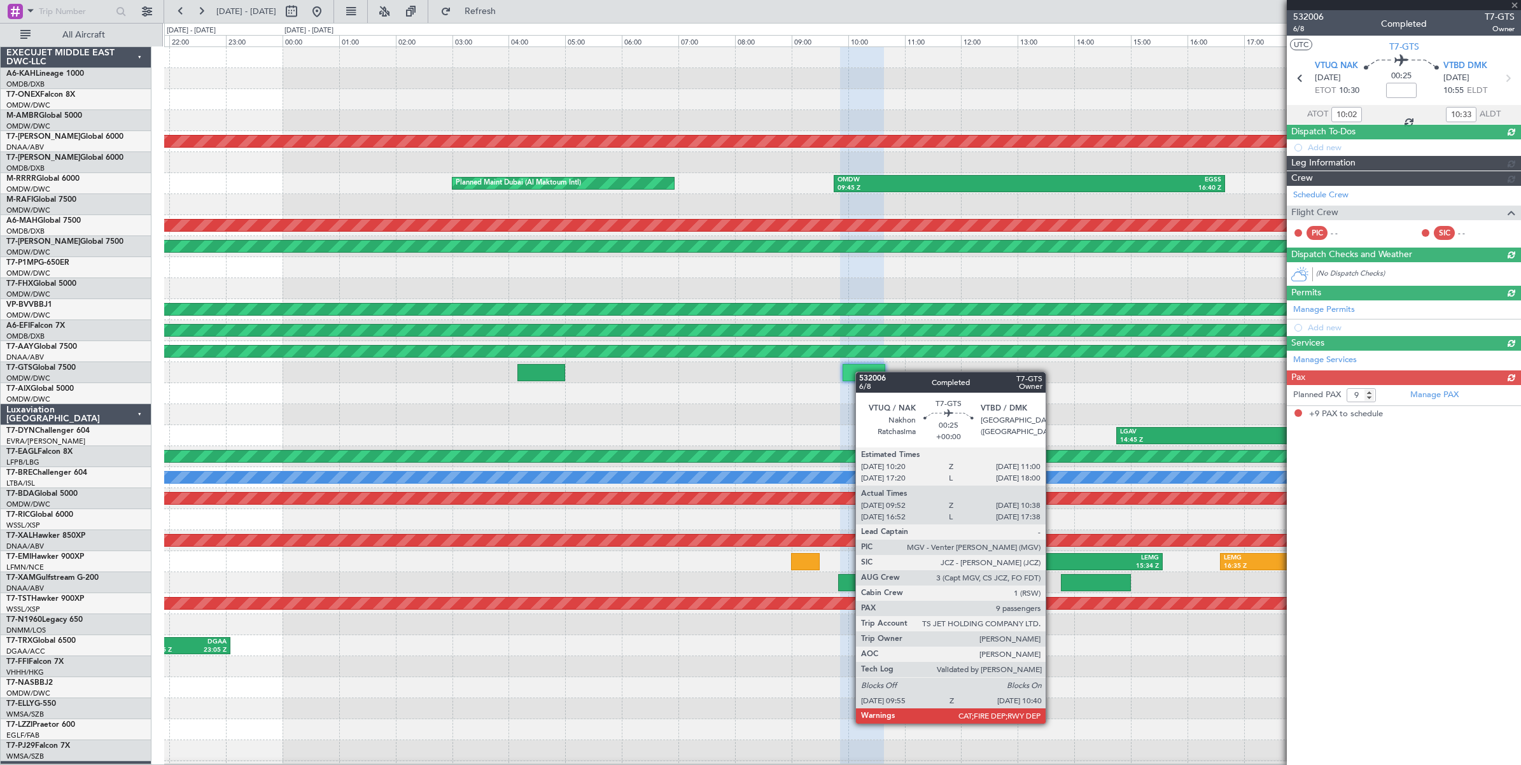
click at [862, 372] on div at bounding box center [864, 372] width 43 height 17
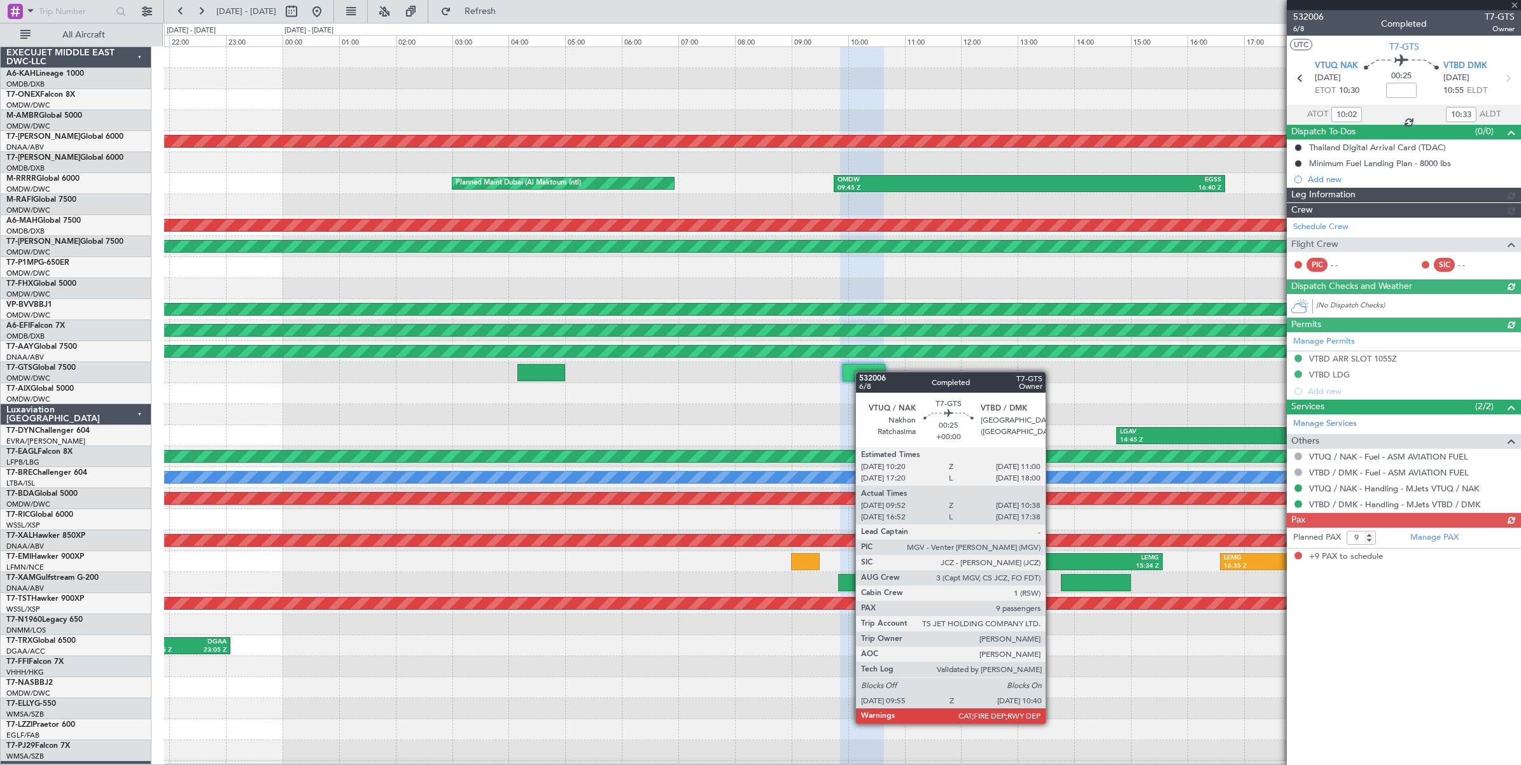
click at [862, 372] on div at bounding box center [864, 372] width 43 height 17
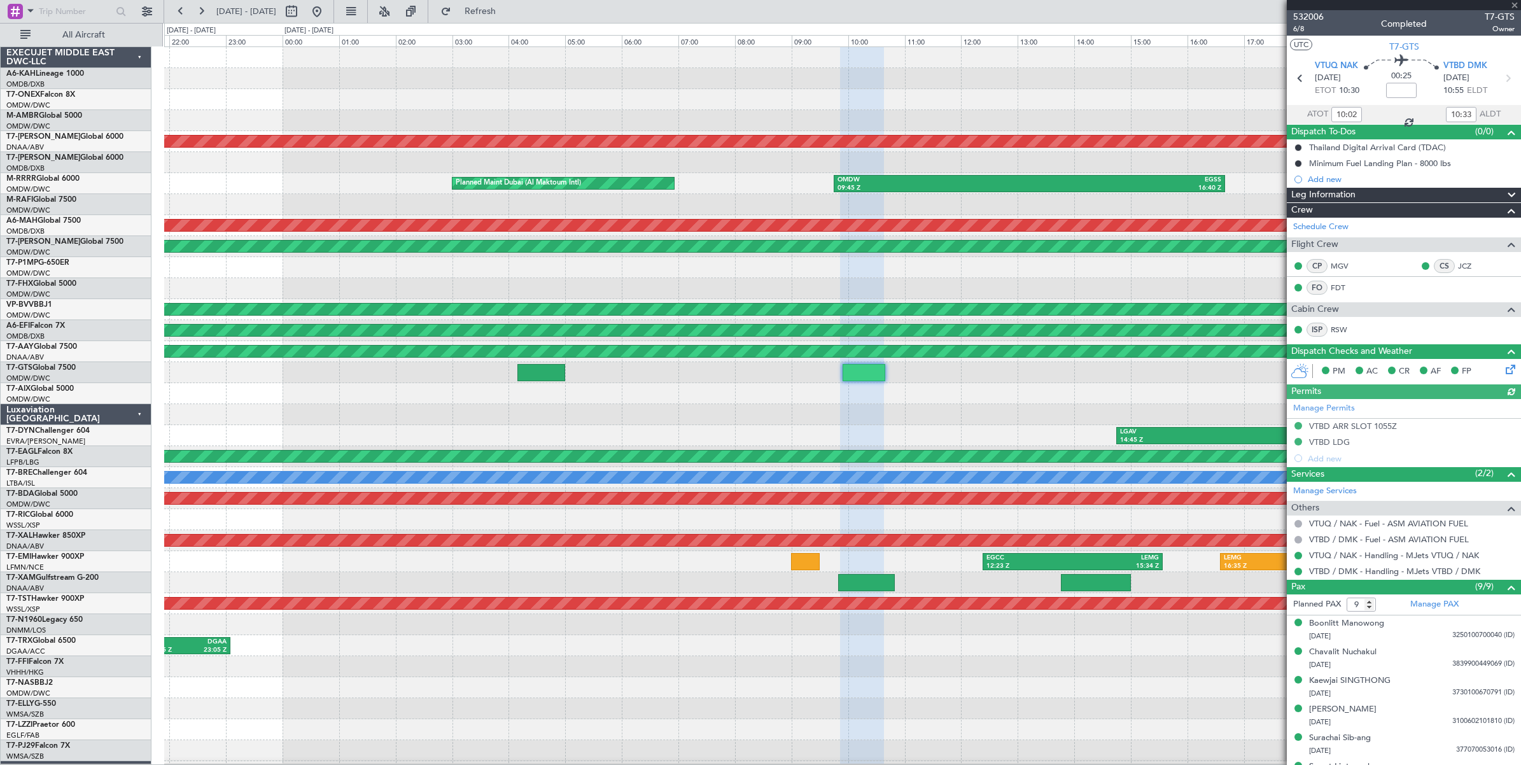
type input "[PERSON_NAME] ([PERSON_NAME])"
type input "6790"
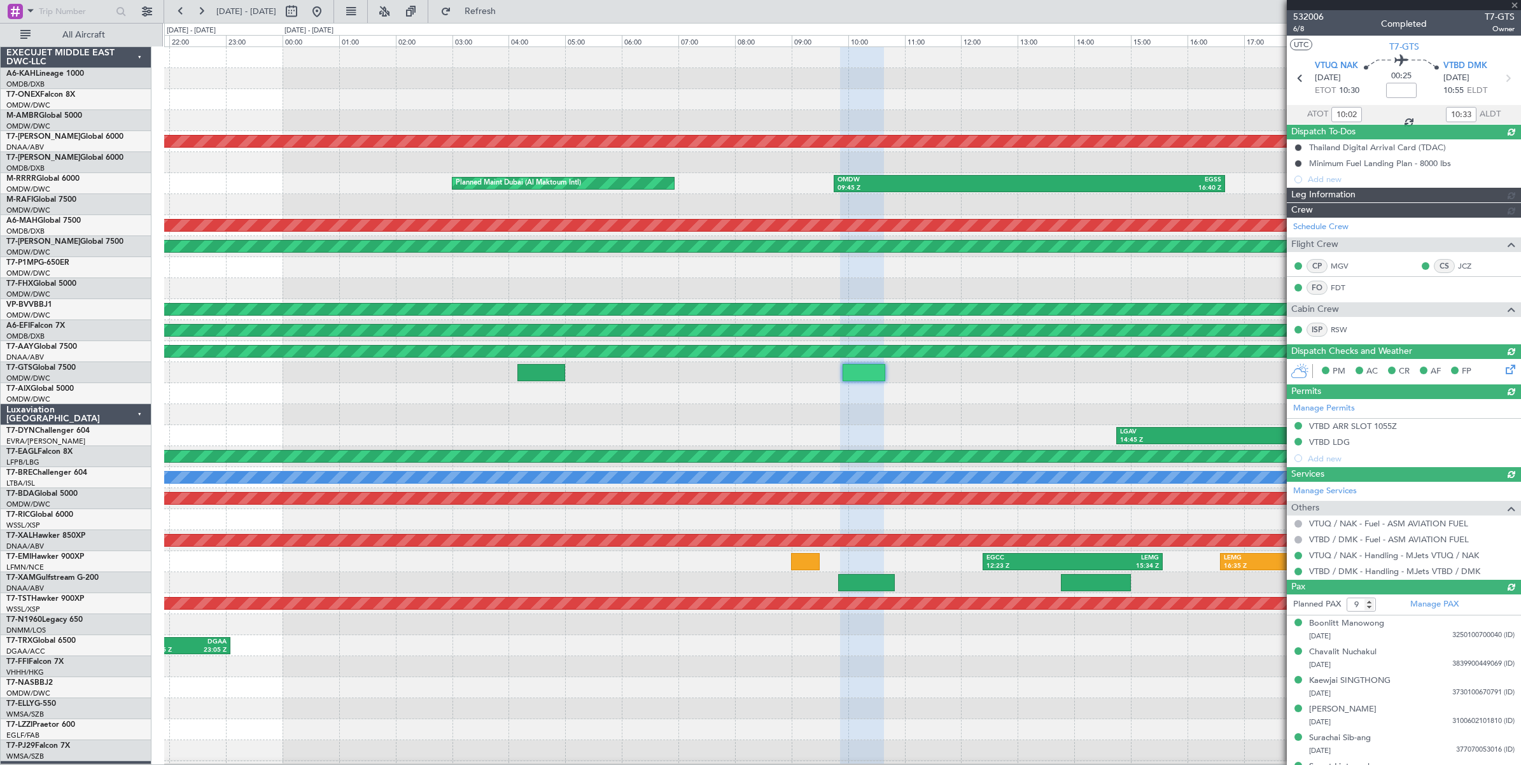
type input "[PERSON_NAME] ([PERSON_NAME])"
type input "6790"
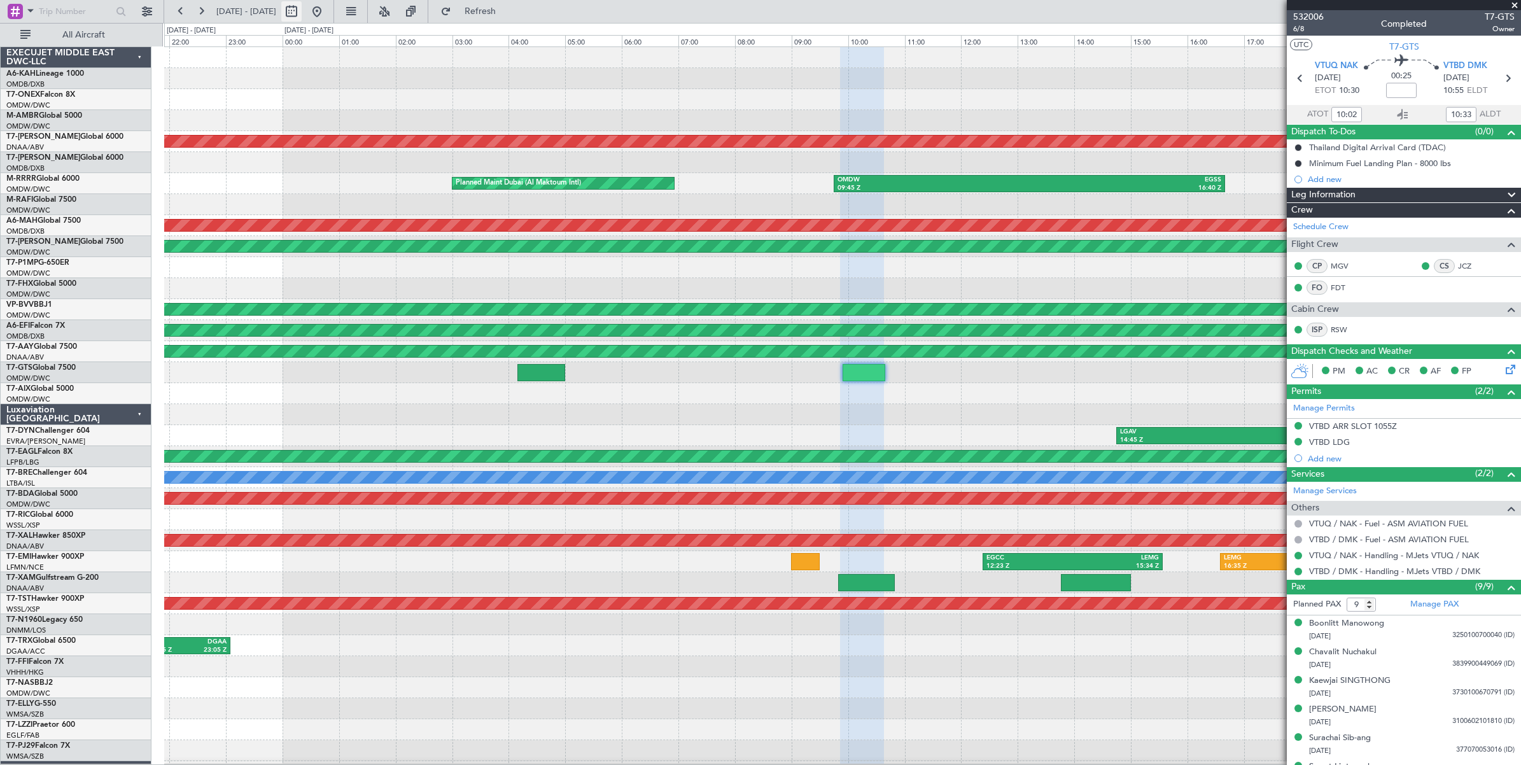
click at [302, 14] on button at bounding box center [291, 11] width 20 height 20
select select "7"
select select "2025"
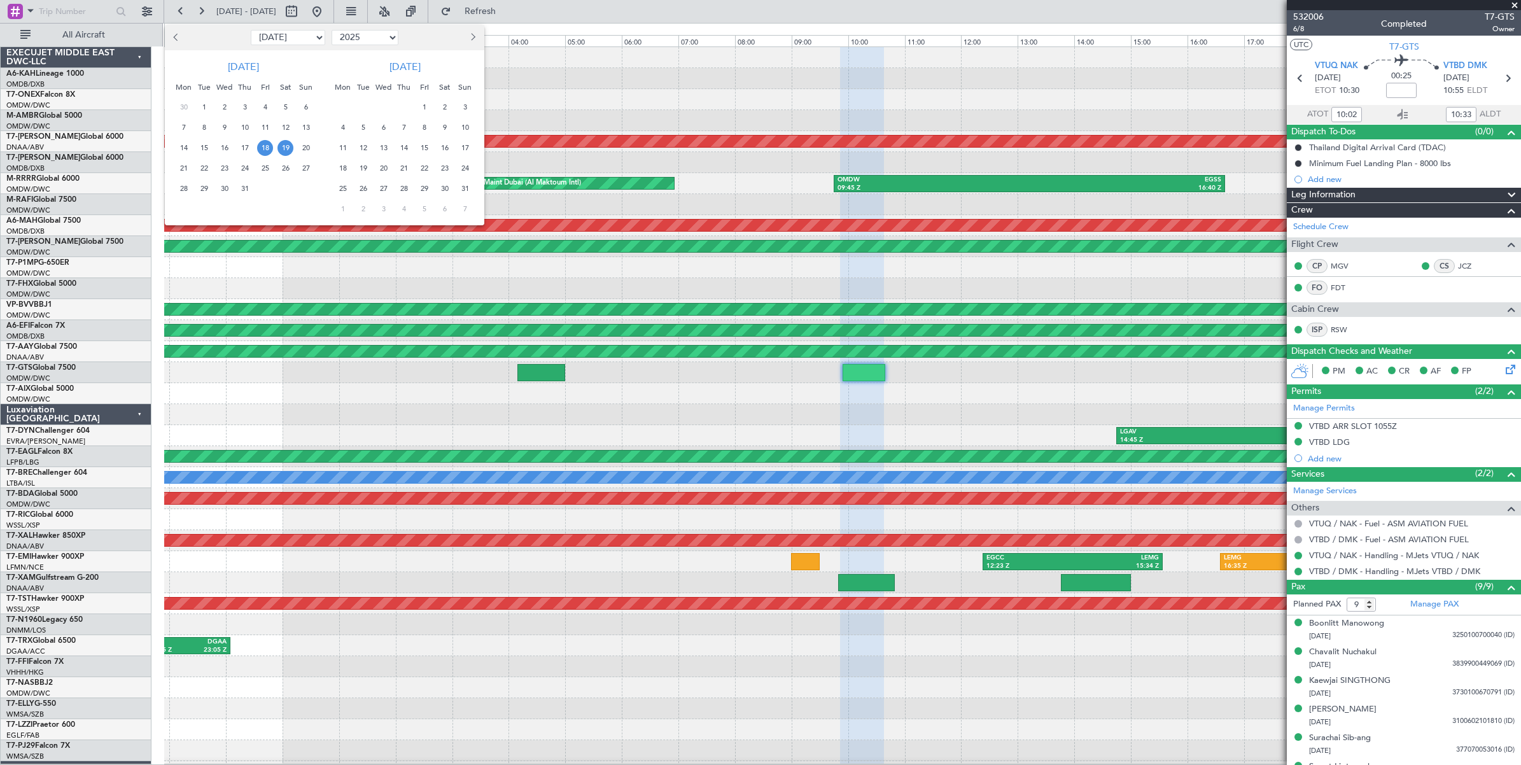
click at [302, 39] on select "Jan Feb Mar Apr May Jun [DATE] Aug Sep Oct Nov Dec" at bounding box center [288, 37] width 74 height 15
select select "8"
click at [251, 30] on select "Jan Feb Mar Apr May Jun [DATE] Aug Sep Oct Nov Dec" at bounding box center [288, 37] width 74 height 15
click at [306, 151] on span "17" at bounding box center [306, 148] width 16 height 16
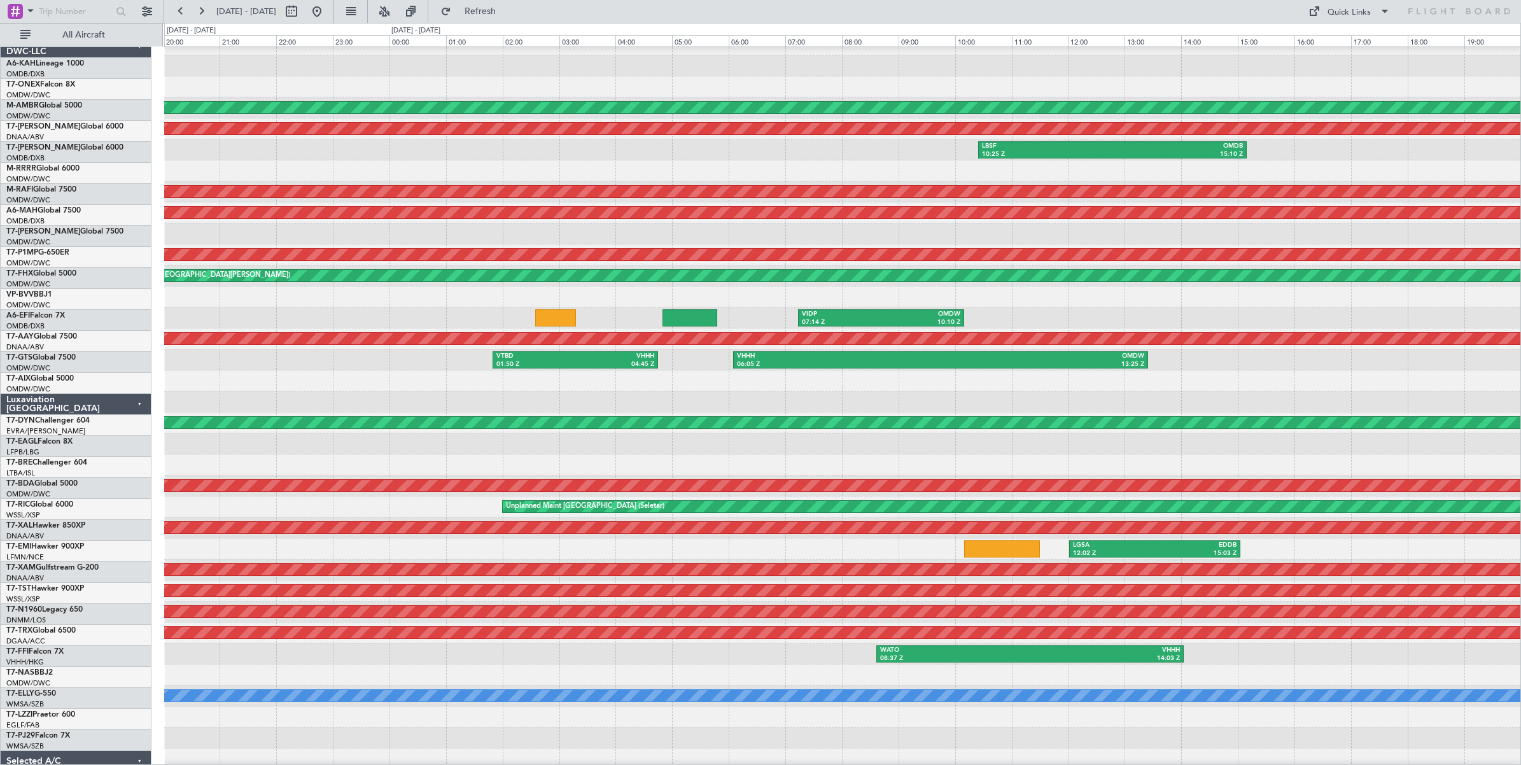
scroll to position [15, 0]
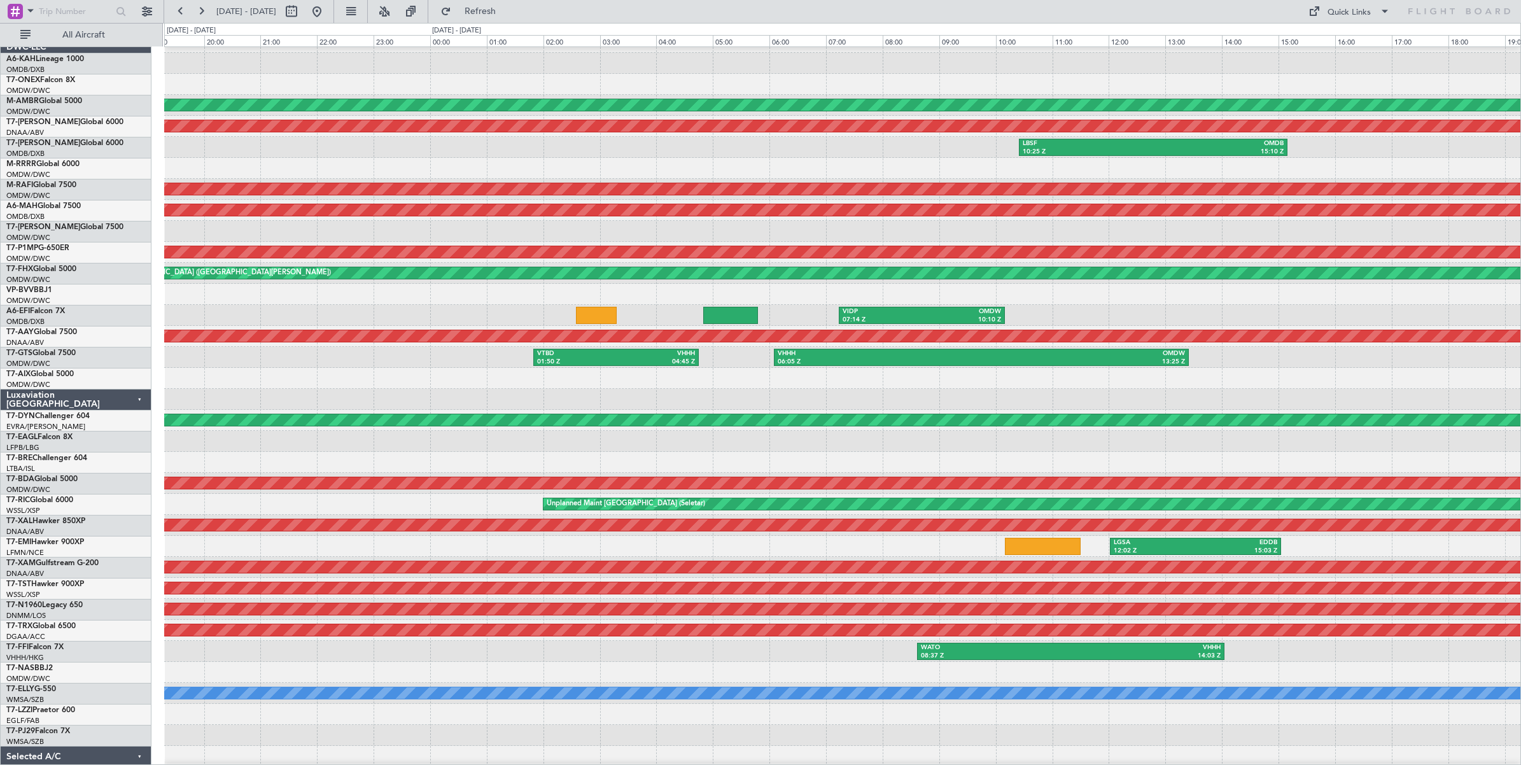
click at [631, 385] on div at bounding box center [842, 378] width 1356 height 21
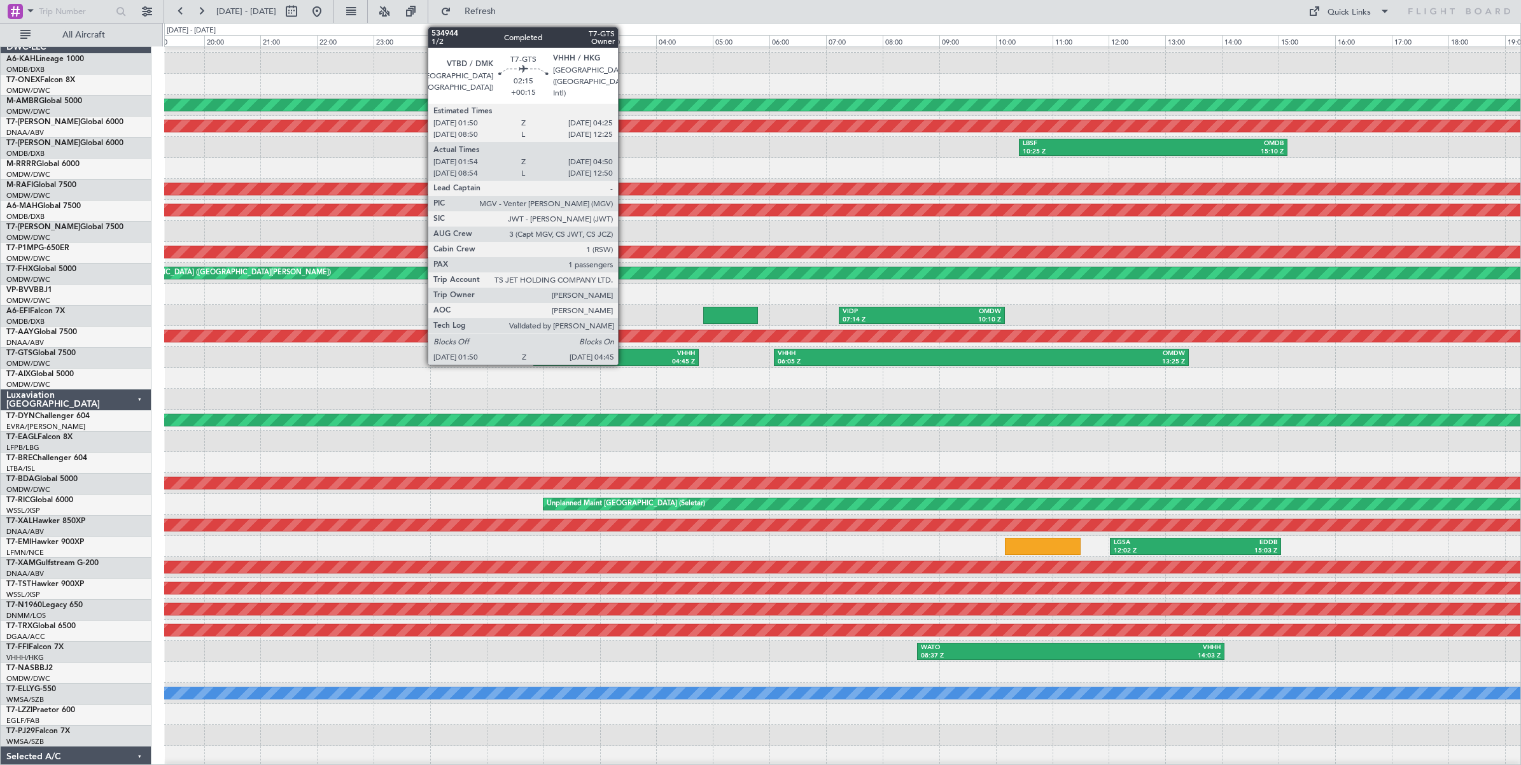
click at [624, 354] on div "VHHH" at bounding box center [655, 353] width 79 height 9
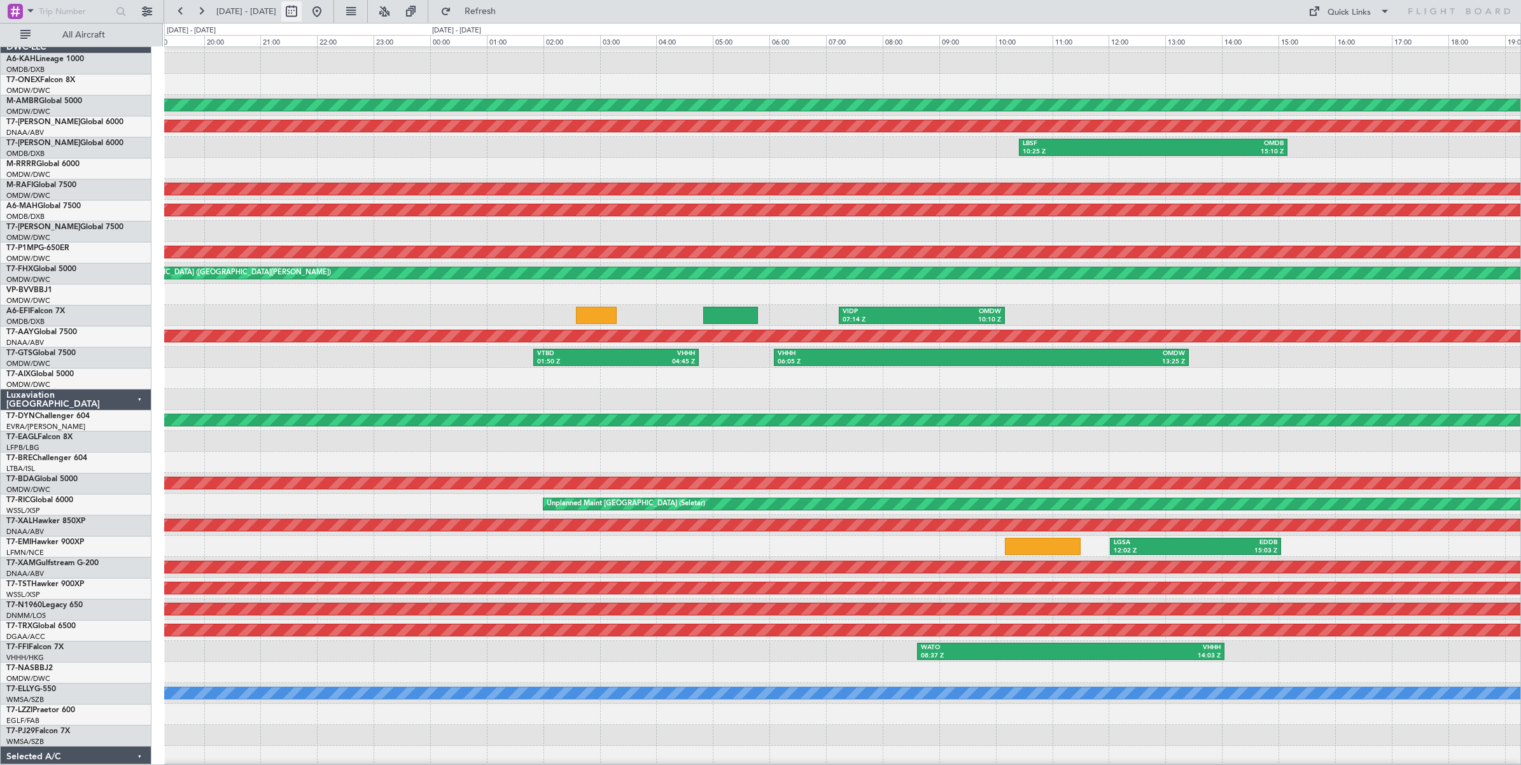
click at [302, 14] on button at bounding box center [291, 11] width 20 height 20
select select "8"
select select "2025"
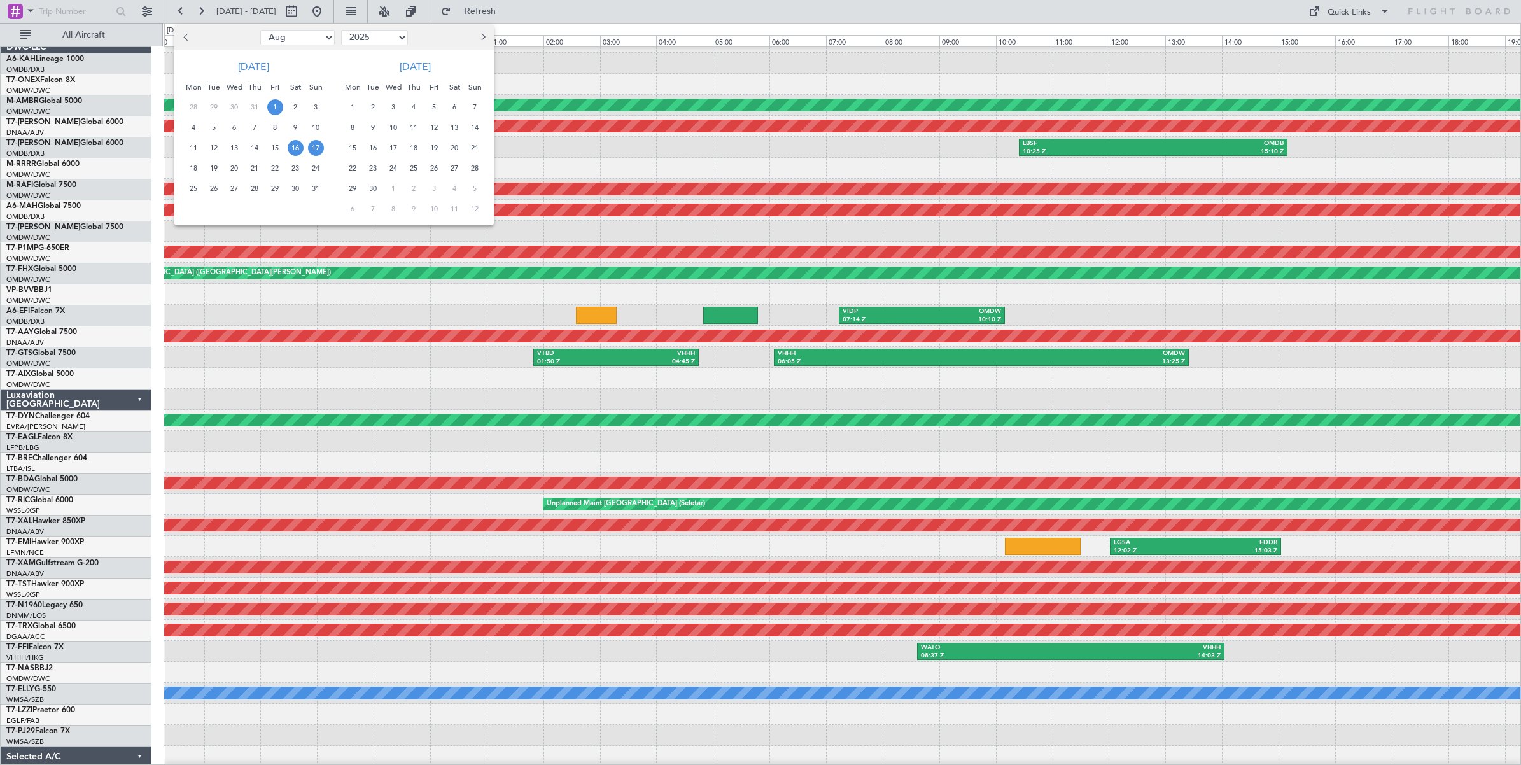
click at [274, 106] on span "1" at bounding box center [275, 107] width 16 height 16
click at [274, 105] on span "1" at bounding box center [275, 107] width 16 height 16
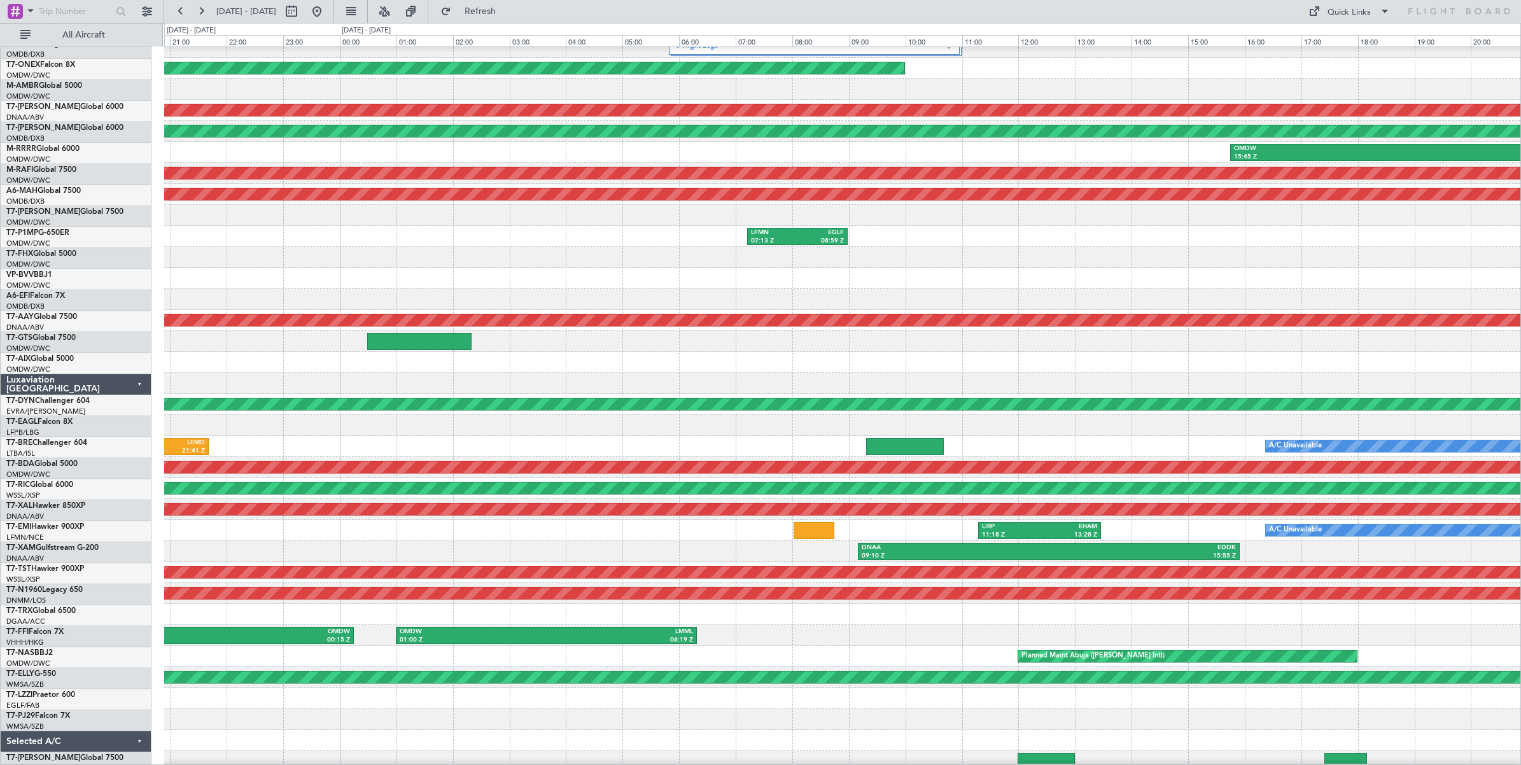
scroll to position [36, 0]
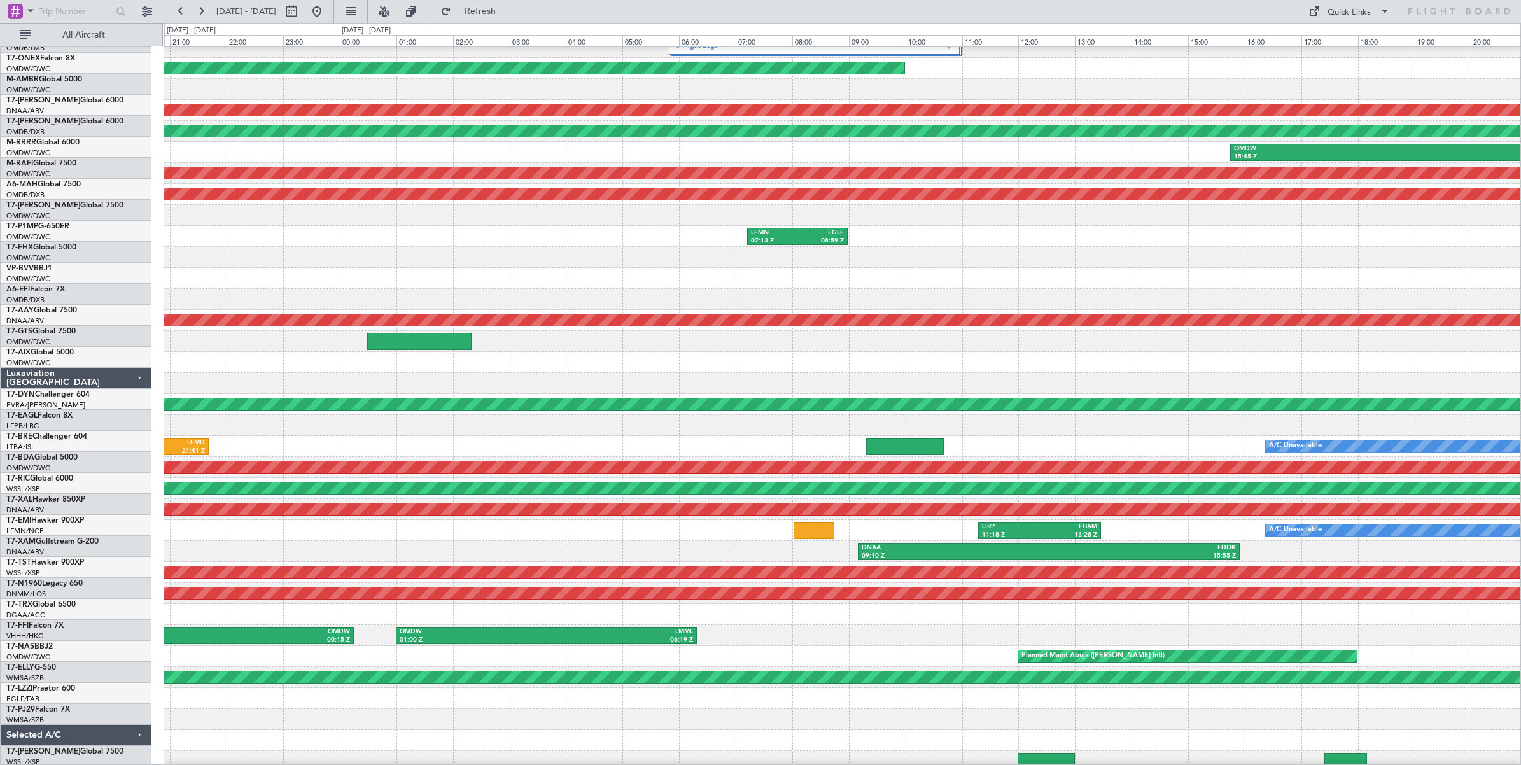
click at [581, 366] on div at bounding box center [842, 362] width 1356 height 21
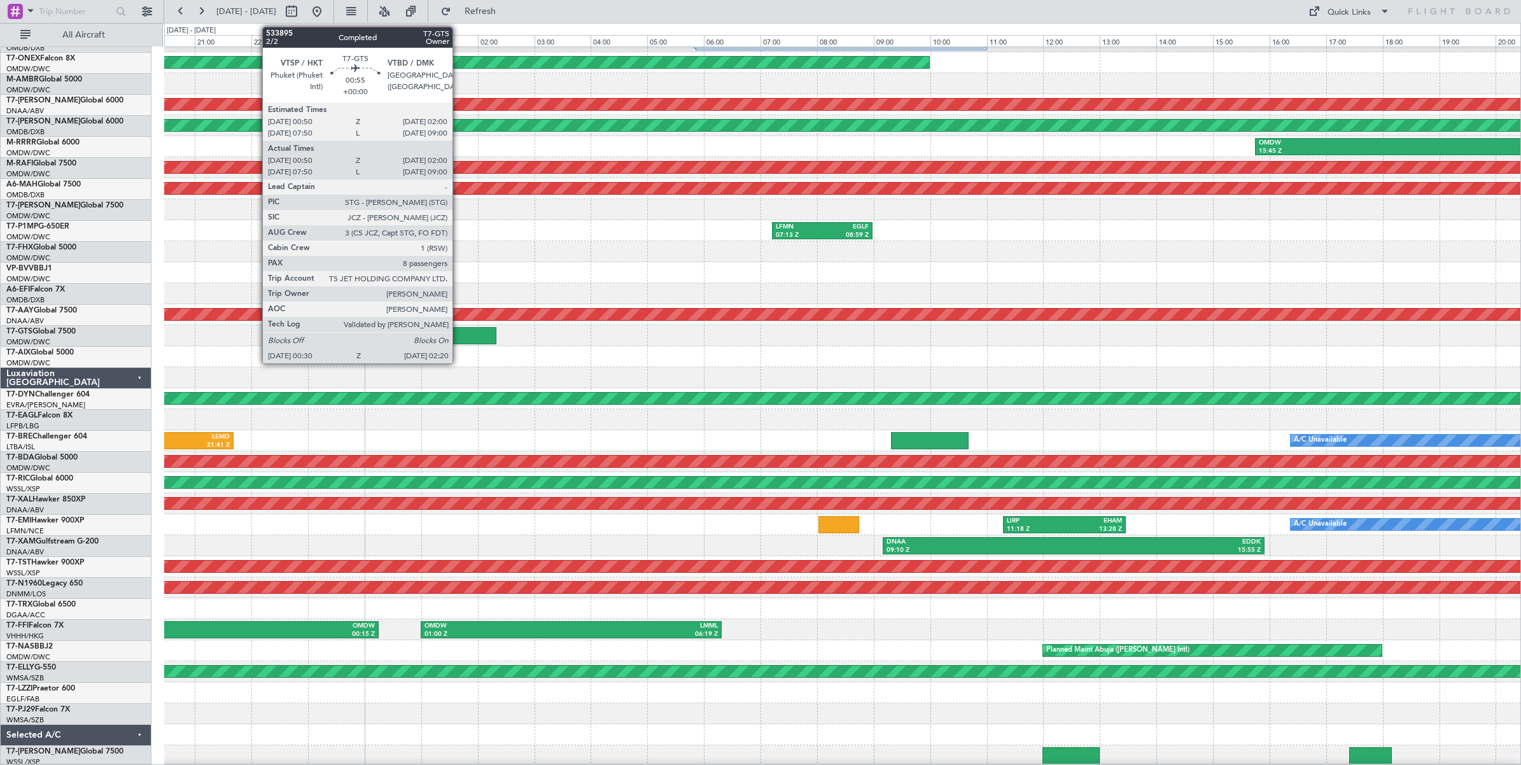
click at [459, 337] on div at bounding box center [444, 335] width 104 height 17
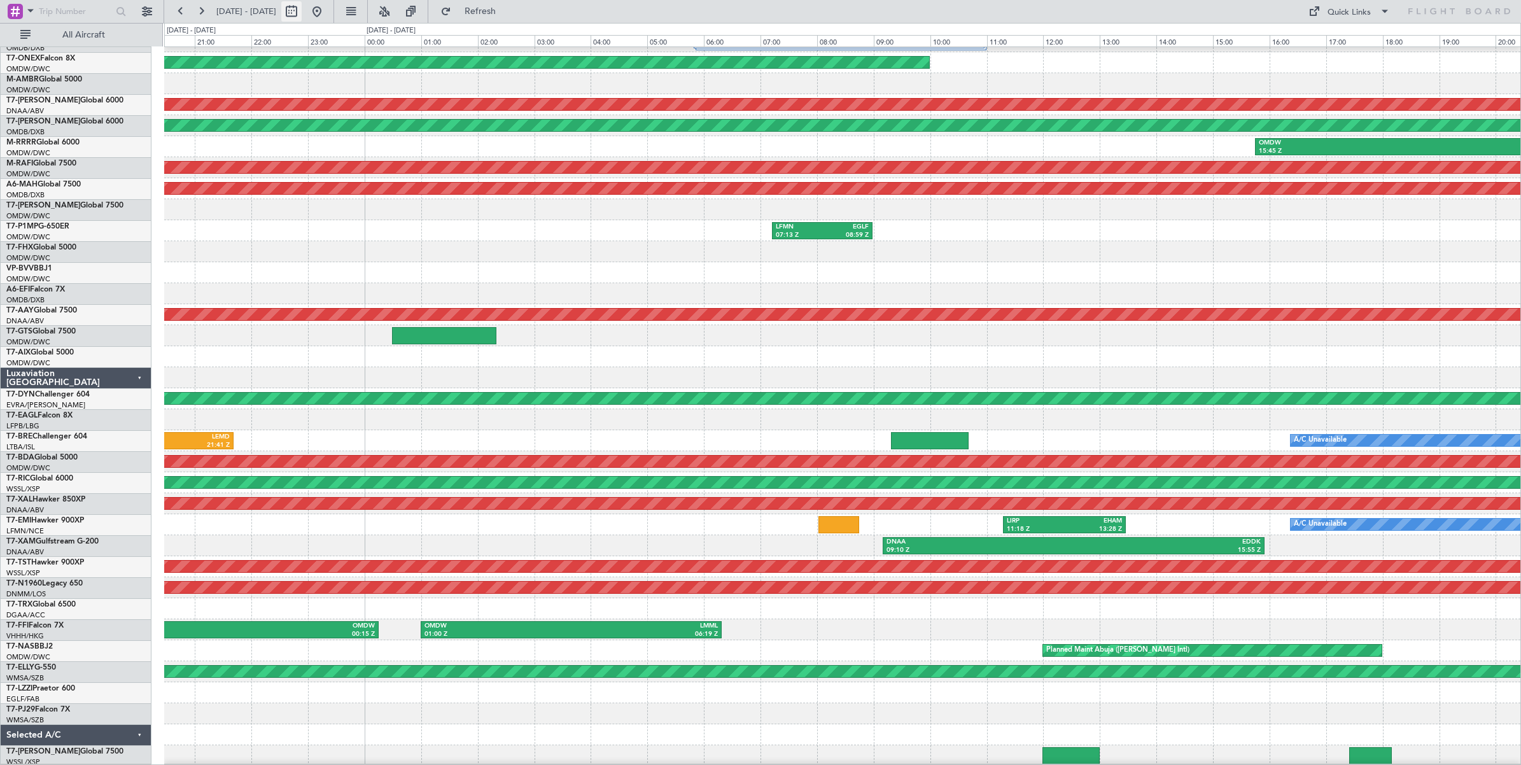
click at [302, 11] on button at bounding box center [291, 11] width 20 height 20
select select "7"
select select "2025"
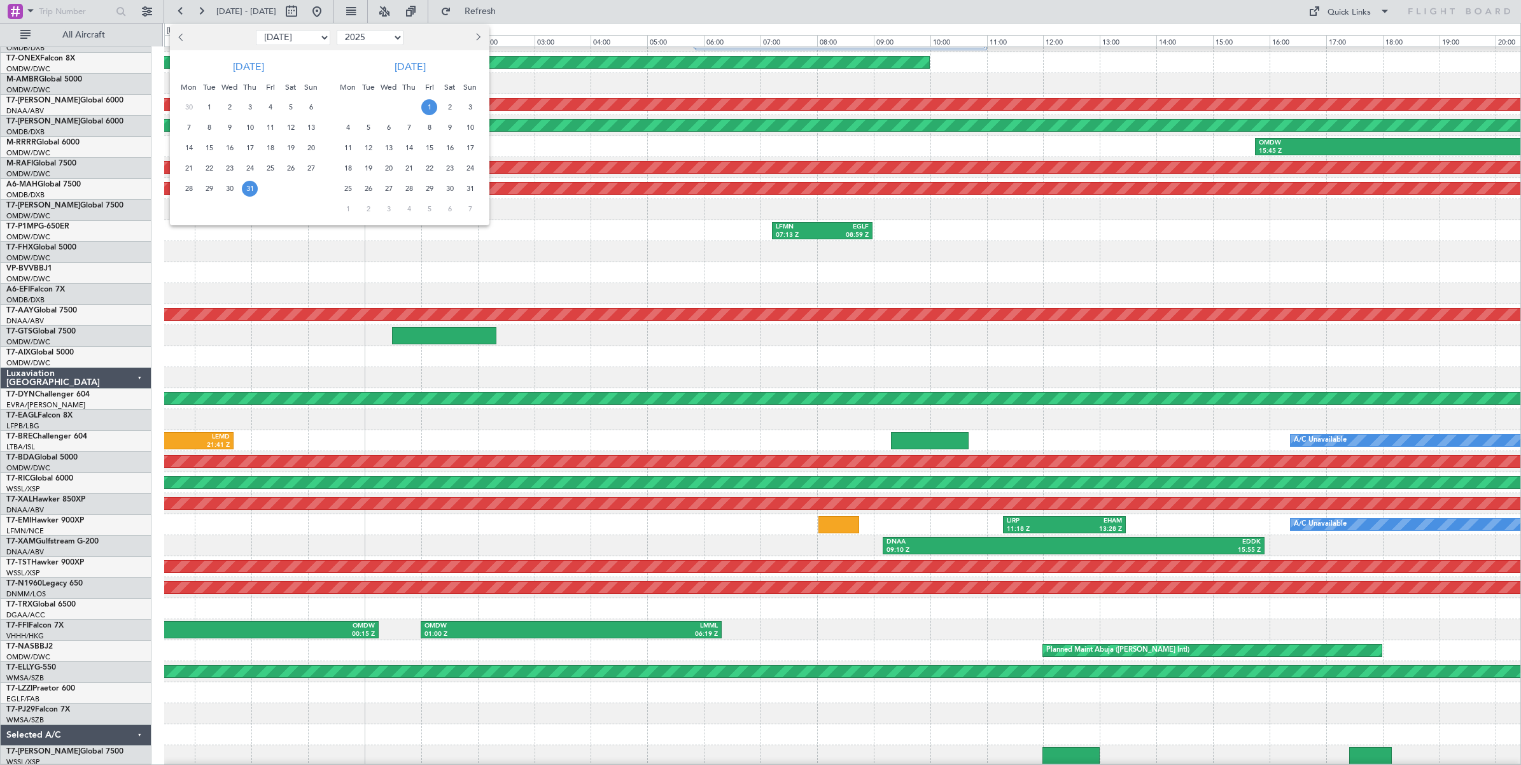
click at [309, 39] on select "Jan Feb Mar Apr May Jun [DATE] Aug Sep Oct Nov Dec" at bounding box center [293, 37] width 74 height 15
select select "8"
click at [256, 30] on select "Jan Feb Mar Apr May Jun [DATE] Aug Sep Oct Nov Dec" at bounding box center [293, 37] width 74 height 15
click at [291, 167] on span "23" at bounding box center [291, 168] width 16 height 16
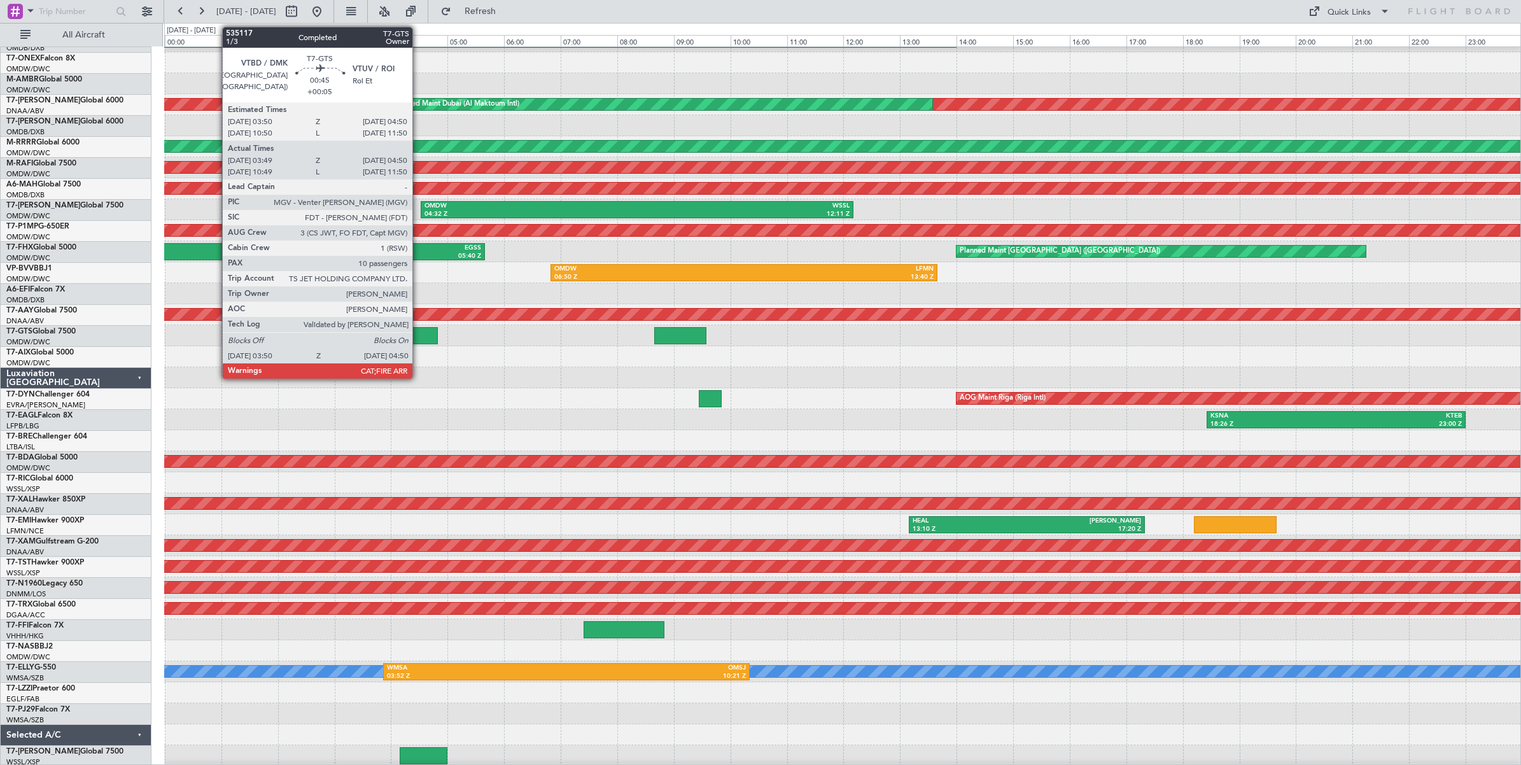
click at [419, 335] on div at bounding box center [409, 335] width 57 height 17
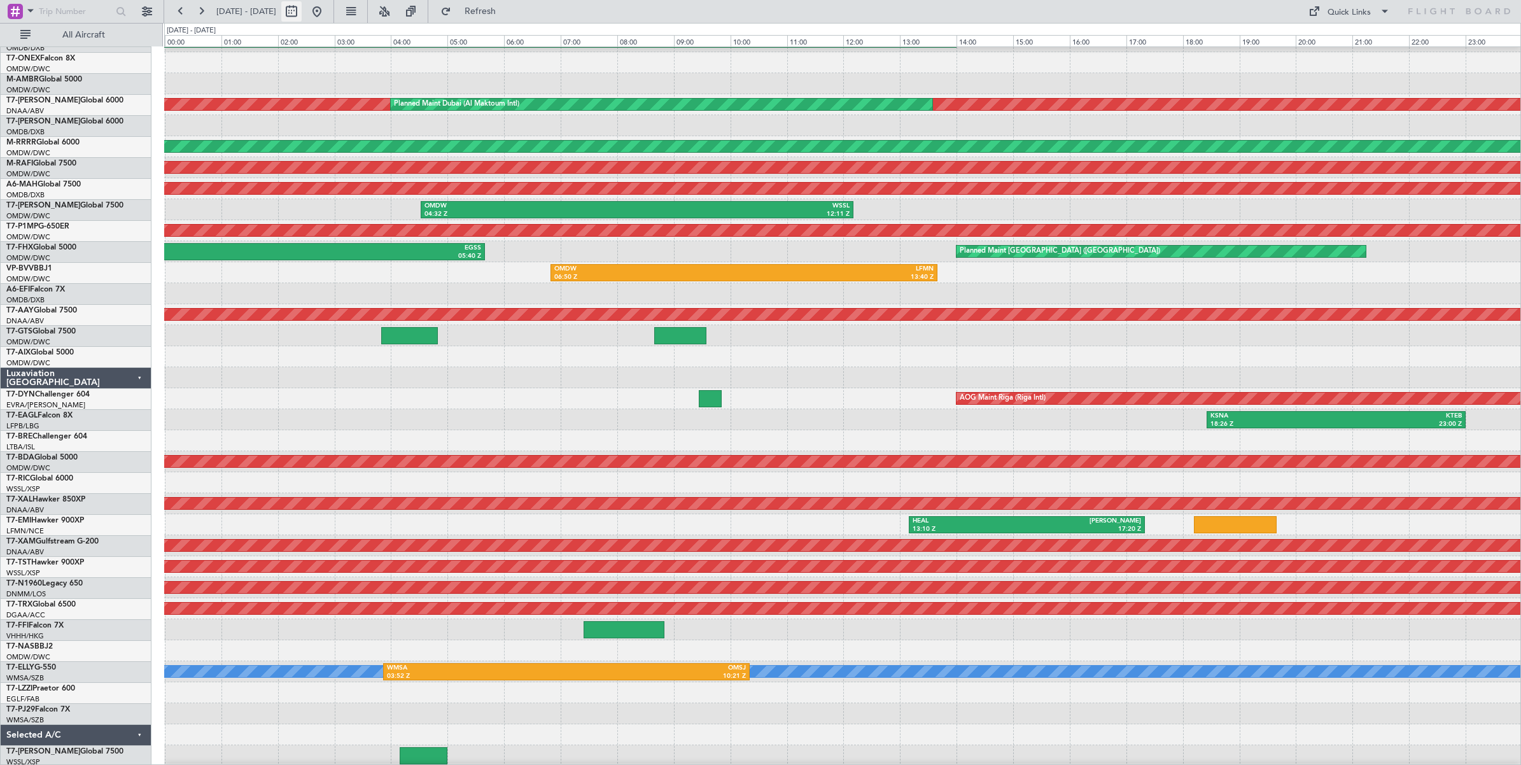
click at [302, 17] on button at bounding box center [291, 11] width 20 height 20
select select "8"
select select "2025"
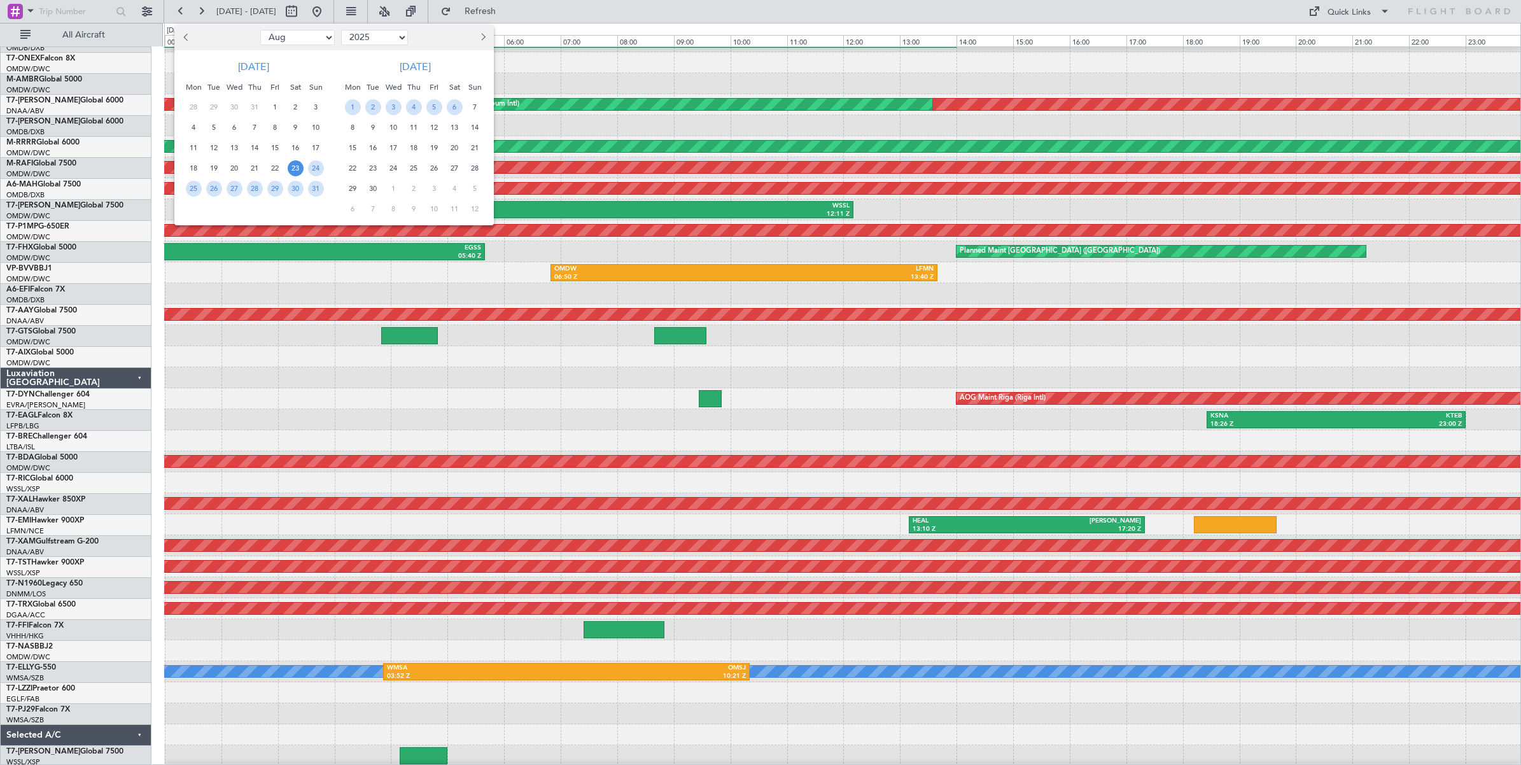
click at [300, 39] on select "Jan Feb Mar Apr May Jun [DATE] Aug Sep Oct Nov Dec" at bounding box center [297, 37] width 74 height 15
select select "7"
click at [260, 30] on select "Jan Feb Mar Apr May Jun [DATE] Aug Sep Oct Nov Dec" at bounding box center [297, 37] width 74 height 15
click at [297, 145] on span "19" at bounding box center [296, 148] width 16 height 16
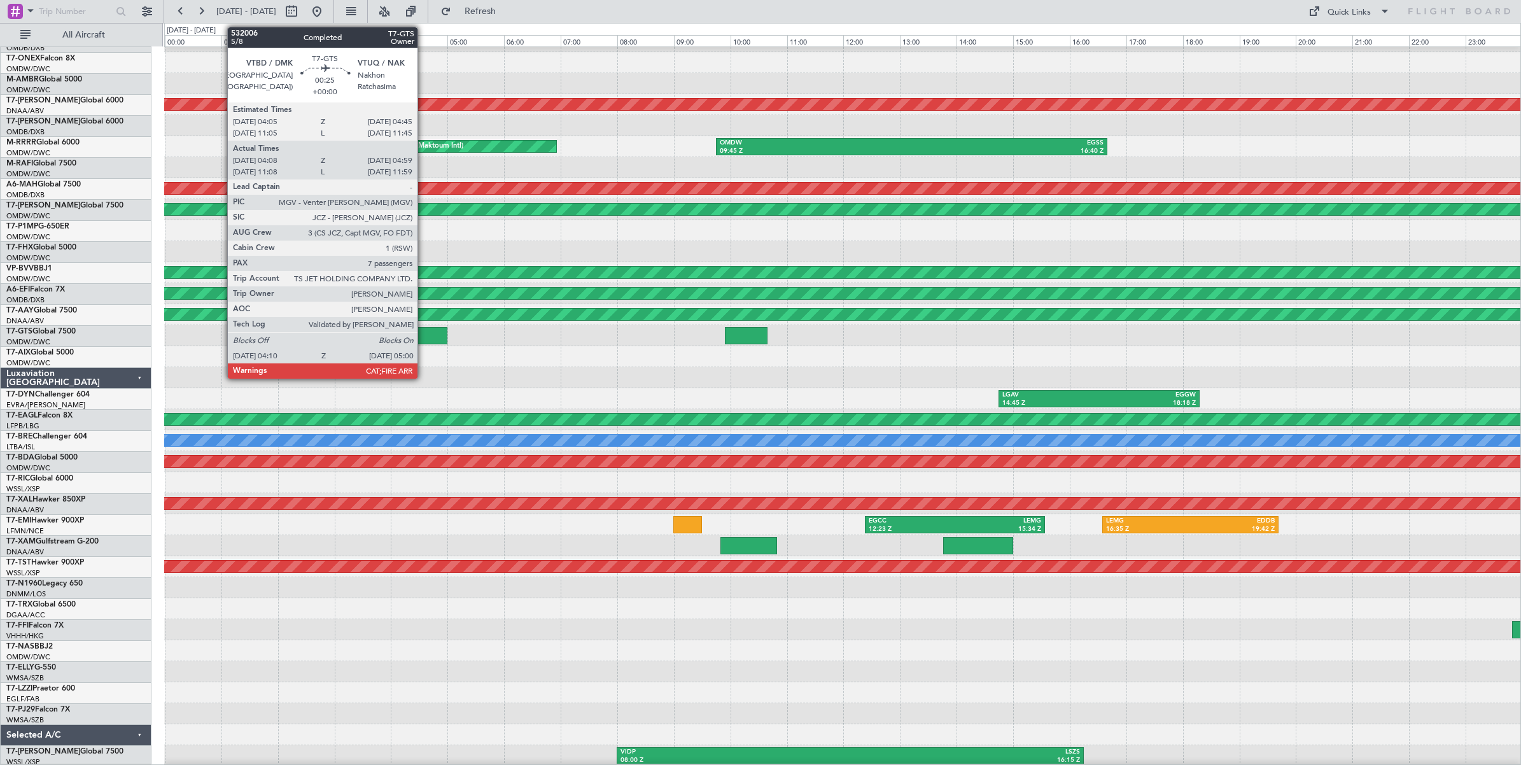
click at [424, 336] on div at bounding box center [424, 335] width 48 height 17
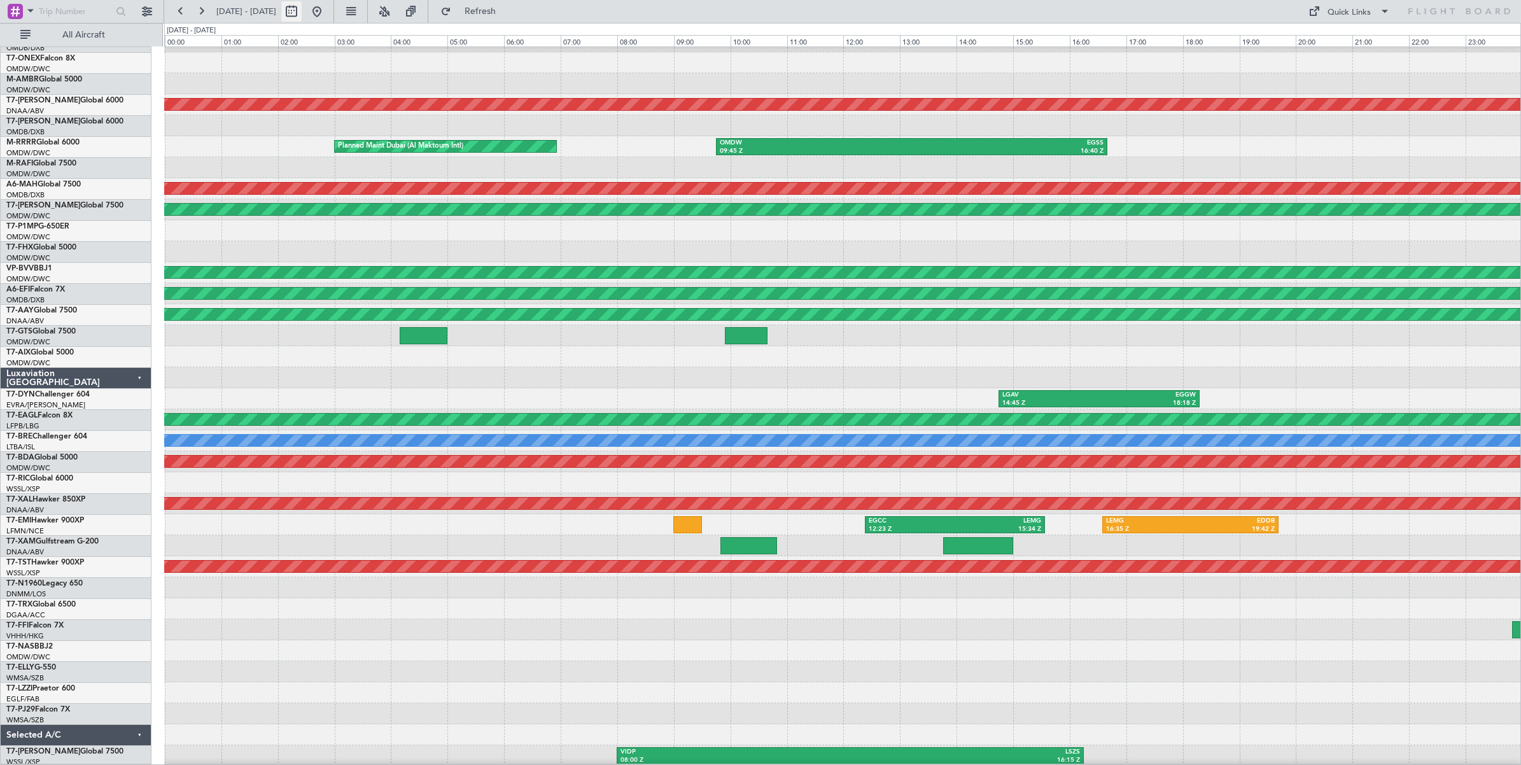
click at [302, 13] on button at bounding box center [291, 11] width 20 height 20
select select "7"
select select "2025"
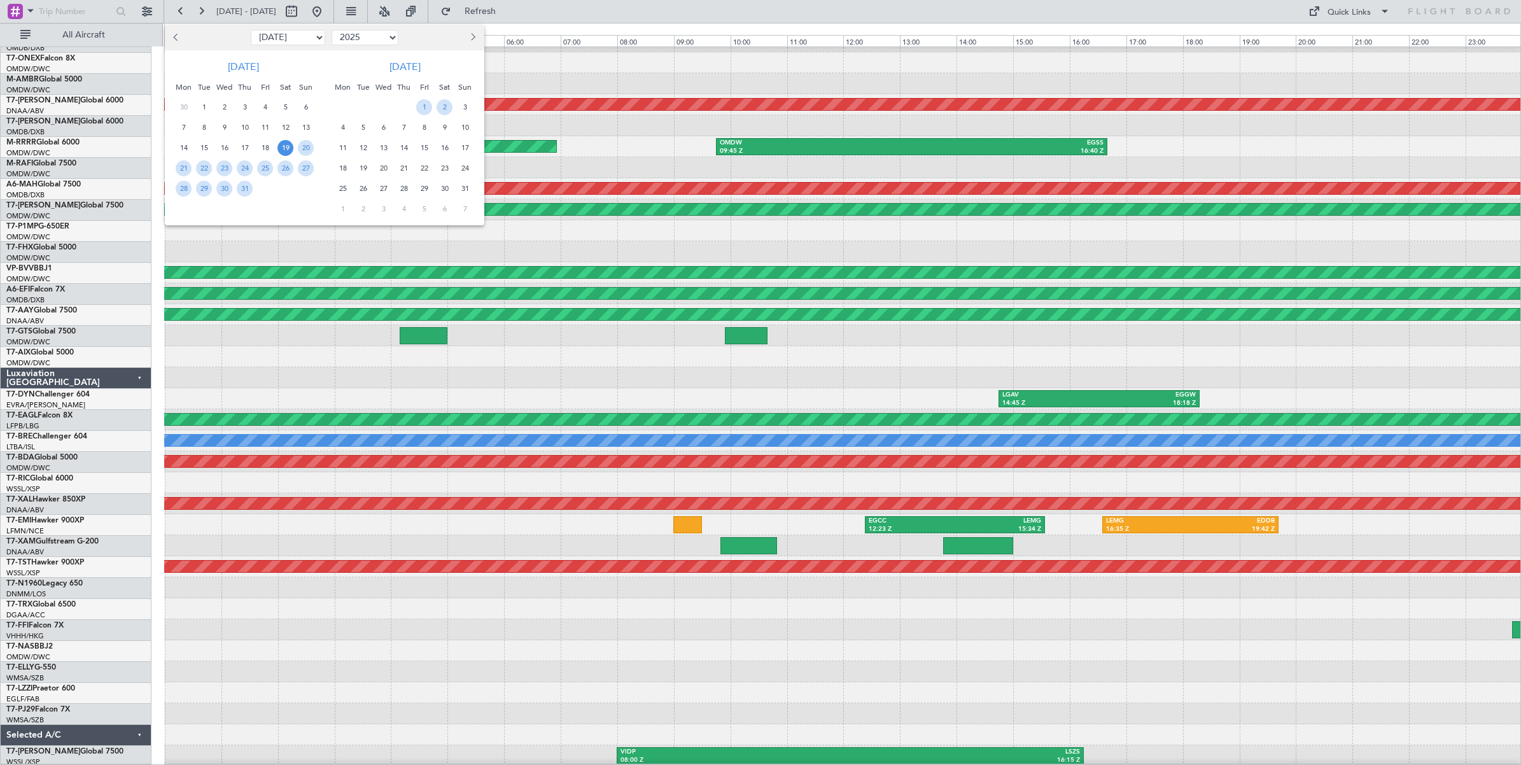
drag, startPoint x: 312, startPoint y: 34, endPoint x: 306, endPoint y: 39, distance: 8.1
click at [312, 34] on select "Jan Feb Mar Apr May Jun [DATE] Aug Sep Oct Nov Dec" at bounding box center [288, 37] width 74 height 15
select select "8"
click at [251, 30] on select "Jan Feb Mar Apr May Jun [DATE] Aug Sep Oct Nov Dec" at bounding box center [288, 37] width 74 height 15
click at [307, 169] on span "24" at bounding box center [306, 168] width 16 height 16
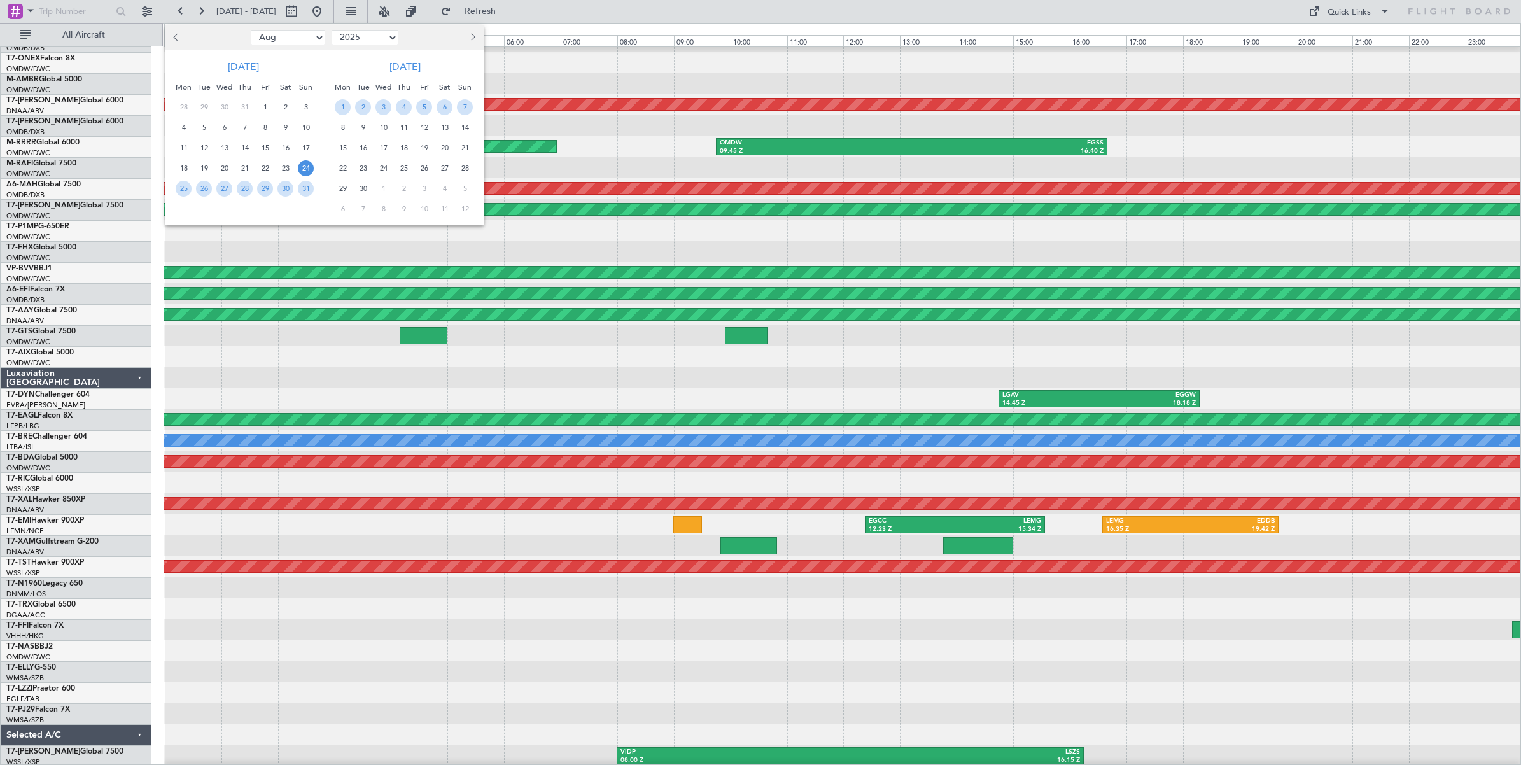
click at [307, 169] on span "24" at bounding box center [306, 168] width 16 height 16
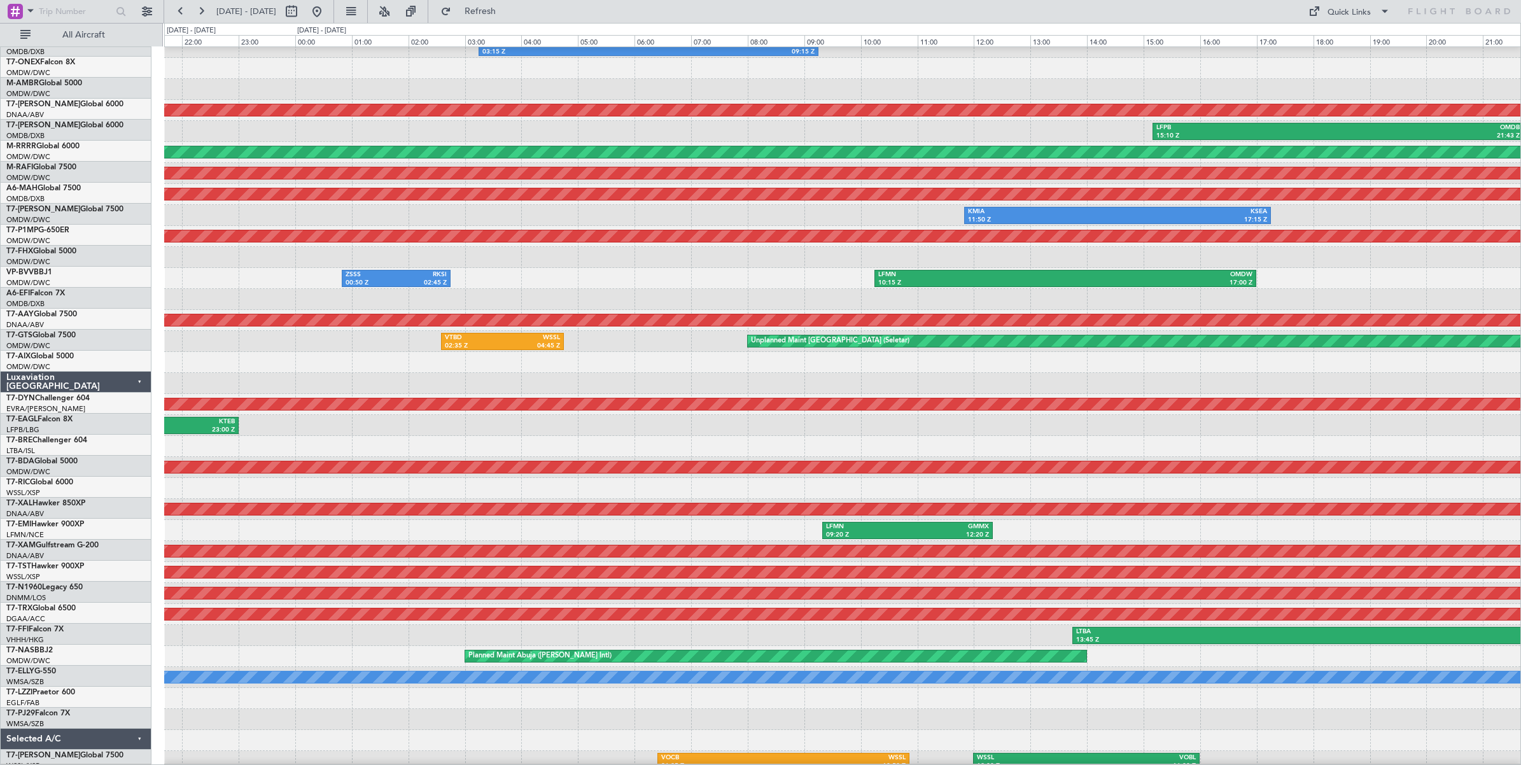
scroll to position [31, 0]
click at [615, 370] on div at bounding box center [842, 362] width 1356 height 21
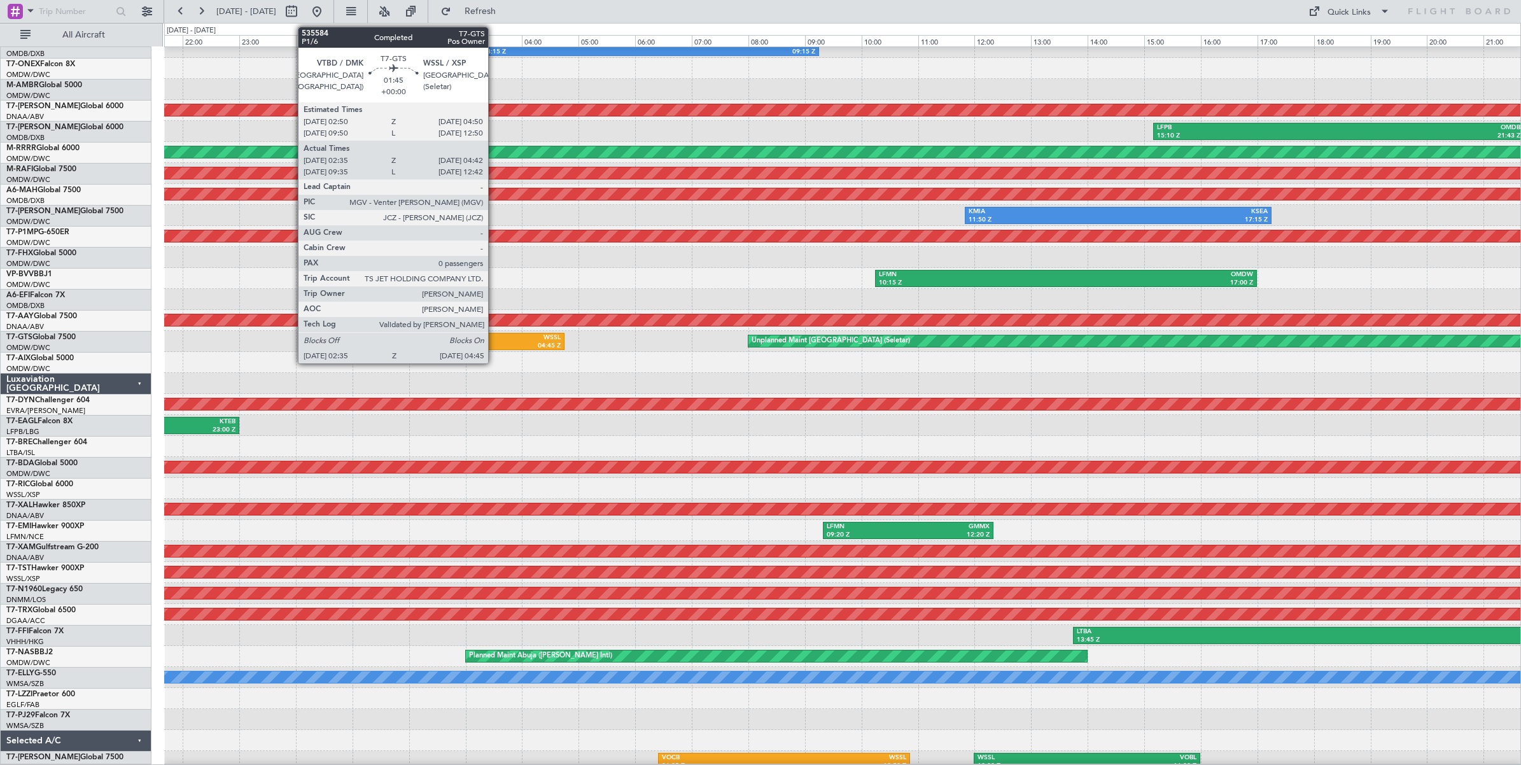
click at [495, 341] on div "VTBD" at bounding box center [475, 338] width 58 height 9
